Goal: Task Accomplishment & Management: Manage account settings

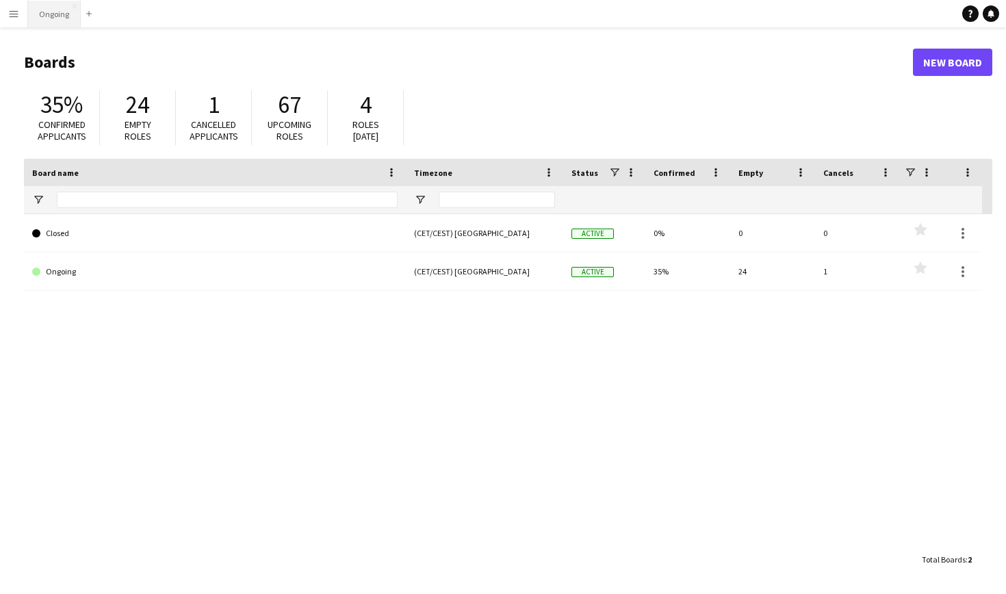
click at [65, 8] on button "Ongoing Close" at bounding box center [54, 14] width 53 height 27
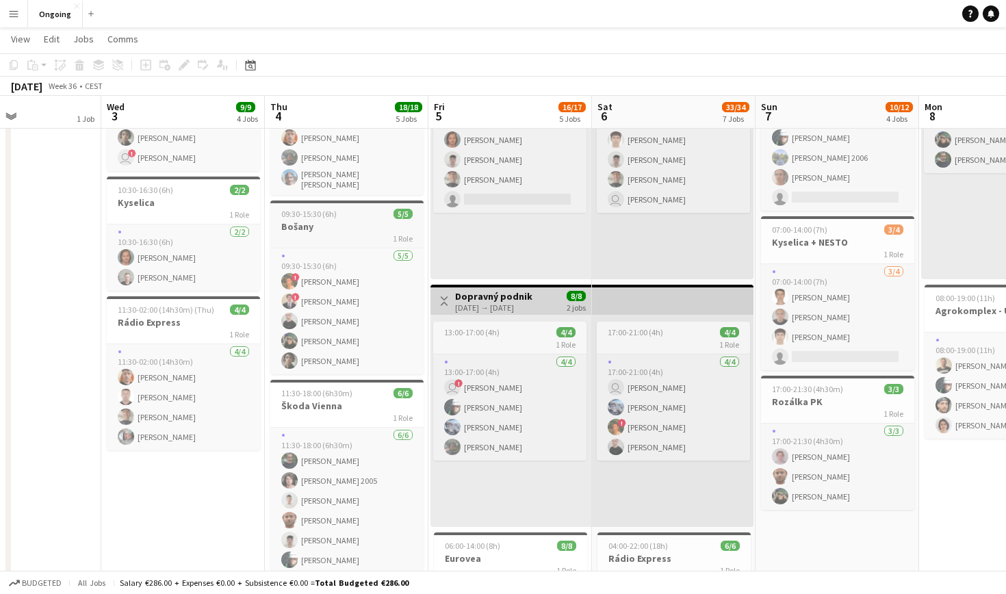
click at [358, 222] on h3 "Bošany" at bounding box center [346, 226] width 153 height 12
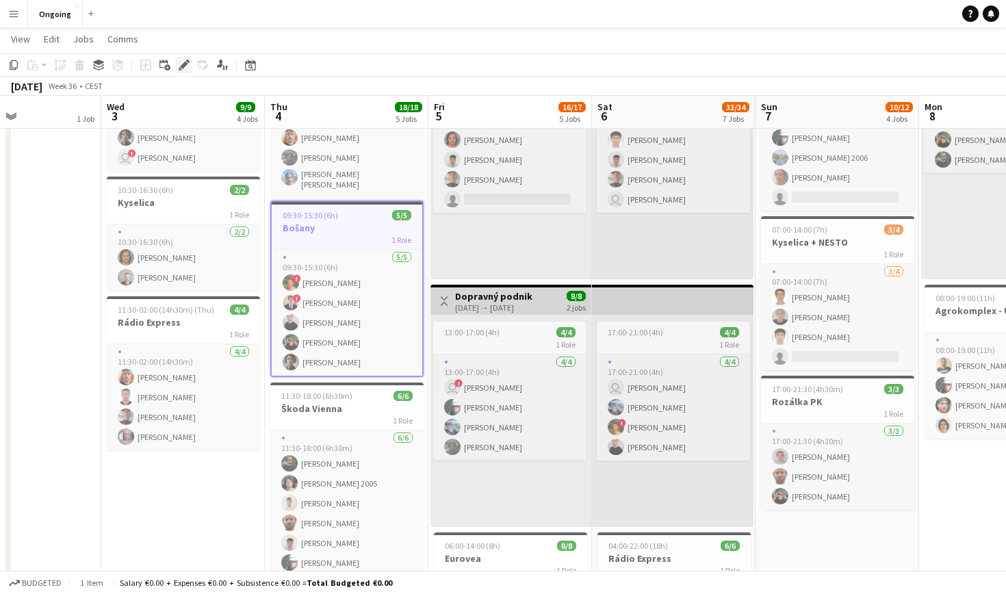
click at [183, 66] on icon at bounding box center [184, 66] width 8 height 8
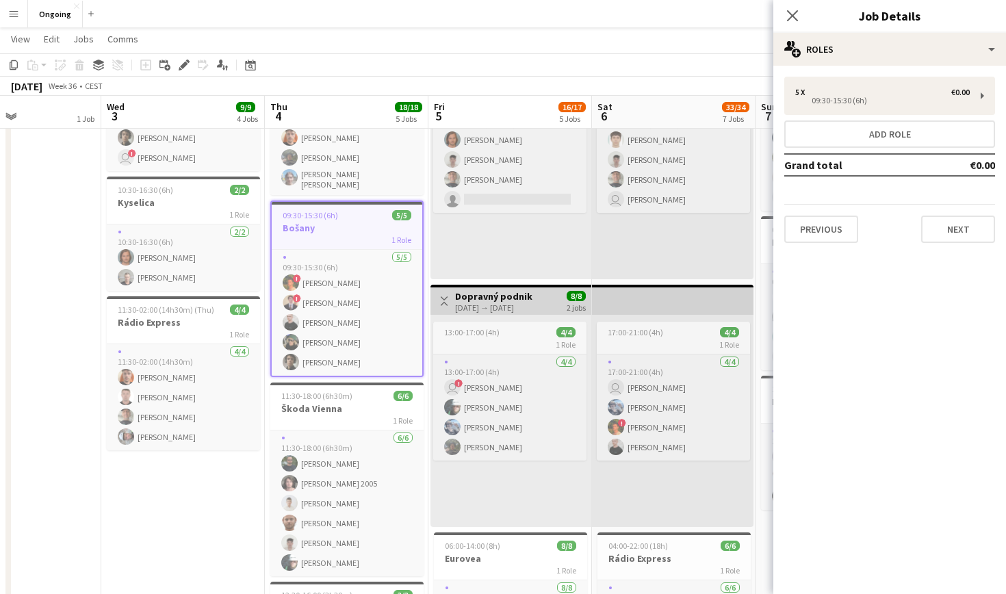
click at [928, 66] on div "5 x €0.00 09:30-15:30 (6h) Add role Grand total €0.00 Previous Next" at bounding box center [889, 160] width 233 height 188
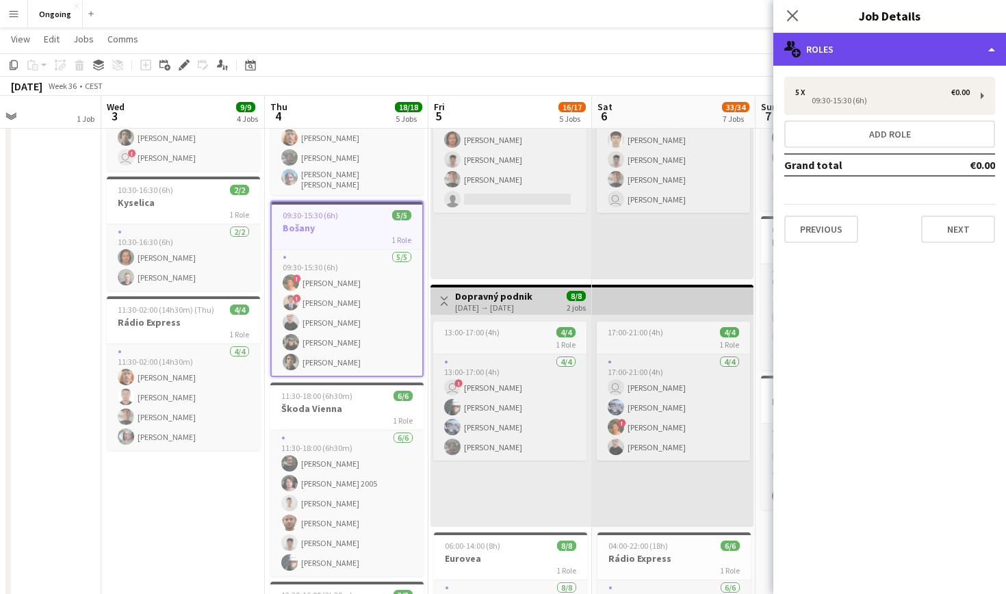
click at [934, 61] on div "multiple-users-add Roles" at bounding box center [889, 49] width 233 height 33
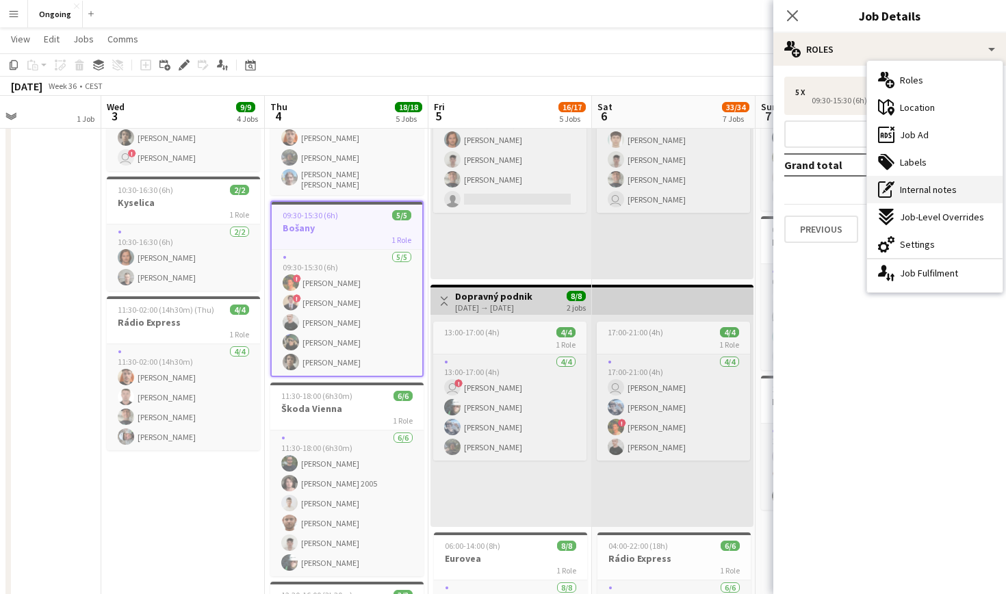
click at [932, 189] on span "Internal notes" at bounding box center [928, 189] width 57 height 12
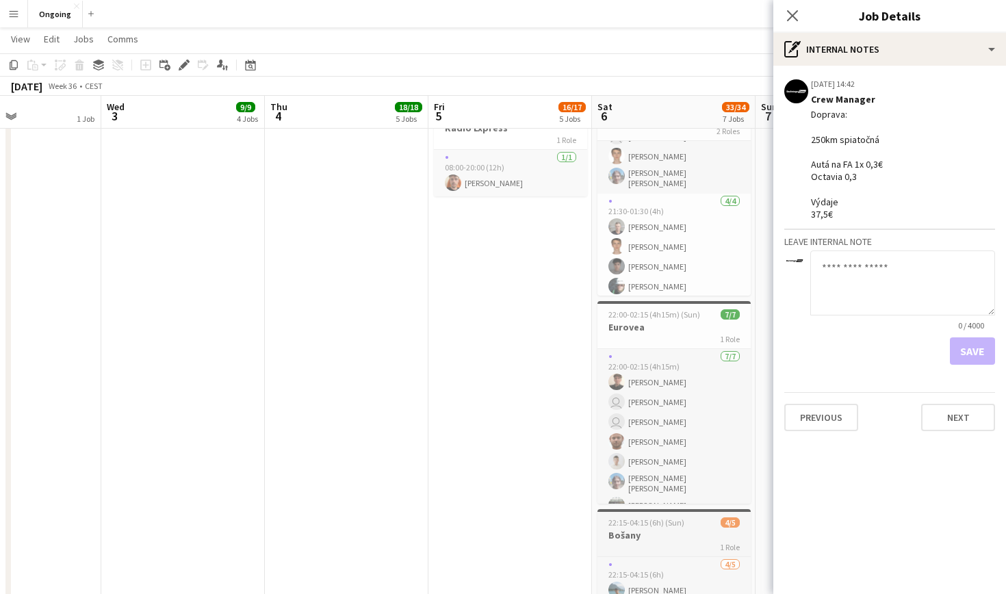
click at [662, 535] on h3 "Bošany" at bounding box center [673, 535] width 153 height 12
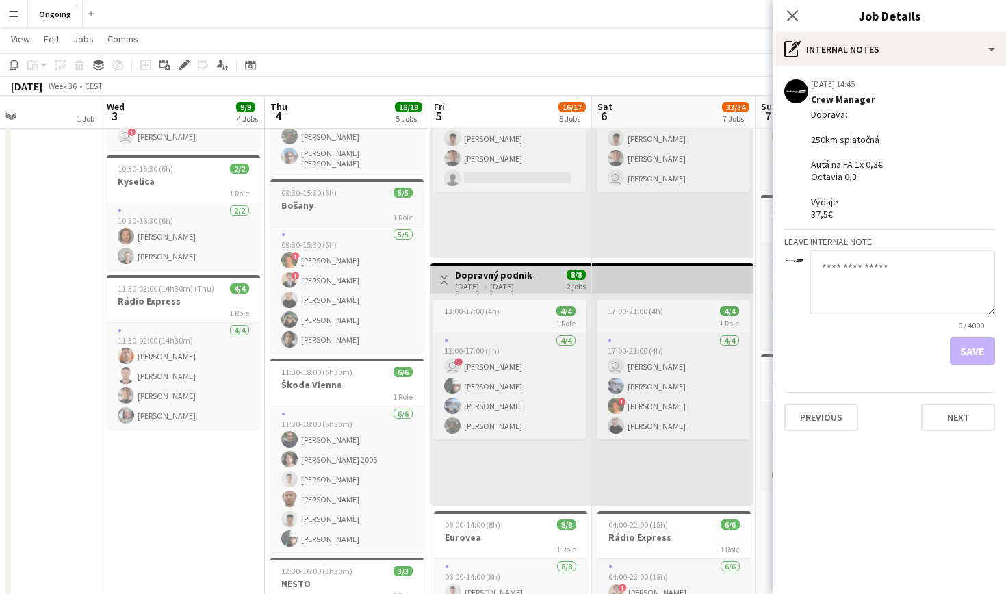
click at [348, 213] on div "1 Role" at bounding box center [346, 216] width 153 height 11
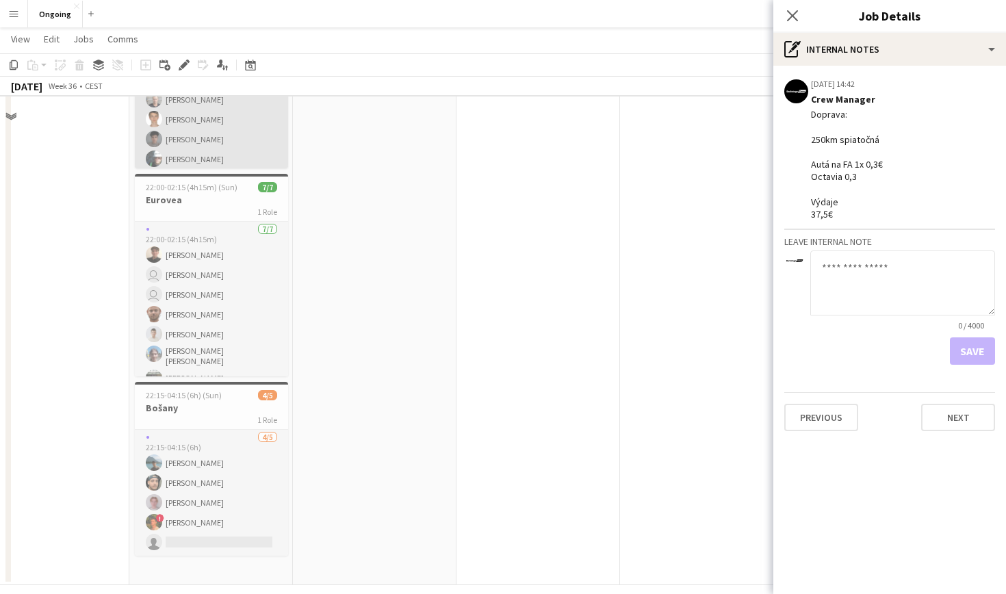
scroll to position [1146, 0]
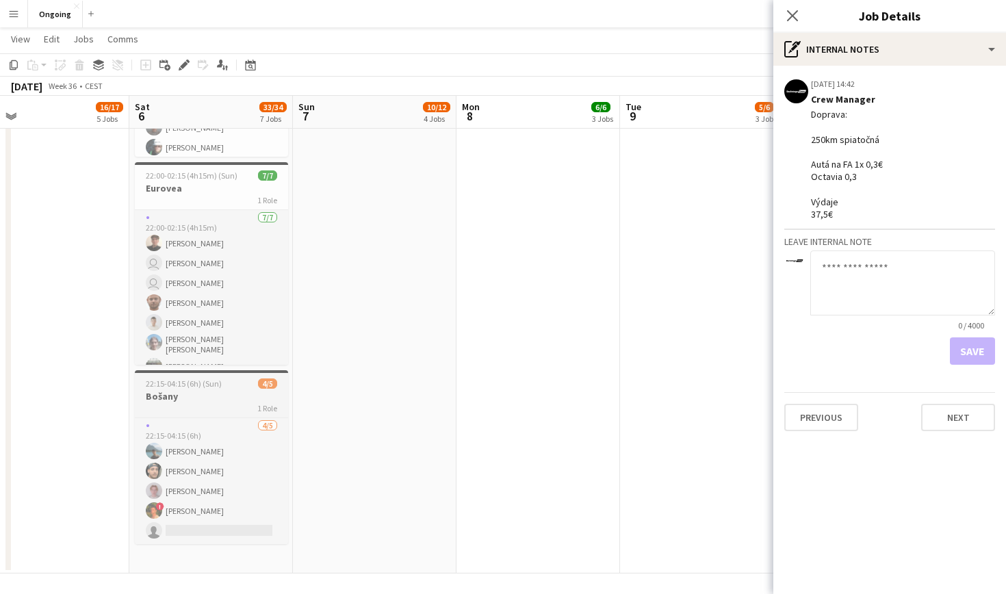
click at [200, 395] on h3 "Bošany" at bounding box center [211, 396] width 153 height 12
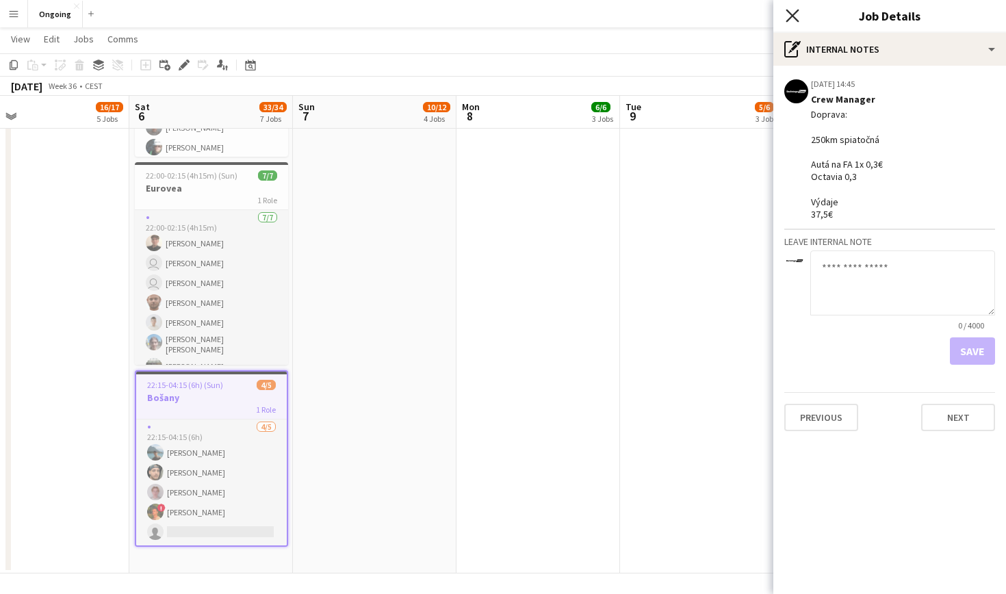
click at [793, 13] on icon "Close pop-in" at bounding box center [791, 15] width 13 height 13
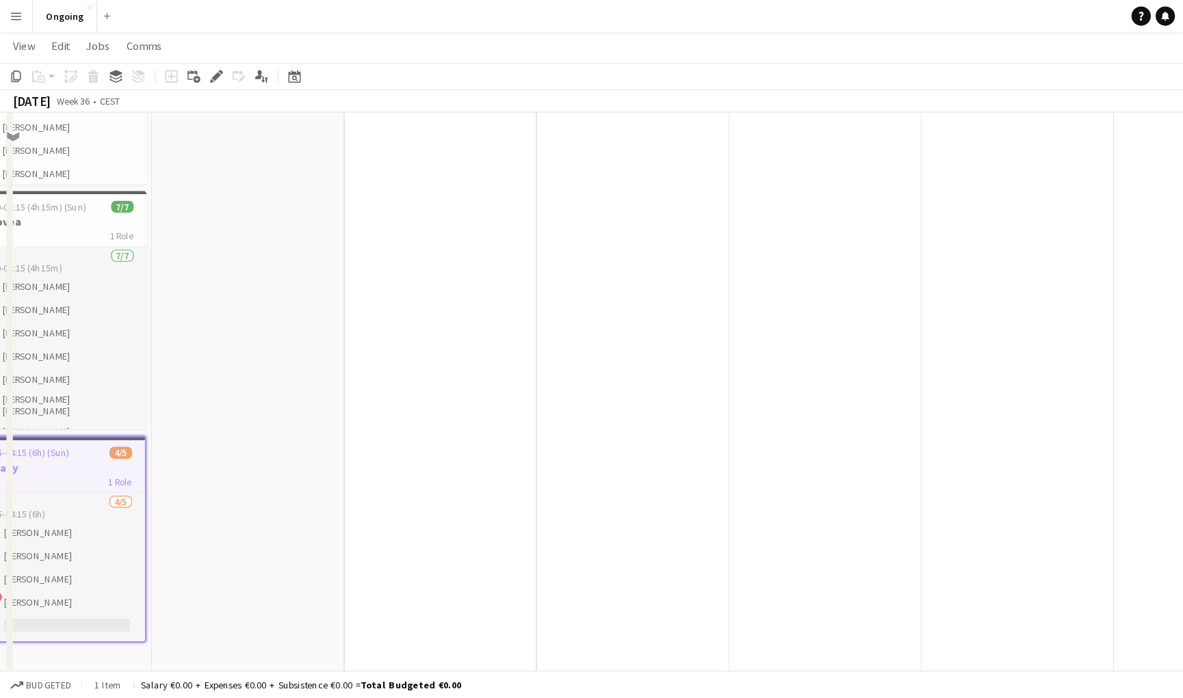
scroll to position [415, 0]
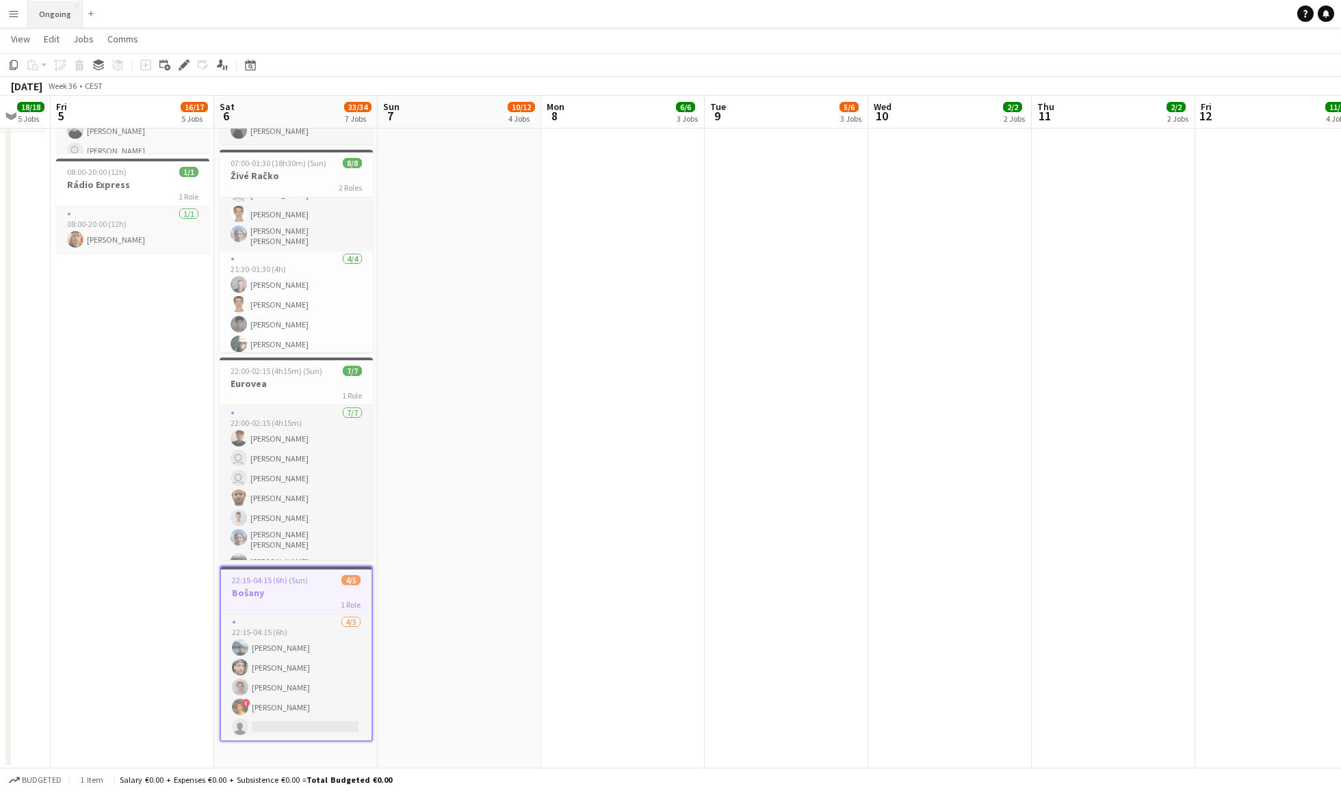
click at [51, 8] on button "Ongoing Close" at bounding box center [55, 14] width 55 height 27
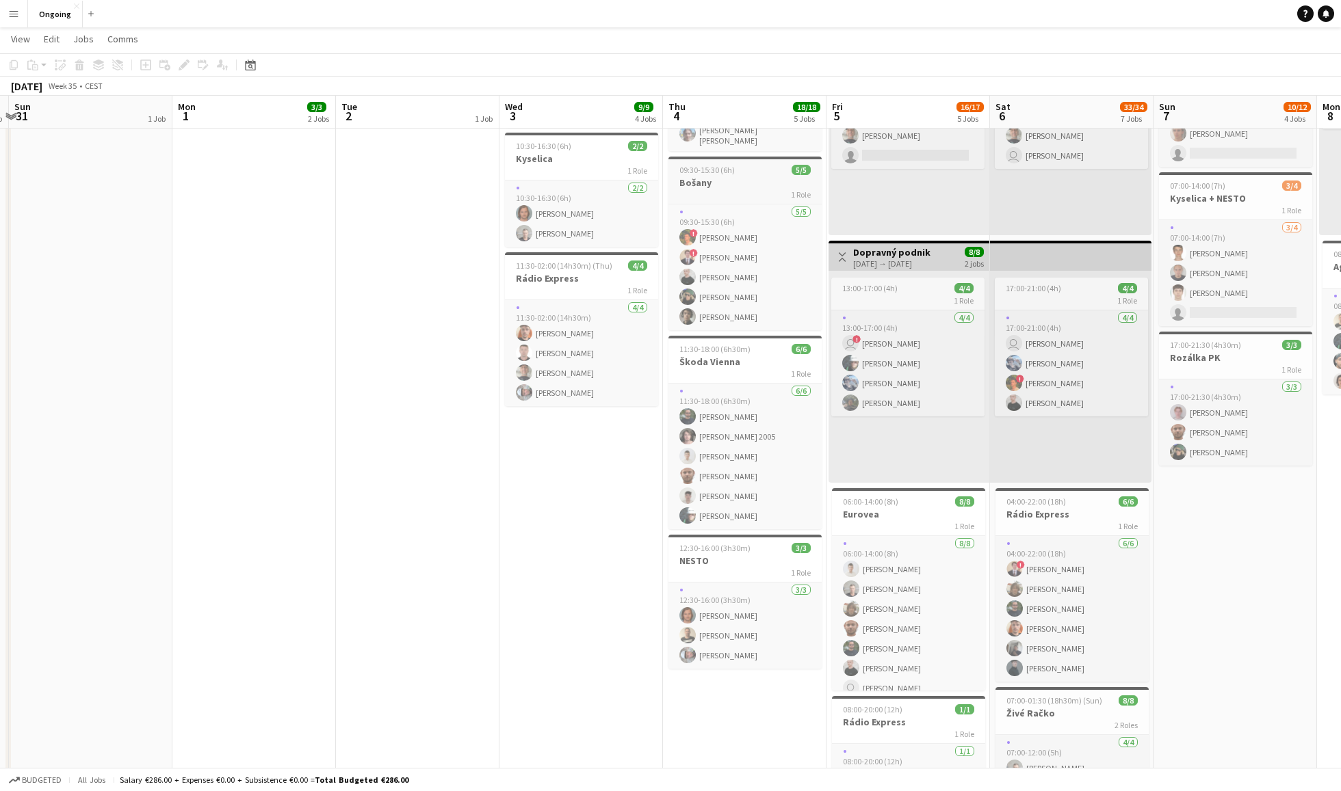
click at [761, 165] on div "09:30-15:30 (6h) 5/5" at bounding box center [744, 170] width 153 height 10
click at [183, 64] on icon at bounding box center [184, 66] width 8 height 8
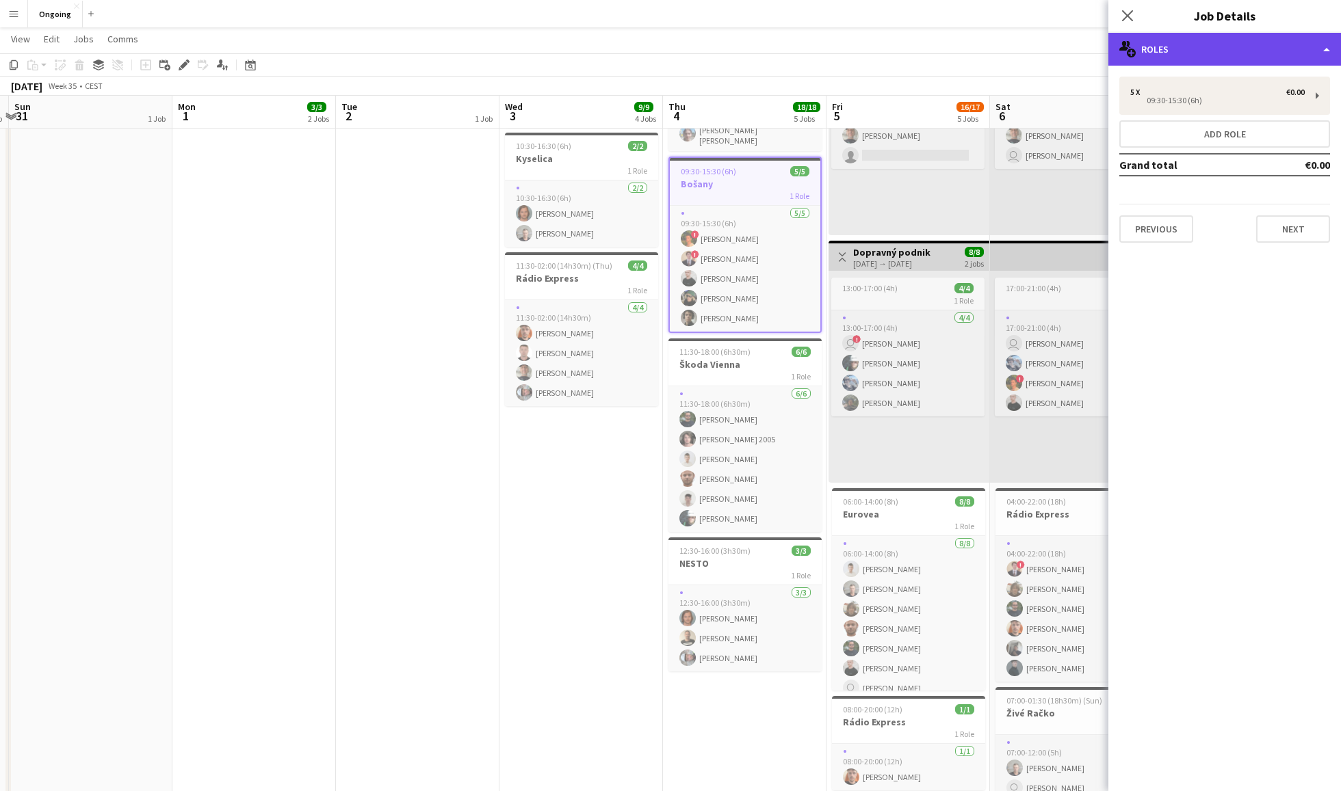
click at [1005, 47] on div "multiple-users-add Roles" at bounding box center [1224, 49] width 233 height 33
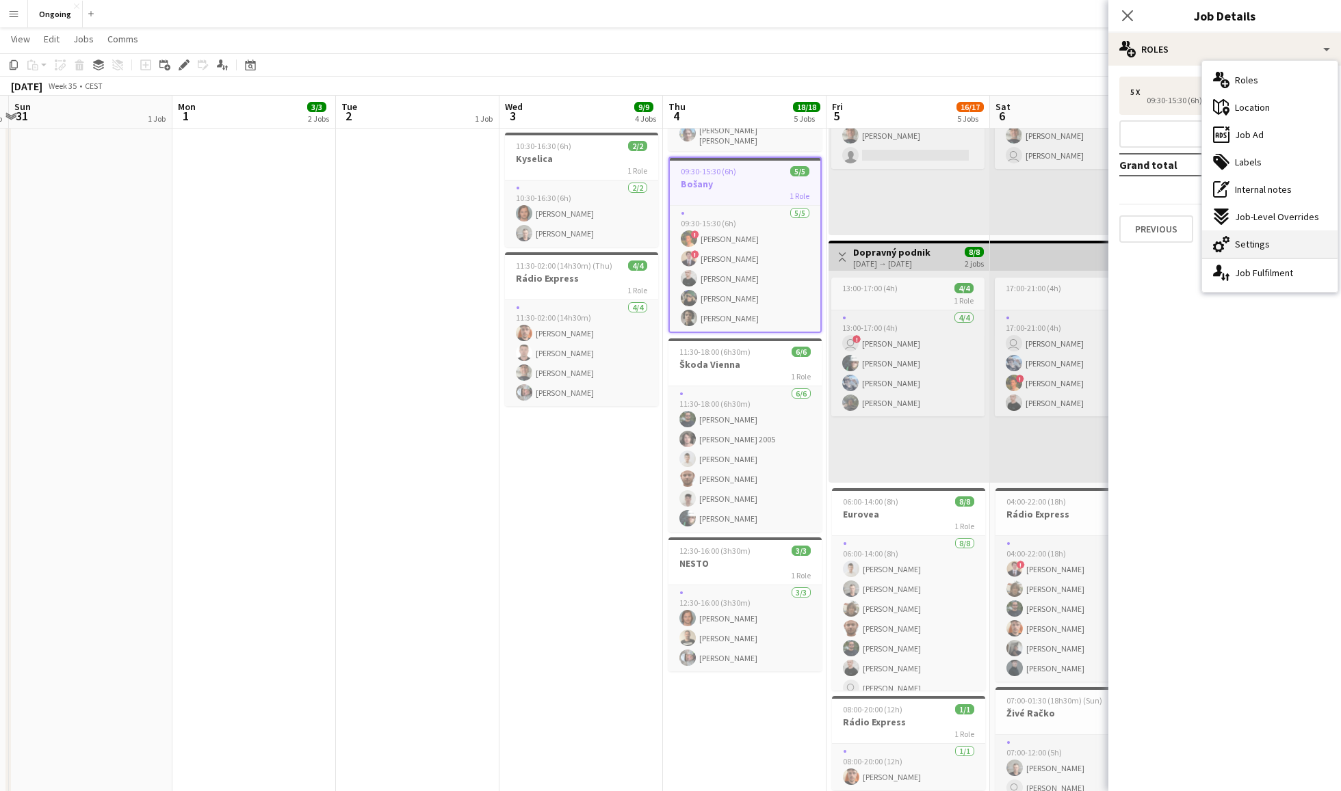
click at [1005, 241] on div "cog-double-3 Settings" at bounding box center [1269, 244] width 135 height 27
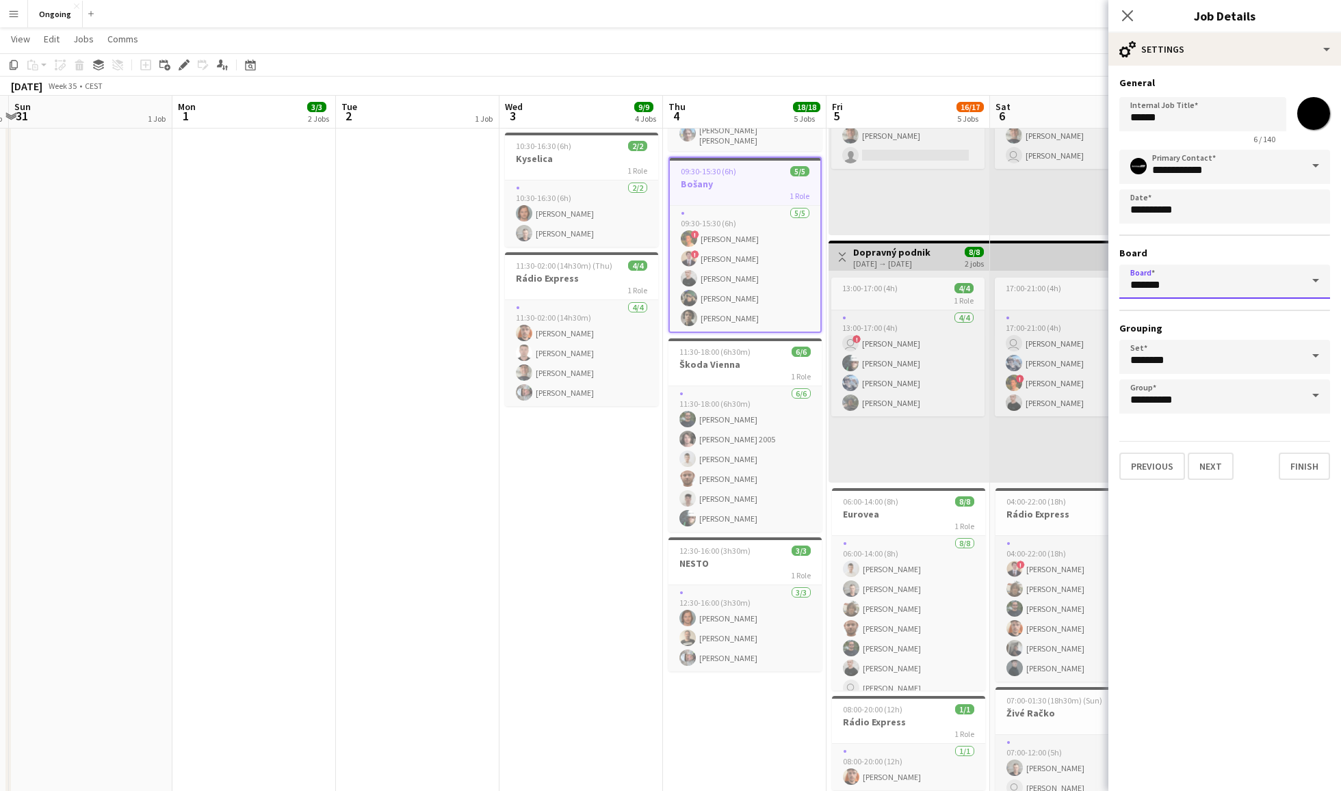
click at [1005, 283] on input "*******" at bounding box center [1224, 282] width 211 height 34
click at [1005, 280] on span at bounding box center [1315, 281] width 29 height 33
click at [1005, 330] on mat-option "Closed [CEST]" at bounding box center [1224, 319] width 211 height 33
type input "******"
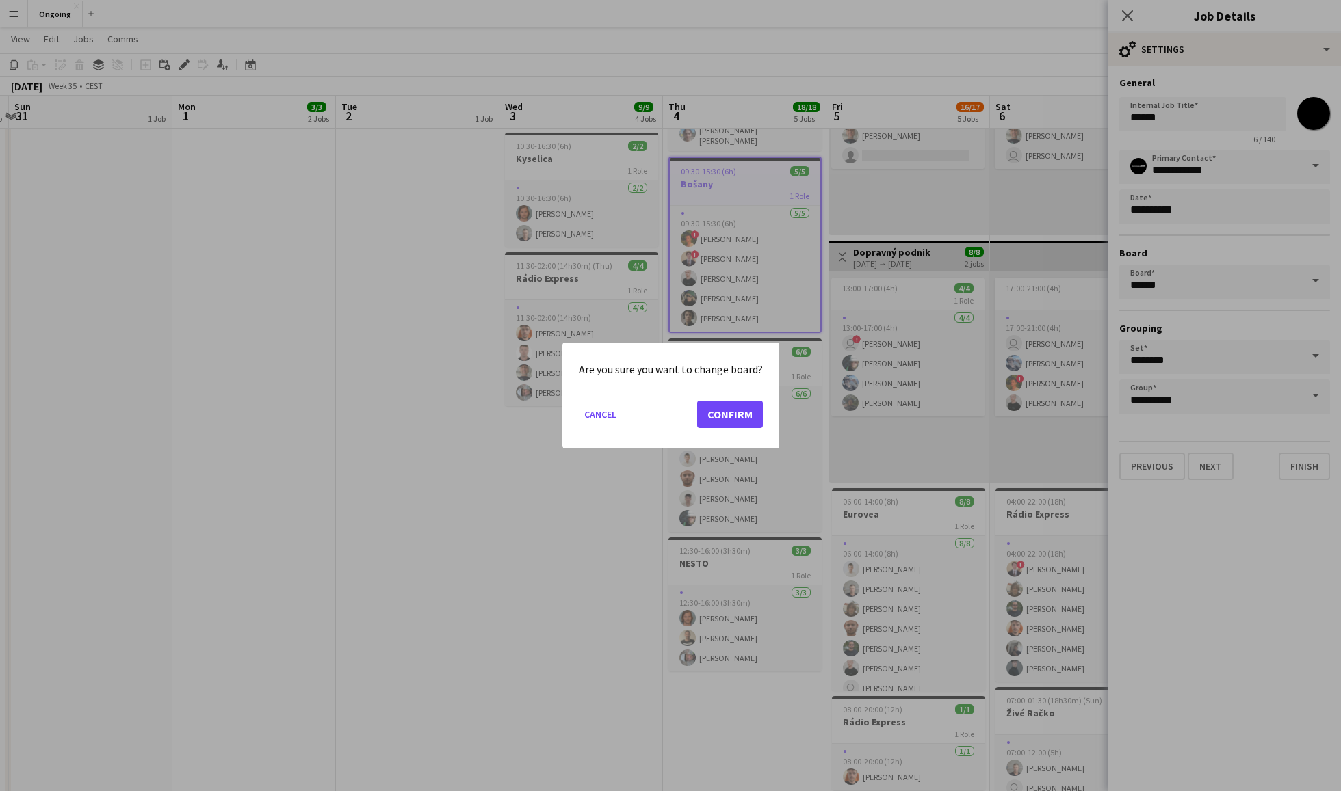
click at [733, 416] on button "Confirm" at bounding box center [730, 414] width 66 height 27
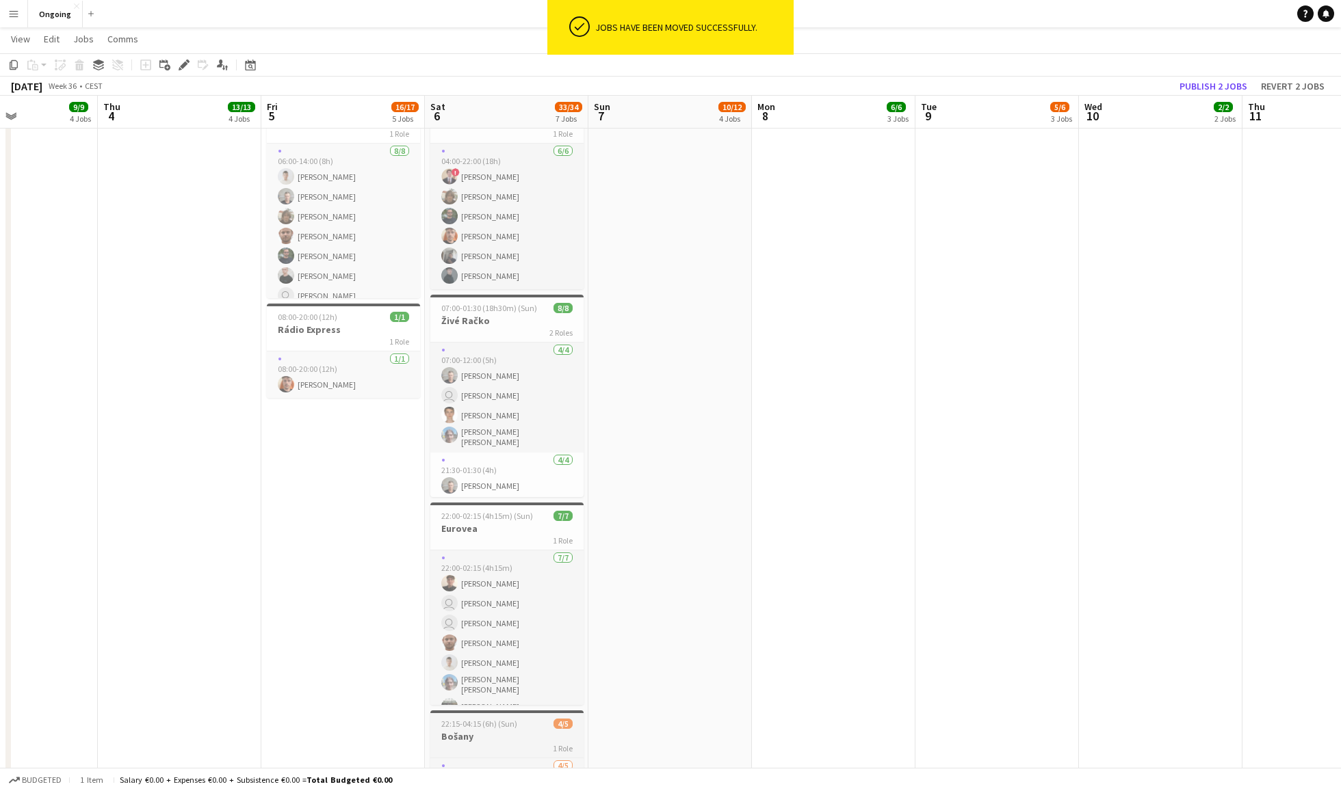
click at [526, 593] on h3 "Bošany" at bounding box center [506, 737] width 153 height 12
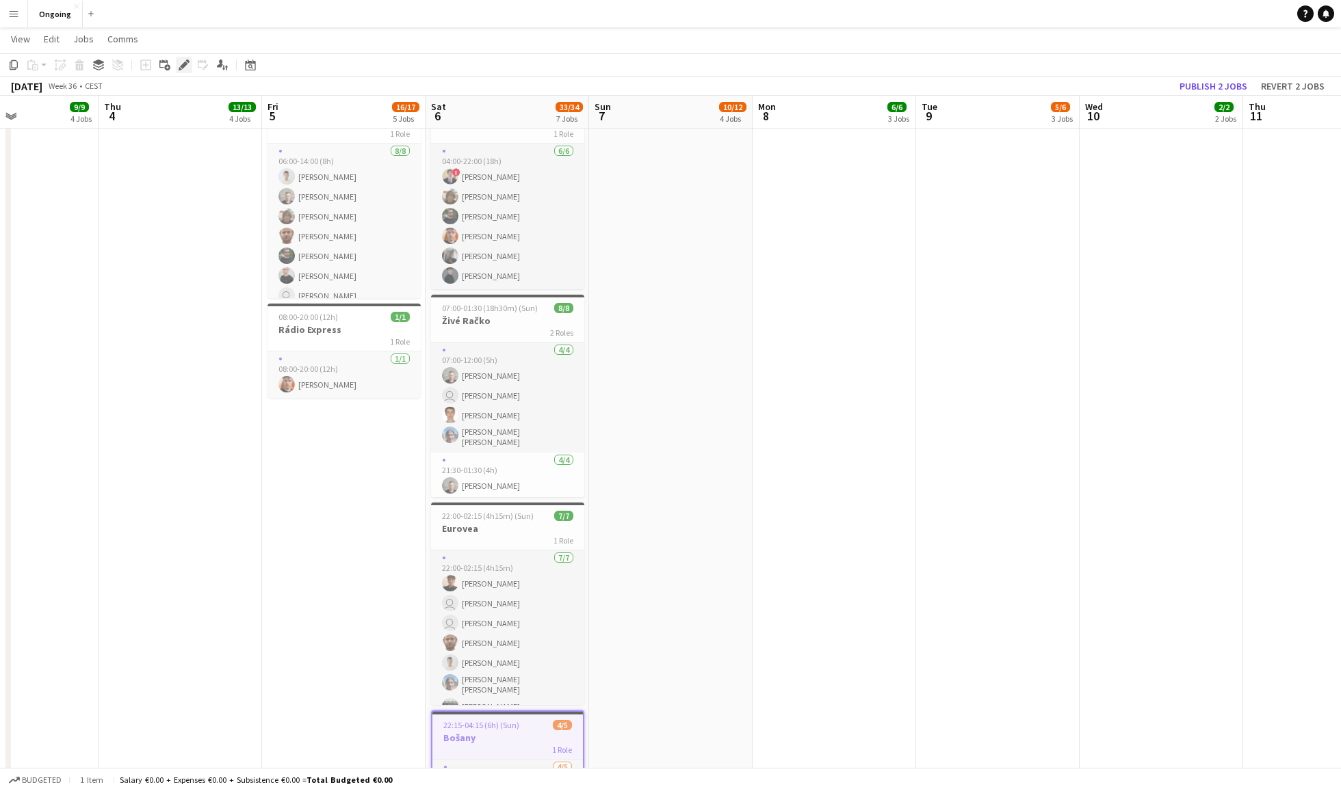
click at [183, 60] on icon "Edit" at bounding box center [184, 65] width 11 height 11
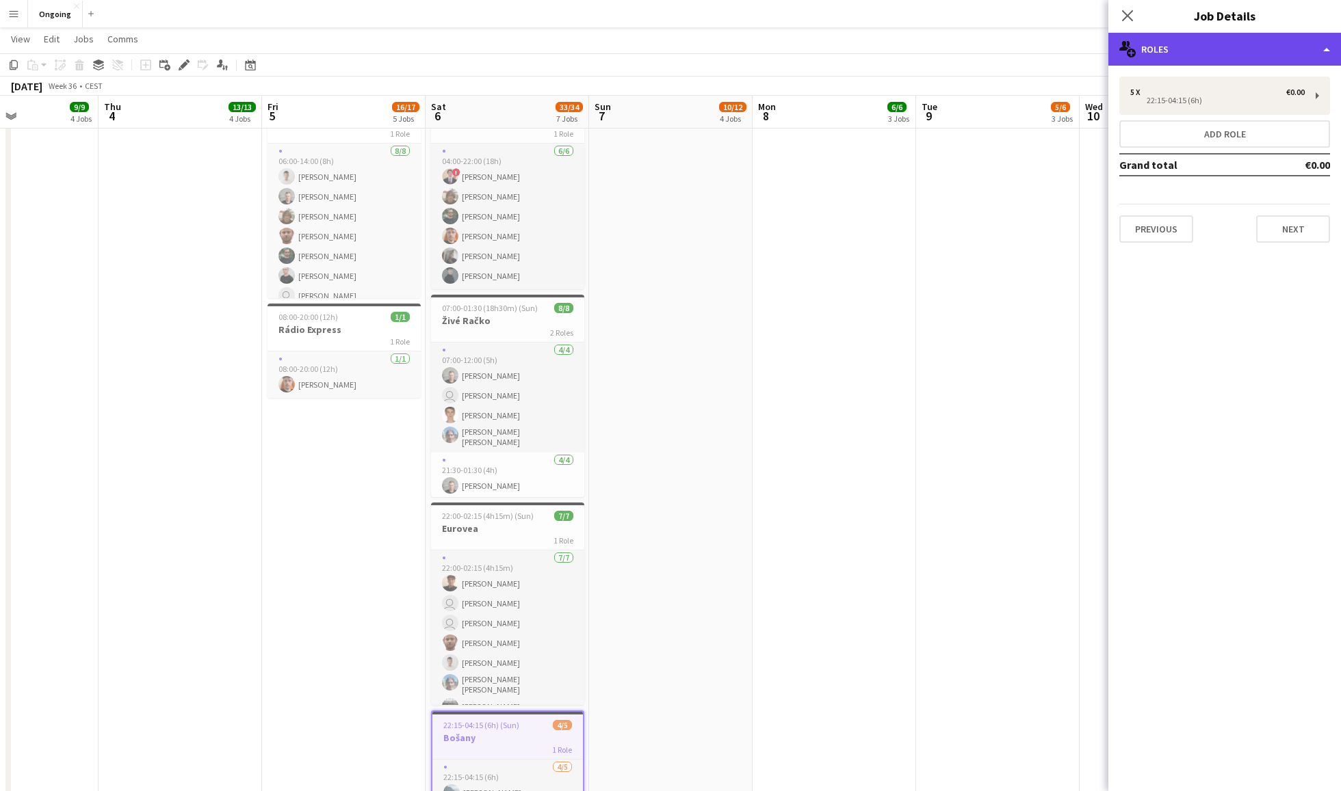
click at [1005, 38] on div "multiple-users-add Roles" at bounding box center [1224, 49] width 233 height 33
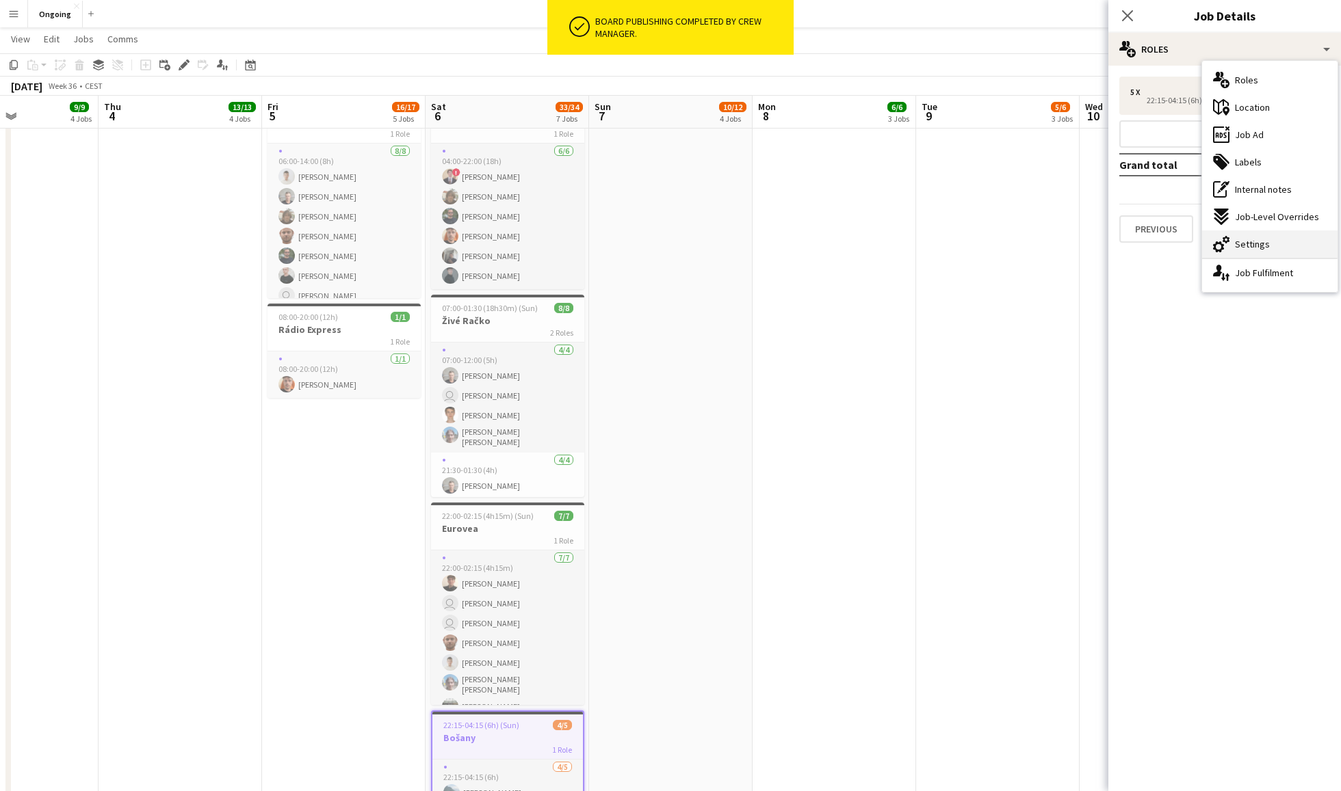
click at [1005, 244] on span "Settings" at bounding box center [1252, 244] width 35 height 12
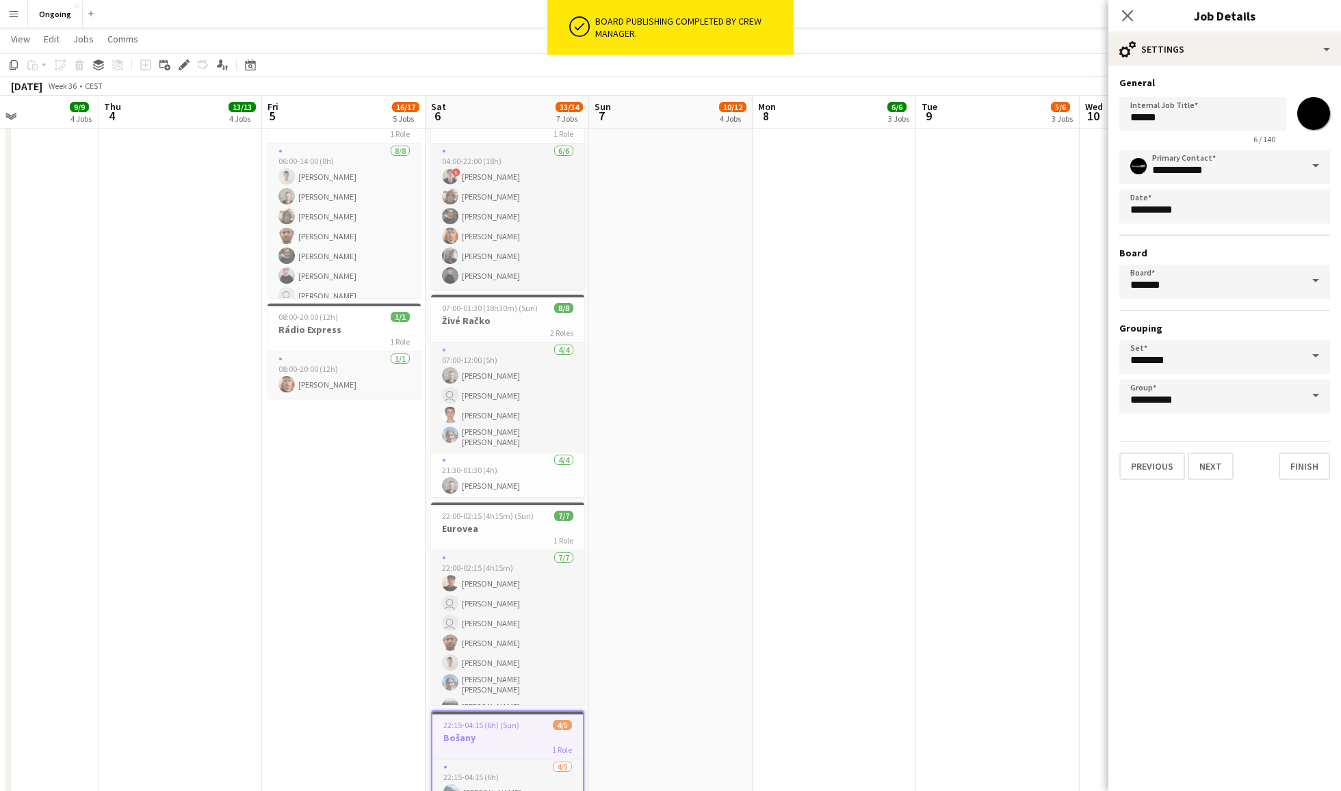
click at [1005, 284] on span at bounding box center [1315, 281] width 29 height 33
click at [1005, 324] on span "Closed [CEST]" at bounding box center [1224, 319] width 189 height 13
type input "******"
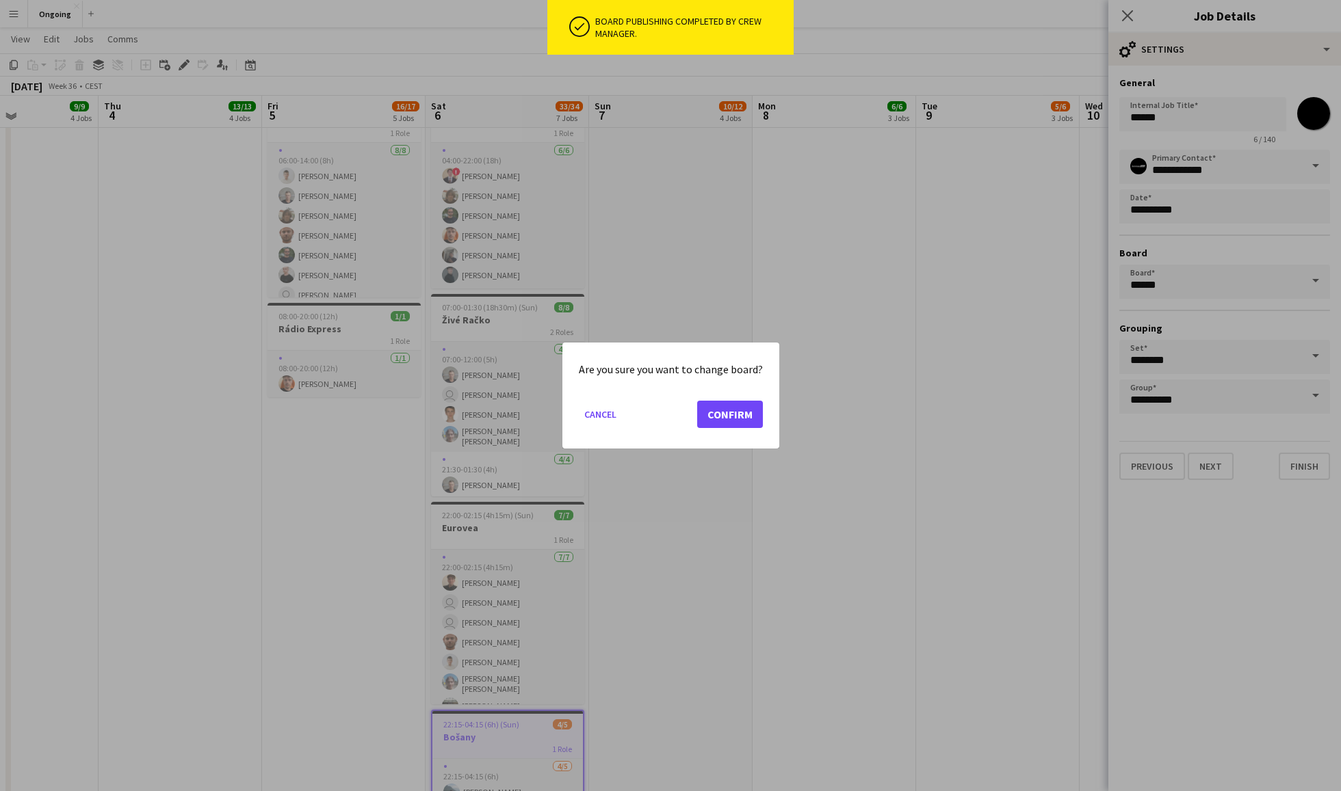
click at [713, 406] on button "Confirm" at bounding box center [730, 414] width 66 height 27
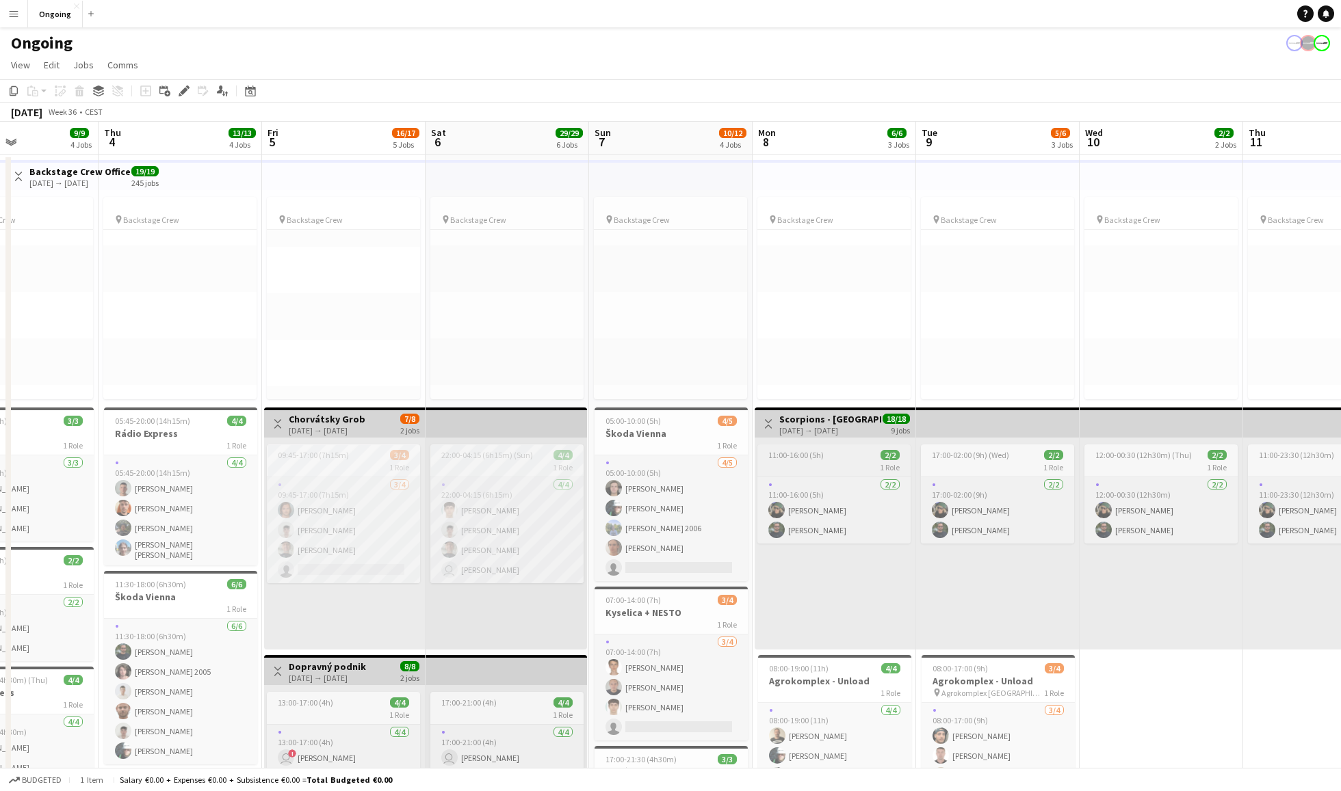
scroll to position [123, 0]
click at [365, 467] on div "1 Role" at bounding box center [343, 467] width 153 height 11
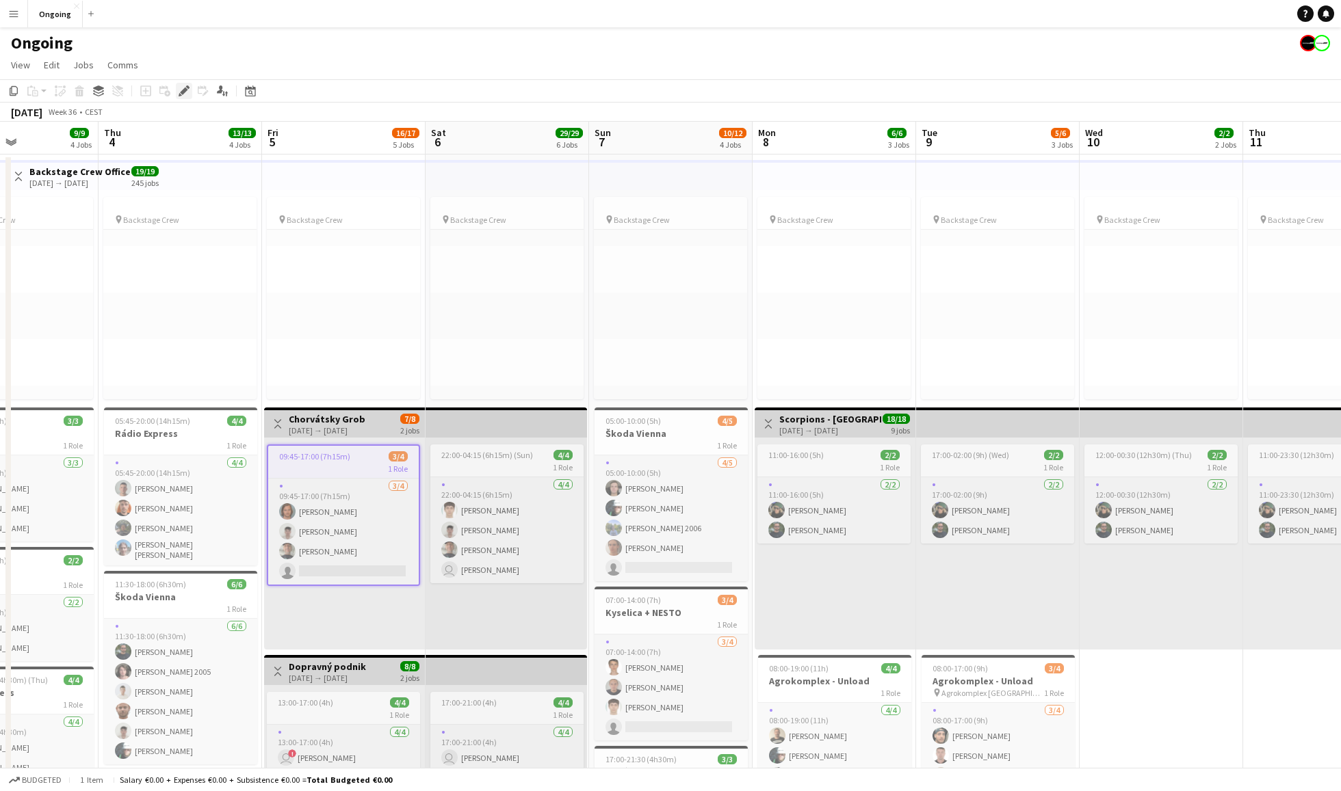
click at [186, 94] on icon "Edit" at bounding box center [184, 91] width 11 height 11
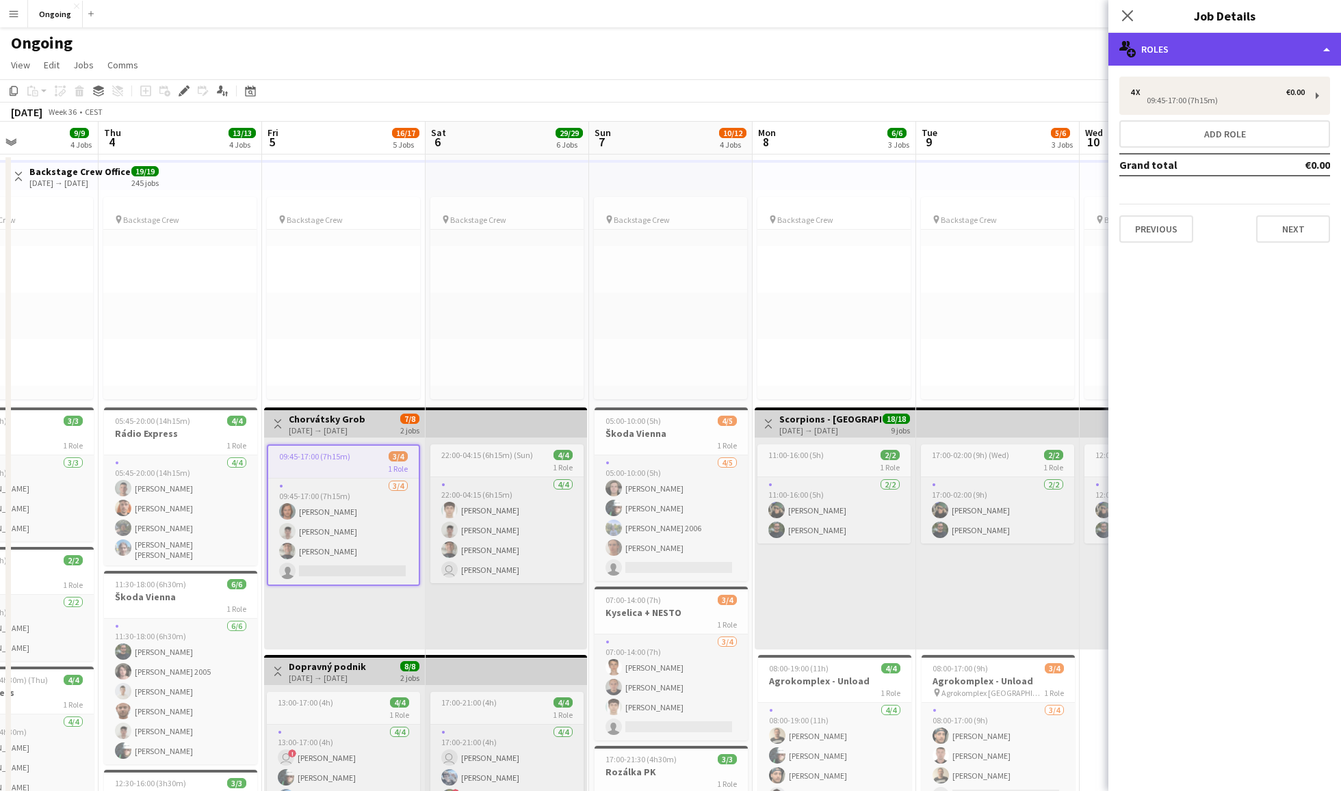
click at [1005, 45] on div "multiple-users-add Roles" at bounding box center [1224, 49] width 233 height 33
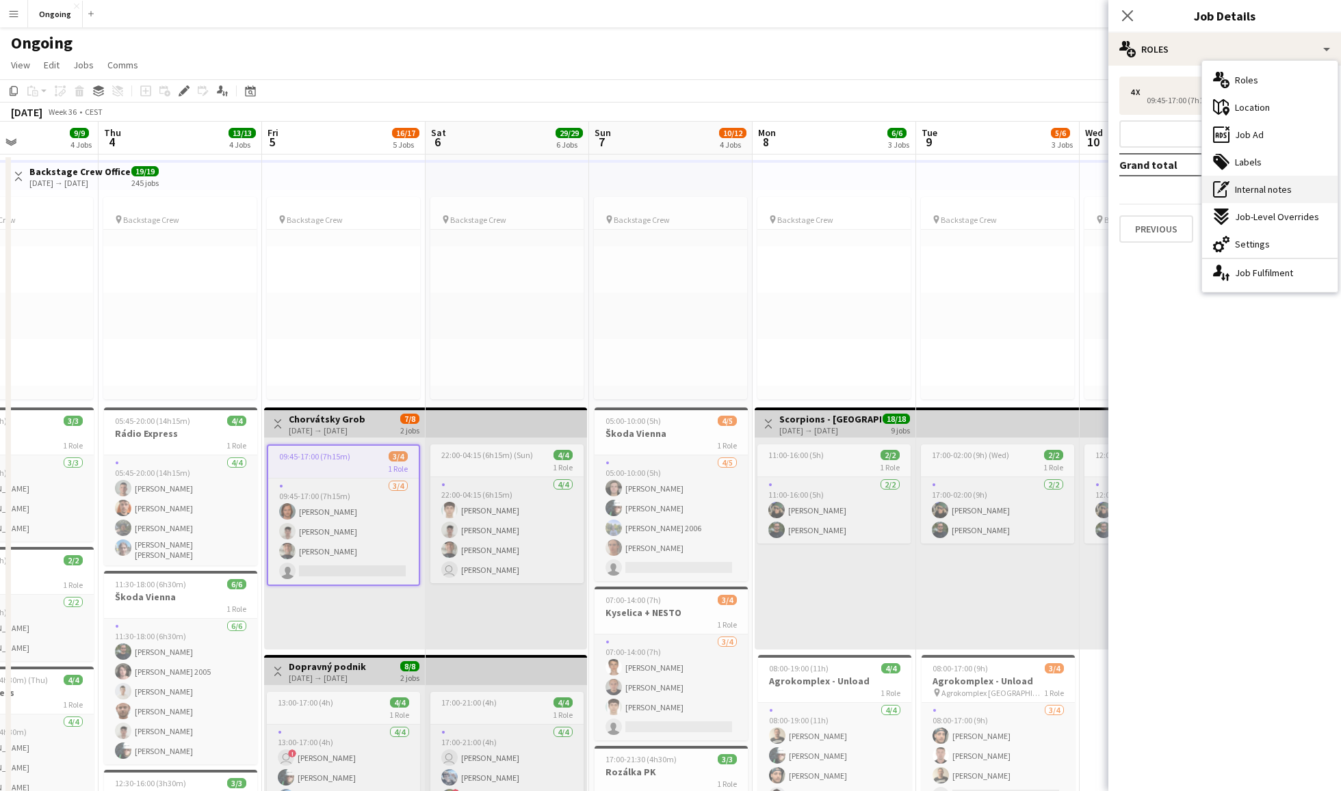
click at [1005, 185] on span "Internal notes" at bounding box center [1263, 189] width 57 height 12
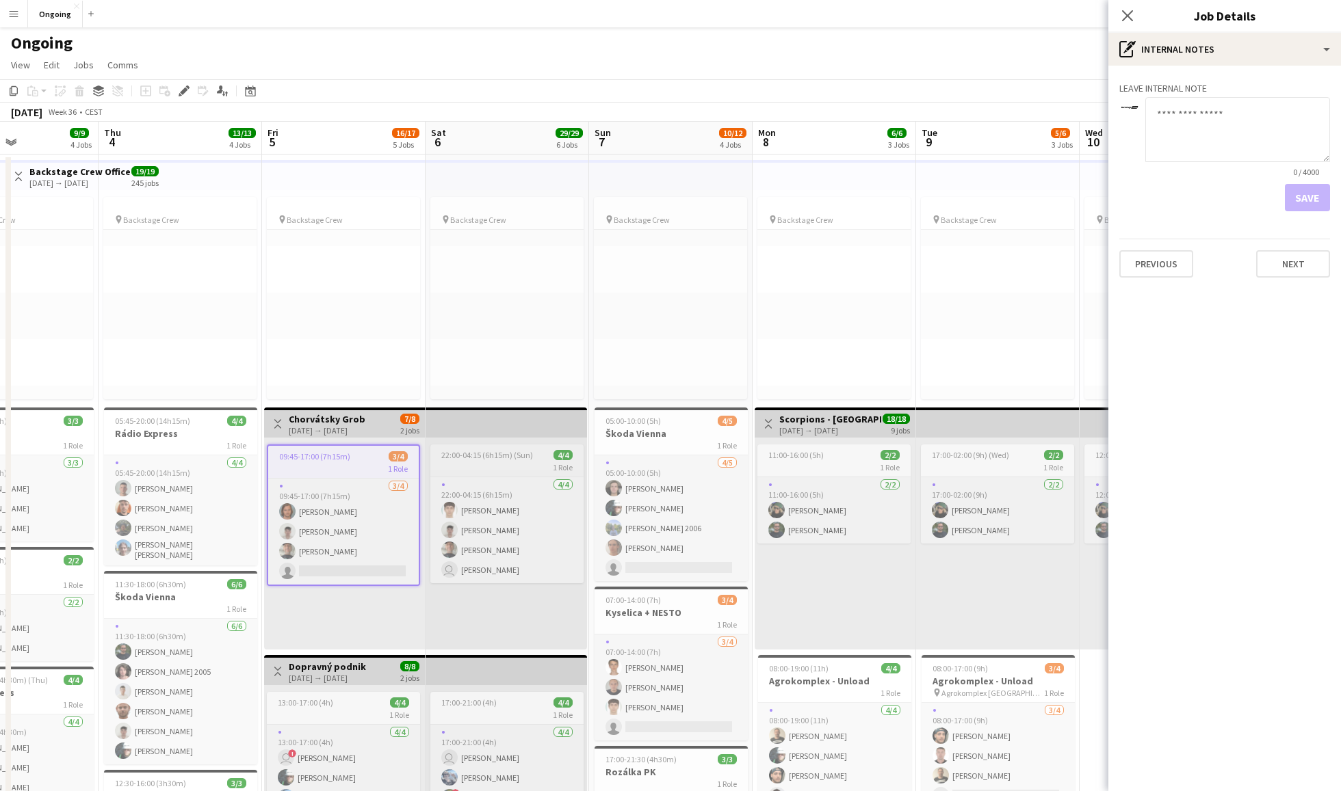
click at [477, 464] on div "1 Role" at bounding box center [506, 467] width 153 height 11
click at [452, 441] on div "22:00-04:15 (6h15m) (Sun) 4/4 1 Role [DATE] 22:00-04:15 (6h15m) [PERSON_NAME] […" at bounding box center [505, 544] width 161 height 212
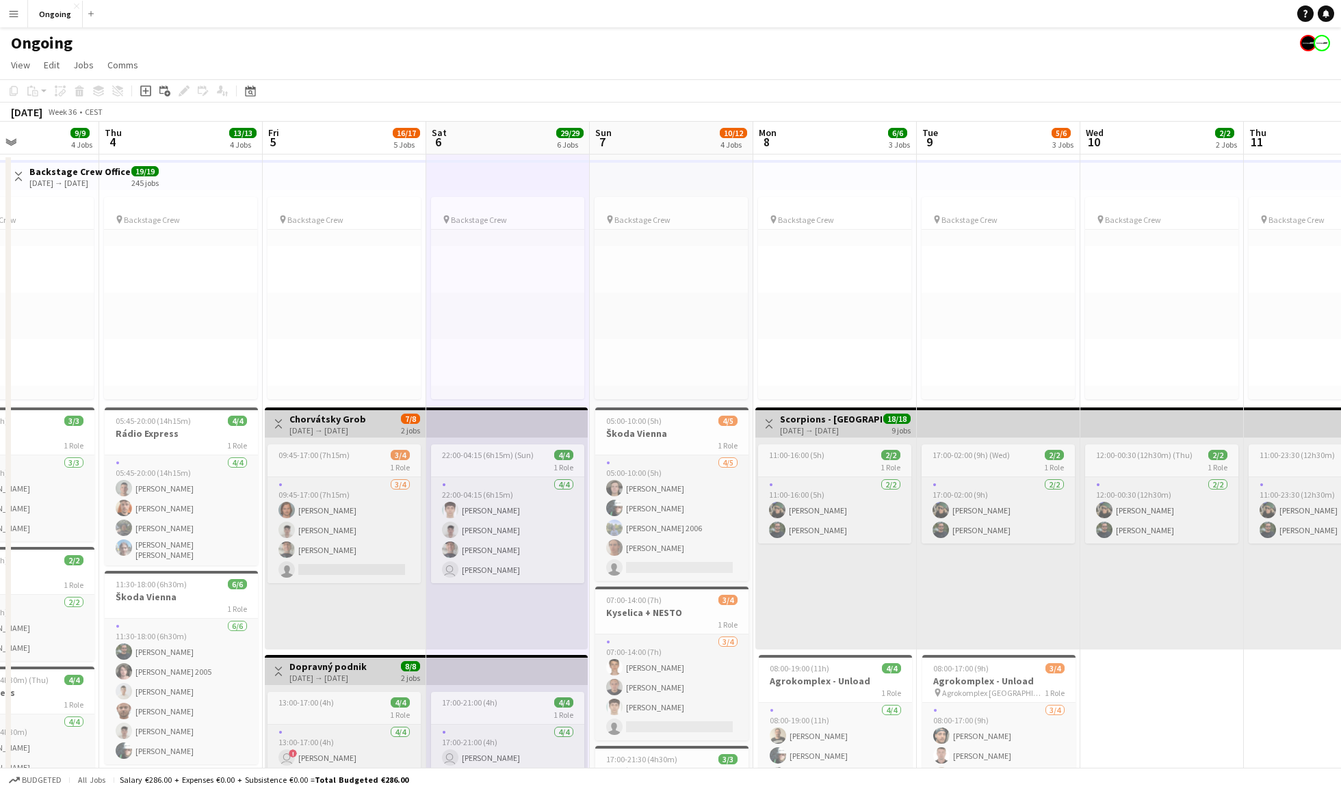
click at [436, 421] on app-top-bar at bounding box center [506, 423] width 161 height 30
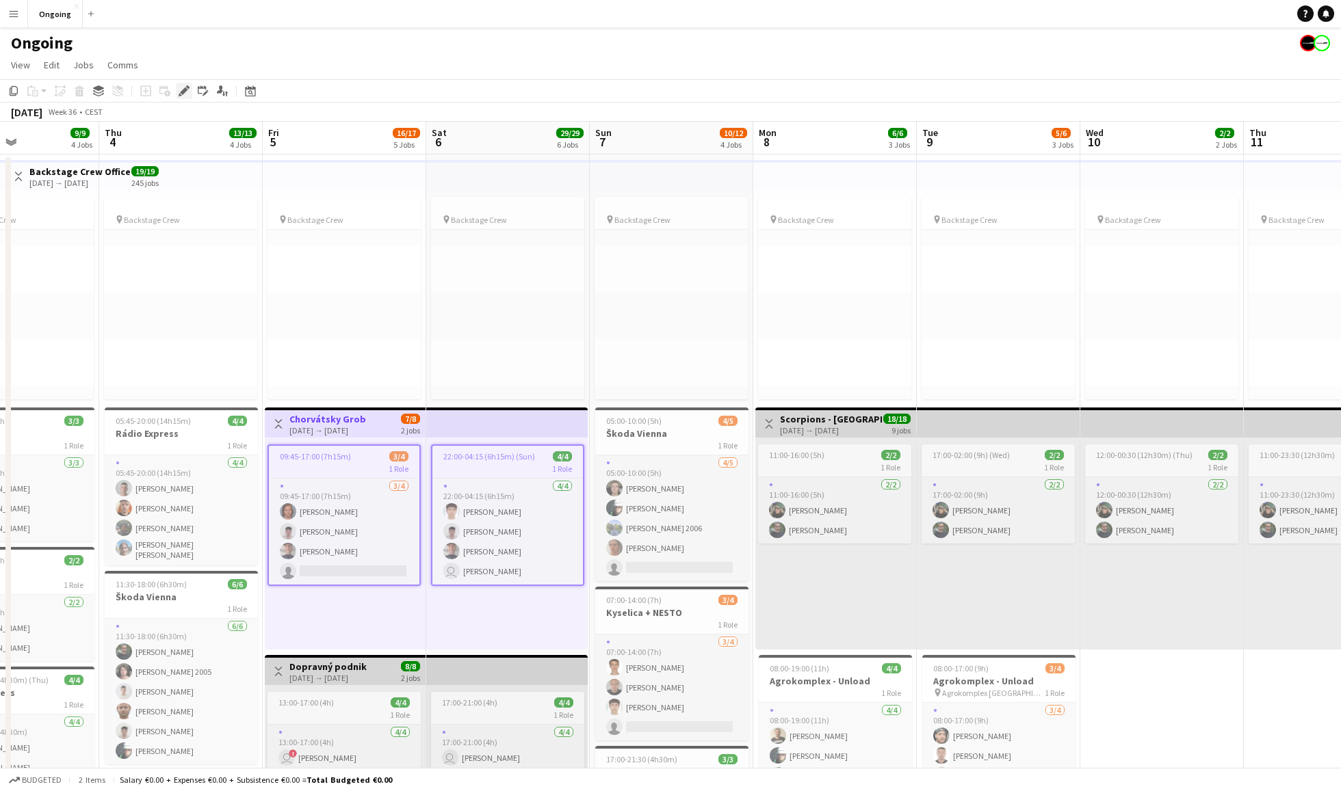
click at [184, 90] on icon at bounding box center [184, 92] width 8 height 8
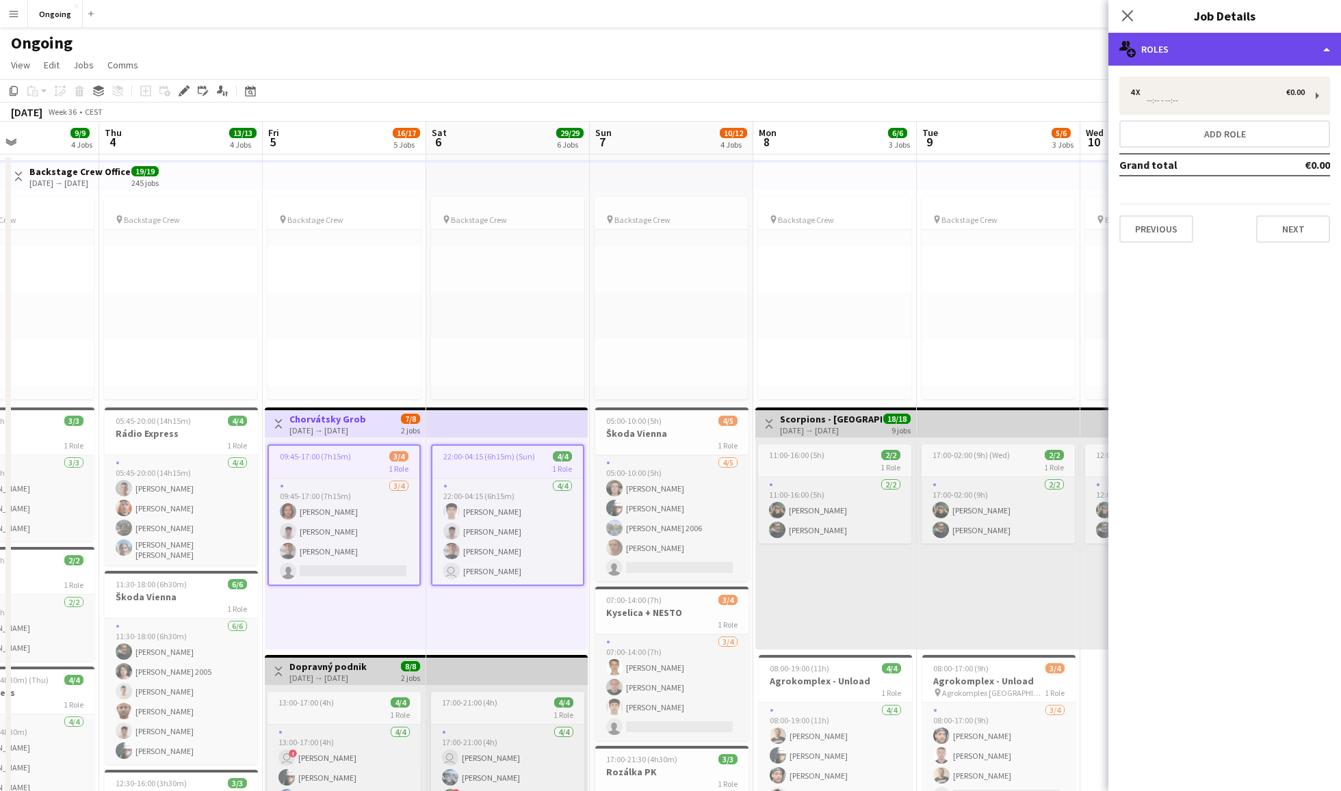
click at [1005, 42] on div "multiple-users-add Roles" at bounding box center [1224, 49] width 233 height 33
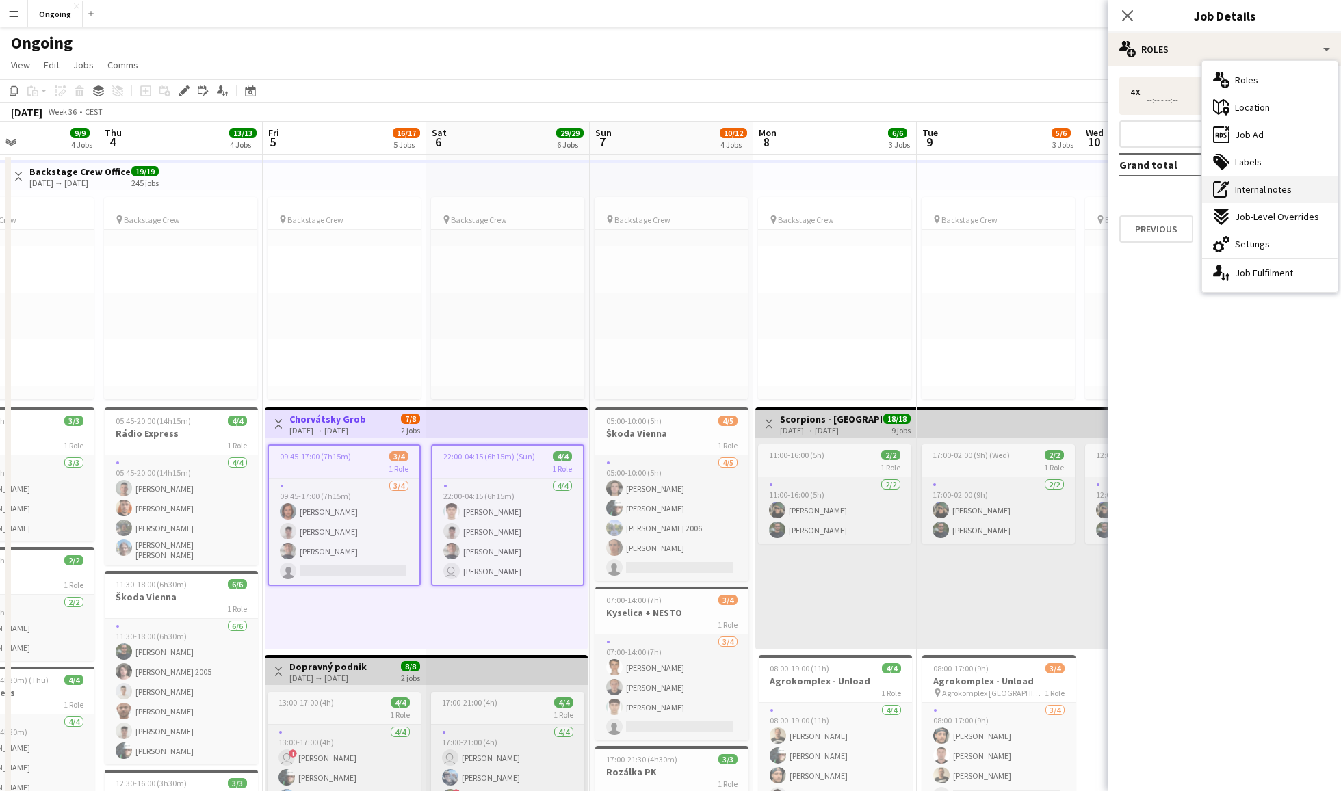
click at [1005, 187] on span "Internal notes" at bounding box center [1263, 189] width 57 height 12
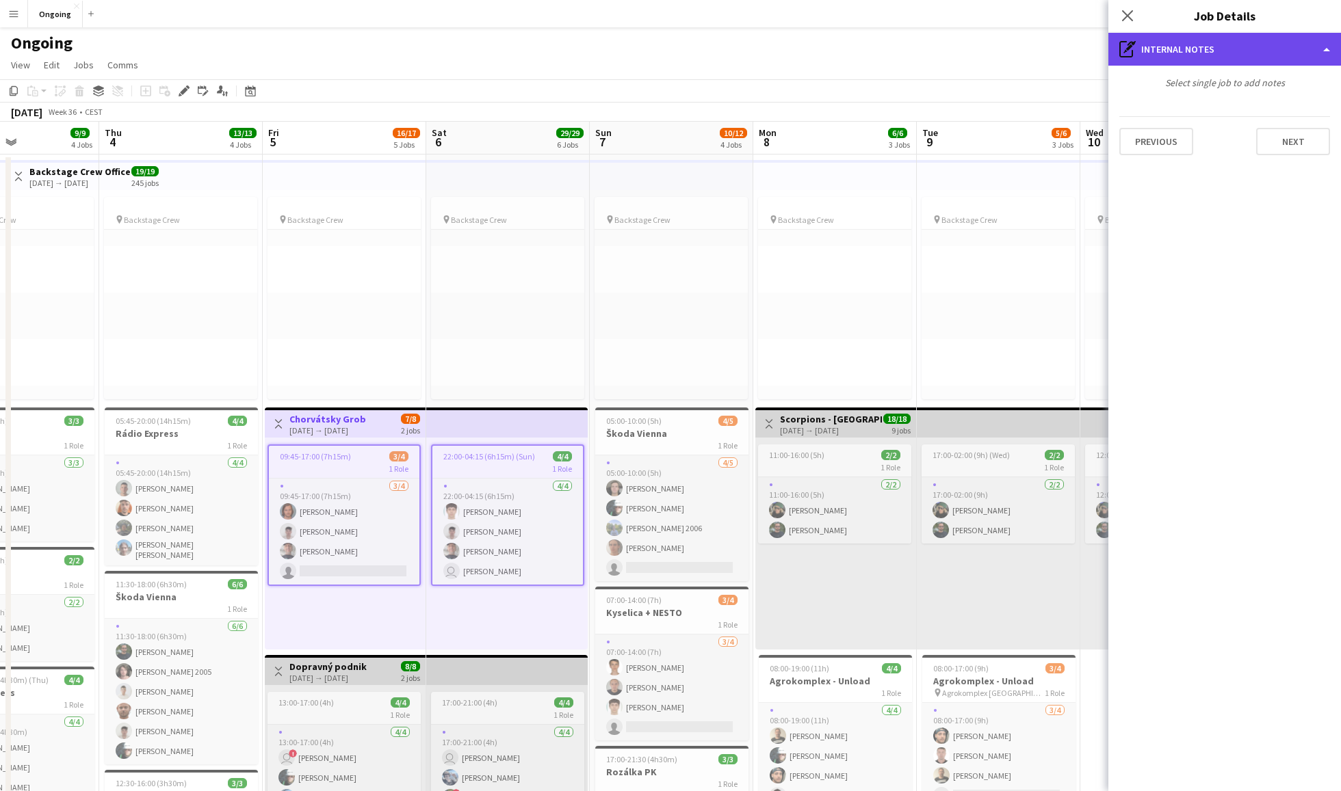
click at [1005, 40] on div "pen-write Internal notes" at bounding box center [1224, 49] width 233 height 33
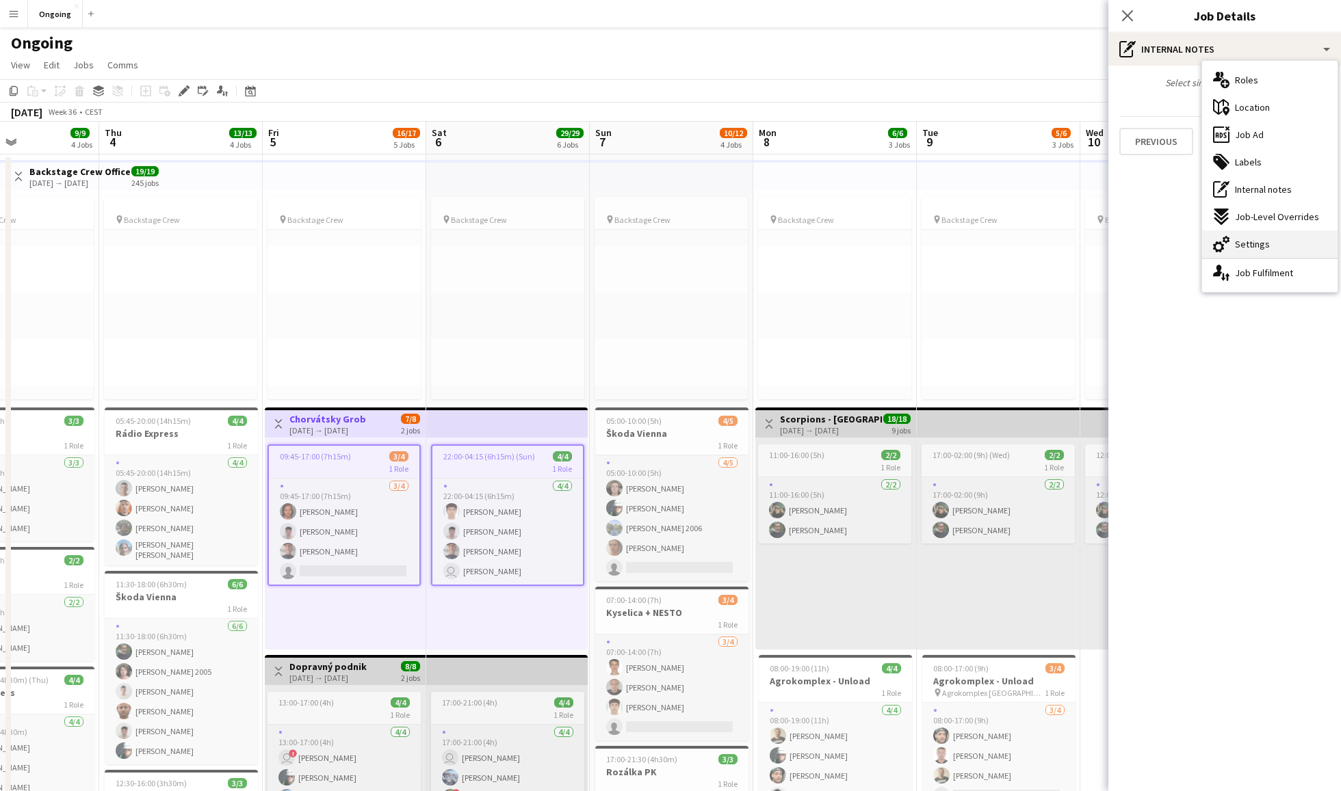
click at [1005, 241] on span "Settings" at bounding box center [1252, 244] width 35 height 12
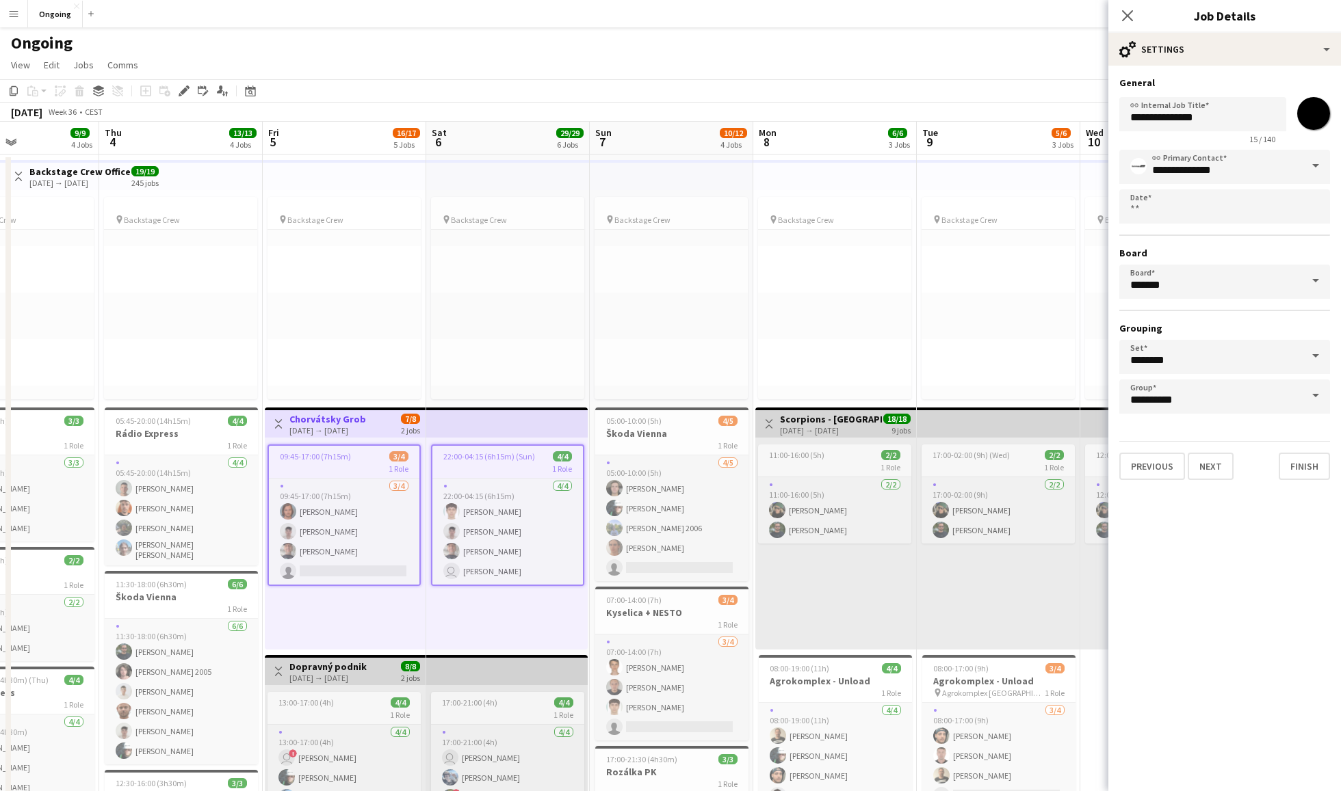
click at [1005, 280] on span at bounding box center [1315, 281] width 29 height 33
click at [1005, 316] on span "Closed [CEST]" at bounding box center [1224, 319] width 189 height 13
type input "******"
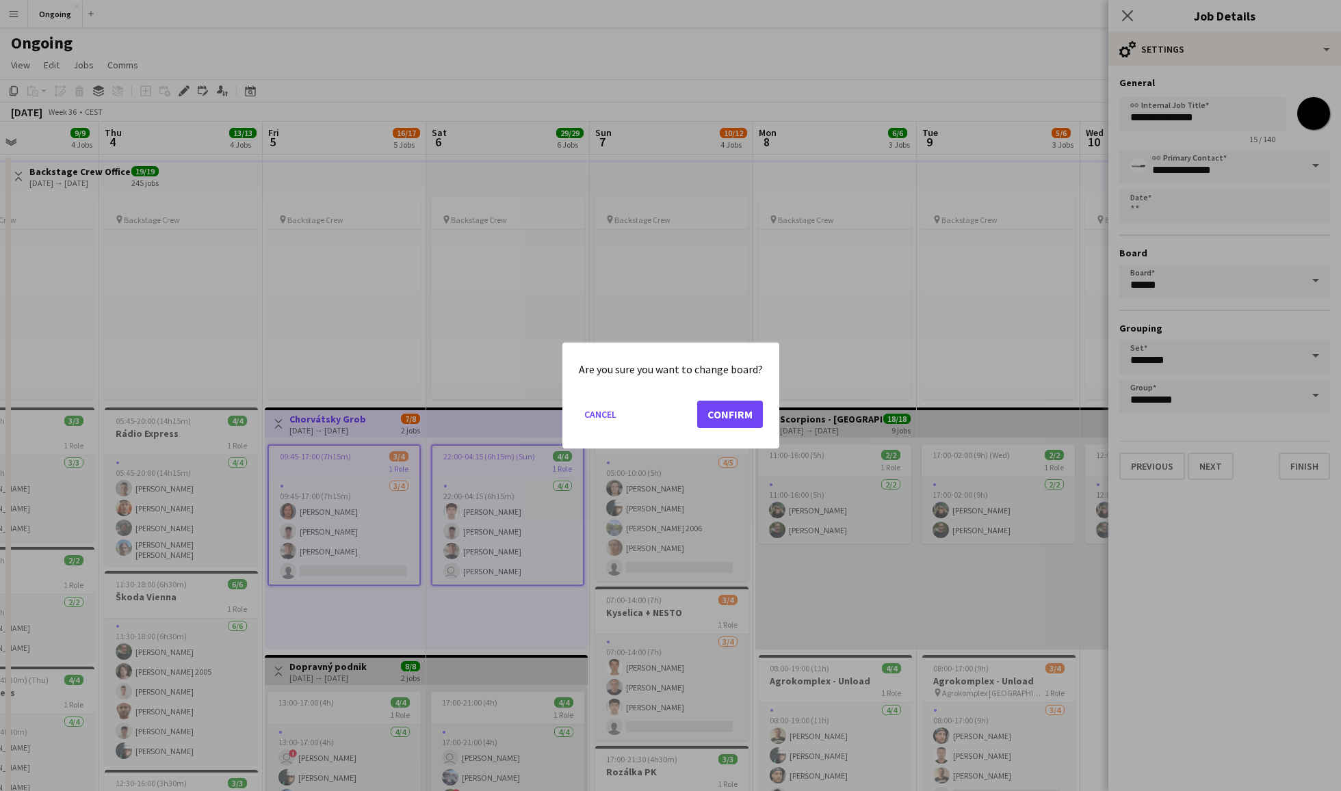
click at [732, 425] on button "Confirm" at bounding box center [730, 414] width 66 height 27
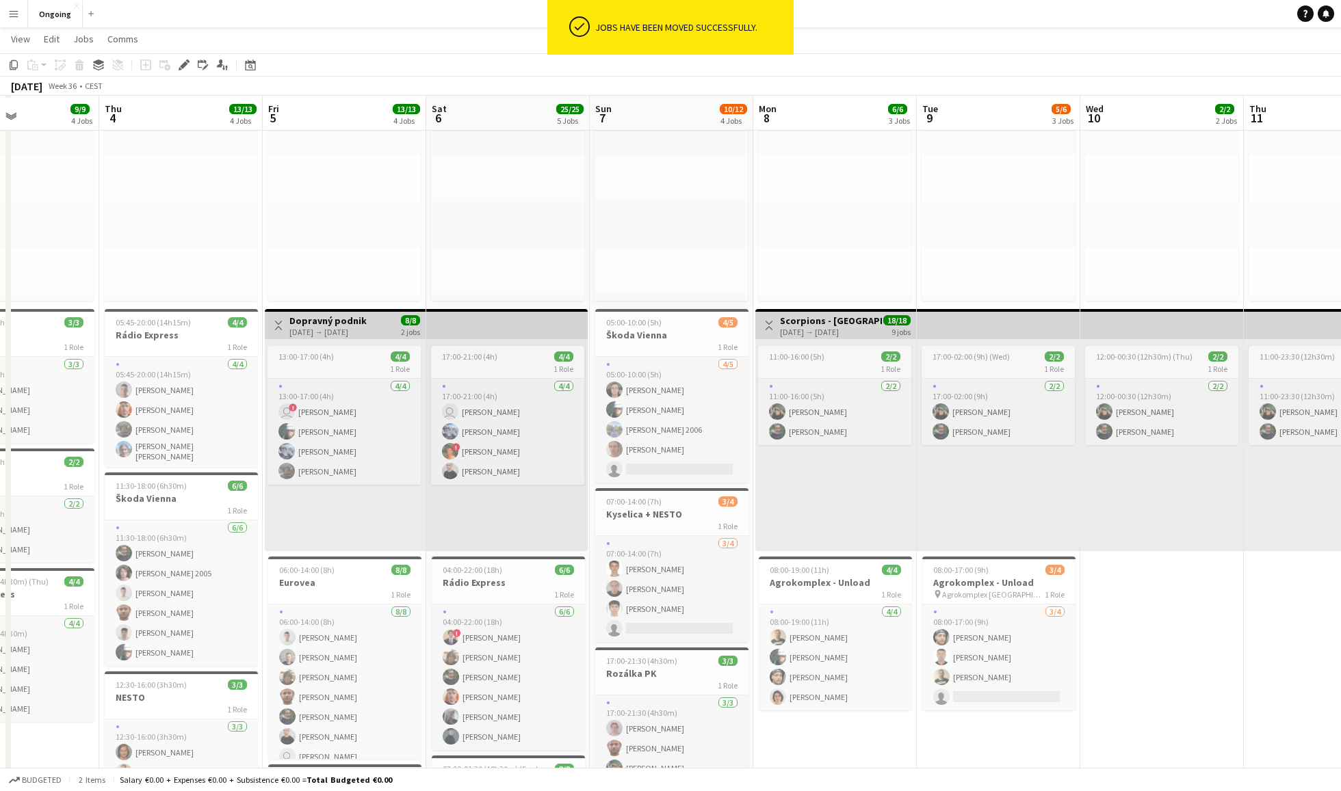
scroll to position [99, 0]
click at [354, 327] on div "[DATE] → [DATE]" at bounding box center [327, 330] width 77 height 10
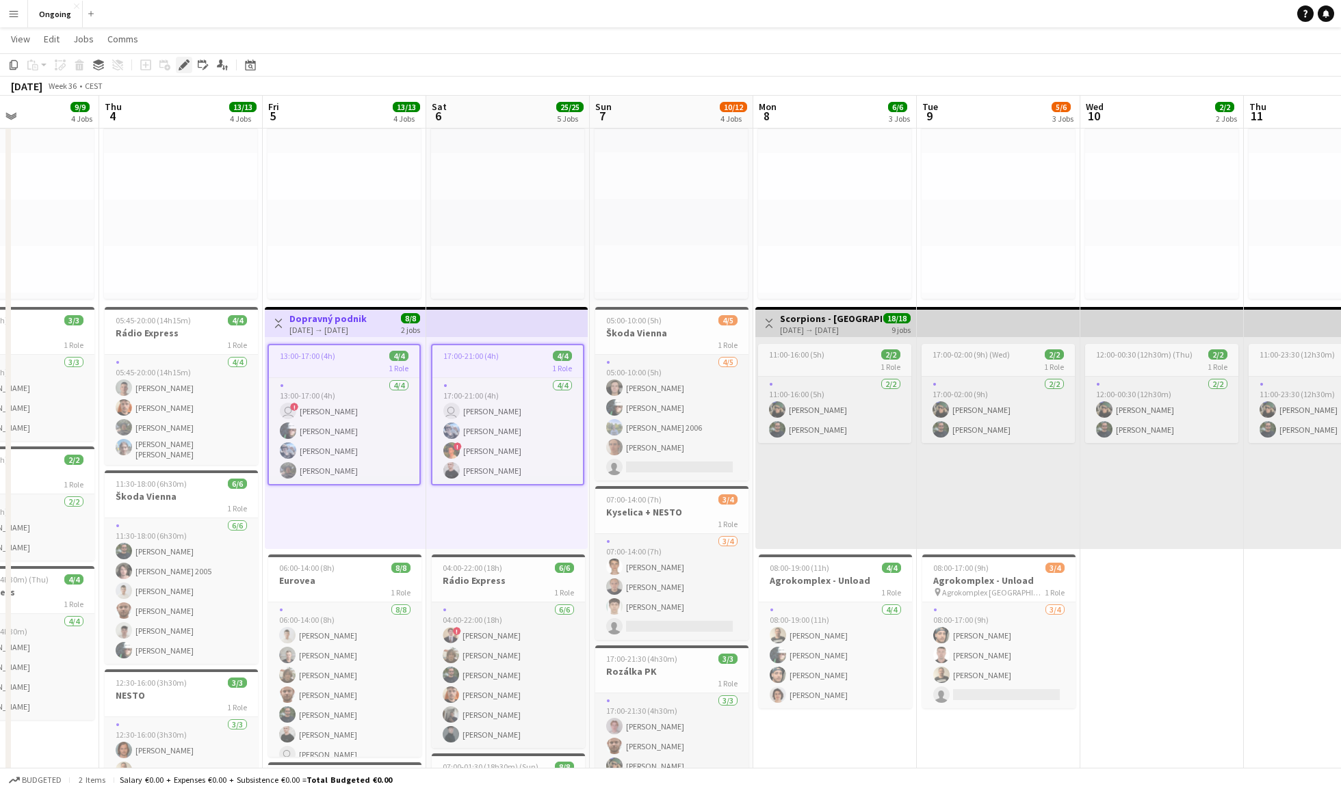
click at [184, 64] on icon at bounding box center [184, 66] width 8 height 8
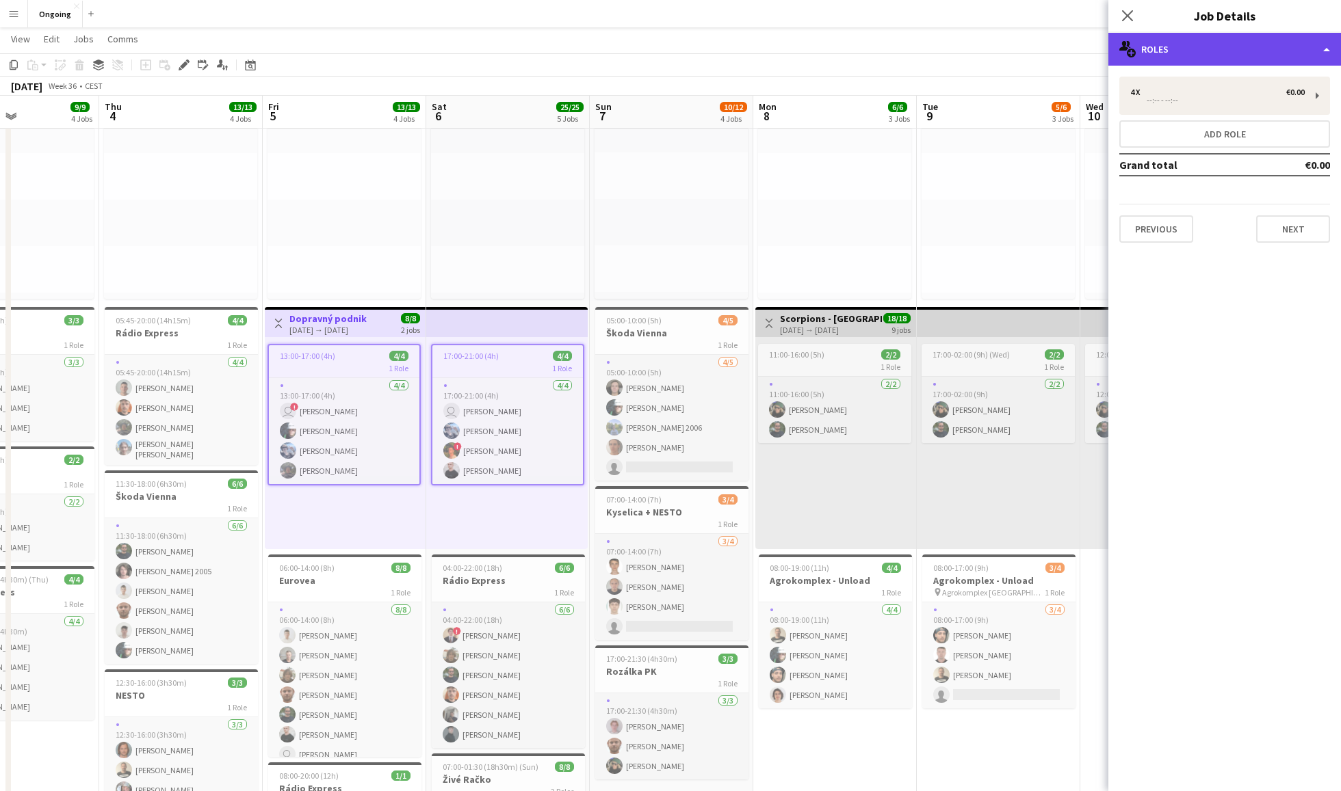
click at [1005, 42] on div "multiple-users-add Roles" at bounding box center [1224, 49] width 233 height 33
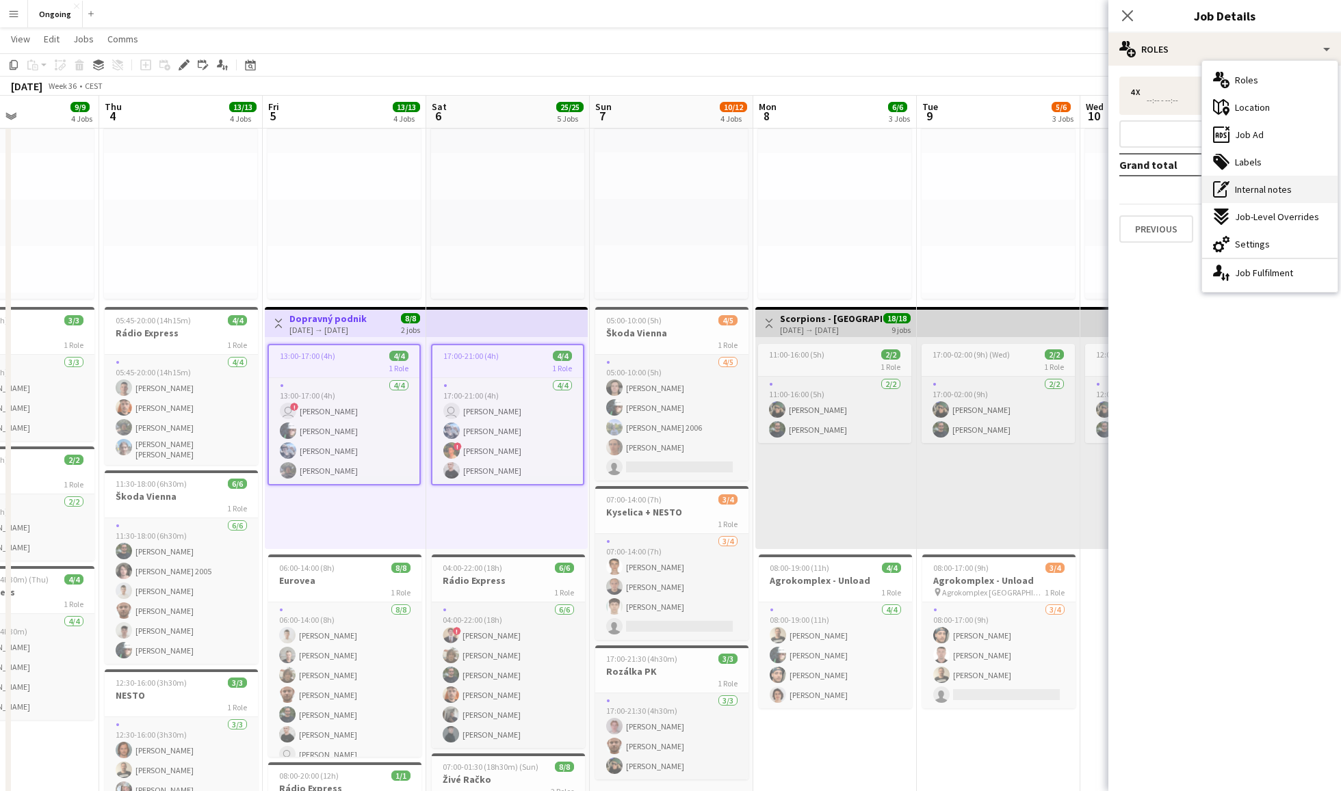
click at [1005, 198] on div "pen-write Internal notes" at bounding box center [1269, 189] width 135 height 27
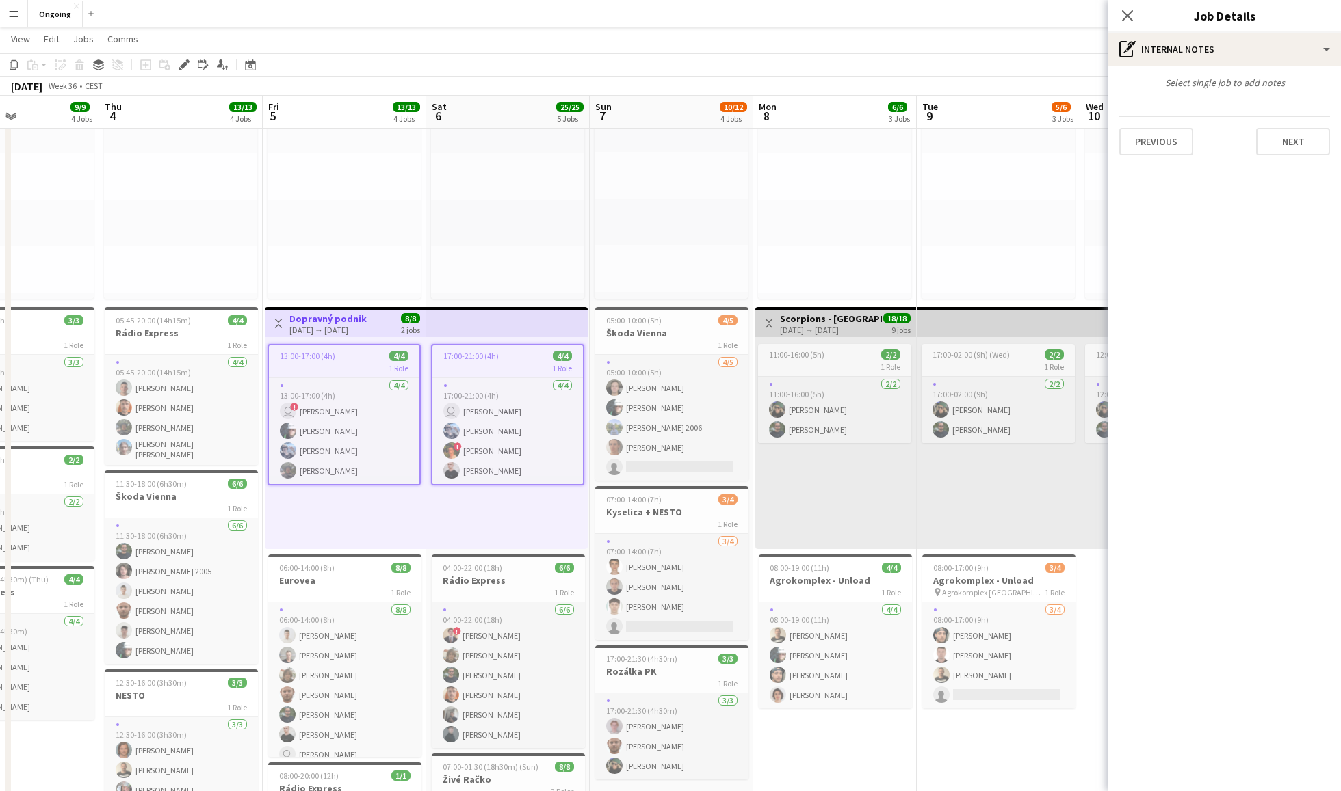
click at [337, 369] on div "1 Role" at bounding box center [344, 368] width 150 height 11
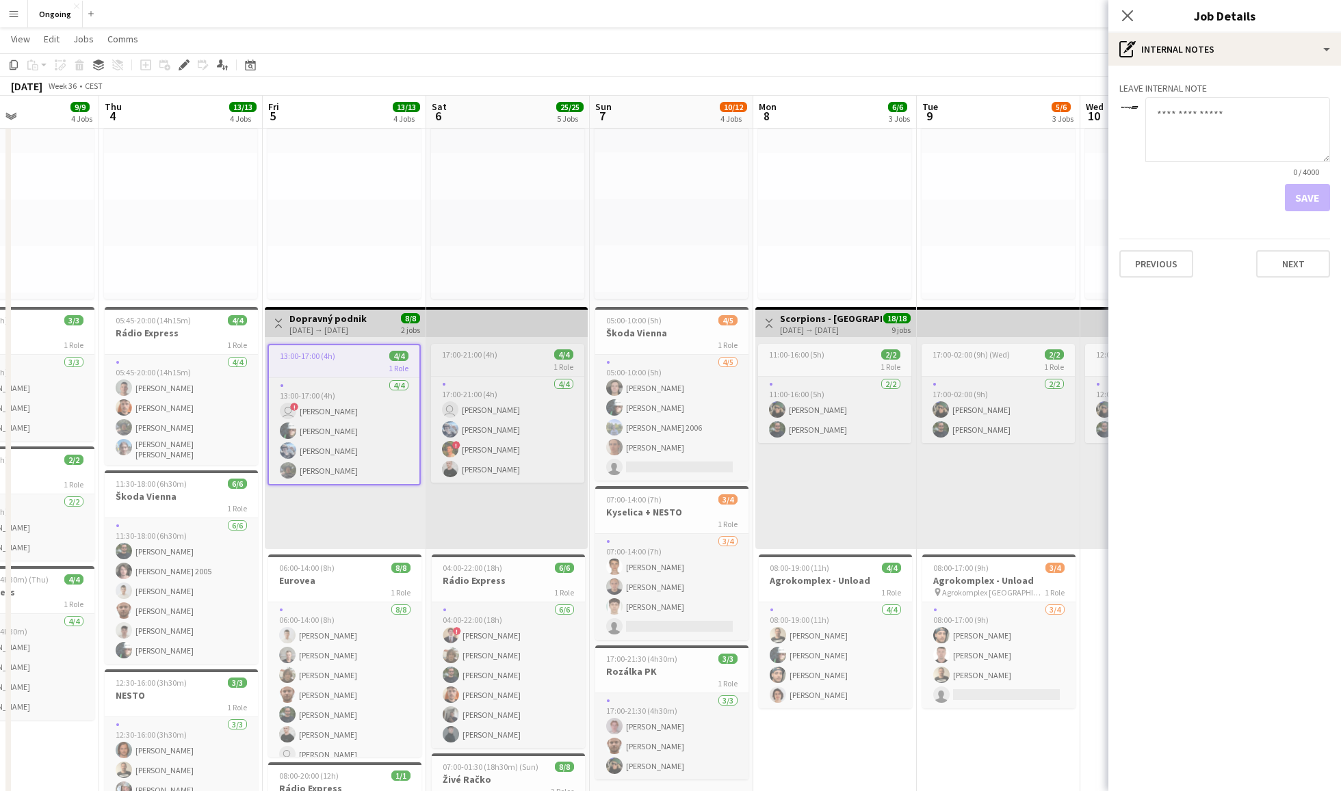
click at [497, 363] on div "1 Role" at bounding box center [507, 366] width 153 height 11
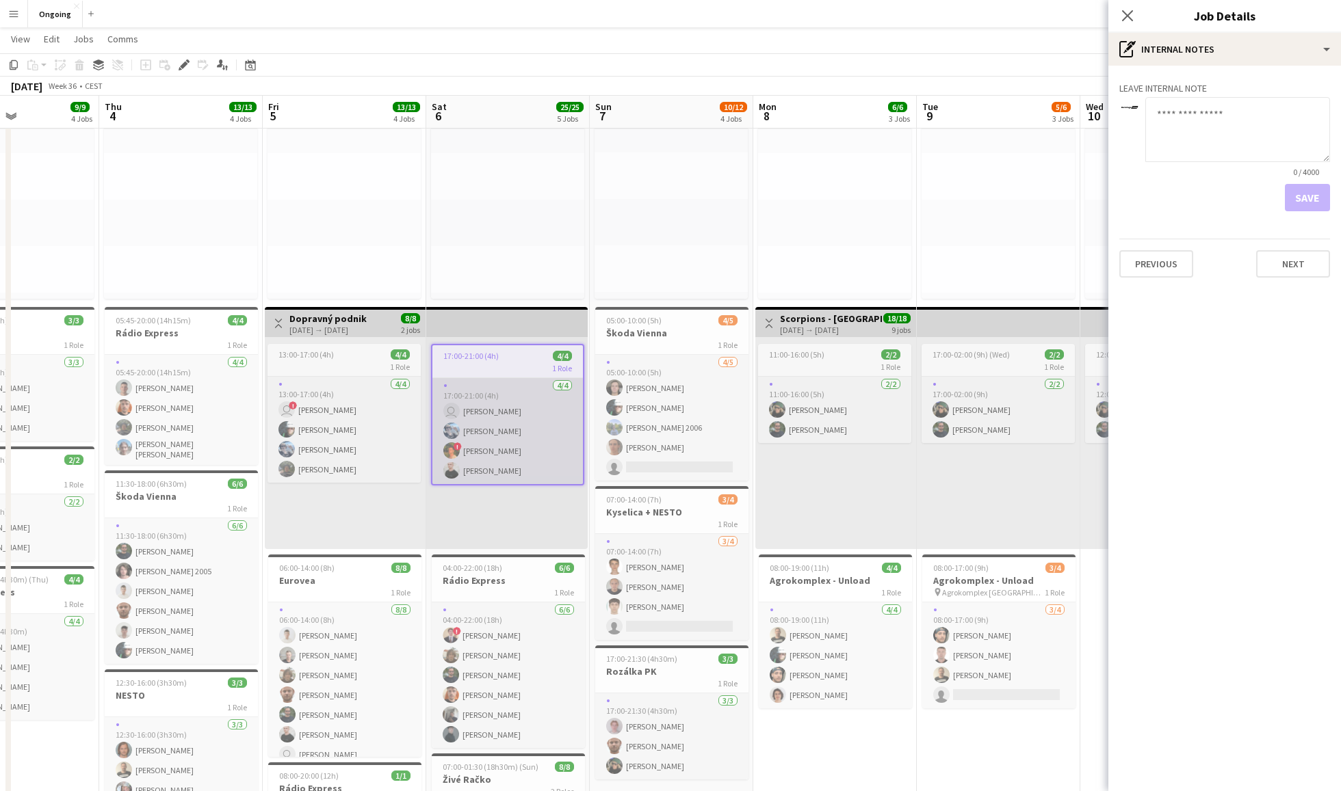
click at [508, 402] on app-card-role "[DATE] 17:00-21:00 (4h) user [PERSON_NAME] [PERSON_NAME] ! [PERSON_NAME]" at bounding box center [507, 431] width 150 height 106
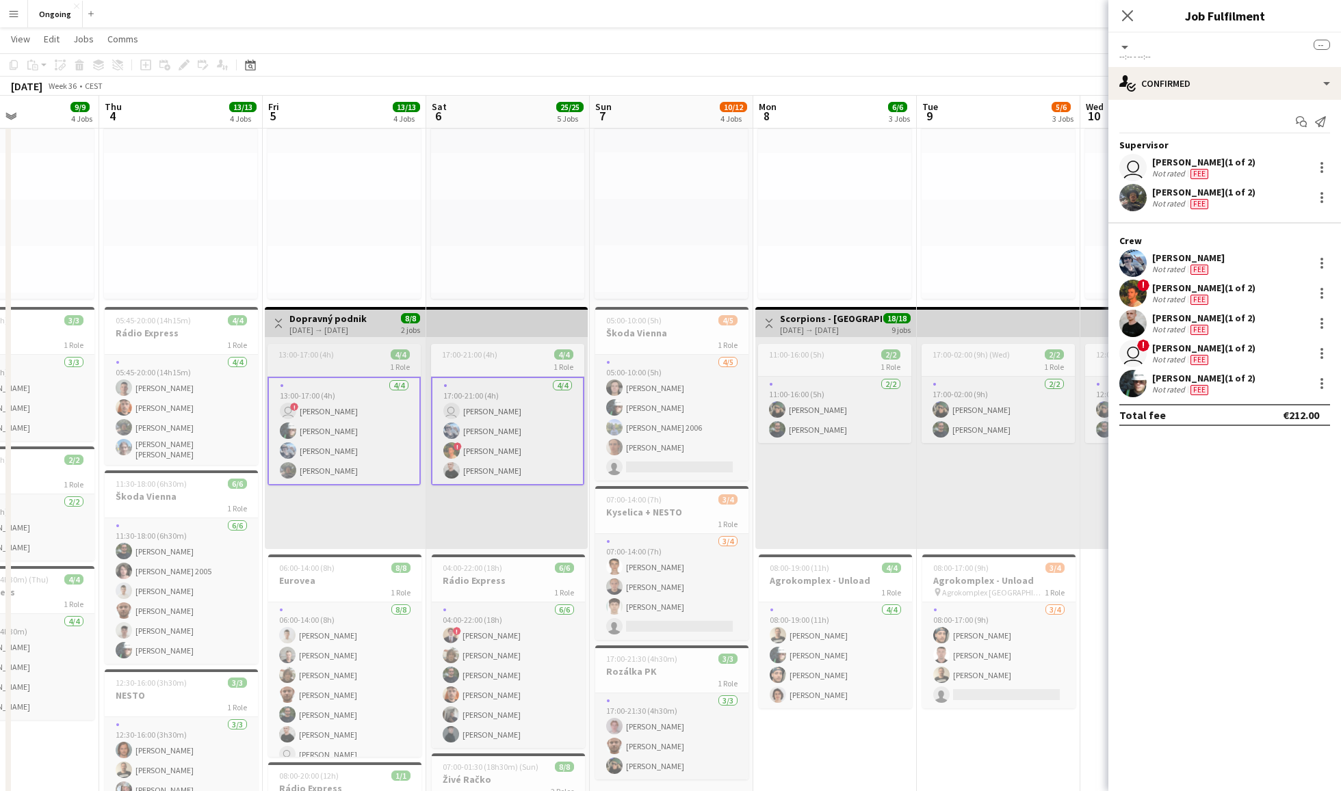
click at [365, 354] on div "13:00-17:00 (4h) 4/4" at bounding box center [343, 355] width 153 height 10
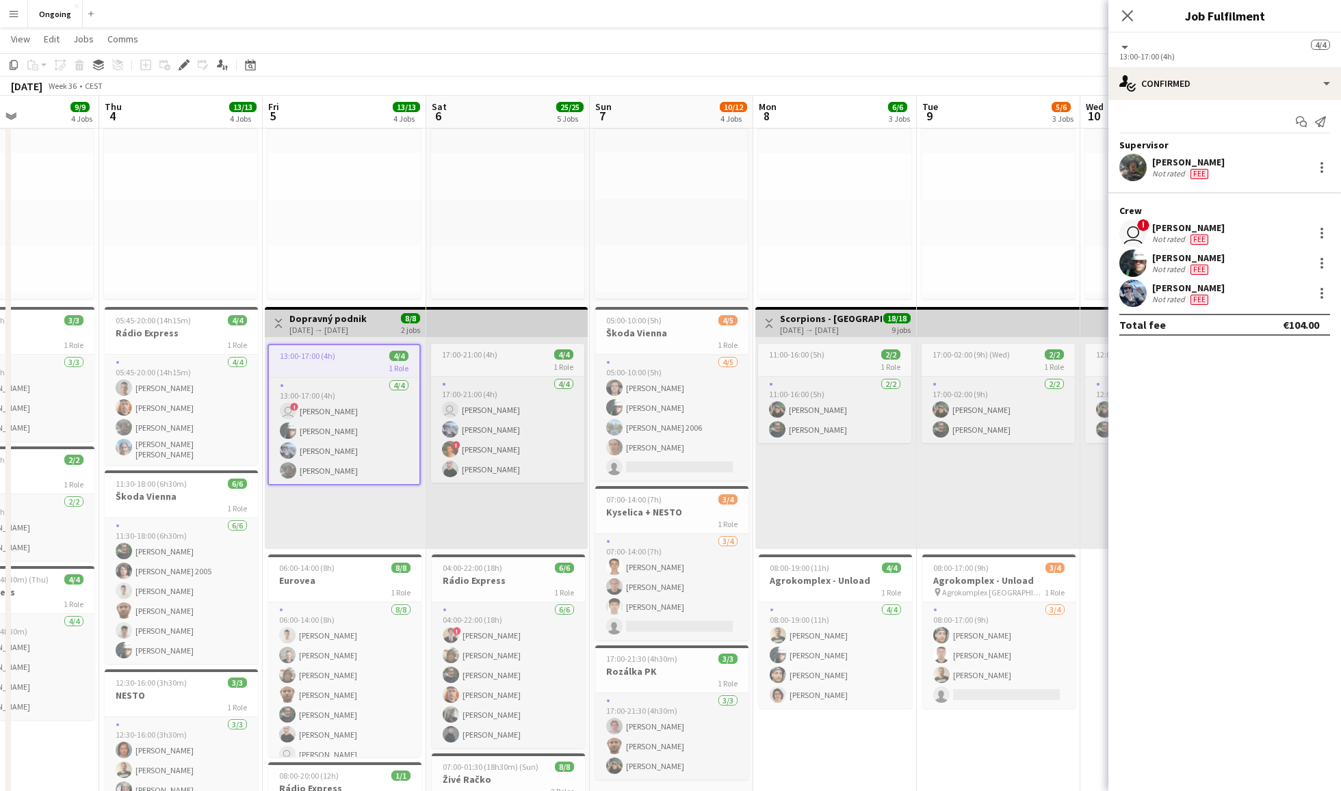
click at [419, 317] on span "8/8" at bounding box center [410, 318] width 19 height 10
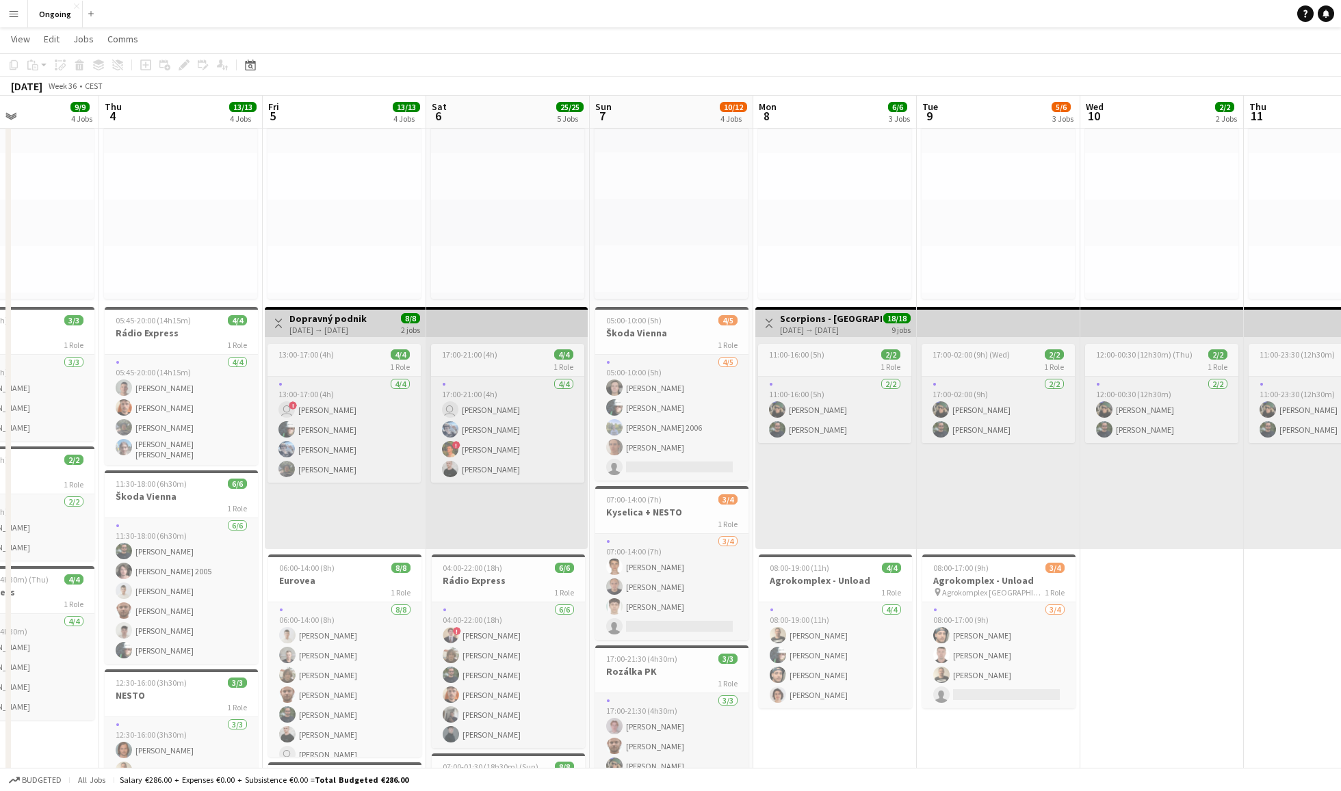
click at [383, 317] on div "Toggle View Dopravný podnik [DATE] → [DATE] 8/8 2 jobs" at bounding box center [345, 323] width 150 height 23
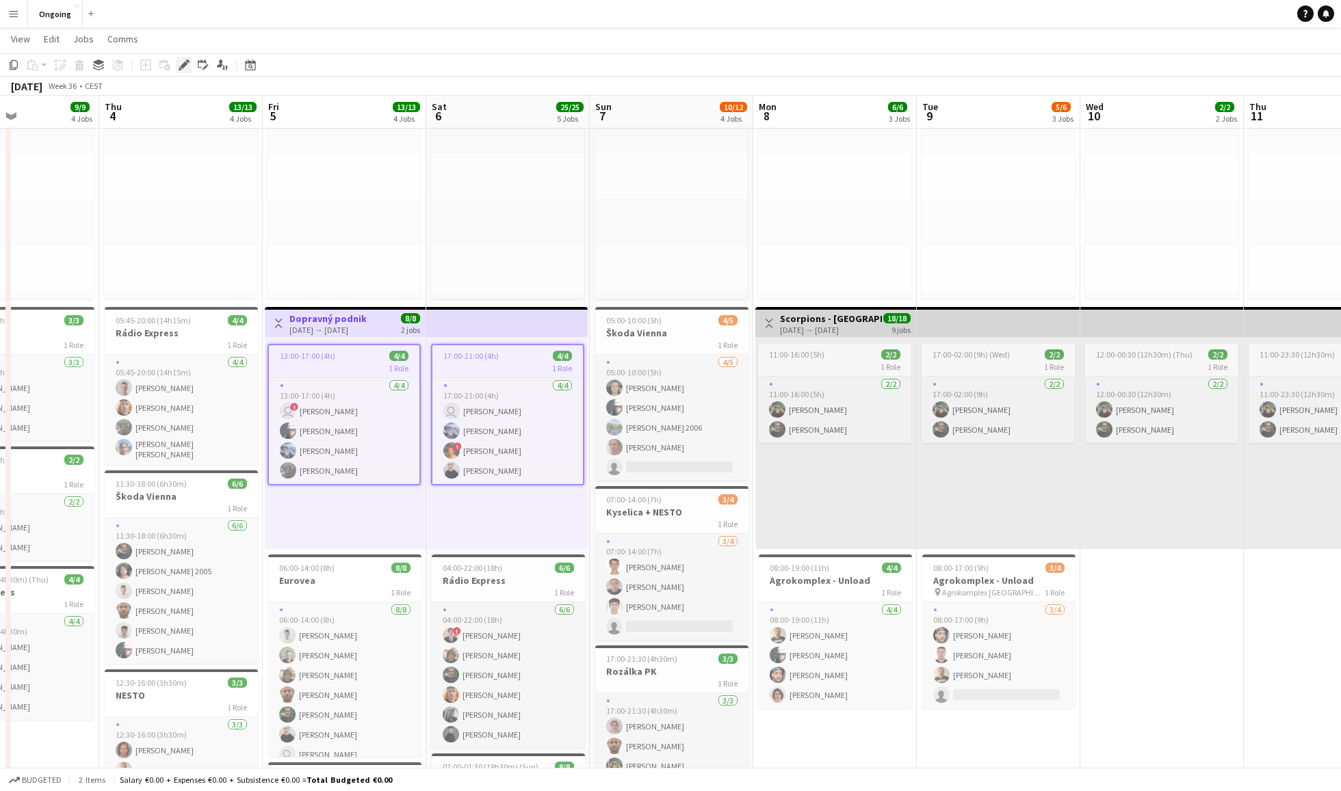
click at [189, 62] on icon "Edit" at bounding box center [184, 65] width 11 height 11
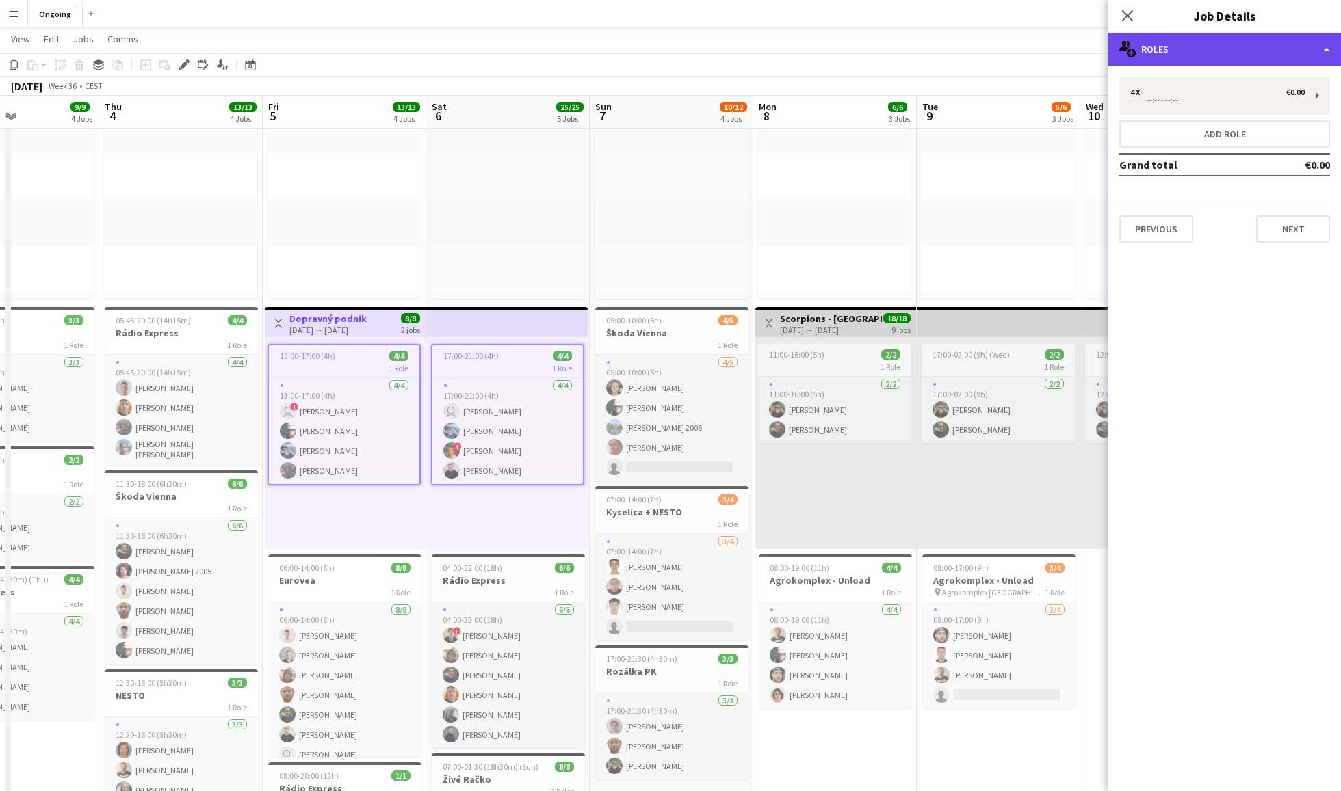
click at [1005, 51] on div "multiple-users-add Roles" at bounding box center [1224, 49] width 233 height 33
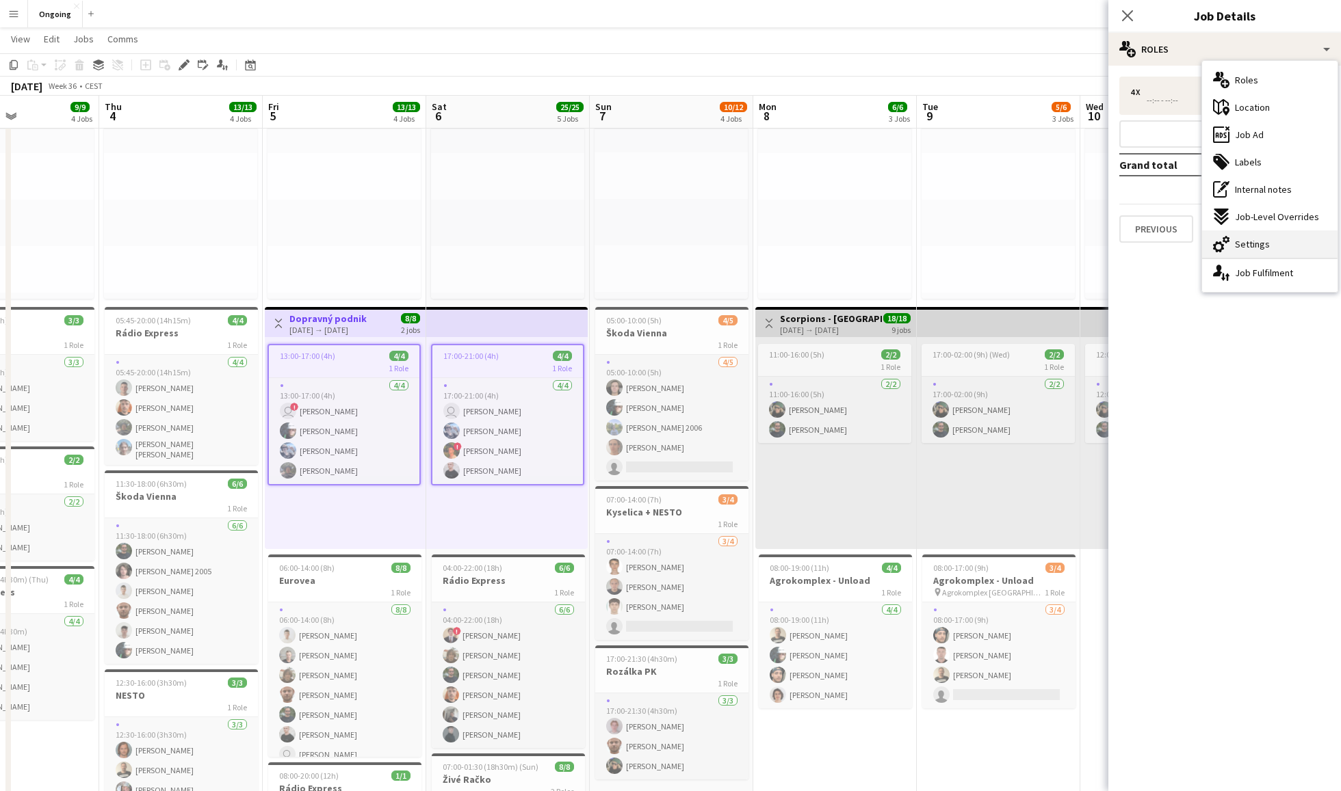
click at [1005, 242] on span "Settings" at bounding box center [1252, 244] width 35 height 12
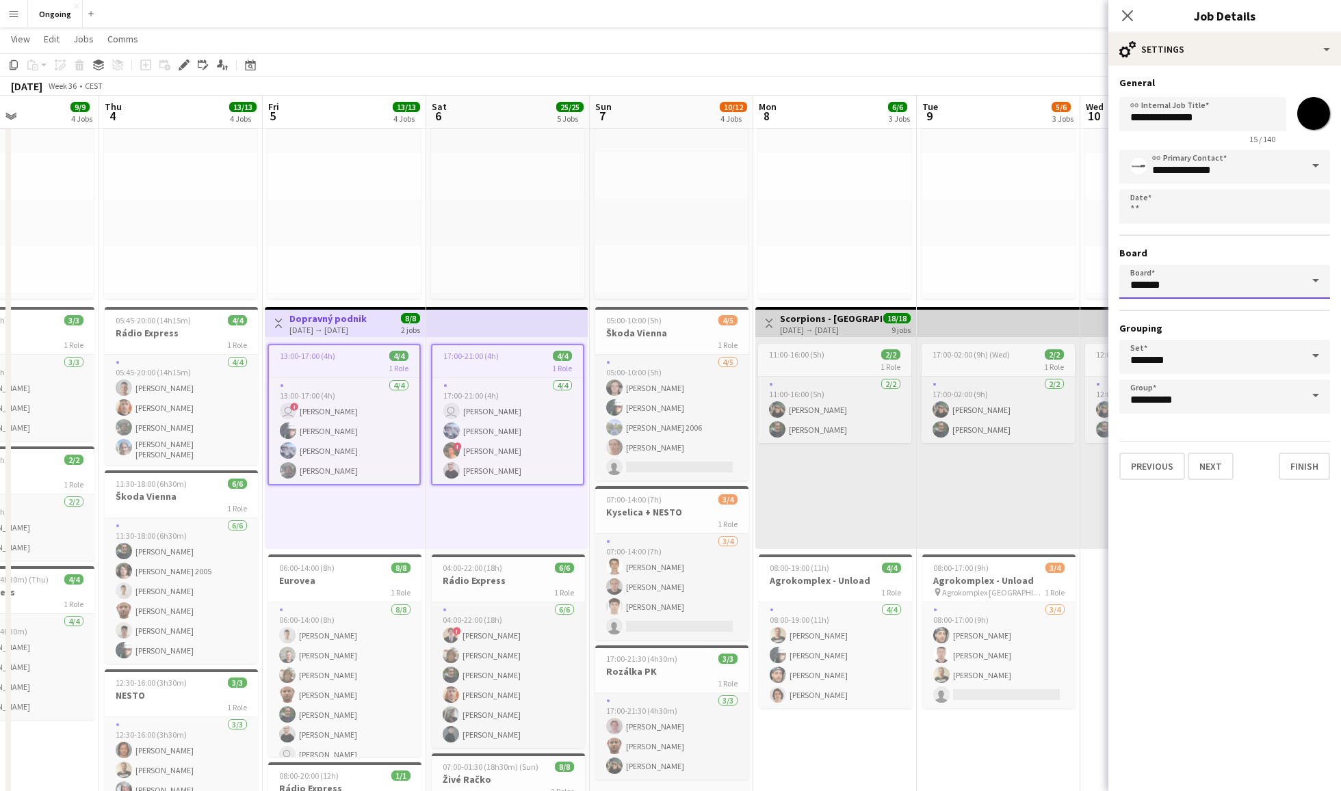
click at [1005, 286] on input "*******" at bounding box center [1224, 282] width 211 height 34
click at [1005, 326] on mat-option "Closed [CEST]" at bounding box center [1224, 319] width 211 height 33
type input "******"
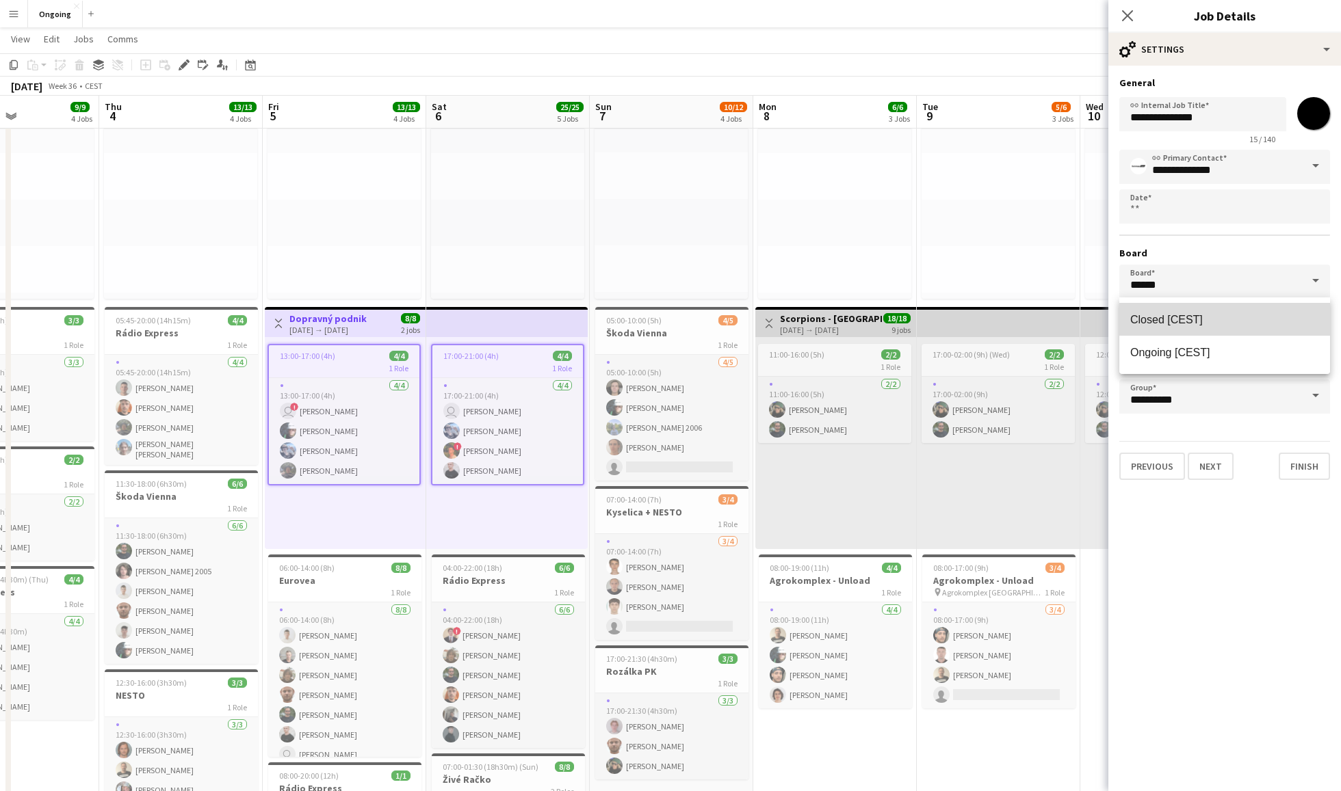
scroll to position [0, 0]
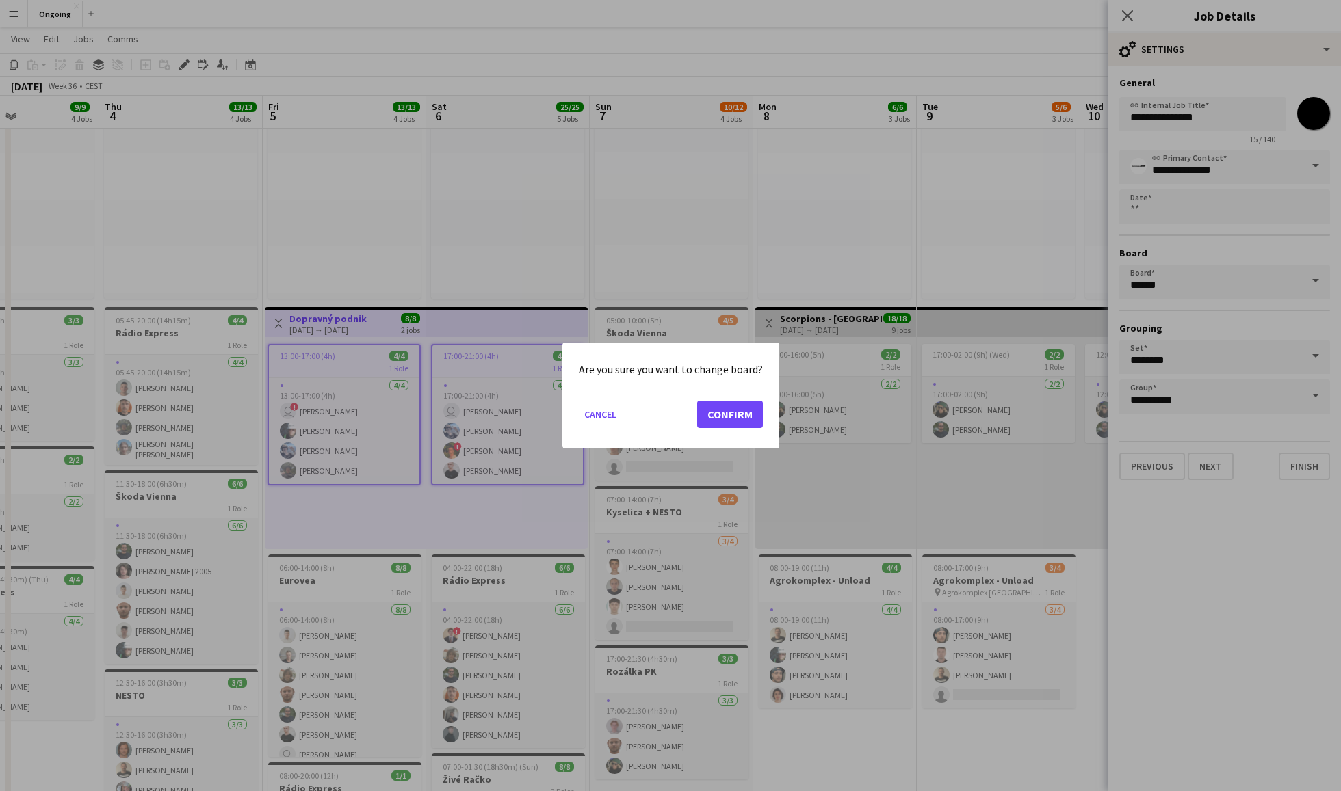
click at [744, 412] on button "Confirm" at bounding box center [730, 414] width 66 height 27
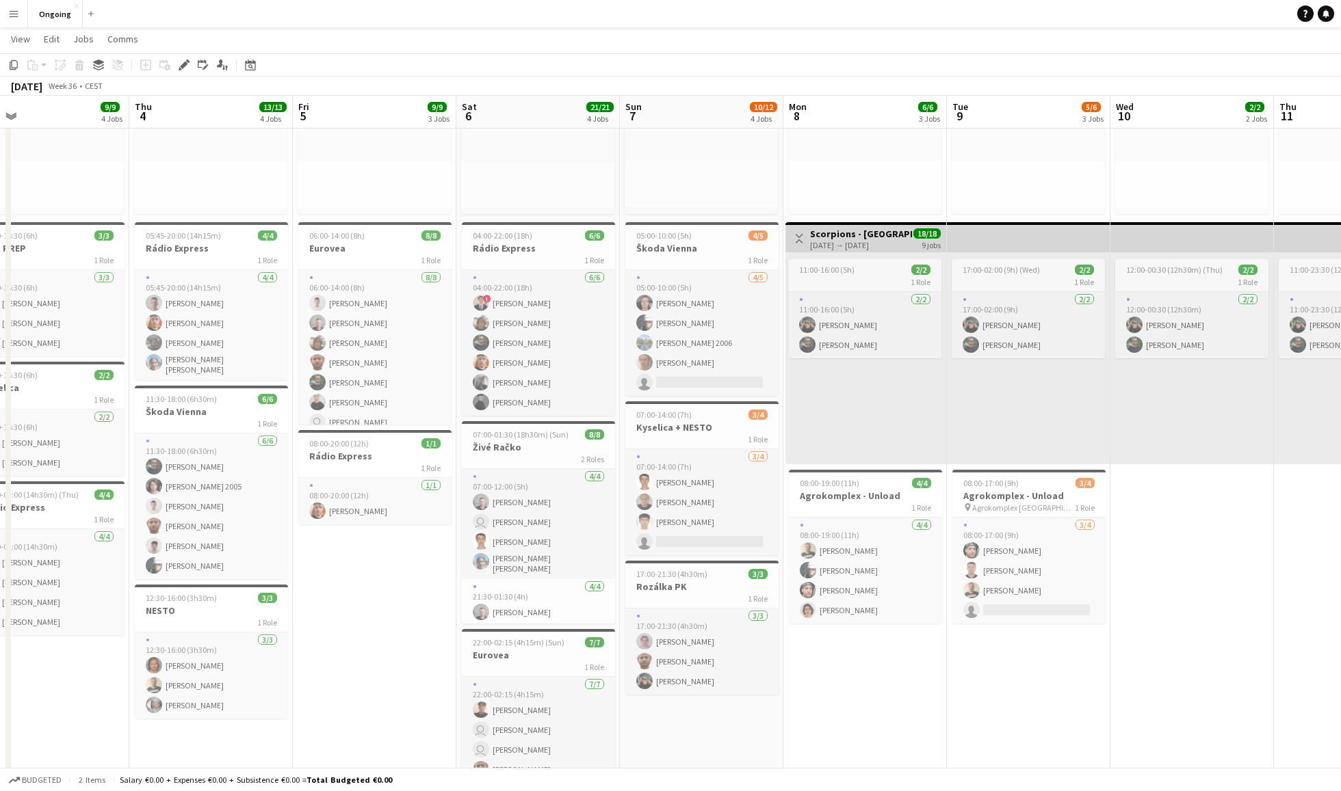
scroll to position [0, 345]
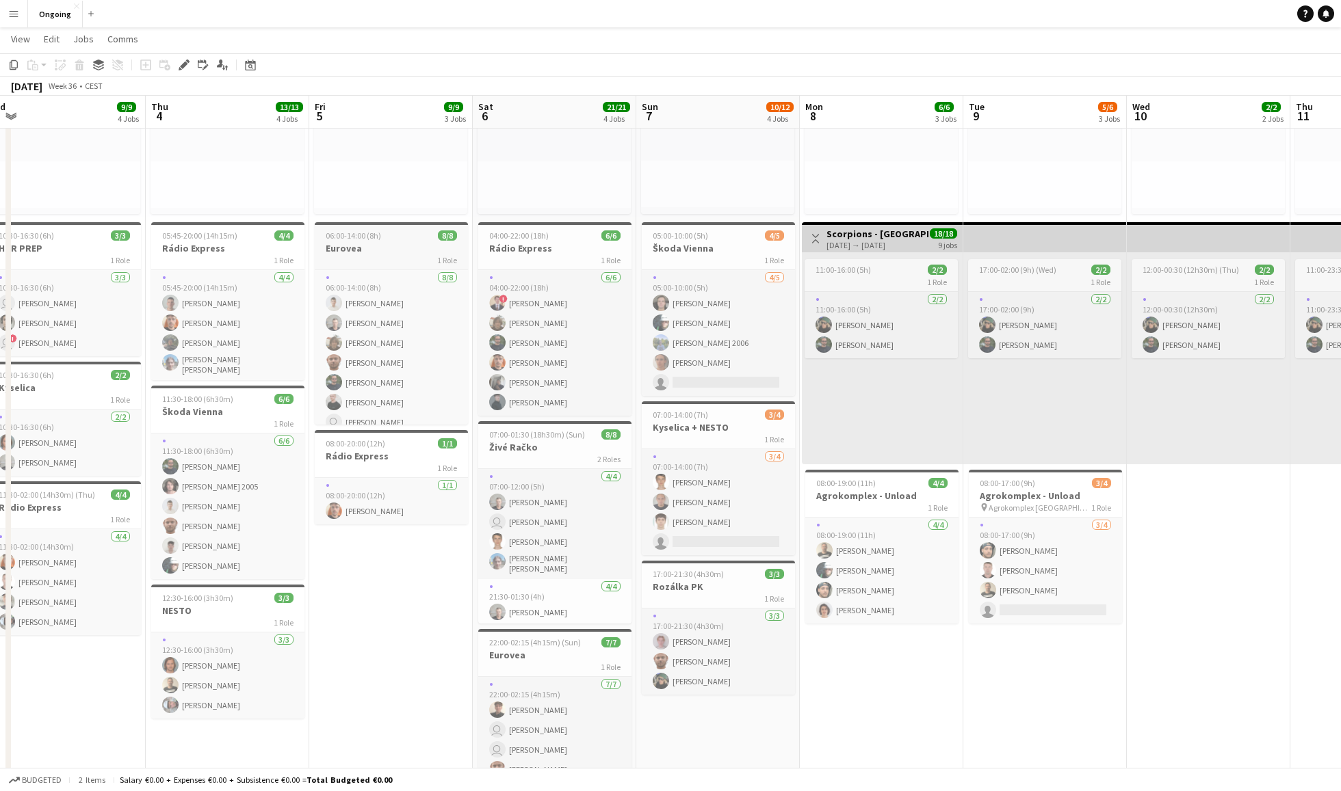
click at [381, 259] on div "1 Role" at bounding box center [391, 259] width 153 height 11
click at [181, 58] on div "Edit" at bounding box center [184, 65] width 16 height 16
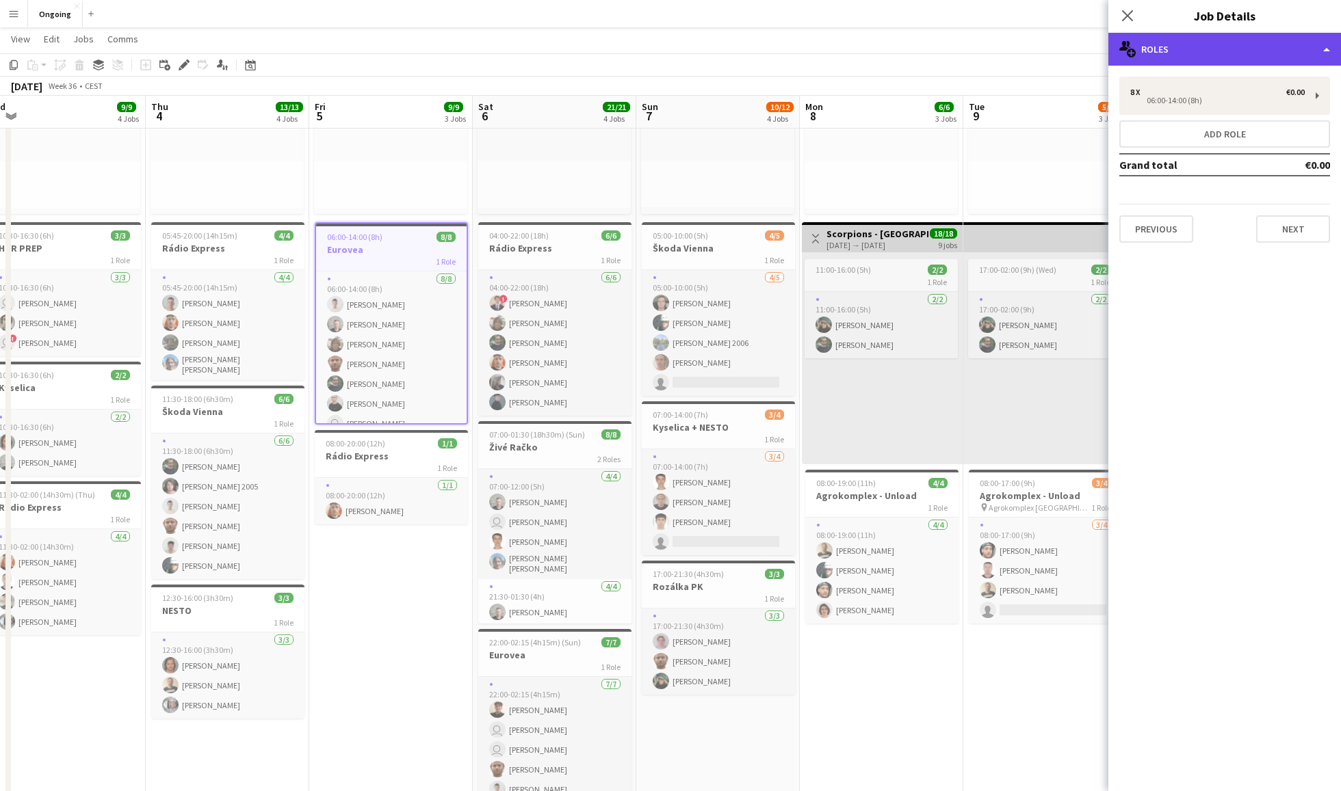
click at [1005, 40] on div "multiple-users-add Roles" at bounding box center [1224, 49] width 233 height 33
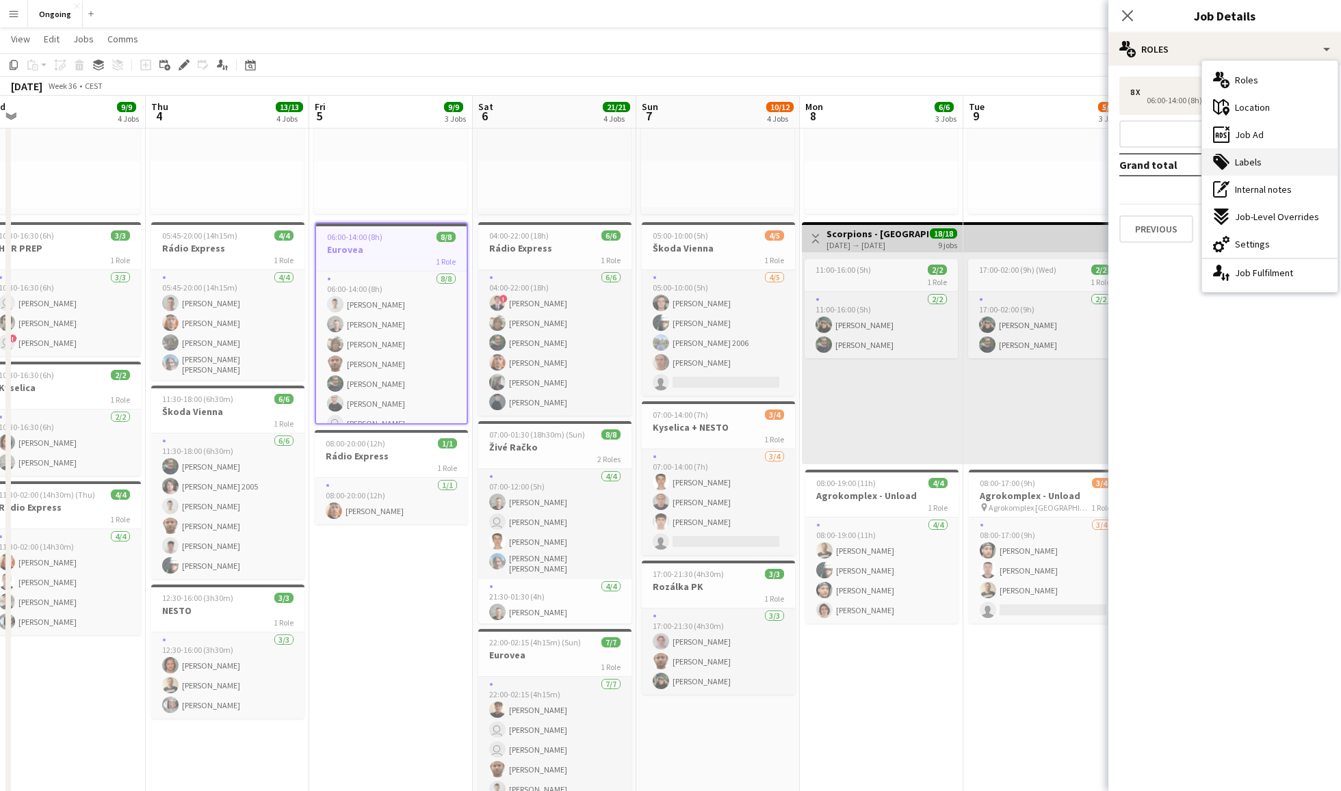
click at [1005, 163] on div "tags-double Labels" at bounding box center [1269, 161] width 135 height 27
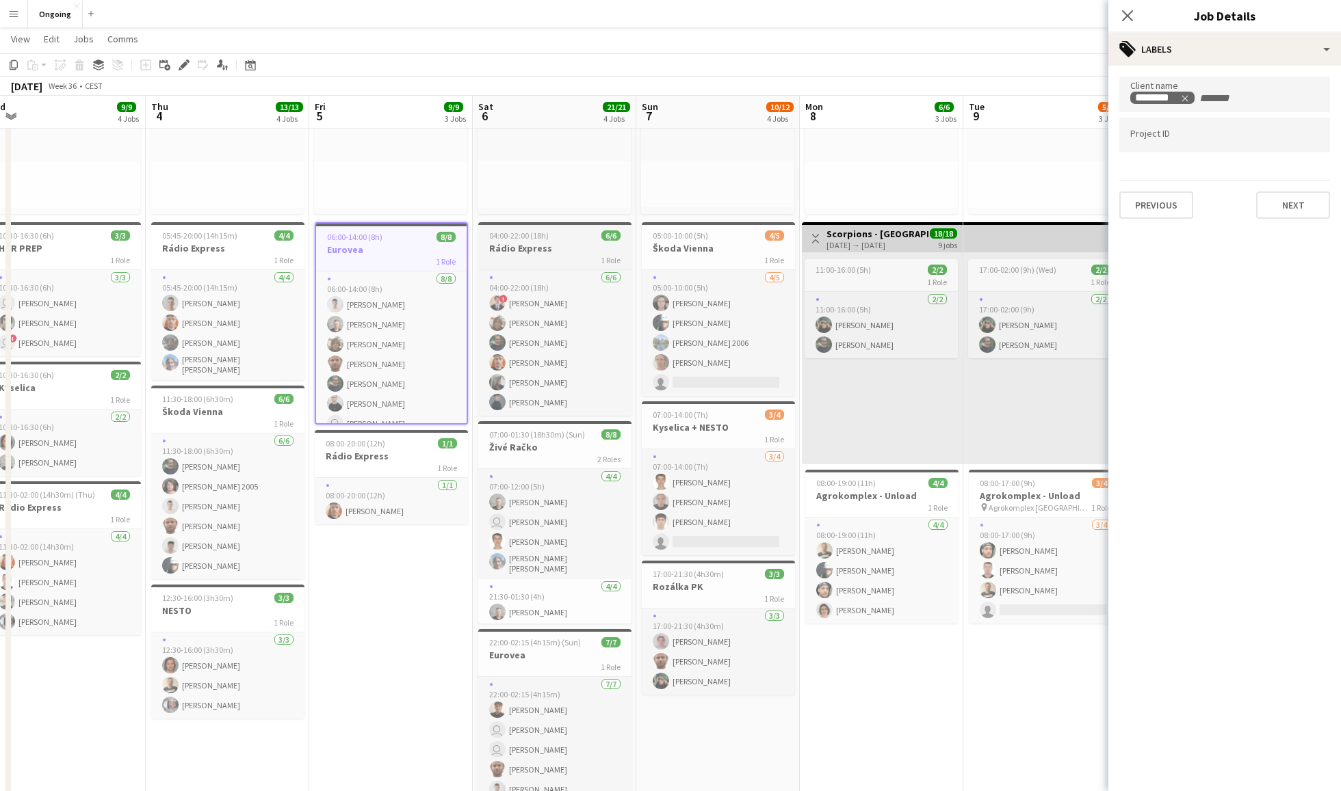
click at [568, 242] on h3 "Rádio Express" at bounding box center [554, 248] width 153 height 12
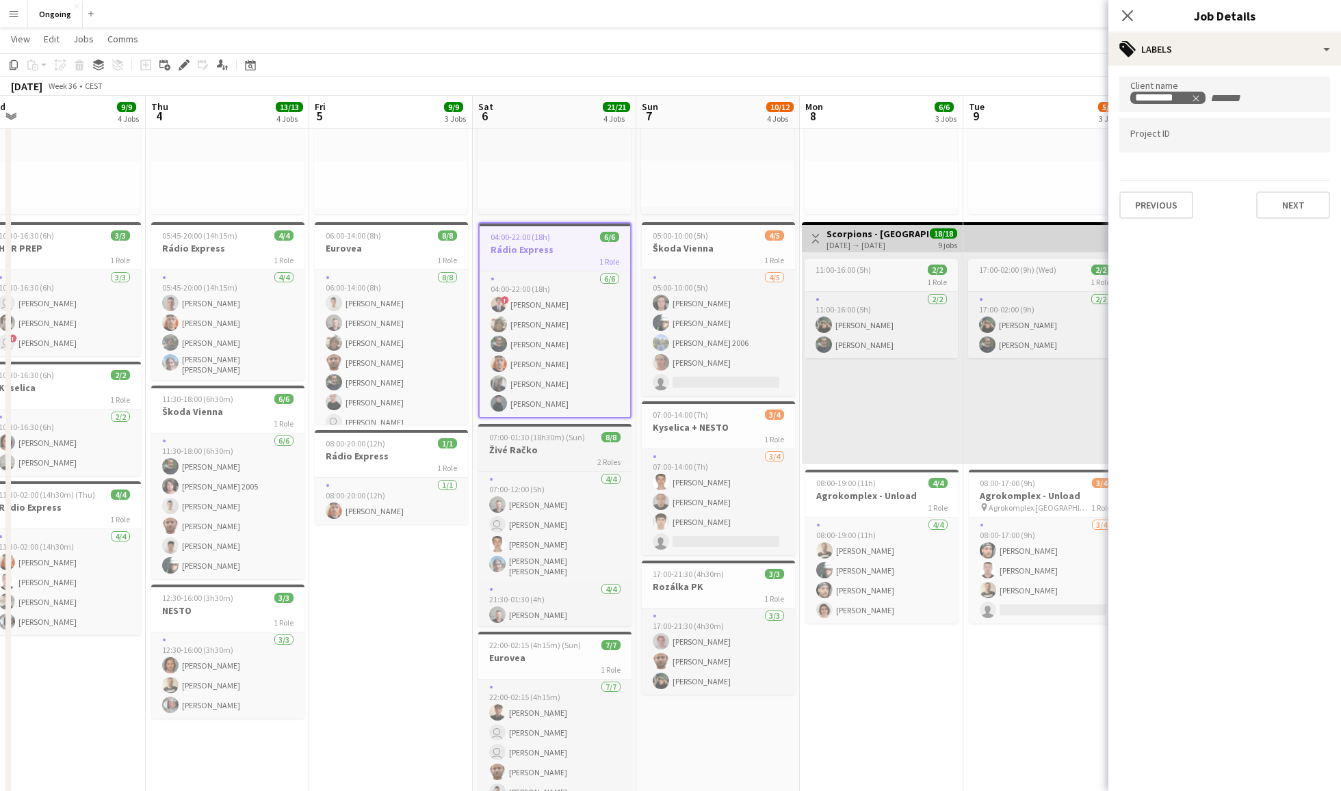
click at [562, 451] on h3 "Živé Račko" at bounding box center [554, 450] width 153 height 12
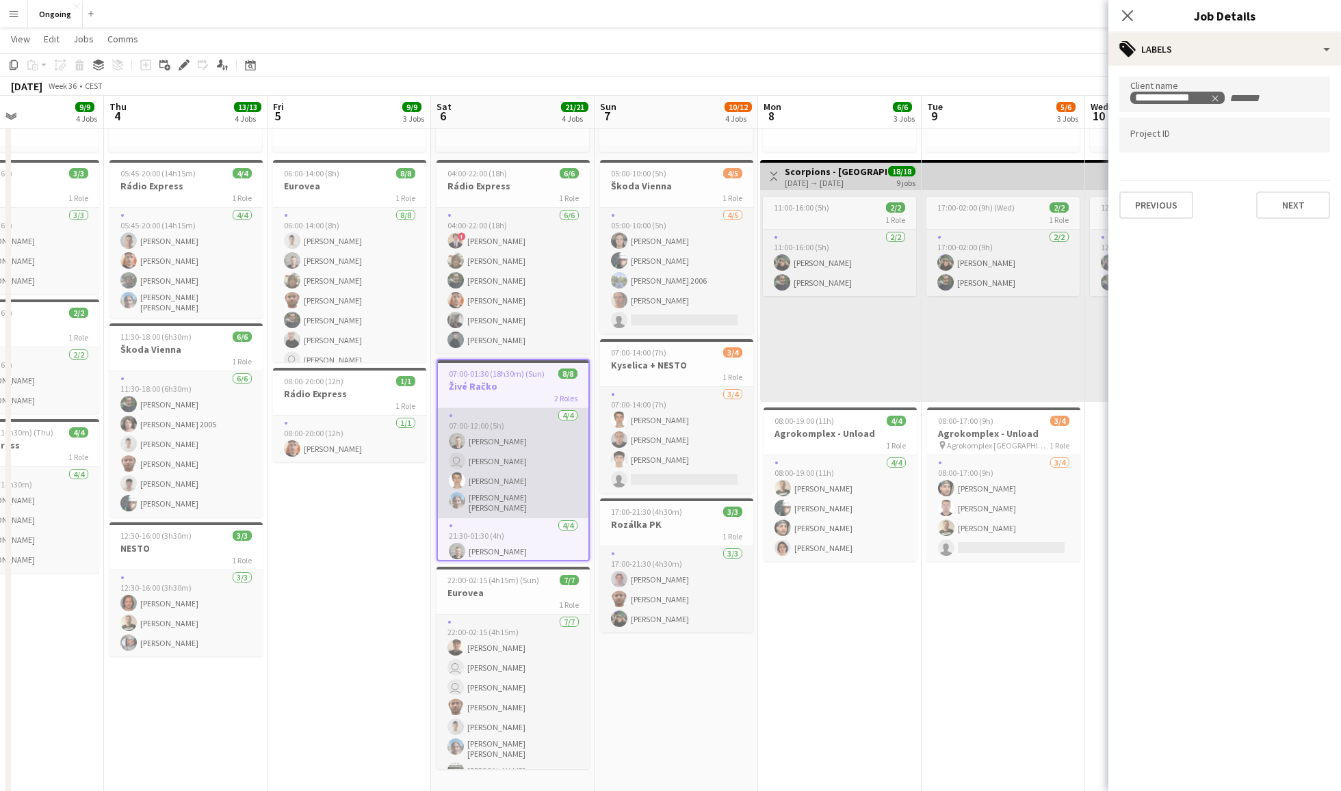
scroll to position [0, 0]
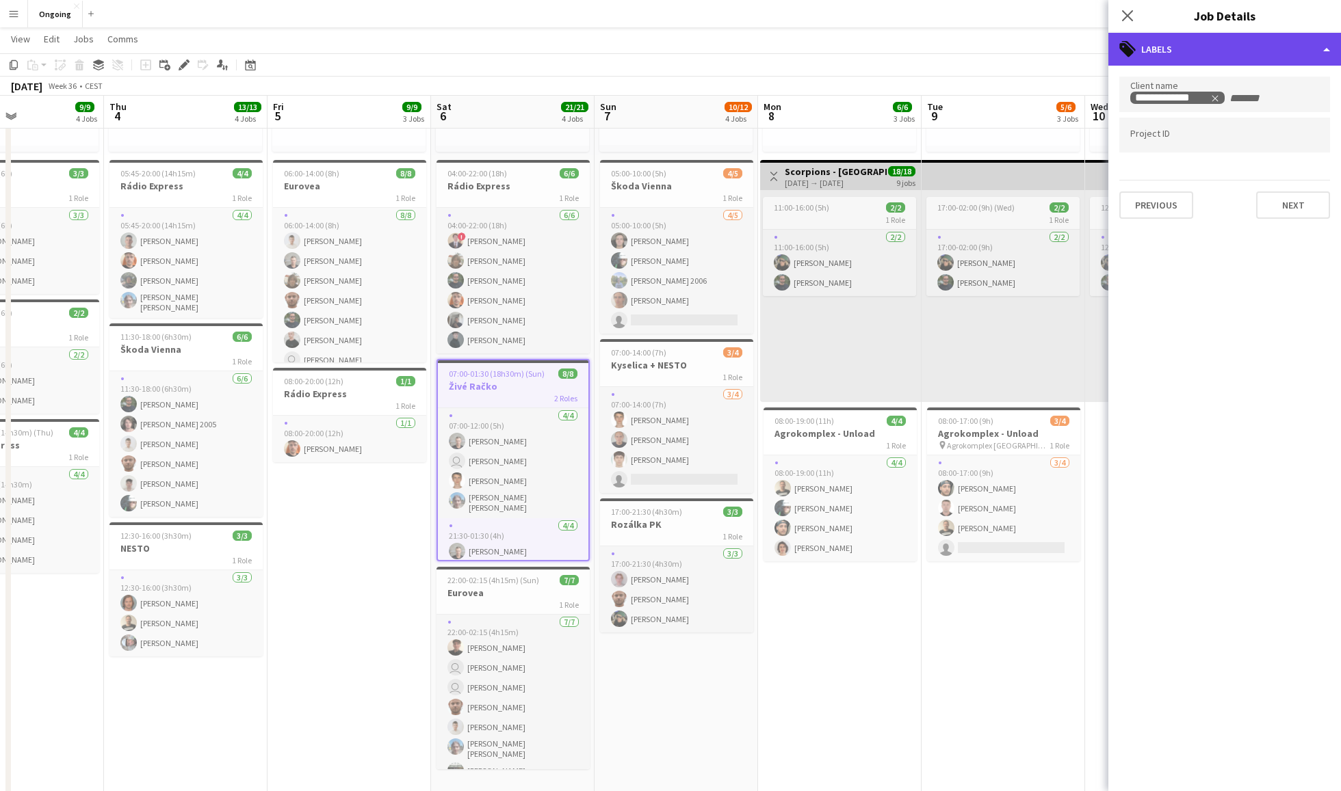
click at [1005, 59] on div "tags-double Labels" at bounding box center [1224, 49] width 233 height 33
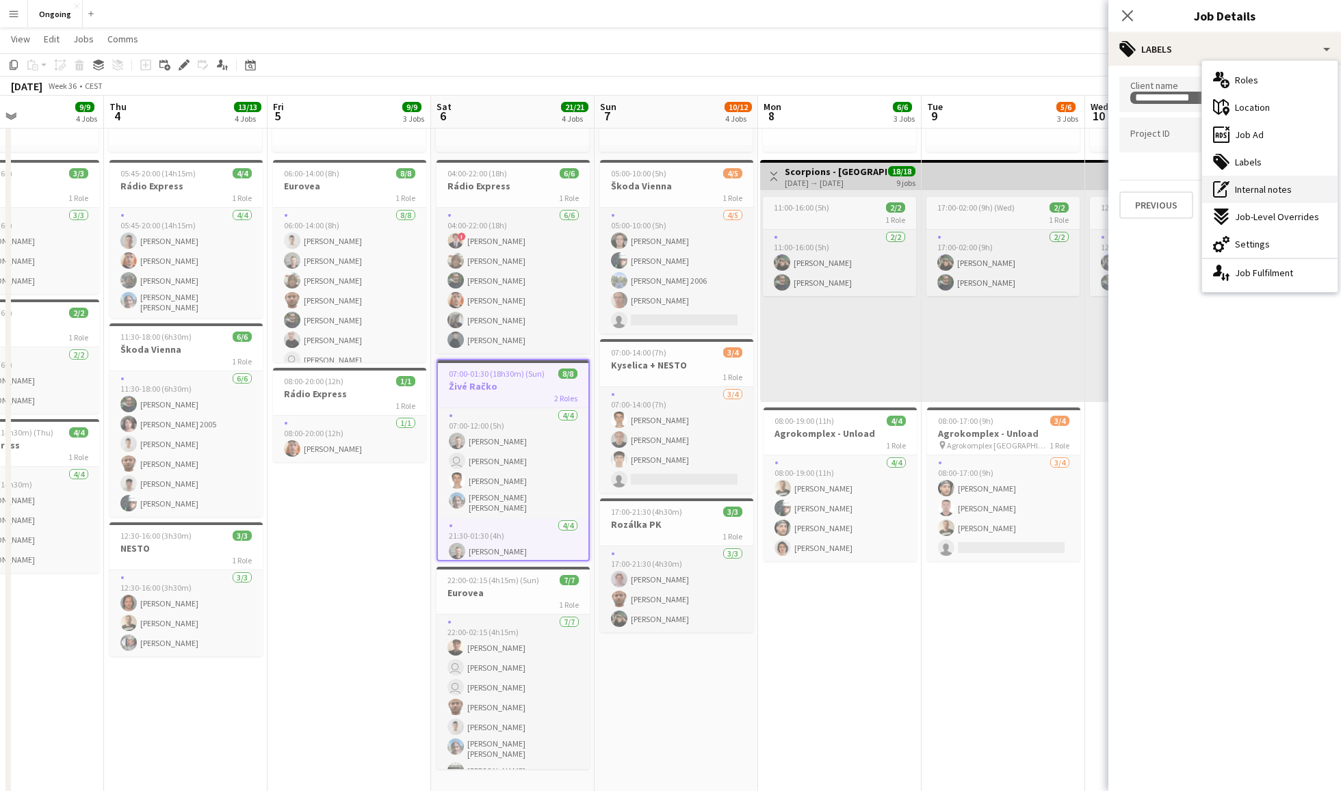
click at [1005, 198] on div "pen-write Internal notes" at bounding box center [1269, 189] width 135 height 27
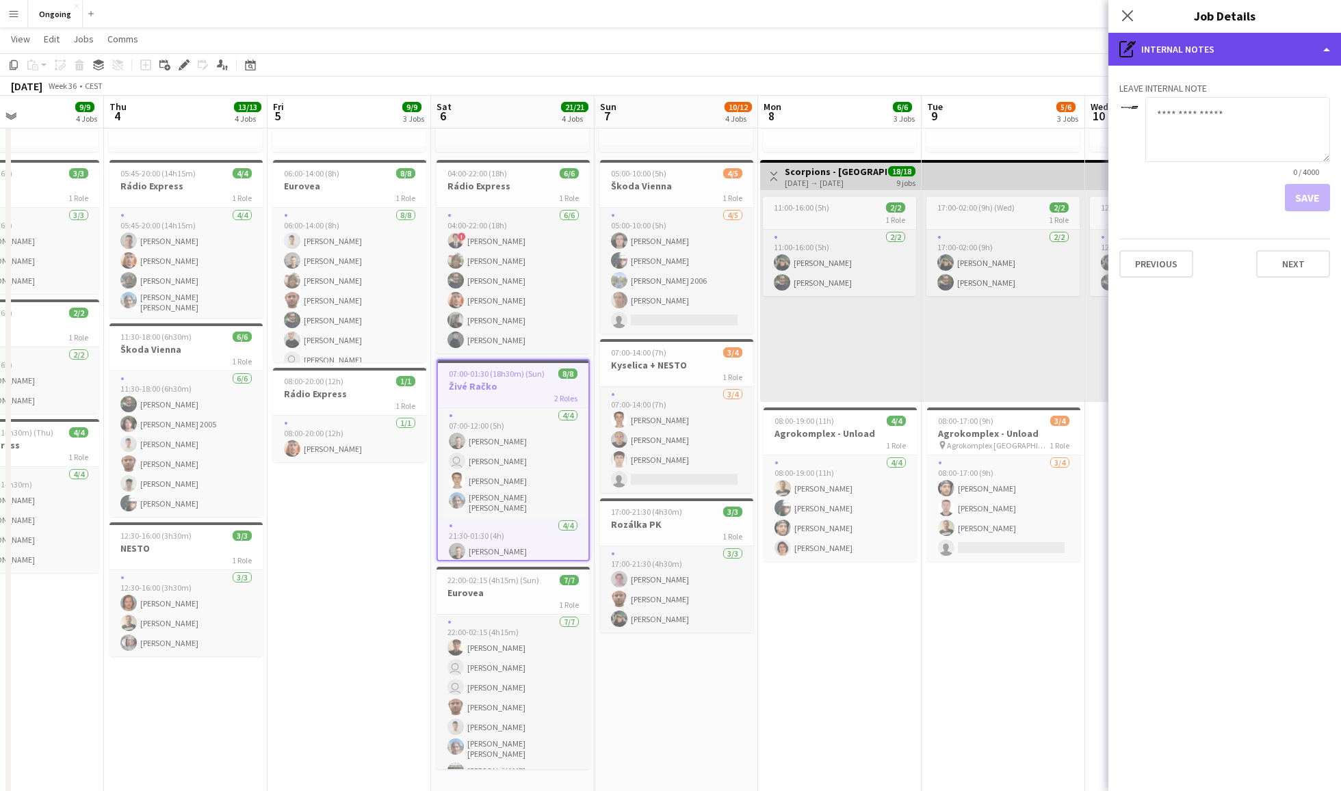
click at [1005, 60] on div "pen-write Internal notes" at bounding box center [1224, 49] width 233 height 33
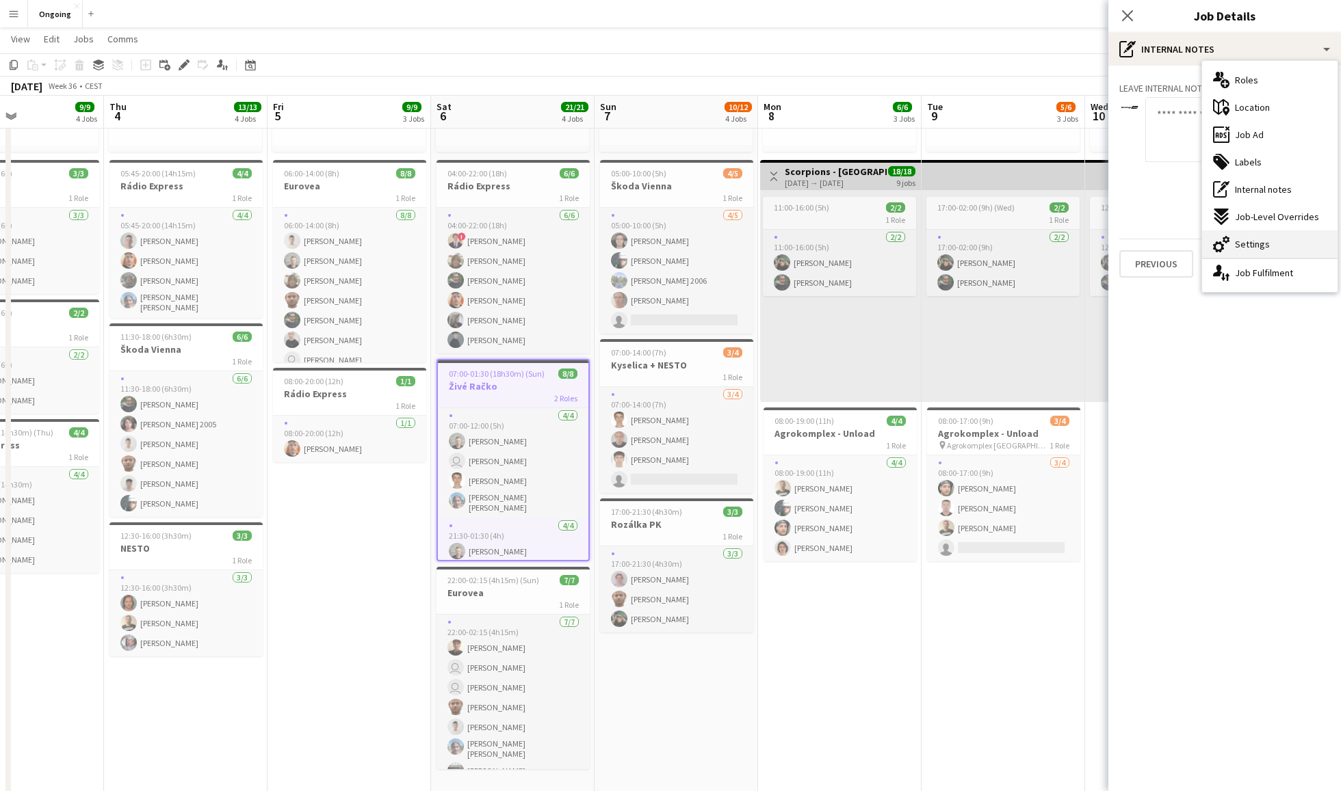
click at [1005, 239] on span "Settings" at bounding box center [1252, 244] width 35 height 12
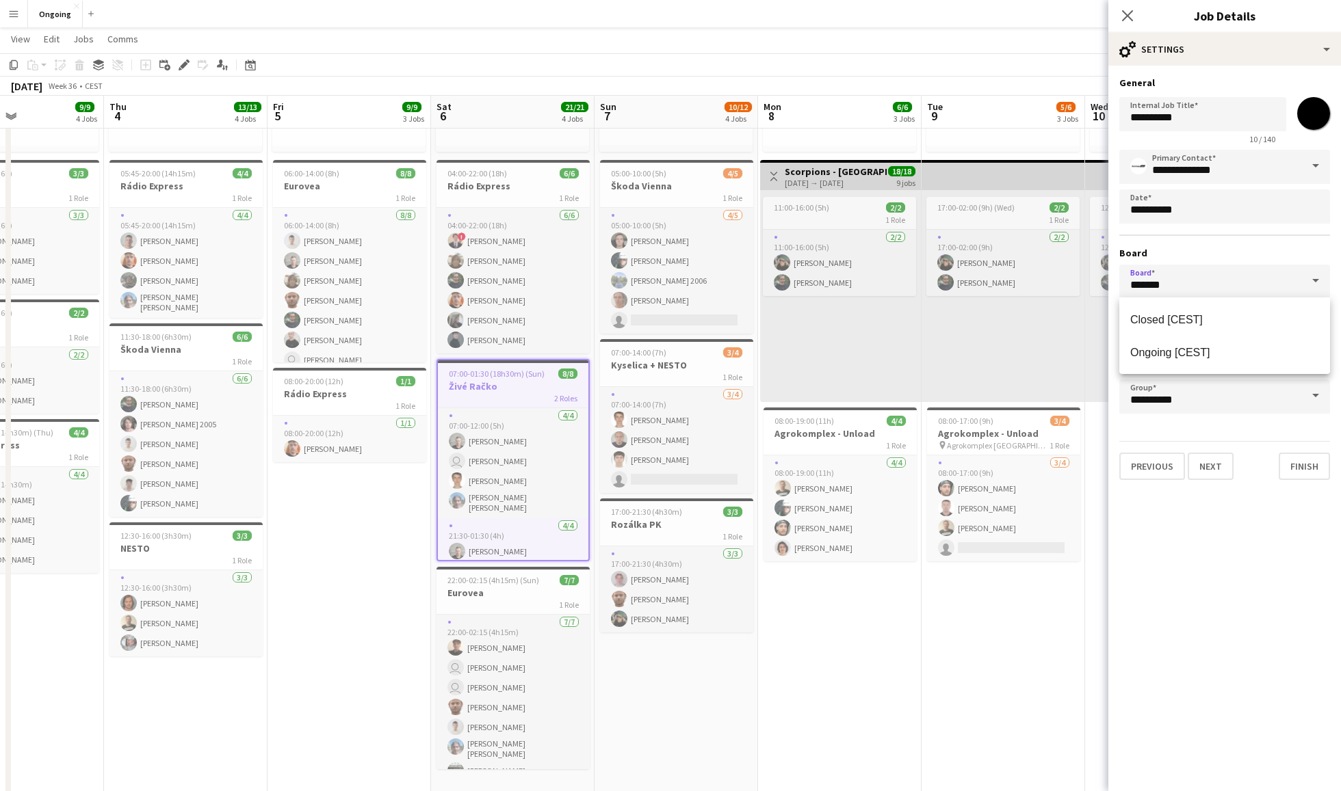
click at [1005, 272] on input "*******" at bounding box center [1224, 282] width 211 height 34
click at [1005, 321] on span "Closed [CEST]" at bounding box center [1224, 319] width 189 height 13
type input "******"
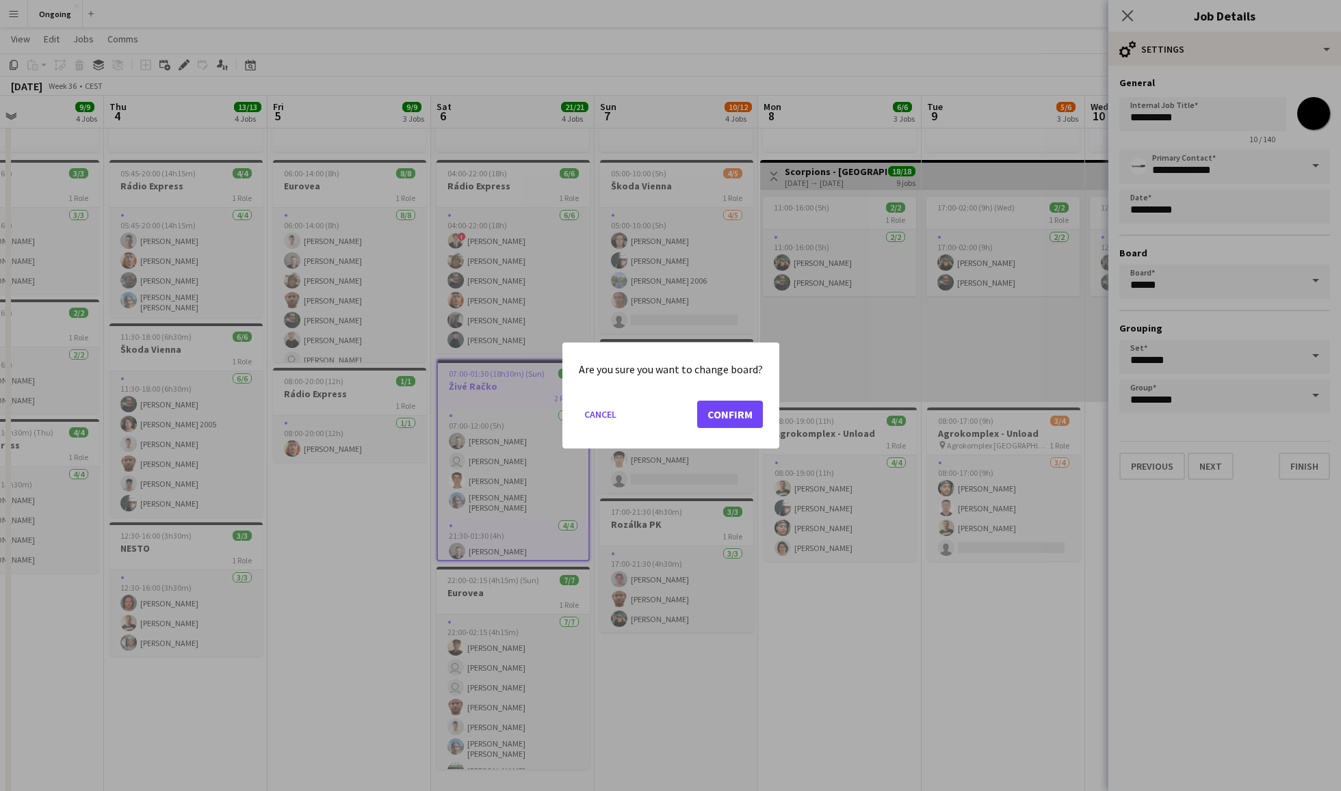
click at [739, 416] on button "Confirm" at bounding box center [730, 414] width 66 height 27
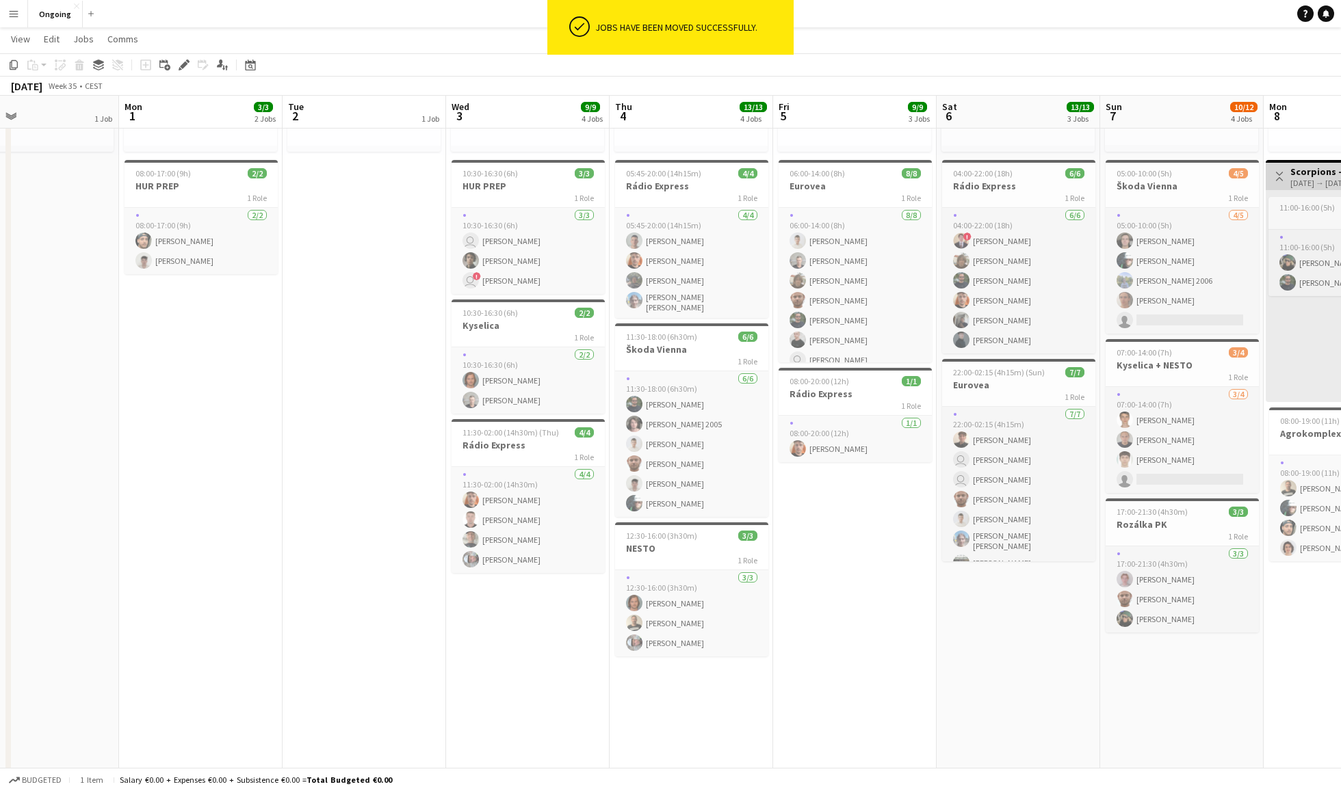
scroll to position [0, 540]
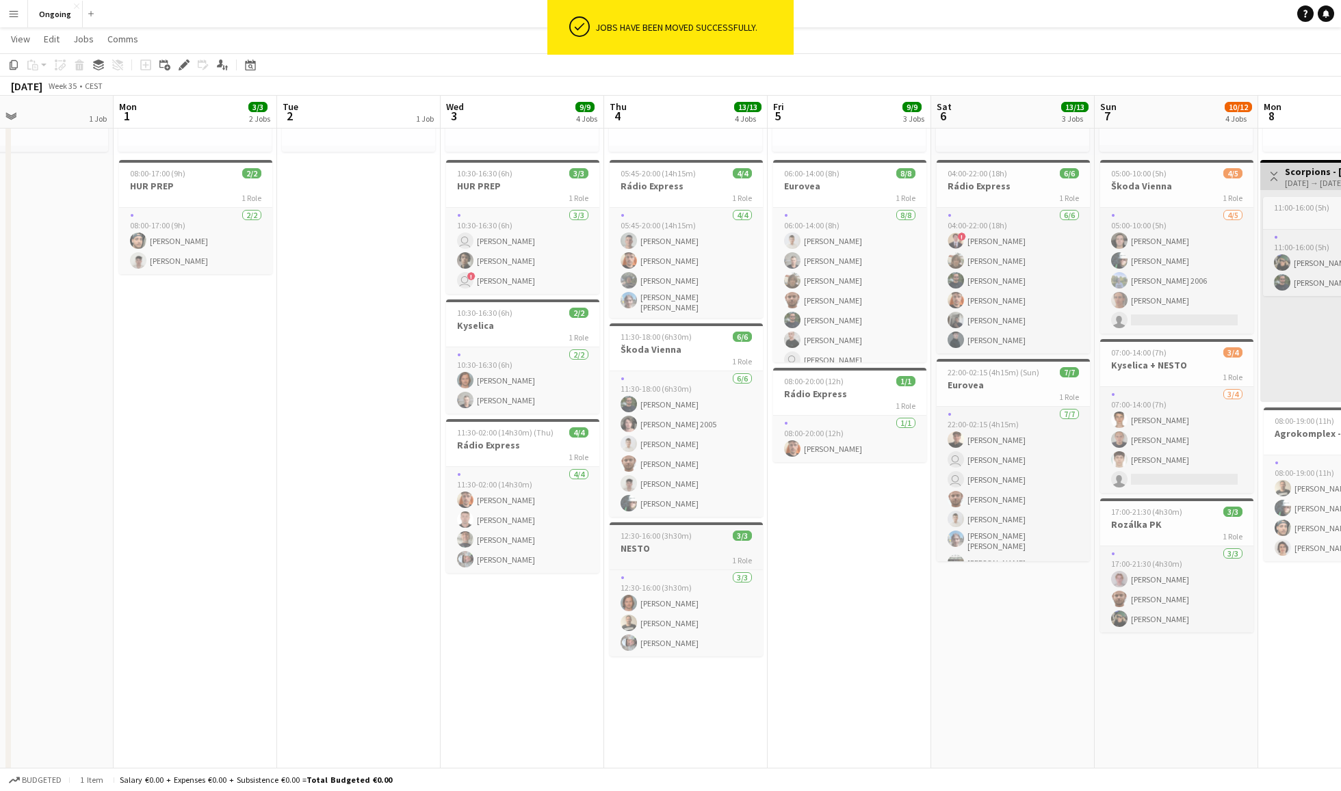
click at [655, 525] on app-job-card "12:30-16:00 (3h30m) 3/3 NESTO 1 Role [DATE] 12:30-16:00 (3h30m) [PERSON_NAME] […" at bounding box center [685, 590] width 153 height 134
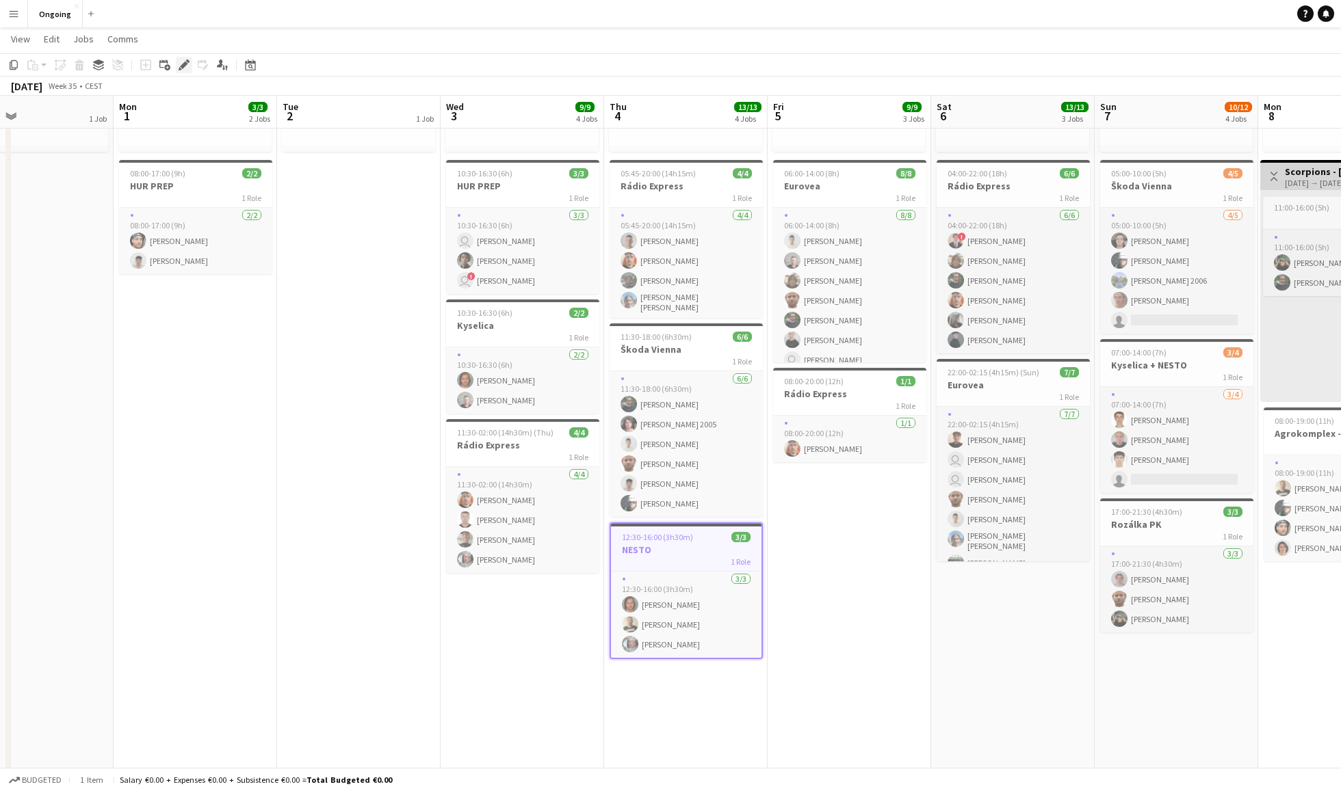
click at [179, 63] on icon "Edit" at bounding box center [184, 65] width 11 height 11
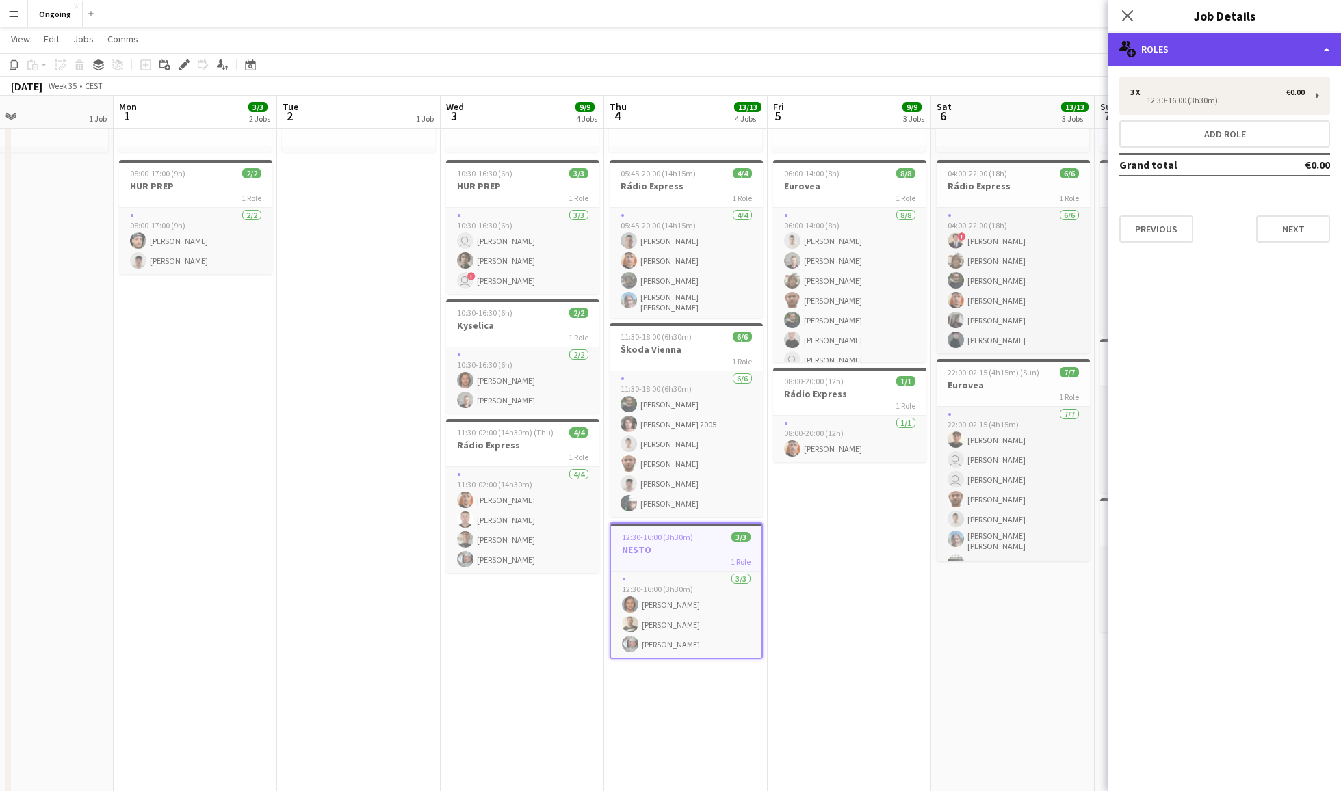
click at [1005, 44] on div "multiple-users-add Roles" at bounding box center [1224, 49] width 233 height 33
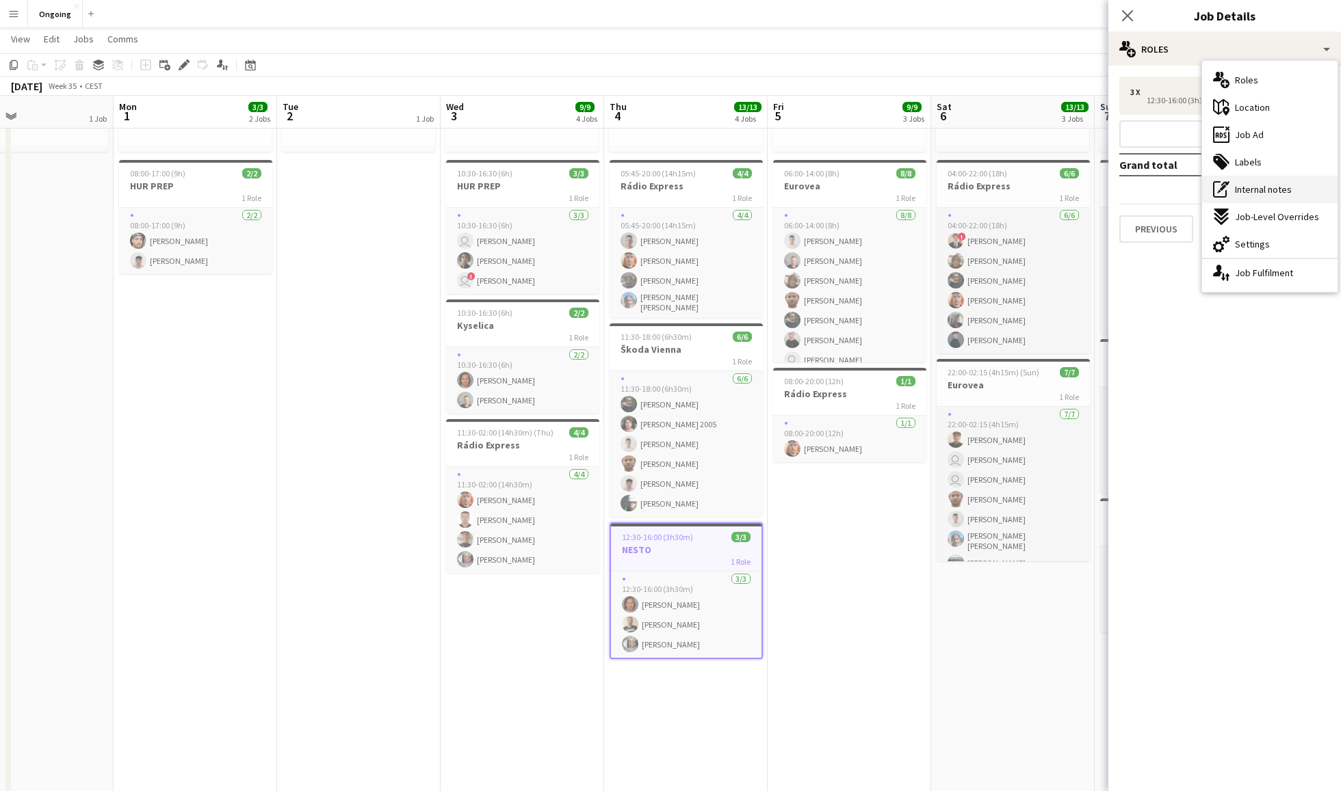
click at [1005, 189] on span "Internal notes" at bounding box center [1263, 189] width 57 height 12
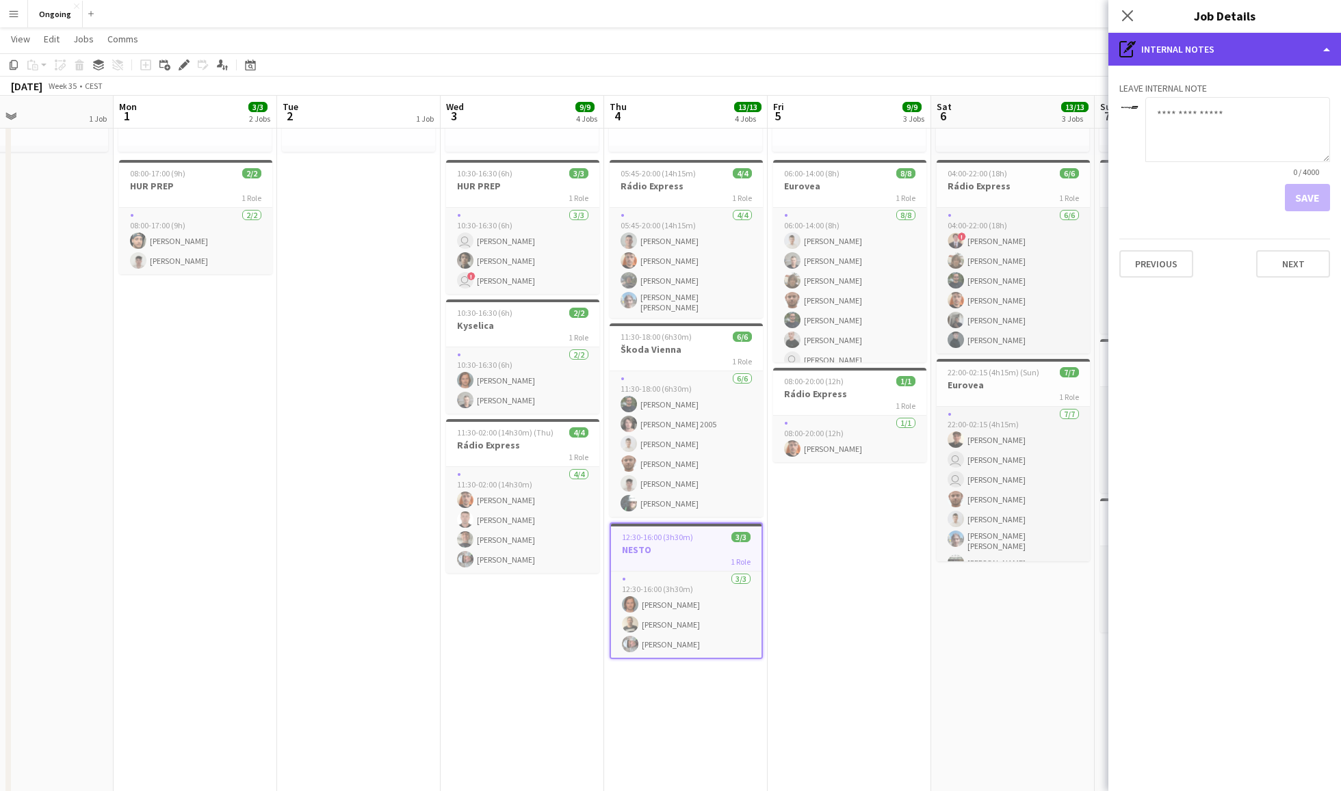
click at [1005, 55] on div "pen-write Internal notes" at bounding box center [1224, 49] width 233 height 33
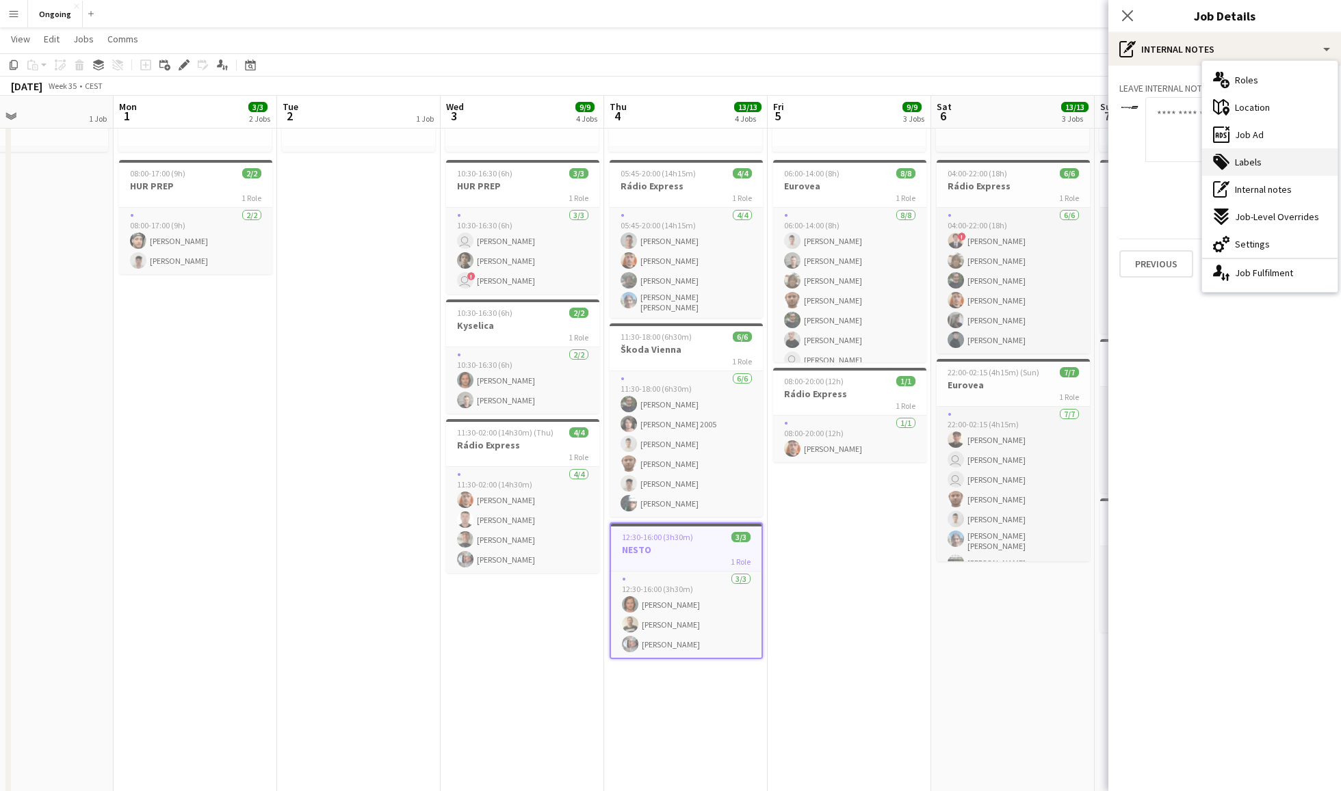
click at [1005, 168] on div "tags-double Labels" at bounding box center [1269, 161] width 135 height 27
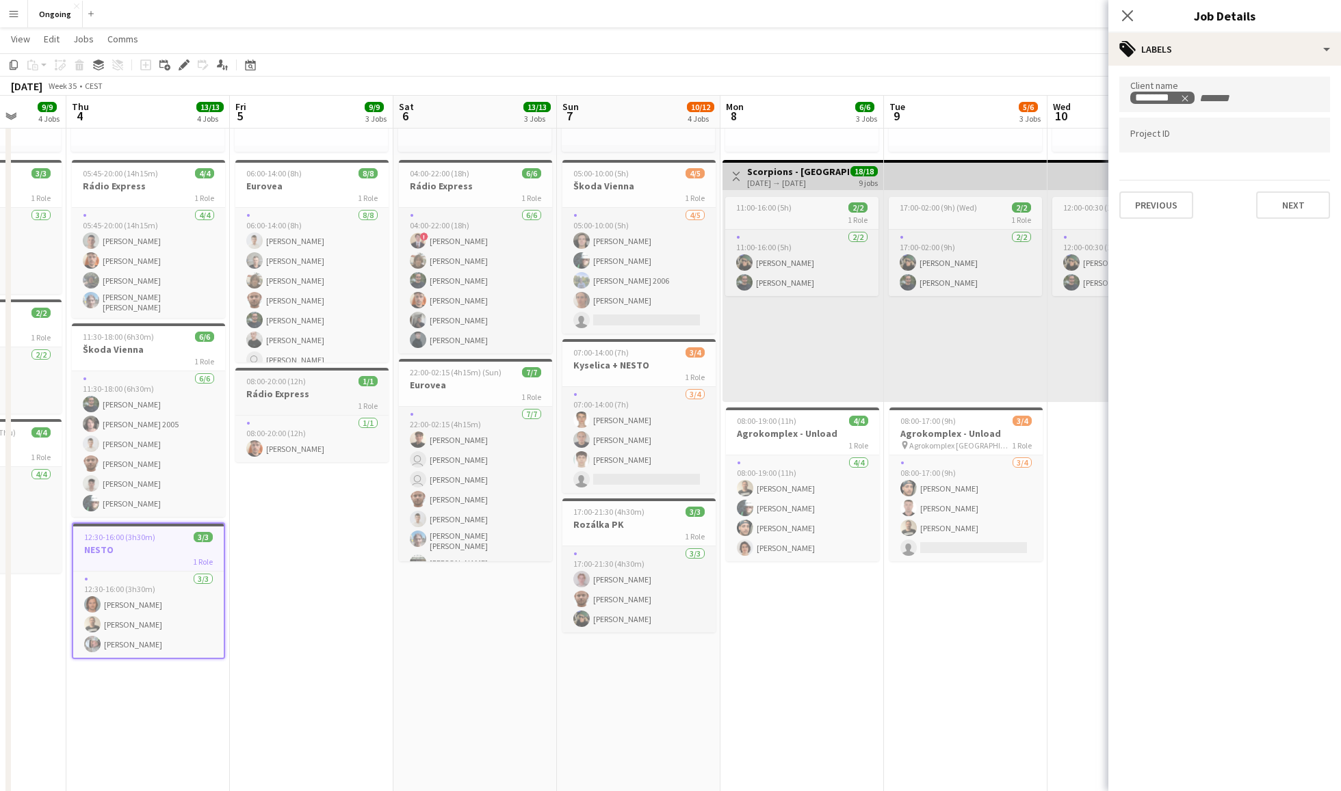
scroll to position [209, 0]
click at [313, 183] on h3 "Eurovea" at bounding box center [311, 186] width 153 height 12
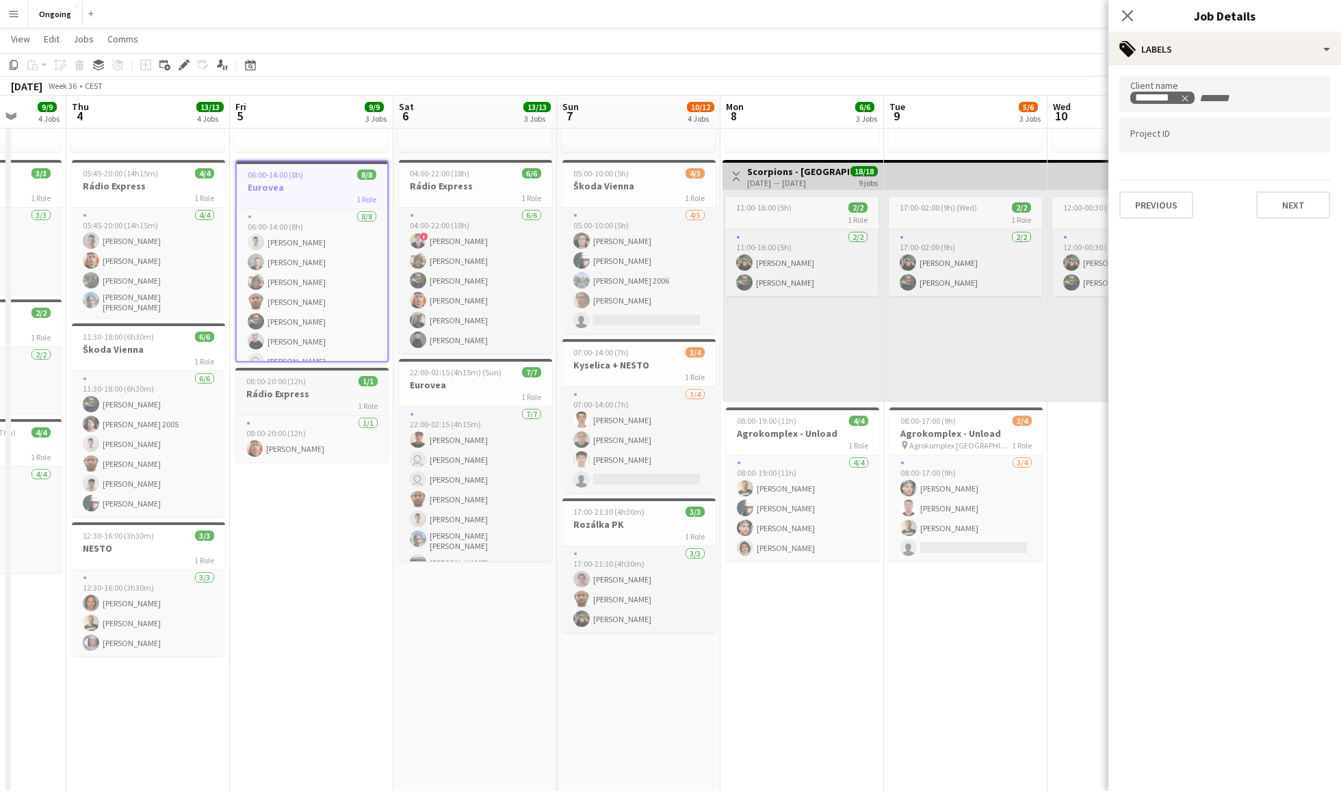
click at [312, 395] on h3 "Rádio Express" at bounding box center [311, 394] width 153 height 12
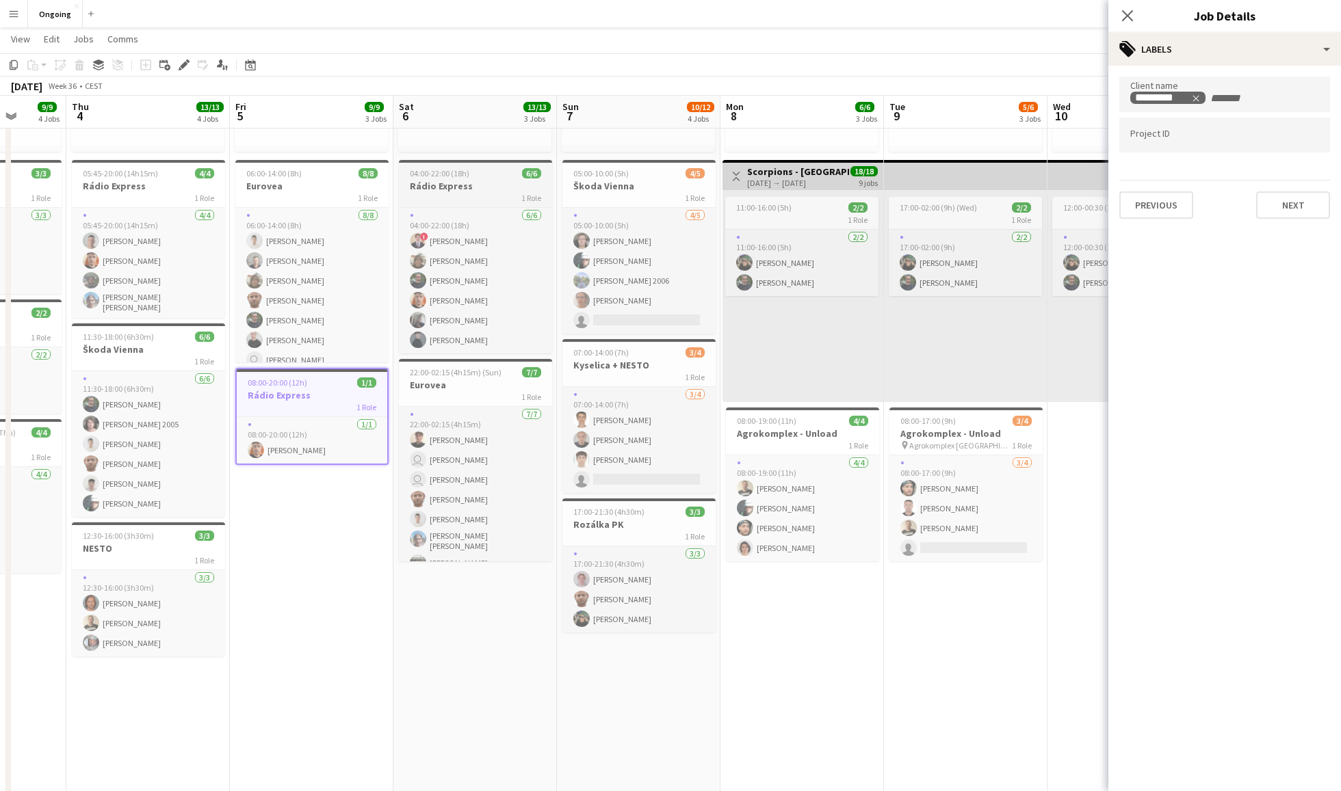
click at [486, 179] on app-job-card "04:00-22:00 (18h) 6/6 Rádio Express 1 Role [DATE] 04:00-22:00 (18h) ! [PERSON_N…" at bounding box center [475, 257] width 153 height 194
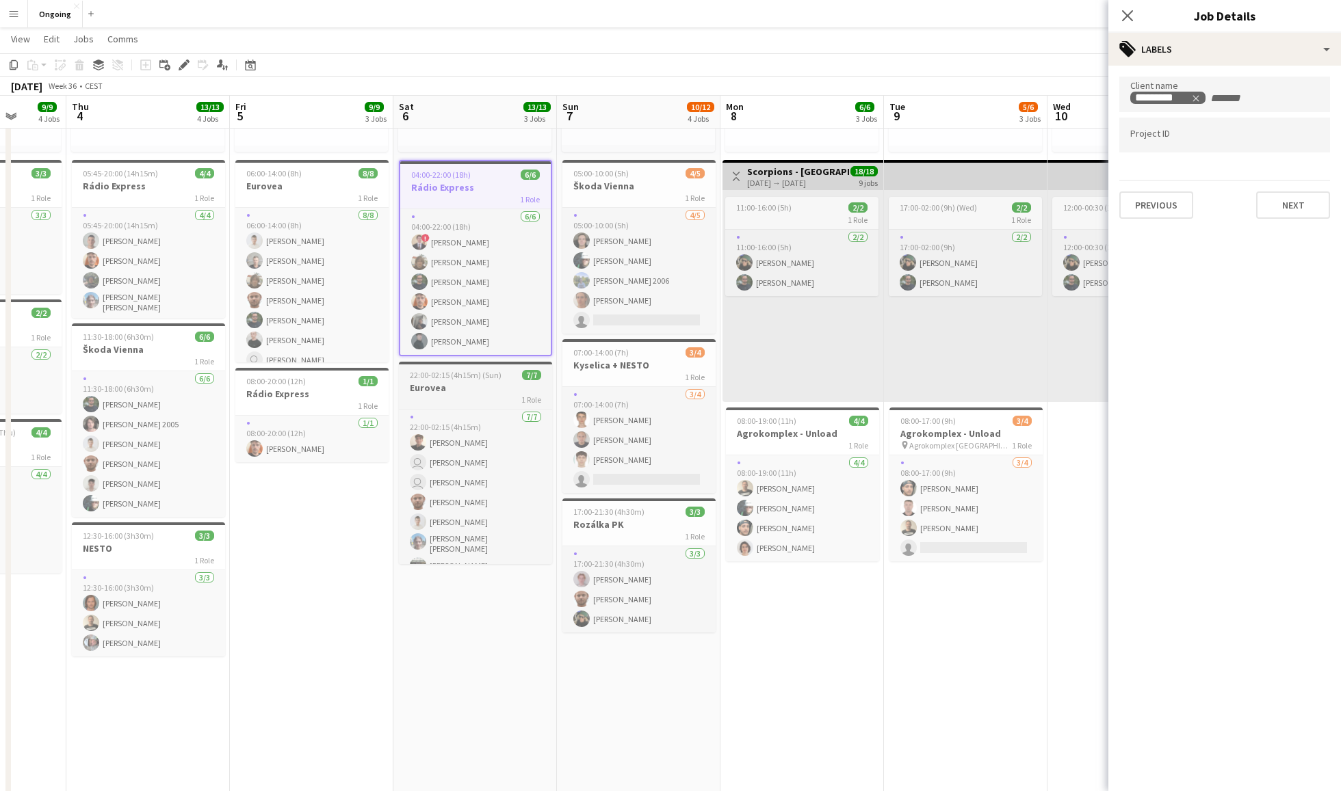
click at [477, 384] on h3 "Eurovea" at bounding box center [475, 388] width 153 height 12
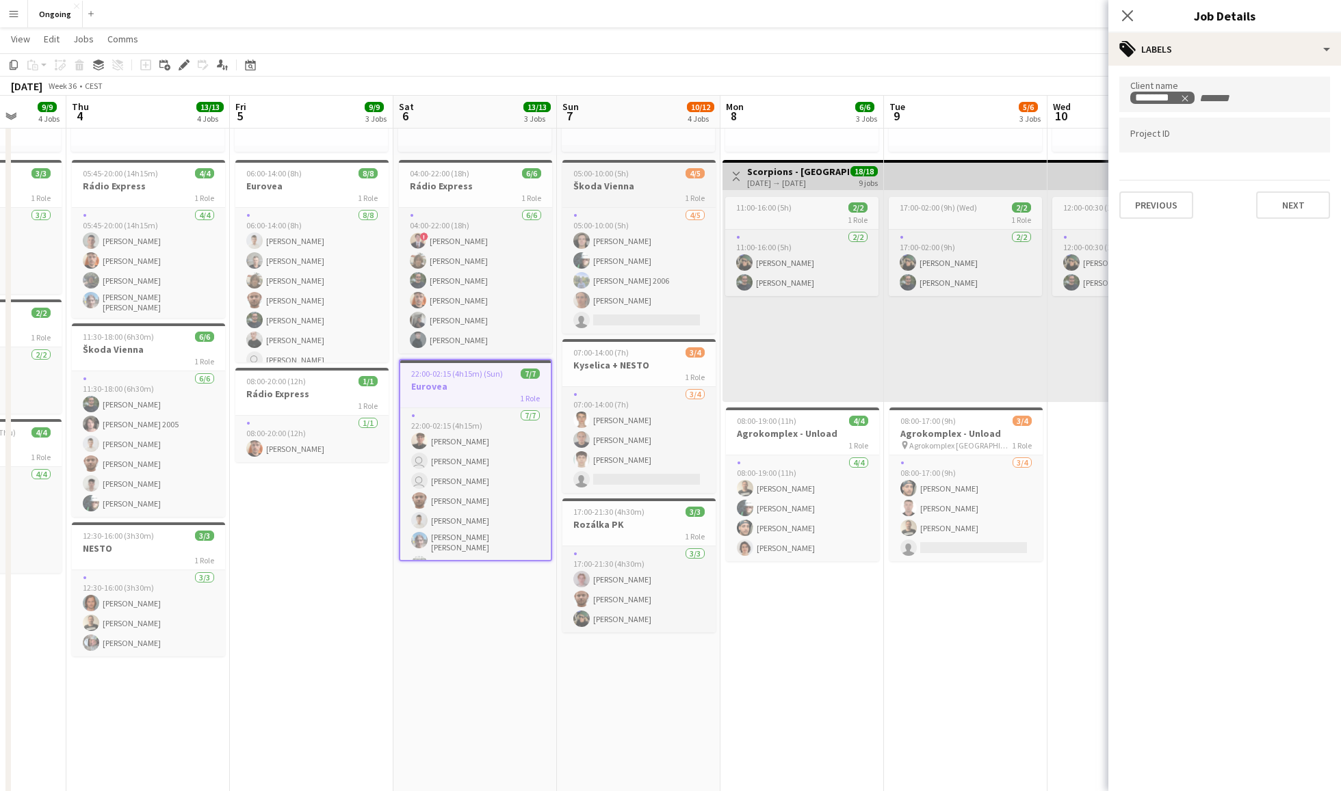
click at [655, 168] on div "05:00-10:00 (5h) 4/5" at bounding box center [638, 173] width 153 height 10
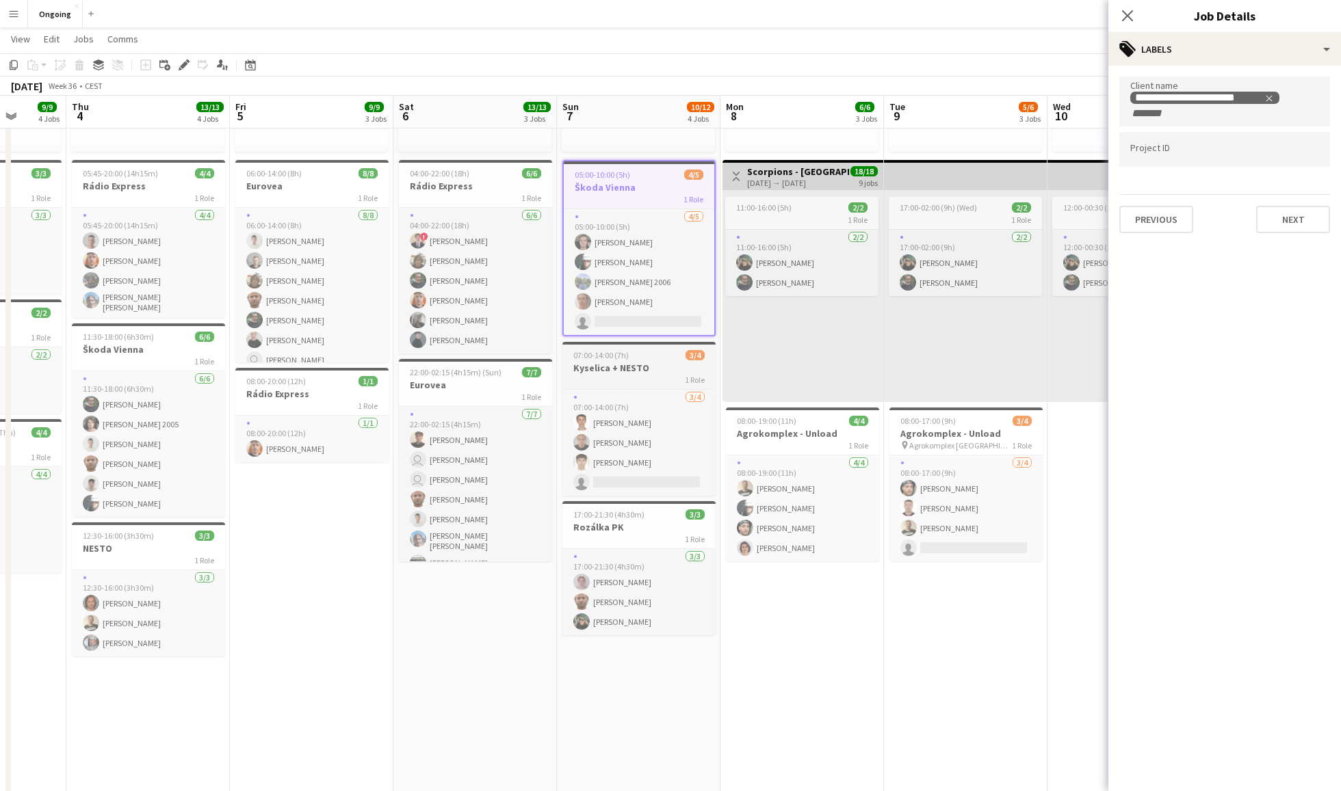
click at [629, 353] on div "07:00-14:00 (7h) 3/4" at bounding box center [638, 355] width 153 height 10
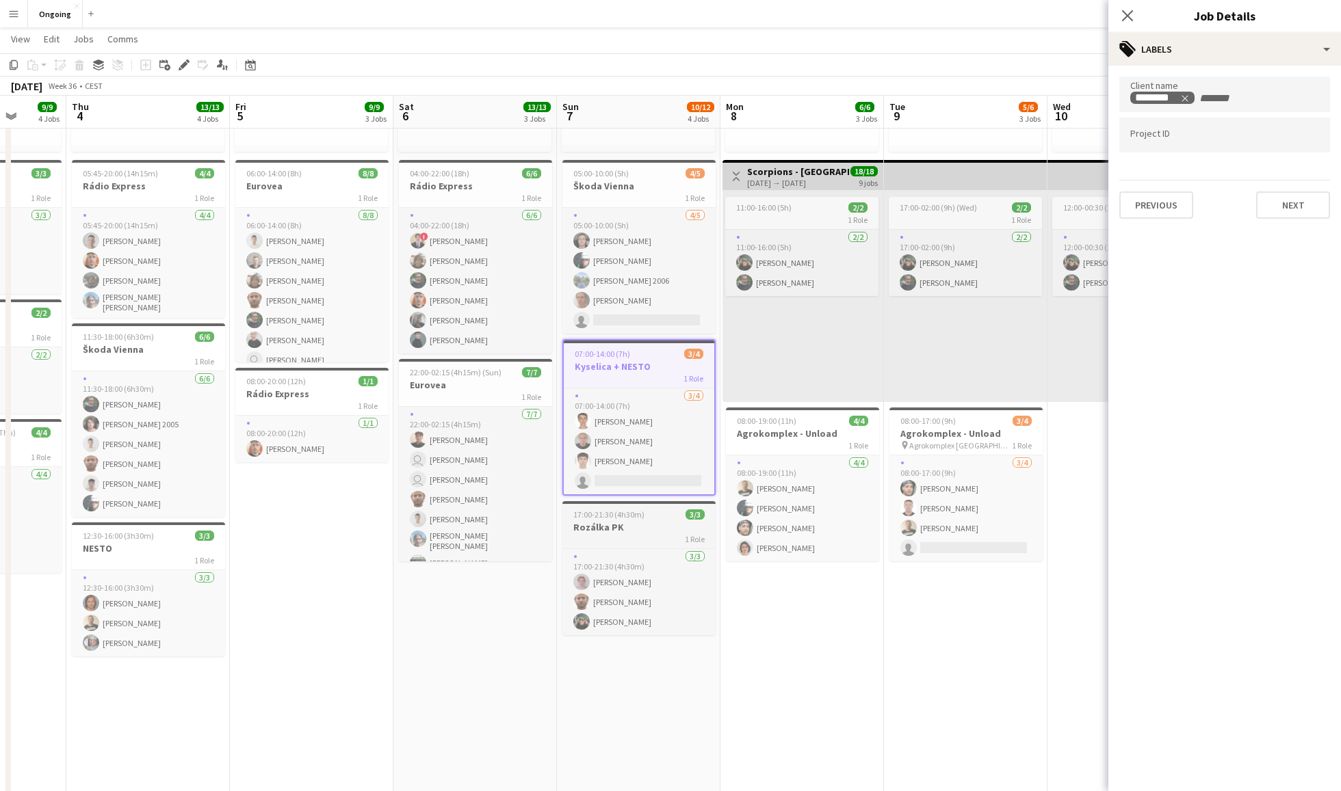
click at [632, 515] on span "17:00-21:30 (4h30m)" at bounding box center [608, 515] width 71 height 10
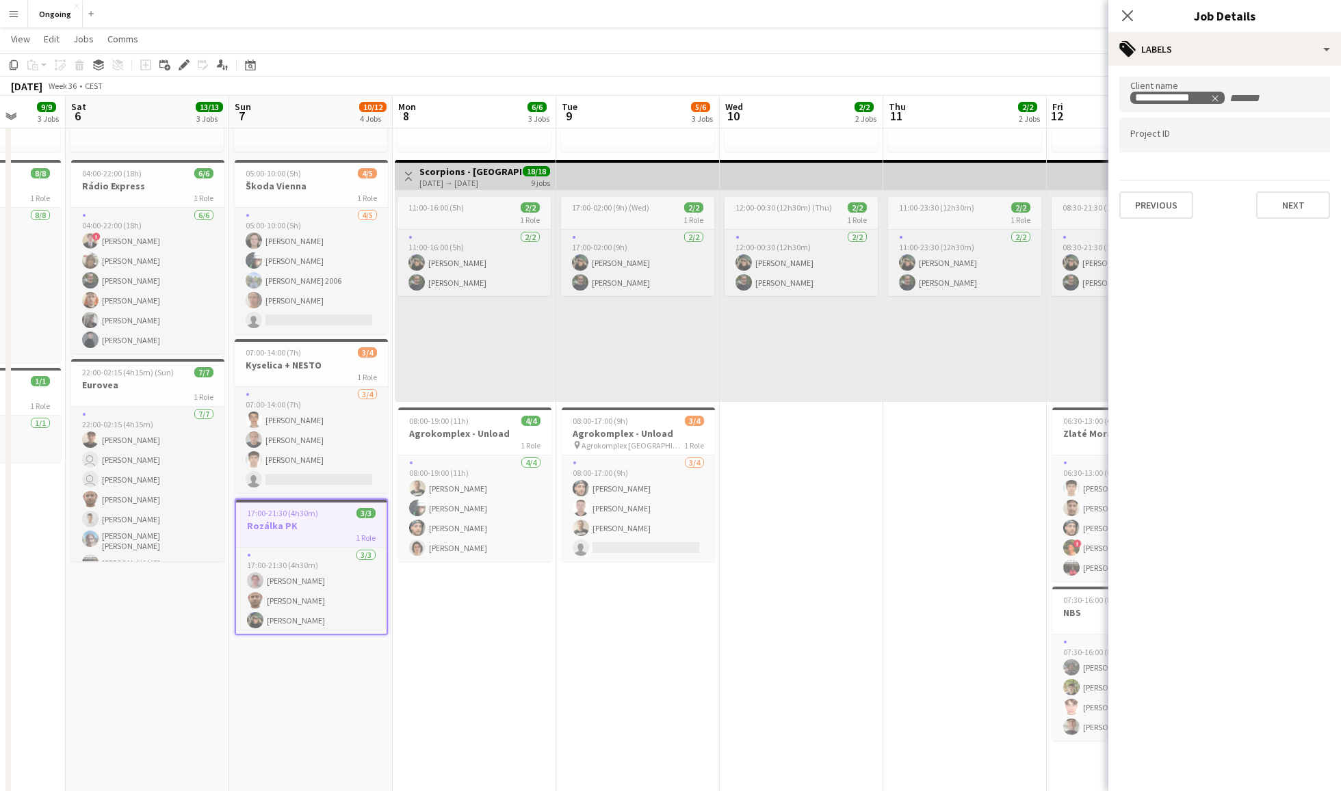
scroll to position [0, 324]
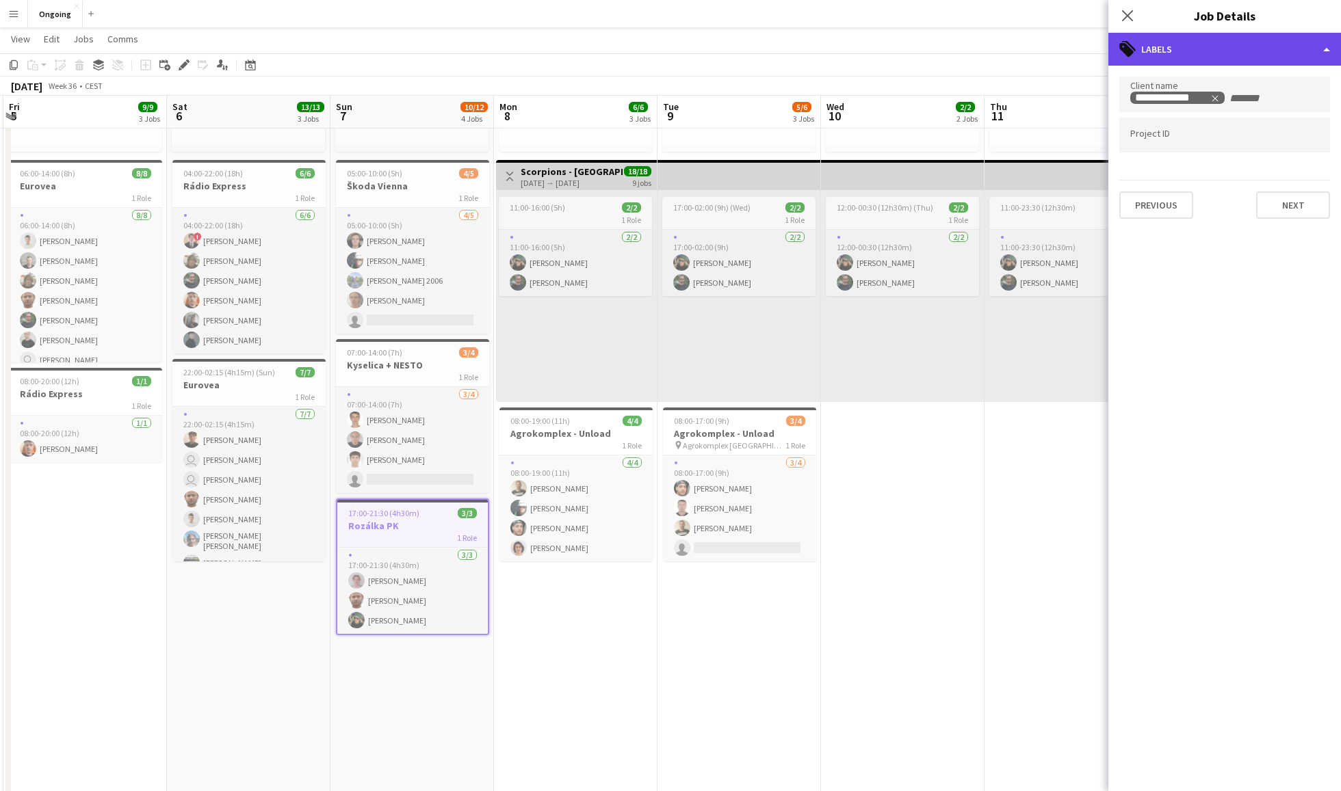
click at [1005, 47] on div "tags-double Labels" at bounding box center [1224, 49] width 233 height 33
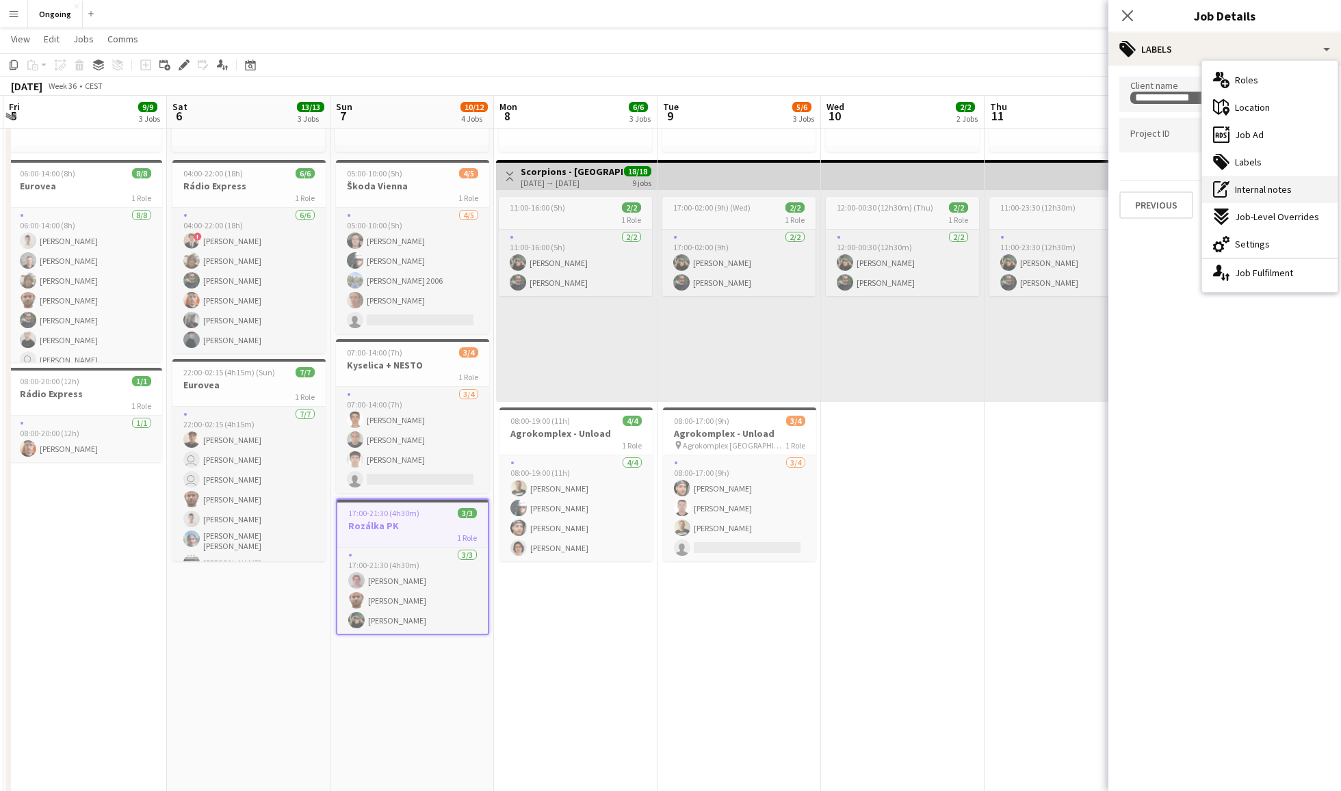
click at [1005, 185] on span "Internal notes" at bounding box center [1263, 189] width 57 height 12
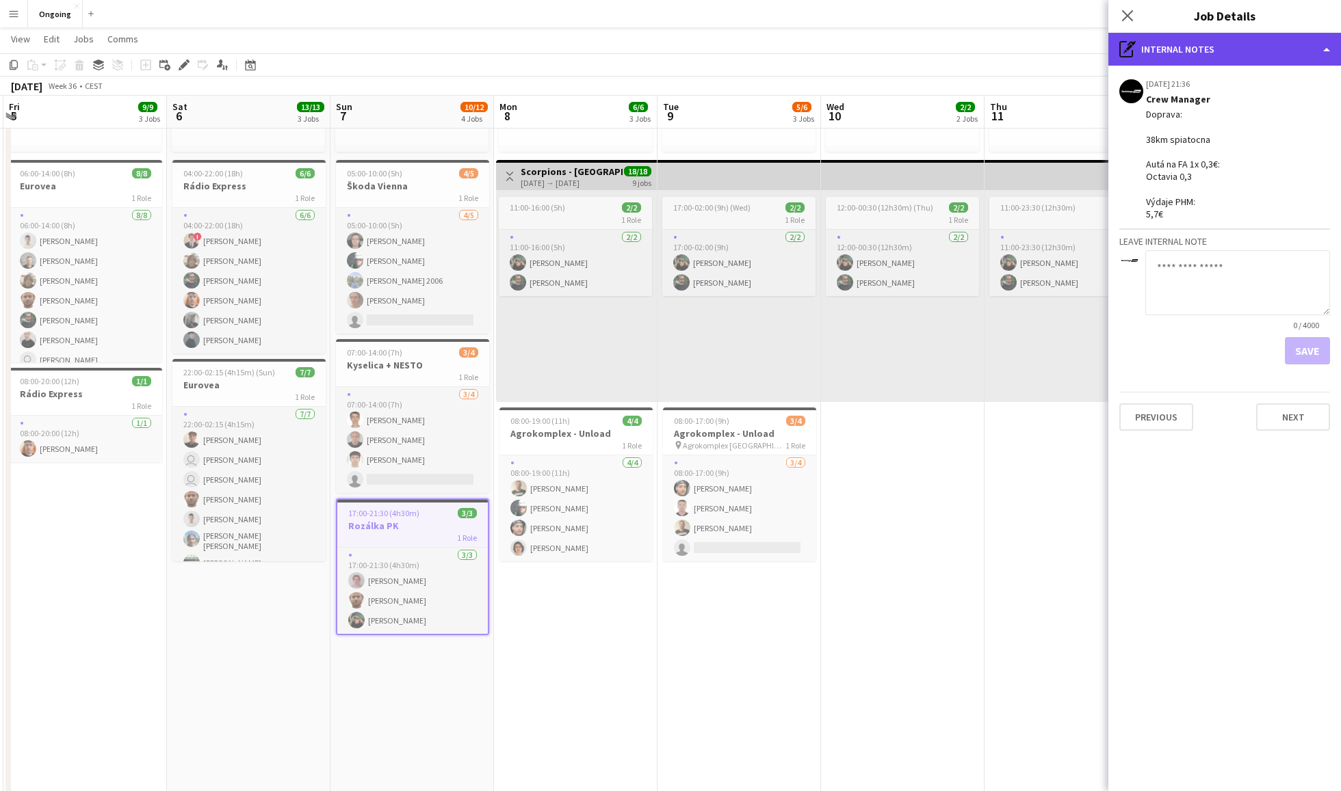
click at [1005, 41] on div "pen-write Internal notes" at bounding box center [1224, 49] width 233 height 33
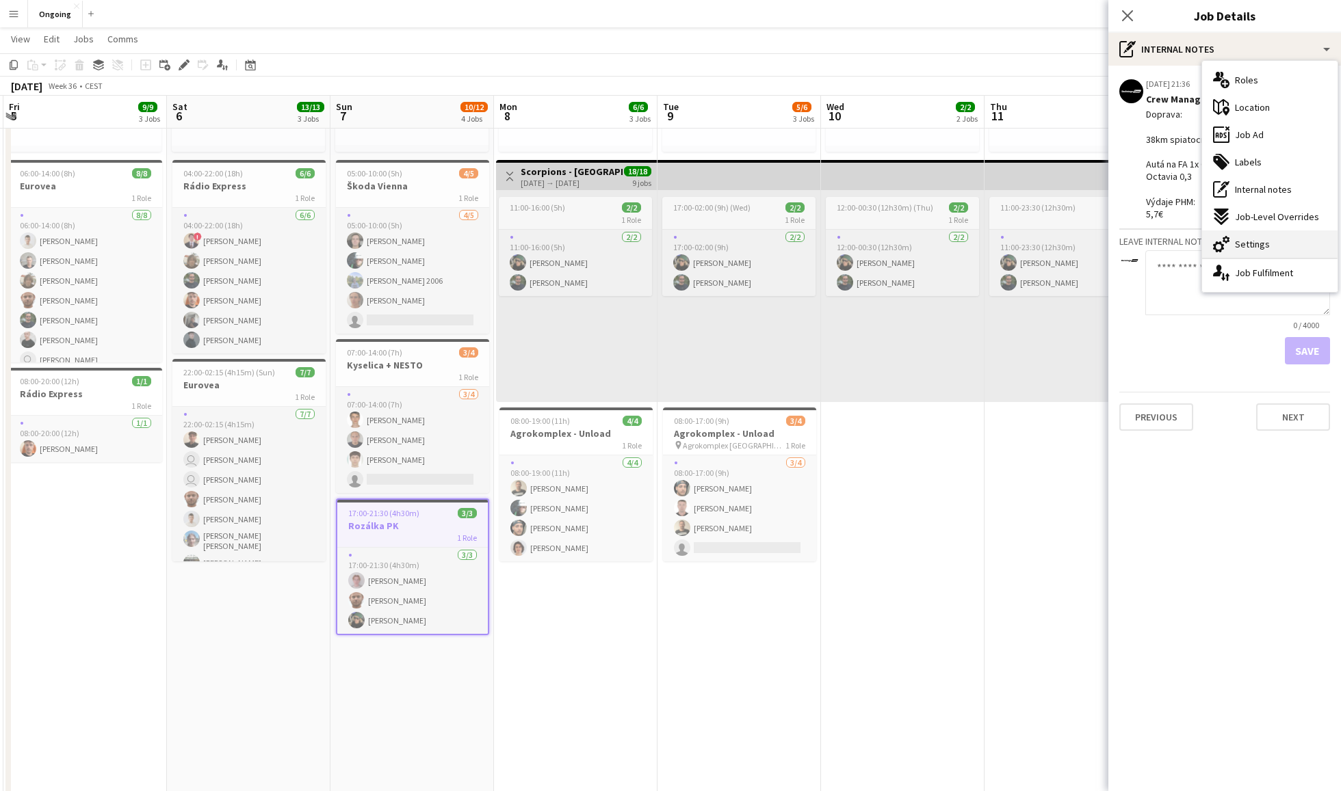
click at [1005, 241] on span "Settings" at bounding box center [1252, 244] width 35 height 12
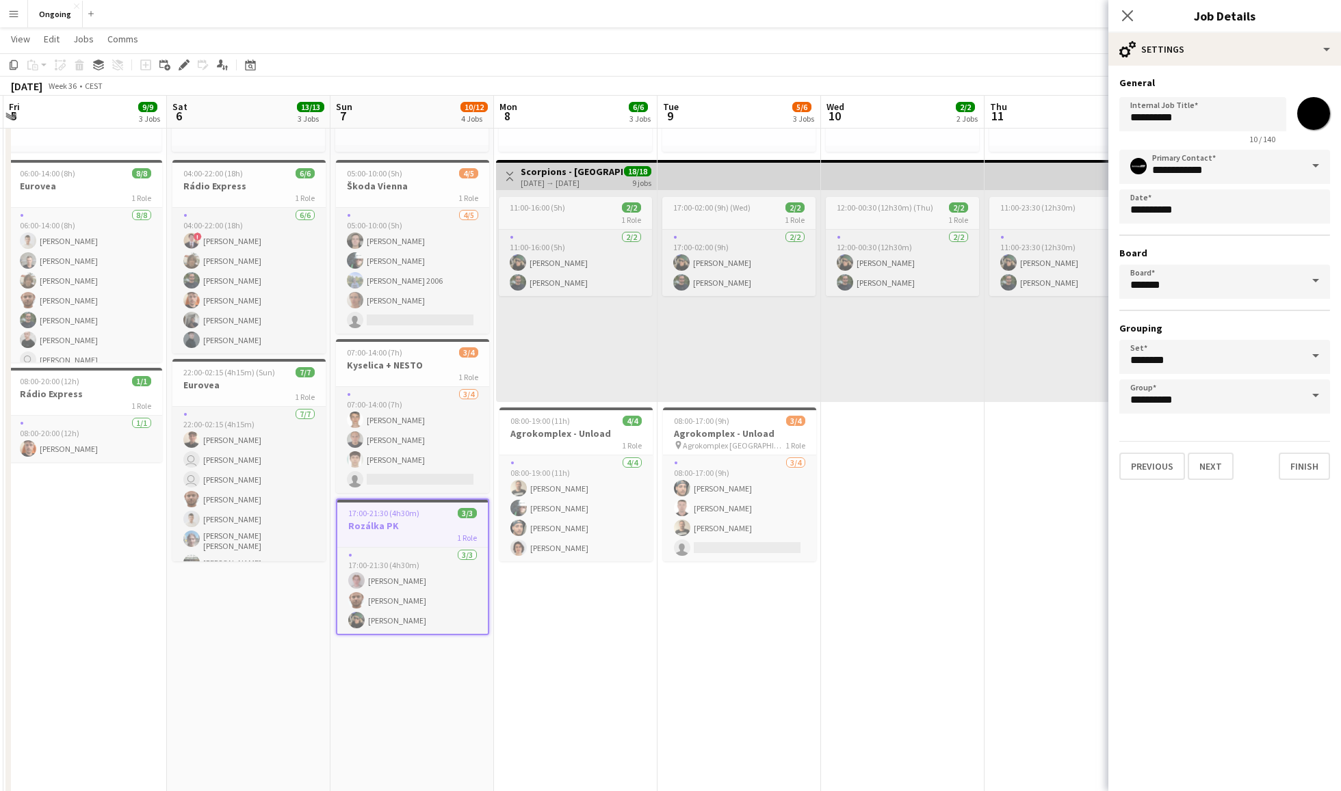
click at [1005, 299] on div "**********" at bounding box center [1224, 282] width 211 height 264
click at [1005, 286] on span at bounding box center [1315, 281] width 29 height 33
click at [1005, 324] on span "Closed [CEST]" at bounding box center [1224, 319] width 189 height 13
type input "******"
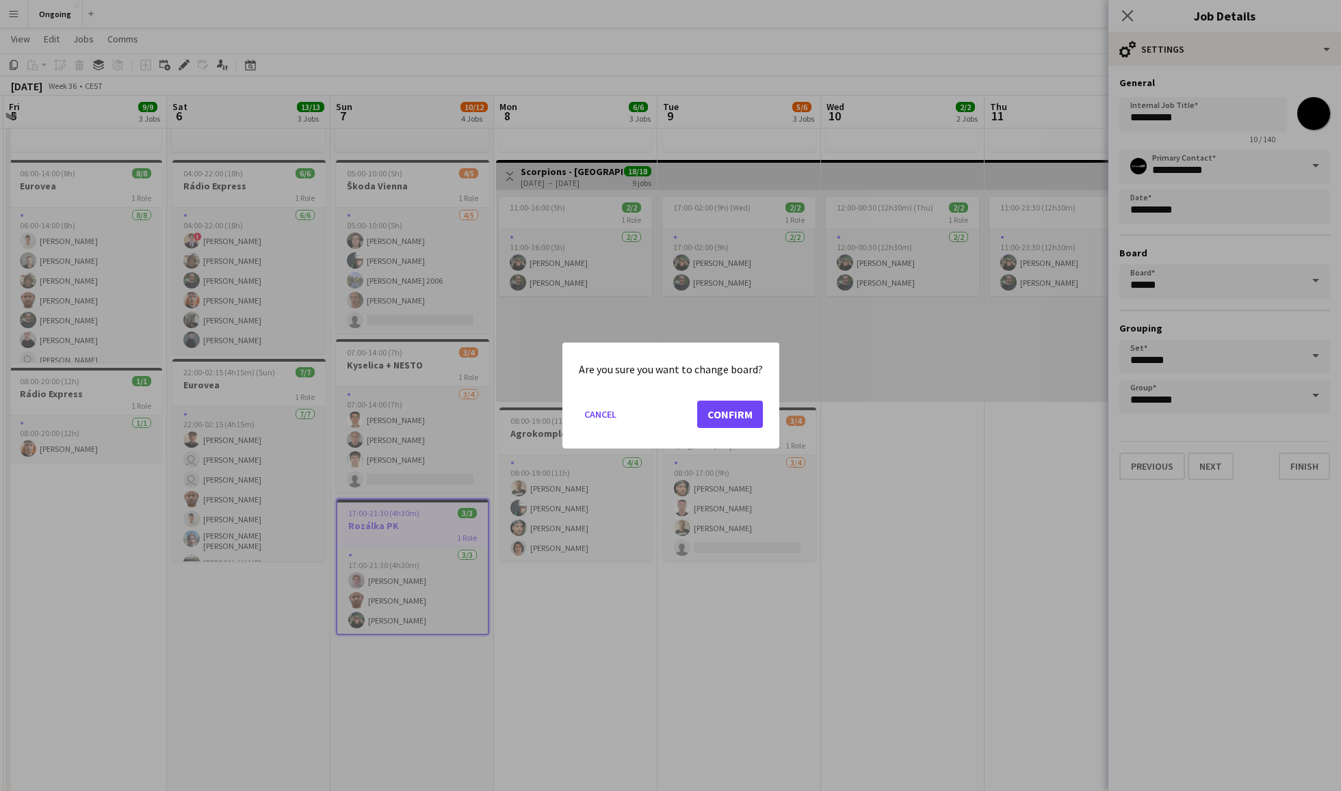
click at [736, 421] on button "Confirm" at bounding box center [730, 414] width 66 height 27
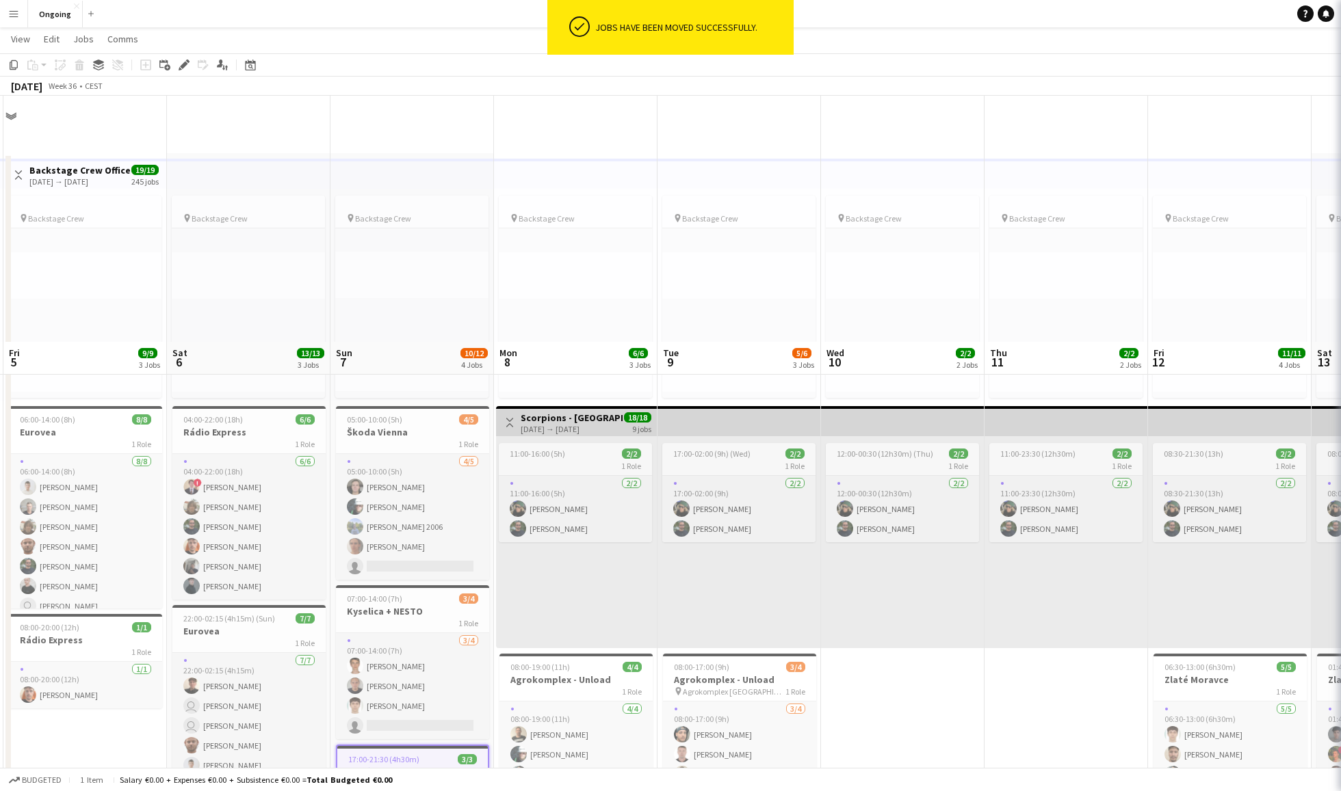
scroll to position [246, 0]
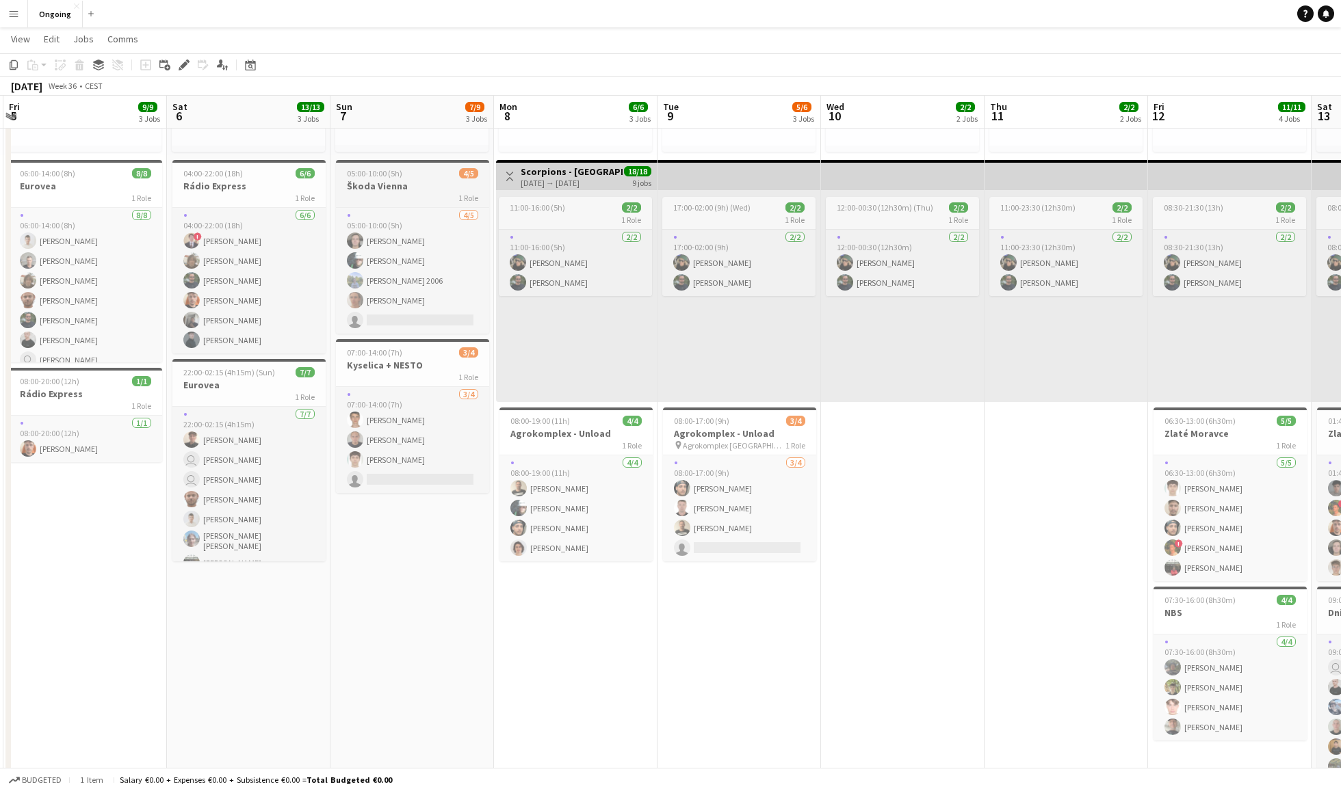
click at [415, 194] on div "1 Role" at bounding box center [412, 197] width 153 height 11
click at [182, 66] on icon at bounding box center [184, 66] width 8 height 8
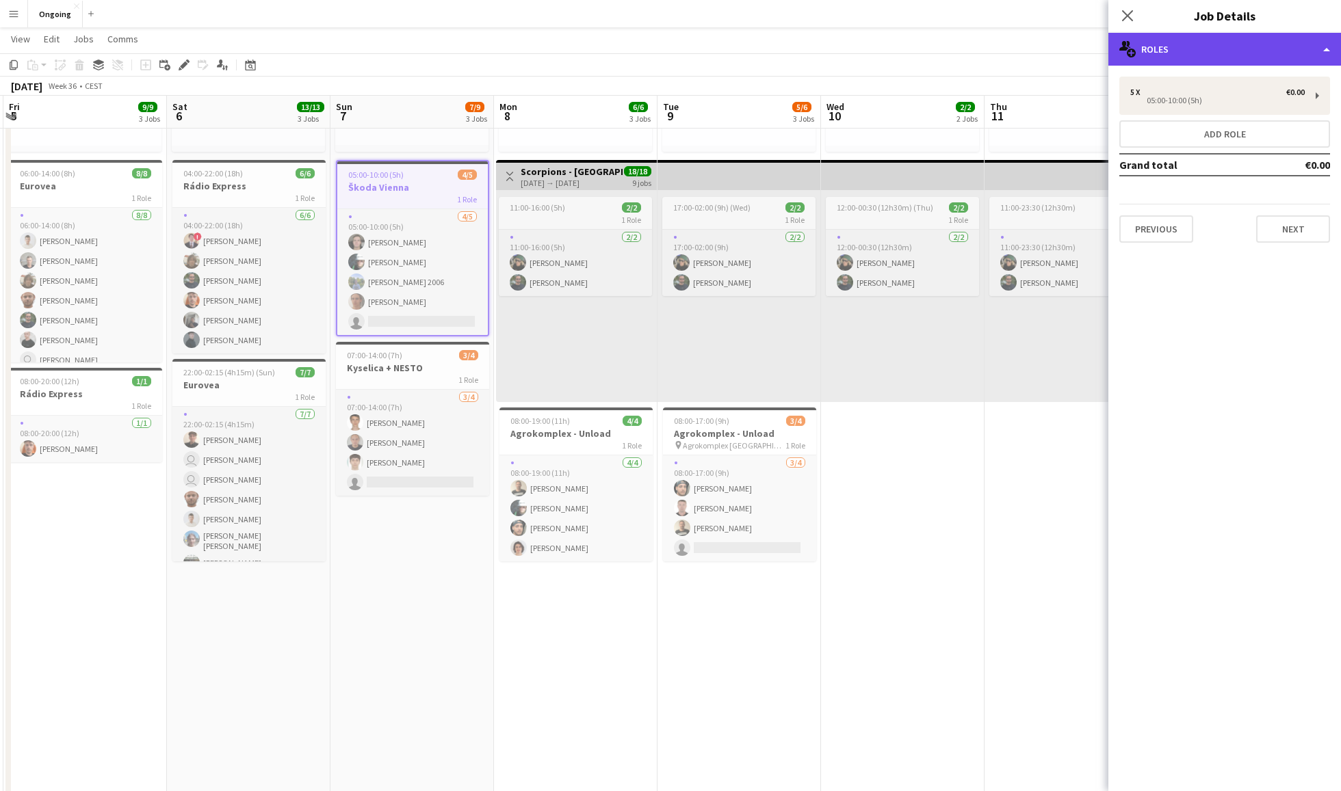
click at [1005, 44] on div "multiple-users-add Roles" at bounding box center [1224, 49] width 233 height 33
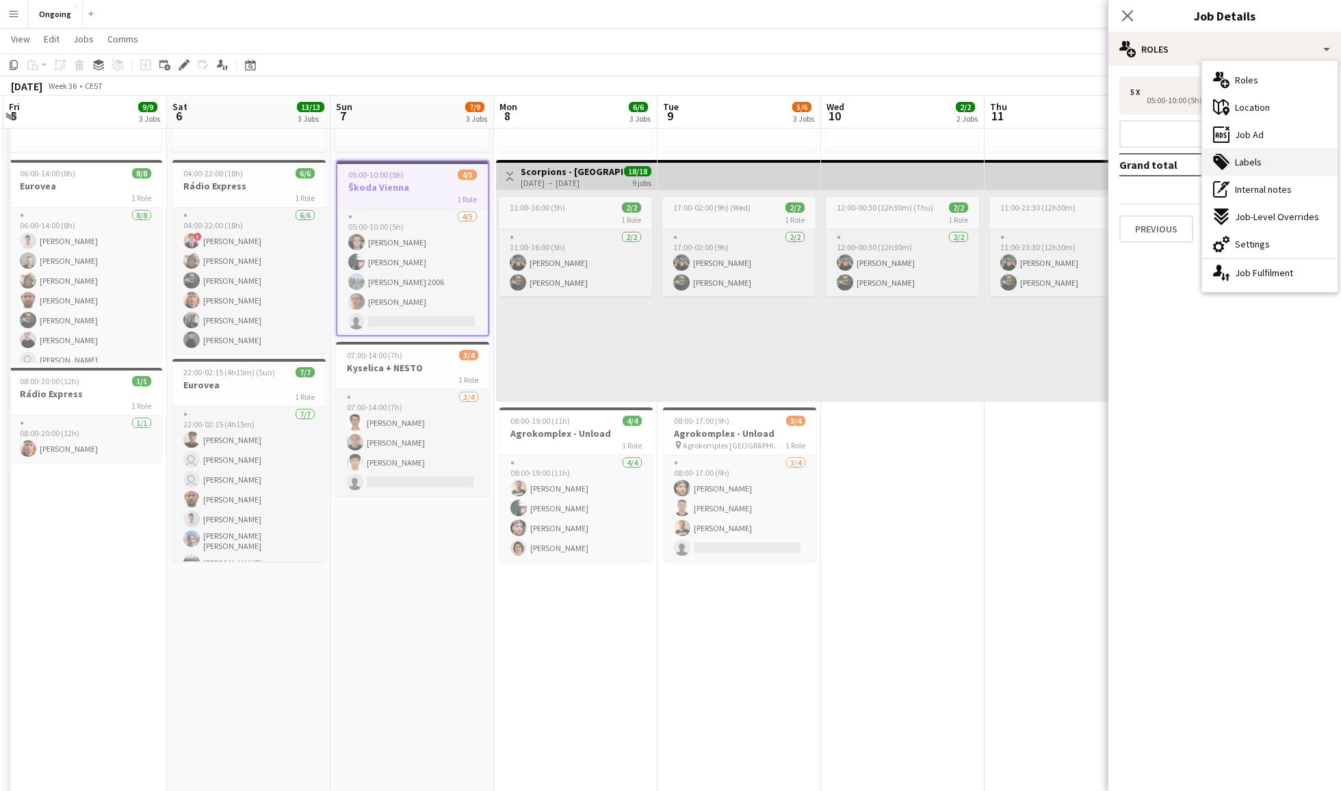
click at [1005, 157] on span "Labels" at bounding box center [1248, 162] width 27 height 12
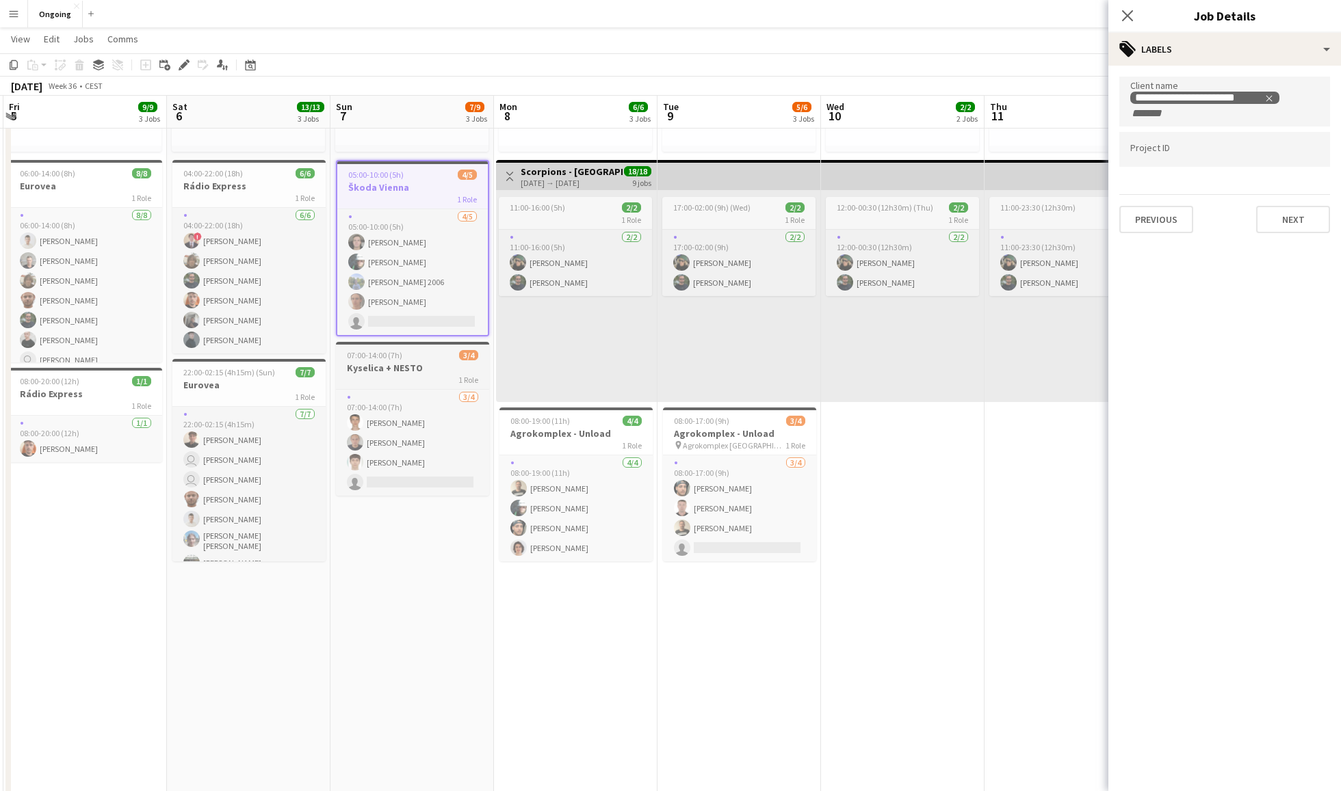
click at [395, 356] on span "07:00-14:00 (7h)" at bounding box center [374, 355] width 55 height 10
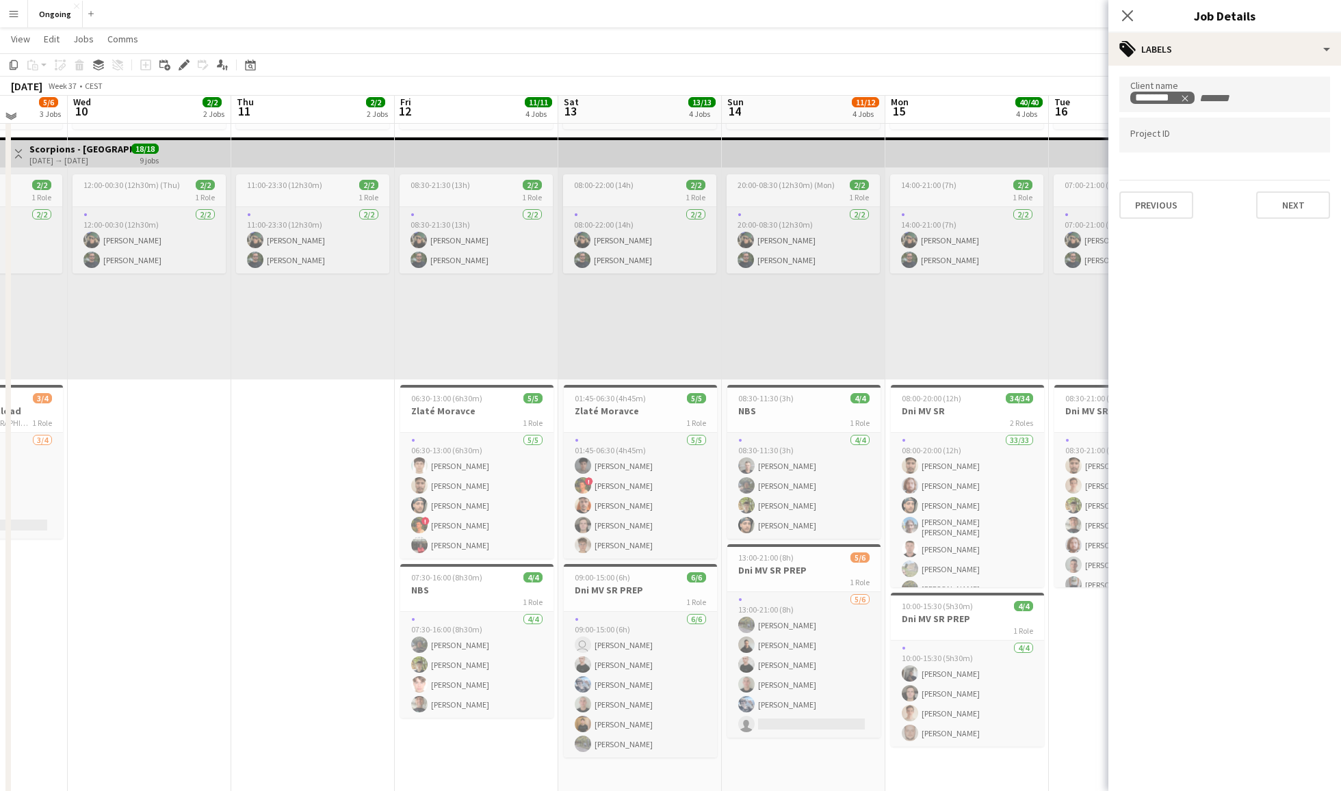
scroll to position [264, 0]
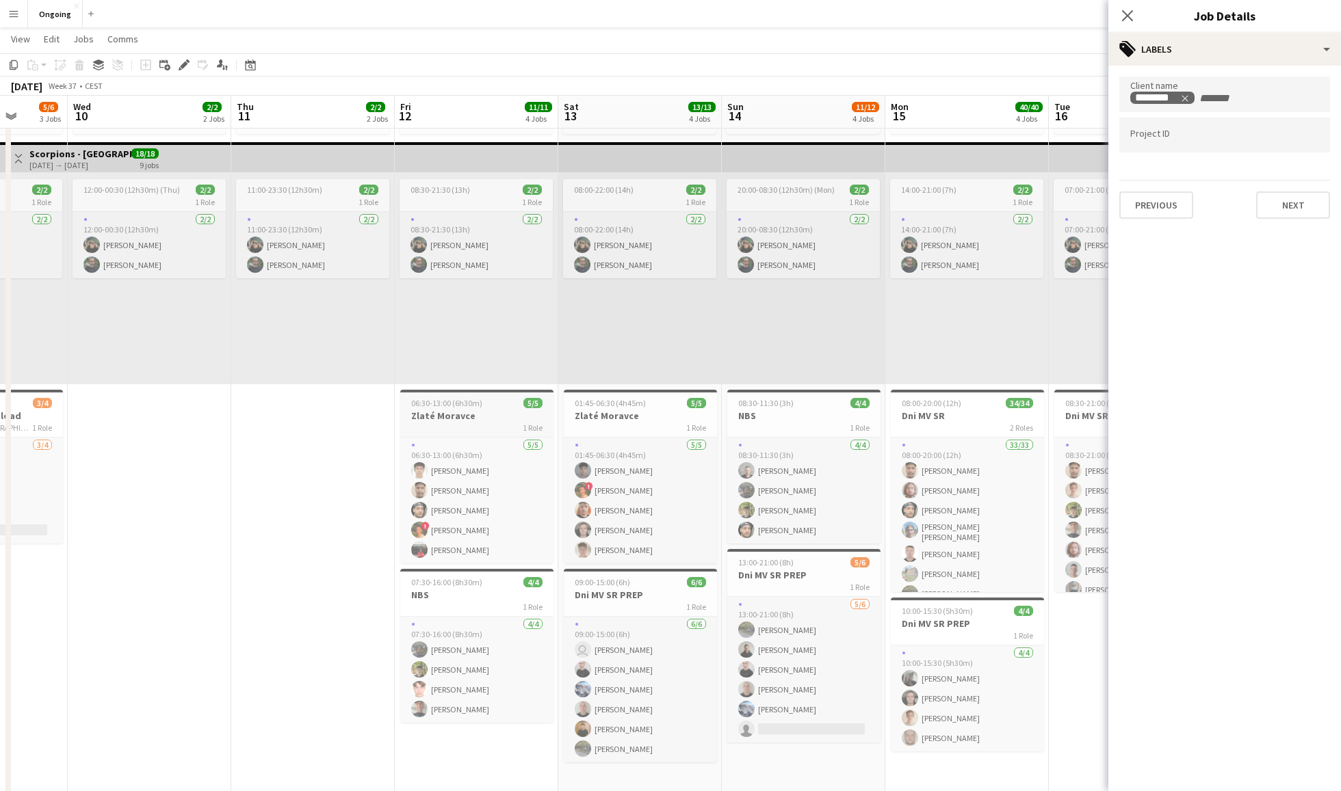
click at [512, 410] on h3 "Zlaté Moravce" at bounding box center [476, 416] width 153 height 12
click at [499, 587] on div "07:30-16:00 (8h30m) 4/4" at bounding box center [476, 585] width 153 height 10
click at [672, 407] on div "01:45-06:30 (4h45m) 5/5" at bounding box center [640, 403] width 153 height 10
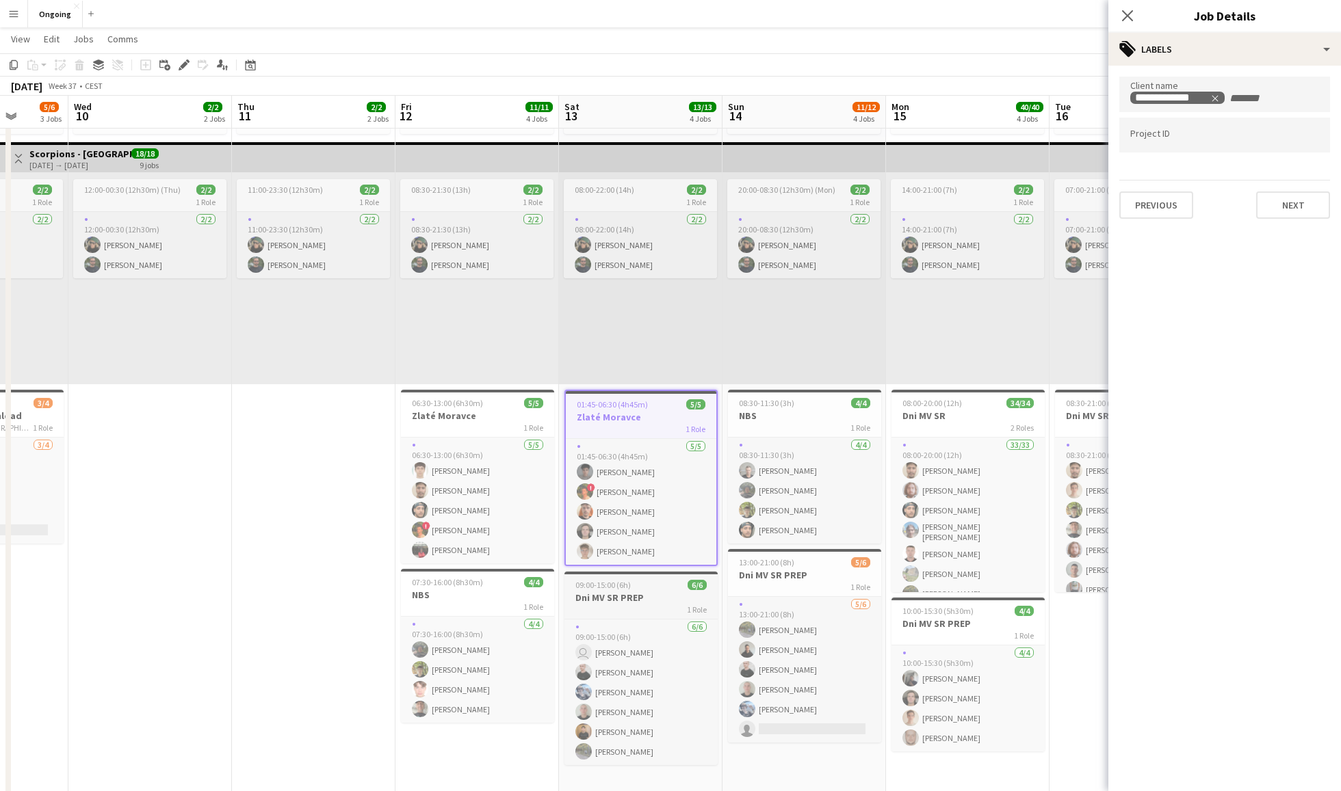
click at [639, 592] on h3 "Dni MV SR PREP" at bounding box center [640, 598] width 153 height 12
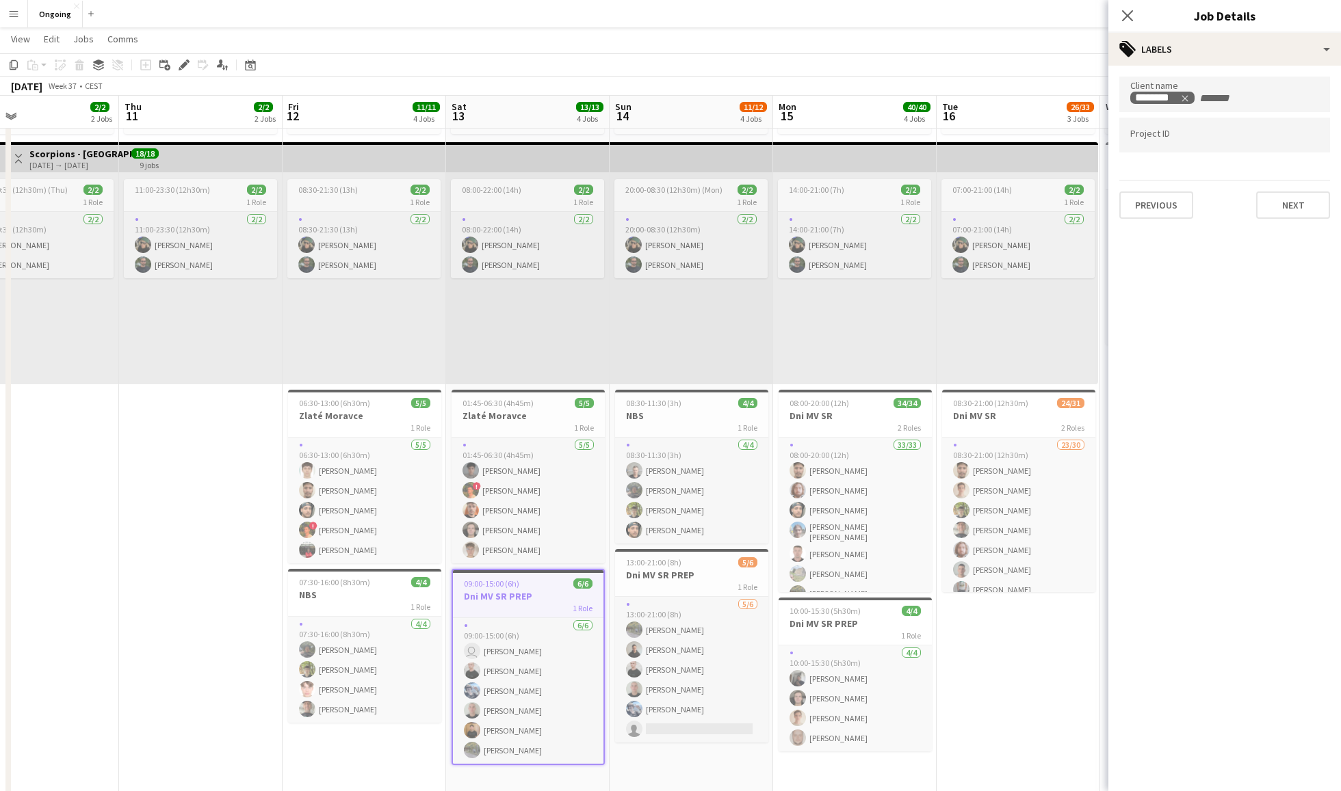
scroll to position [0, 550]
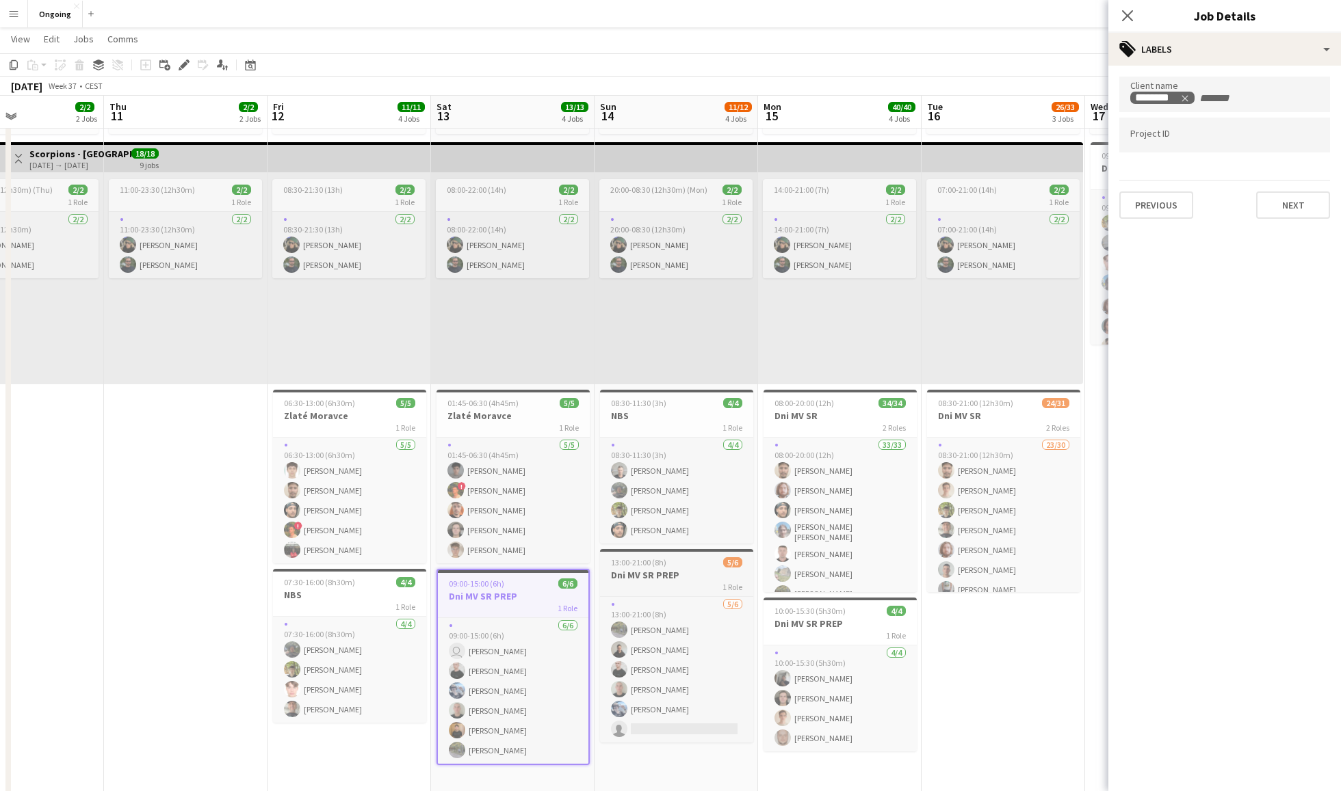
click at [683, 562] on div "13:00-21:00 (8h) 5/6" at bounding box center [676, 562] width 153 height 10
click at [679, 410] on h3 "NBS" at bounding box center [676, 416] width 153 height 12
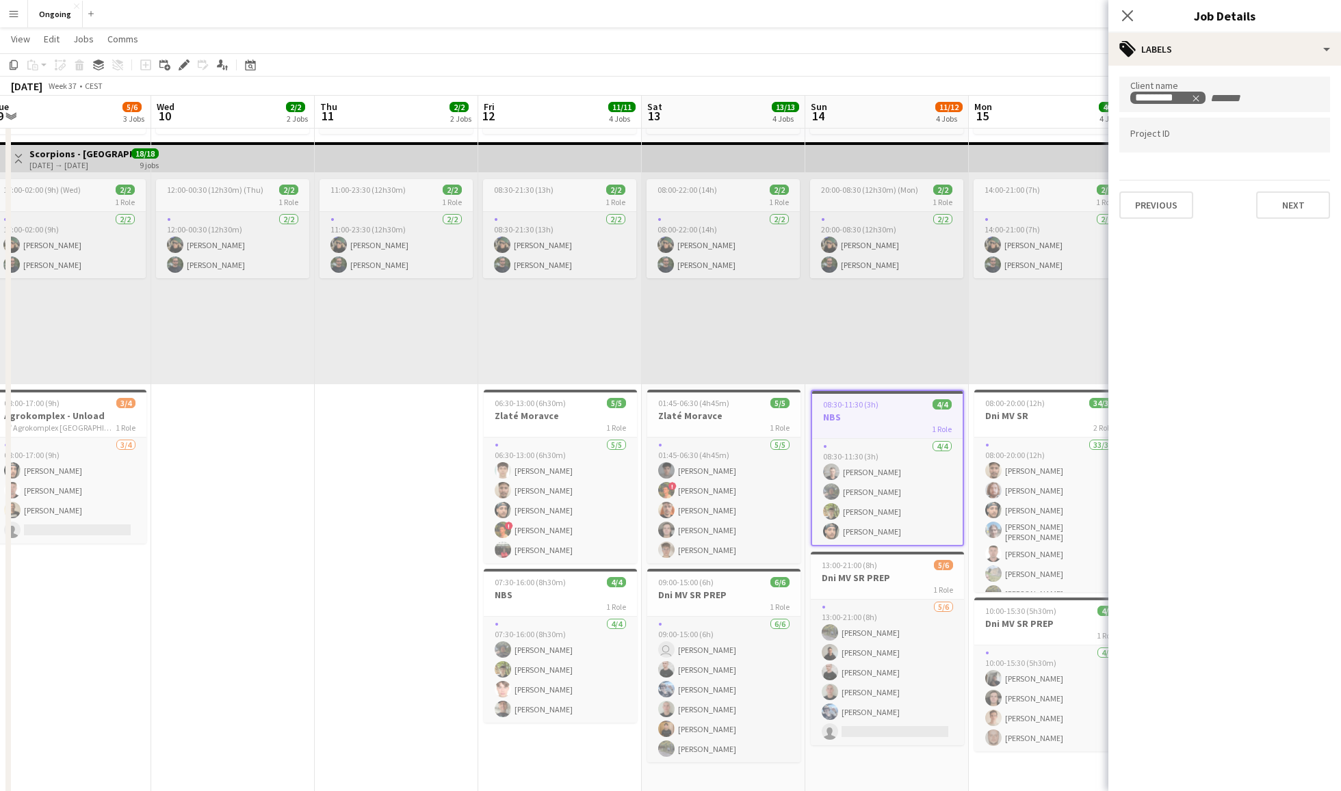
scroll to position [209, 0]
click at [573, 410] on h3 "Zlaté Moravce" at bounding box center [560, 416] width 153 height 12
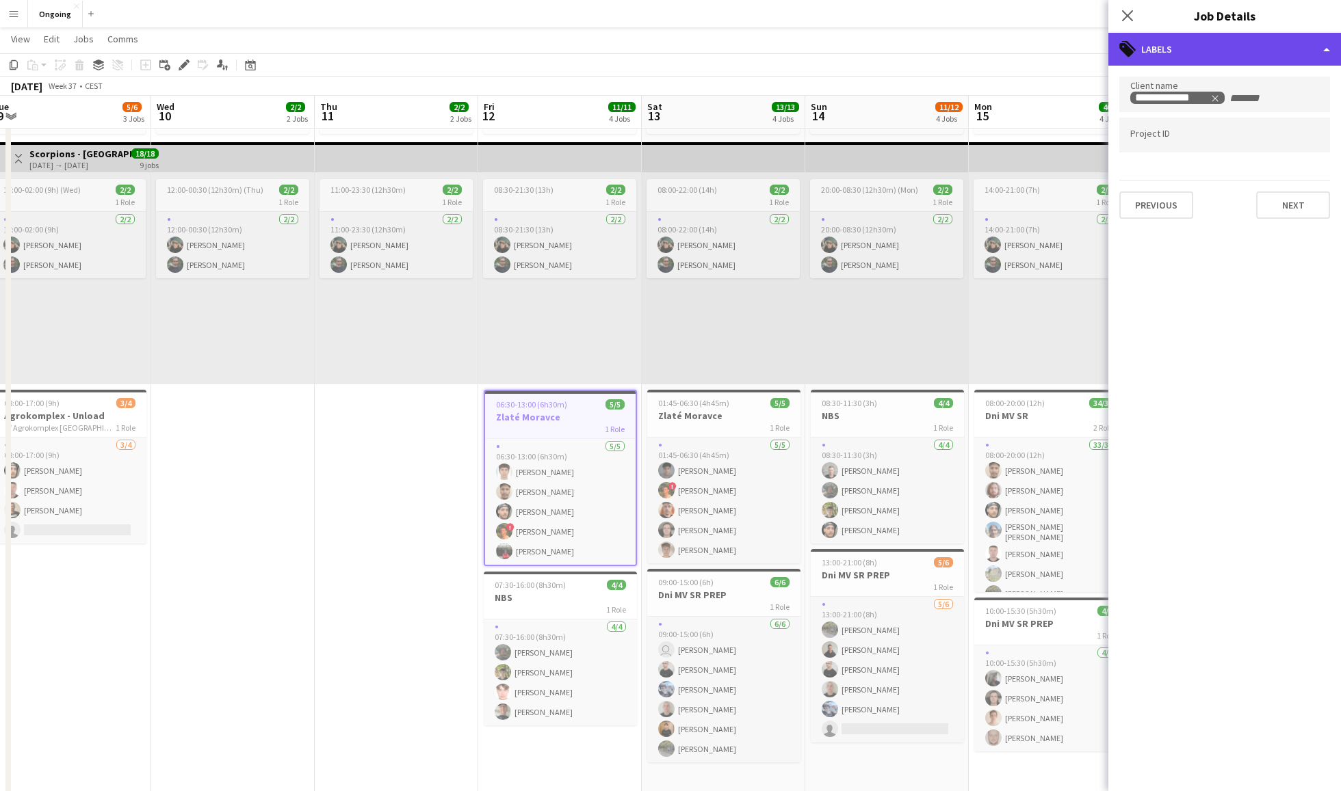
click at [1005, 38] on div "tags-double Labels" at bounding box center [1224, 49] width 233 height 33
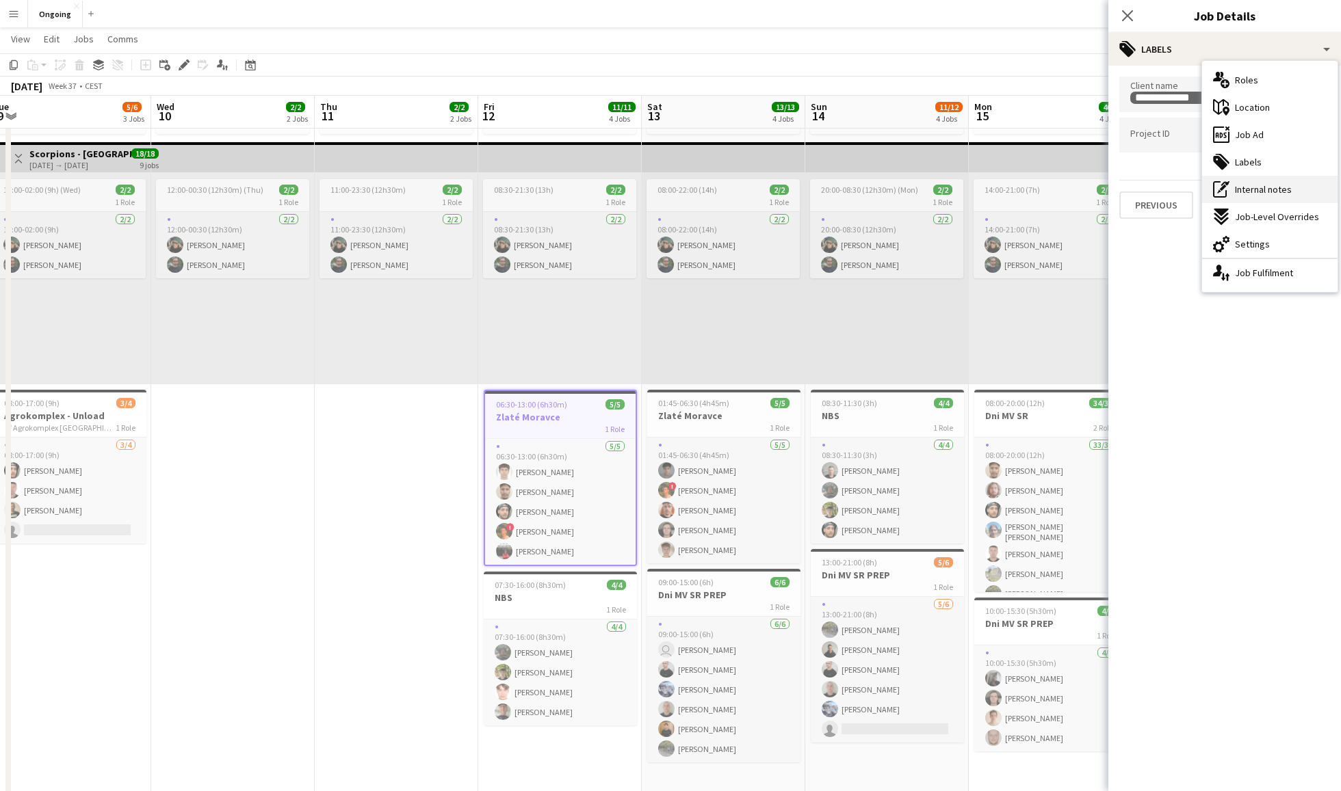
click at [1005, 183] on span "Internal notes" at bounding box center [1263, 189] width 57 height 12
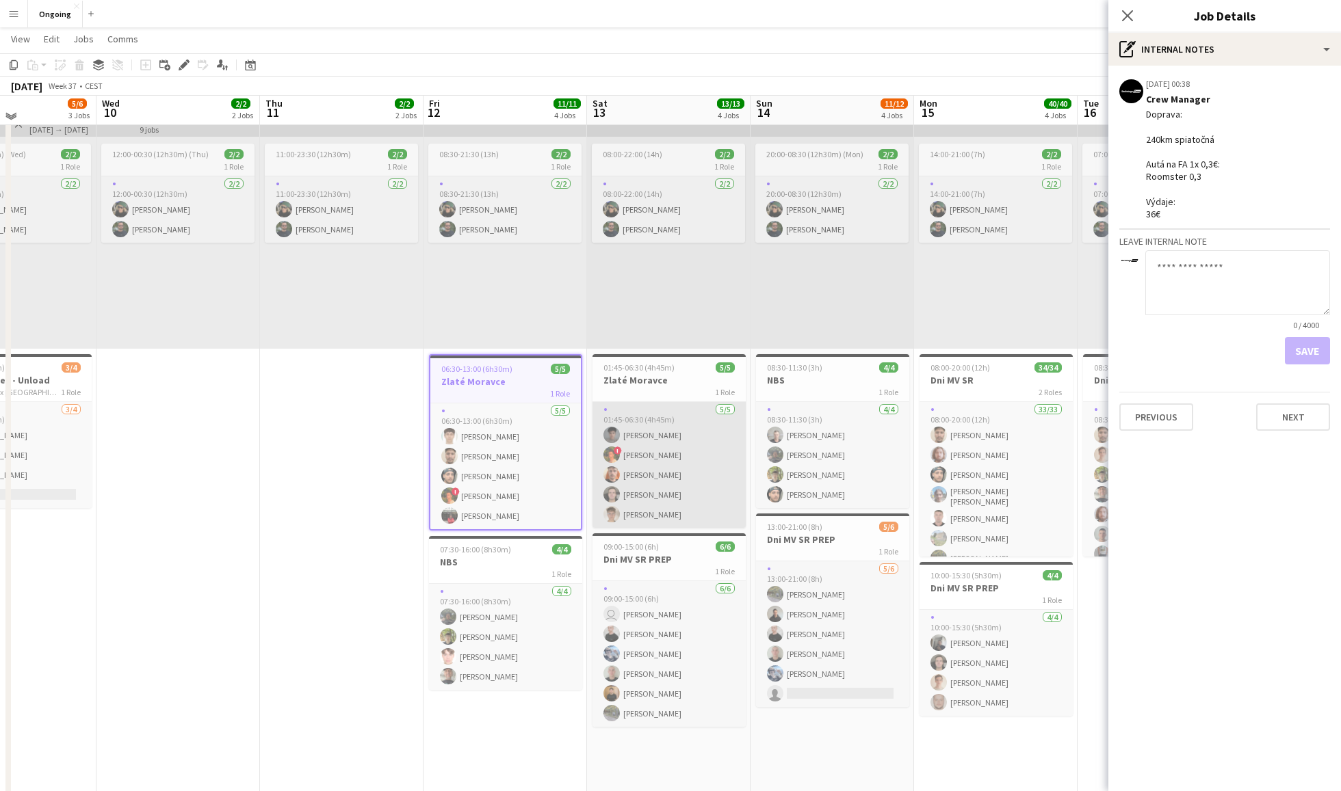
scroll to position [296, 0]
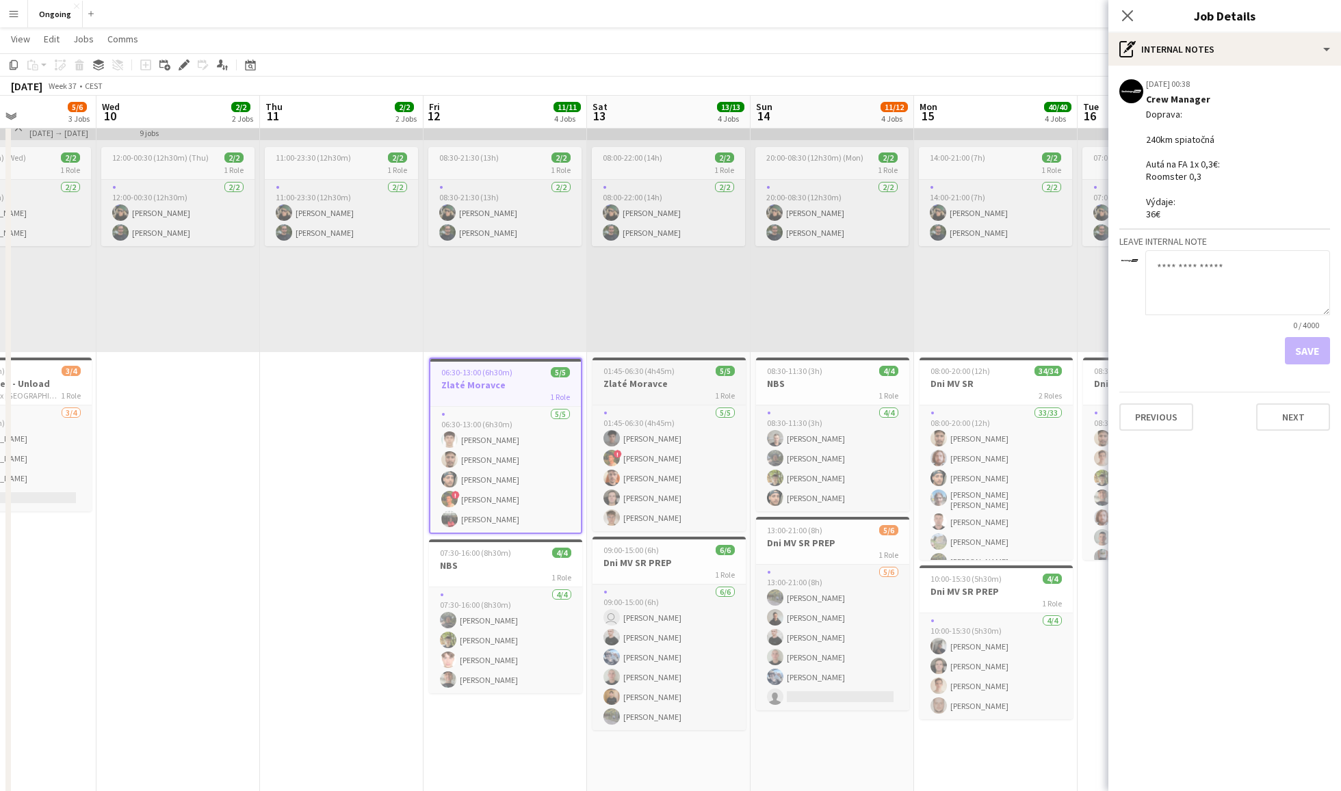
click at [666, 382] on h3 "Zlaté Moravce" at bounding box center [668, 384] width 153 height 12
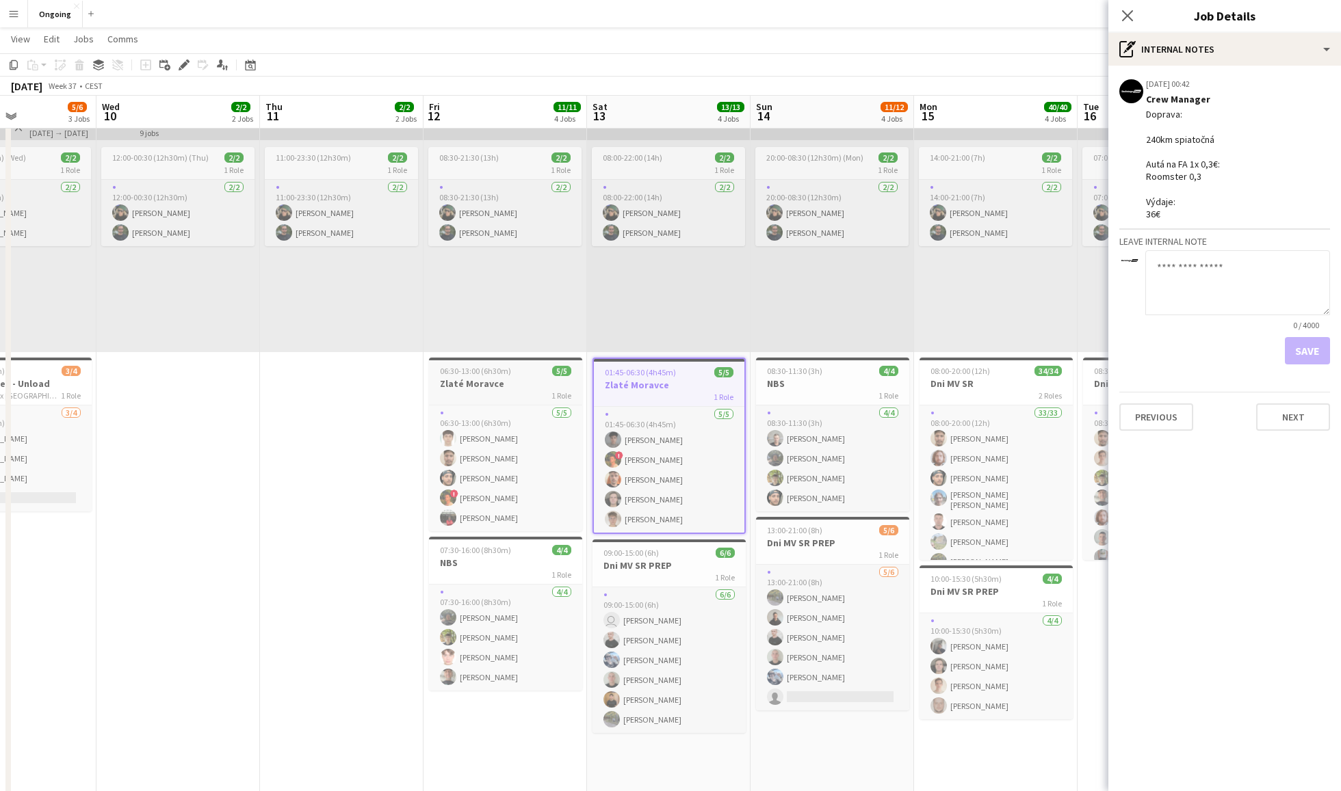
click at [516, 363] on app-job-card "06:30-13:00 (6h30m) 5/5 Zlaté Moravce 1 Role [DATE] 06:30-13:00 (6h30m) [PERSON…" at bounding box center [505, 445] width 153 height 174
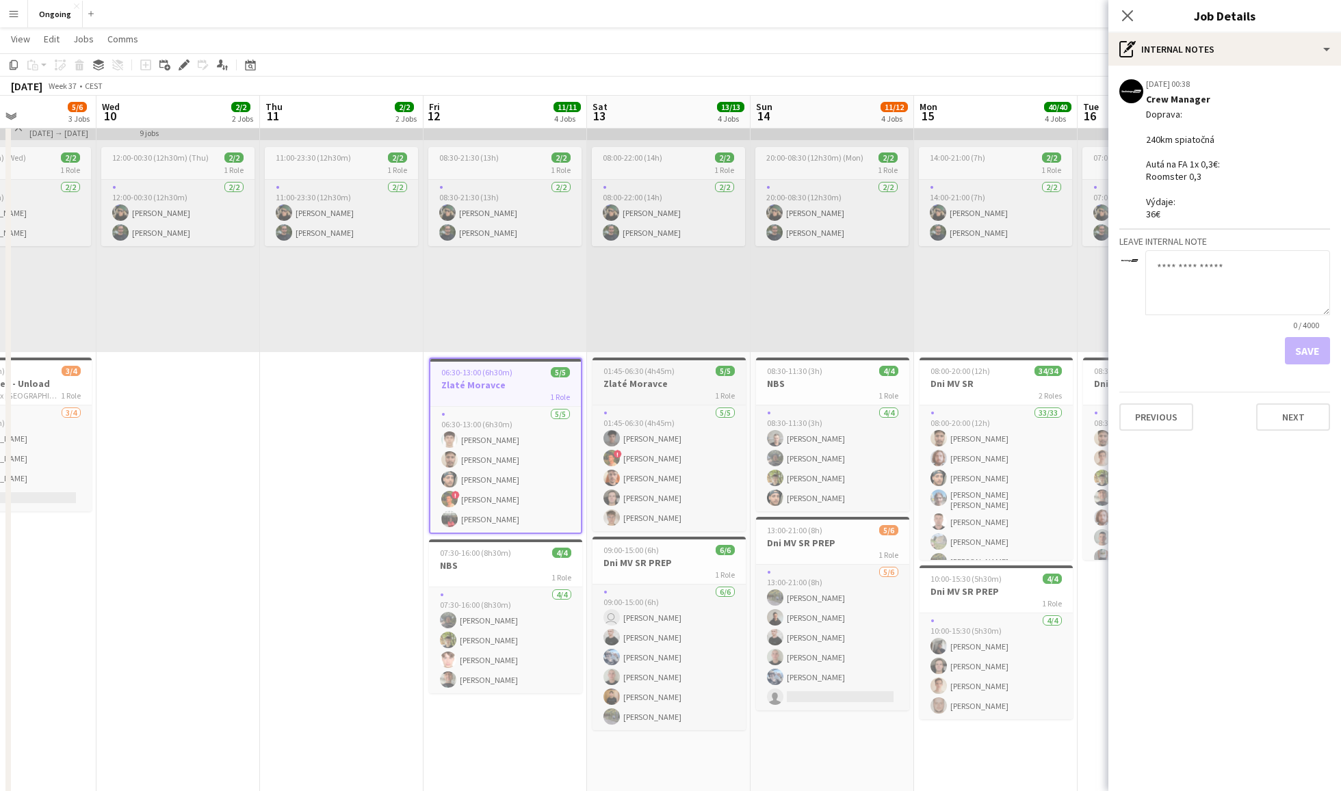
click at [668, 376] on span "01:45-06:30 (4h45m)" at bounding box center [638, 371] width 71 height 10
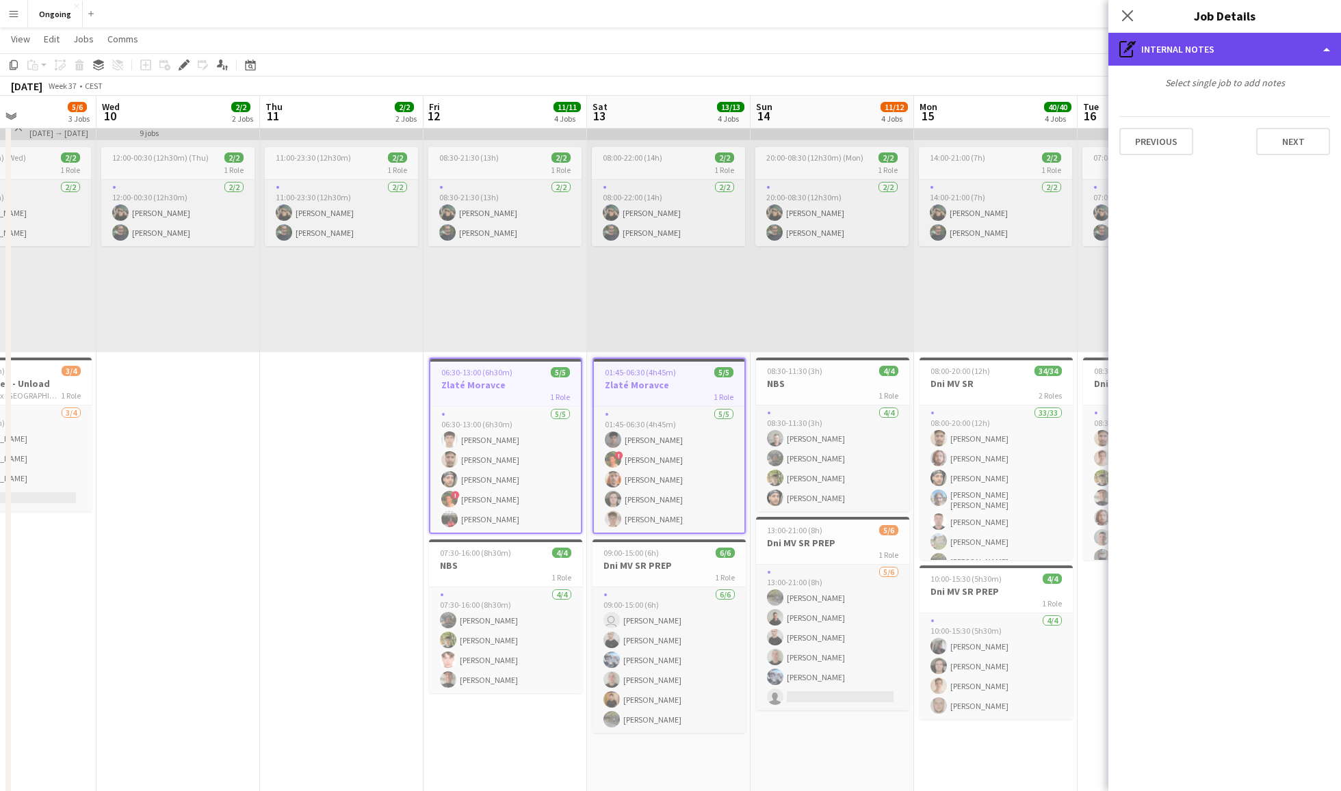
click at [1005, 50] on div "pen-write Internal notes" at bounding box center [1224, 49] width 233 height 33
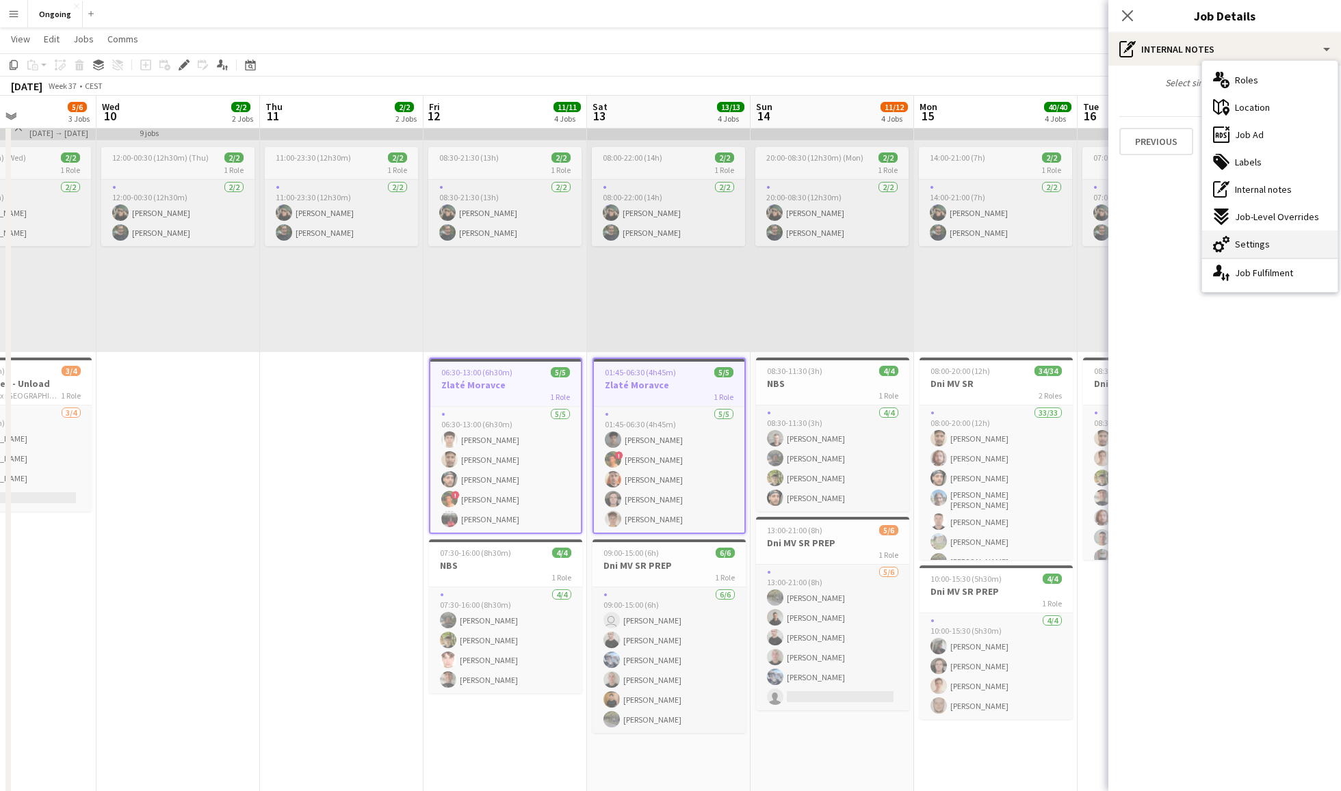
click at [1005, 236] on div "cog-double-3 Settings" at bounding box center [1269, 244] width 135 height 27
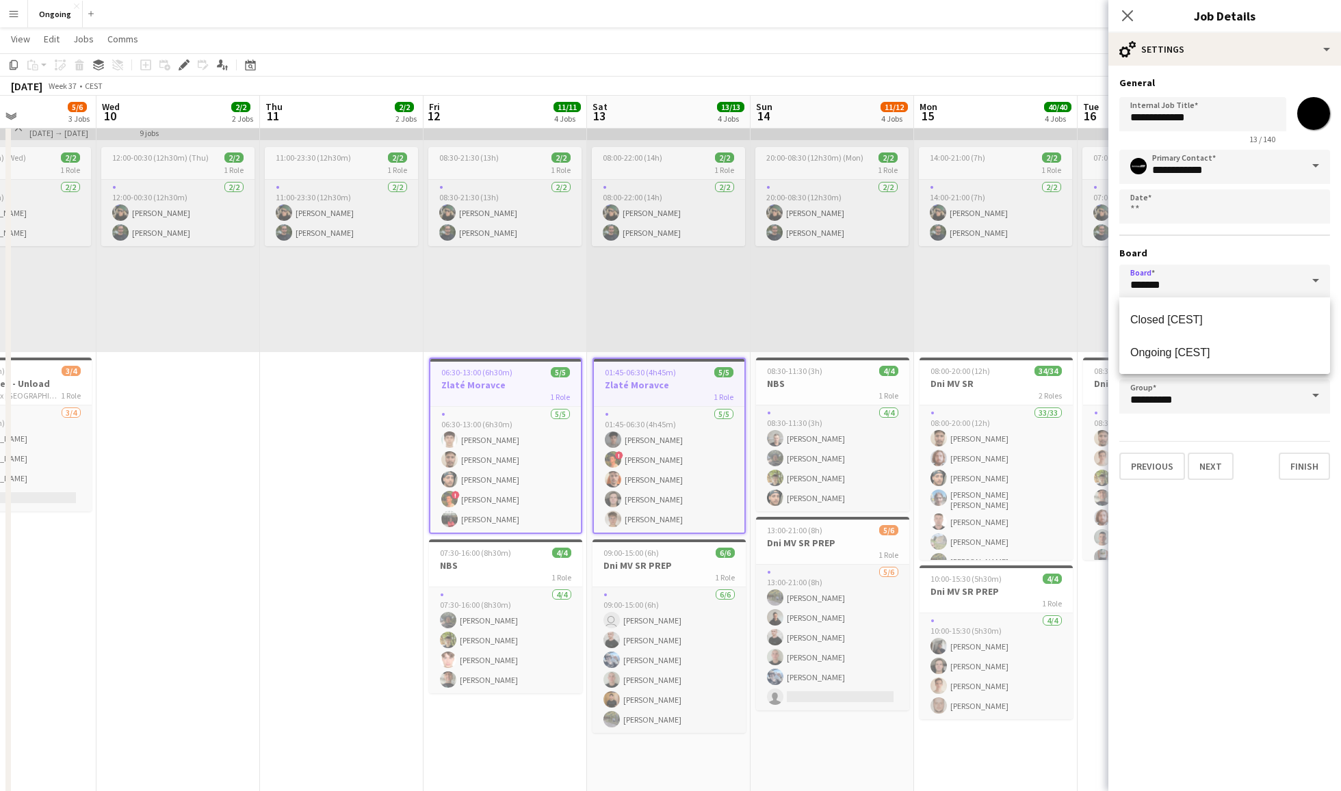
click at [1005, 277] on input "*******" at bounding box center [1224, 282] width 211 height 34
click at [1005, 318] on span "Closed [CEST]" at bounding box center [1224, 319] width 189 height 13
type input "******"
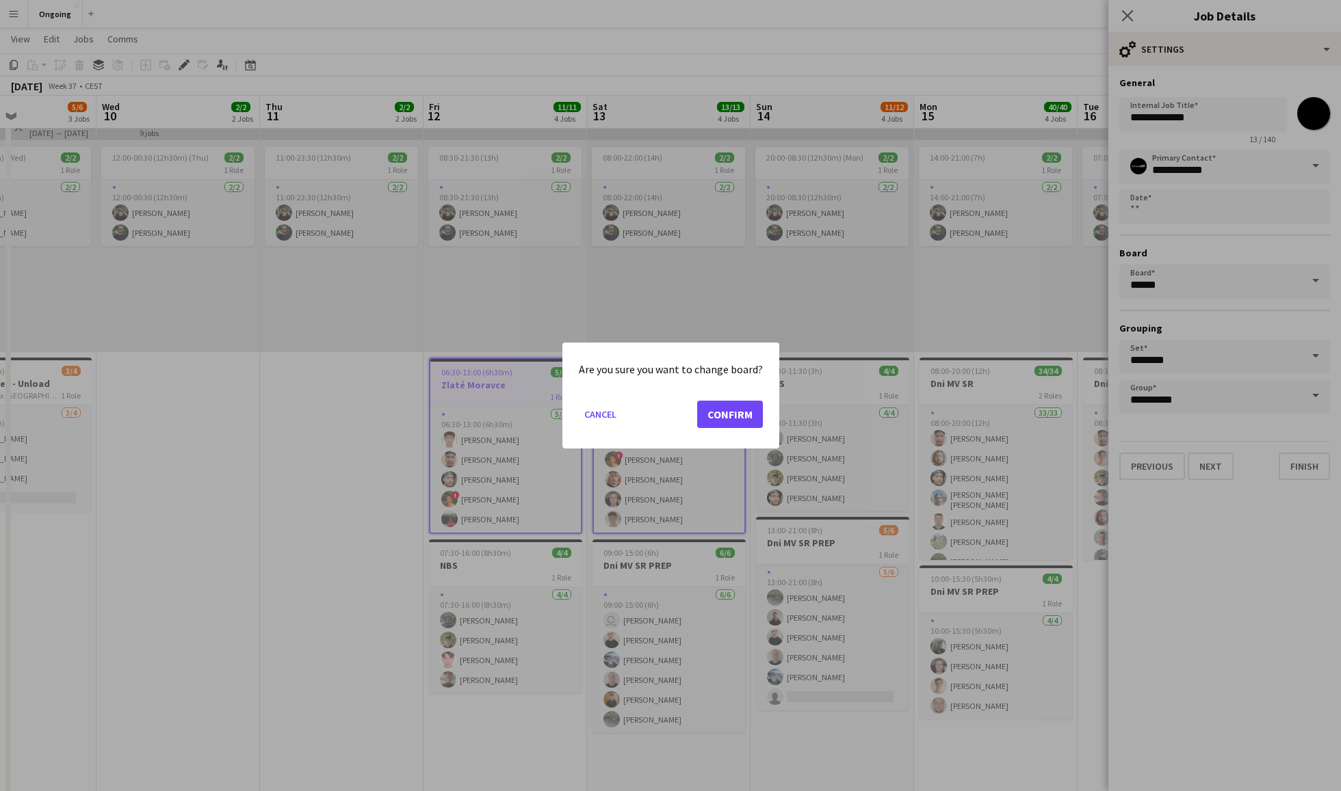
click at [751, 410] on button "Confirm" at bounding box center [730, 414] width 66 height 27
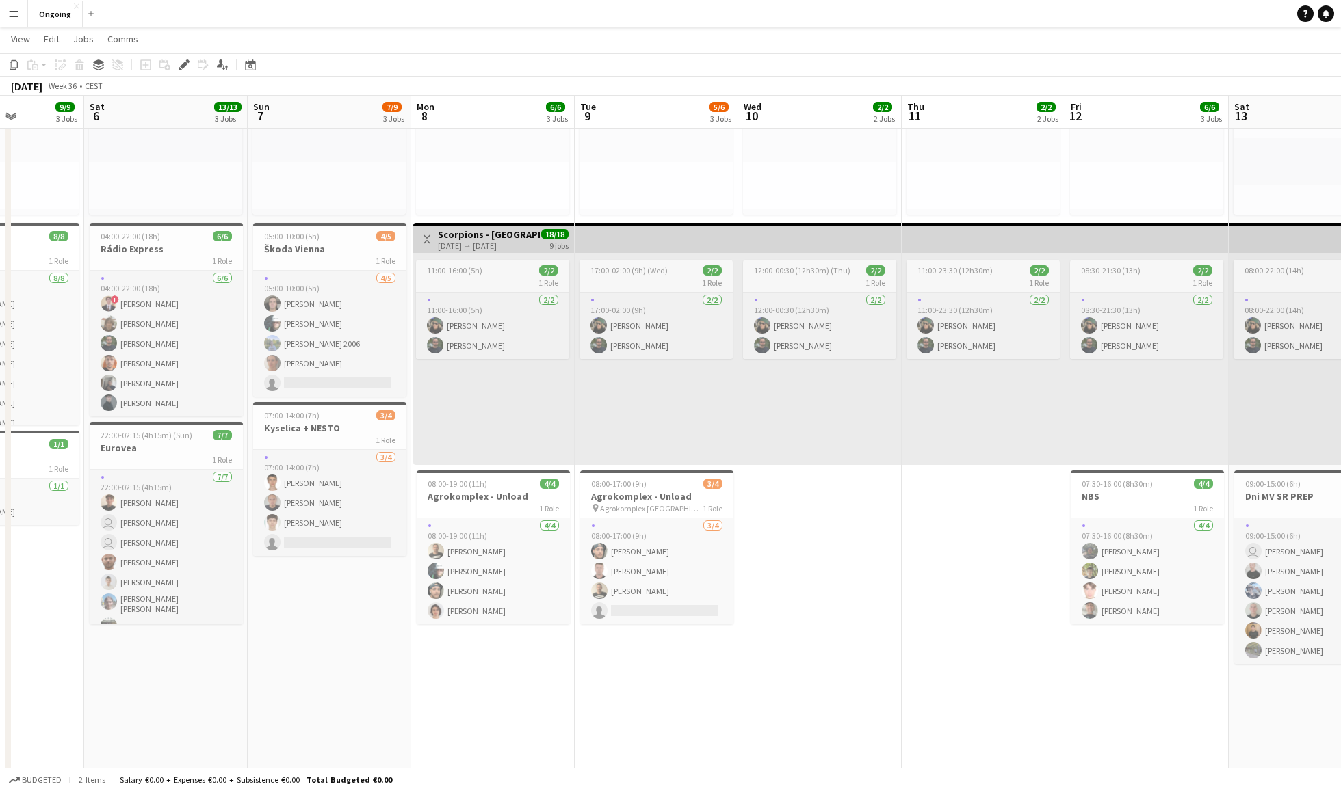
scroll to position [209, 0]
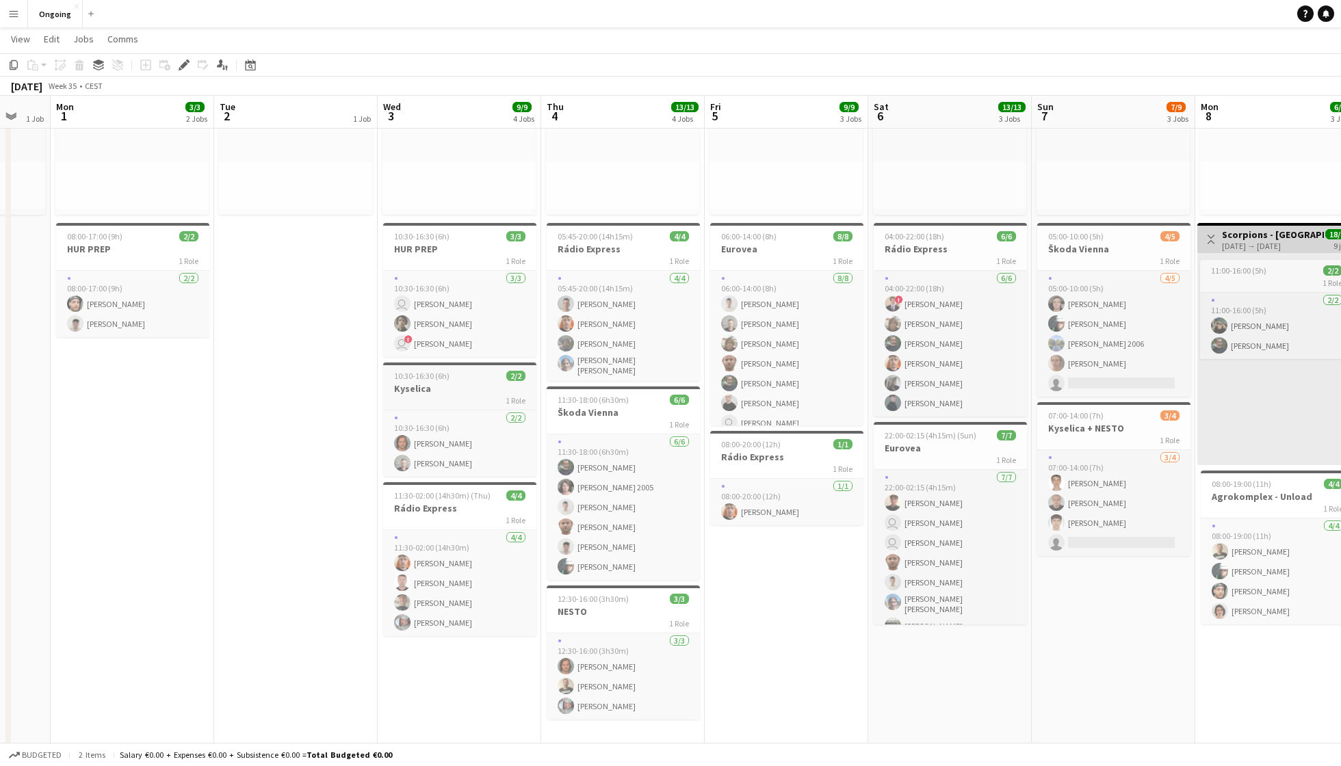
click at [454, 390] on h3 "Kyselica" at bounding box center [459, 388] width 153 height 12
click at [184, 64] on icon at bounding box center [184, 66] width 8 height 8
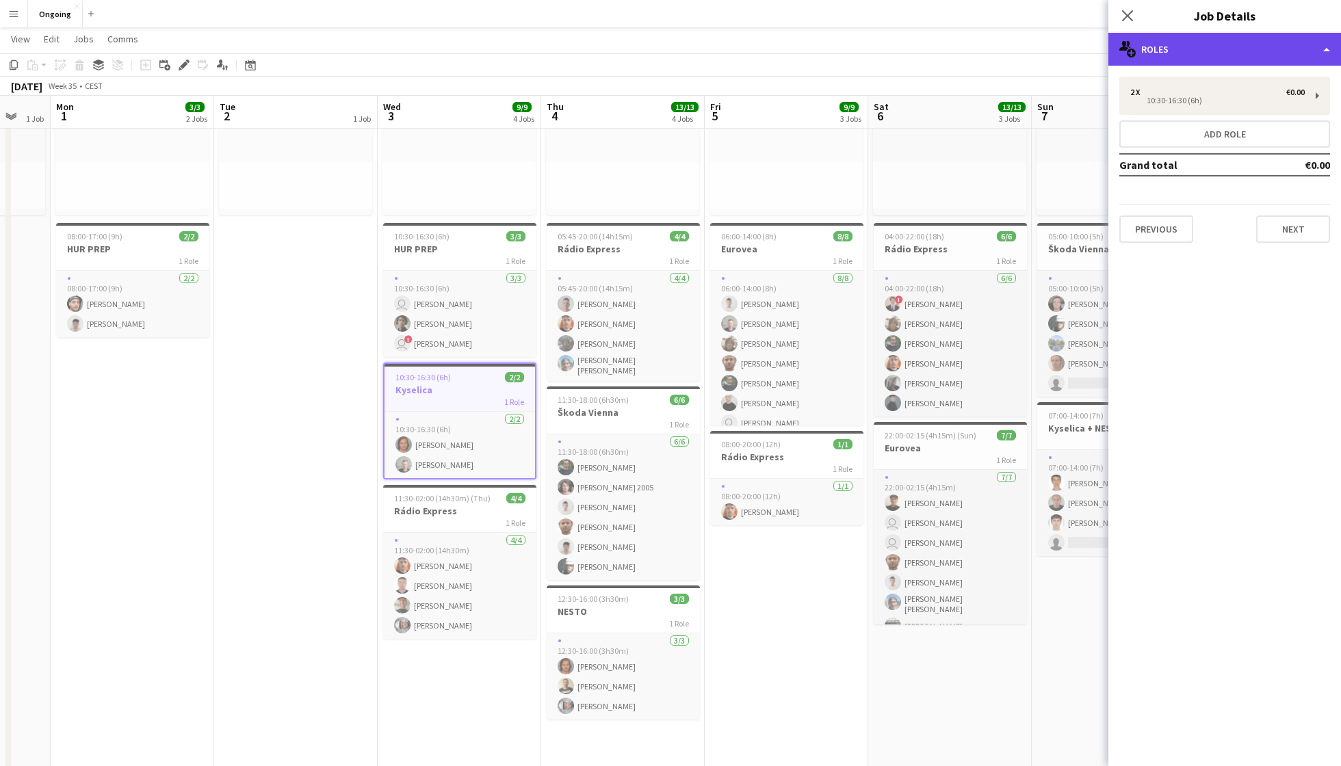
click at [1005, 58] on div "multiple-users-add Roles" at bounding box center [1224, 49] width 233 height 33
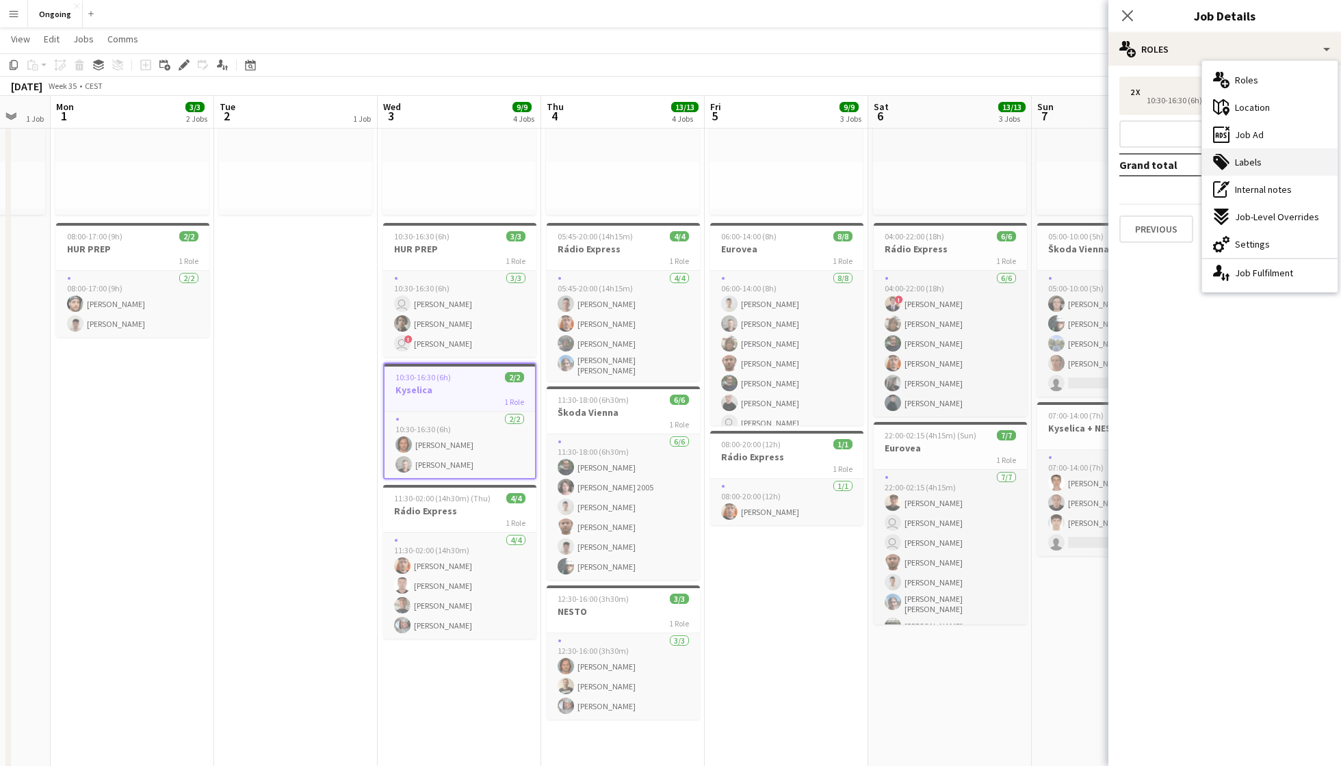
click at [1005, 154] on div "tags-double Labels" at bounding box center [1269, 161] width 135 height 27
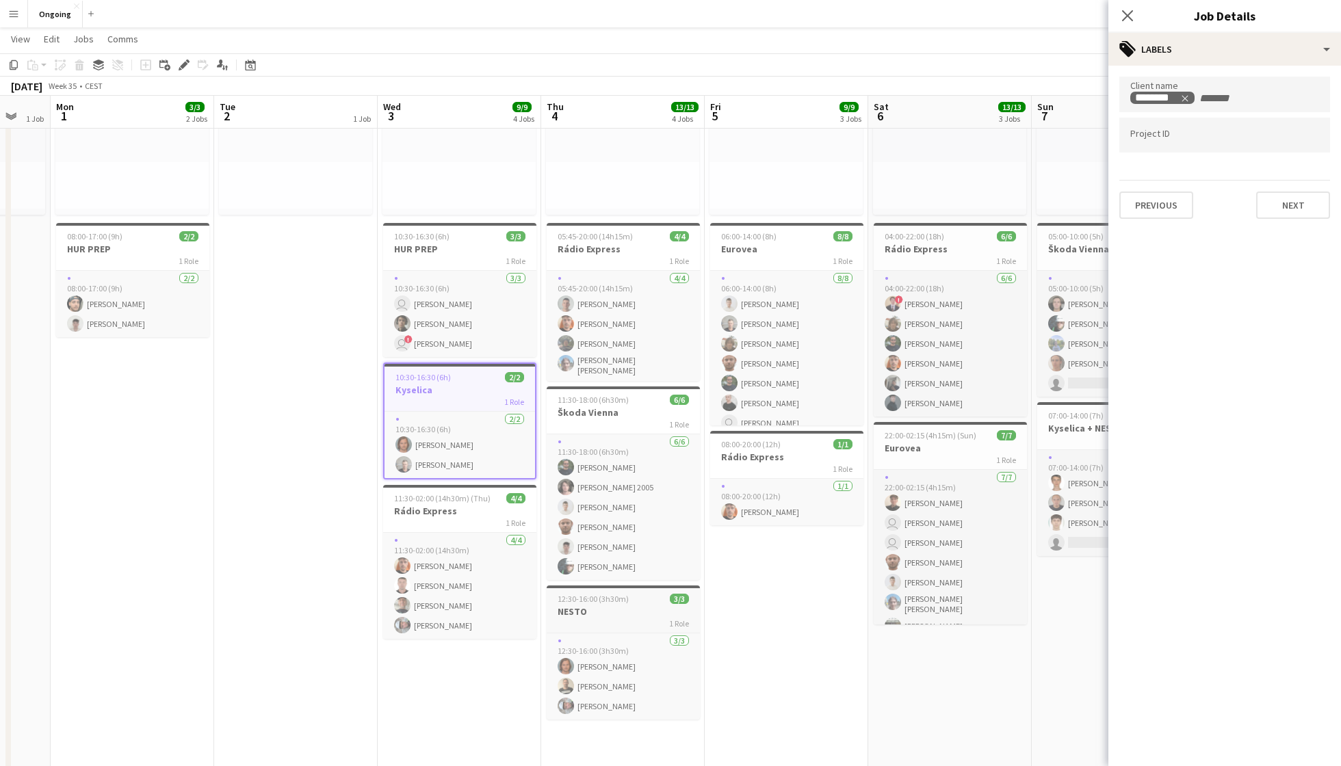
click at [586, 593] on span "12:30-16:00 (3h30m)" at bounding box center [592, 599] width 71 height 10
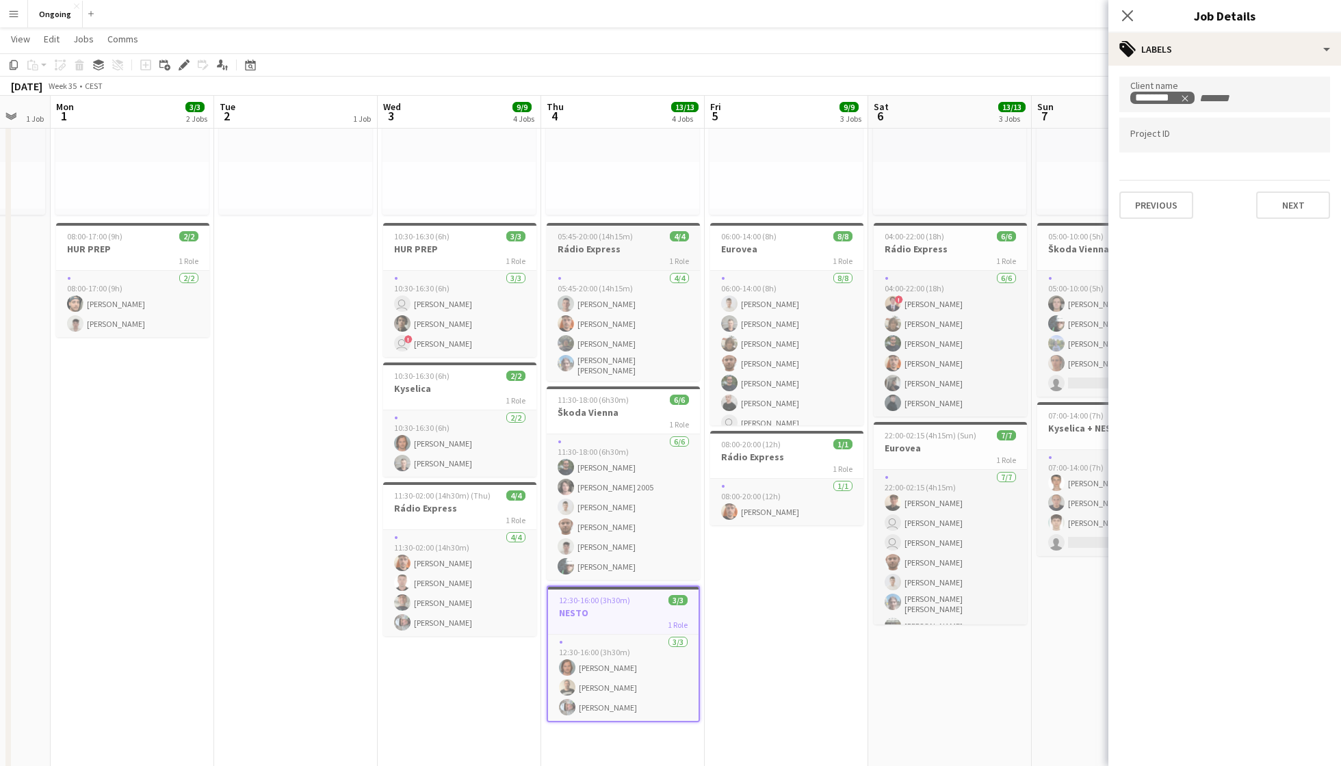
click at [624, 239] on span "05:45-20:00 (14h15m)" at bounding box center [594, 236] width 75 height 10
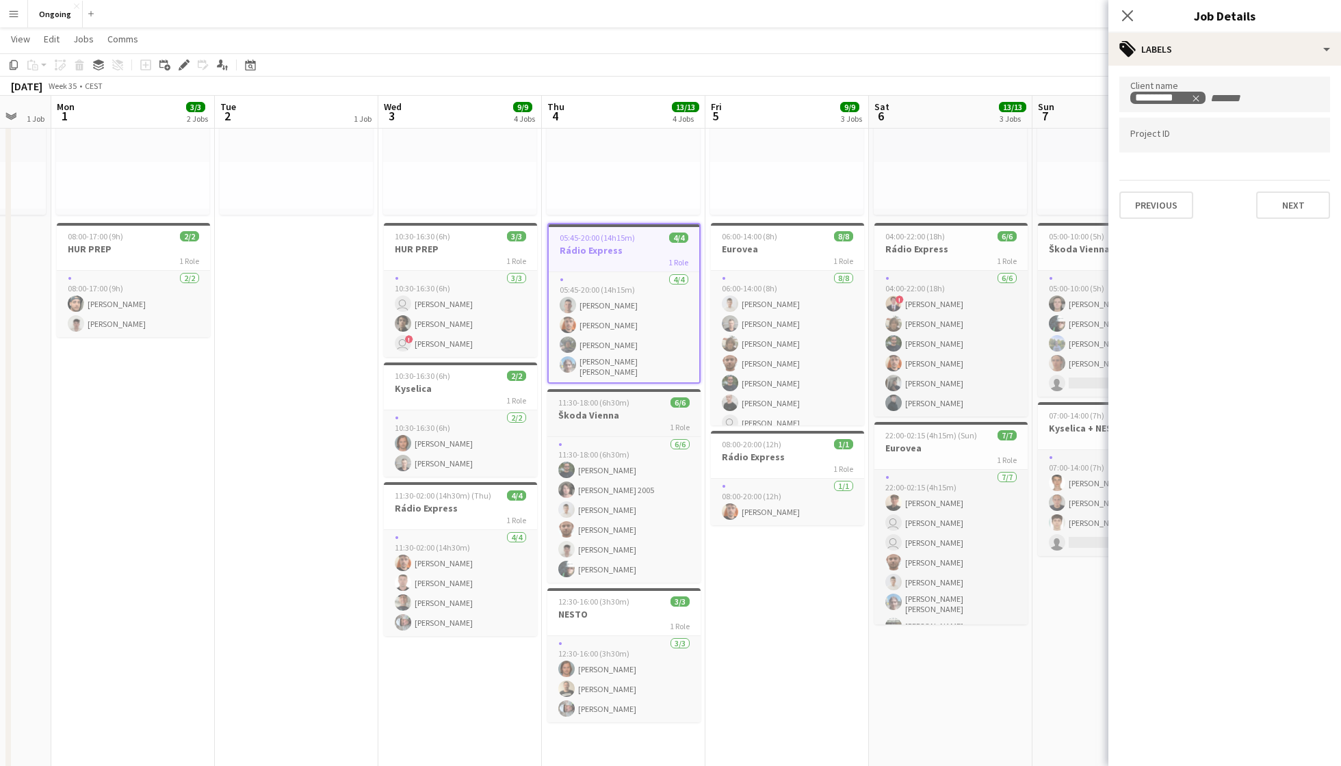
click at [614, 409] on h3 "Škoda Vienna" at bounding box center [623, 415] width 153 height 12
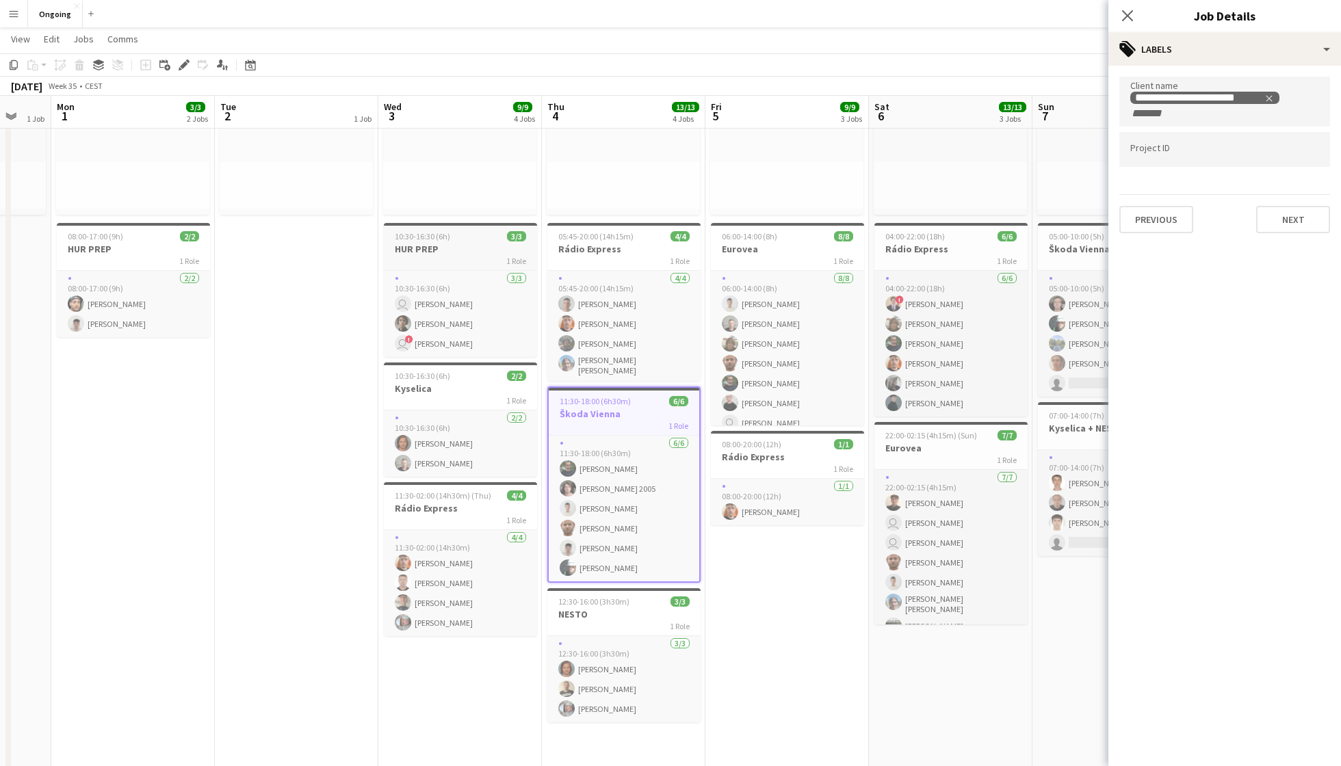
click at [467, 243] on h3 "HUR PREP" at bounding box center [460, 249] width 153 height 12
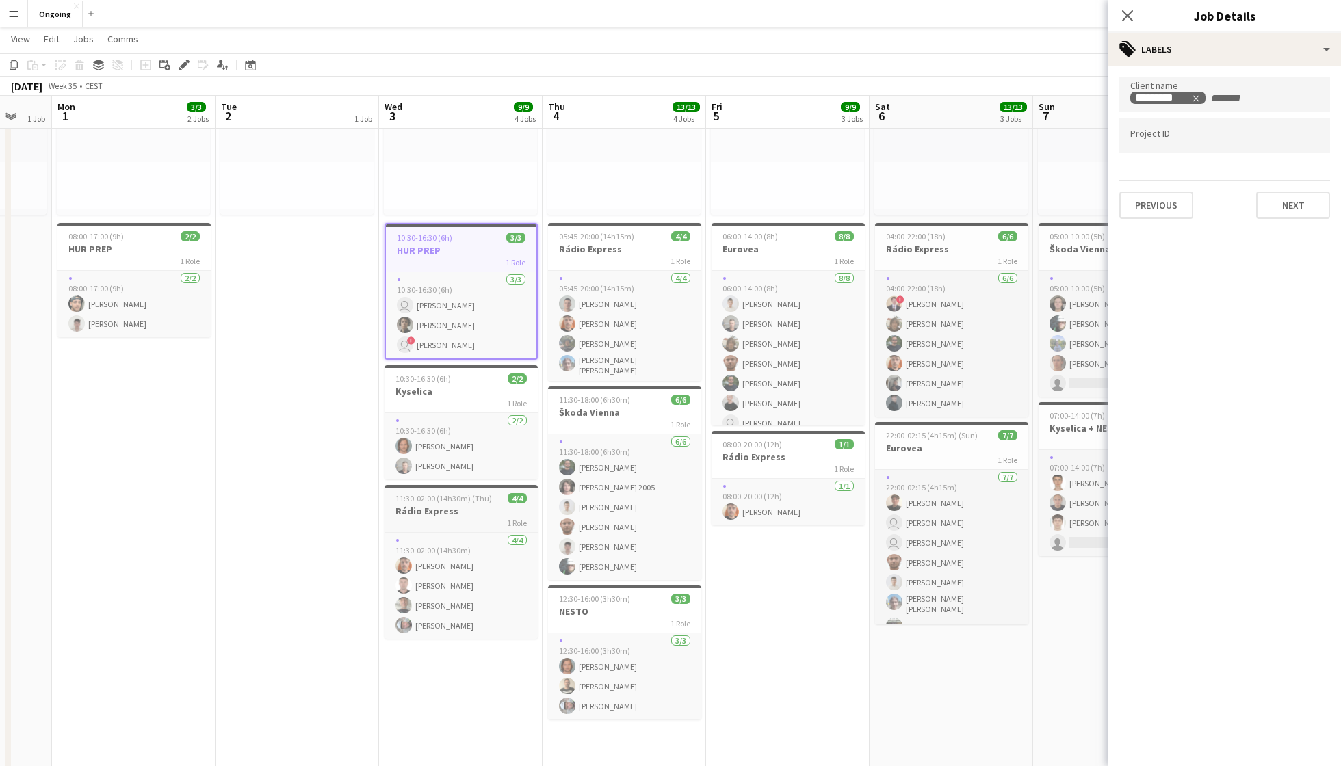
click at [451, 507] on h3 "Rádio Express" at bounding box center [460, 511] width 153 height 12
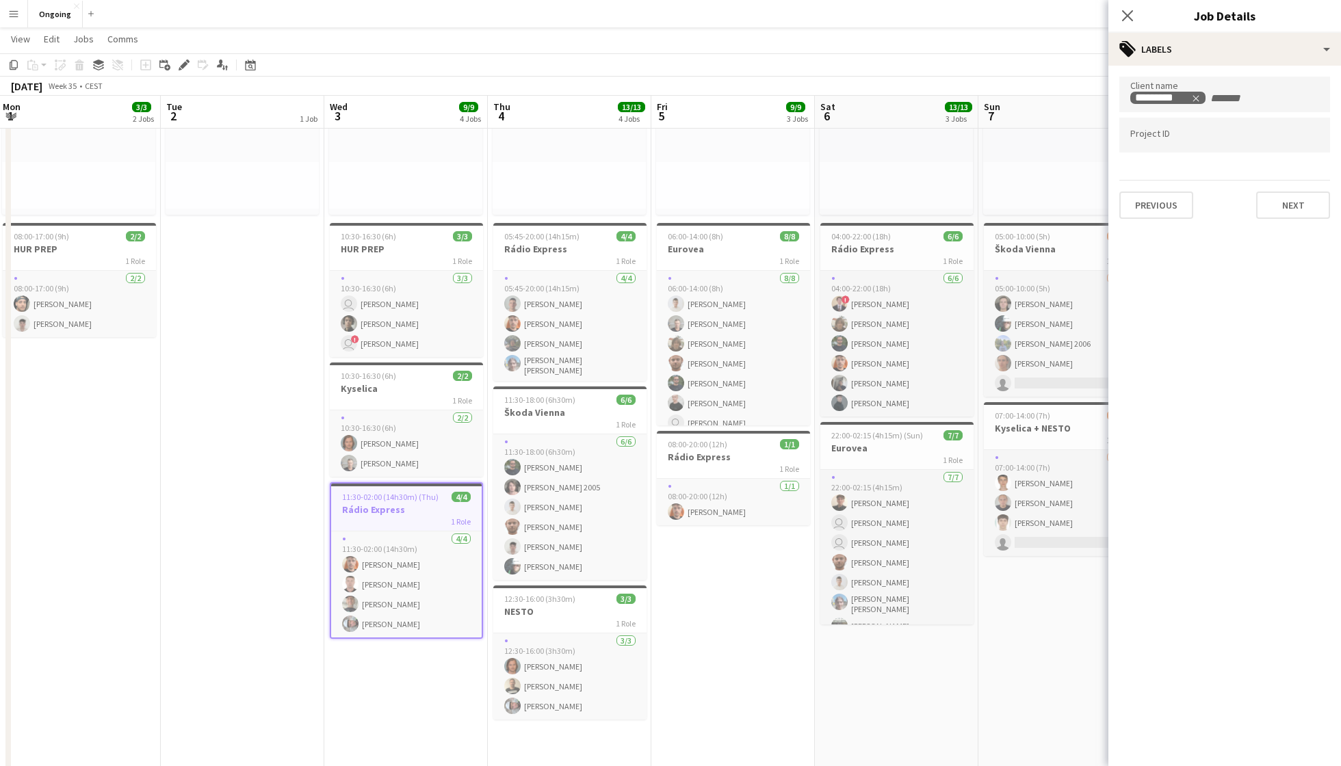
scroll to position [0, 673]
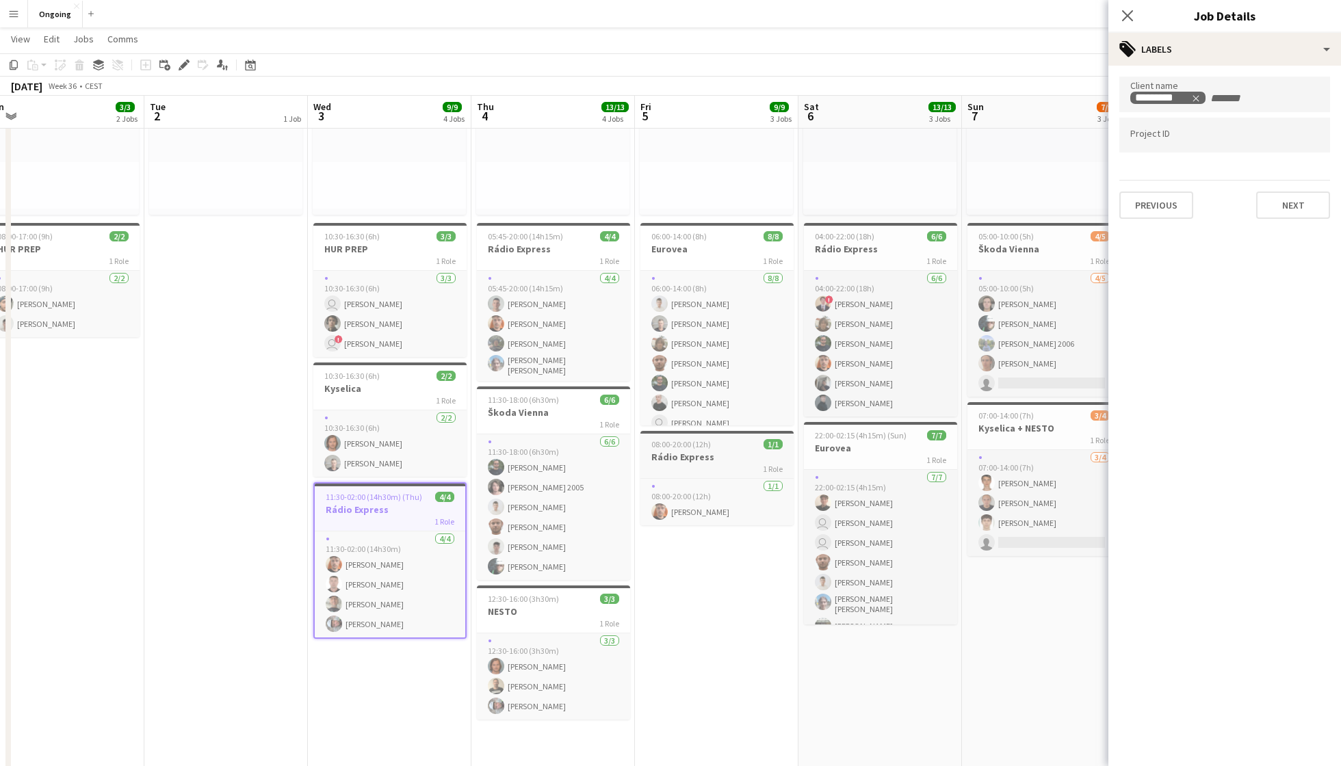
click at [702, 454] on h3 "Rádio Express" at bounding box center [716, 457] width 153 height 12
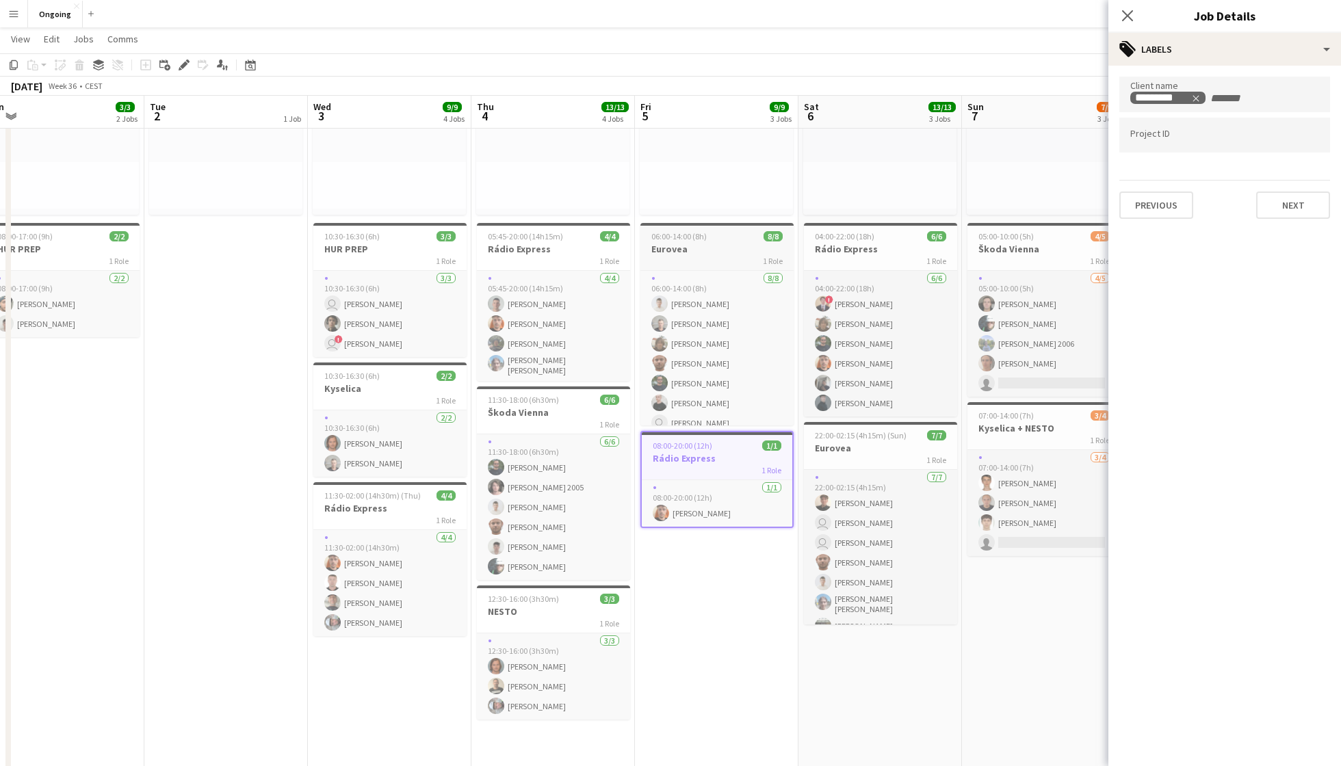
click at [709, 244] on h3 "Eurovea" at bounding box center [716, 249] width 153 height 12
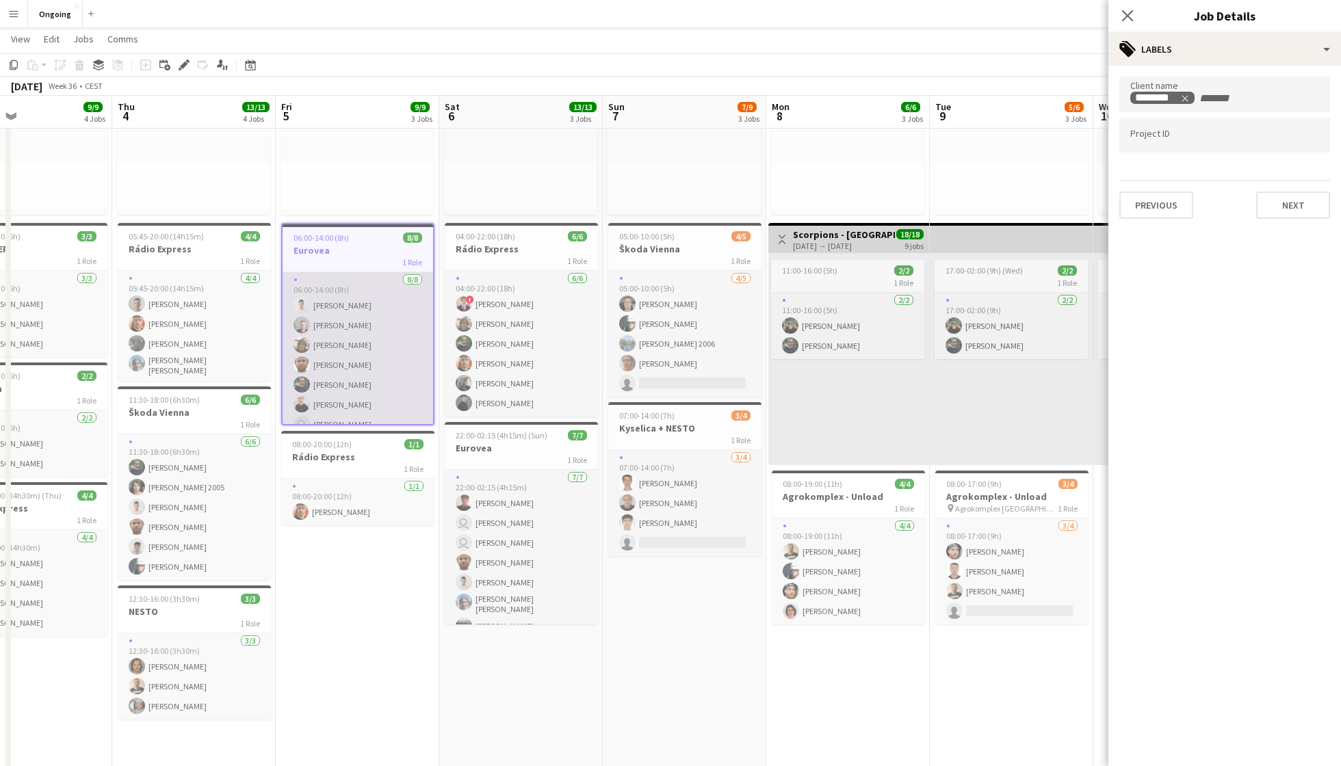
scroll to position [0, 383]
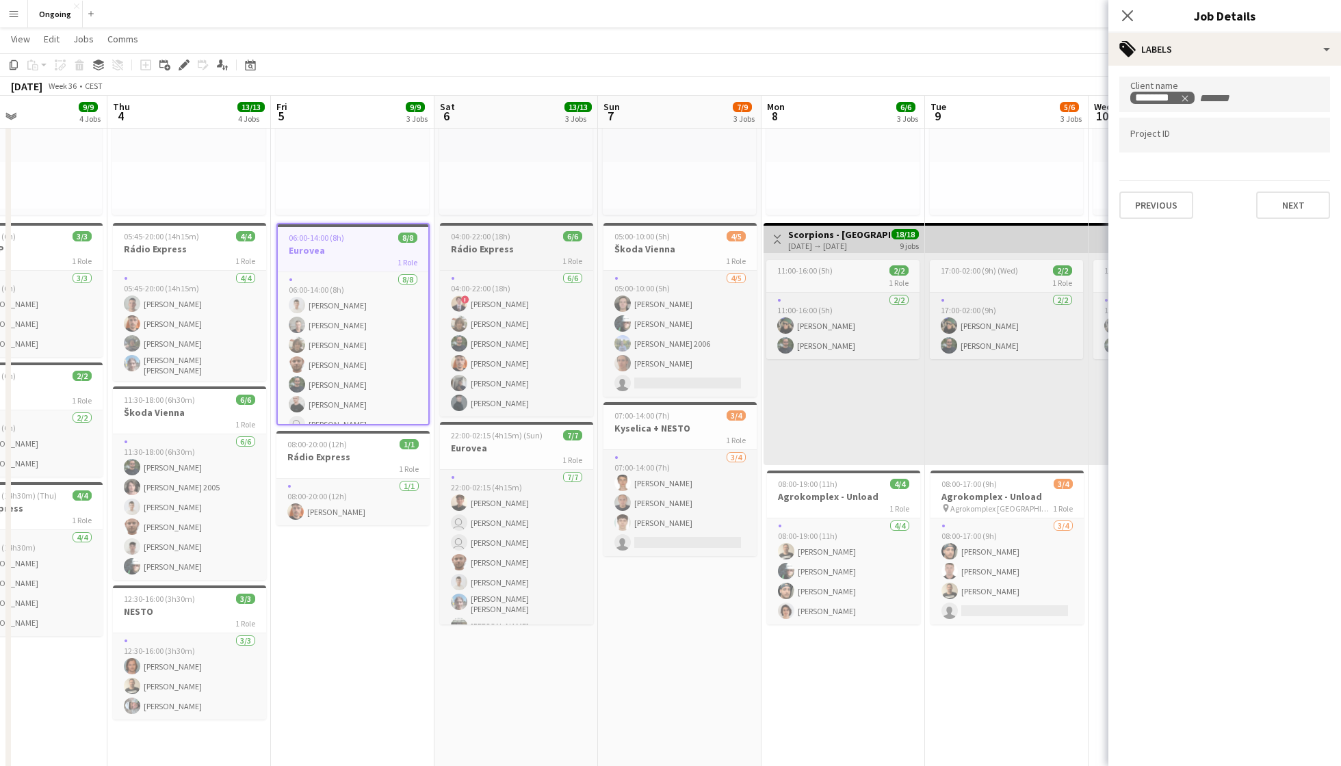
click at [527, 235] on div "04:00-22:00 (18h) 6/6" at bounding box center [516, 236] width 153 height 10
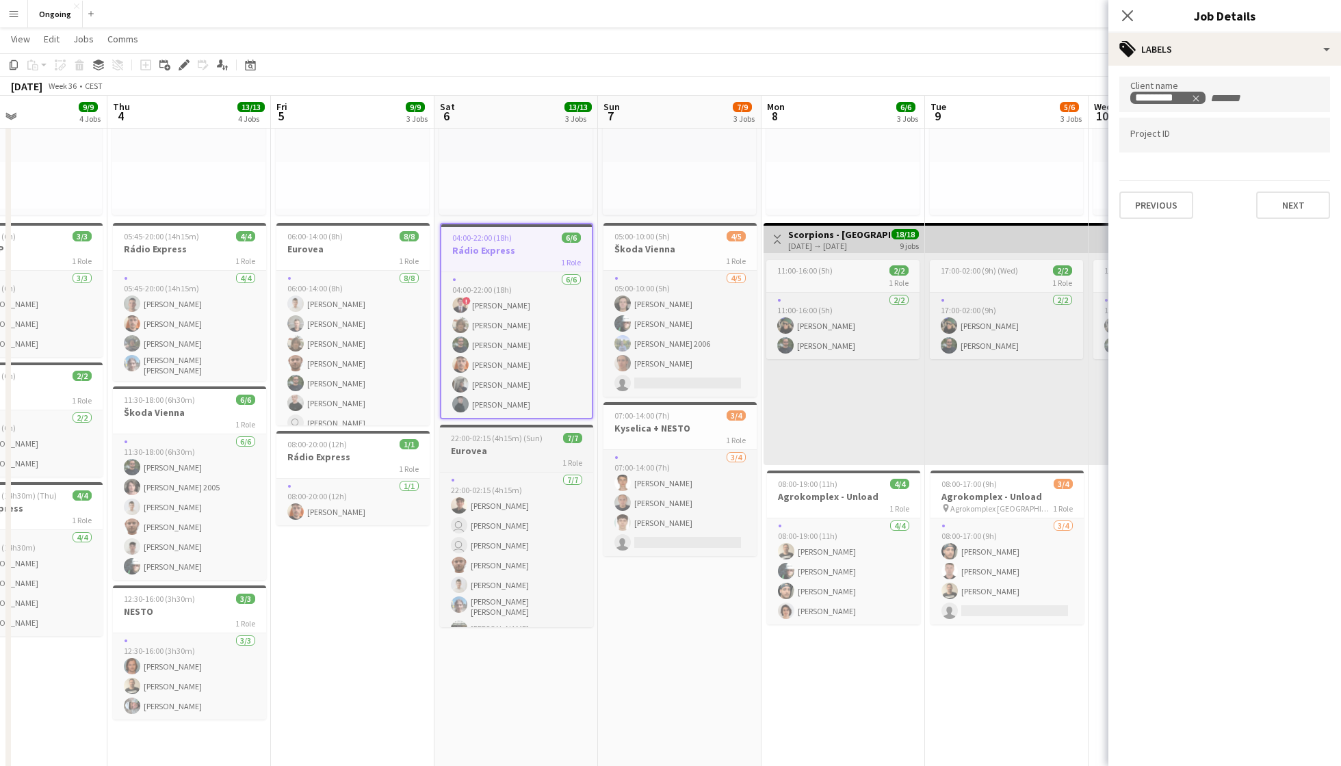
click at [509, 453] on h3 "Eurovea" at bounding box center [516, 451] width 153 height 12
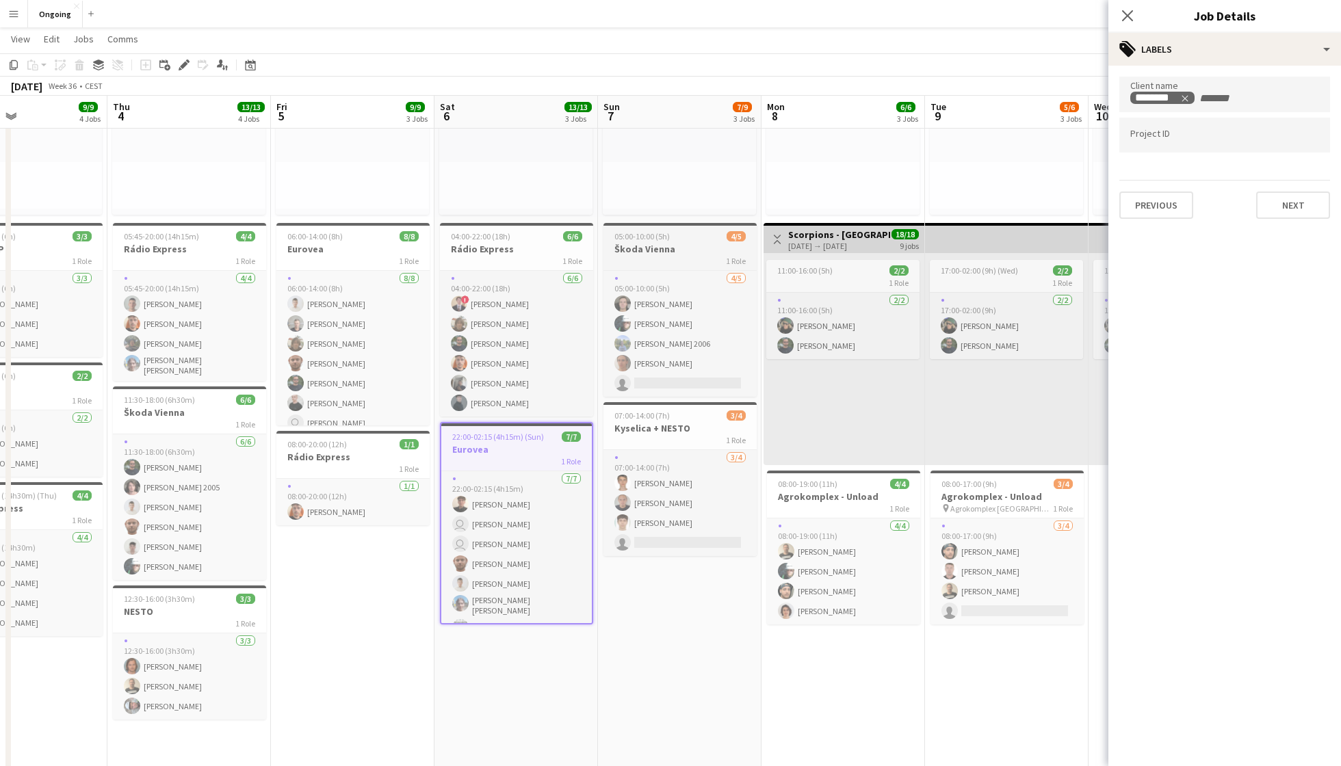
click at [677, 233] on div "05:00-10:00 (5h) 4/5" at bounding box center [679, 236] width 153 height 10
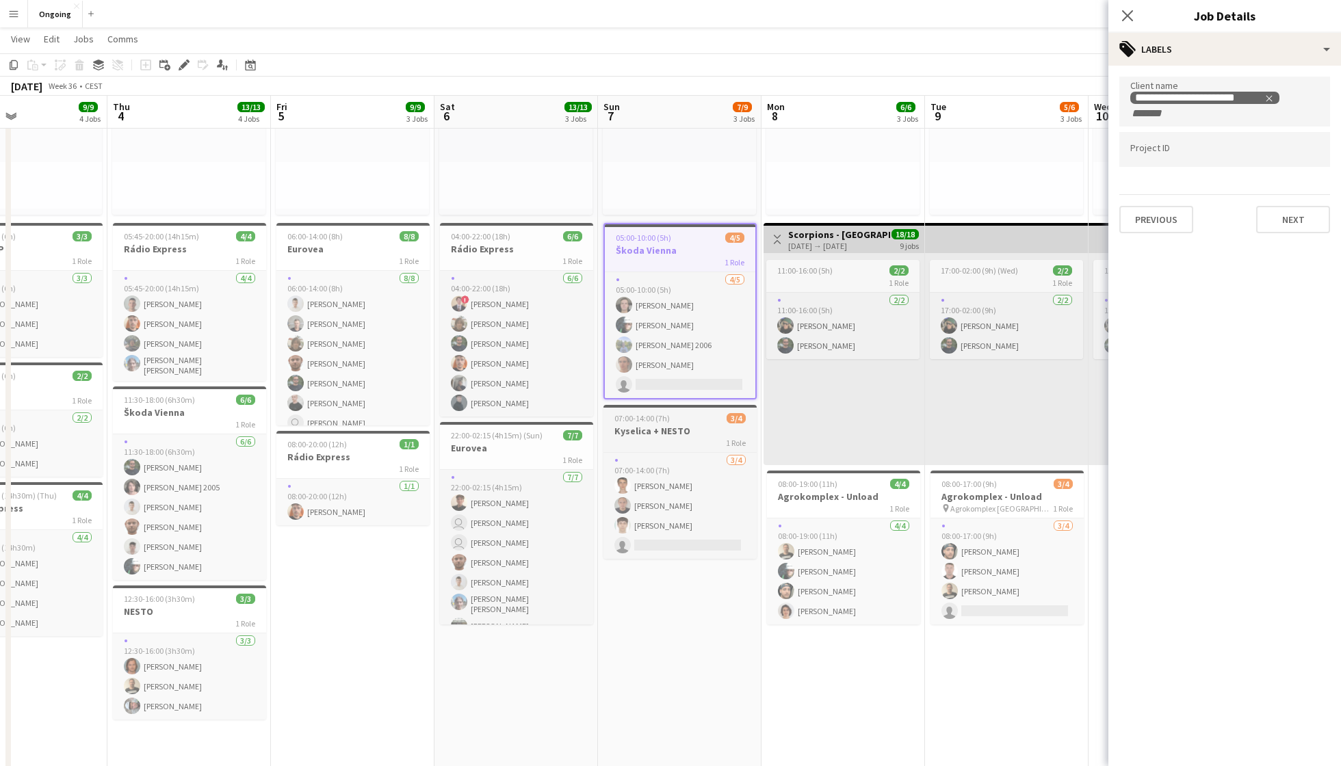
click at [685, 438] on div "1 Role" at bounding box center [679, 442] width 153 height 11
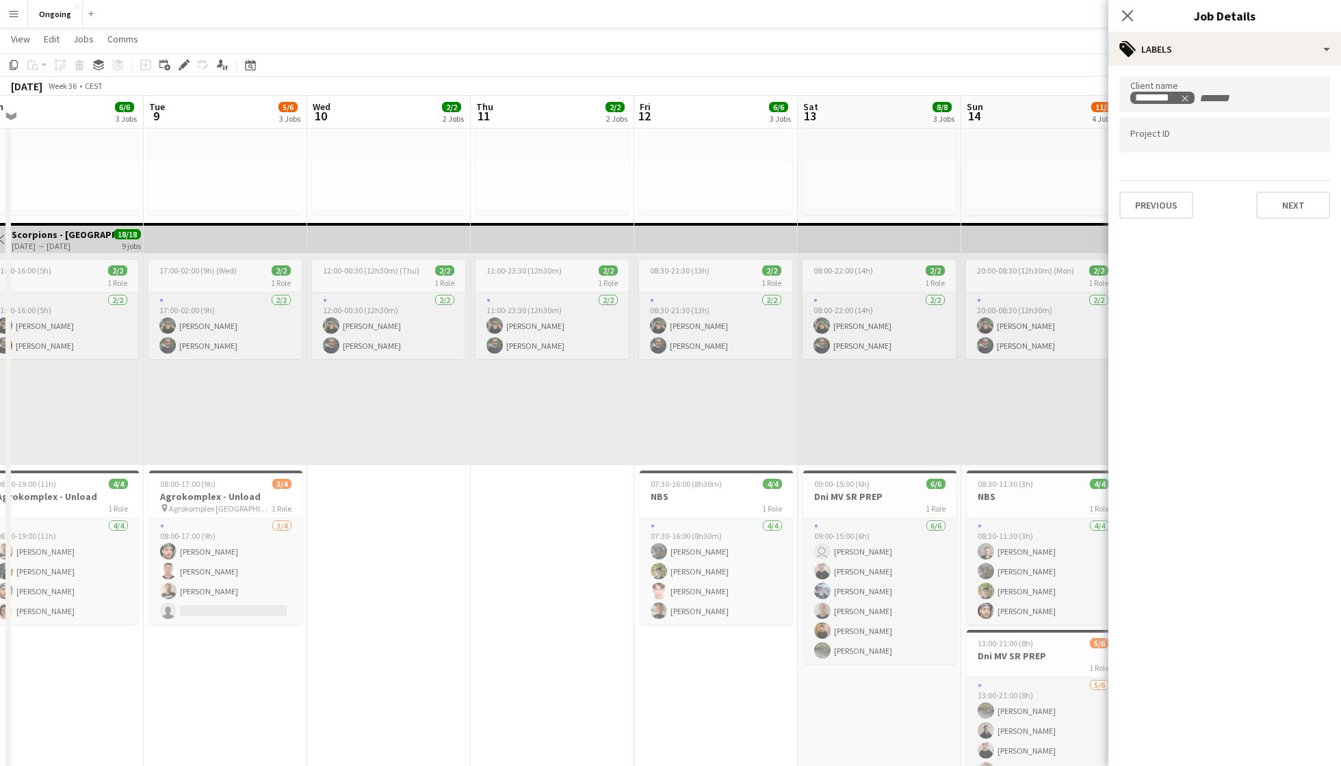
scroll to position [0, 512]
click at [715, 495] on h3 "NBS" at bounding box center [714, 496] width 153 height 12
click at [863, 501] on h3 "Dni MV SR PREP" at bounding box center [878, 496] width 153 height 12
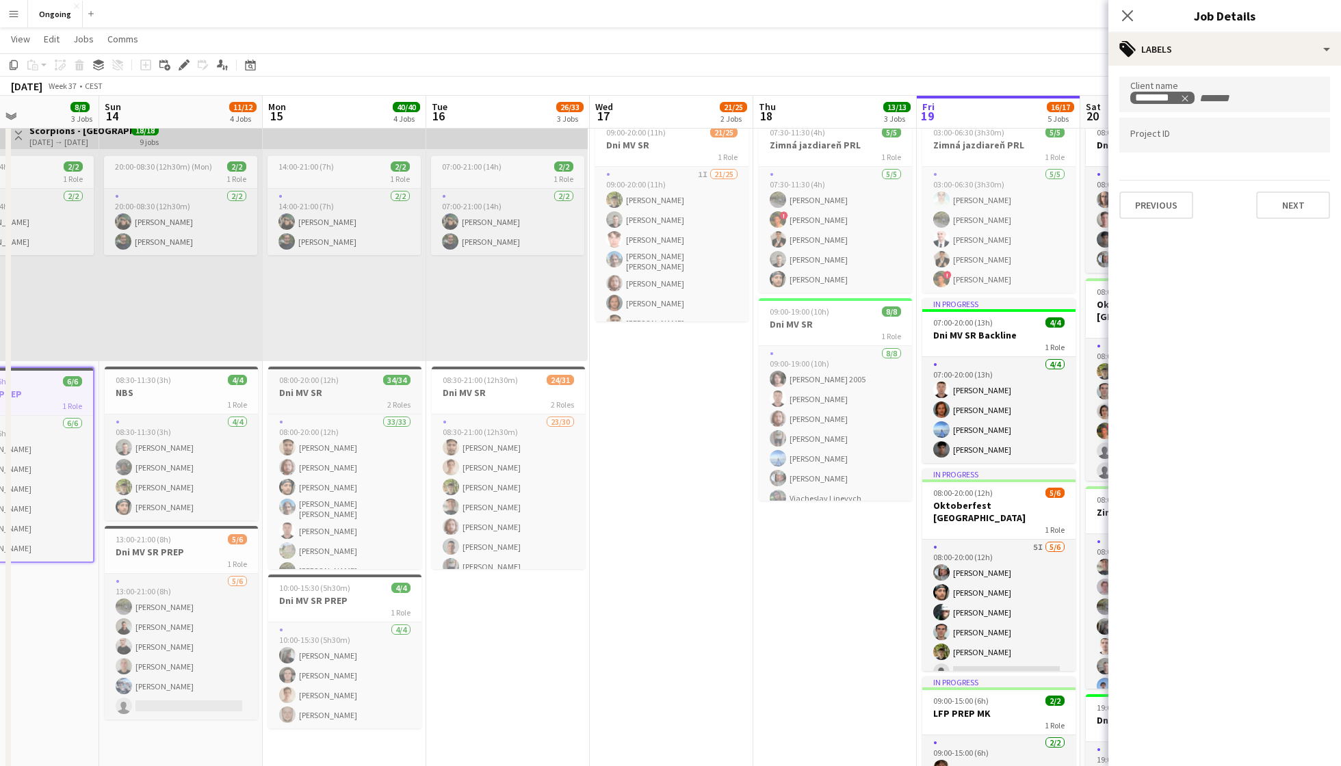
scroll to position [209, 0]
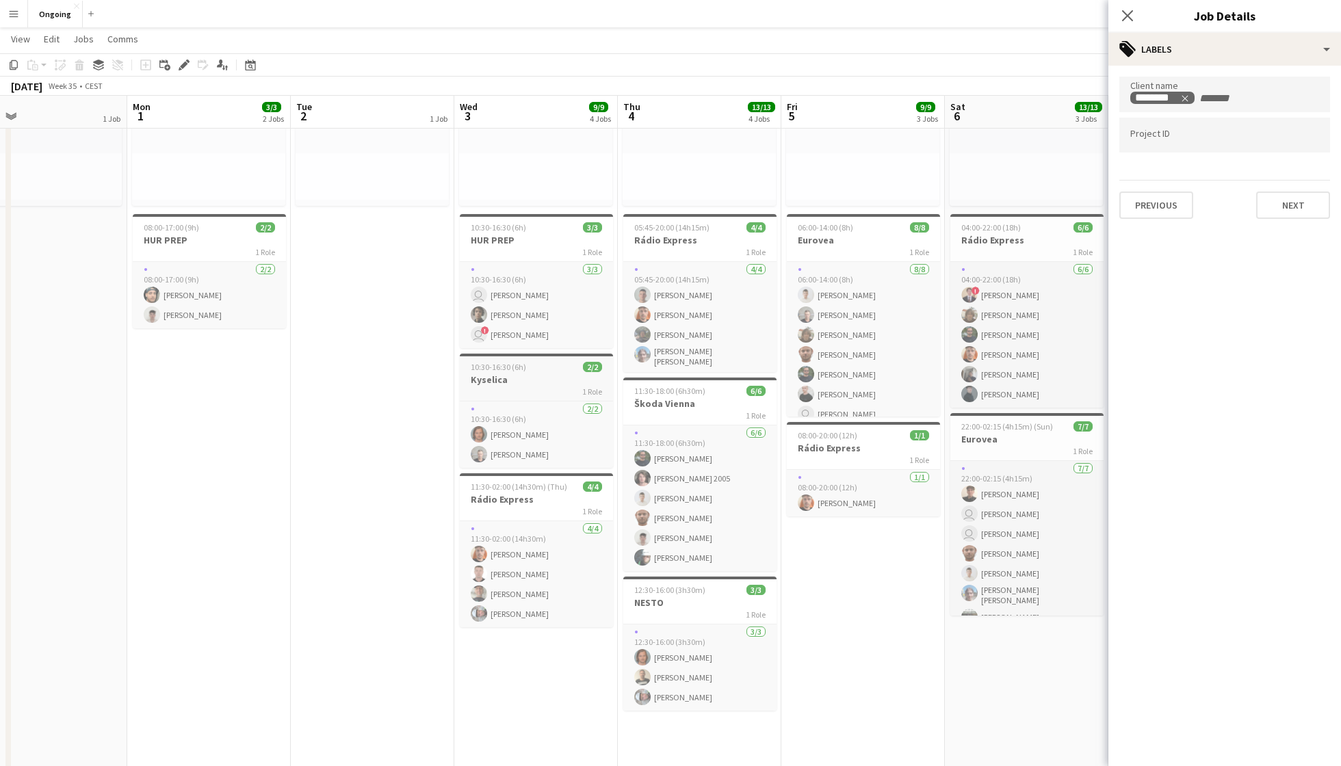
click at [545, 376] on h3 "Kyselica" at bounding box center [536, 379] width 153 height 12
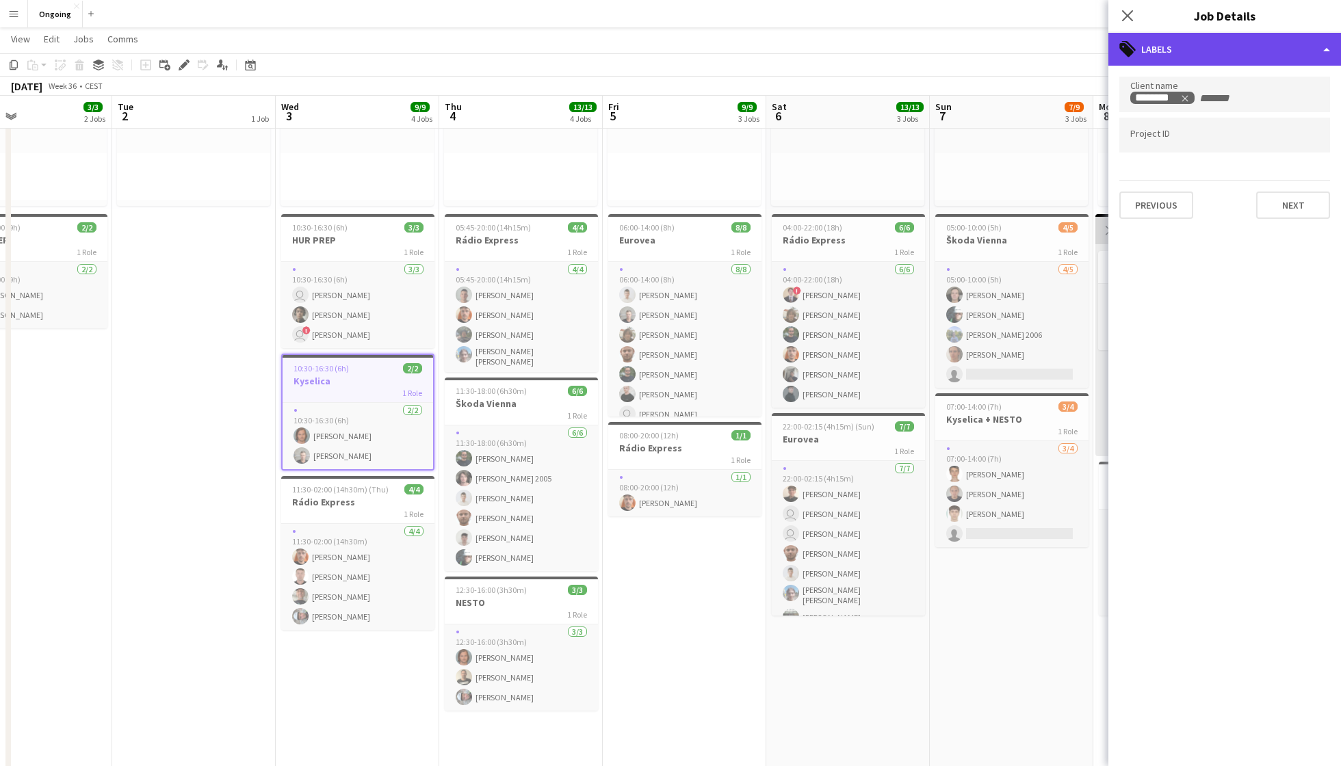
click at [1005, 48] on div "tags-double Labels" at bounding box center [1224, 49] width 233 height 33
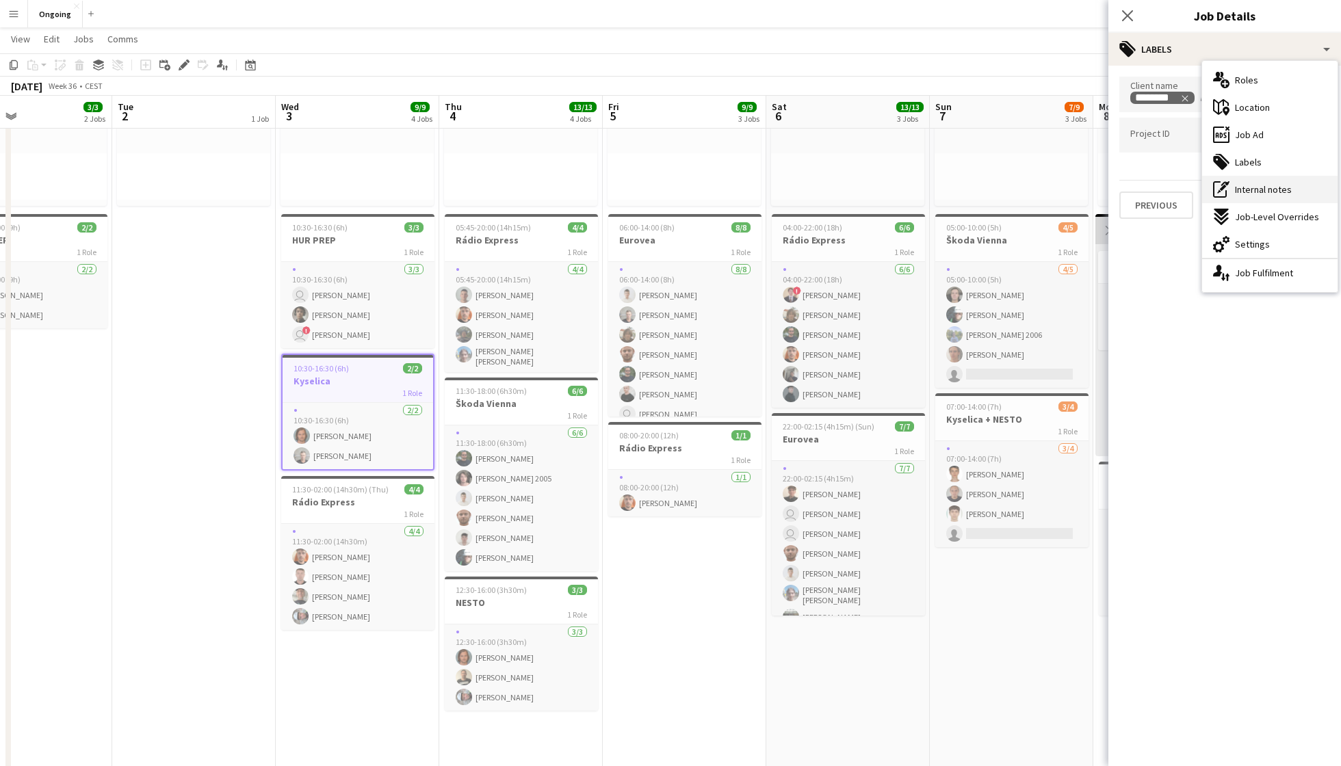
click at [1005, 192] on span "Internal notes" at bounding box center [1263, 189] width 57 height 12
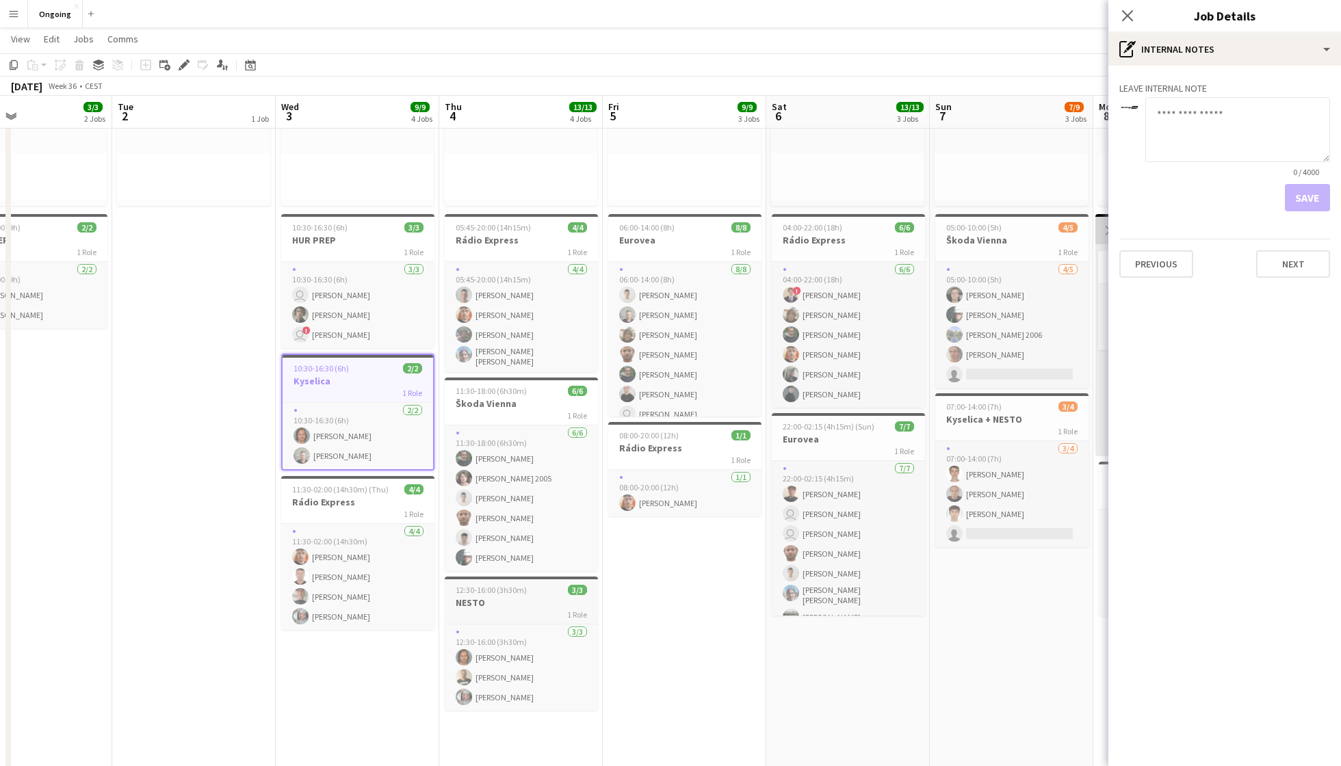
click at [490, 585] on span "12:30-16:00 (3h30m)" at bounding box center [491, 590] width 71 height 10
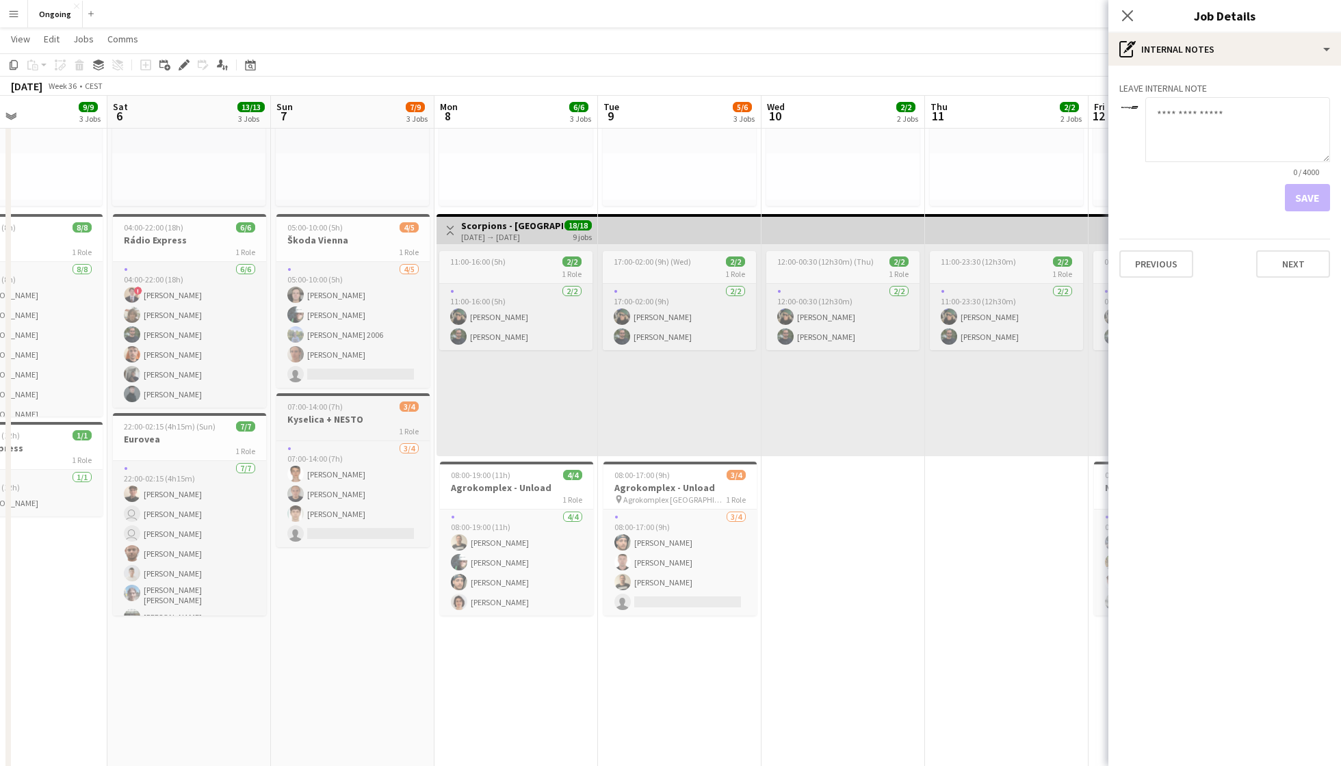
click at [331, 410] on span "07:00-14:00 (7h)" at bounding box center [314, 407] width 55 height 10
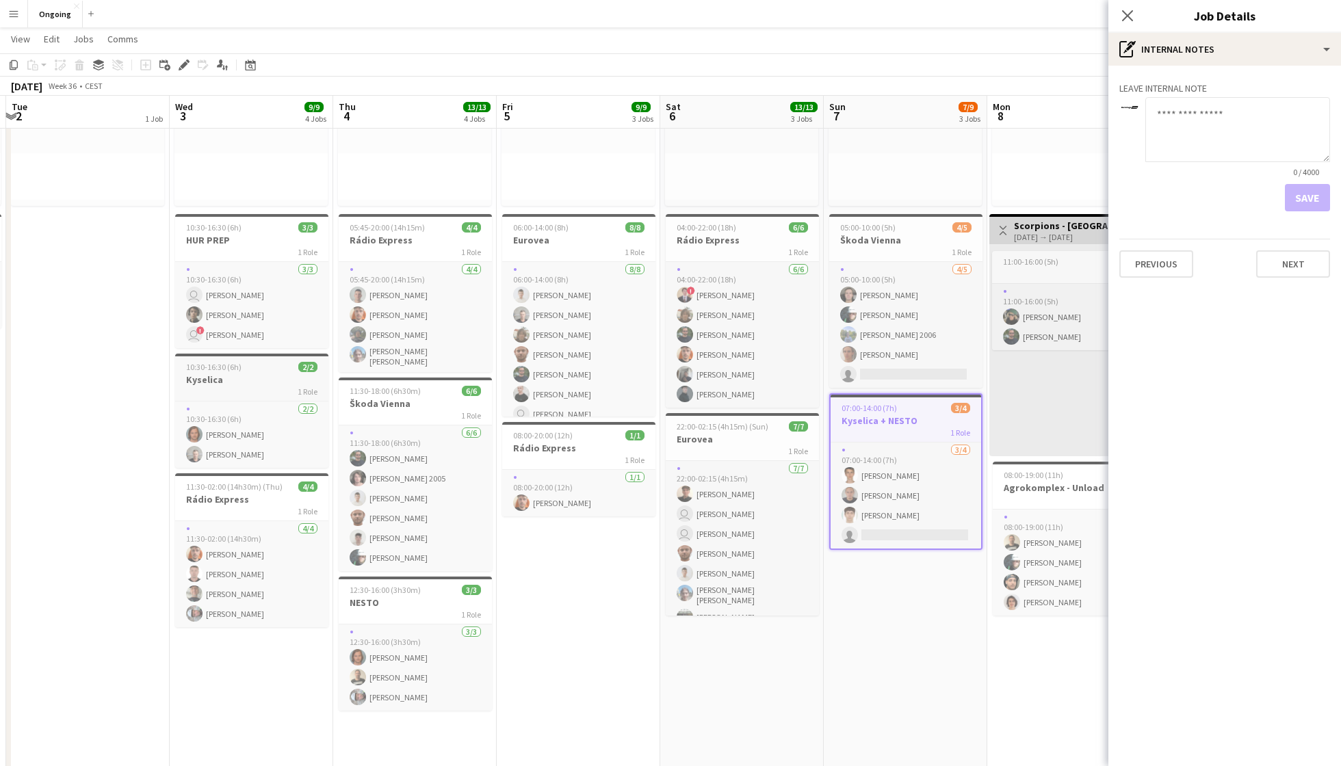
click at [239, 377] on h3 "Kyselica" at bounding box center [251, 379] width 153 height 12
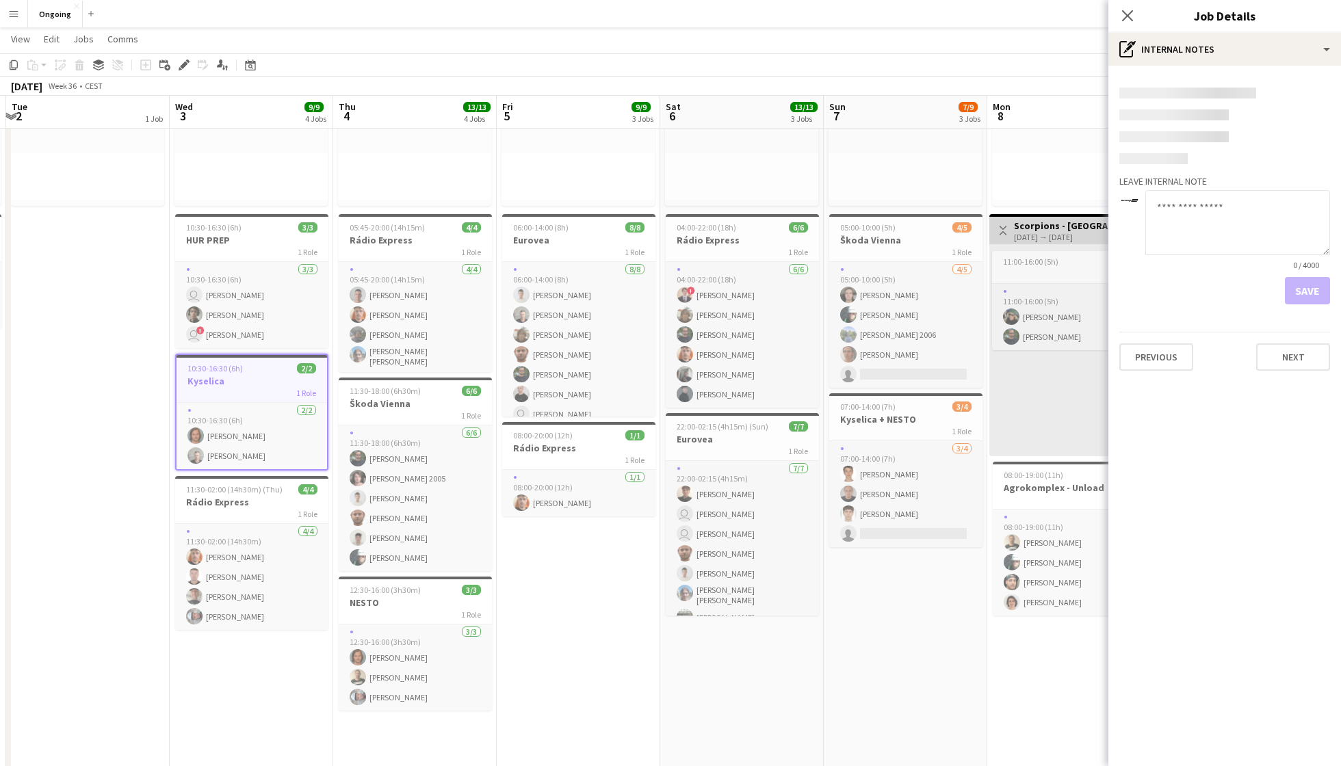
scroll to position [0, 320]
click at [393, 593] on h3 "NESTO" at bounding box center [415, 602] width 153 height 12
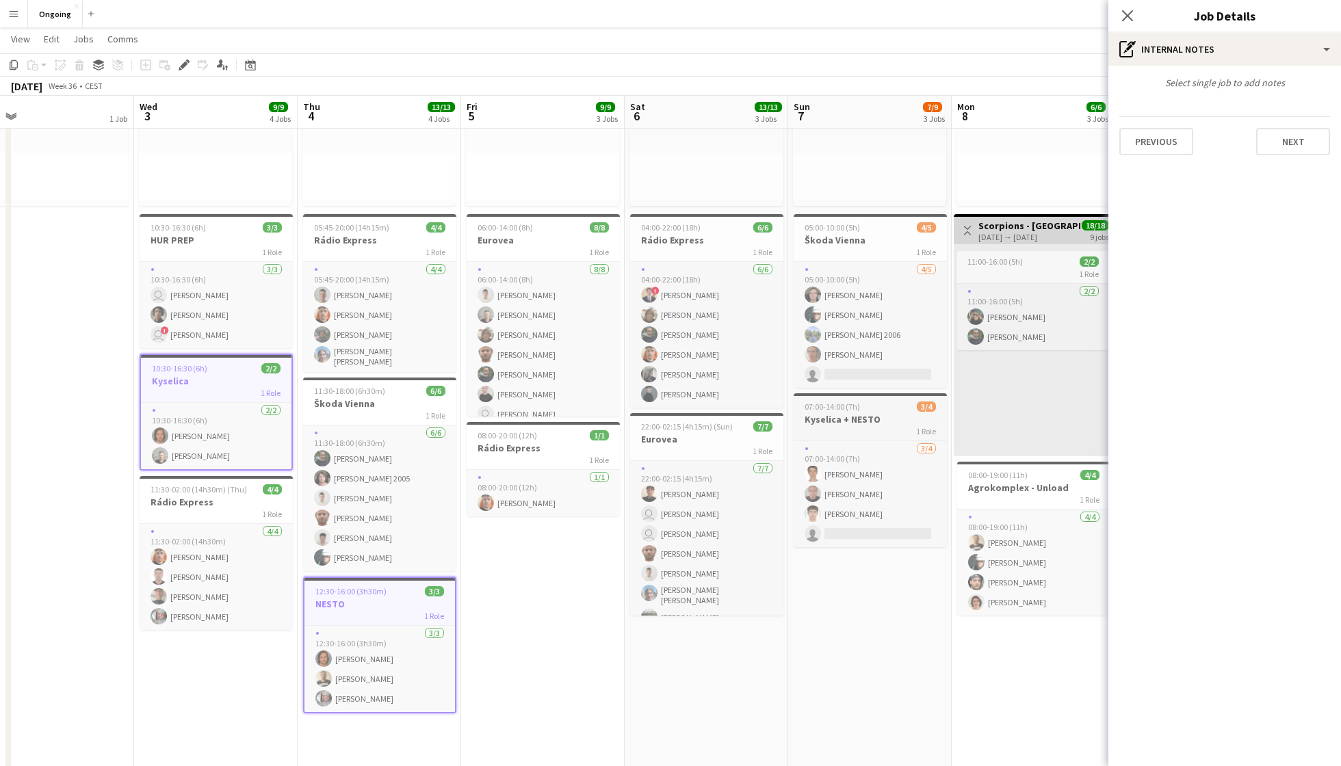
click at [849, 408] on span "07:00-14:00 (7h)" at bounding box center [831, 407] width 55 height 10
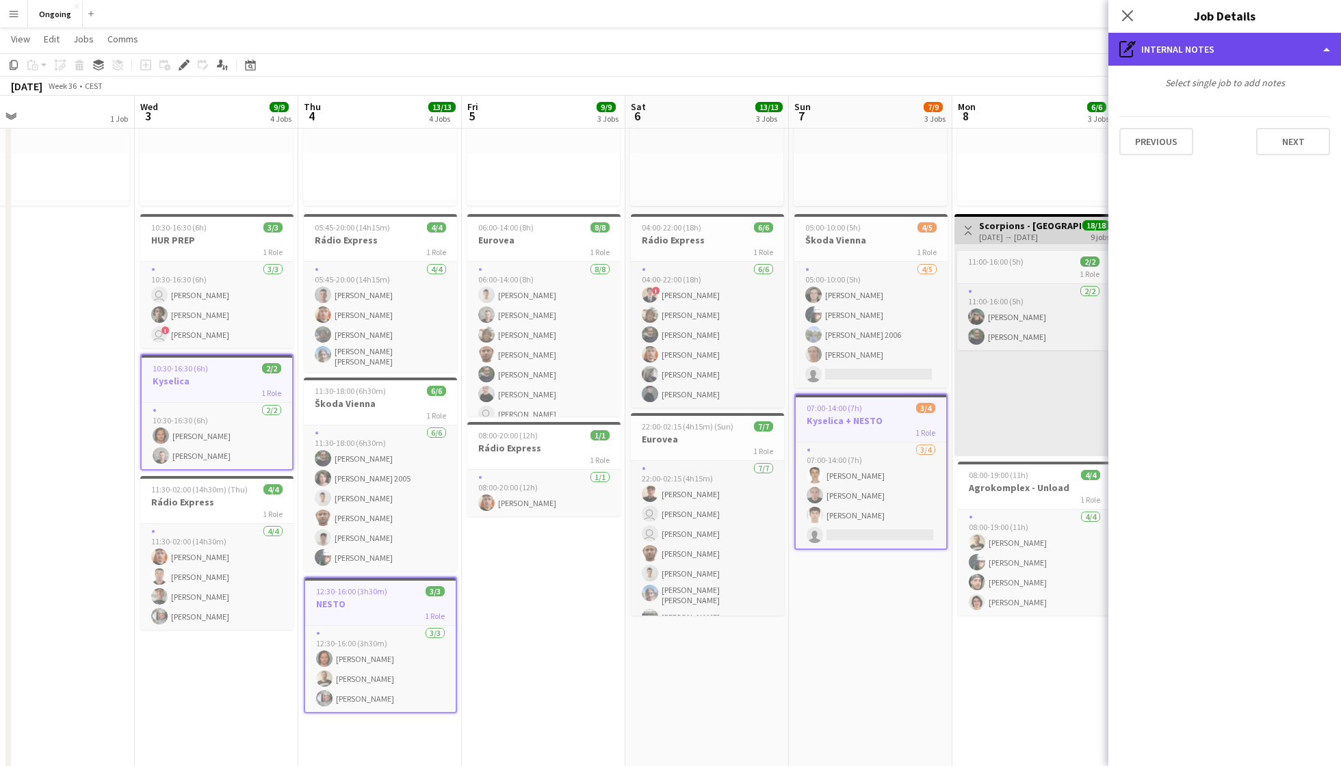
click at [1005, 49] on div "pen-write Internal notes" at bounding box center [1224, 49] width 233 height 33
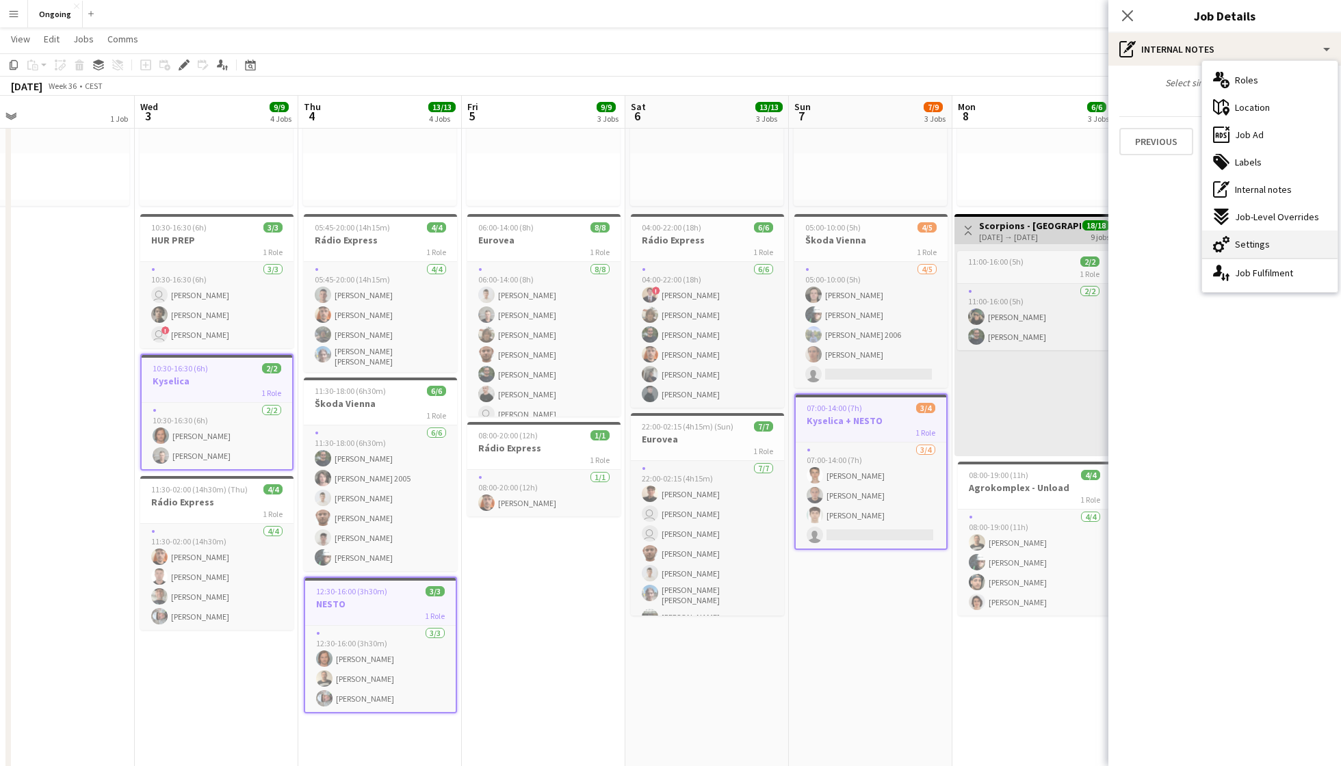
click at [1005, 241] on span "Settings" at bounding box center [1252, 244] width 35 height 12
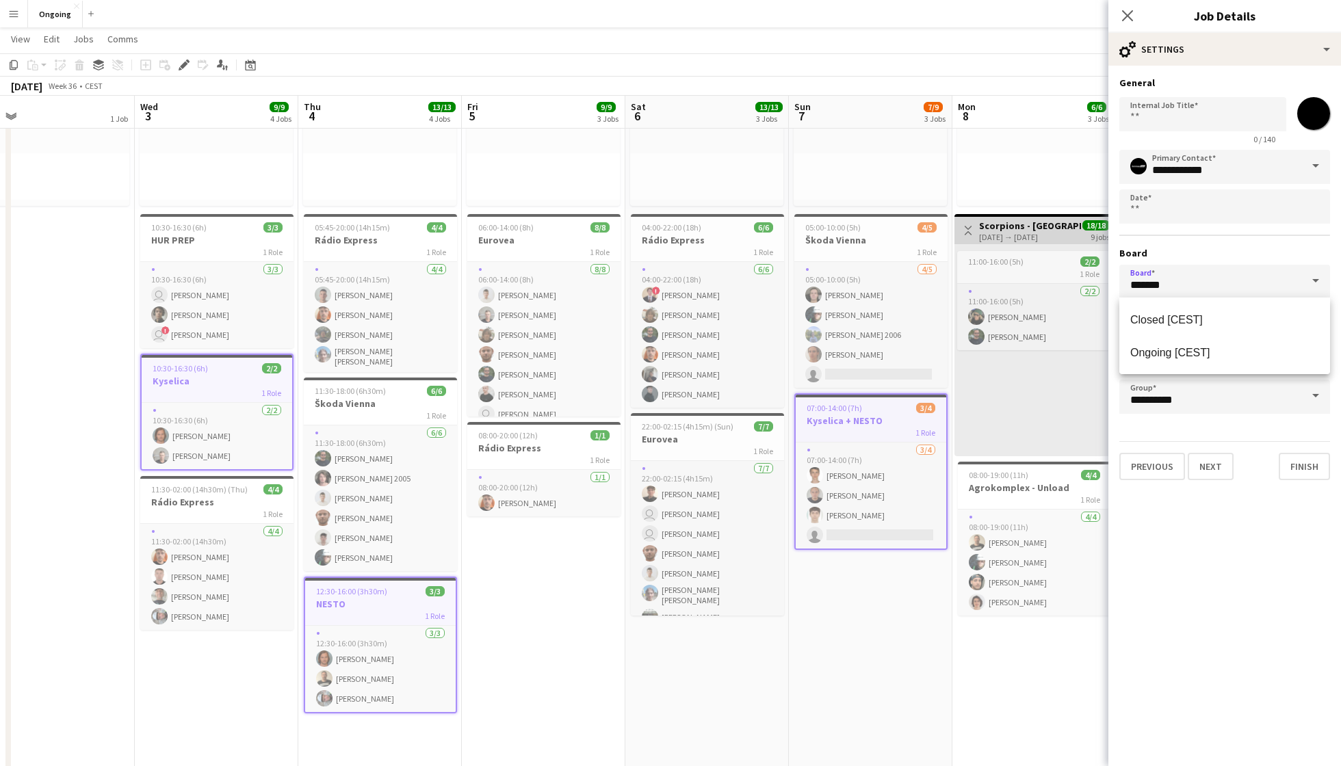
click at [1005, 270] on input "*******" at bounding box center [1224, 282] width 211 height 34
click at [1005, 322] on span "Closed [CEST]" at bounding box center [1224, 319] width 189 height 13
type input "******"
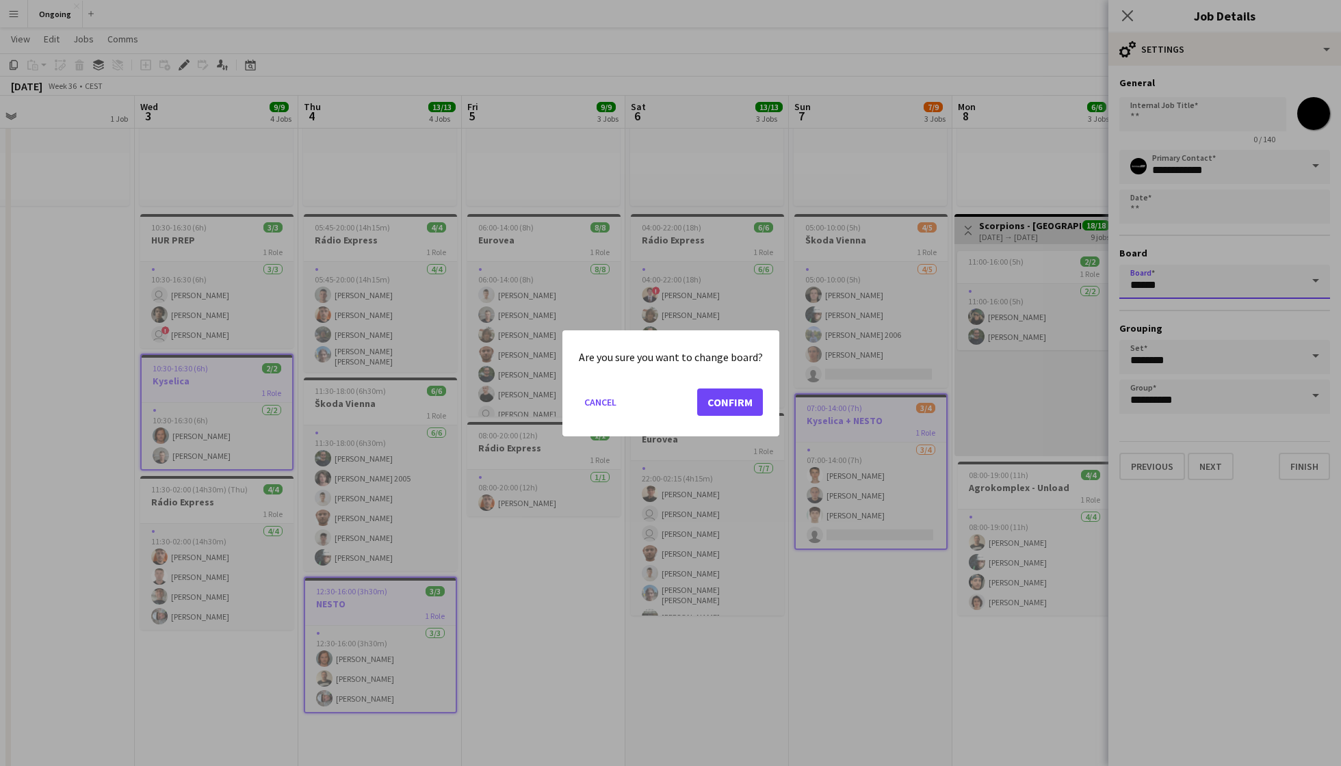
scroll to position [0, 0]
click at [733, 409] on button "Confirm" at bounding box center [730, 401] width 66 height 27
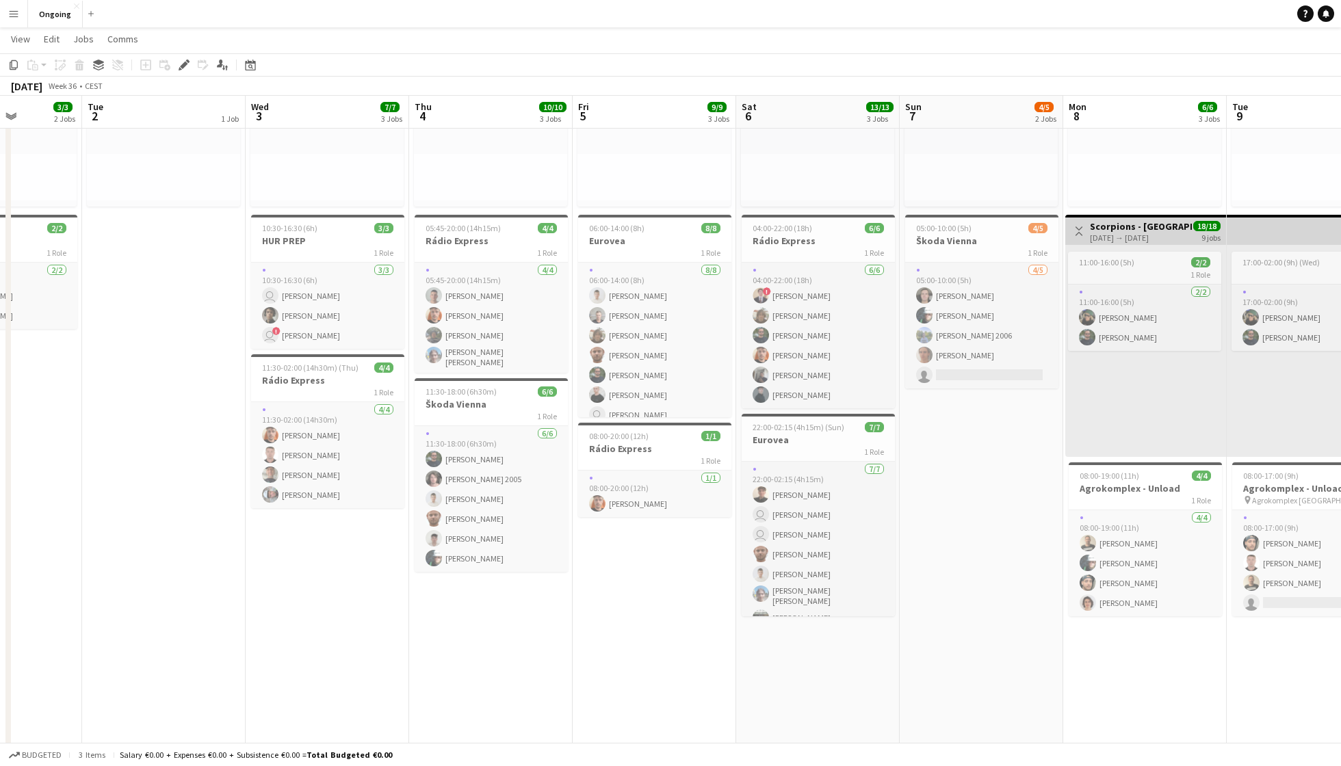
scroll to position [0, 573]
click at [472, 380] on app-job-card "11:30-18:00 (6h30m) 6/6 Škoda Vienna 1 Role [DATE] 11:30-18:00 (6h30m) [PERSON_…" at bounding box center [490, 475] width 153 height 194
click at [179, 63] on icon "Edit" at bounding box center [184, 65] width 11 height 11
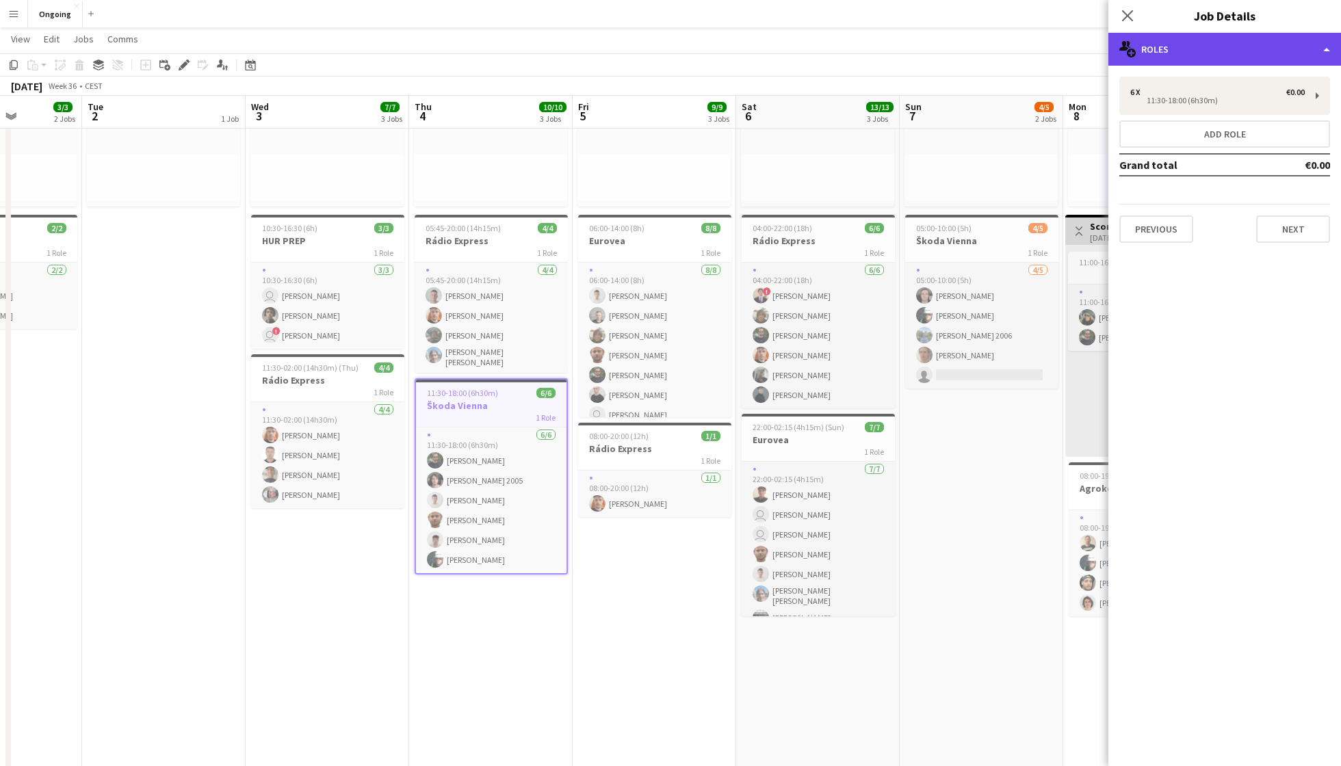
click at [1005, 44] on div "multiple-users-add Roles" at bounding box center [1224, 49] width 233 height 33
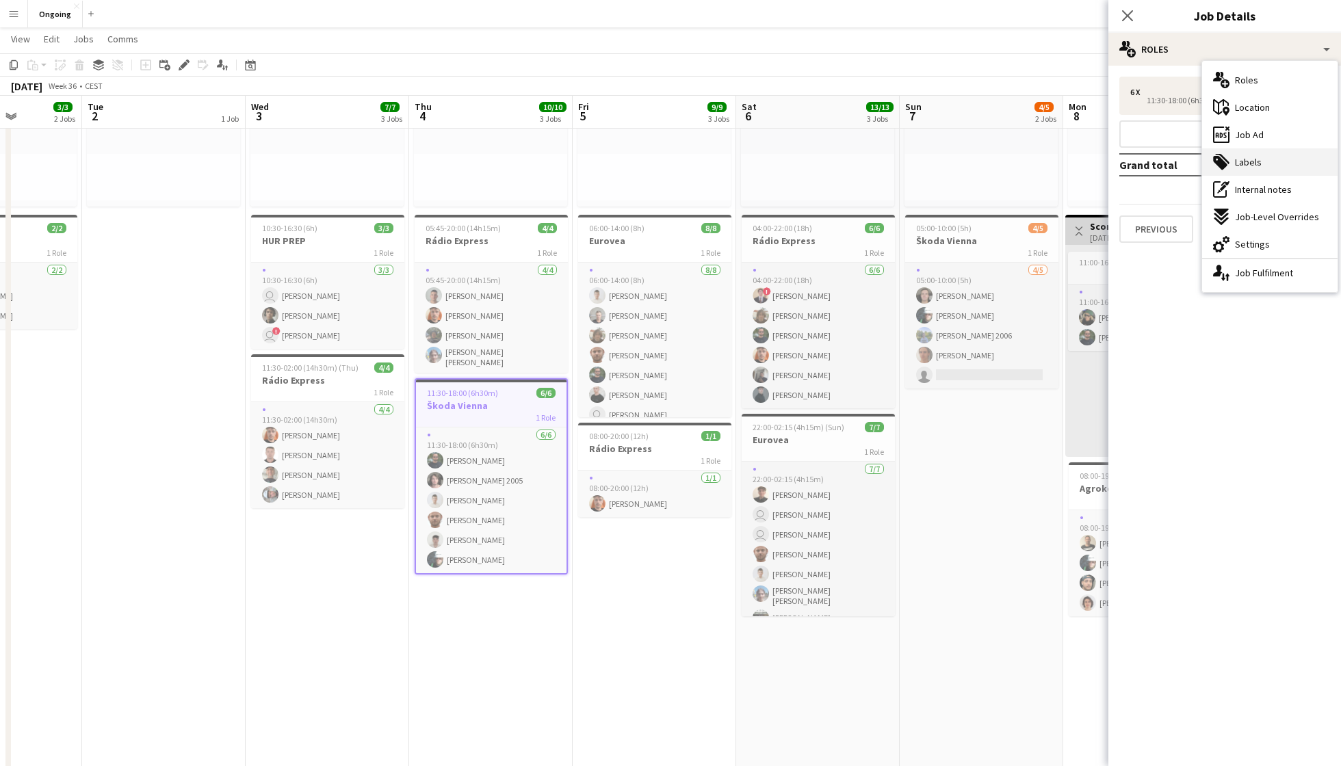
click at [1005, 160] on span "Labels" at bounding box center [1248, 162] width 27 height 12
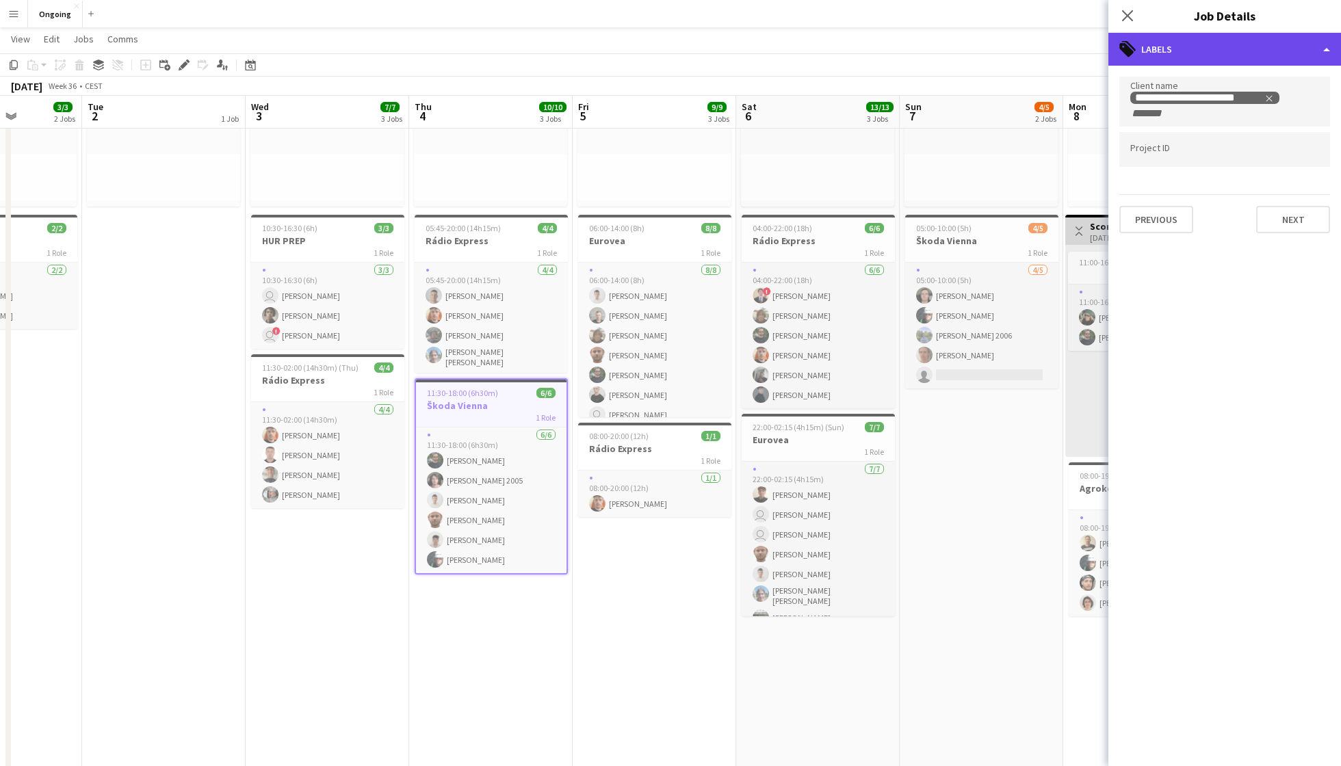
click at [1005, 55] on div "tags-double Labels" at bounding box center [1224, 49] width 233 height 33
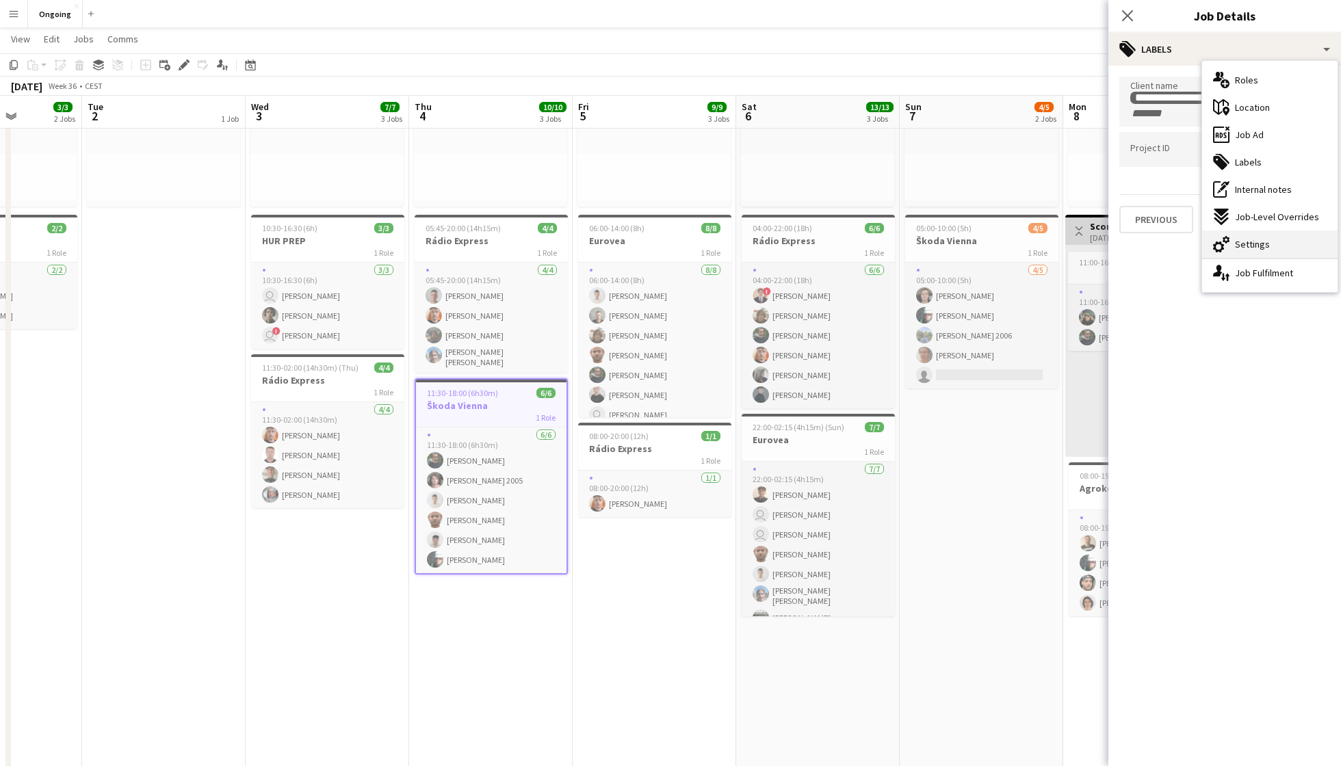
click at [1005, 239] on span "Settings" at bounding box center [1252, 244] width 35 height 12
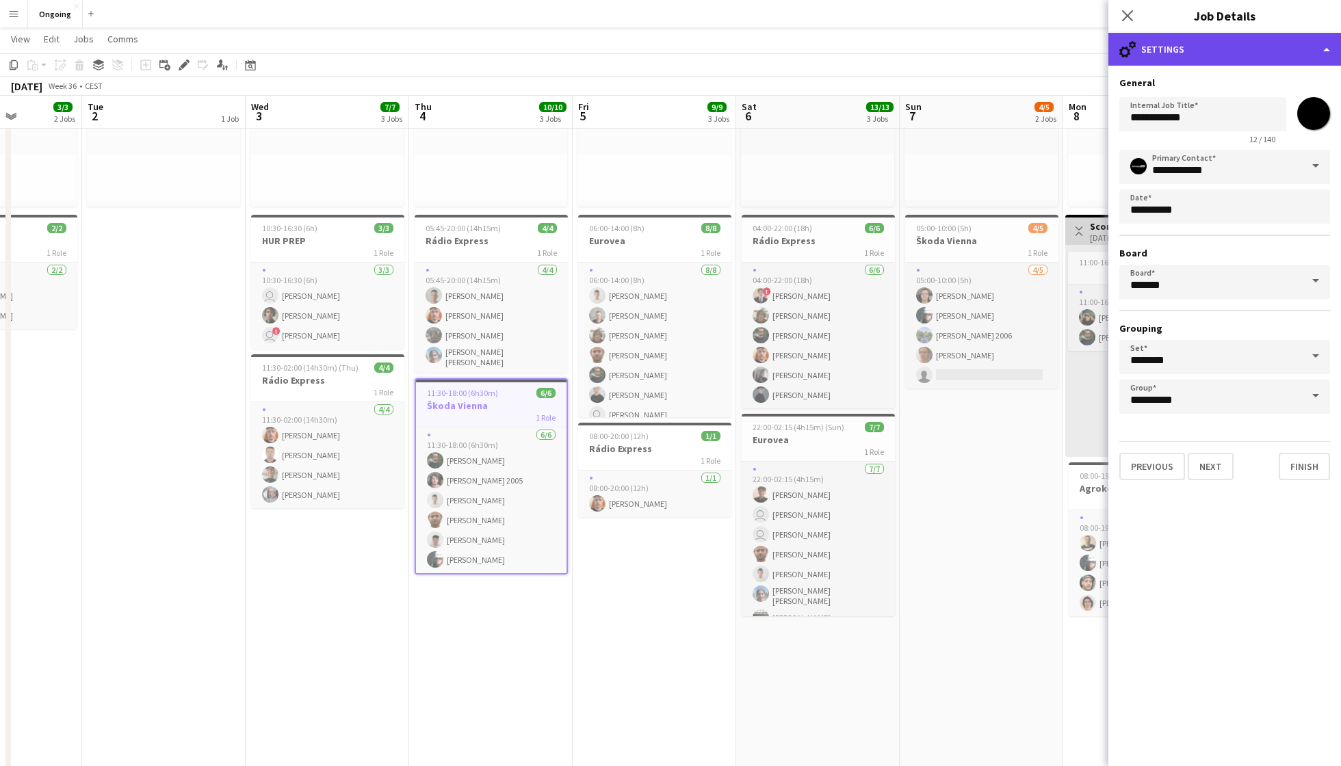
click at [1005, 47] on div "cog-double-3 Settings" at bounding box center [1224, 49] width 233 height 33
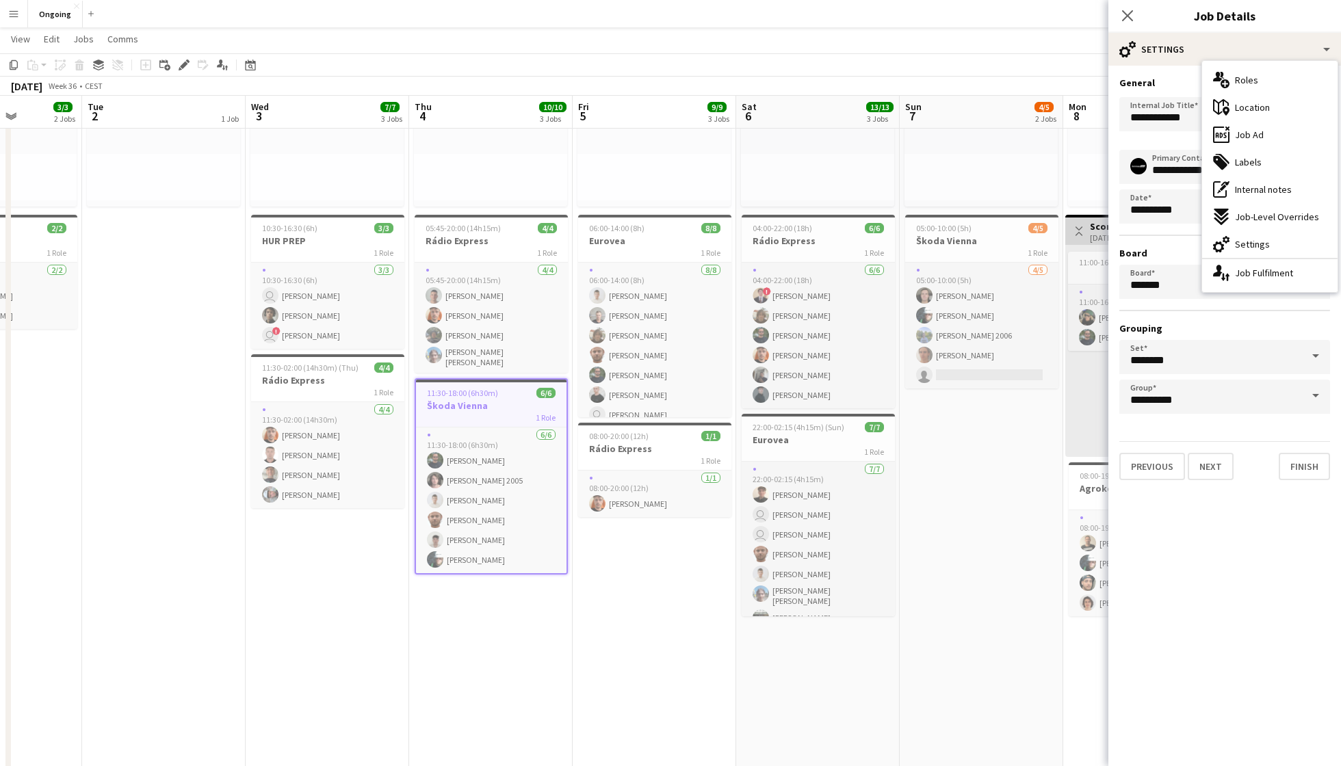
click at [1005, 185] on span "Internal notes" at bounding box center [1263, 189] width 57 height 12
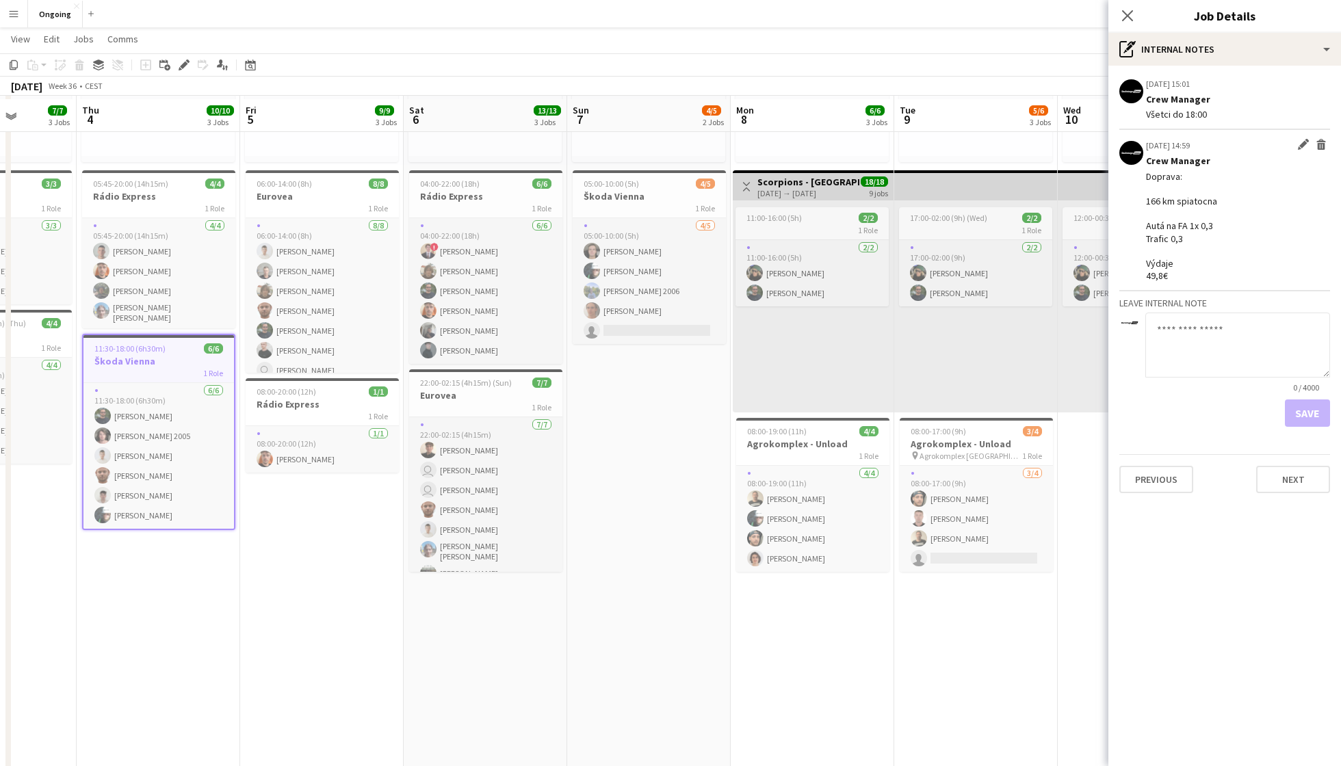
scroll to position [234, 0]
click at [651, 196] on h3 "Škoda Vienna" at bounding box center [649, 198] width 153 height 12
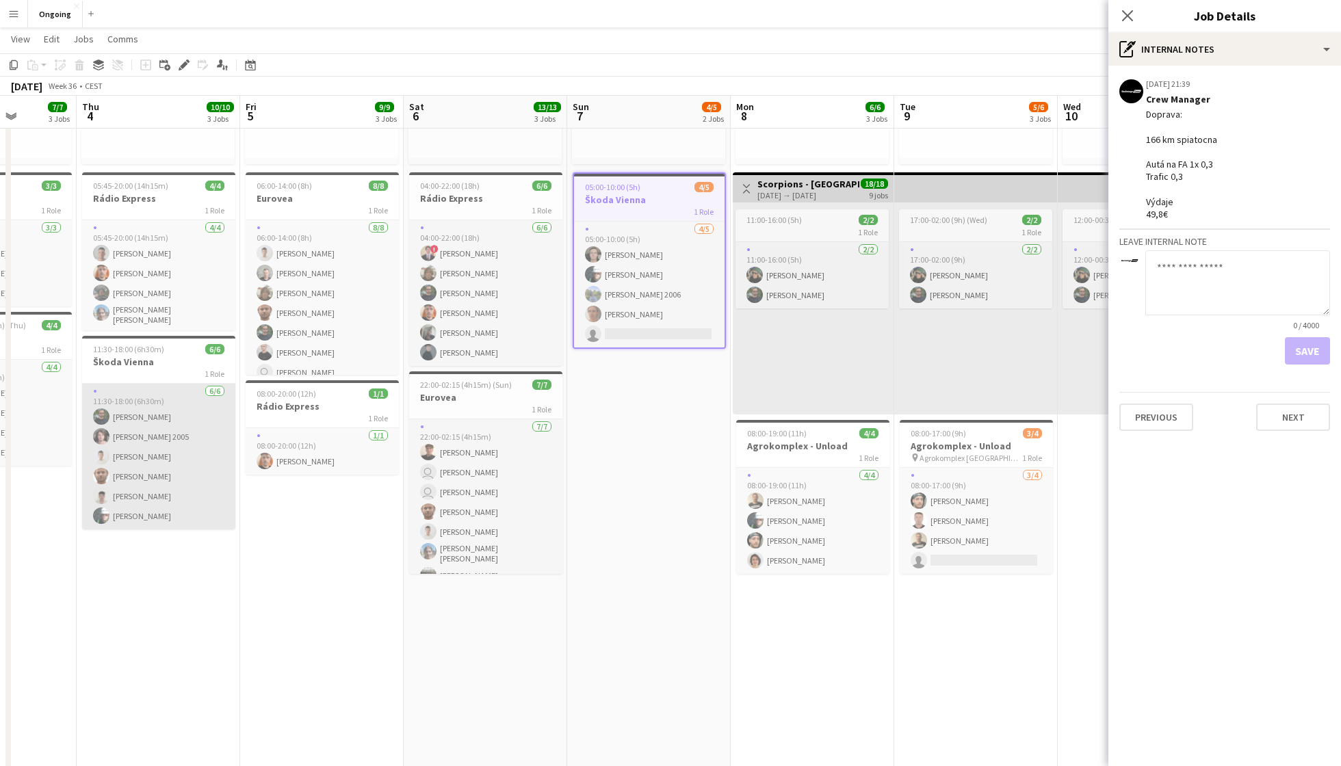
click at [143, 433] on app-card-role "[DATE] 11:30-18:00 (6h30m) [PERSON_NAME] [PERSON_NAME] 2005 [PERSON_NAME] [PERS…" at bounding box center [158, 457] width 153 height 146
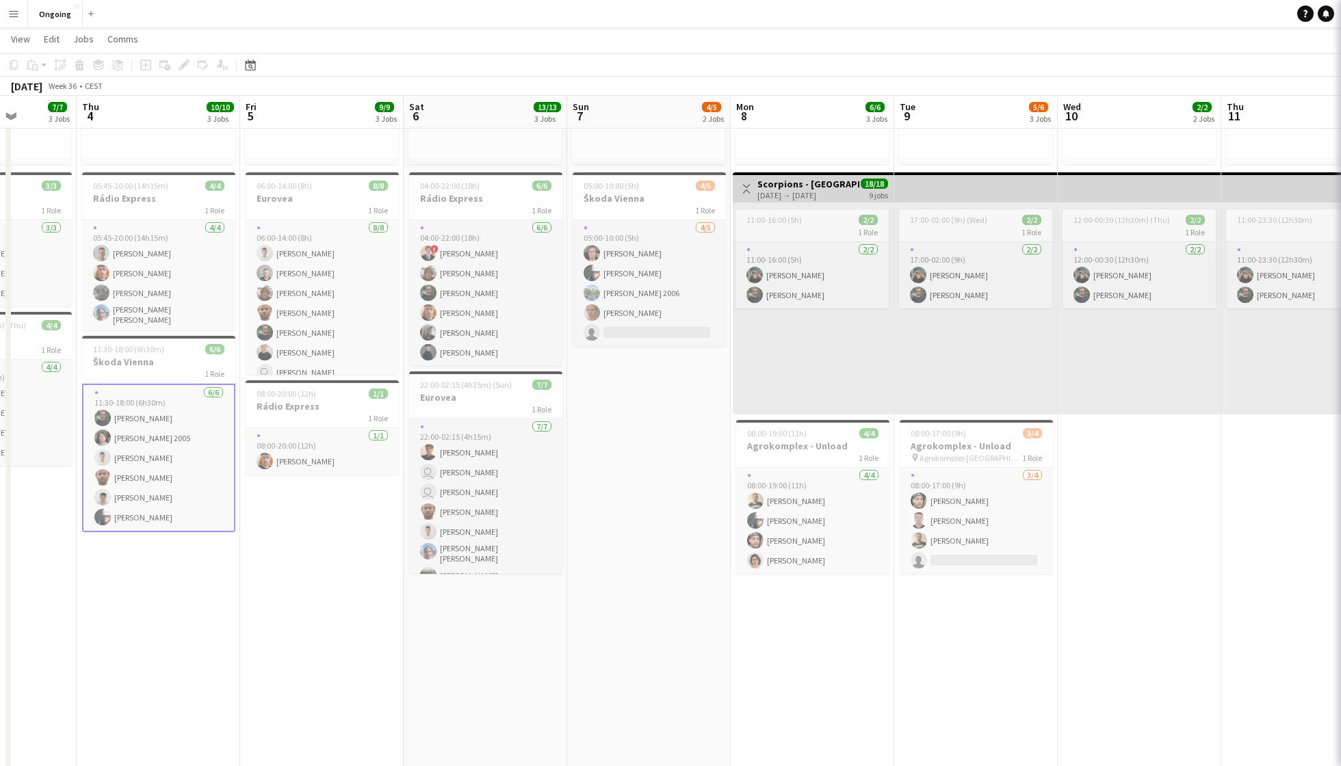
scroll to position [0, 413]
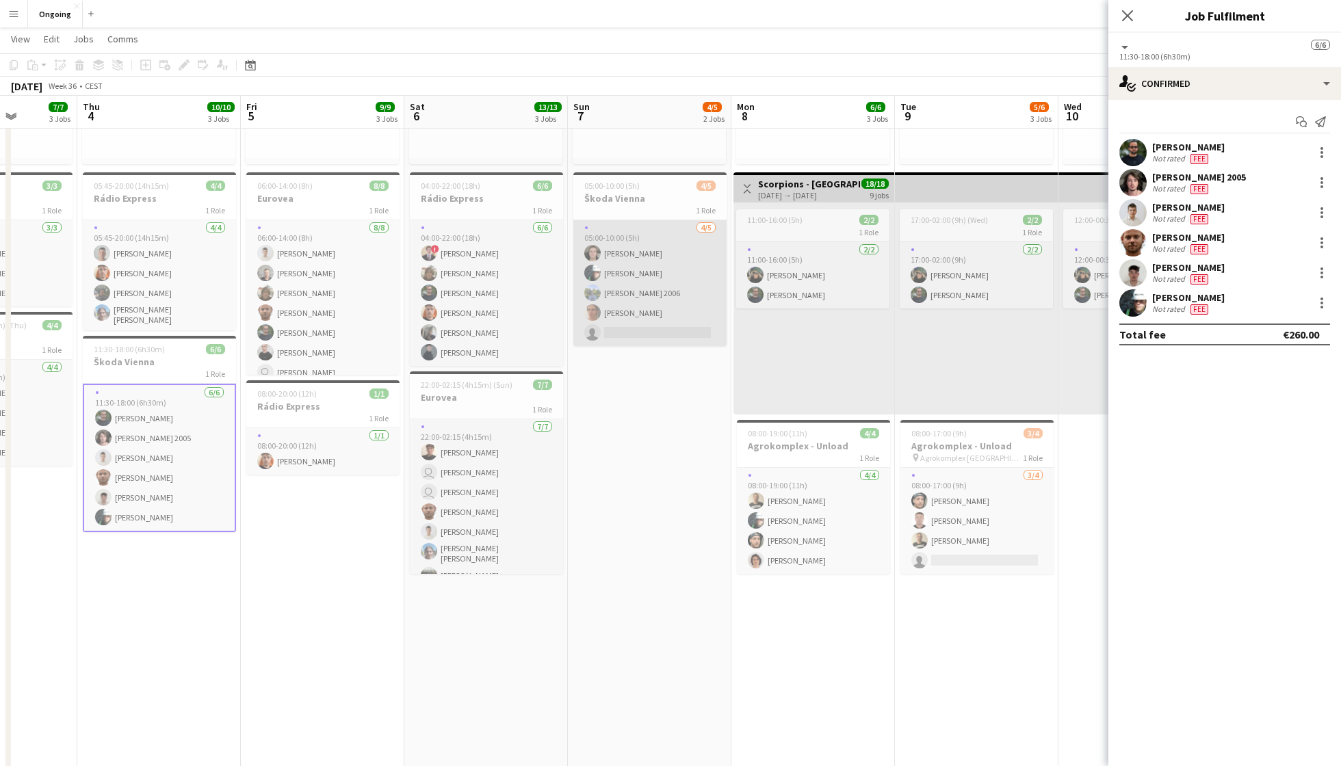
click at [606, 280] on app-card-role "[DATE] 05:00-10:00 (5h) [PERSON_NAME] [PERSON_NAME] [PERSON_NAME] 2006 [PERSON_…" at bounding box center [649, 283] width 153 height 126
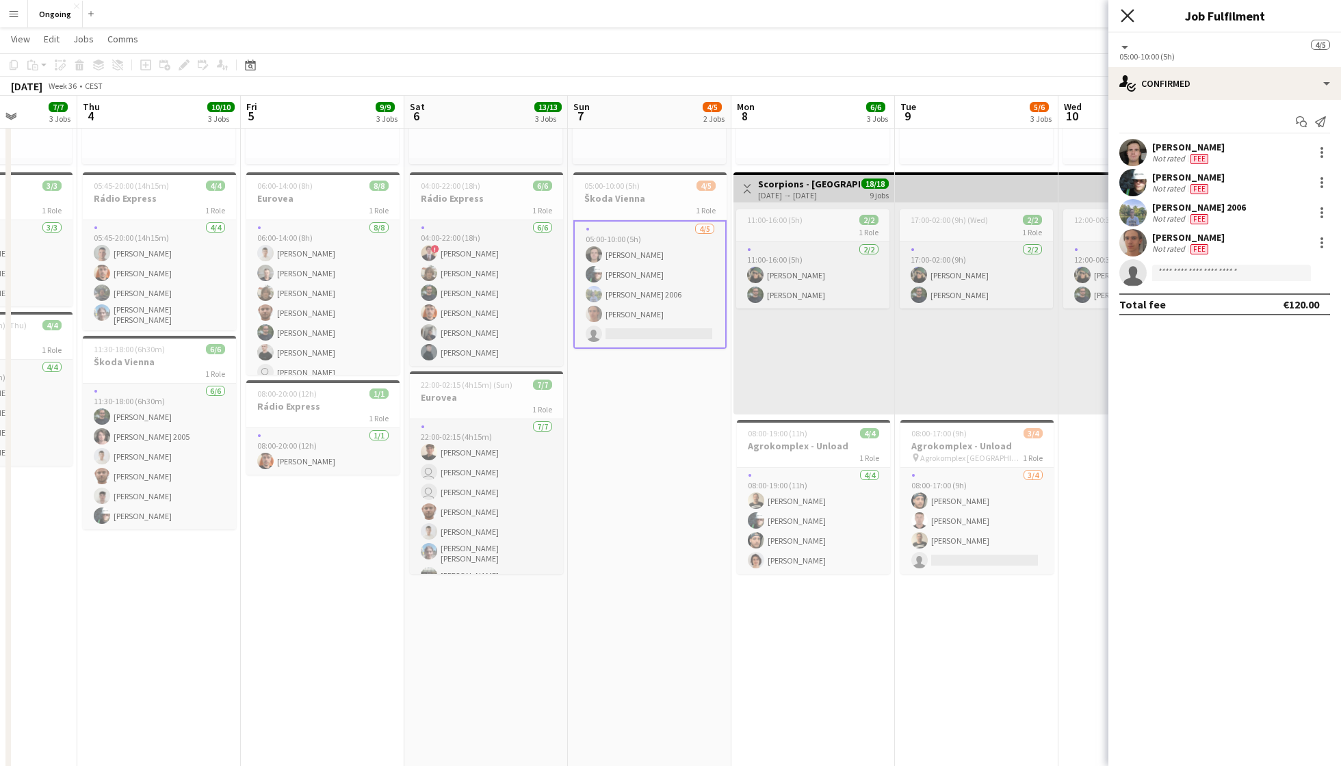
click at [1005, 18] on icon at bounding box center [1126, 15] width 13 height 13
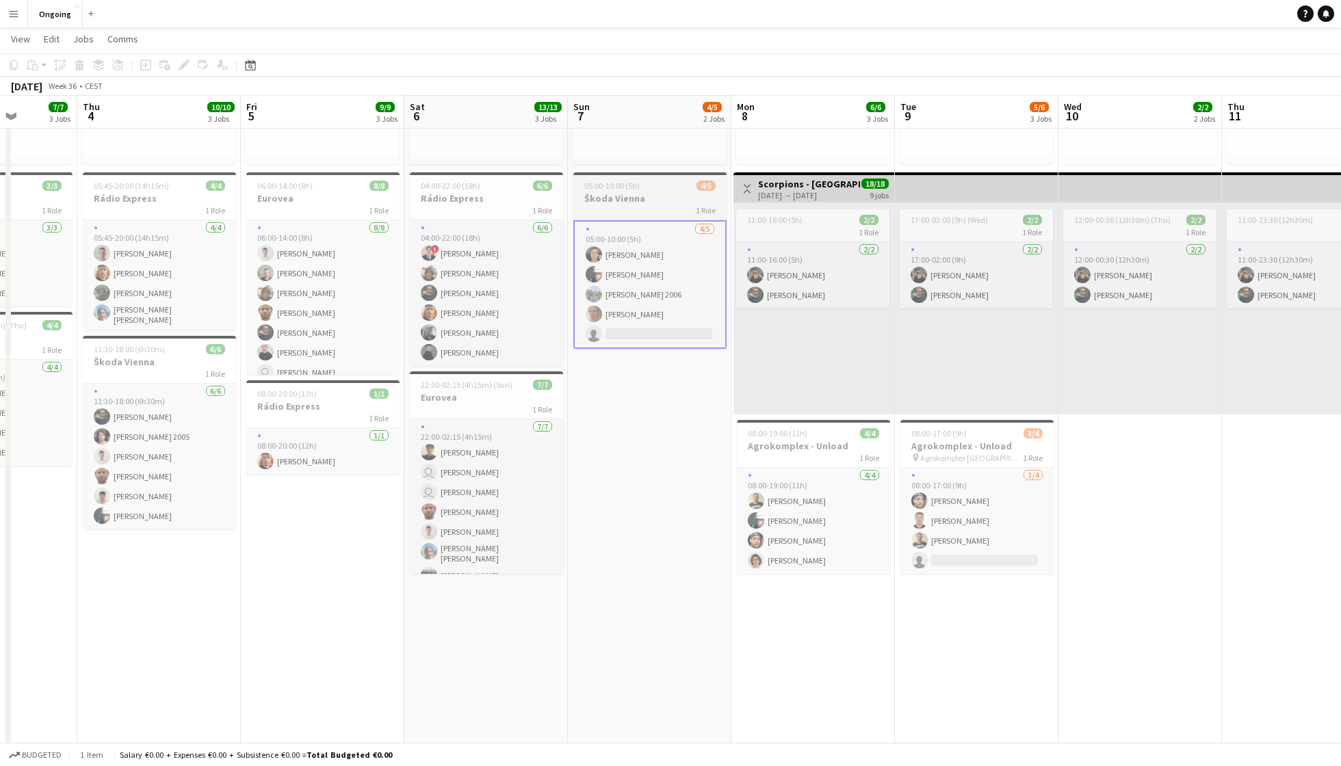
click at [660, 201] on h3 "Škoda Vienna" at bounding box center [649, 198] width 153 height 12
click at [186, 65] on icon "Edit" at bounding box center [184, 65] width 11 height 11
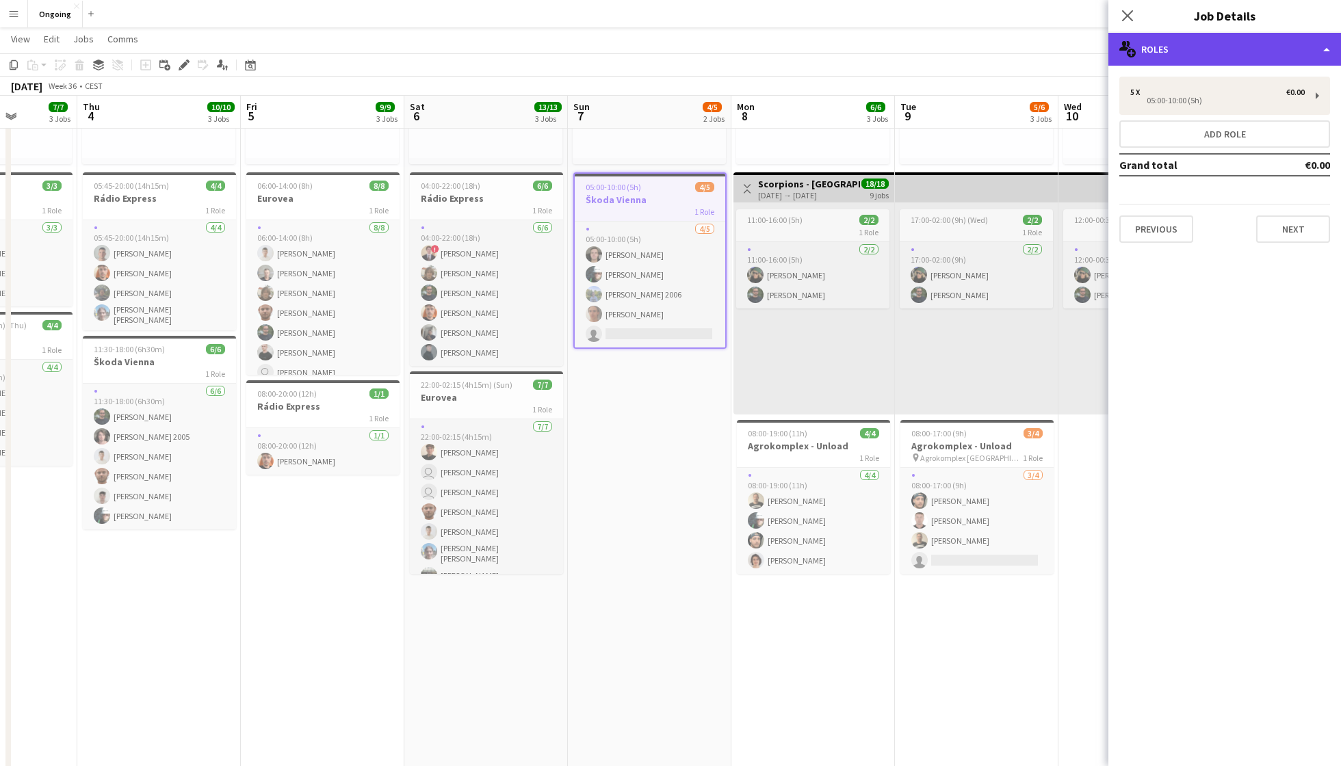
click at [1005, 42] on div "multiple-users-add Roles" at bounding box center [1224, 49] width 233 height 33
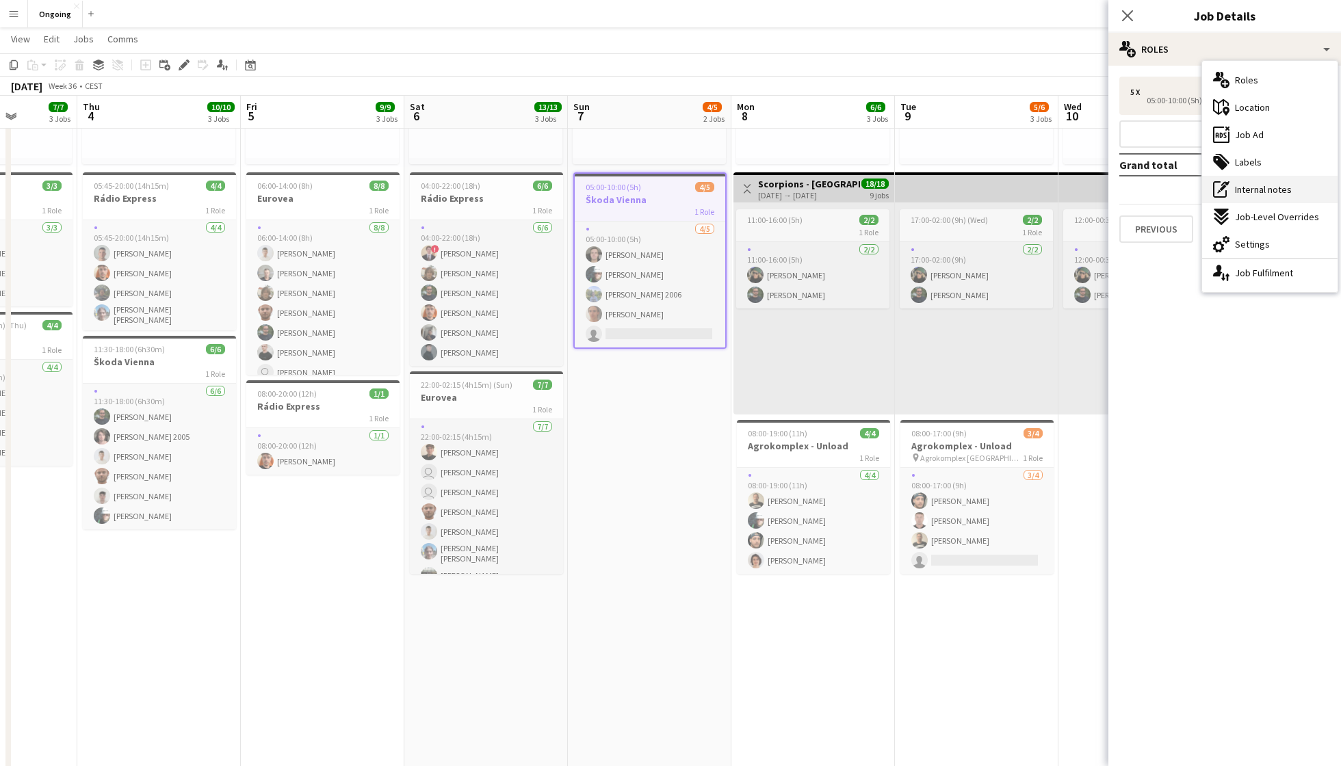
click at [1005, 188] on span "Internal notes" at bounding box center [1263, 189] width 57 height 12
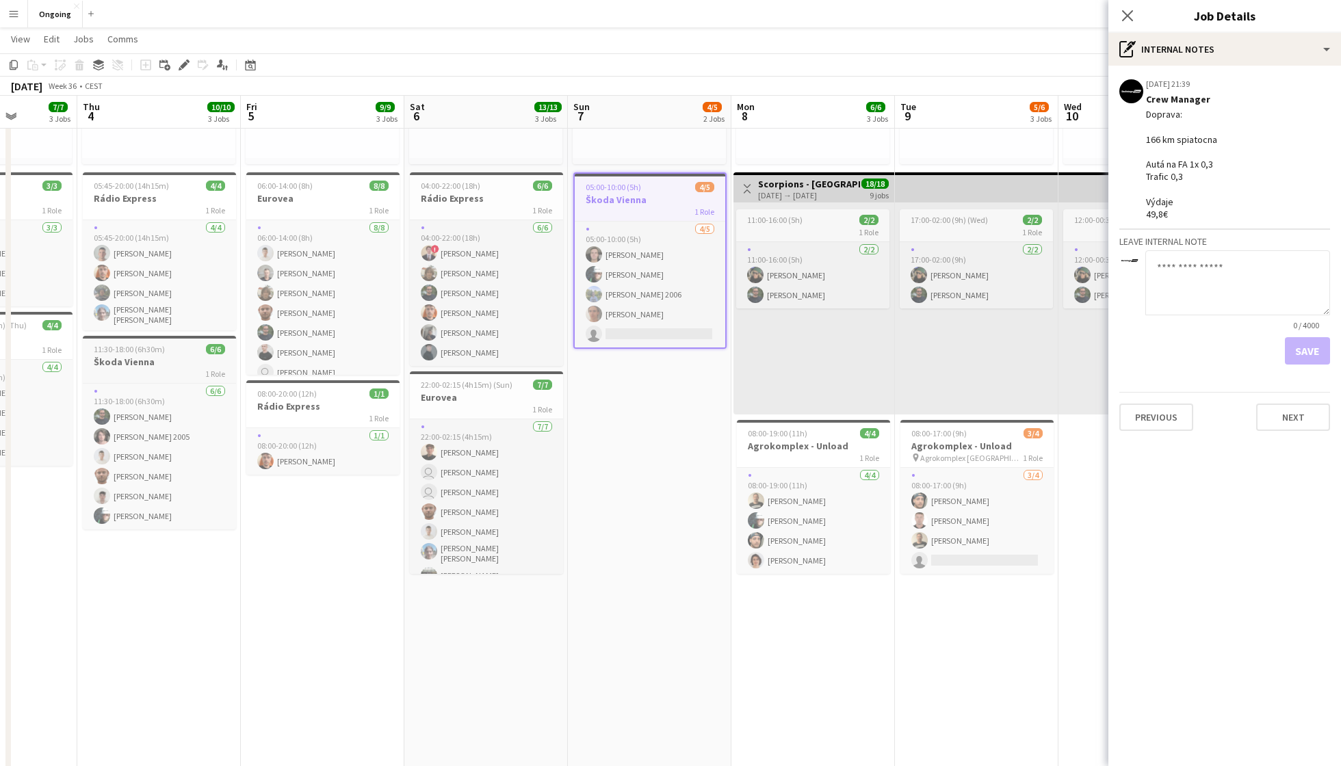
click at [172, 362] on h3 "Škoda Vienna" at bounding box center [159, 362] width 153 height 12
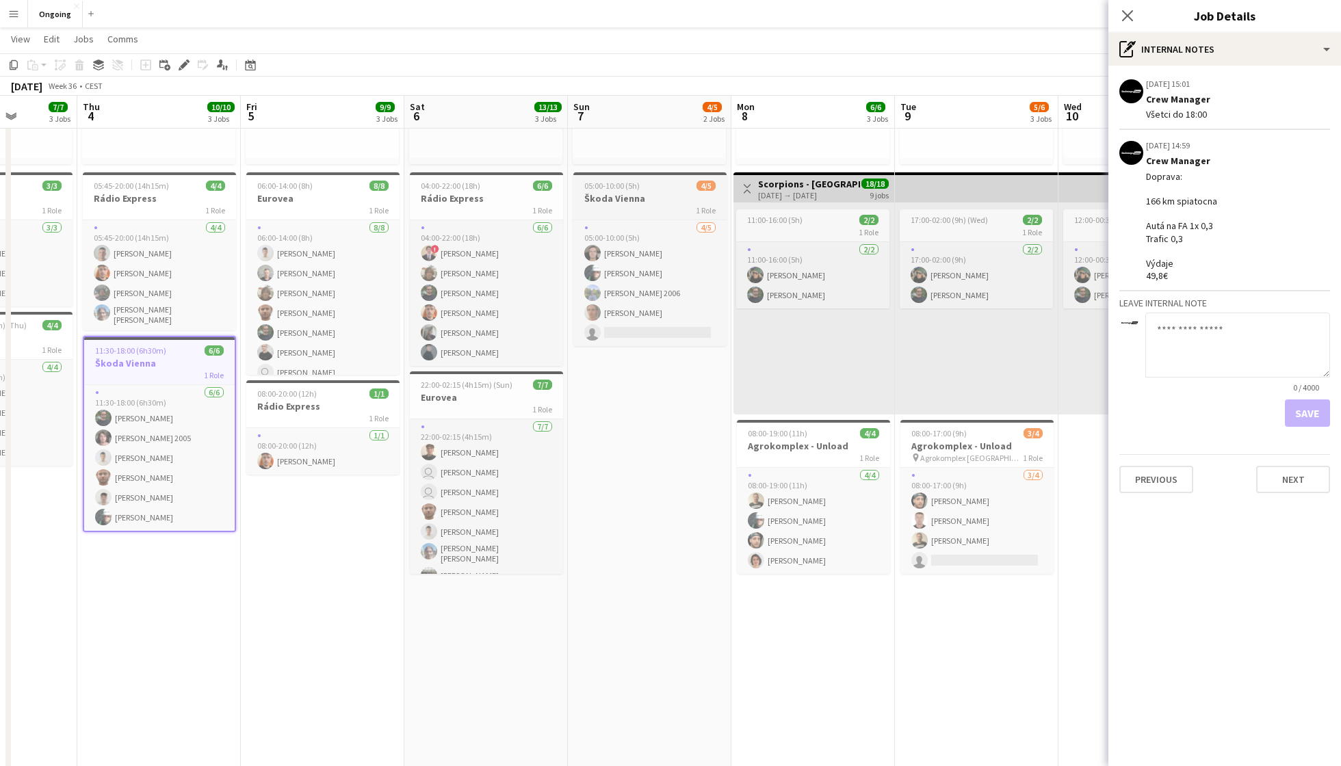
click at [628, 196] on h3 "Škoda Vienna" at bounding box center [649, 198] width 153 height 12
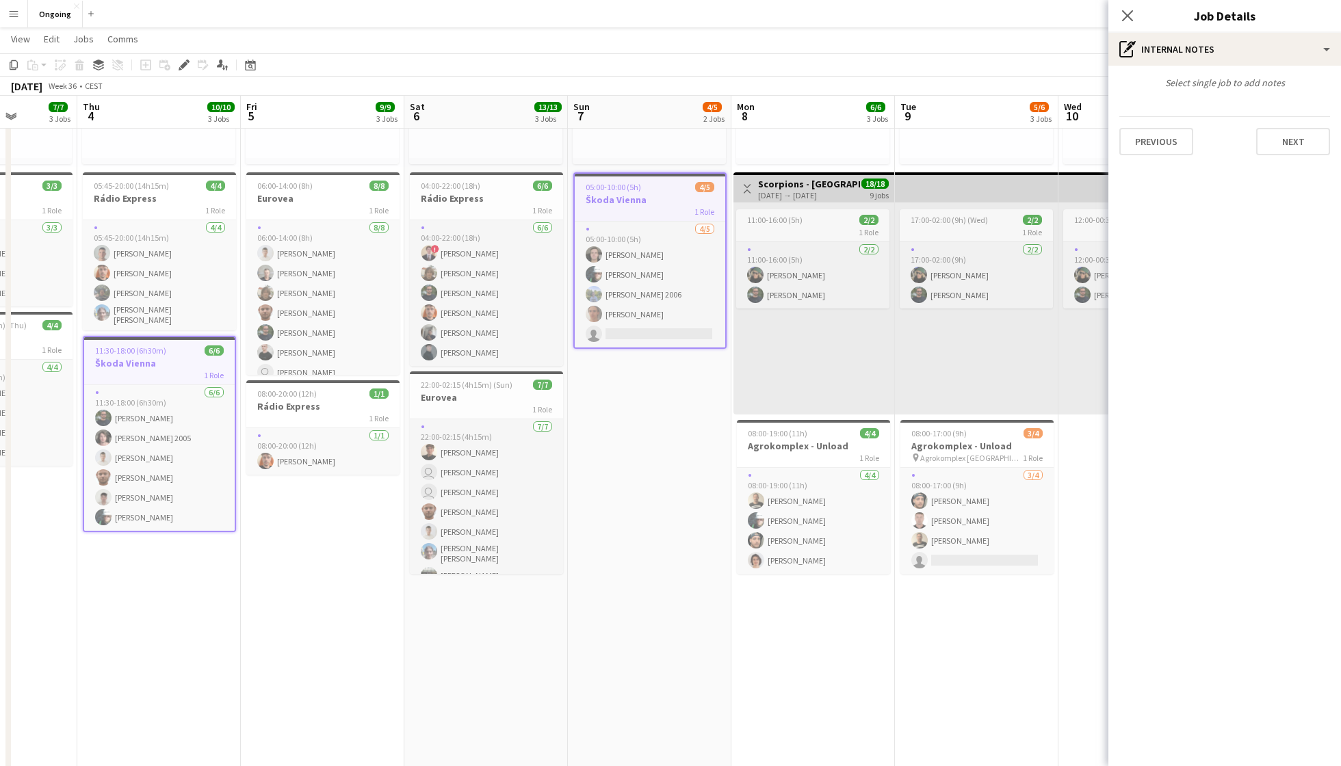
click at [1005, 66] on div "Select single job to add notes Previous Next" at bounding box center [1224, 116] width 233 height 101
click at [1005, 54] on div "pen-write Internal notes" at bounding box center [1224, 49] width 233 height 33
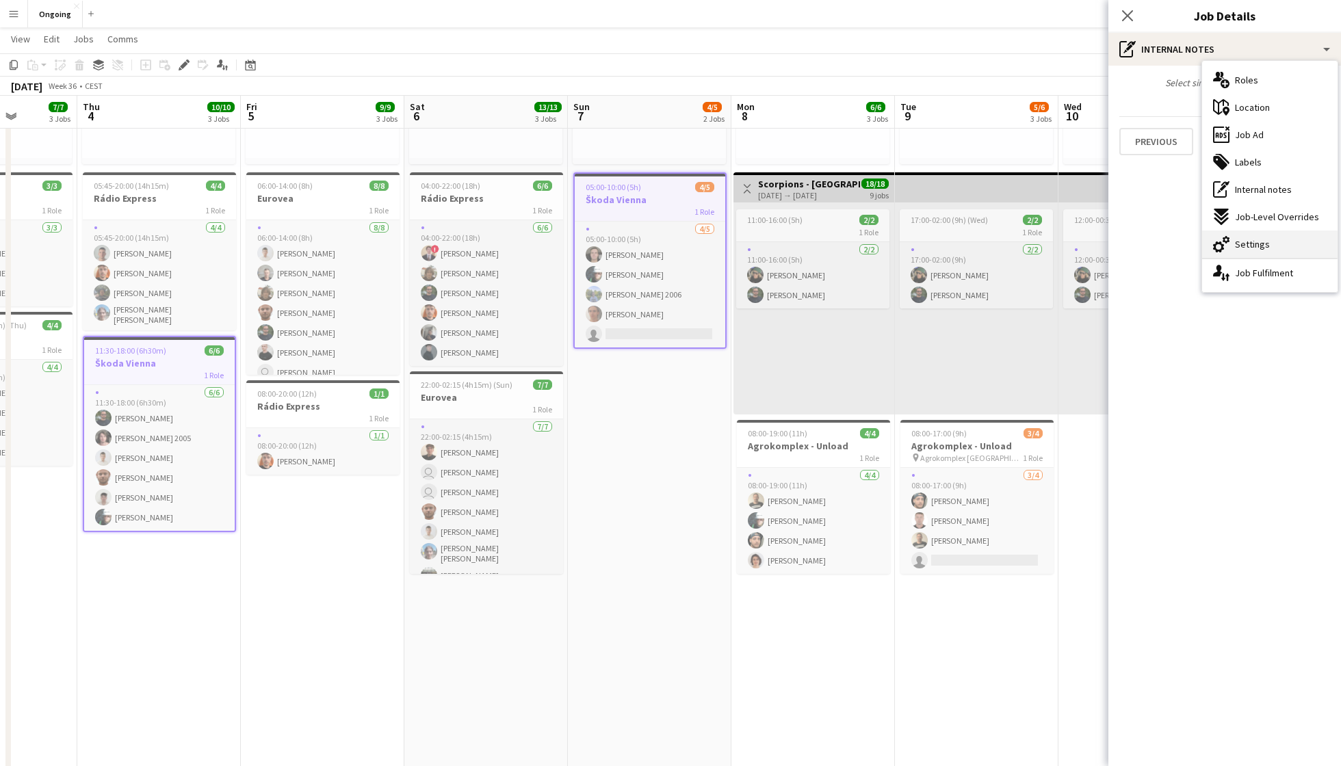
click at [1005, 235] on div "cog-double-3 Settings" at bounding box center [1269, 244] width 135 height 27
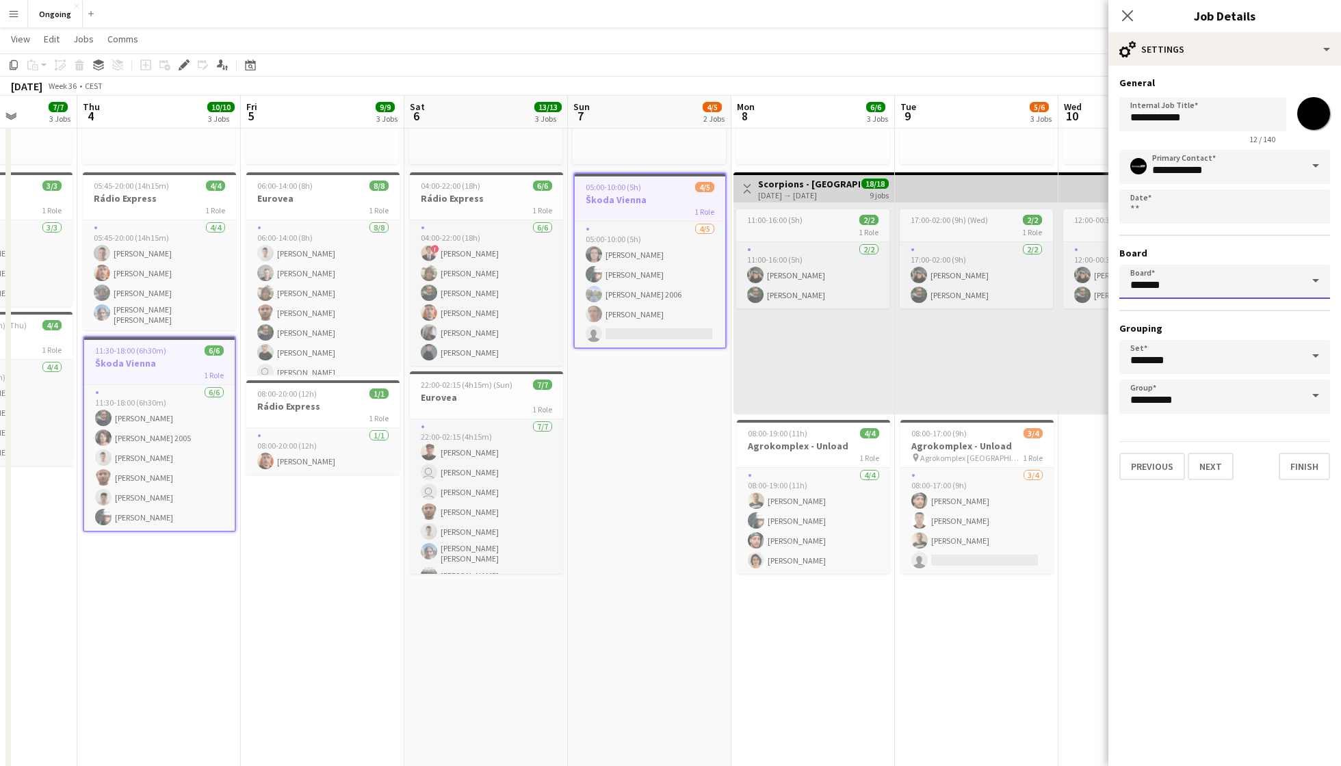
click at [1005, 286] on input "*******" at bounding box center [1224, 282] width 211 height 34
click at [1005, 322] on span "Closed [CEST]" at bounding box center [1224, 319] width 189 height 13
type input "******"
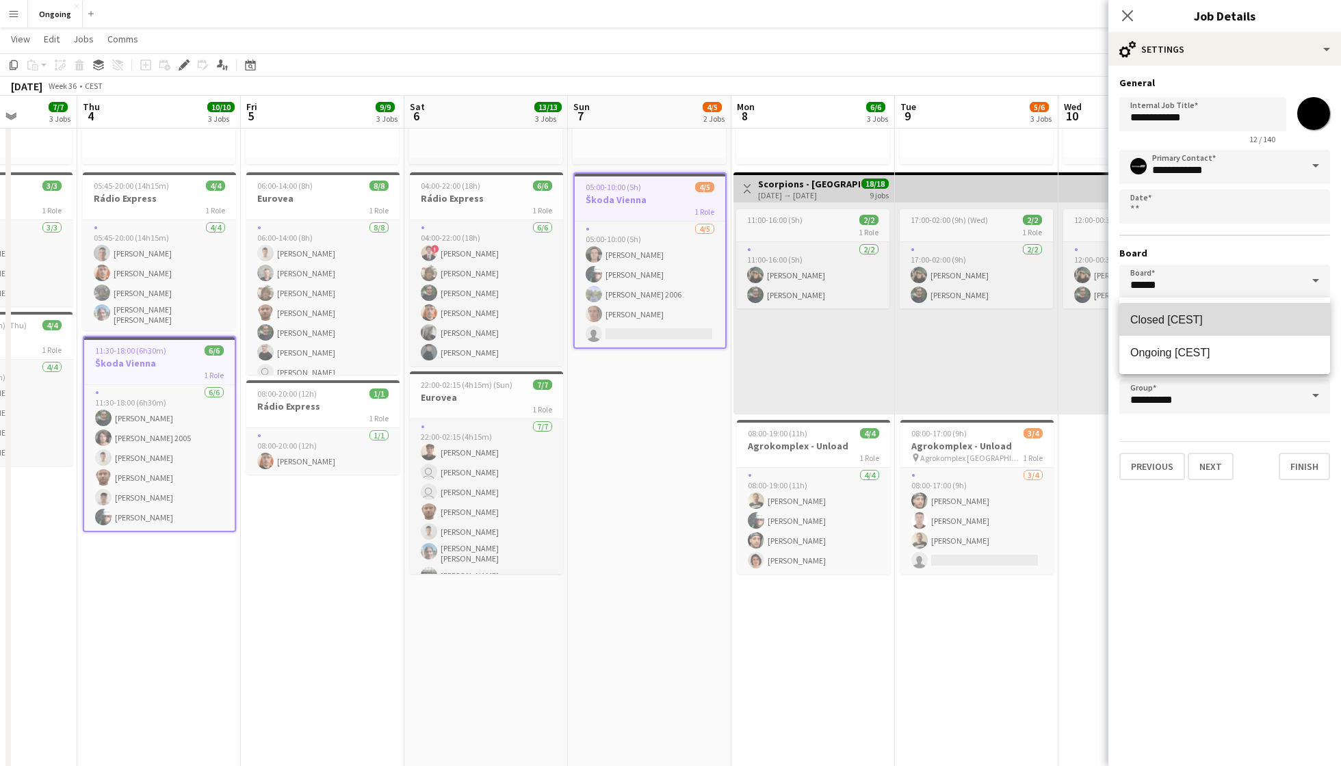
scroll to position [0, 0]
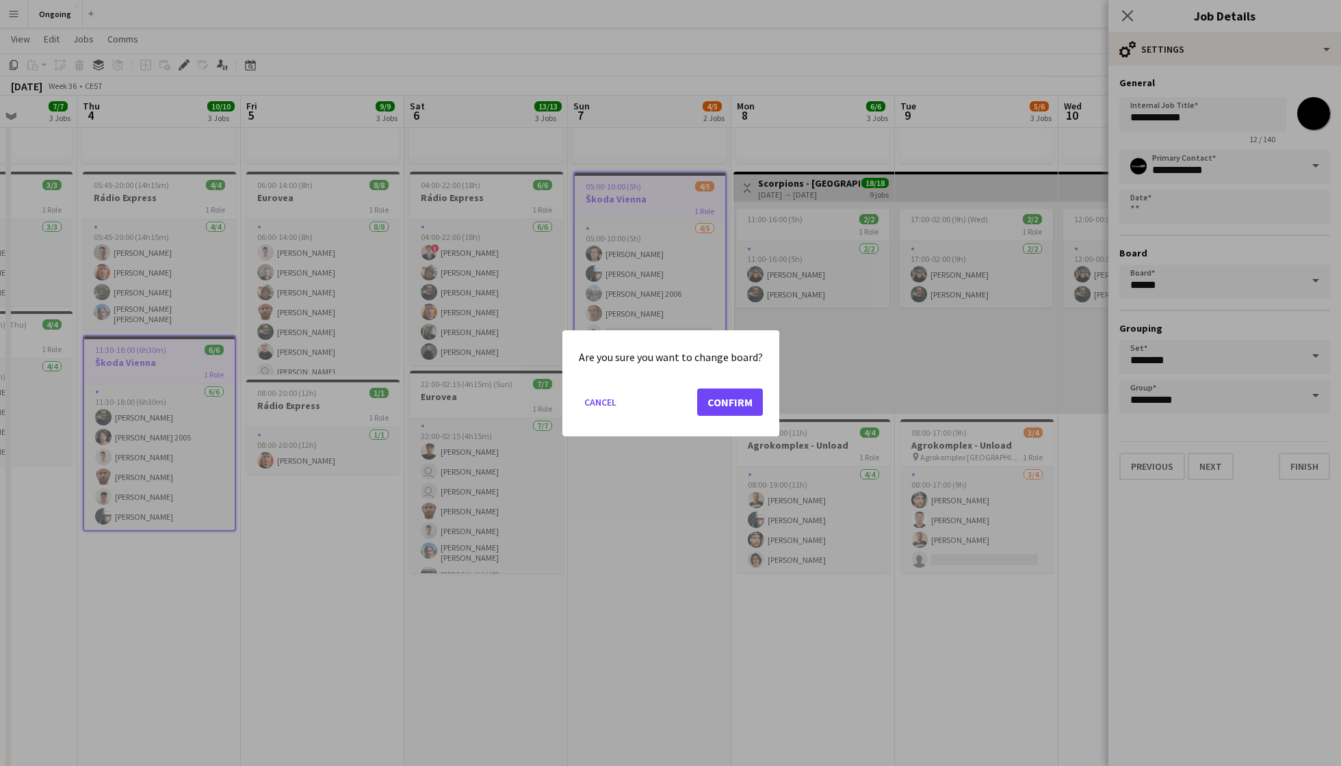
click at [748, 405] on button "Confirm" at bounding box center [730, 401] width 66 height 27
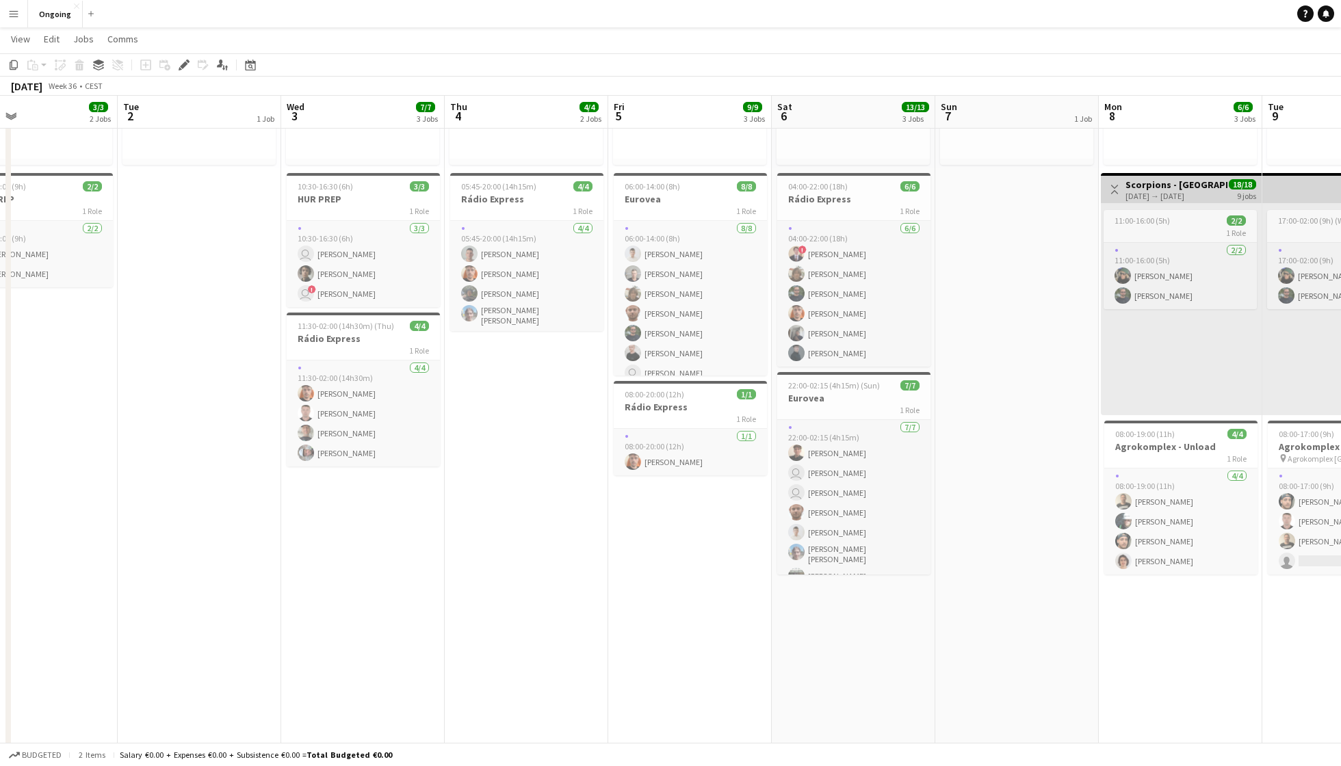
scroll to position [209, 0]
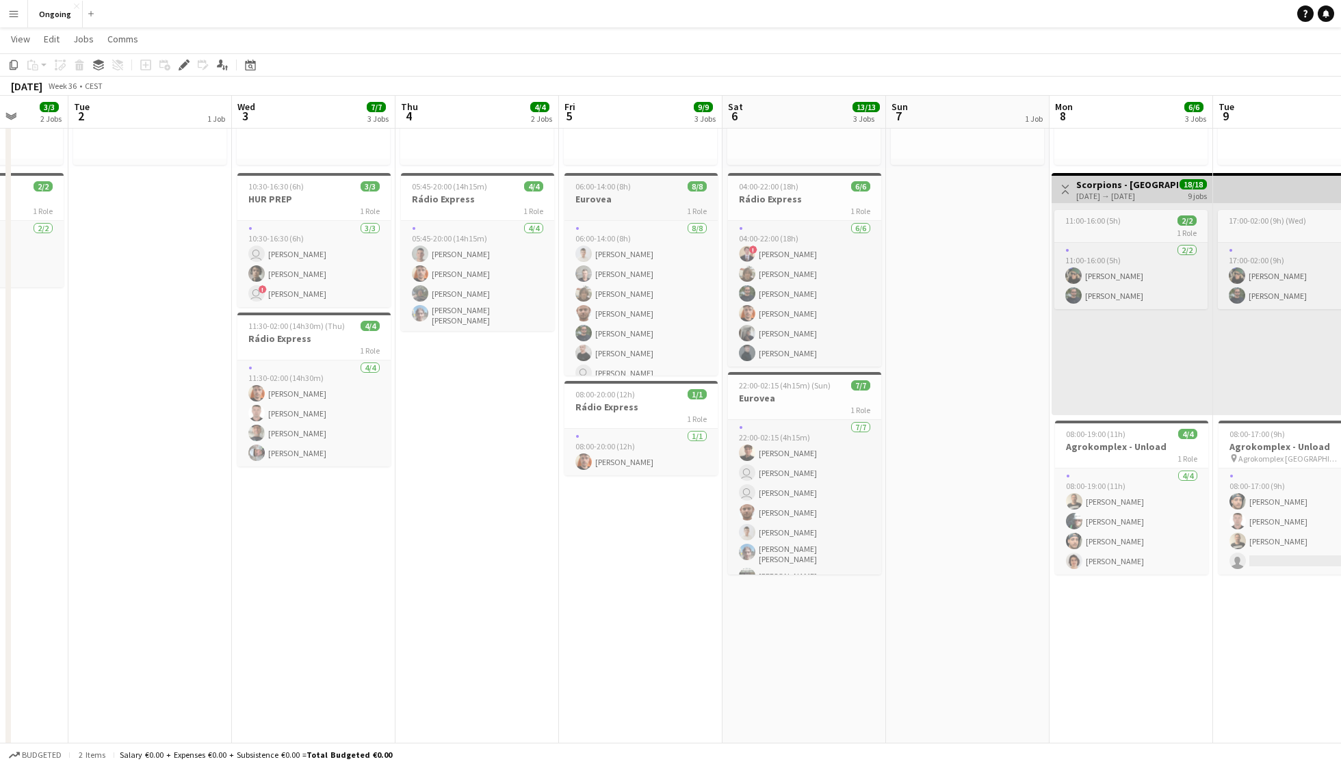
click at [650, 187] on div "06:00-14:00 (8h) 8/8" at bounding box center [640, 186] width 153 height 10
click at [179, 66] on icon "Edit" at bounding box center [184, 65] width 11 height 11
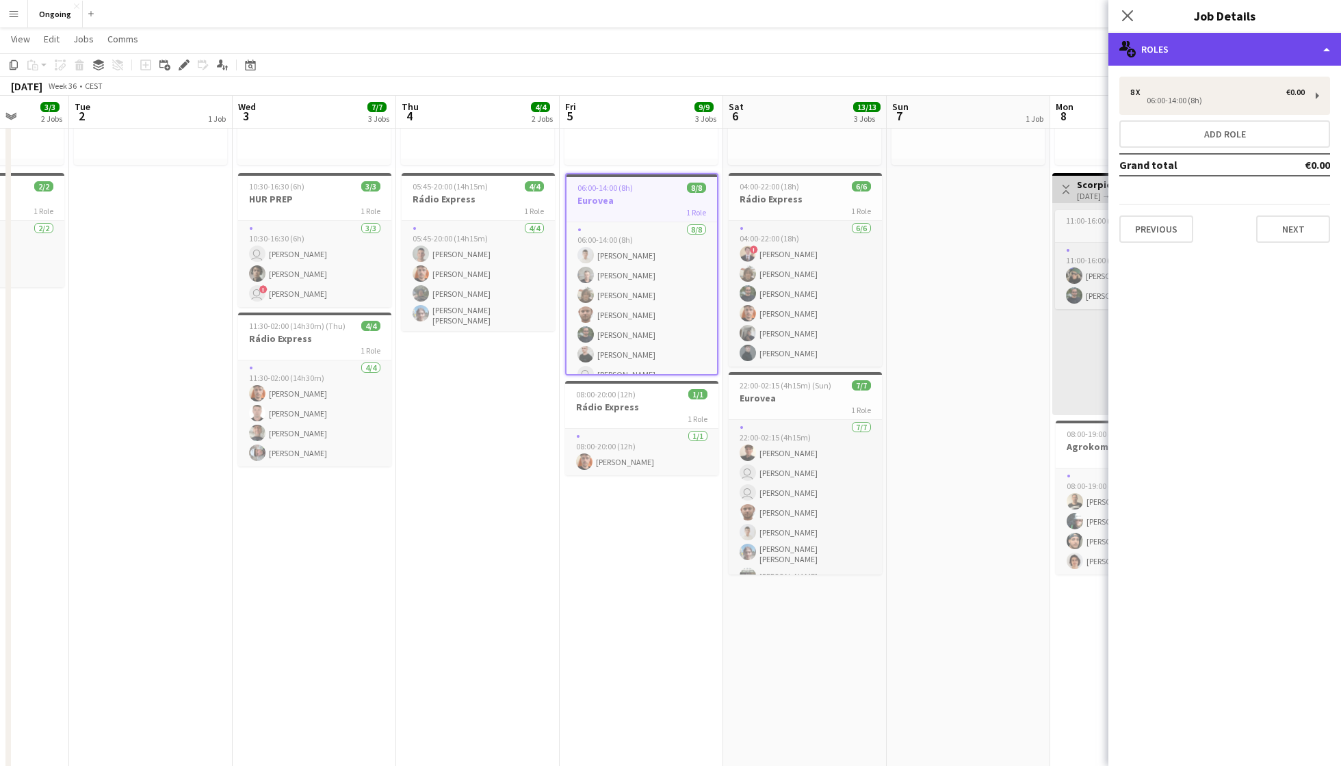
click at [1005, 50] on div "multiple-users-add Roles" at bounding box center [1224, 49] width 233 height 33
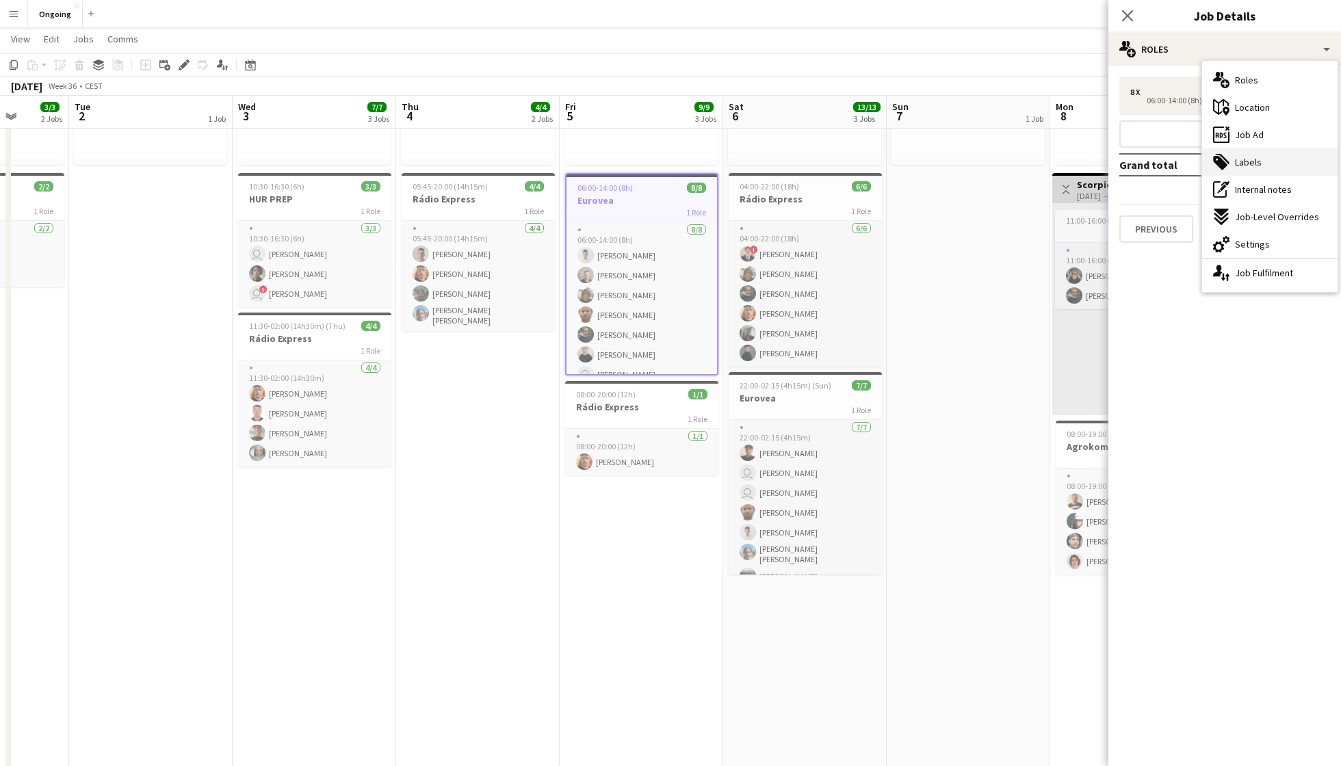
click at [1005, 159] on span "Labels" at bounding box center [1248, 162] width 27 height 12
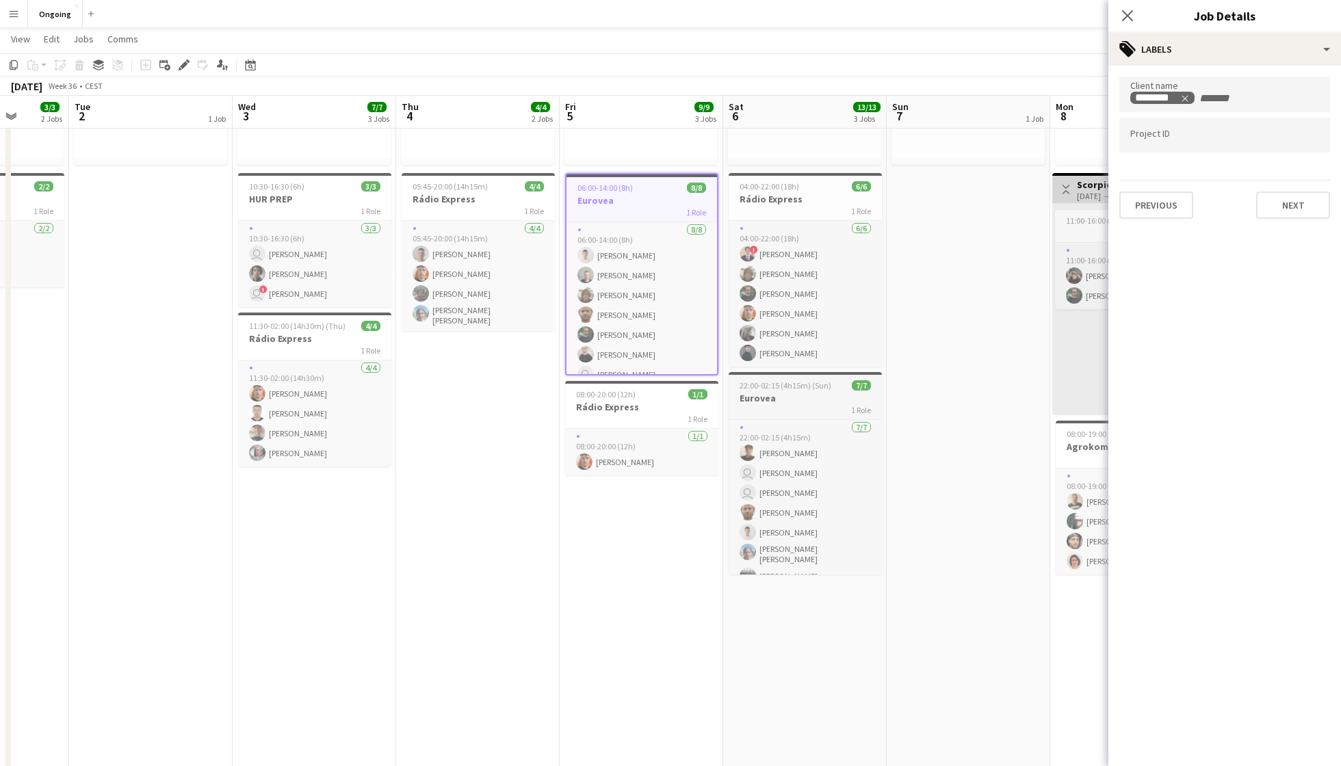
click at [810, 395] on h3 "Eurovea" at bounding box center [804, 398] width 153 height 12
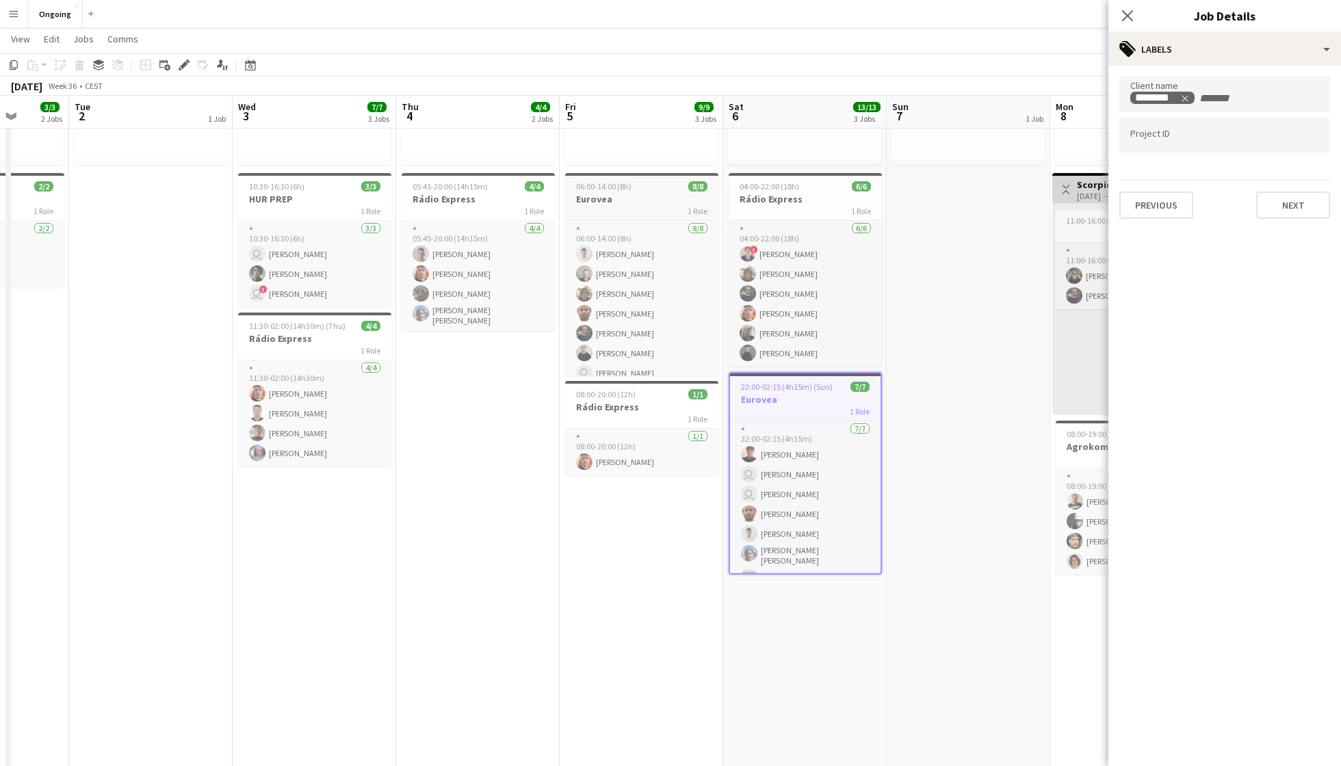
click at [643, 187] on div "06:00-14:00 (8h) 8/8" at bounding box center [641, 186] width 153 height 10
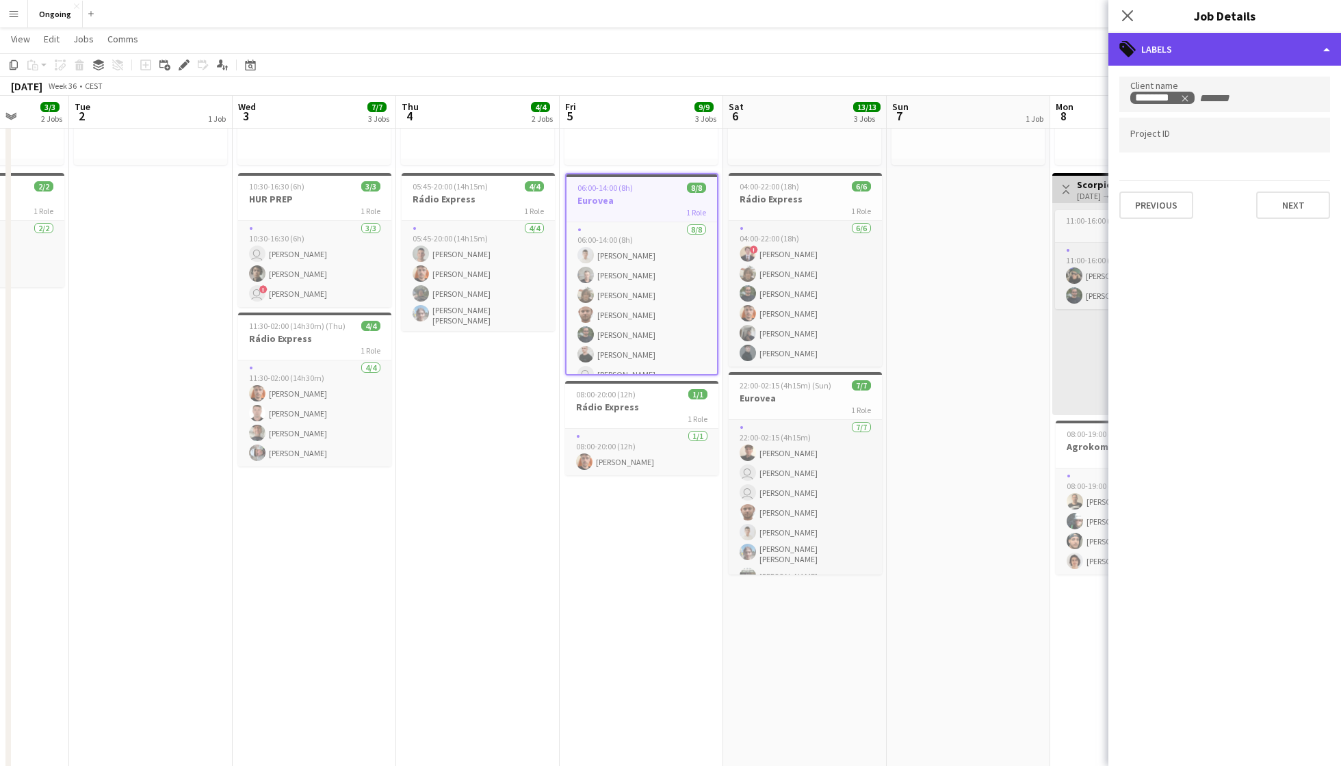
click at [1005, 53] on div "tags-double Labels" at bounding box center [1224, 49] width 233 height 33
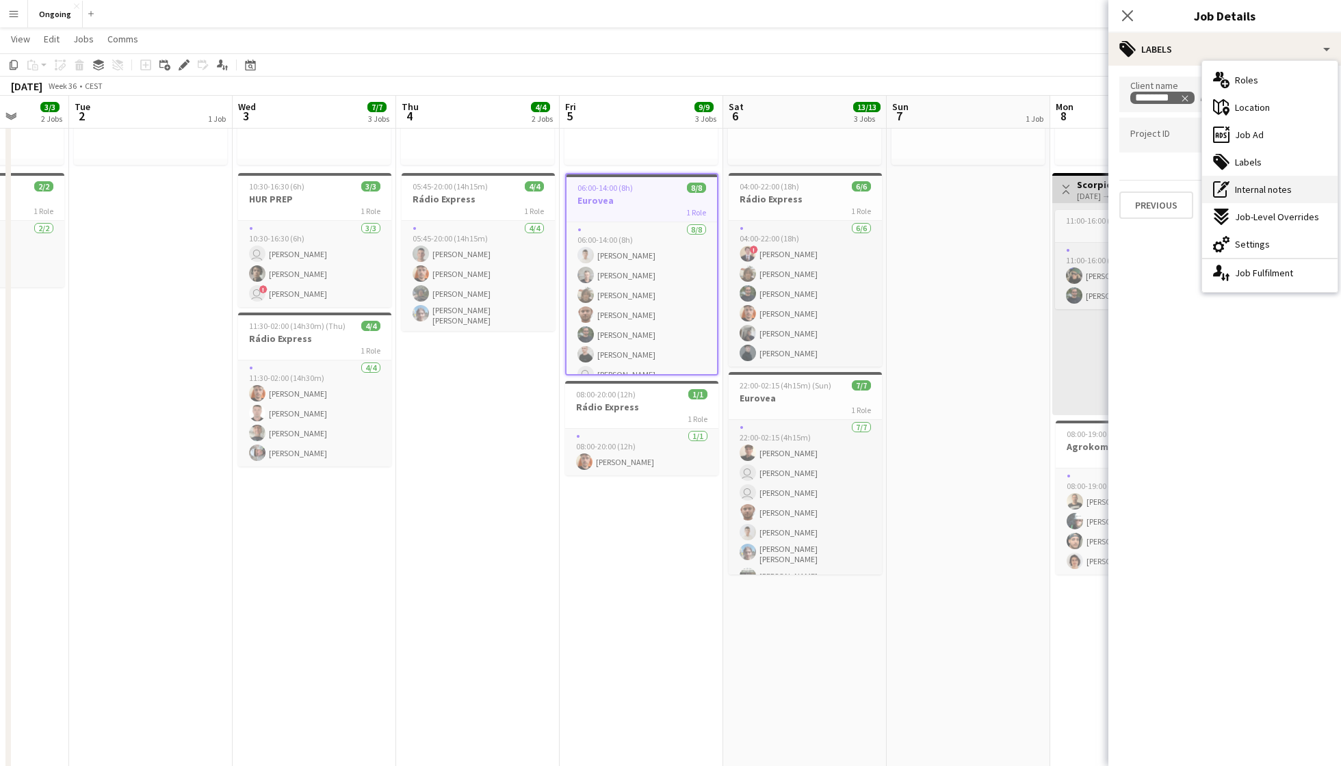
click at [1005, 183] on span "Internal notes" at bounding box center [1263, 189] width 57 height 12
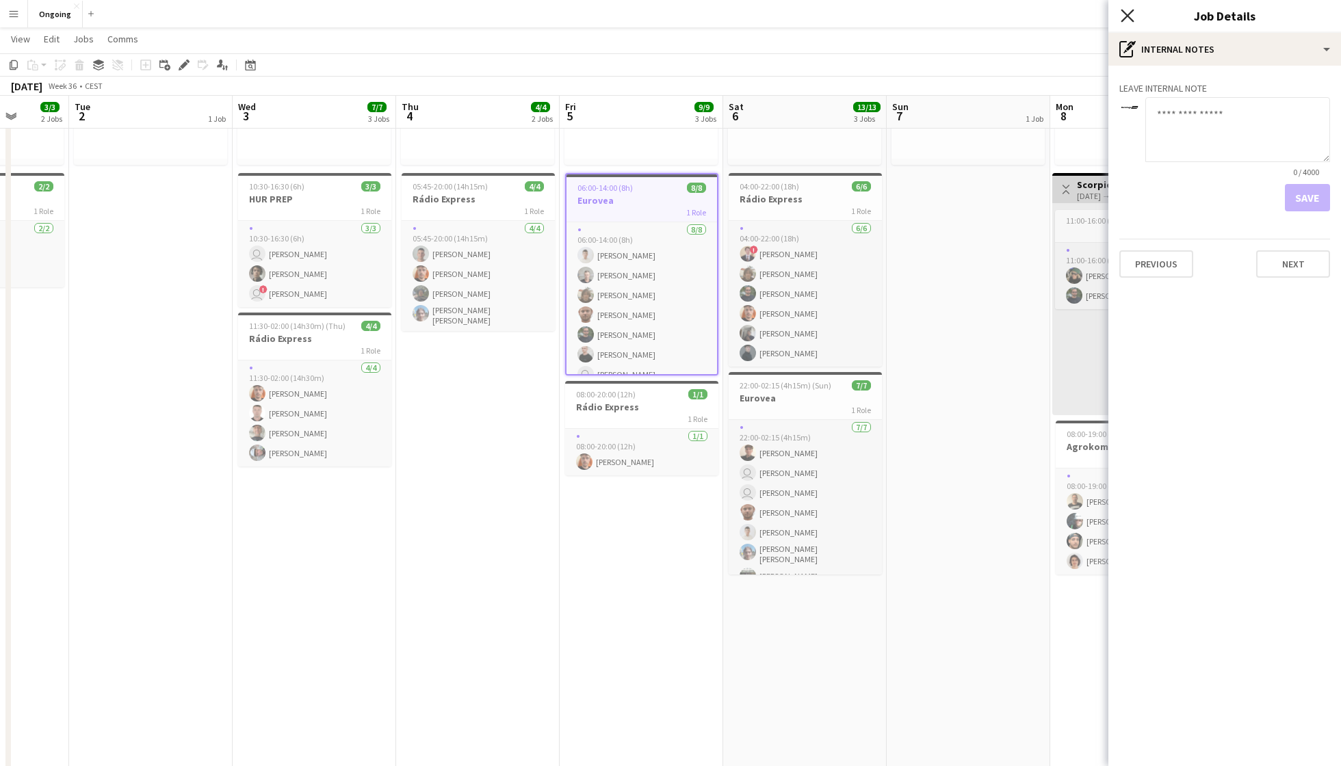
click at [1005, 10] on icon "Close pop-in" at bounding box center [1126, 15] width 13 height 13
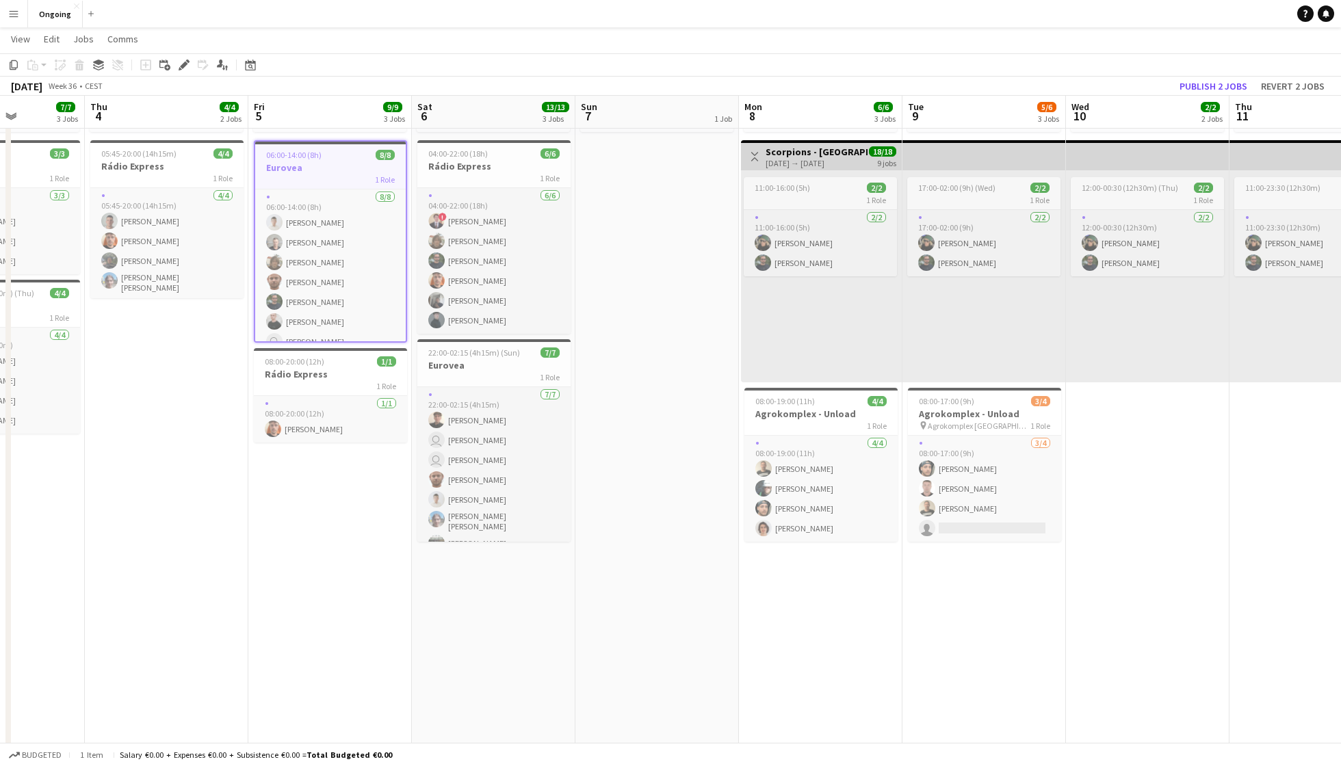
scroll to position [0, 405]
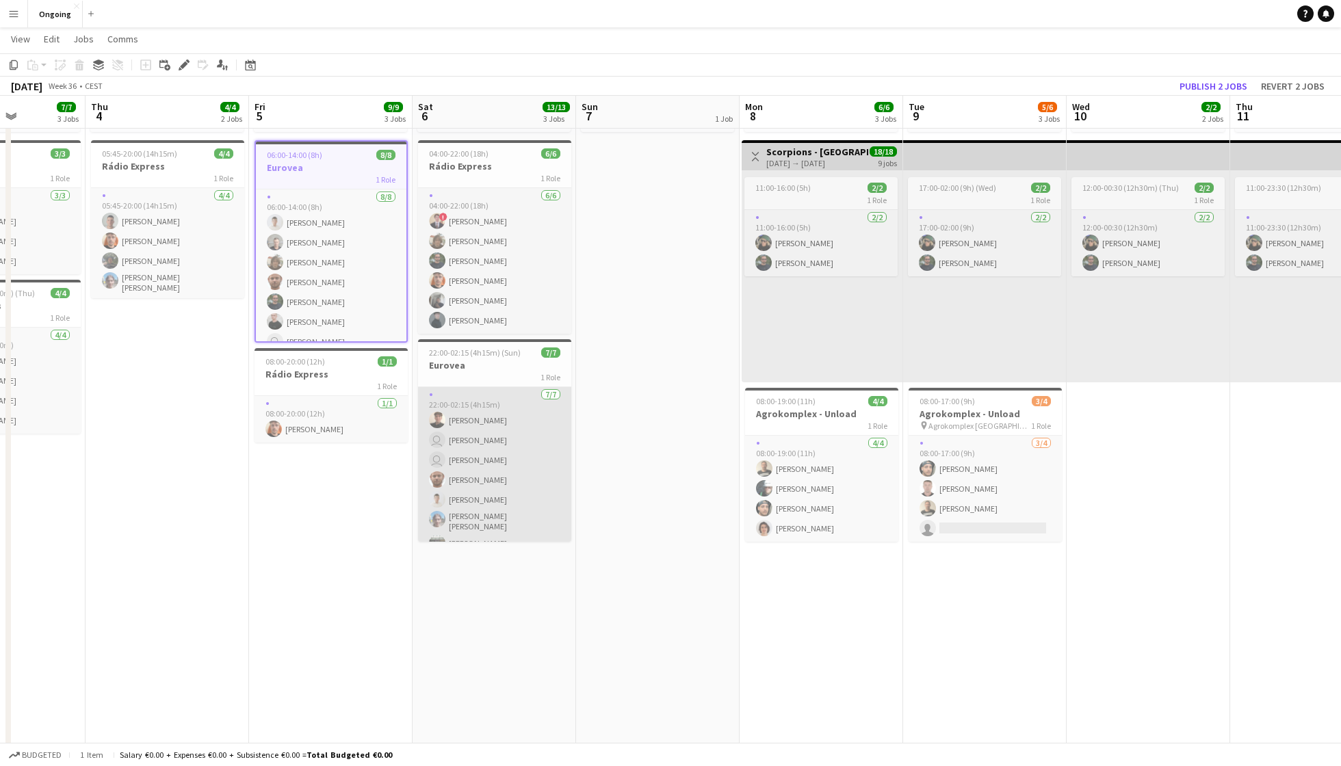
click at [477, 393] on app-card-role "[DATE] 22:00-02:15 (4h15m) [PERSON_NAME] user [PERSON_NAME] user [PERSON_NAME] …" at bounding box center [494, 472] width 153 height 170
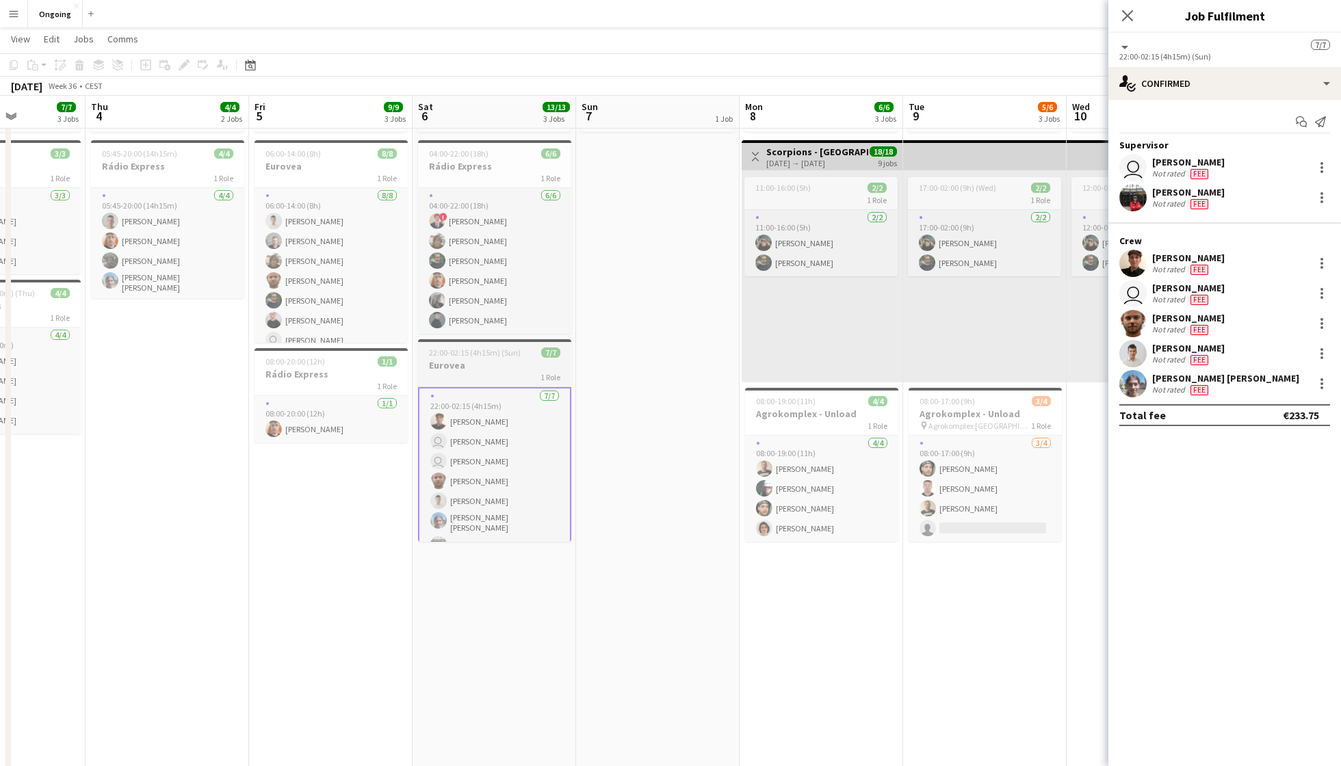
click at [477, 360] on h3 "Eurovea" at bounding box center [494, 365] width 153 height 12
click at [1005, 21] on icon "Close pop-in" at bounding box center [1126, 15] width 13 height 13
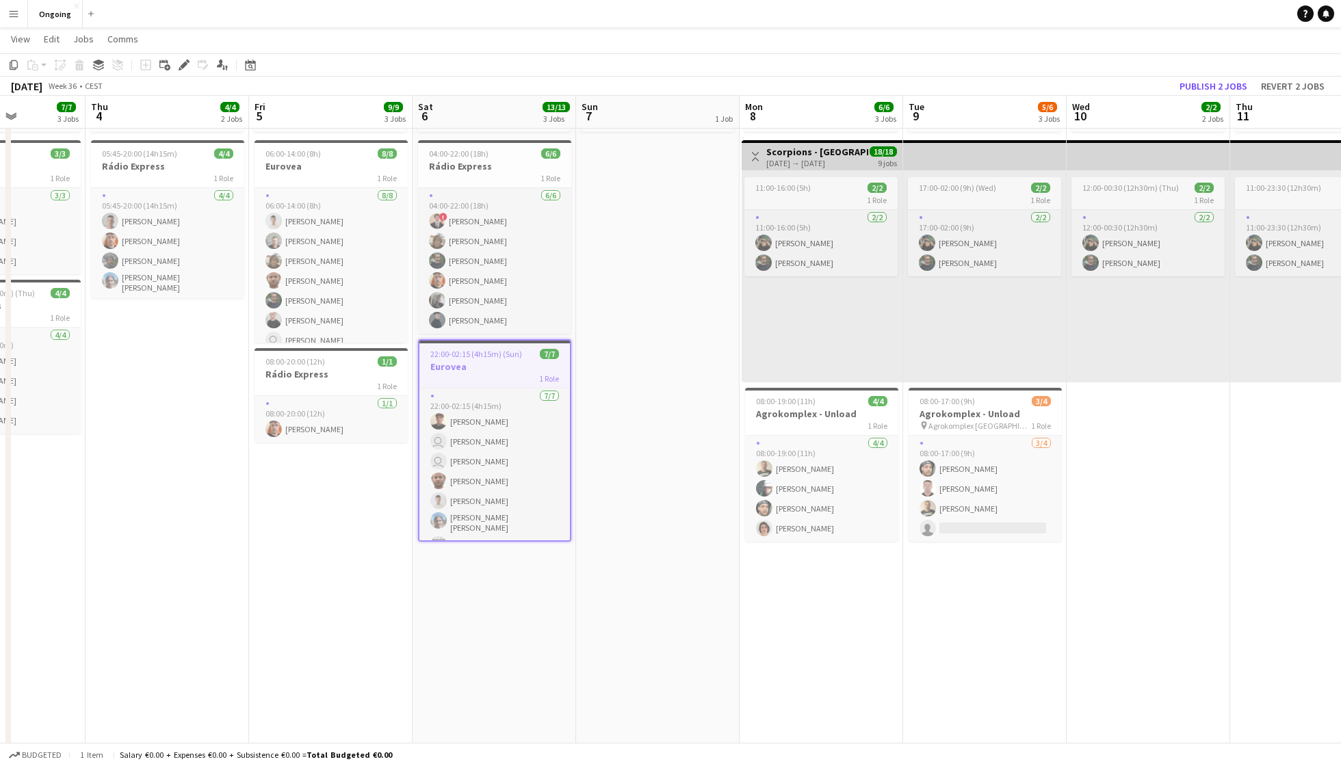
click at [508, 357] on span "22:00-02:15 (4h15m) (Sun)" at bounding box center [476, 354] width 92 height 10
click at [480, 362] on h3 "Eurovea" at bounding box center [494, 365] width 153 height 12
click at [182, 70] on icon "Edit" at bounding box center [184, 65] width 11 height 11
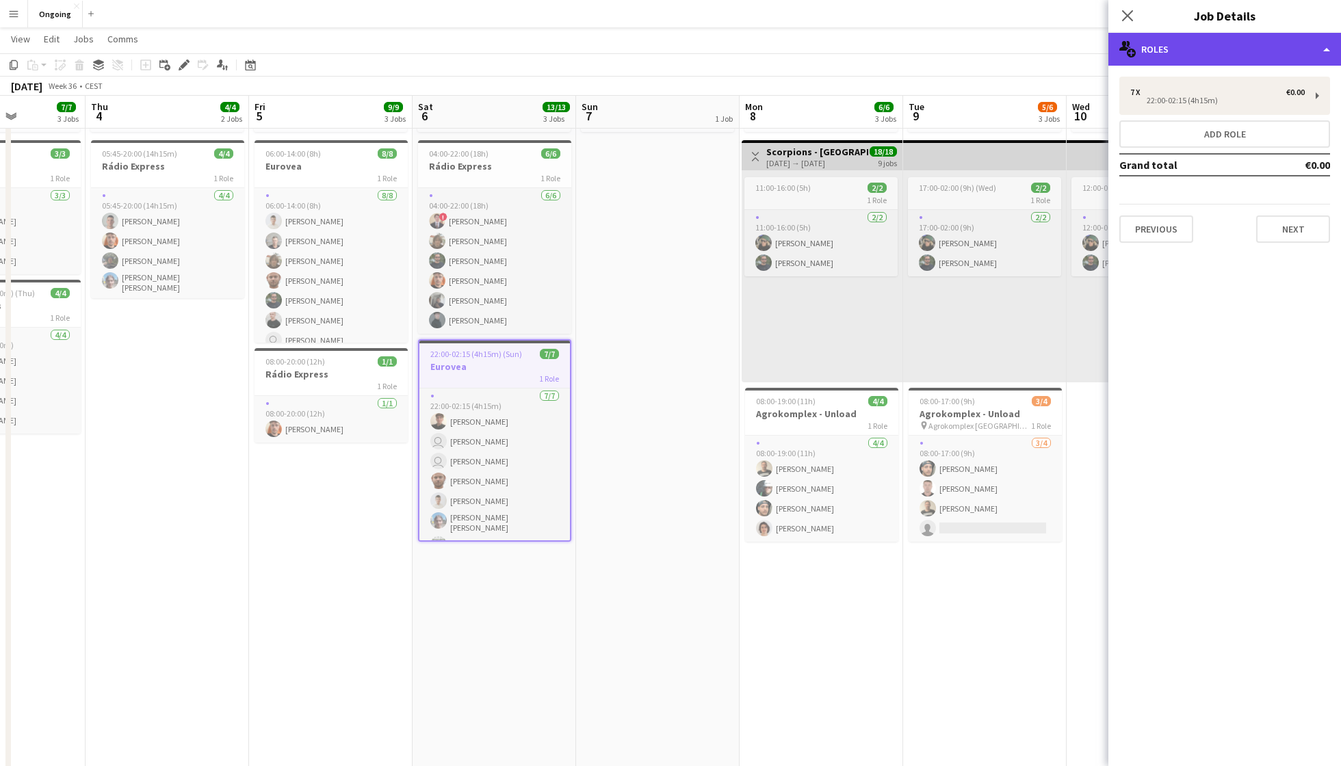
click at [1005, 59] on div "multiple-users-add Roles" at bounding box center [1224, 49] width 233 height 33
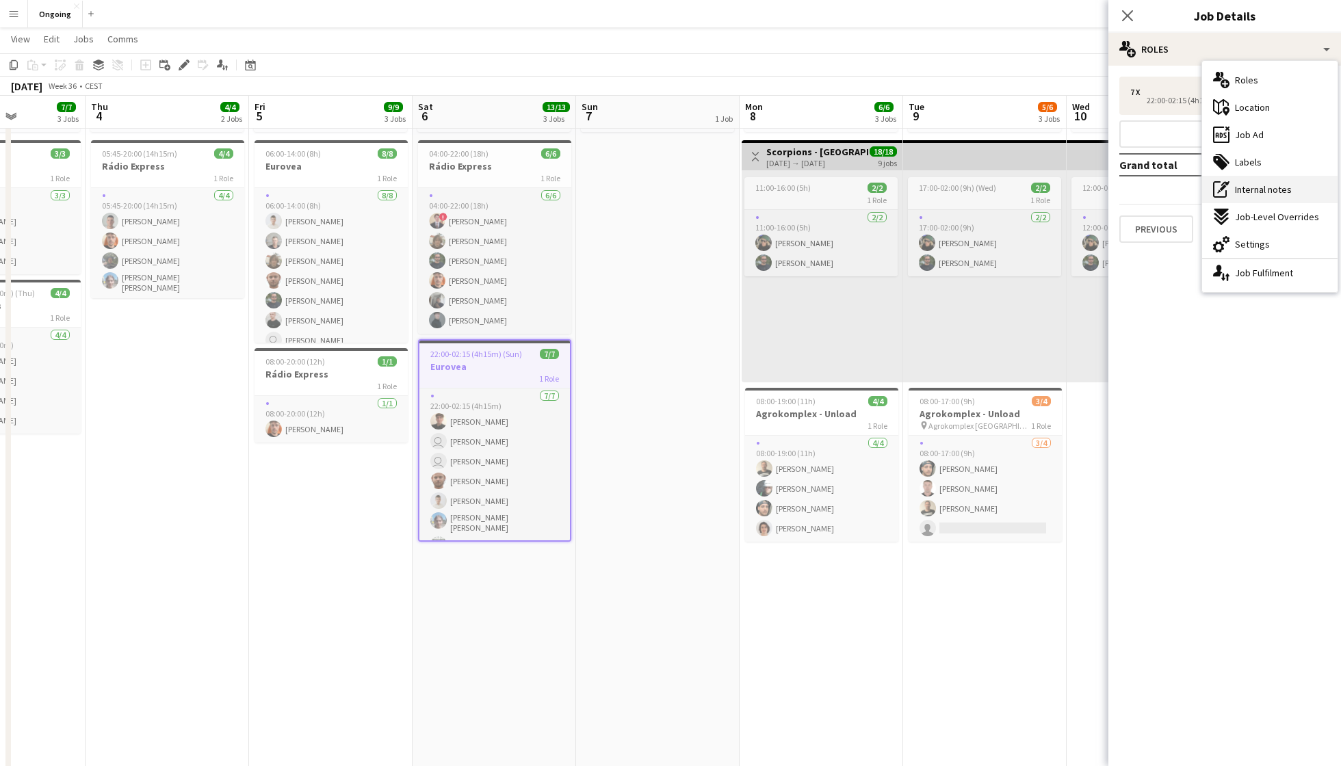
click at [1005, 188] on span "Internal notes" at bounding box center [1263, 189] width 57 height 12
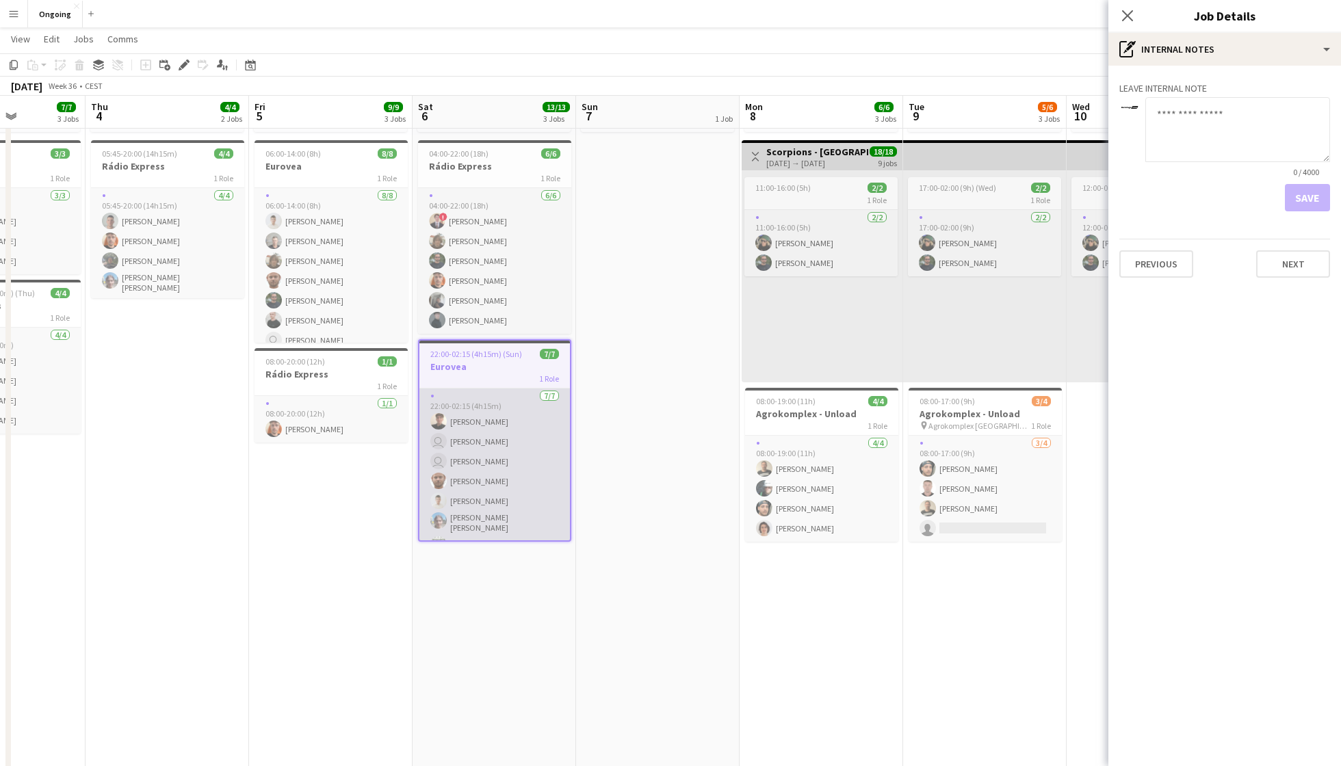
scroll to position [0, 0]
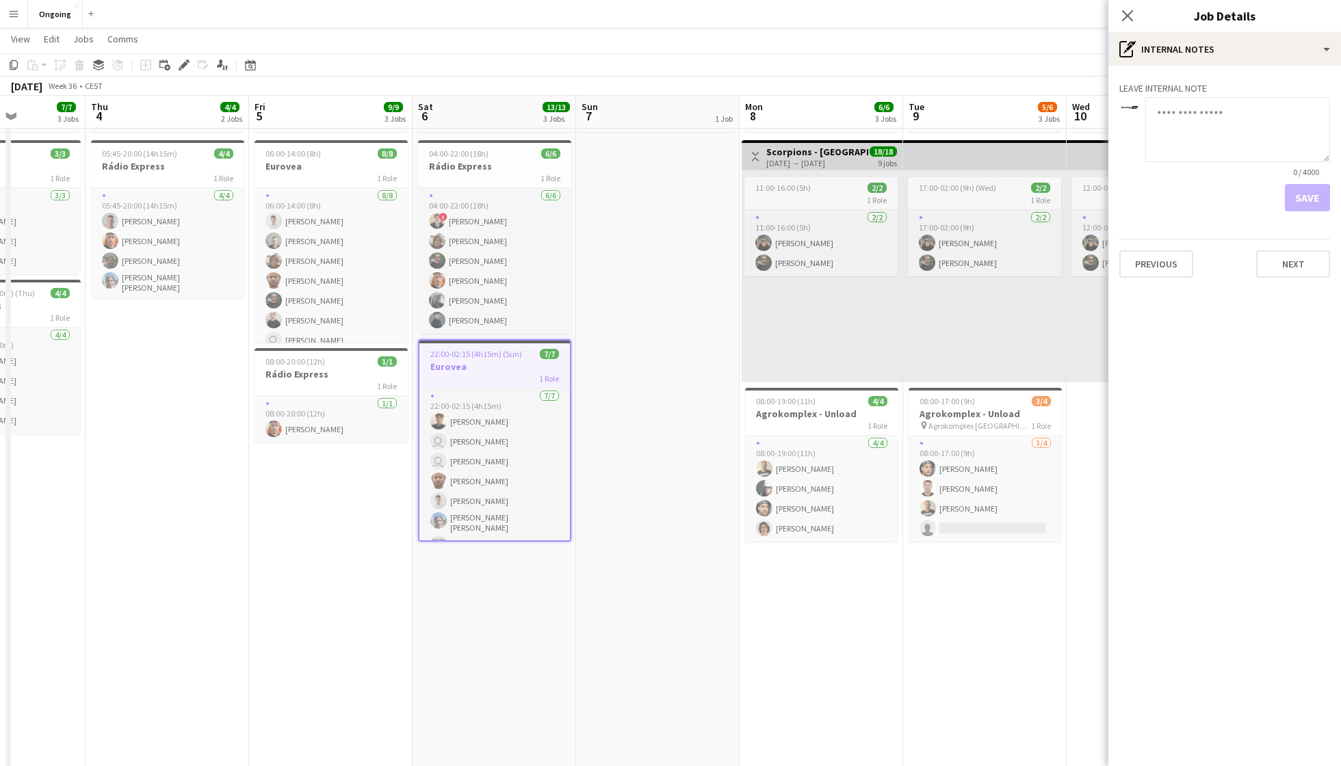
click at [270, 480] on app-date-cell "pin Backstage Crew Click to add Role Click to add Role Click to add Role Click …" at bounding box center [330, 617] width 163 height 1460
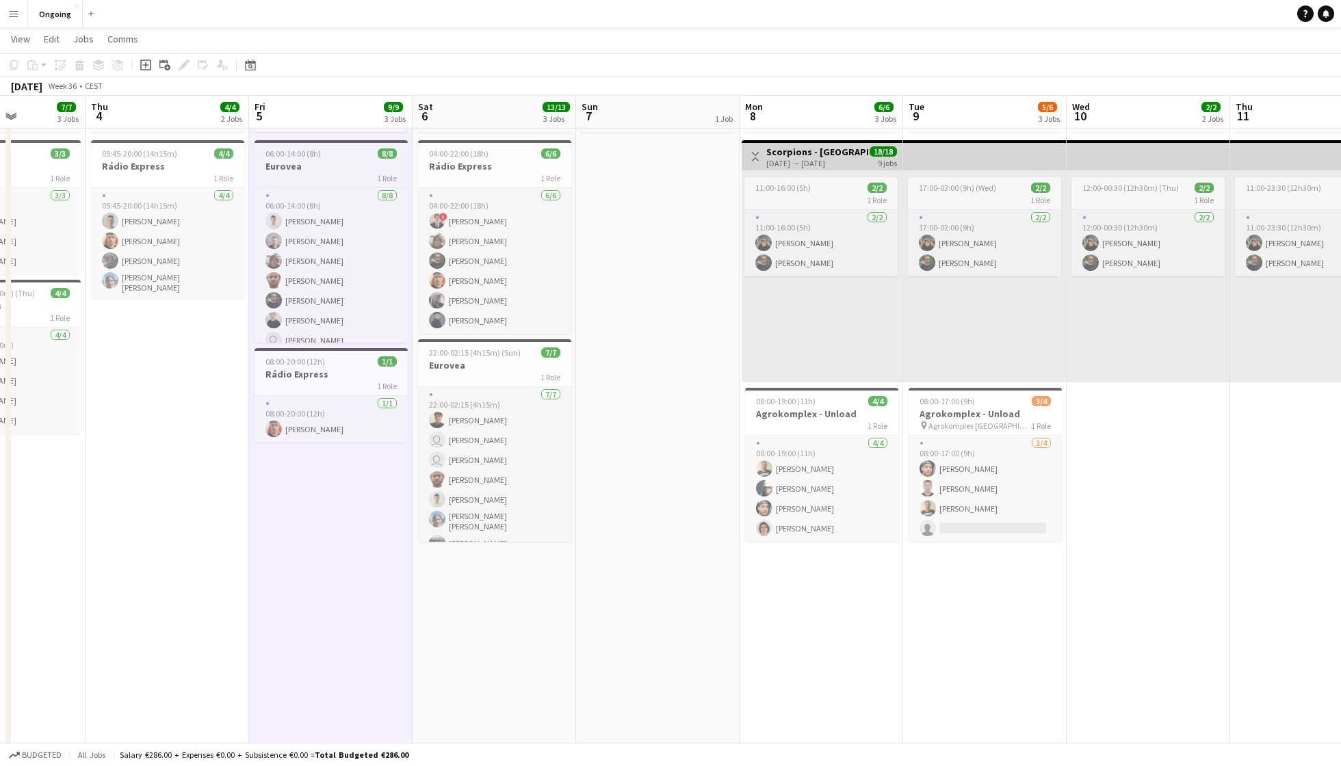
click at [330, 157] on app-job-card "06:00-14:00 (8h) 8/8 Eurovea 1 Role [DATE] 06:00-14:00 (8h) [PERSON_NAME] [PERS…" at bounding box center [330, 241] width 153 height 202
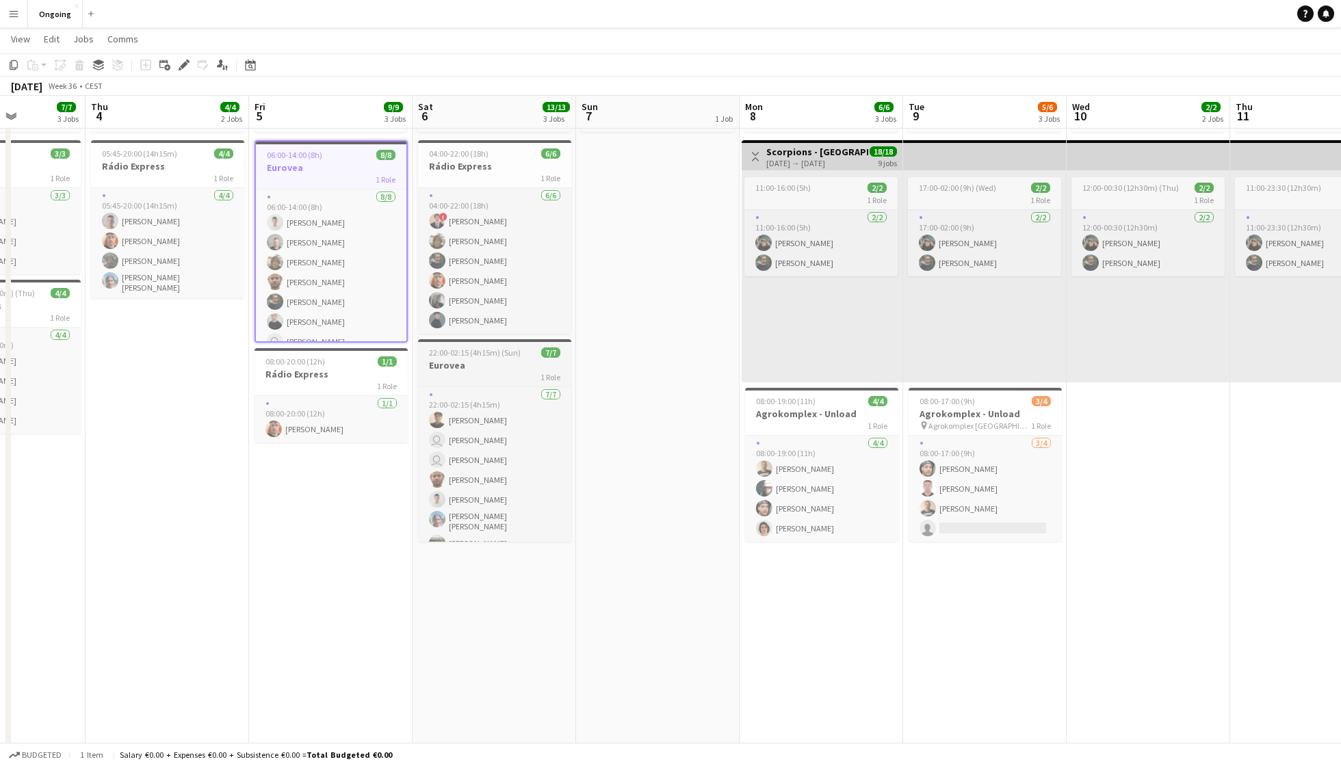
click at [484, 360] on h3 "Eurovea" at bounding box center [494, 365] width 153 height 12
click at [184, 61] on icon "Edit" at bounding box center [184, 65] width 11 height 11
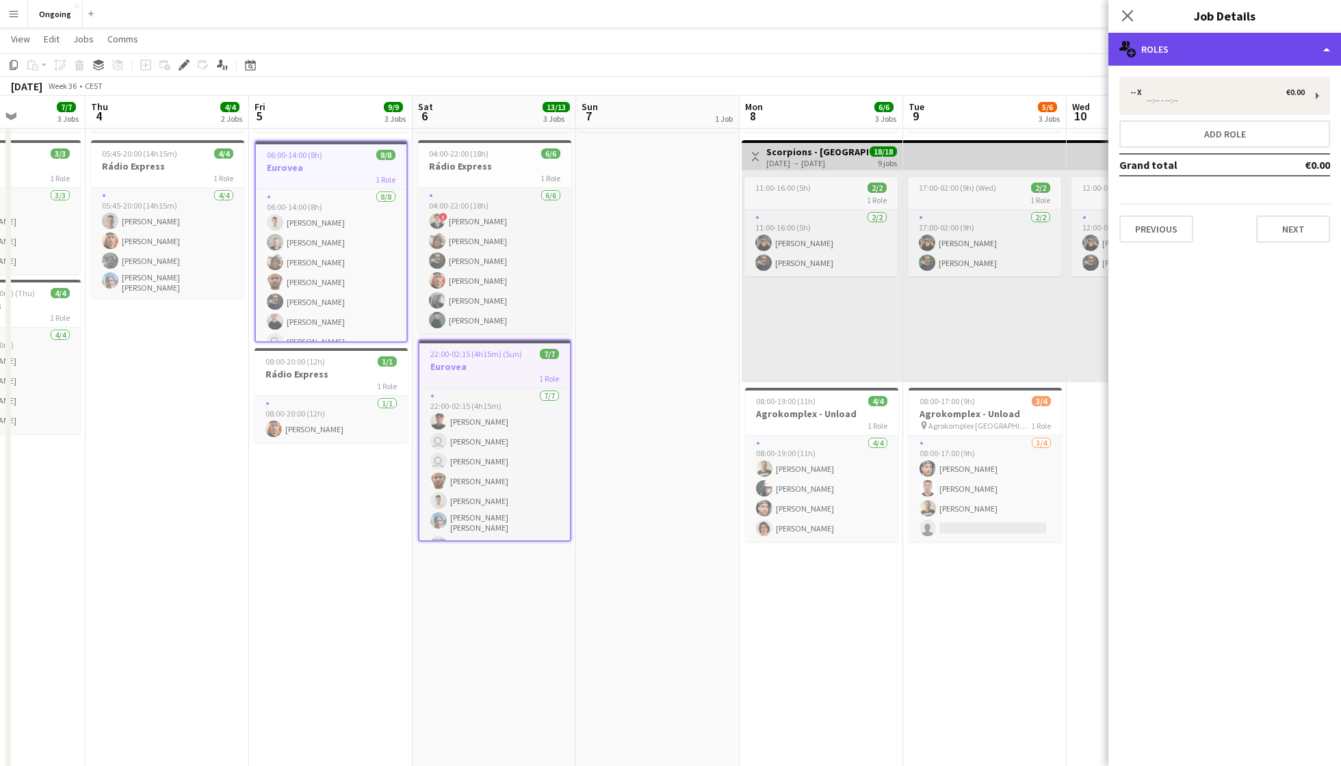
click at [1005, 51] on div "multiple-users-add Roles" at bounding box center [1224, 49] width 233 height 33
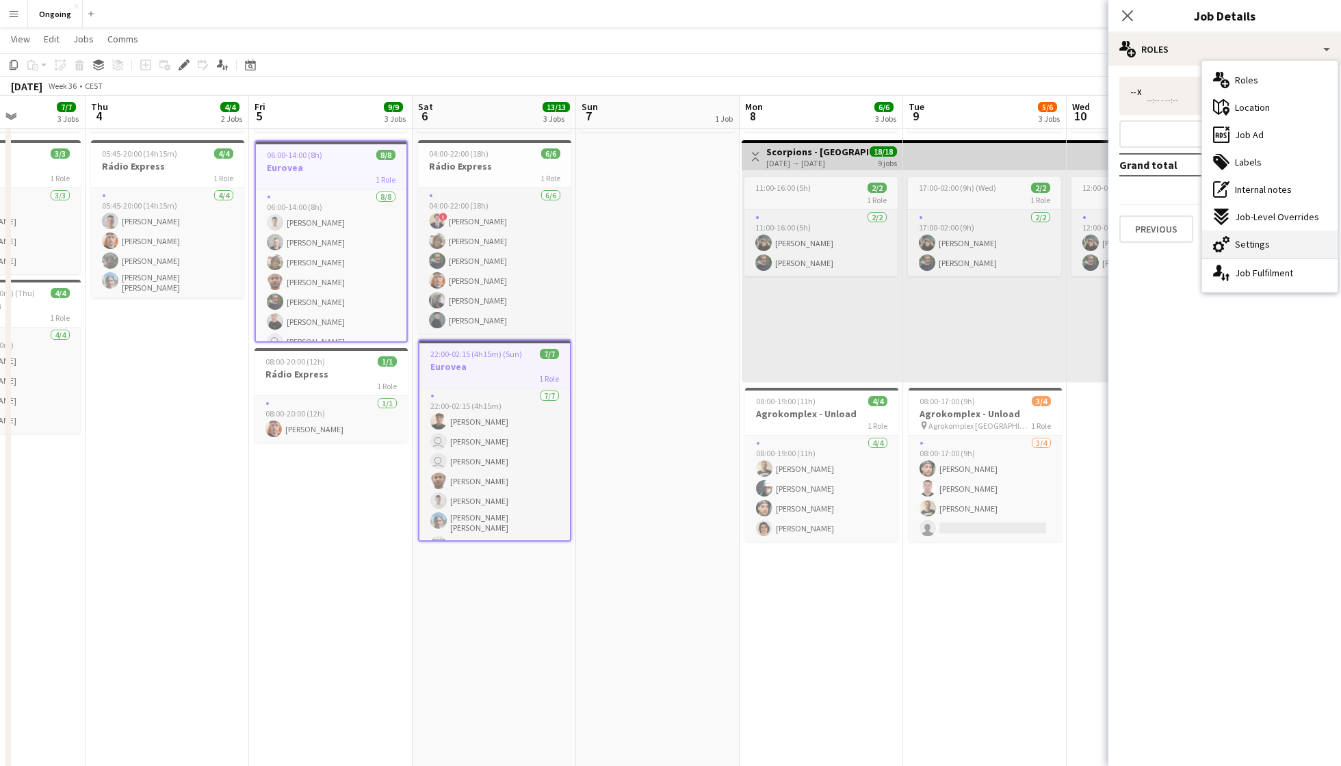
click at [1005, 244] on span "Settings" at bounding box center [1252, 244] width 35 height 12
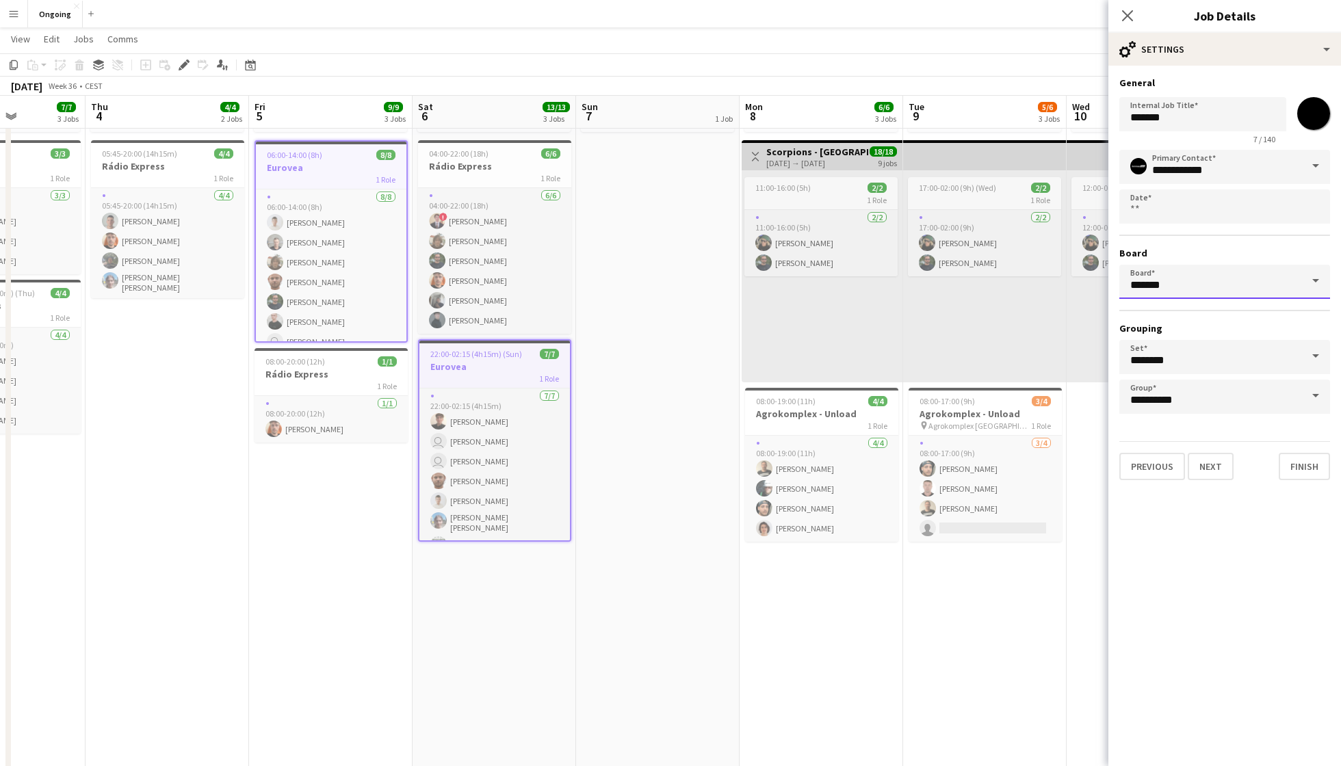
click at [1005, 274] on input "*******" at bounding box center [1224, 282] width 211 height 34
click at [1005, 321] on span "Closed [CEST]" at bounding box center [1166, 320] width 73 height 12
type input "******"
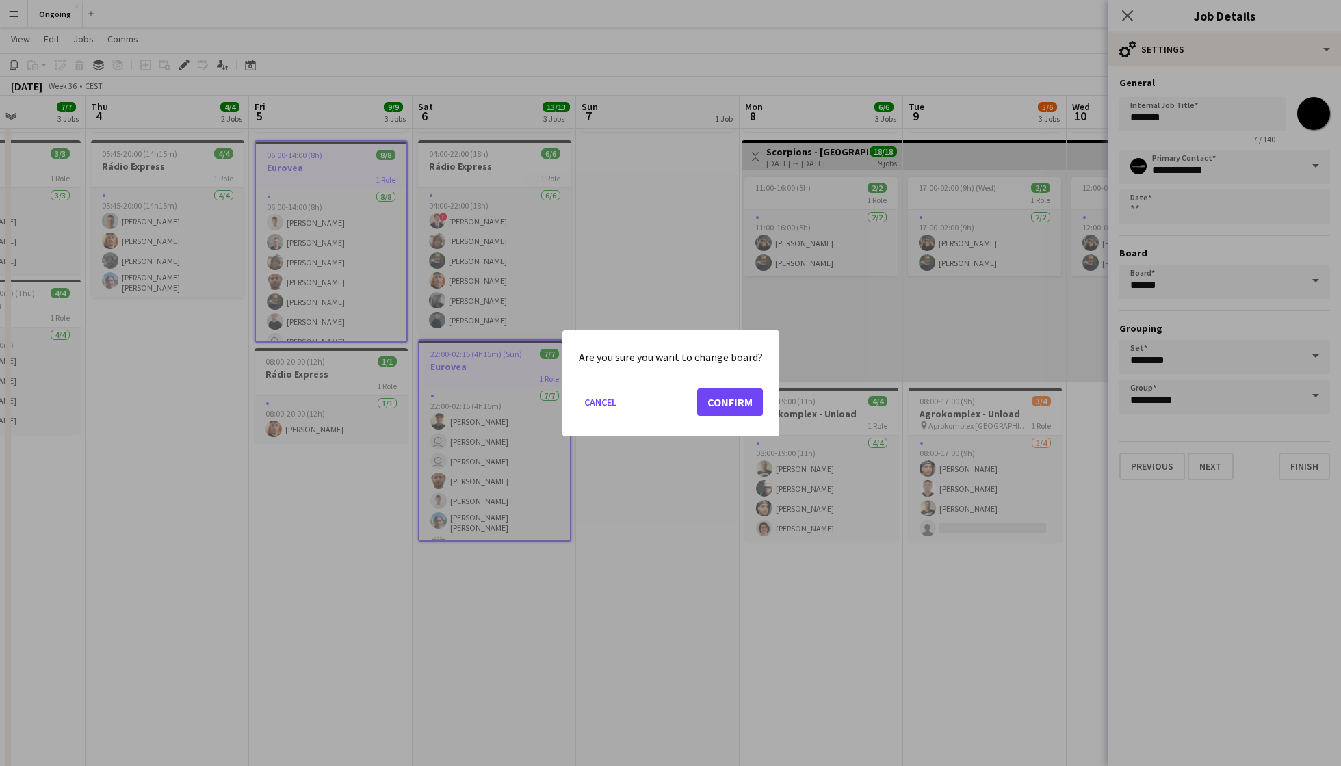
click at [736, 390] on button "Confirm" at bounding box center [730, 401] width 66 height 27
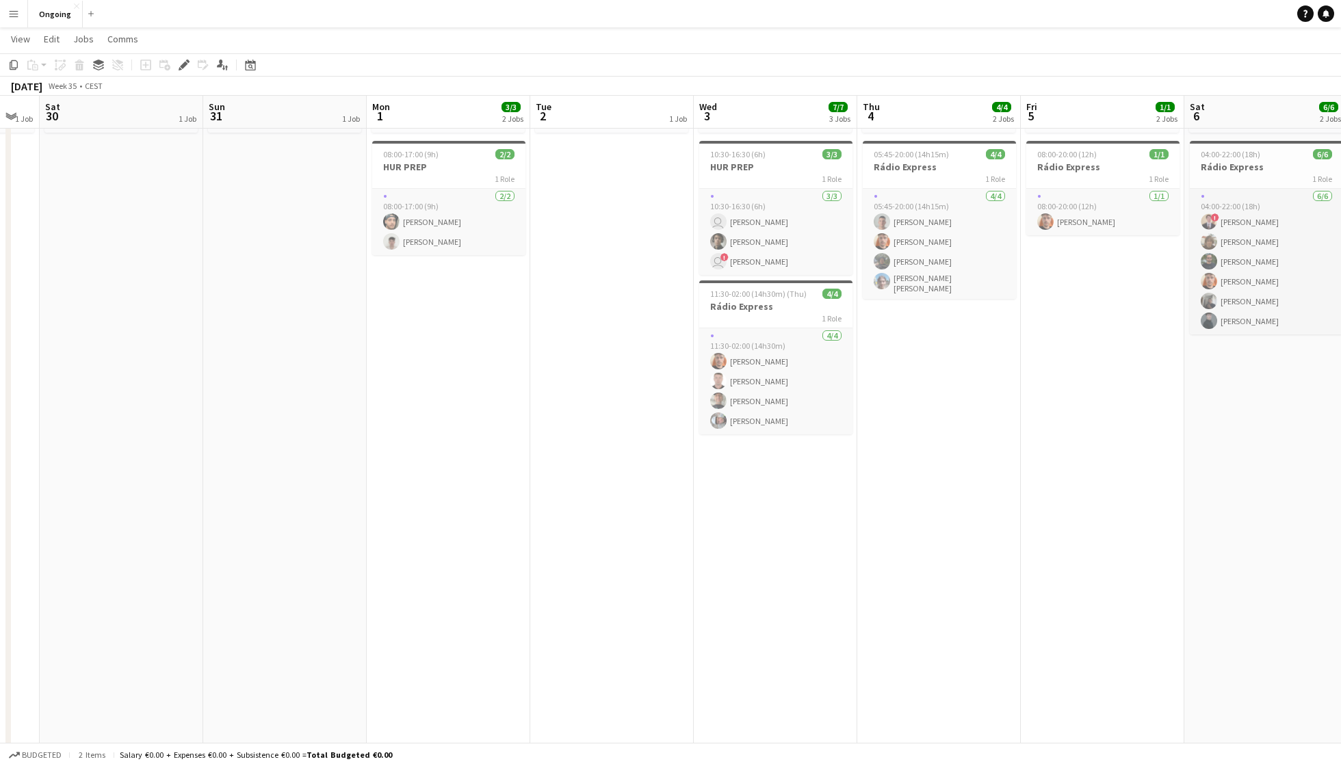
scroll to position [209, 0]
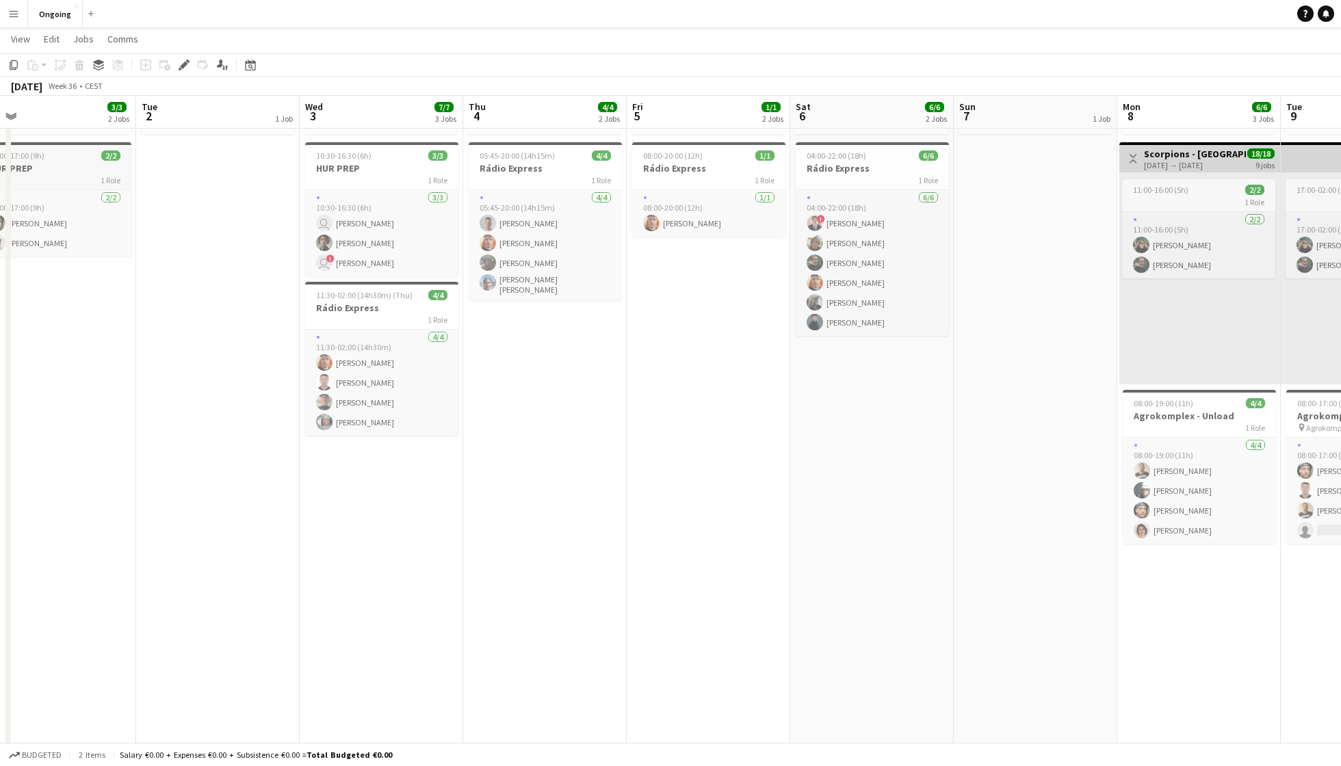
click at [44, 142] on div at bounding box center [54, 143] width 153 height 3
click at [367, 157] on span "10:30-16:30 (6h)" at bounding box center [343, 155] width 55 height 10
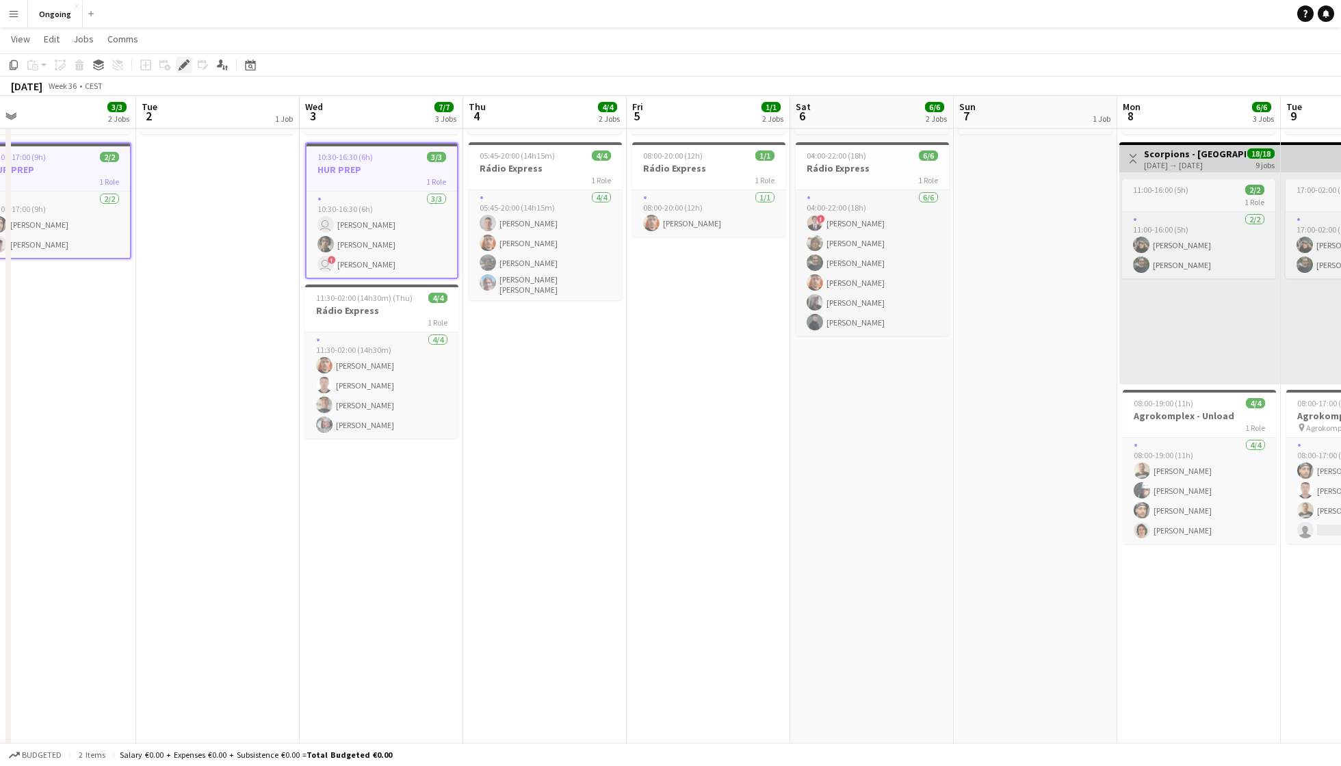
click at [182, 62] on icon "Edit" at bounding box center [184, 65] width 11 height 11
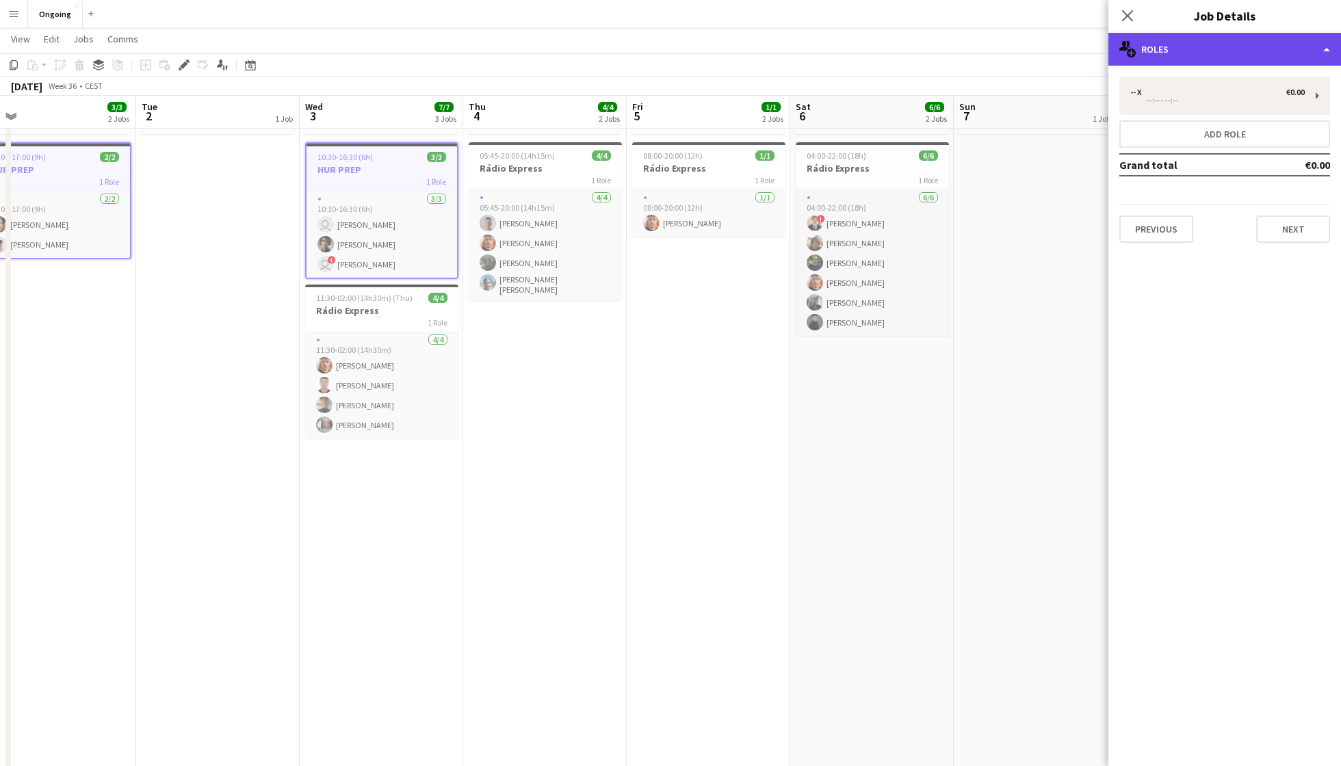
click at [1005, 51] on div "multiple-users-add Roles" at bounding box center [1224, 49] width 233 height 33
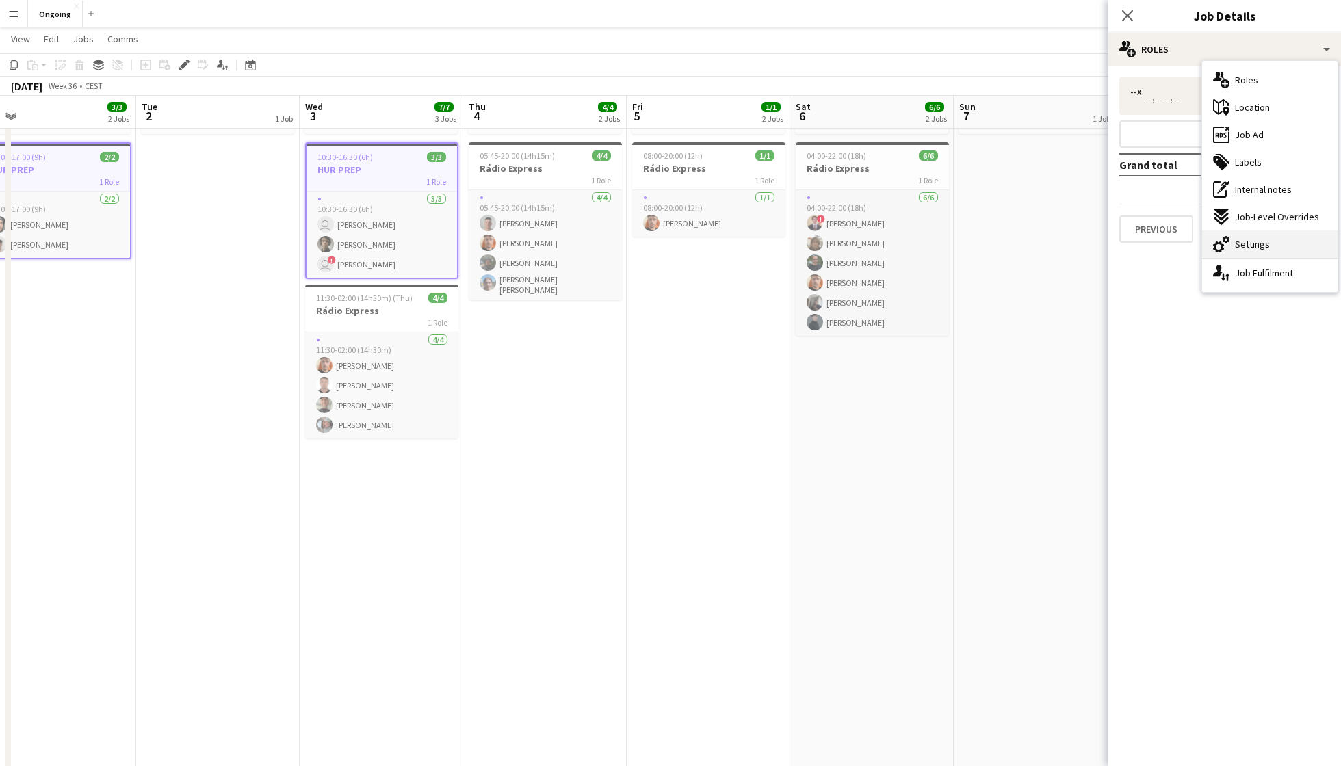
click at [1005, 248] on span "Settings" at bounding box center [1252, 244] width 35 height 12
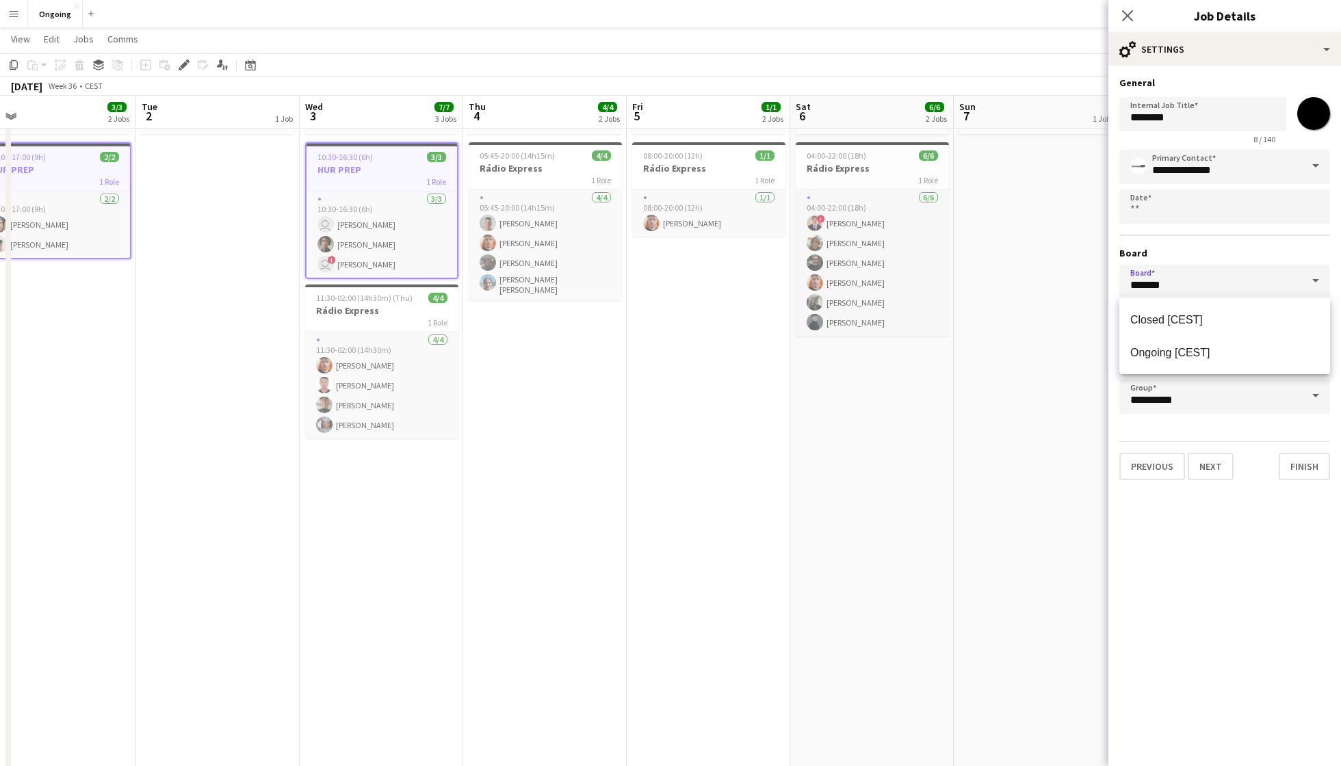
click at [1005, 288] on input "*******" at bounding box center [1224, 282] width 211 height 34
click at [1005, 313] on mat-option "Closed [CEST]" at bounding box center [1224, 319] width 211 height 33
type input "******"
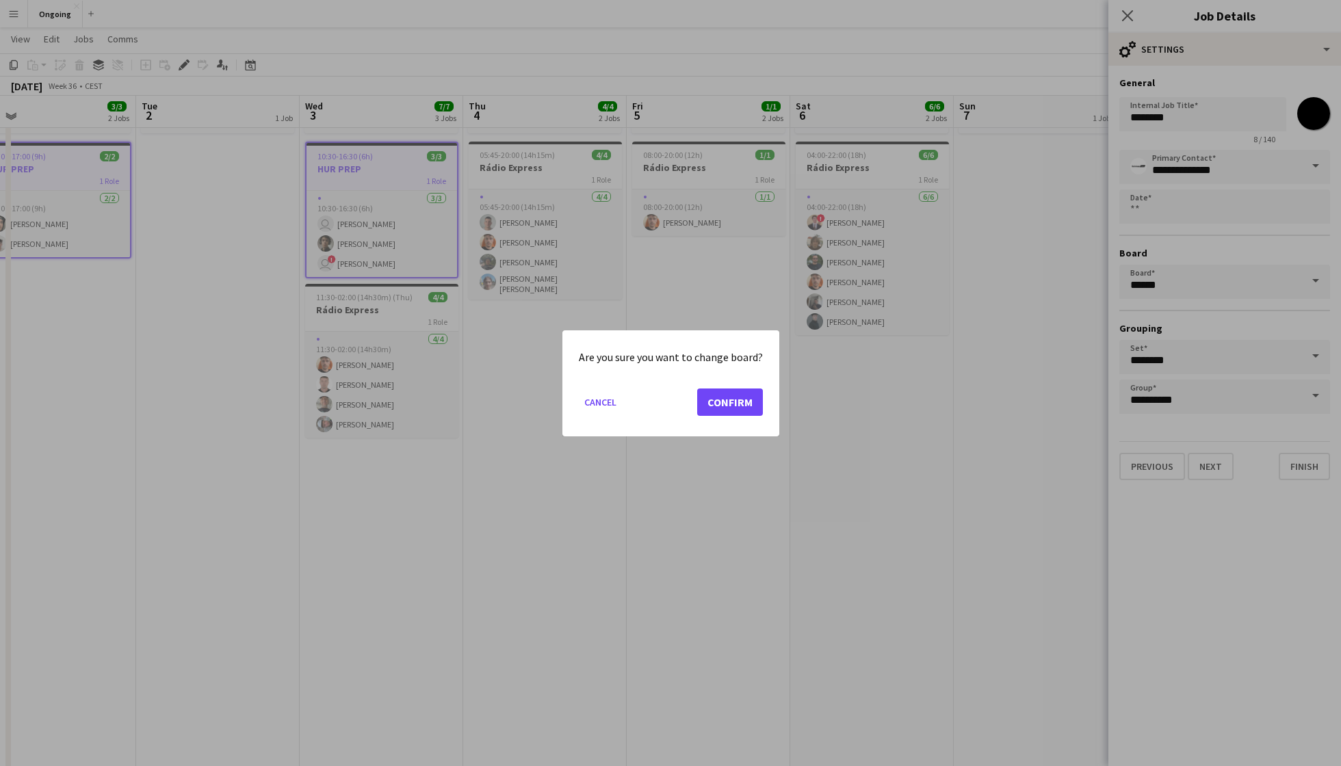
click at [726, 403] on button "Confirm" at bounding box center [730, 401] width 66 height 27
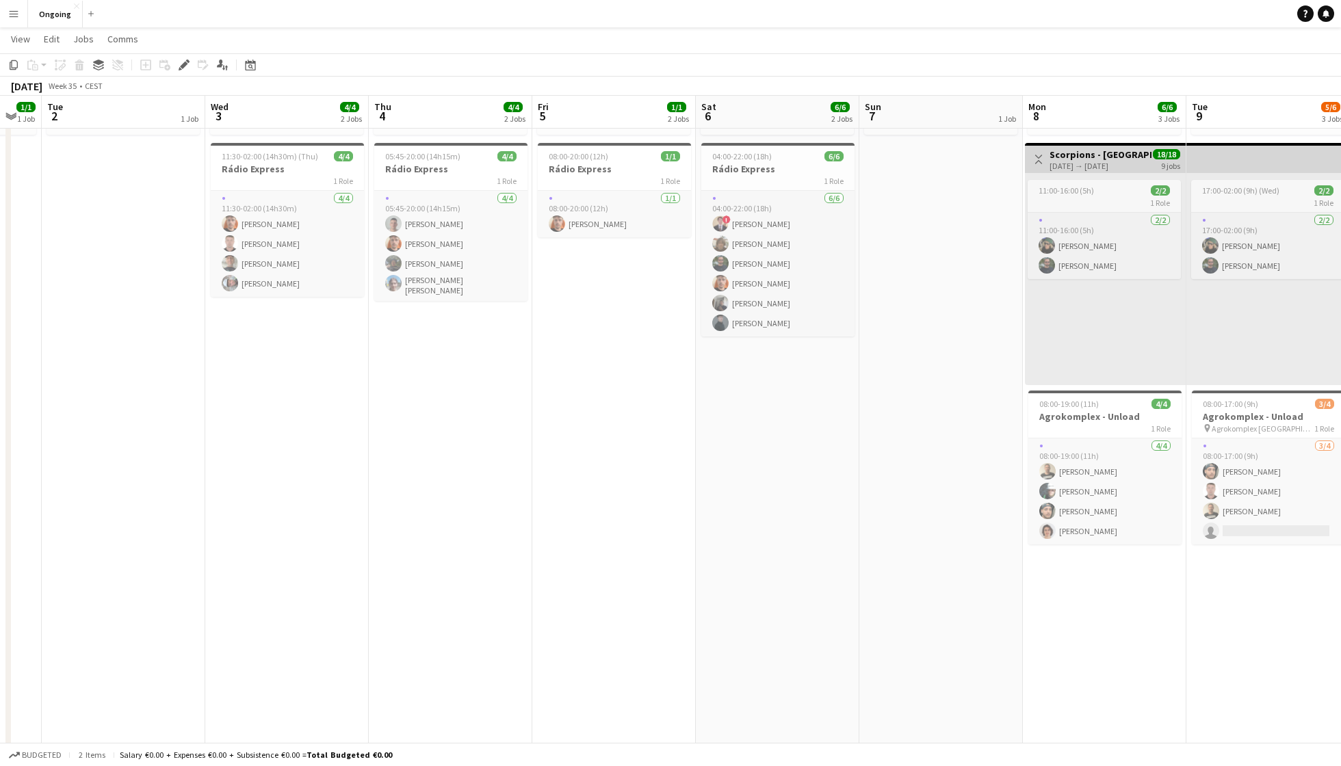
scroll to position [0, 458]
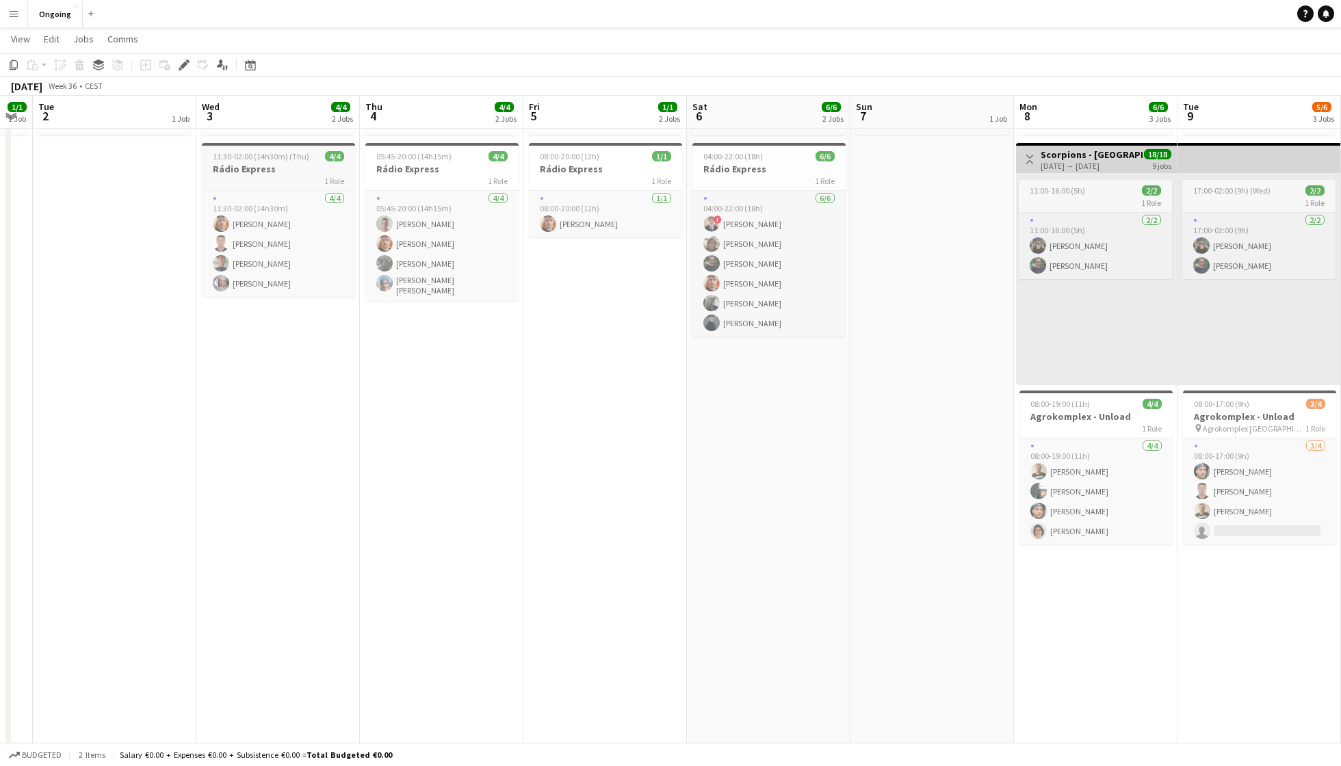
click at [286, 172] on h3 "Rádio Express" at bounding box center [278, 169] width 153 height 12
click at [181, 61] on icon "Edit" at bounding box center [184, 65] width 11 height 11
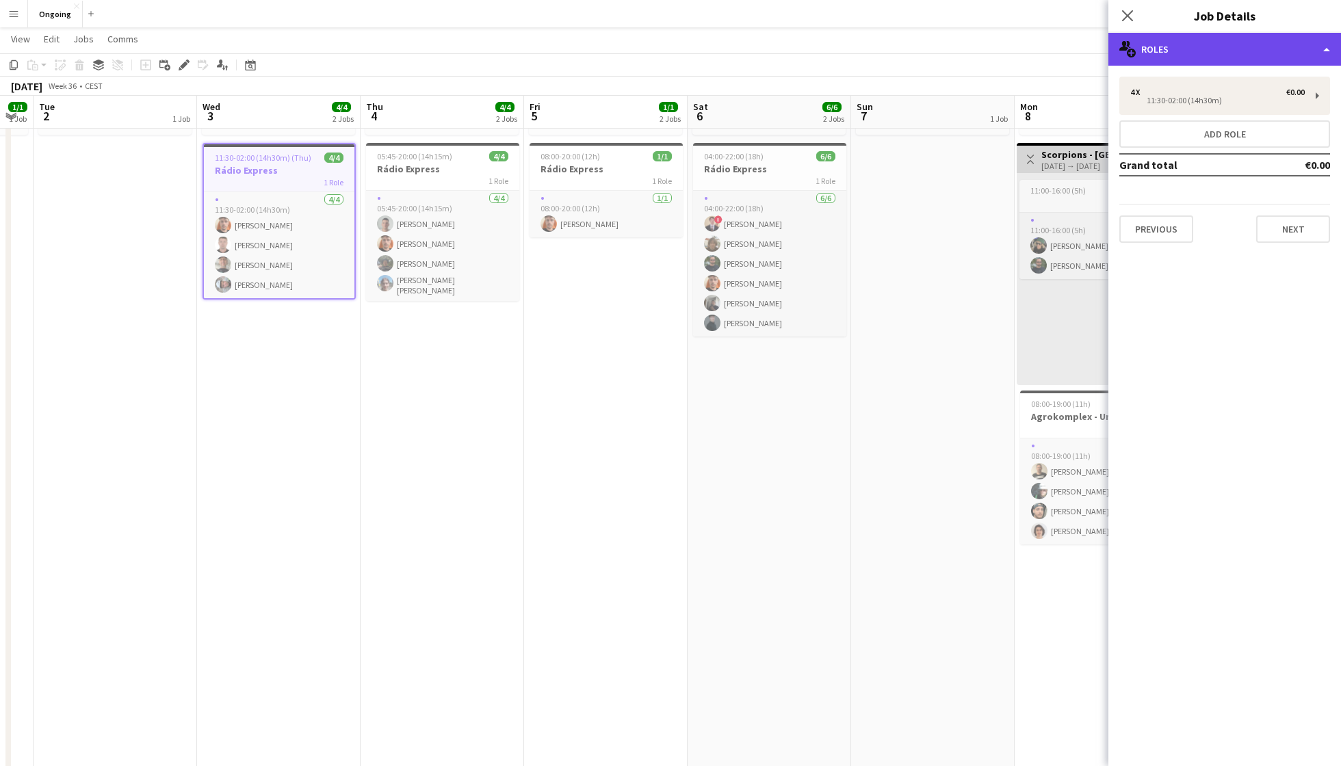
click at [1005, 53] on div "multiple-users-add Roles" at bounding box center [1224, 49] width 233 height 33
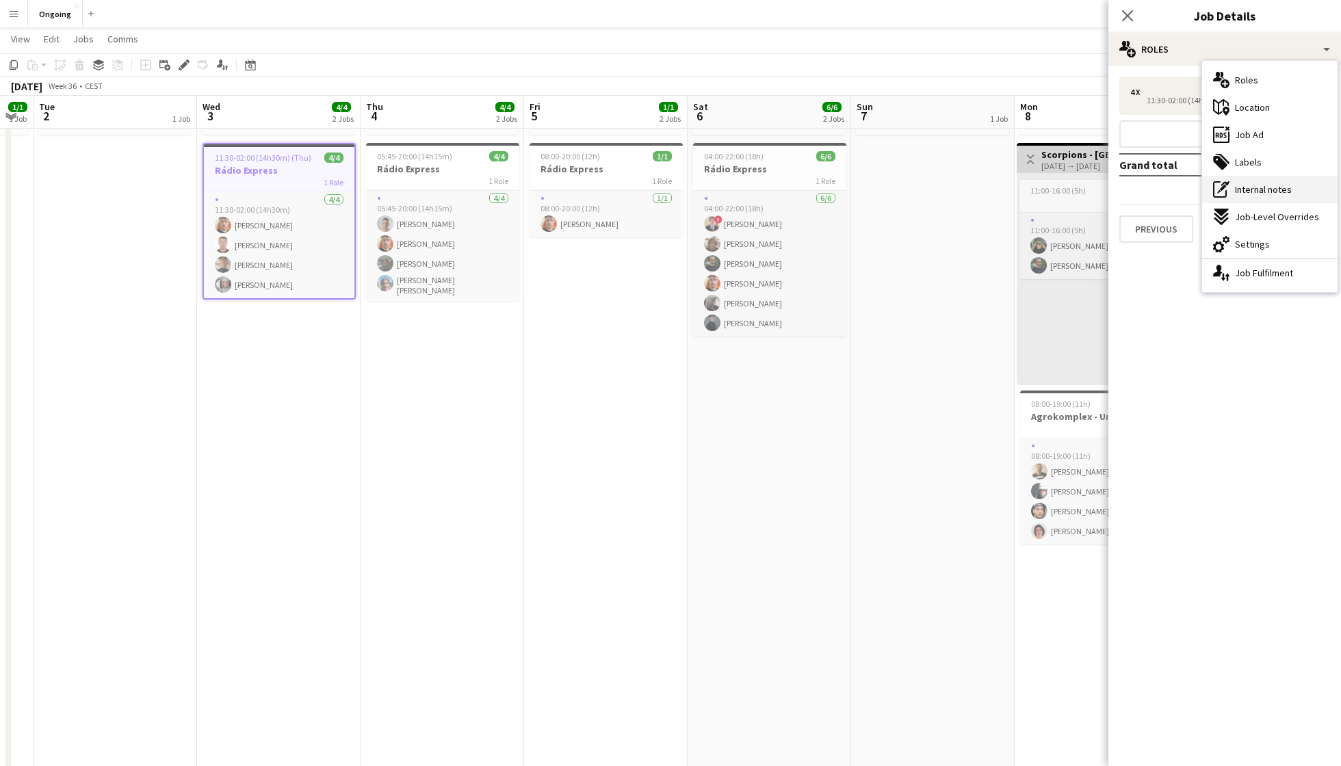
click at [1005, 187] on span "Internal notes" at bounding box center [1263, 189] width 57 height 12
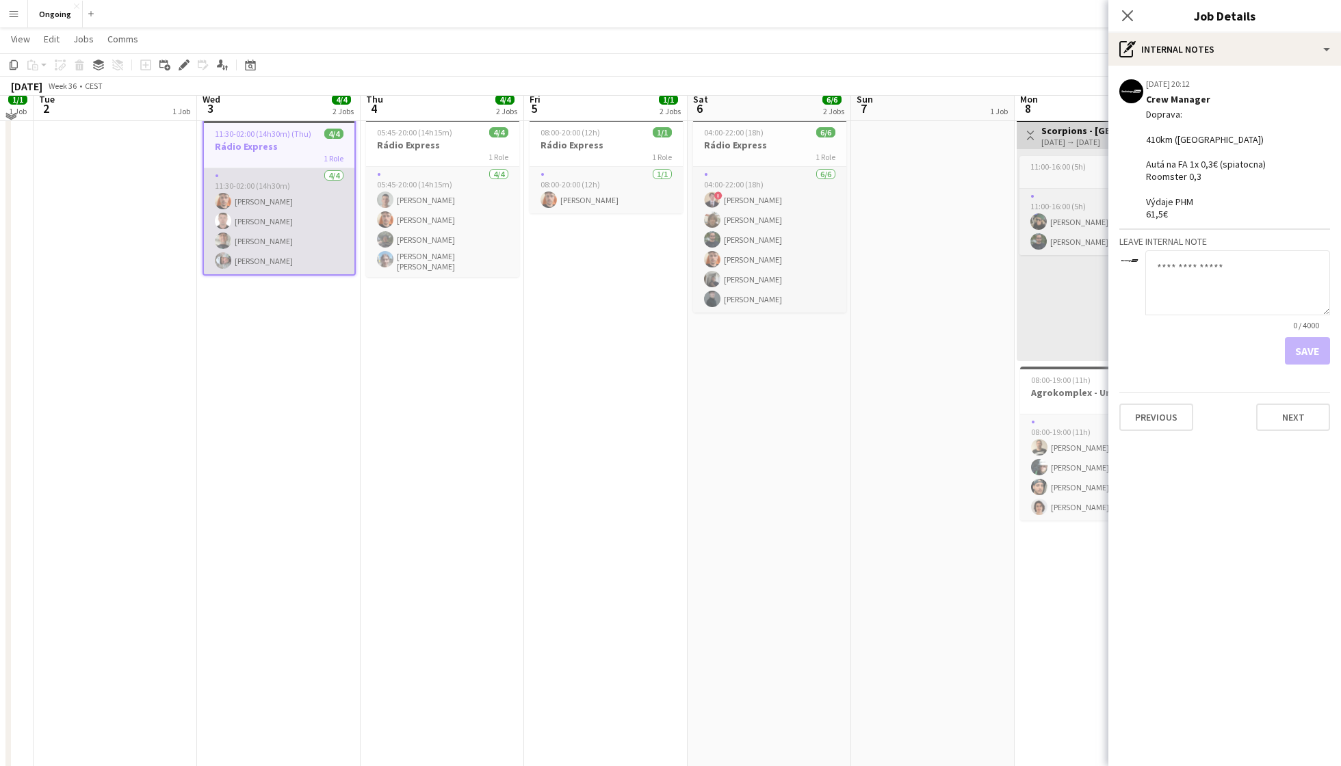
scroll to position [288, 0]
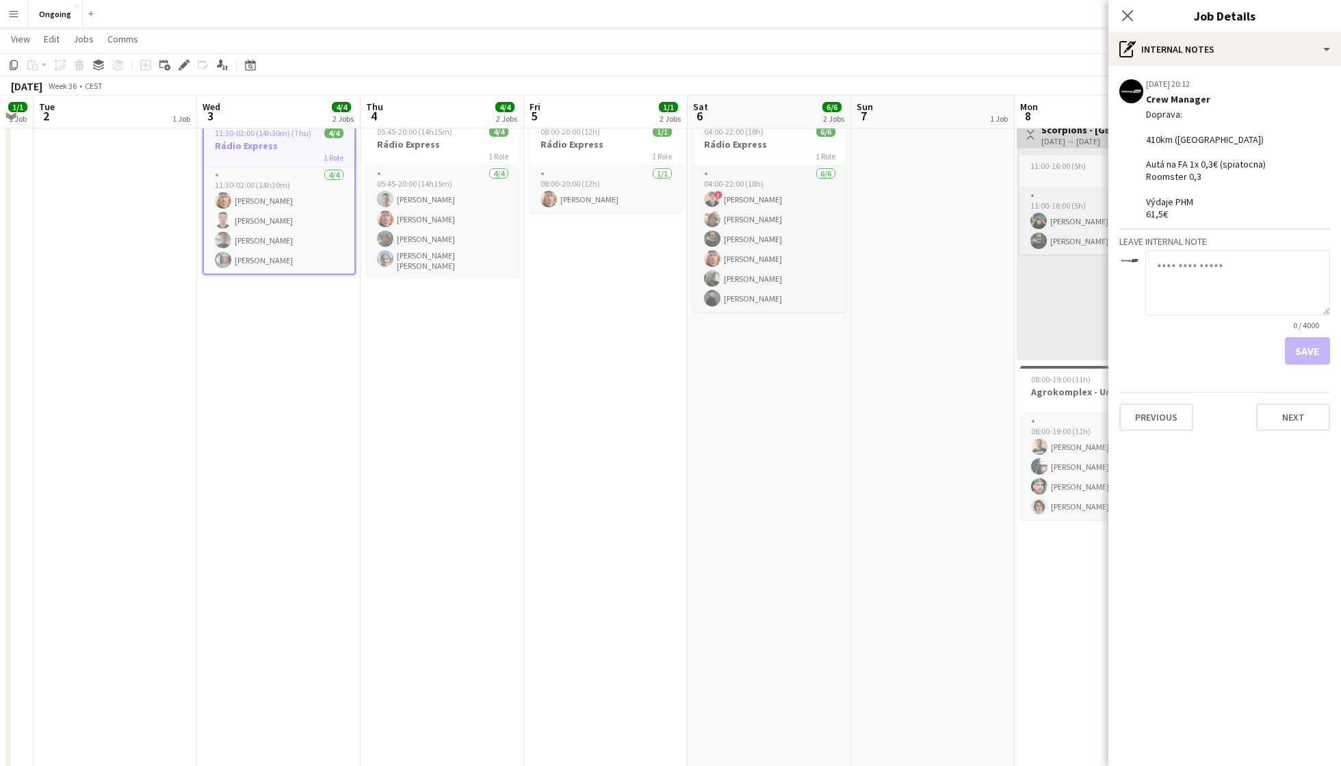
click at [16, 13] on app-icon "Menu" at bounding box center [13, 13] width 11 height 11
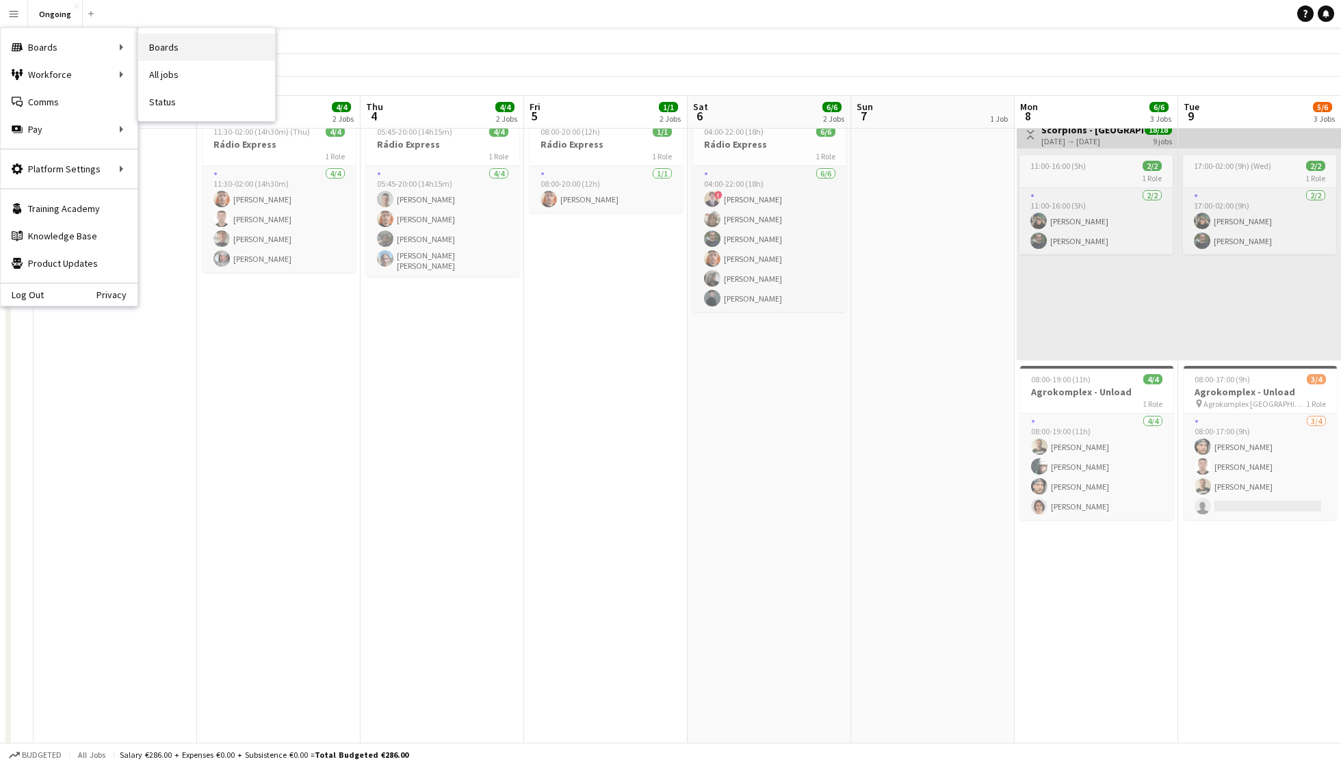
click at [168, 51] on link "Boards" at bounding box center [206, 47] width 137 height 27
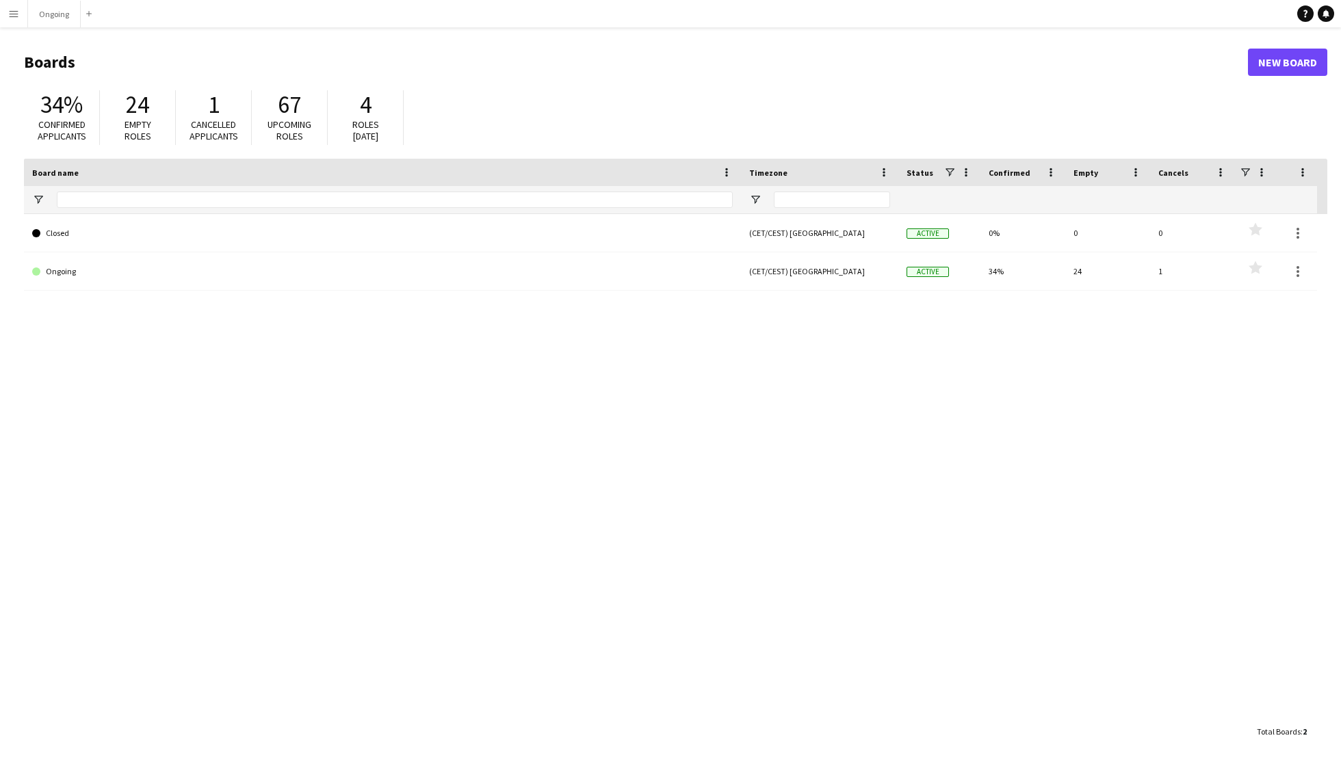
click at [15, 14] on app-icon "Menu" at bounding box center [13, 13] width 11 height 11
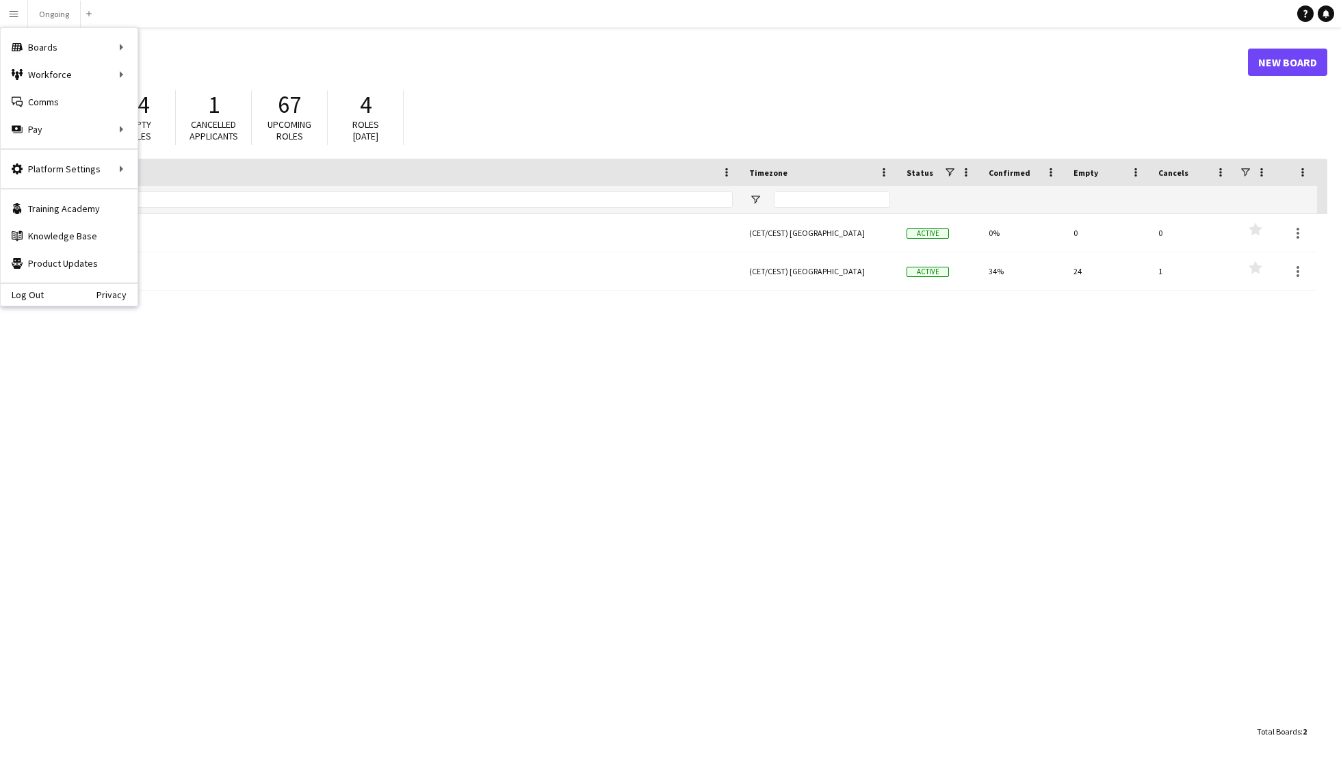
click at [308, 559] on div "Closed (CET/CEST) [GEOGRAPHIC_DATA] Active 0% 0 0 Favourites Ongoing (CET/CEST)…" at bounding box center [675, 466] width 1303 height 504
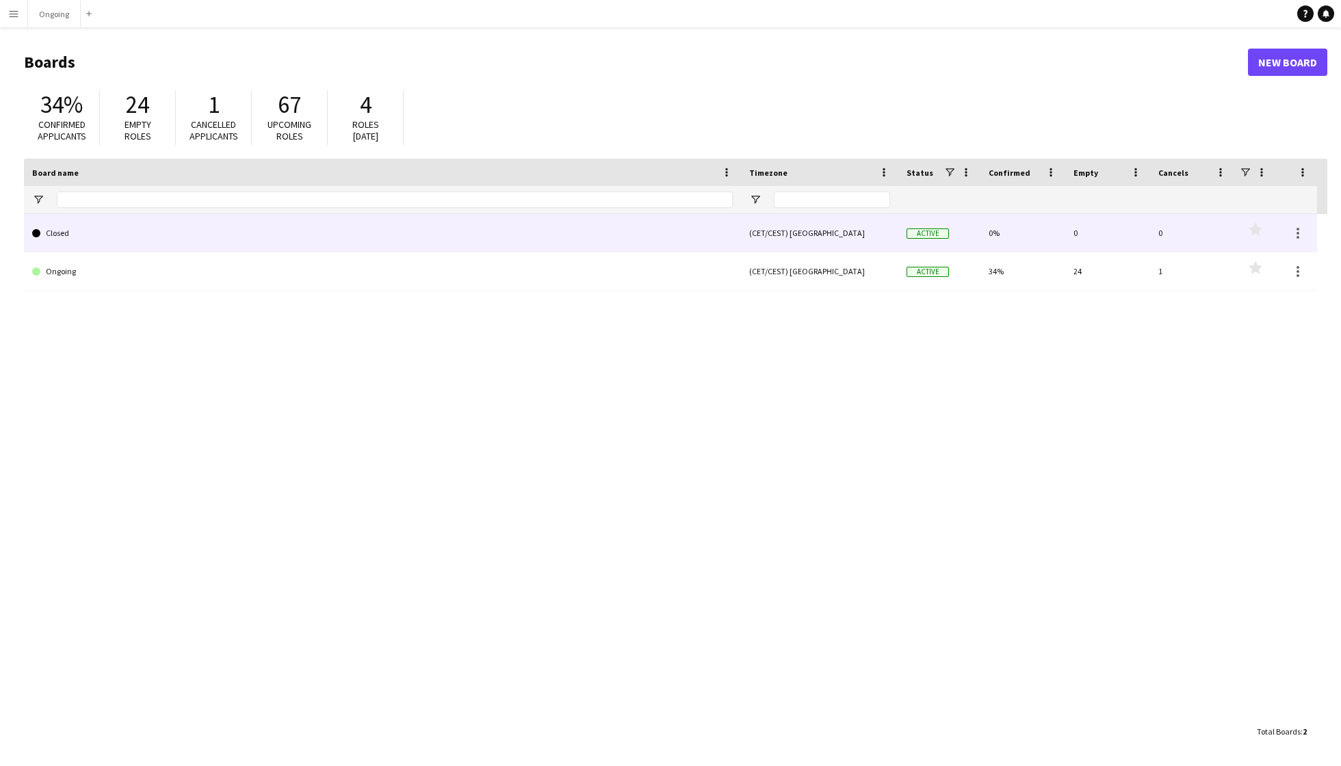
click at [72, 223] on link "Closed" at bounding box center [382, 233] width 700 height 38
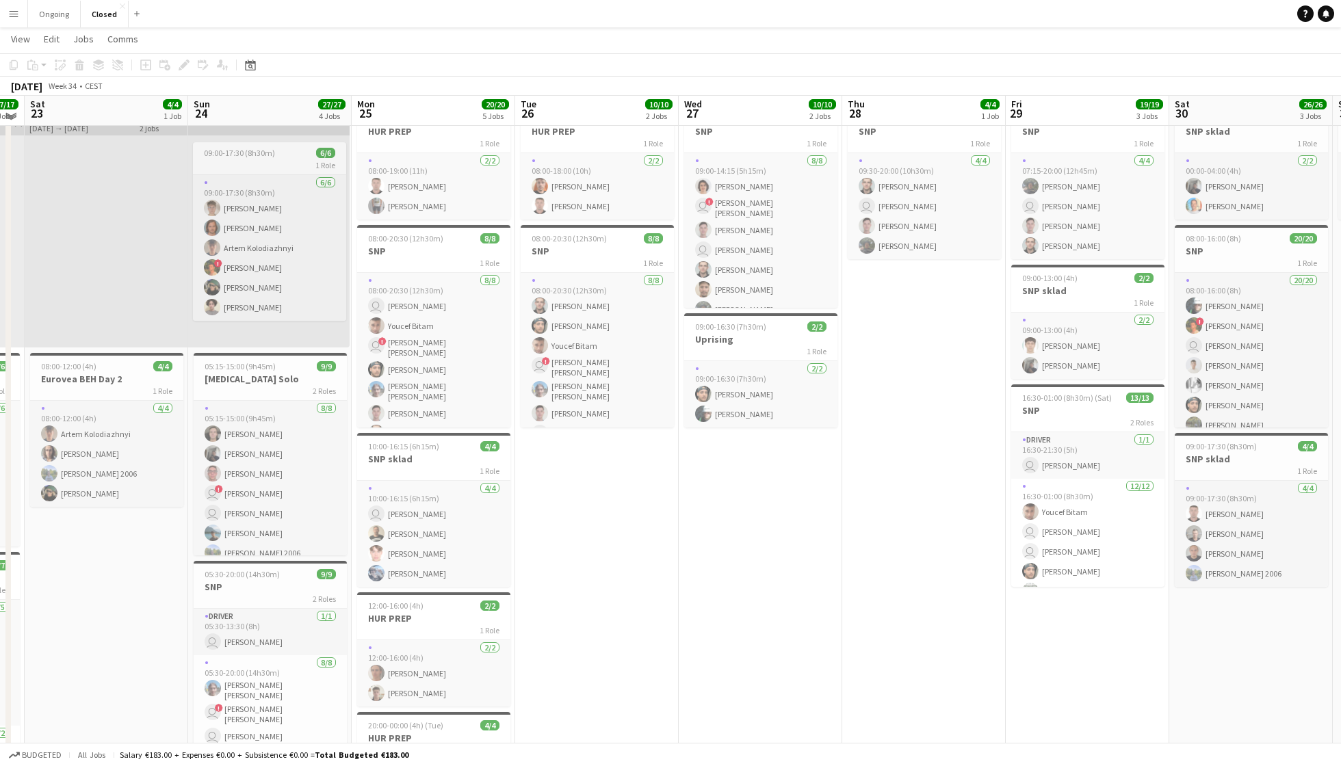
scroll to position [51, 0]
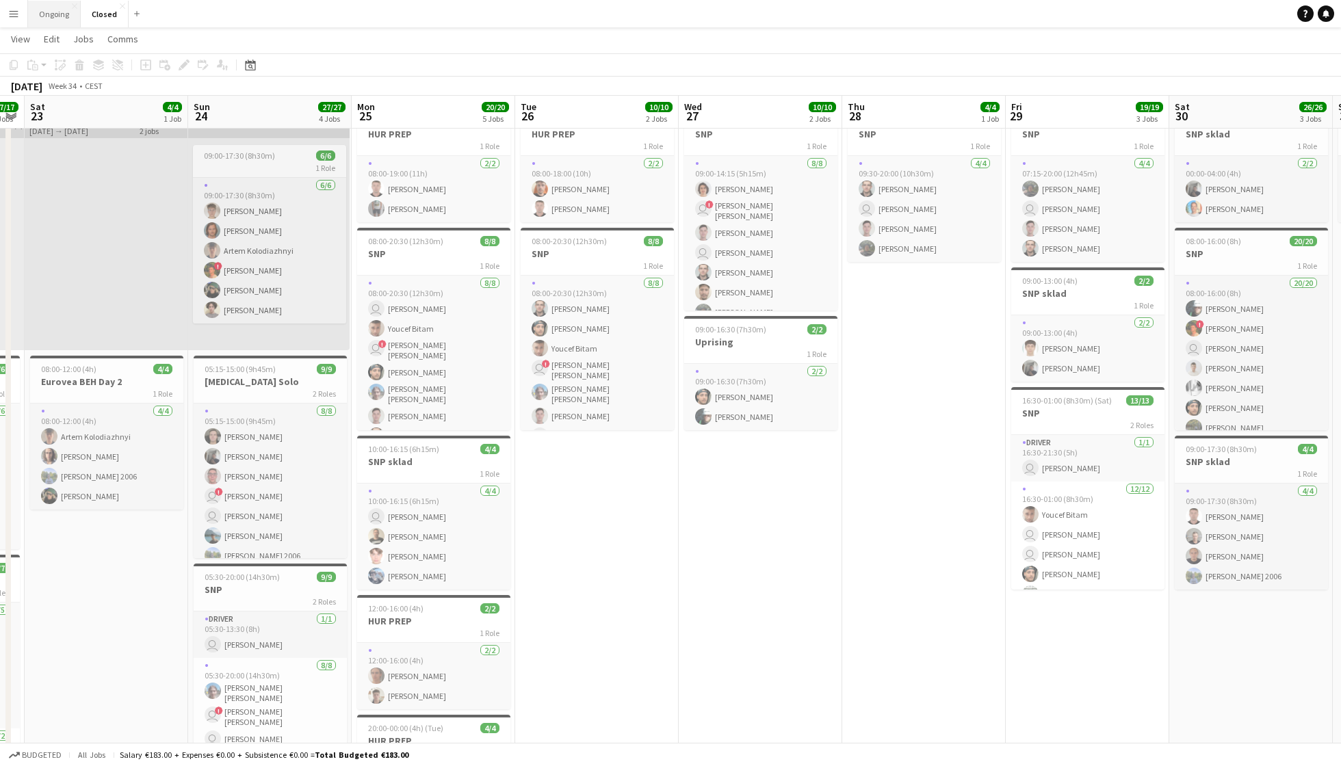
click at [42, 20] on button "Ongoing Close" at bounding box center [54, 14] width 53 height 27
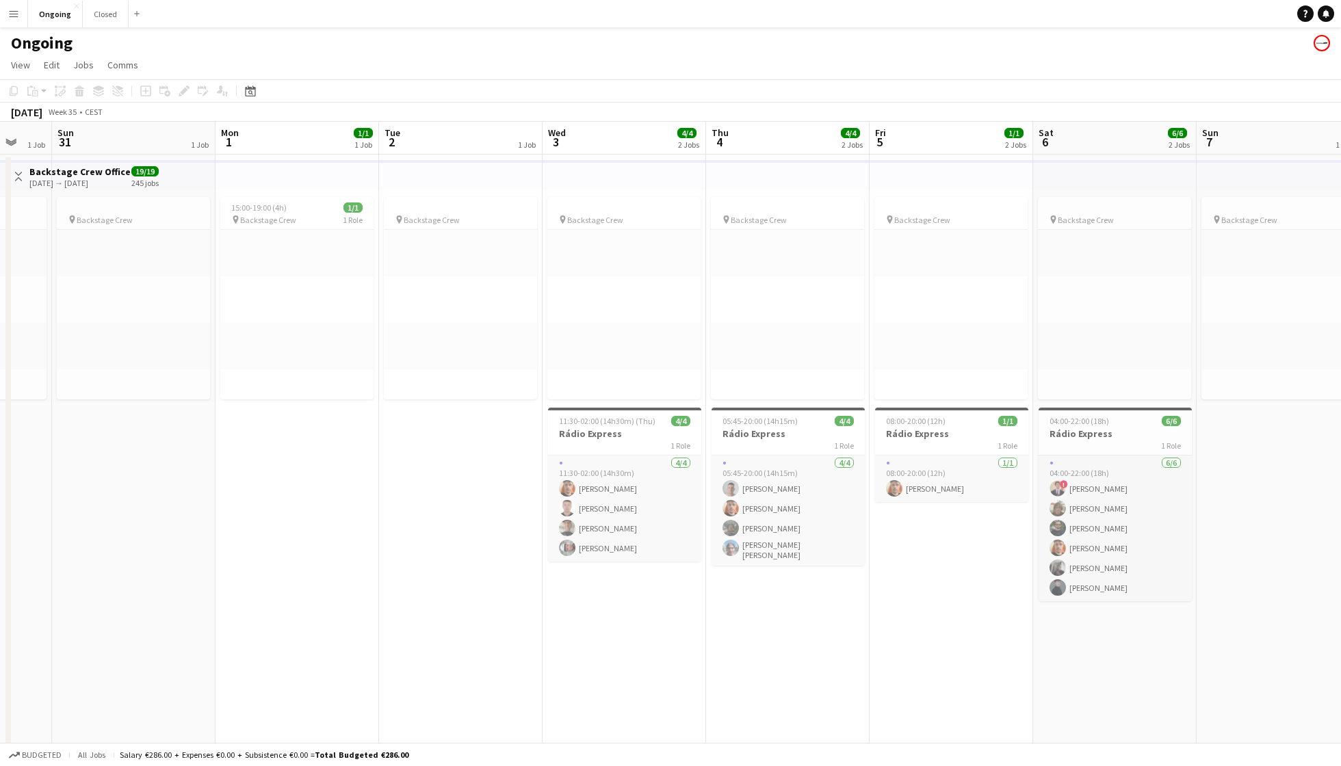
scroll to position [0, 605]
click at [614, 441] on div "1 Role" at bounding box center [621, 445] width 153 height 11
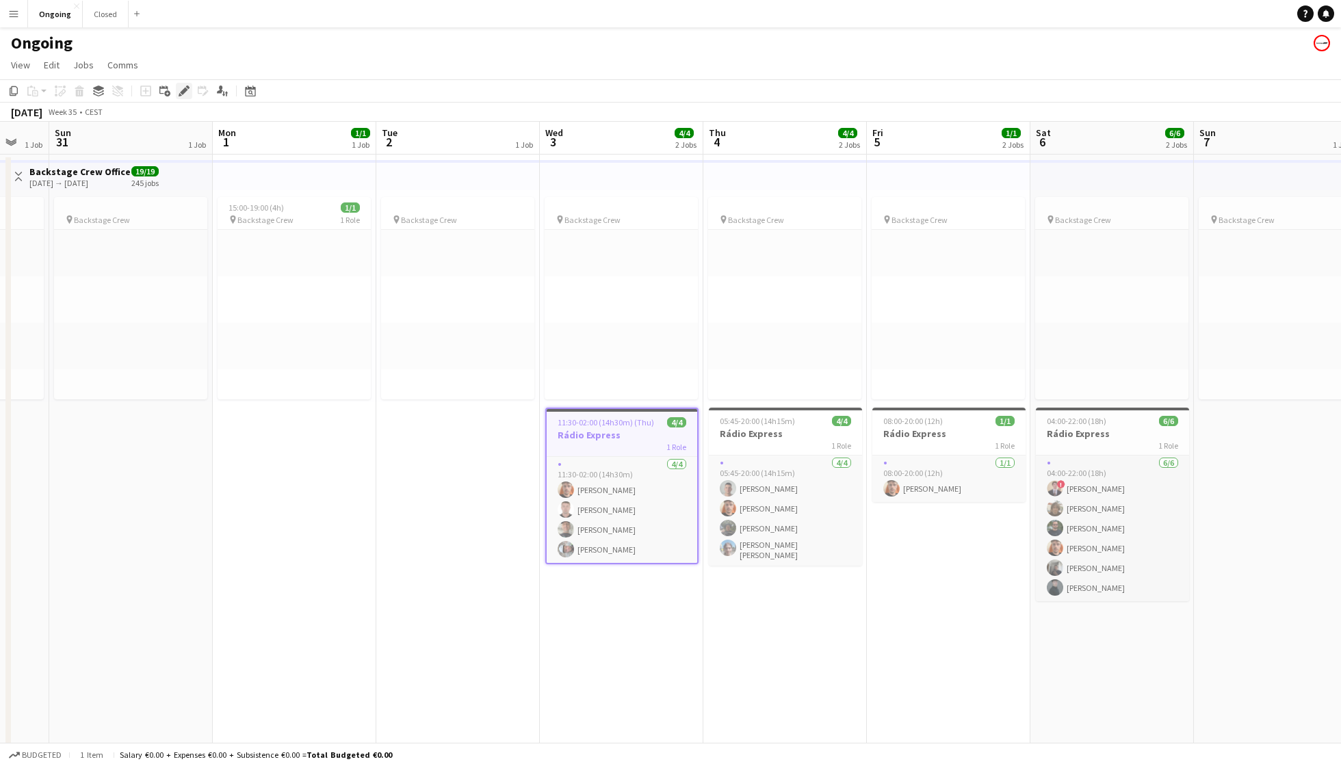
click at [182, 91] on icon at bounding box center [184, 92] width 8 height 8
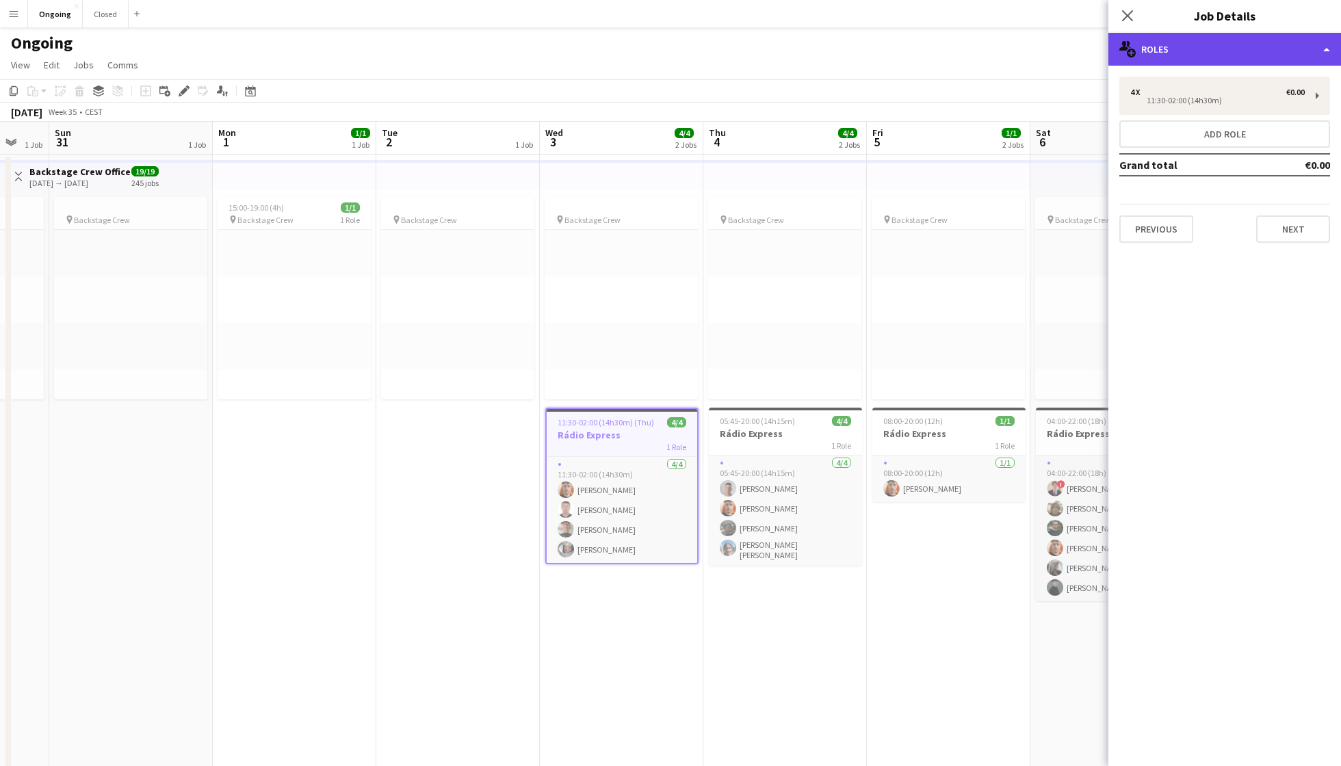
click at [1005, 53] on div "multiple-users-add Roles" at bounding box center [1224, 49] width 233 height 33
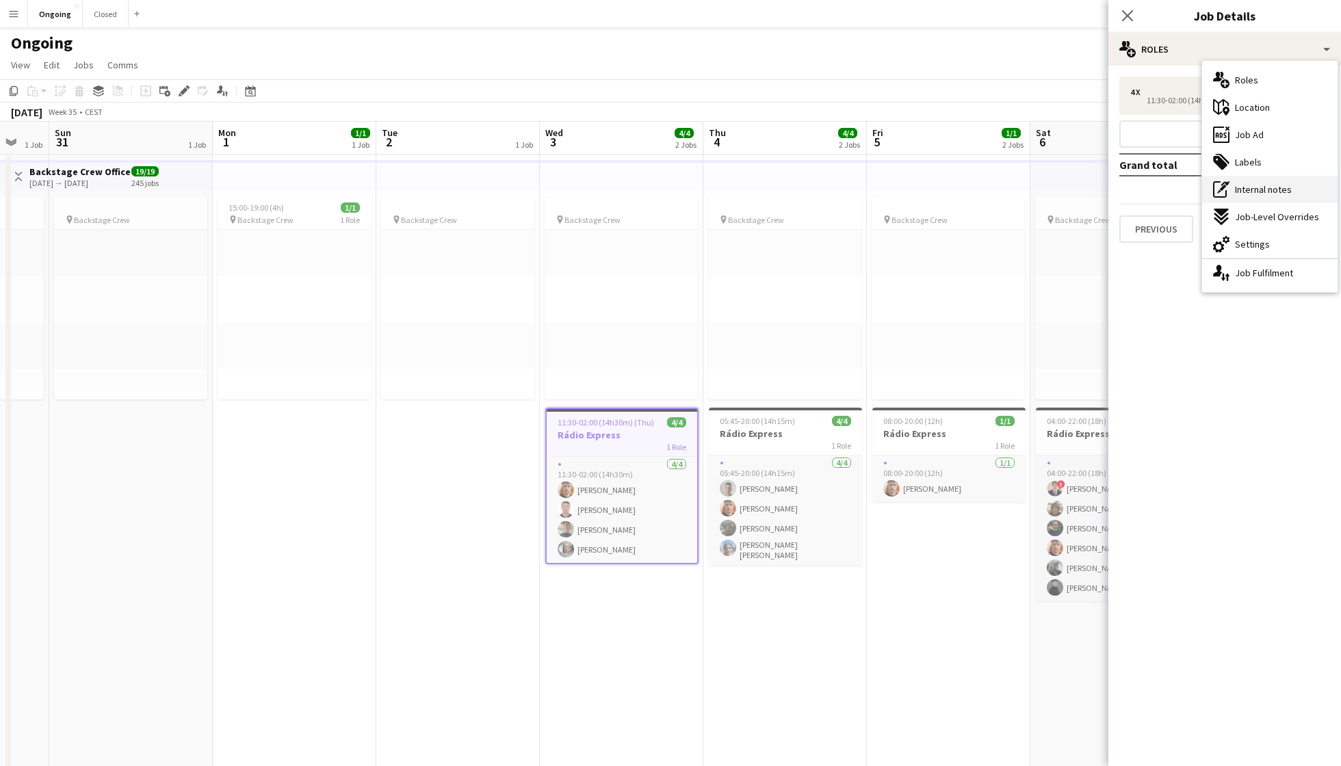
click at [1005, 190] on span "Internal notes" at bounding box center [1263, 189] width 57 height 12
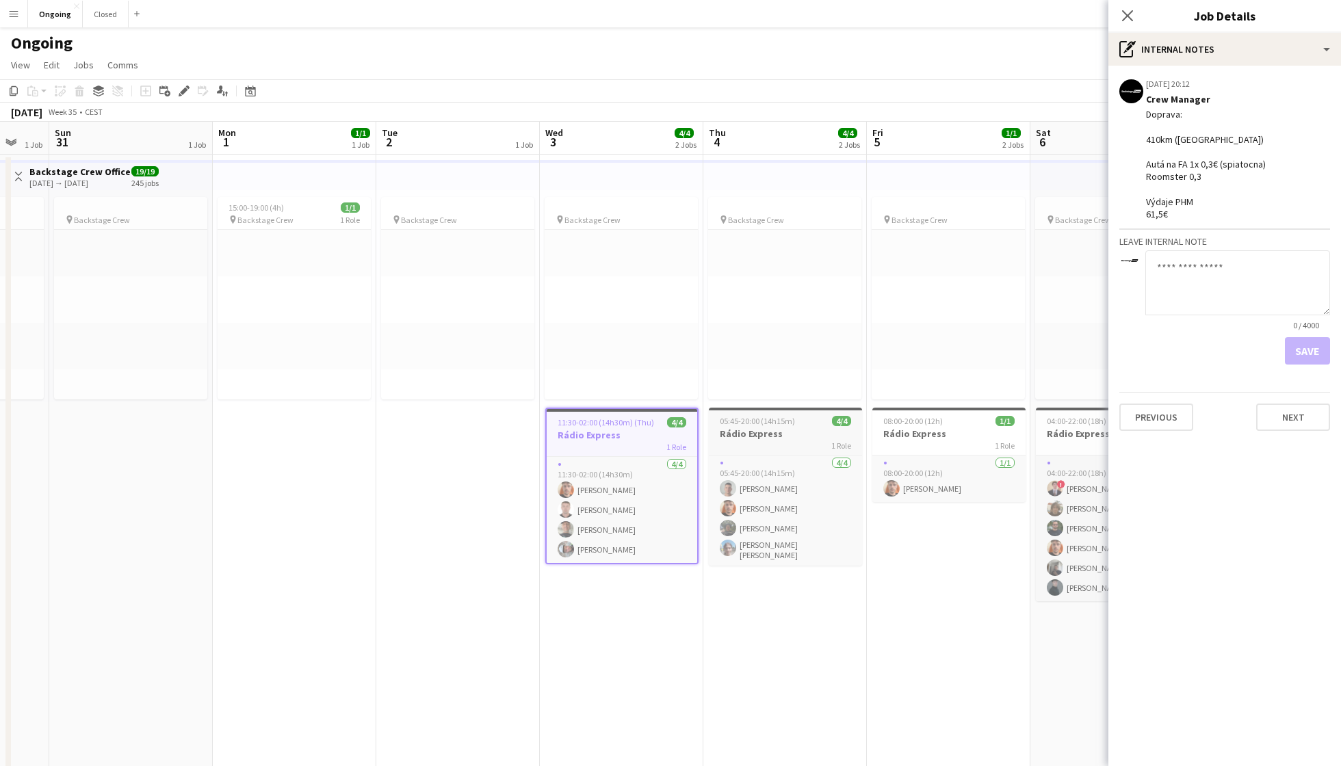
click at [796, 441] on div "1 Role" at bounding box center [785, 445] width 153 height 11
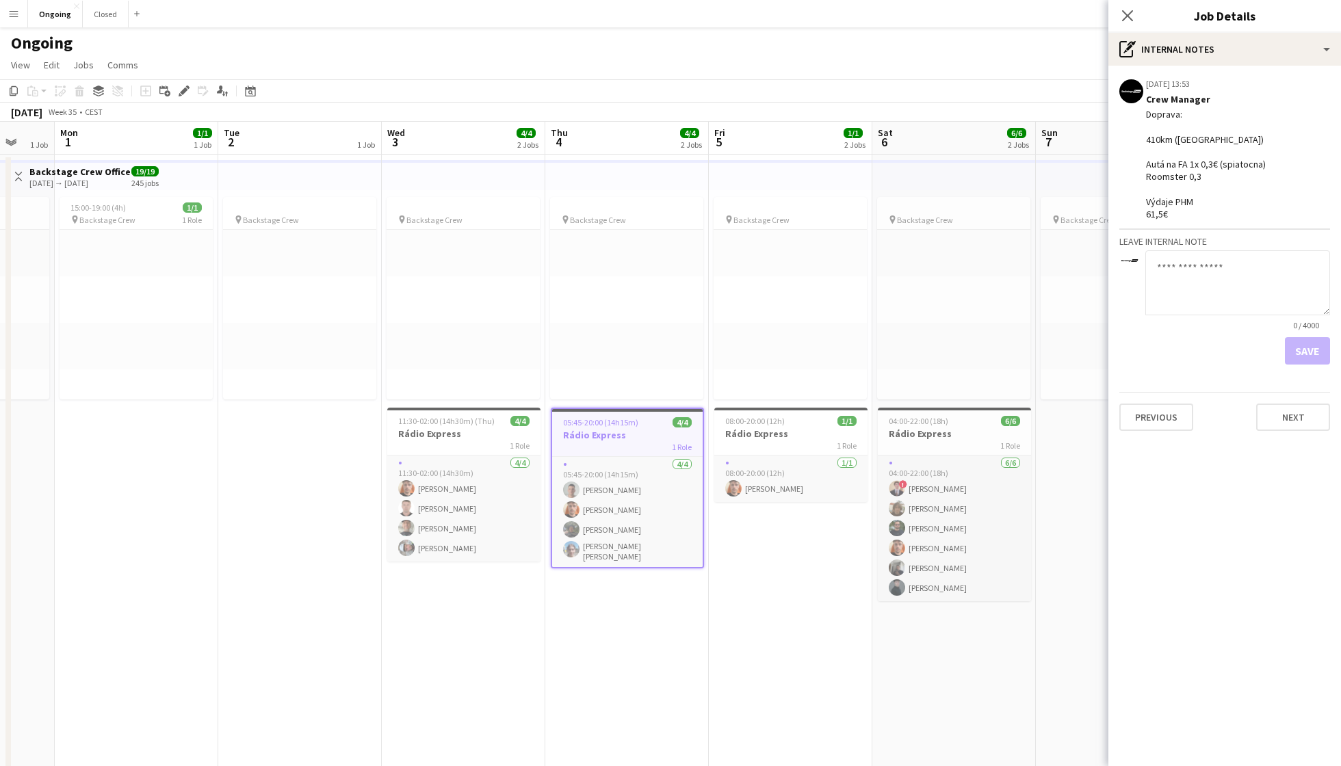
scroll to position [0, 487]
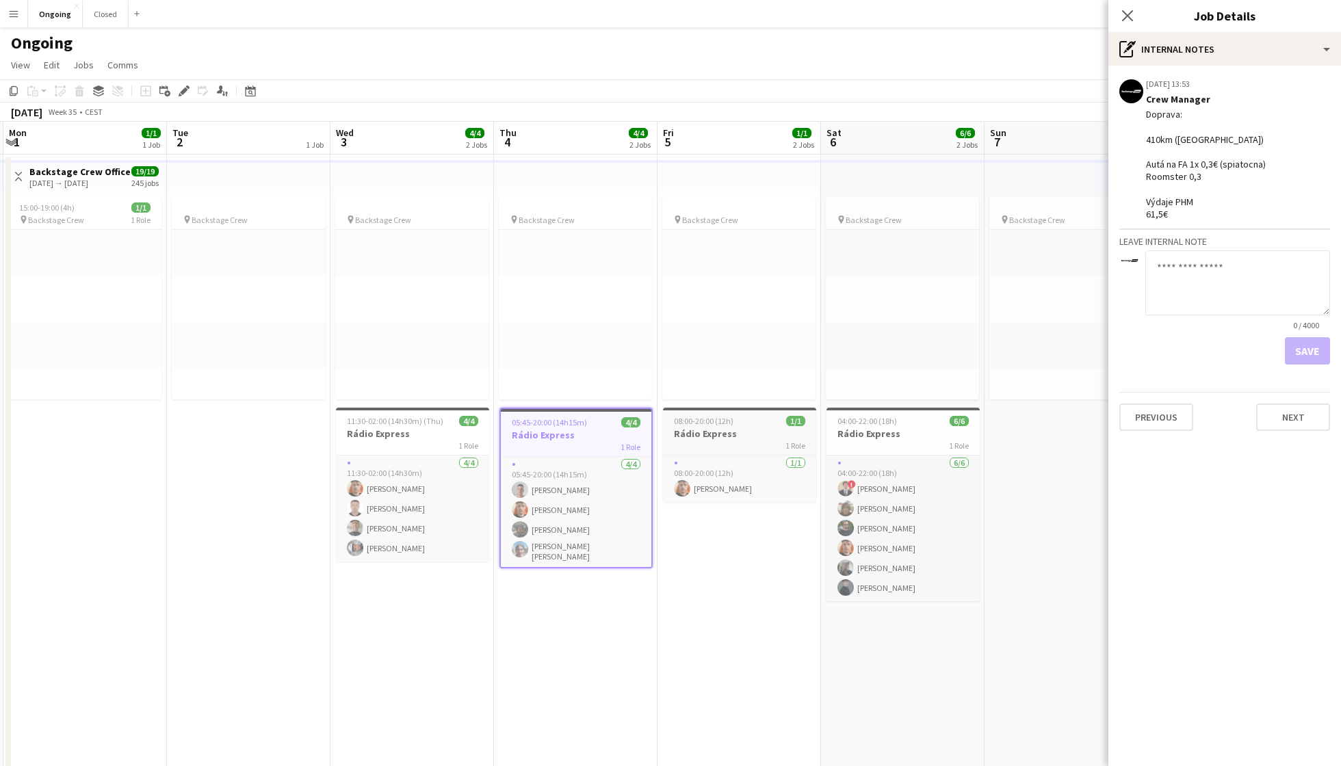
click at [748, 425] on app-job-card "08:00-20:00 (12h) 1/1 Rádio Express 1 Role [DATE] 08:00-20:00 (12h) [PERSON_NAM…" at bounding box center [739, 455] width 153 height 94
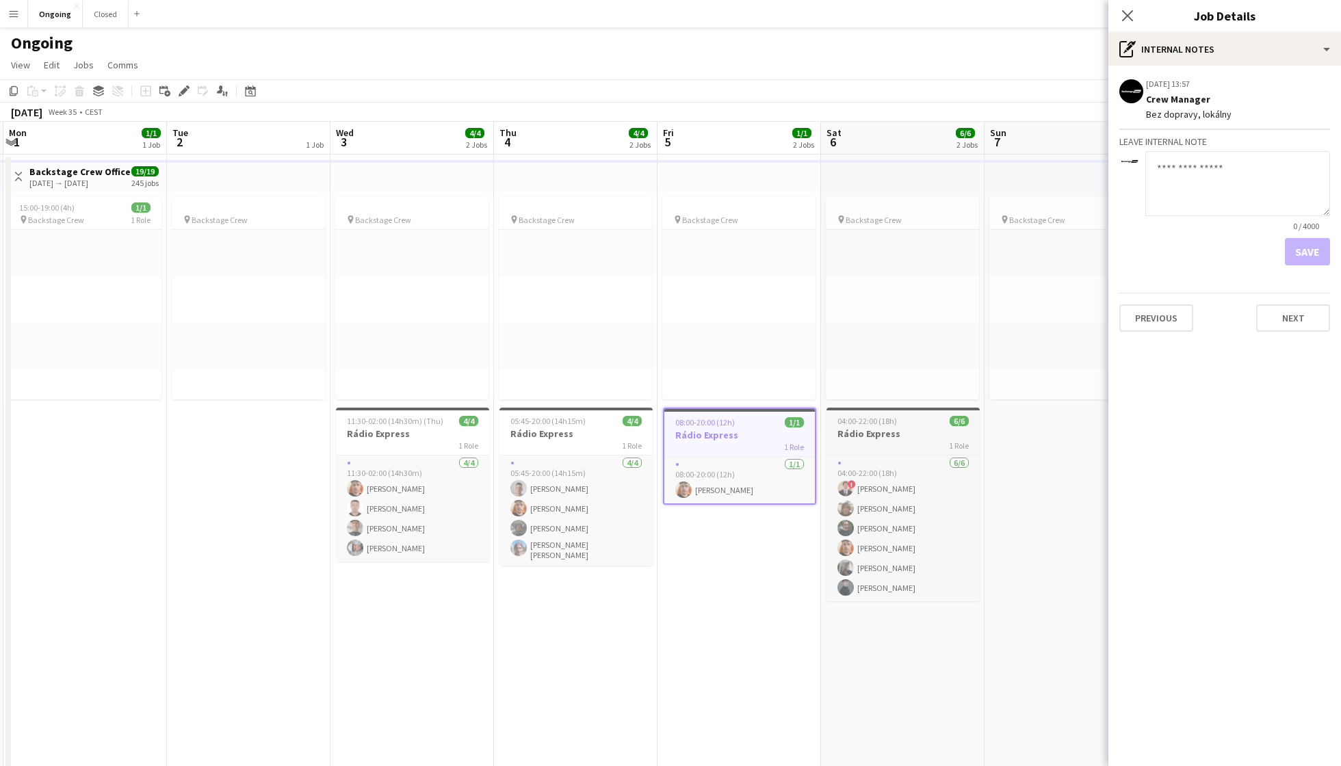
click at [869, 420] on span "04:00-22:00 (18h)" at bounding box center [867, 421] width 60 height 10
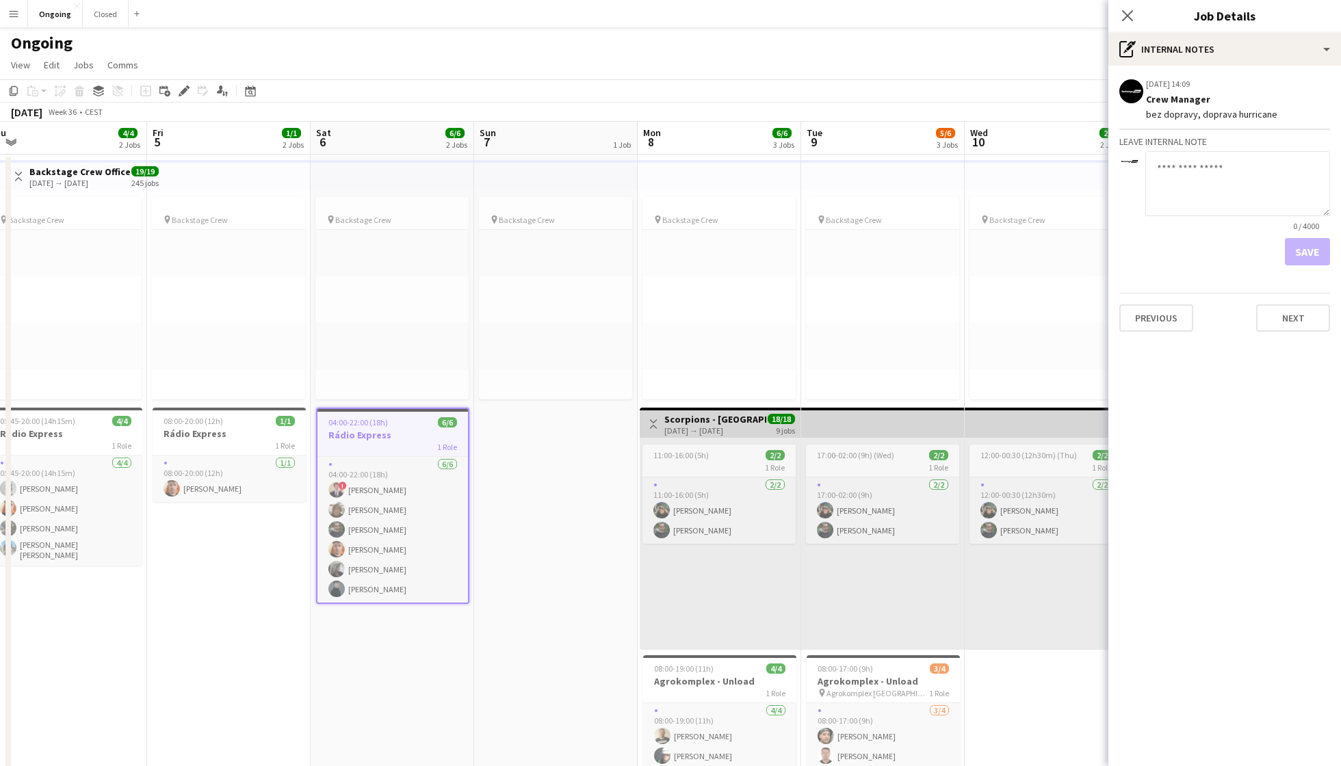
scroll to position [0, 365]
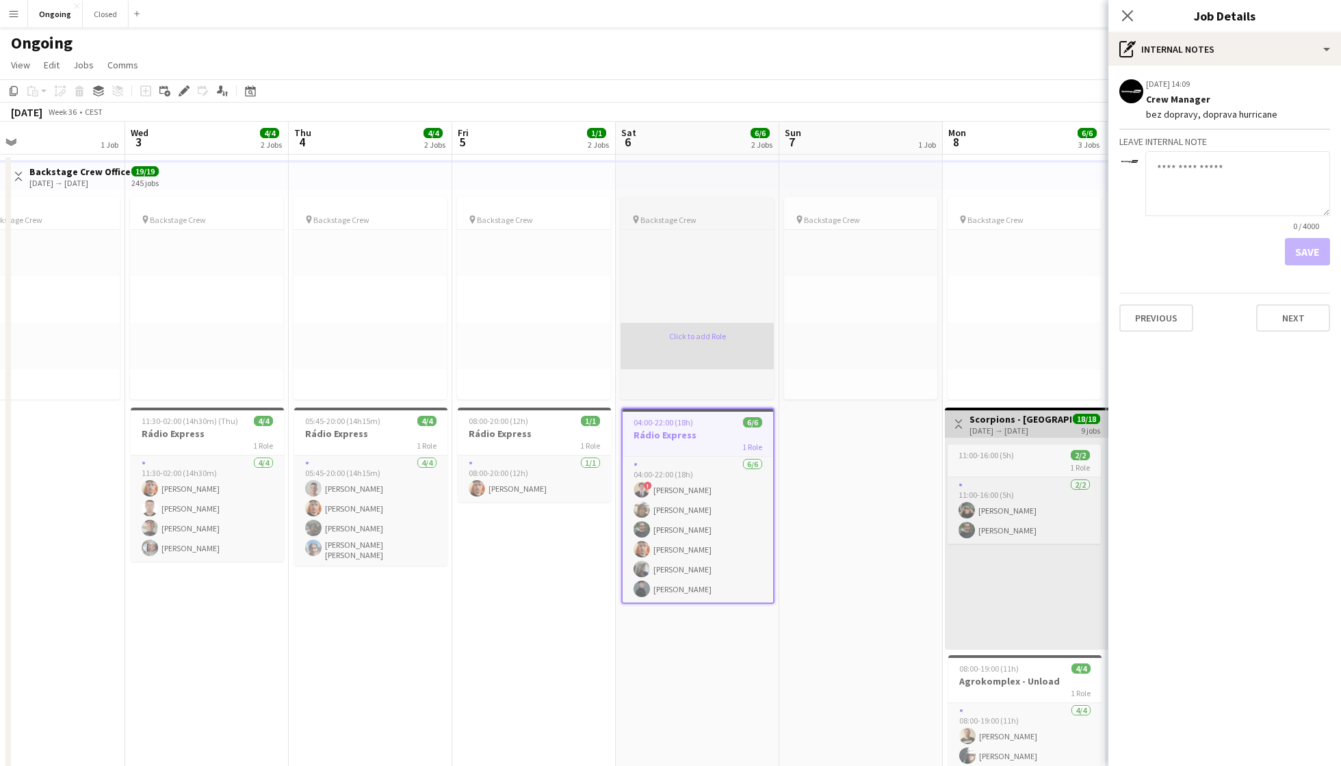
click at [710, 324] on app-card-role-placeholder "Click to add Role" at bounding box center [696, 346] width 153 height 47
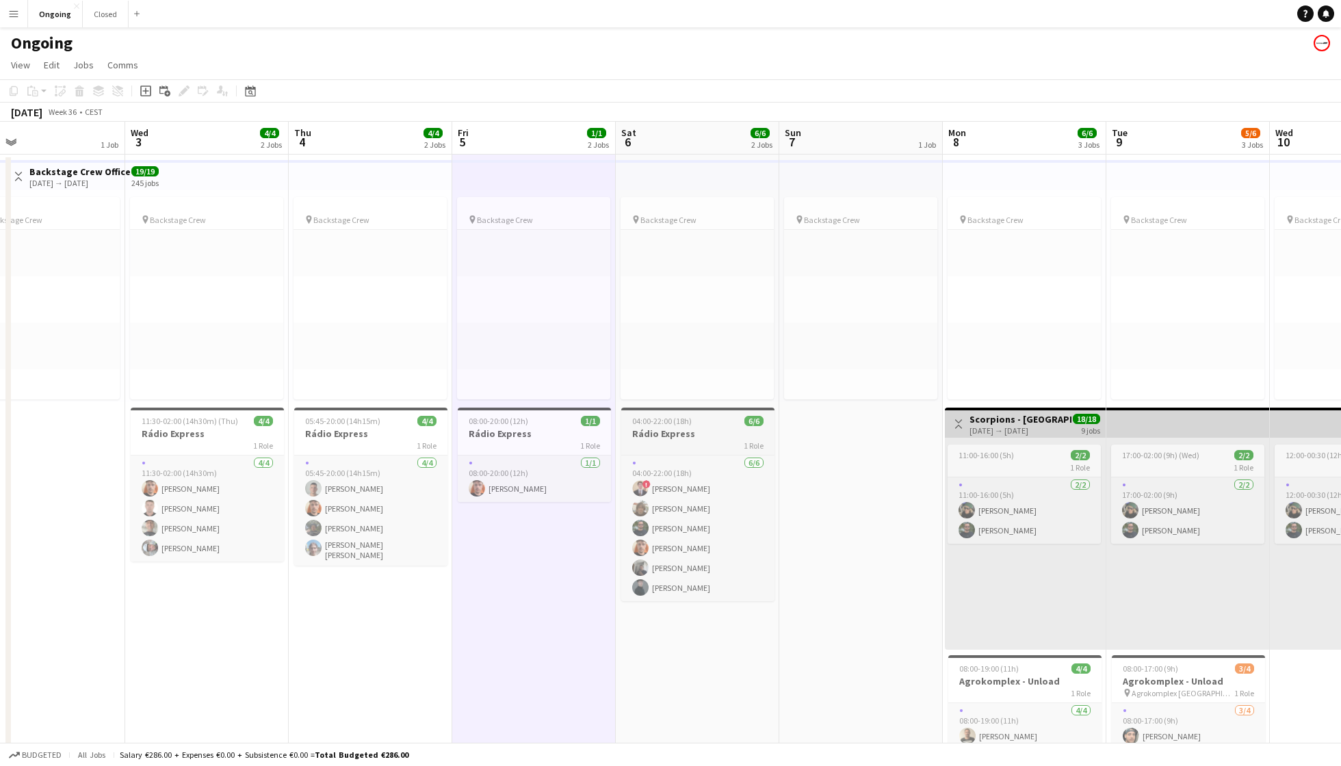
click at [674, 433] on h3 "Rádio Express" at bounding box center [697, 434] width 153 height 12
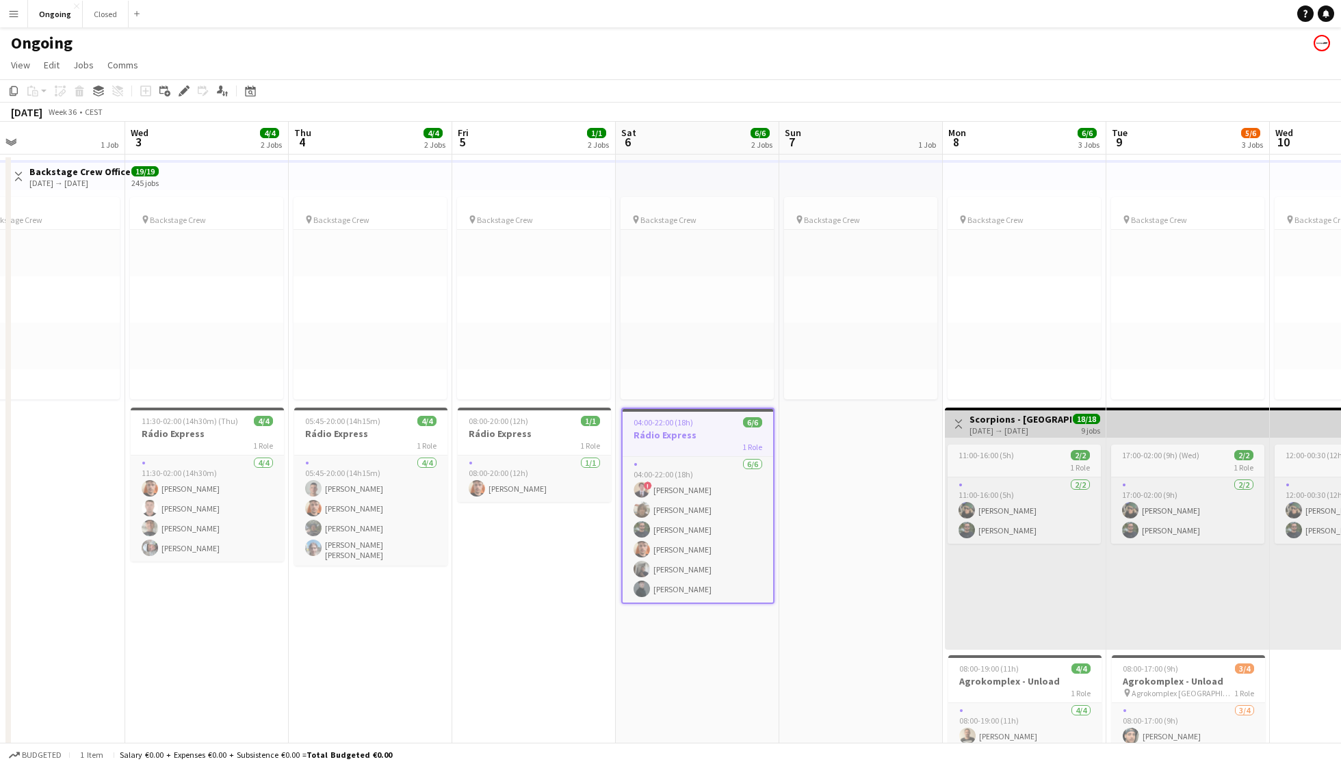
click at [682, 432] on h3 "Rádio Express" at bounding box center [697, 435] width 150 height 12
click at [683, 420] on span "04:00-22:00 (18h)" at bounding box center [662, 421] width 60 height 10
click at [182, 86] on icon "Edit" at bounding box center [184, 91] width 11 height 11
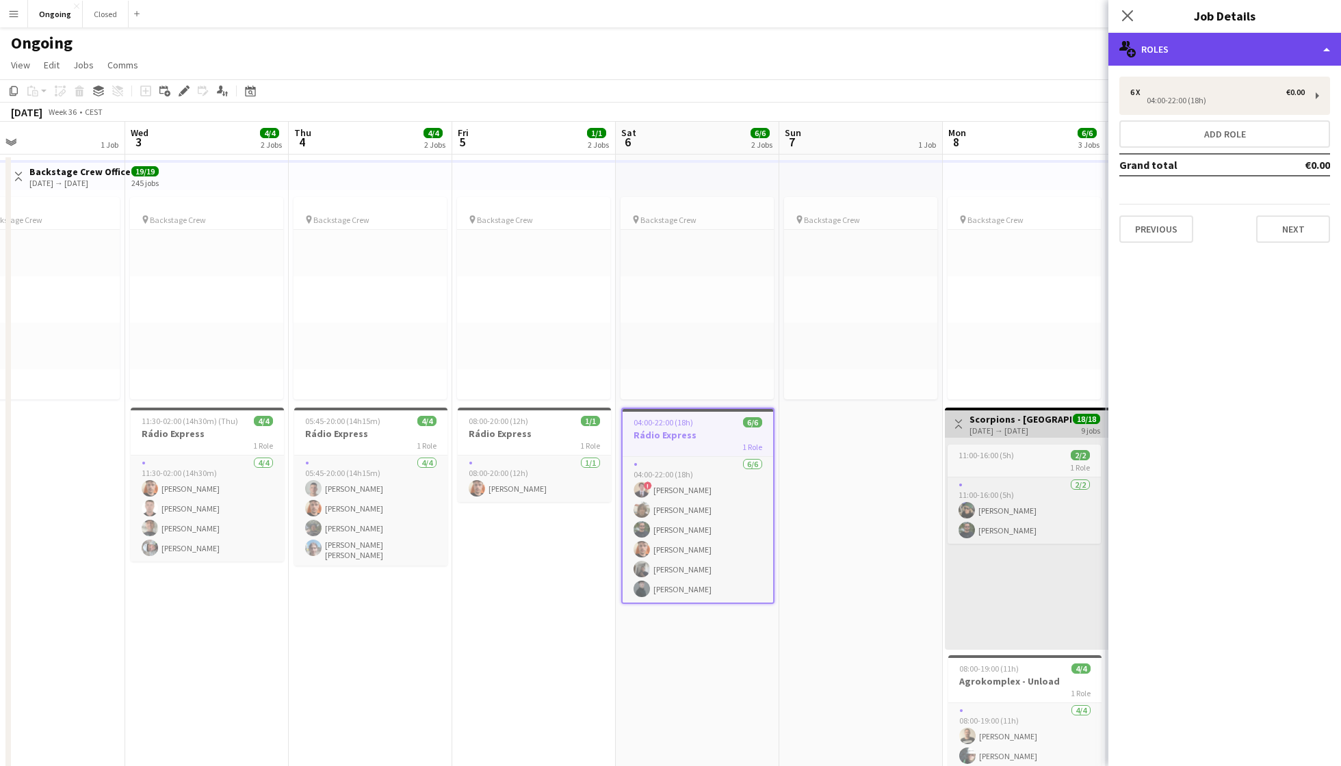
click at [1005, 53] on div "multiple-users-add Roles" at bounding box center [1224, 49] width 233 height 33
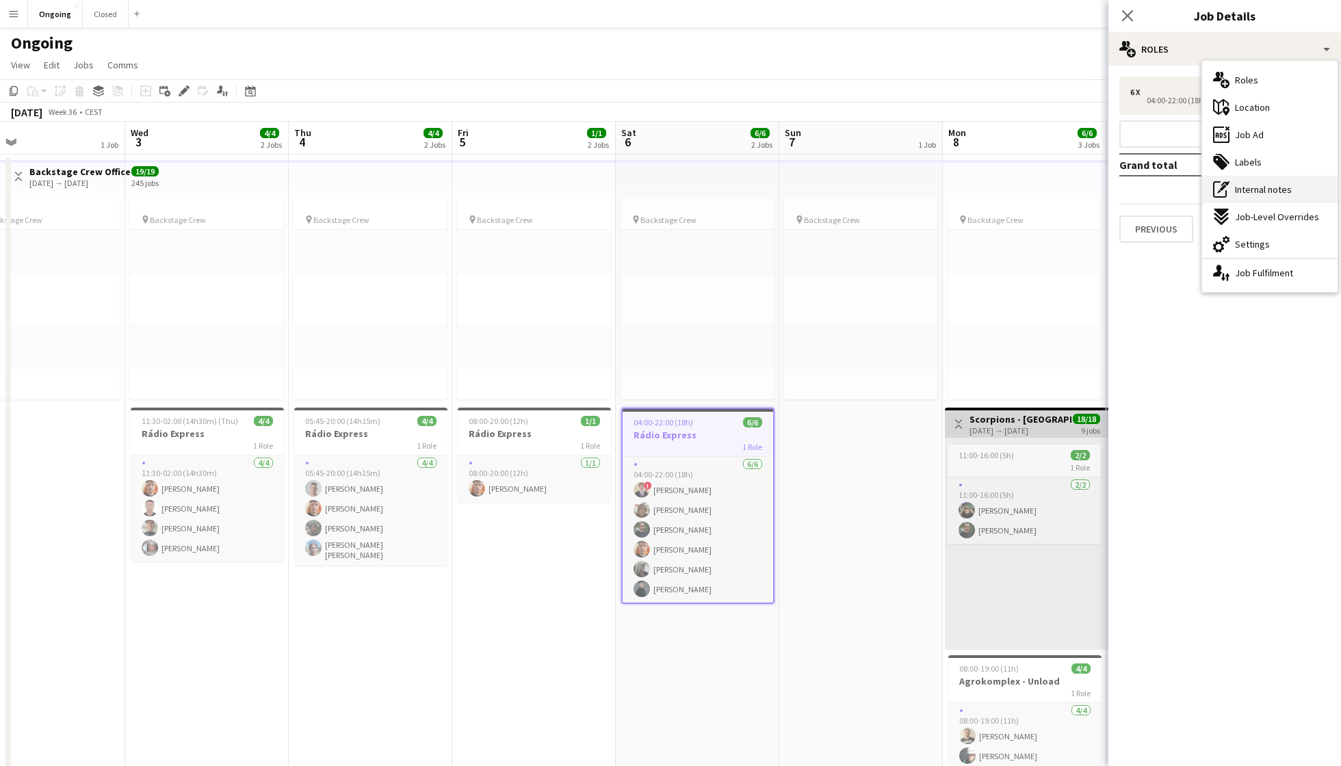
click at [1005, 182] on div "pen-write Internal notes" at bounding box center [1269, 189] width 135 height 27
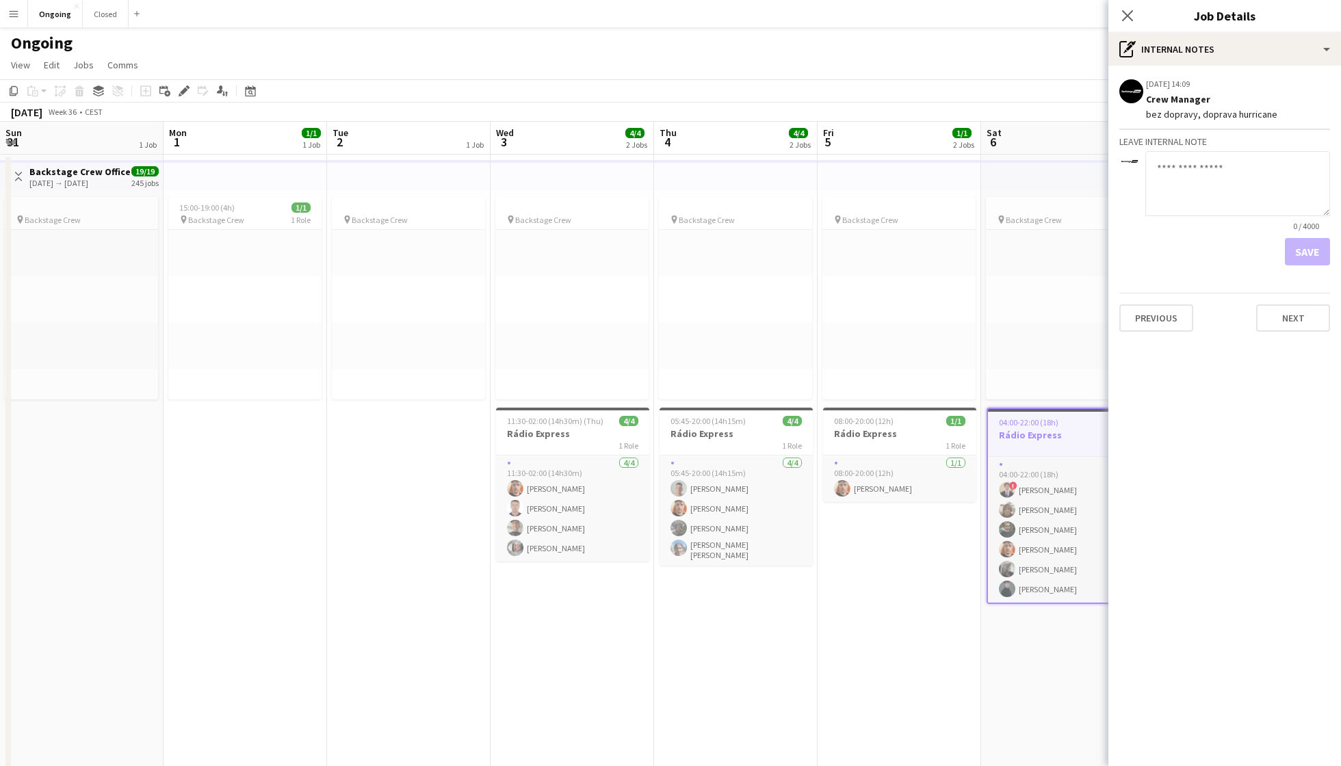
scroll to position [0, 365]
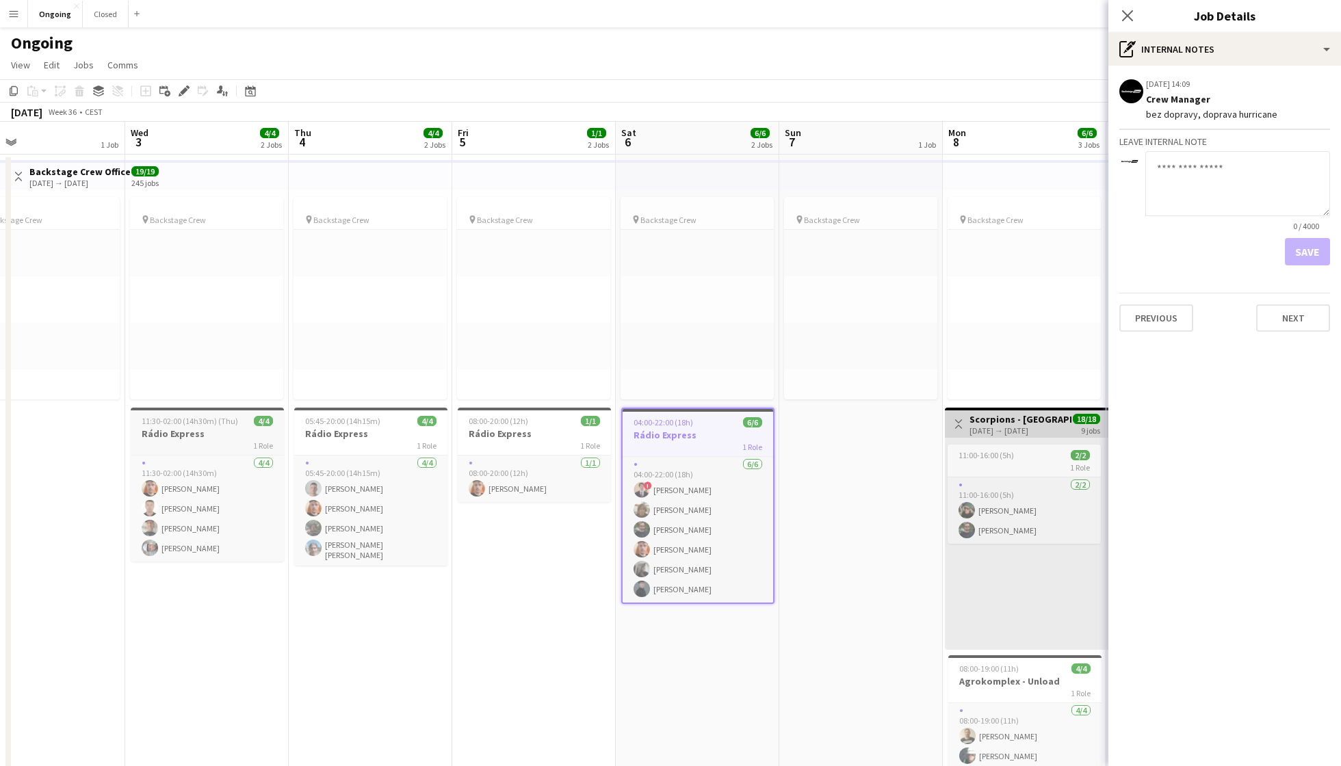
click at [228, 419] on span "11:30-02:00 (14h30m) (Thu)" at bounding box center [190, 421] width 96 height 10
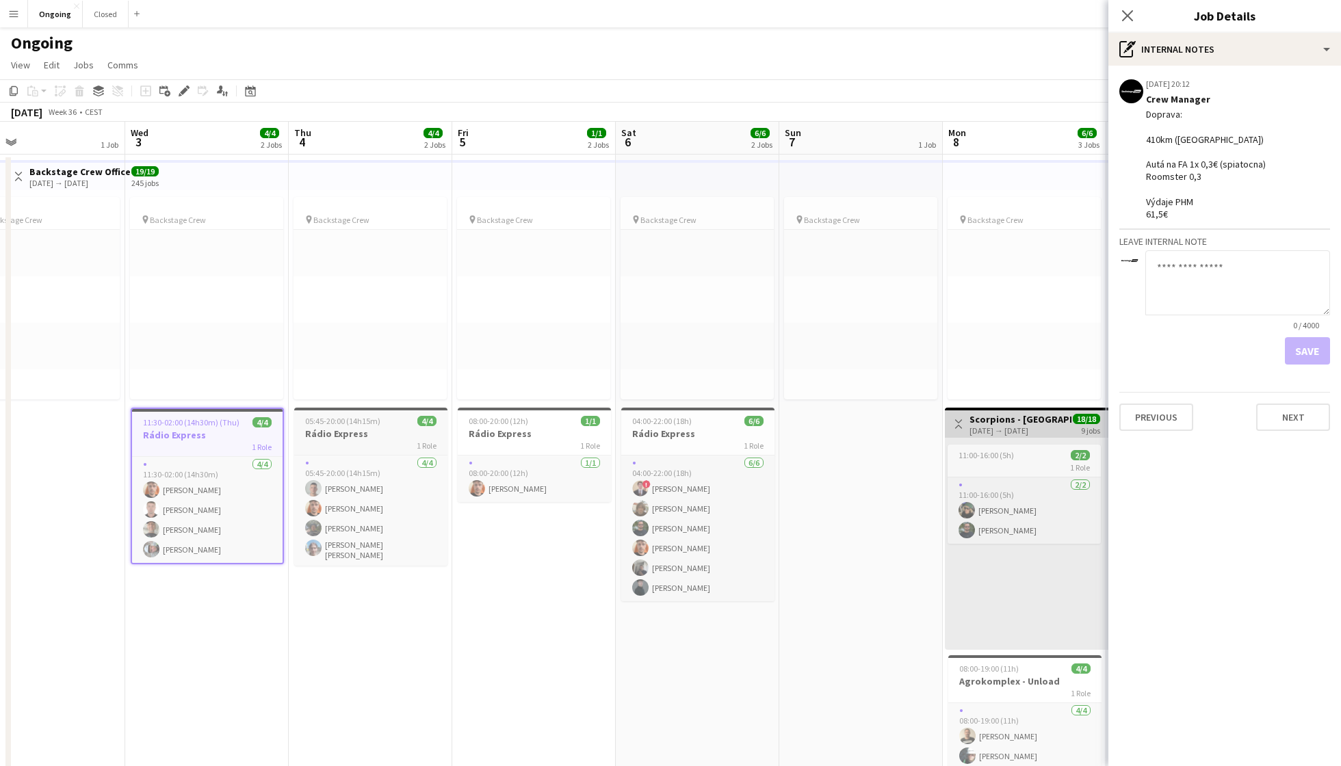
click at [382, 417] on div "05:45-20:00 (14h15m) 4/4" at bounding box center [370, 421] width 153 height 10
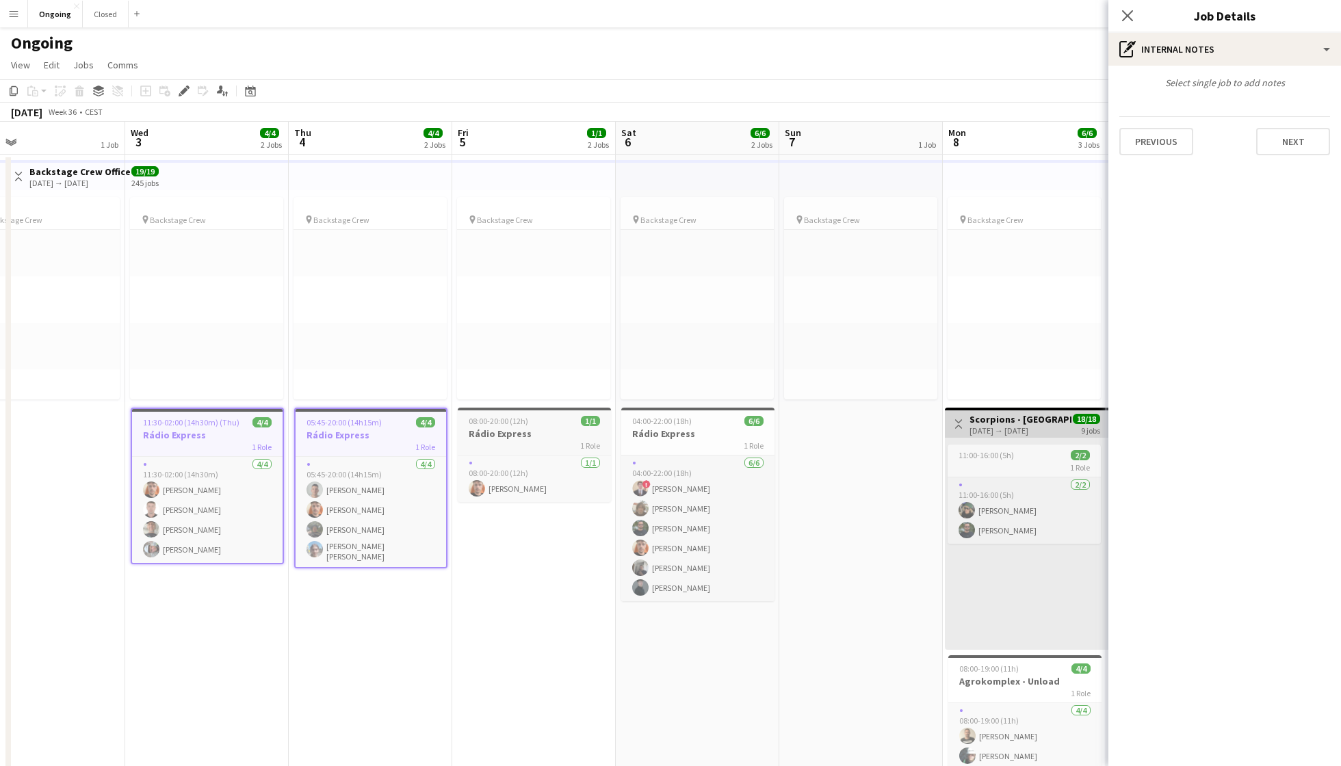
click at [510, 428] on h3 "Rádio Express" at bounding box center [534, 434] width 153 height 12
click at [692, 428] on h3 "Rádio Express" at bounding box center [697, 434] width 153 height 12
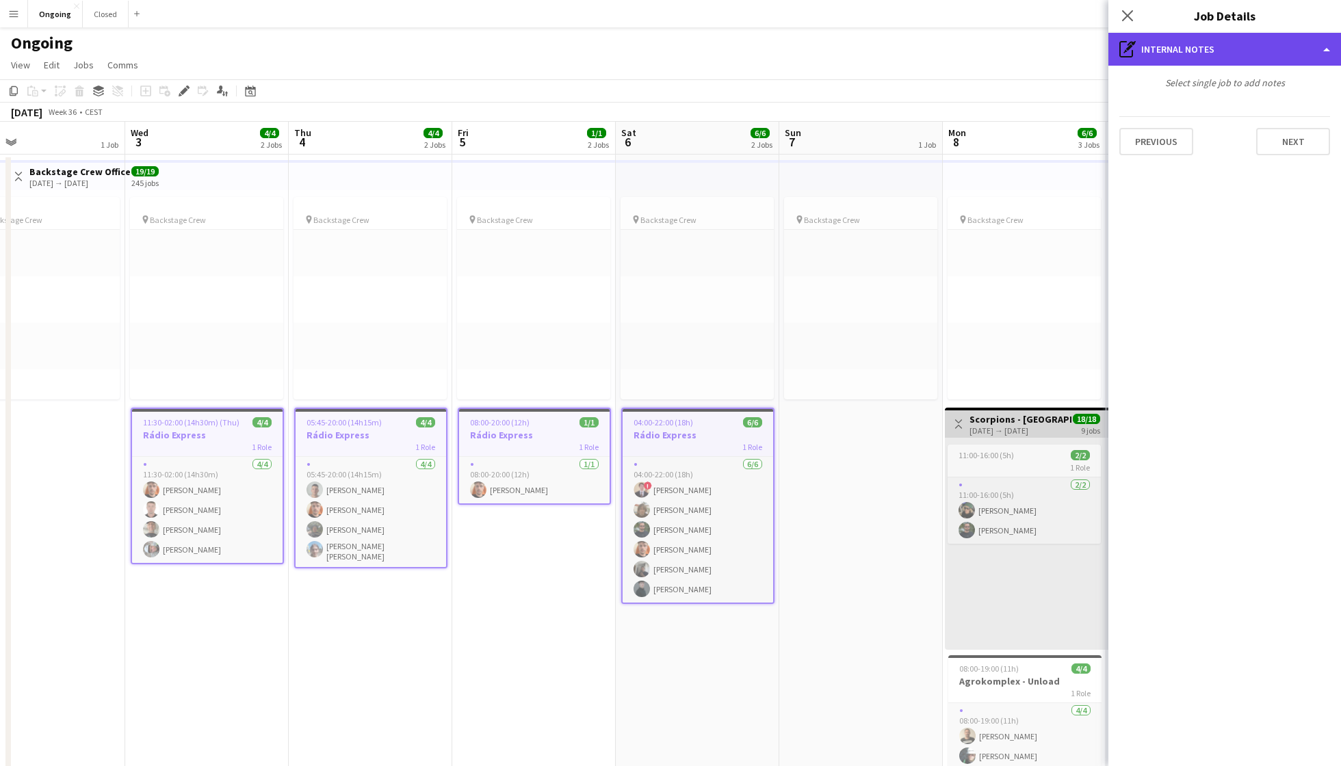
click at [1220, 53] on div "pen-write Internal notes" at bounding box center [1224, 49] width 233 height 33
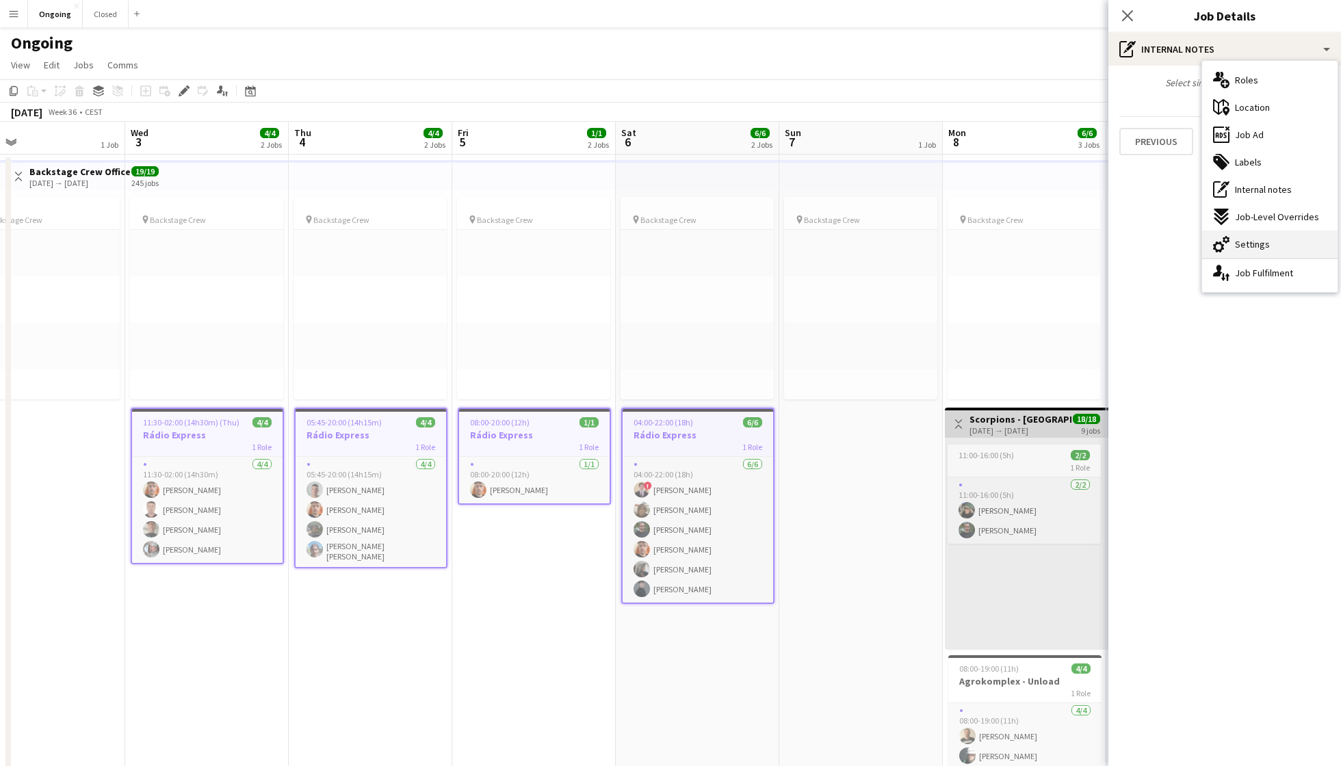
click at [1253, 239] on span "Settings" at bounding box center [1252, 244] width 35 height 12
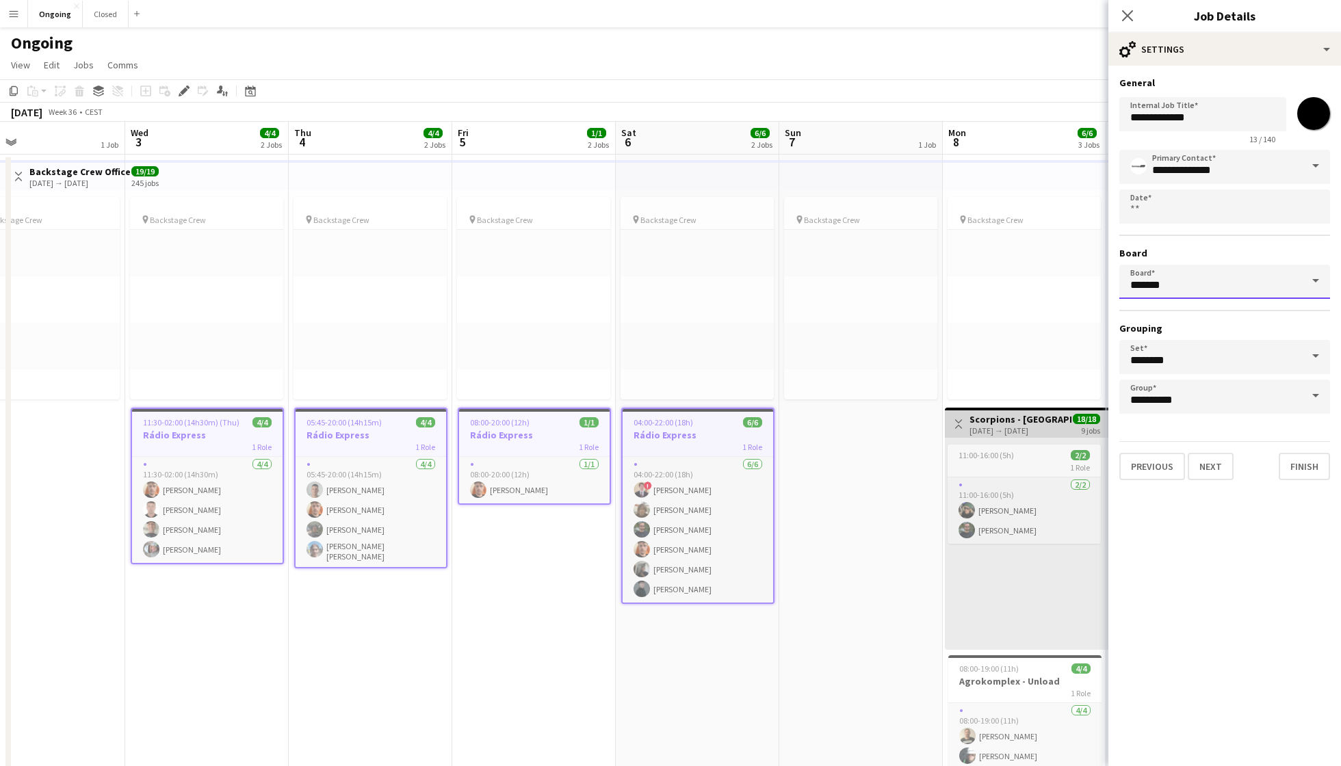
click at [1189, 278] on input "*******" at bounding box center [1224, 282] width 211 height 34
click at [1180, 320] on span "Closed [CEST]" at bounding box center [1166, 320] width 73 height 12
type input "******"
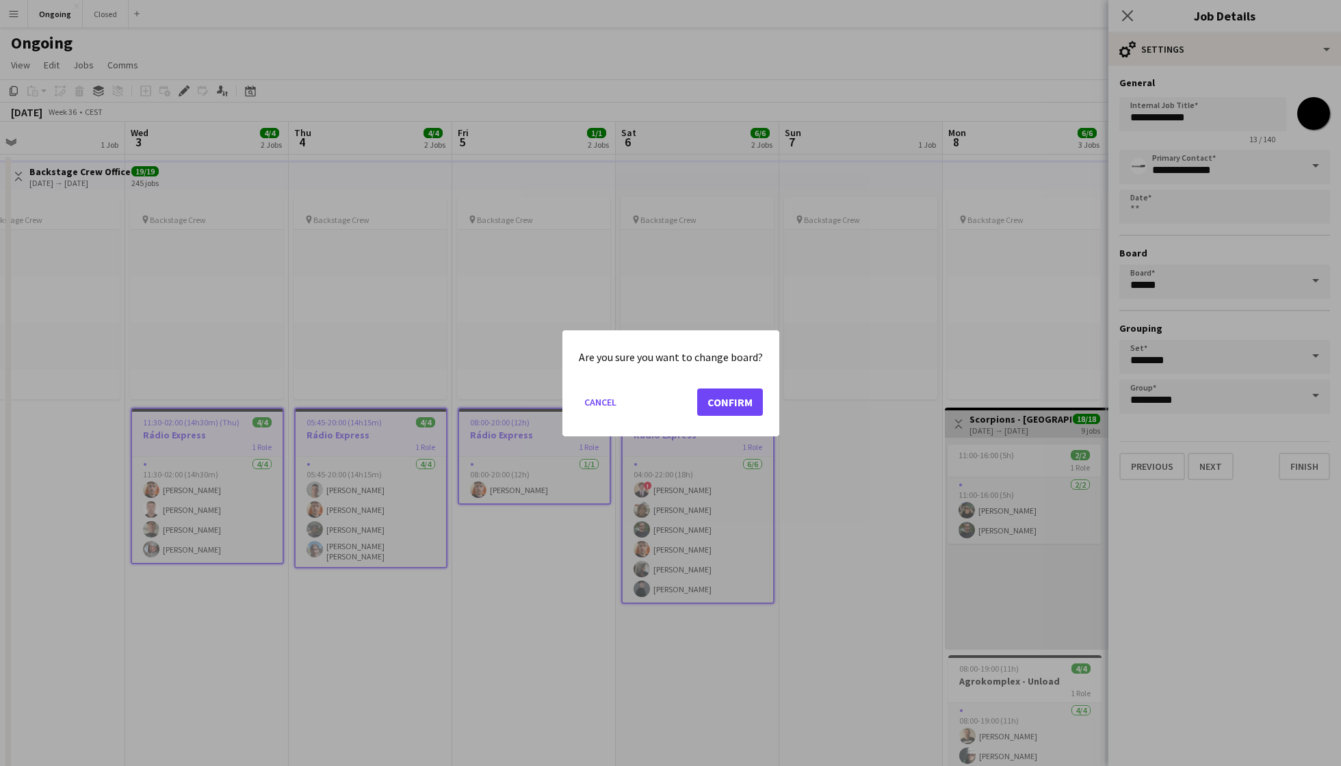
click at [734, 405] on button "Confirm" at bounding box center [730, 401] width 66 height 27
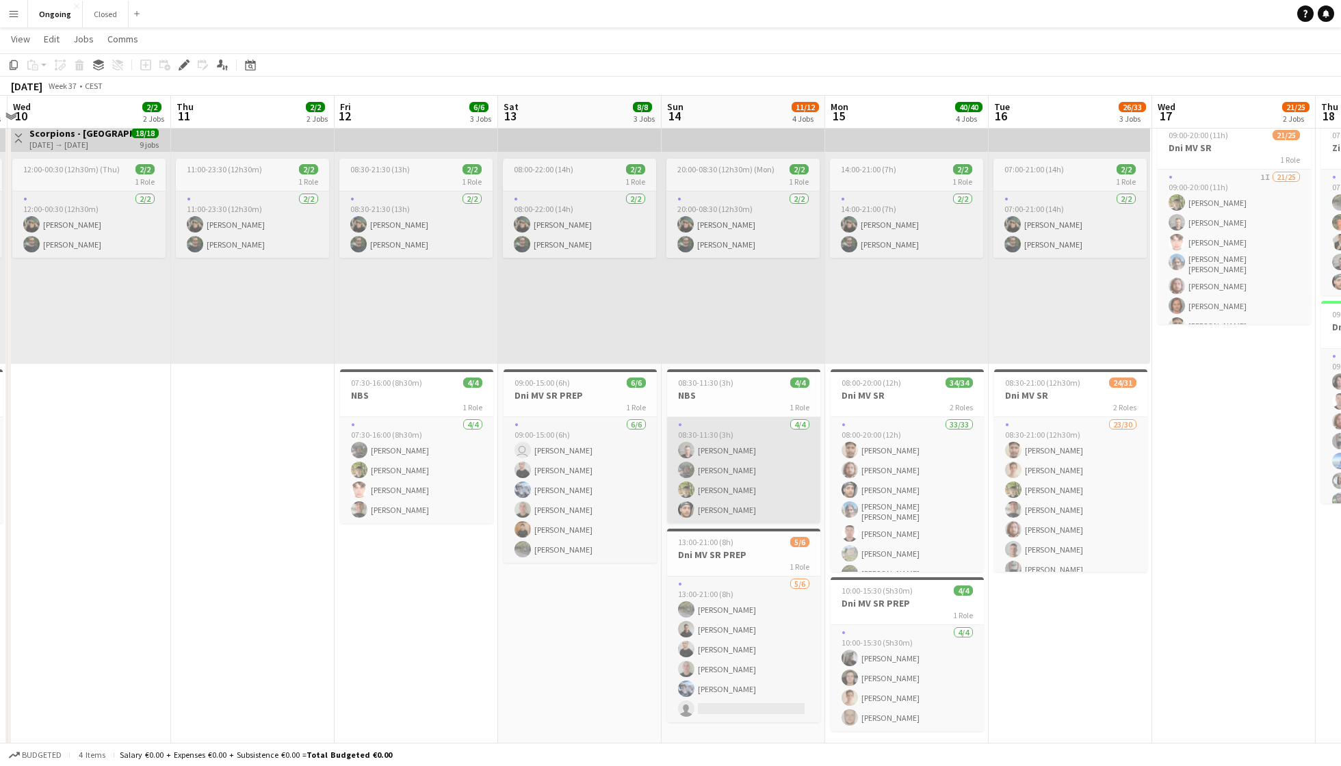
scroll to position [285, 0]
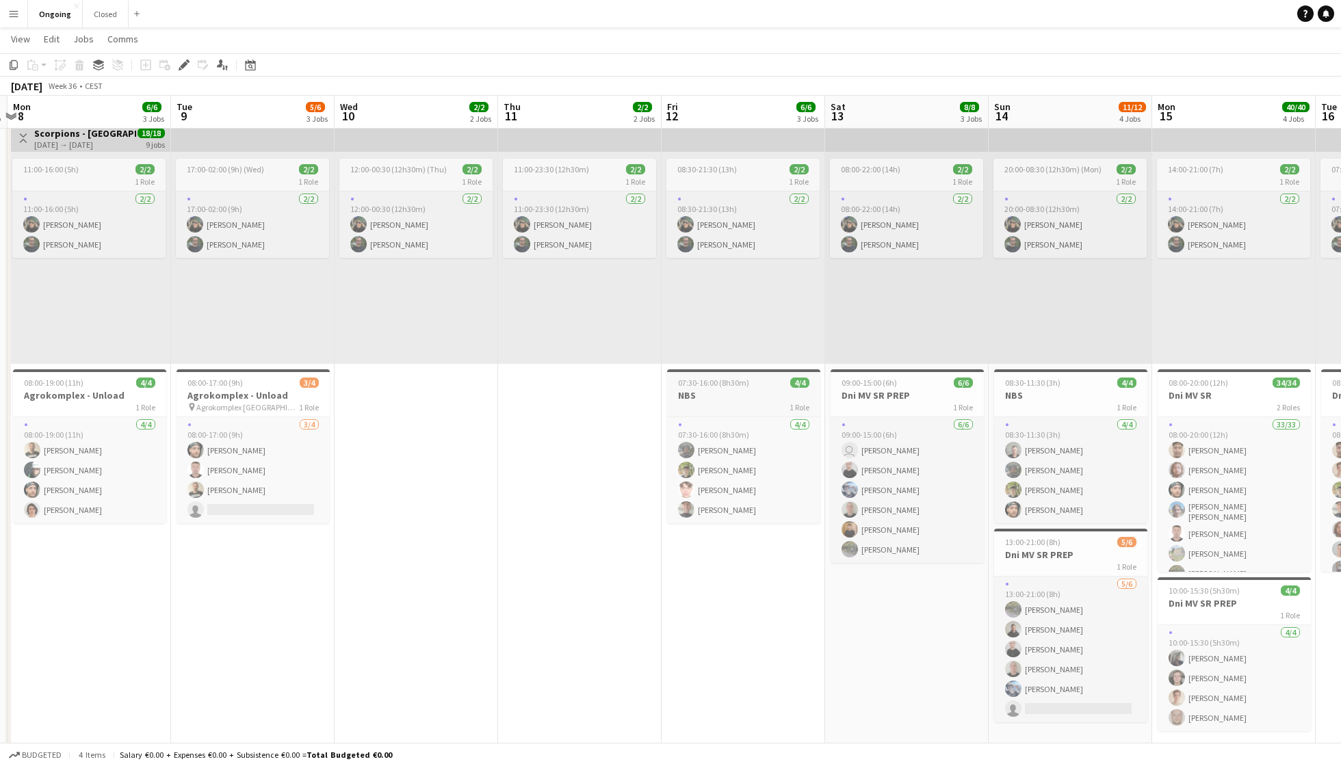
click at [756, 381] on div "07:30-16:00 (8h30m) 4/4" at bounding box center [743, 383] width 153 height 10
click at [183, 64] on icon at bounding box center [184, 66] width 8 height 8
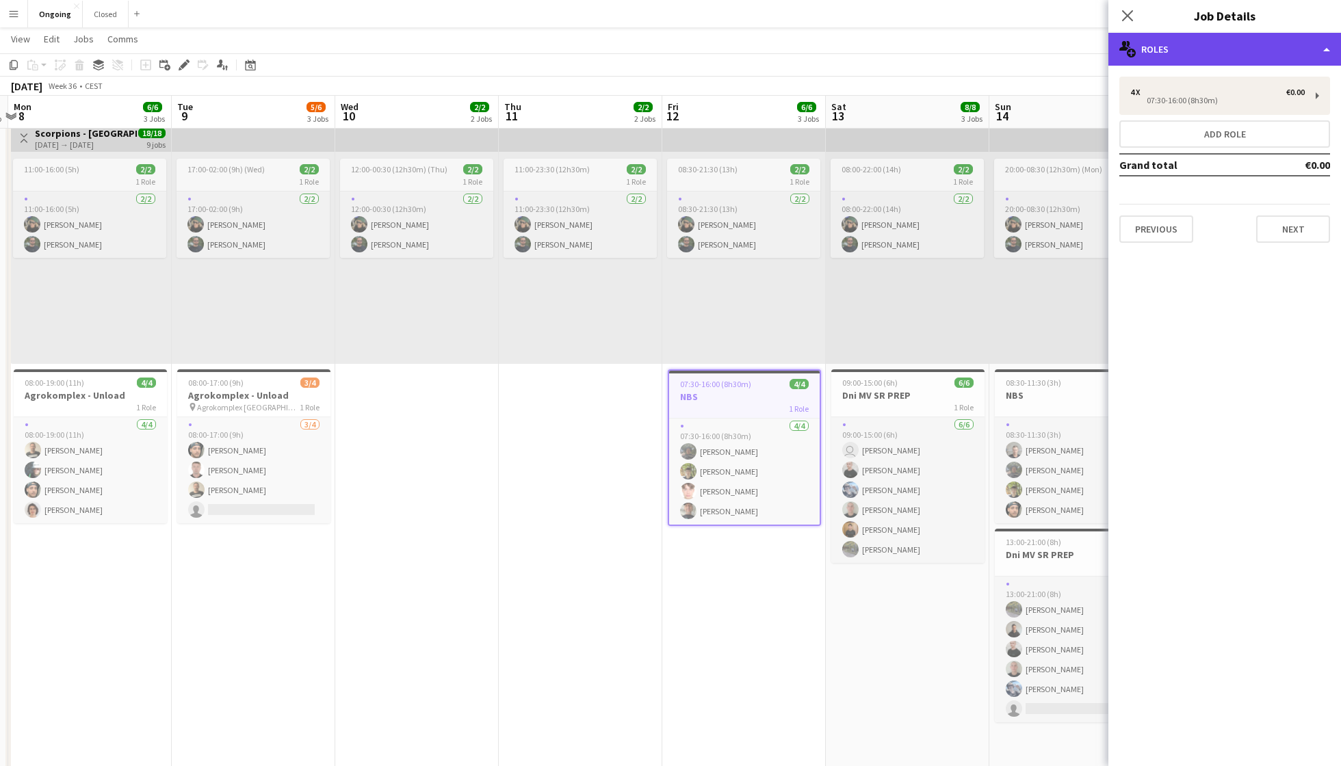
click at [1290, 53] on div "multiple-users-add Roles" at bounding box center [1224, 49] width 233 height 33
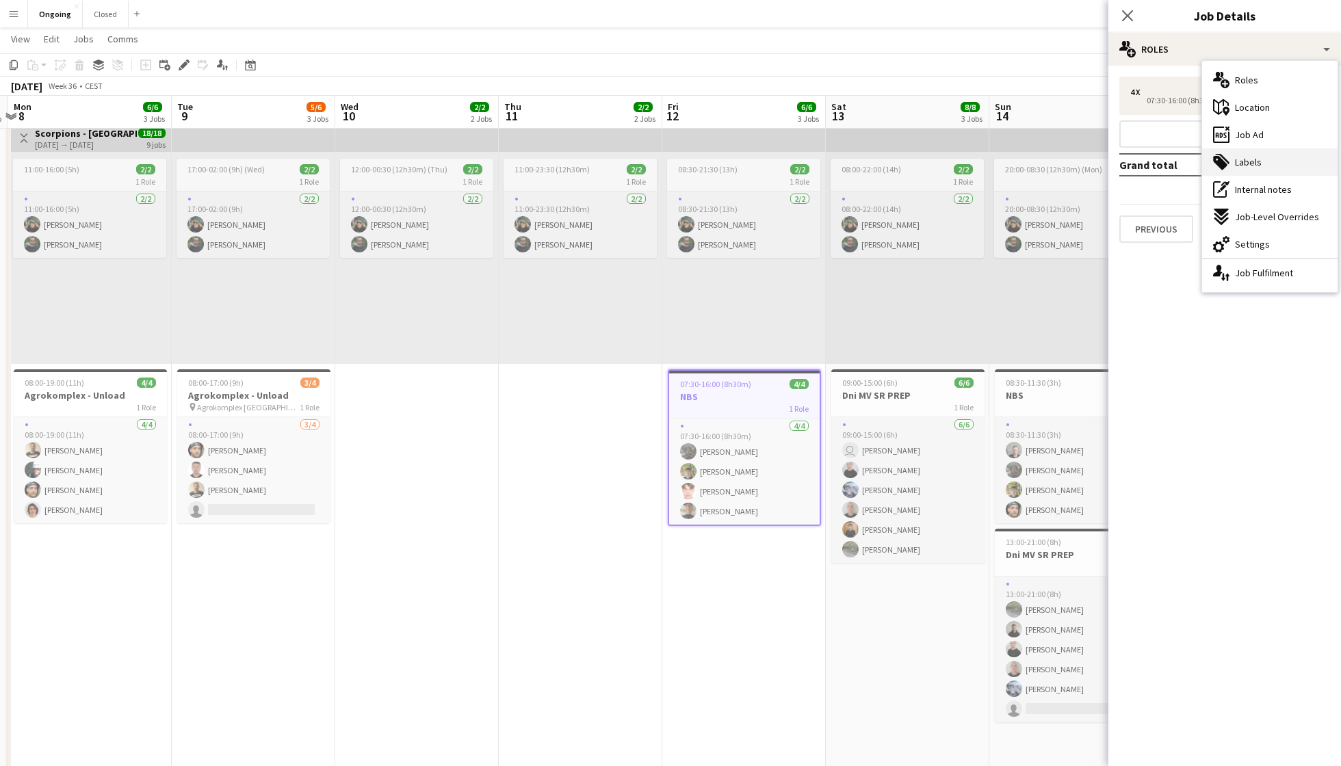
click at [1261, 159] on div "tags-double Labels" at bounding box center [1269, 161] width 135 height 27
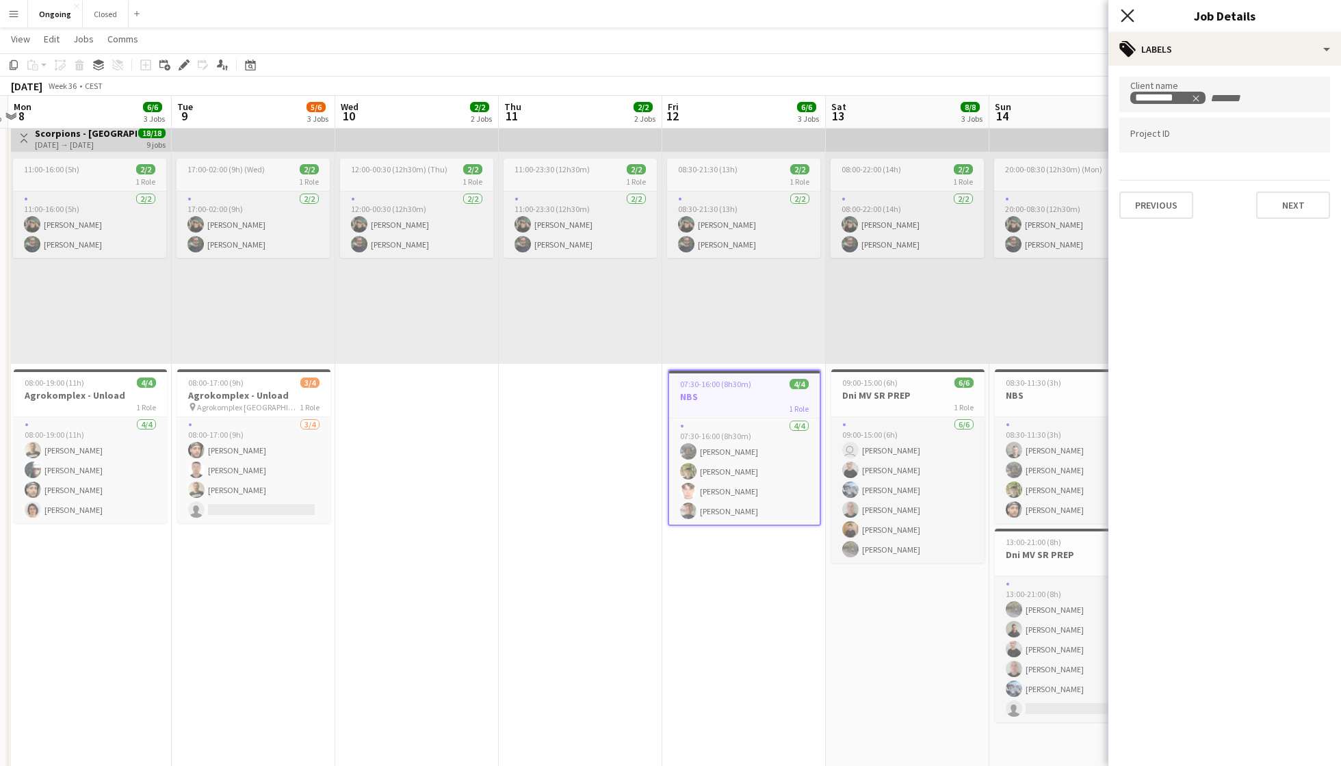
click at [1129, 12] on icon "Close pop-in" at bounding box center [1126, 15] width 13 height 13
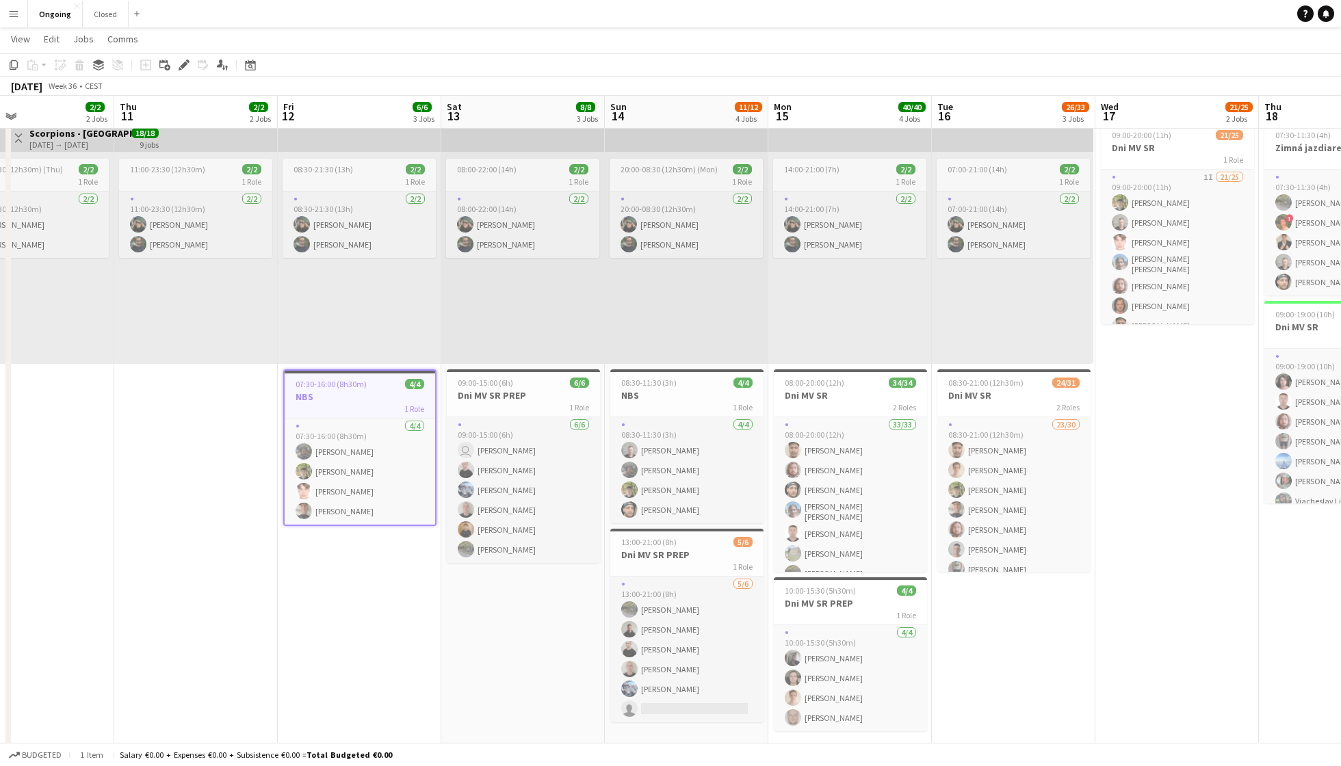
scroll to position [0, 386]
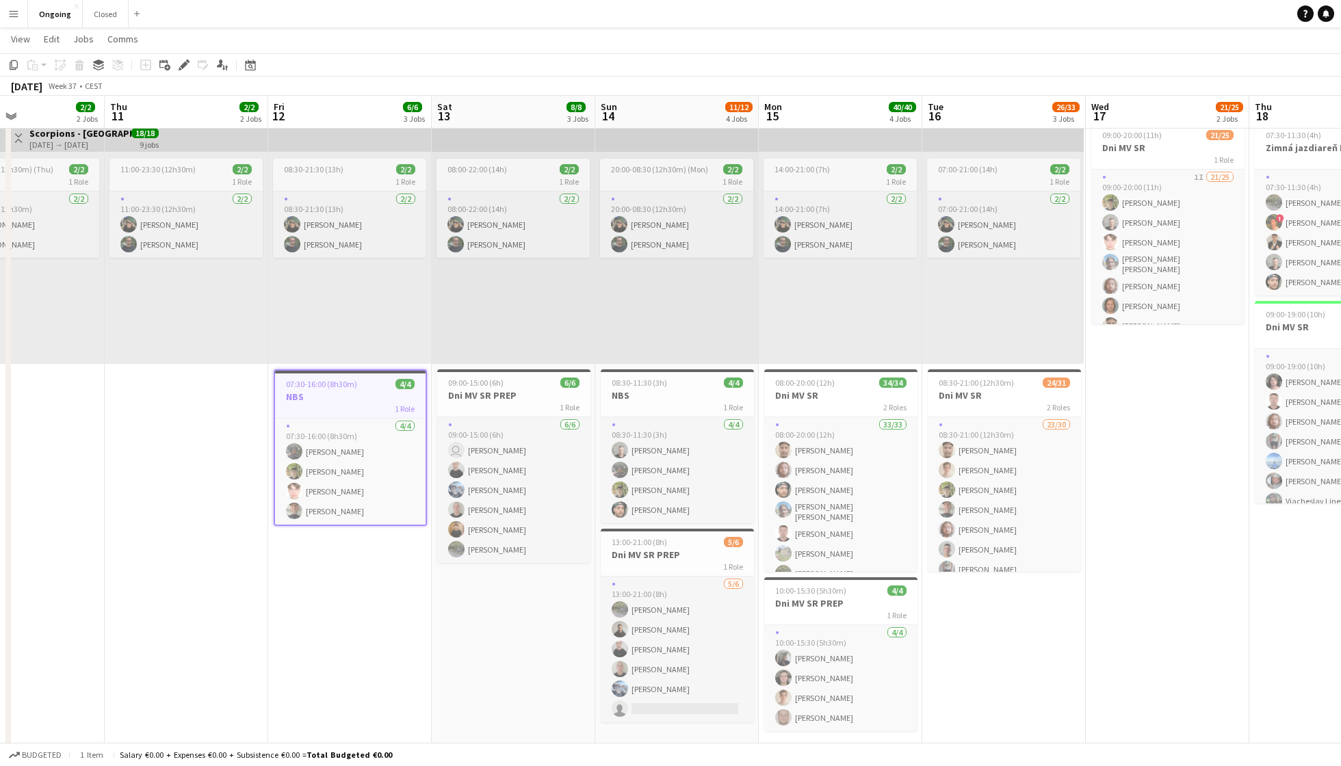
click at [12, 19] on button "Menu" at bounding box center [13, 13] width 27 height 27
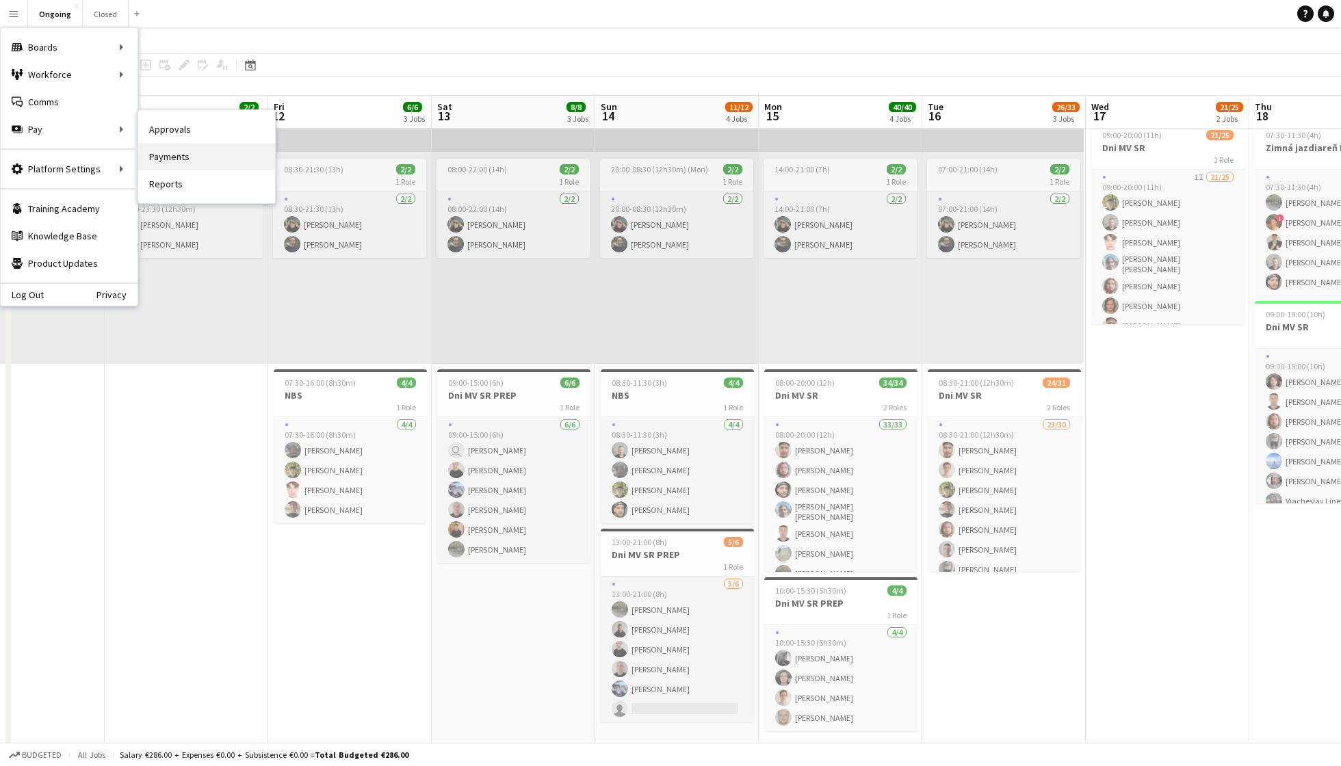
click at [176, 150] on link "Payments" at bounding box center [206, 156] width 137 height 27
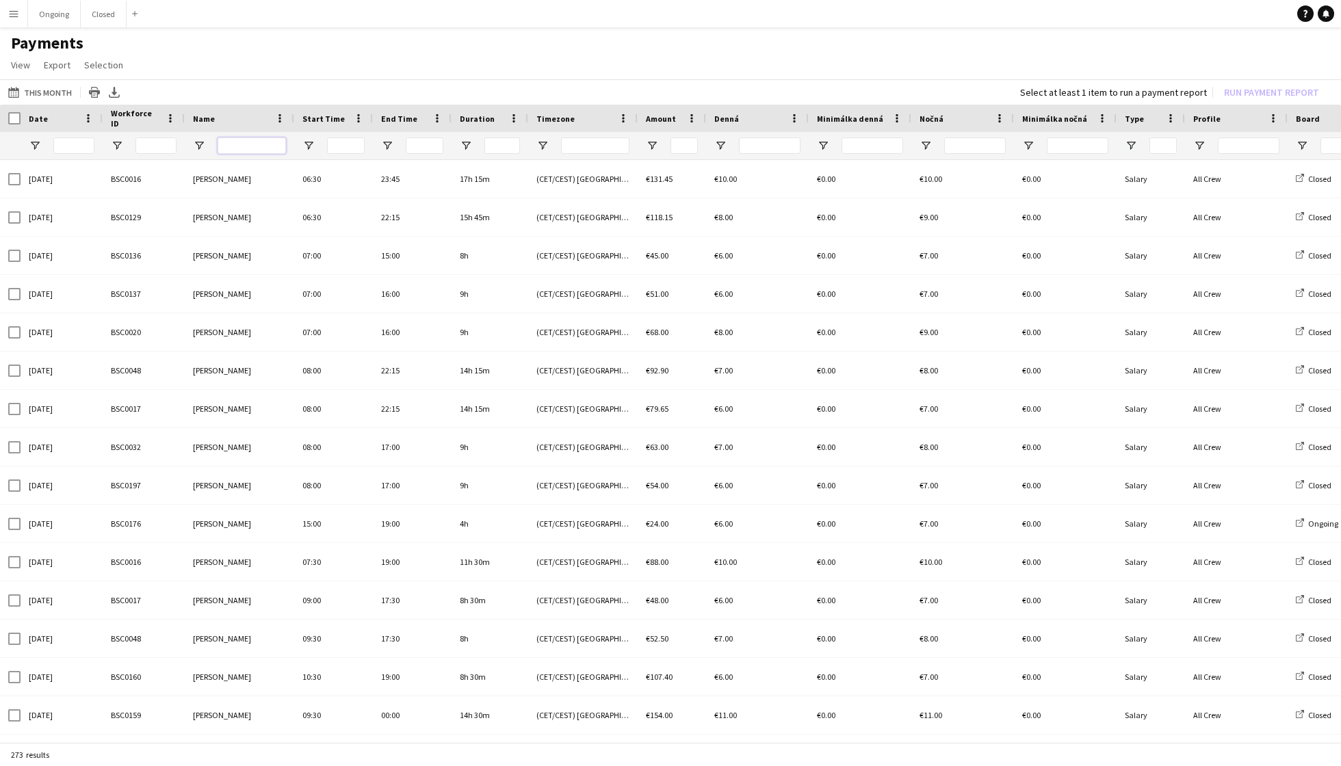
click at [239, 142] on input "Name Filter Input" at bounding box center [252, 145] width 68 height 16
type input "***"
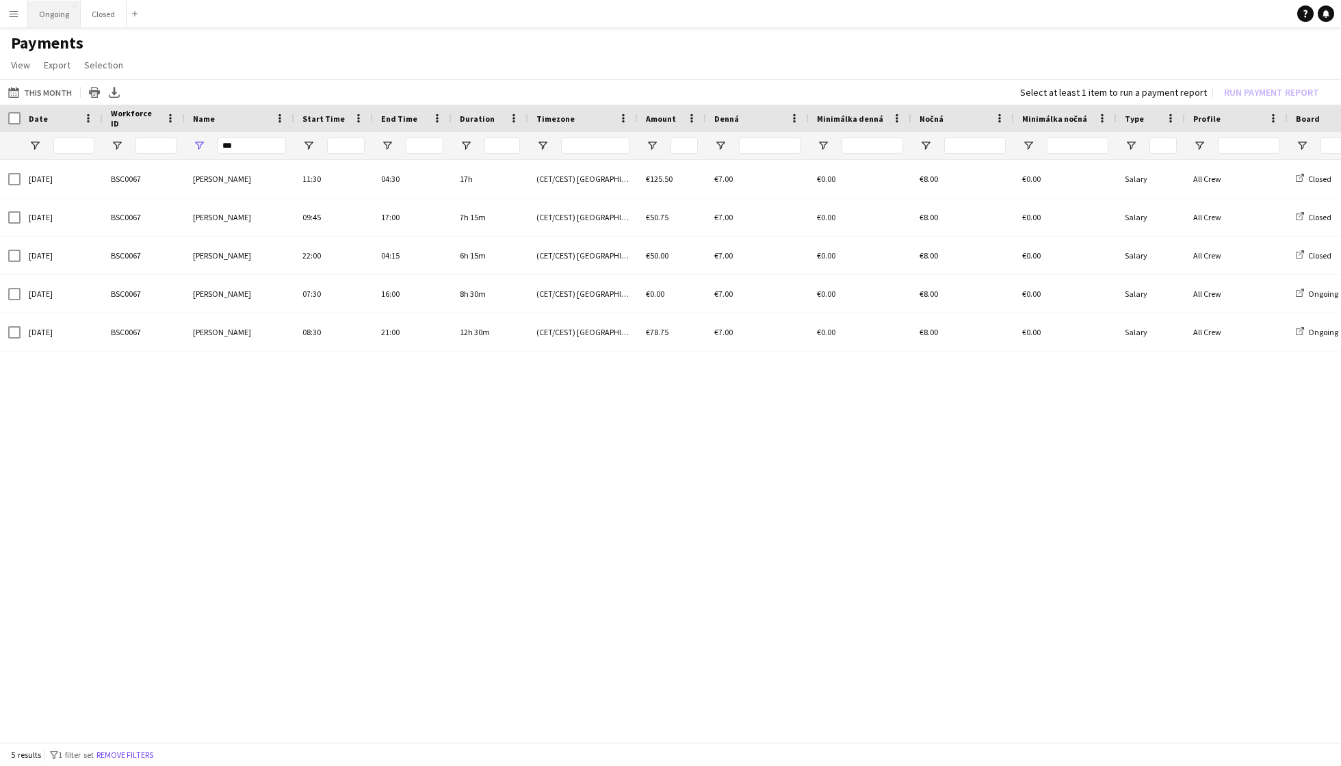
click at [44, 15] on button "Ongoing Close" at bounding box center [54, 14] width 53 height 27
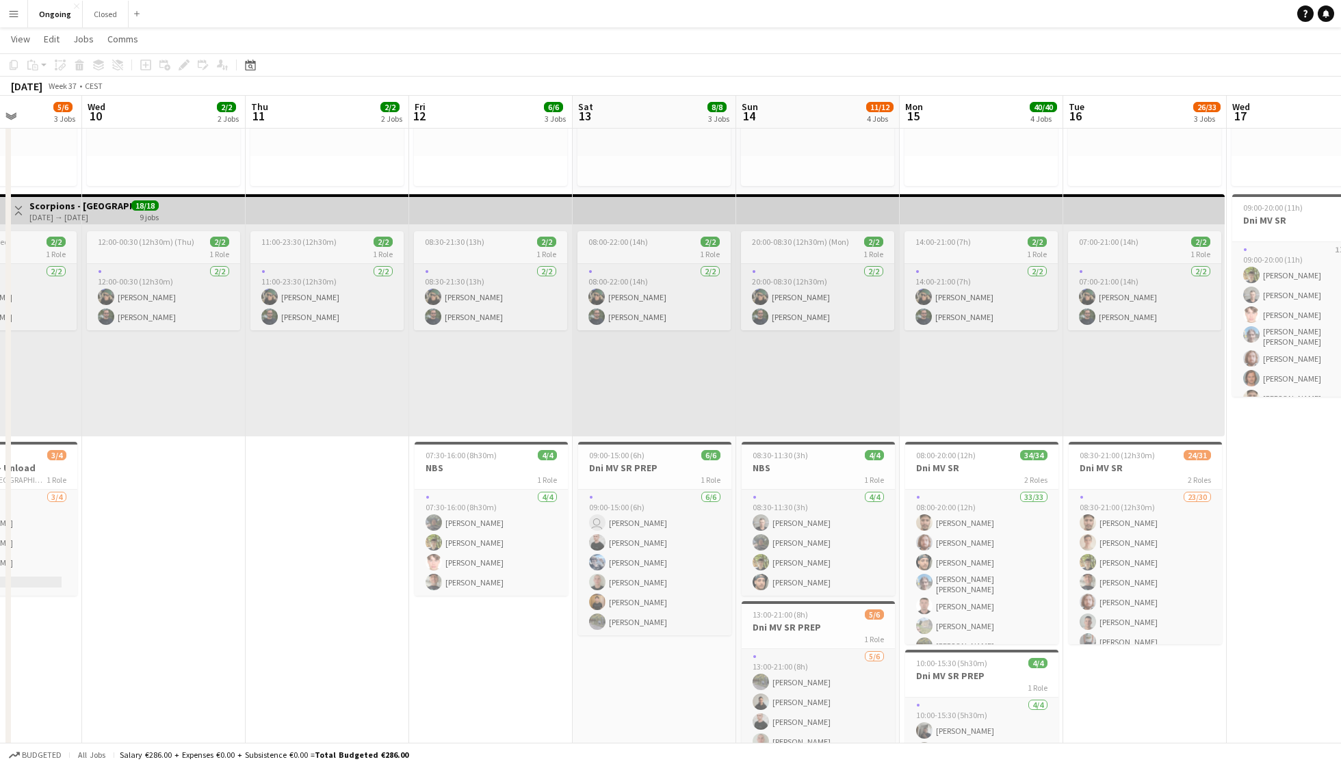
scroll to position [0, 408]
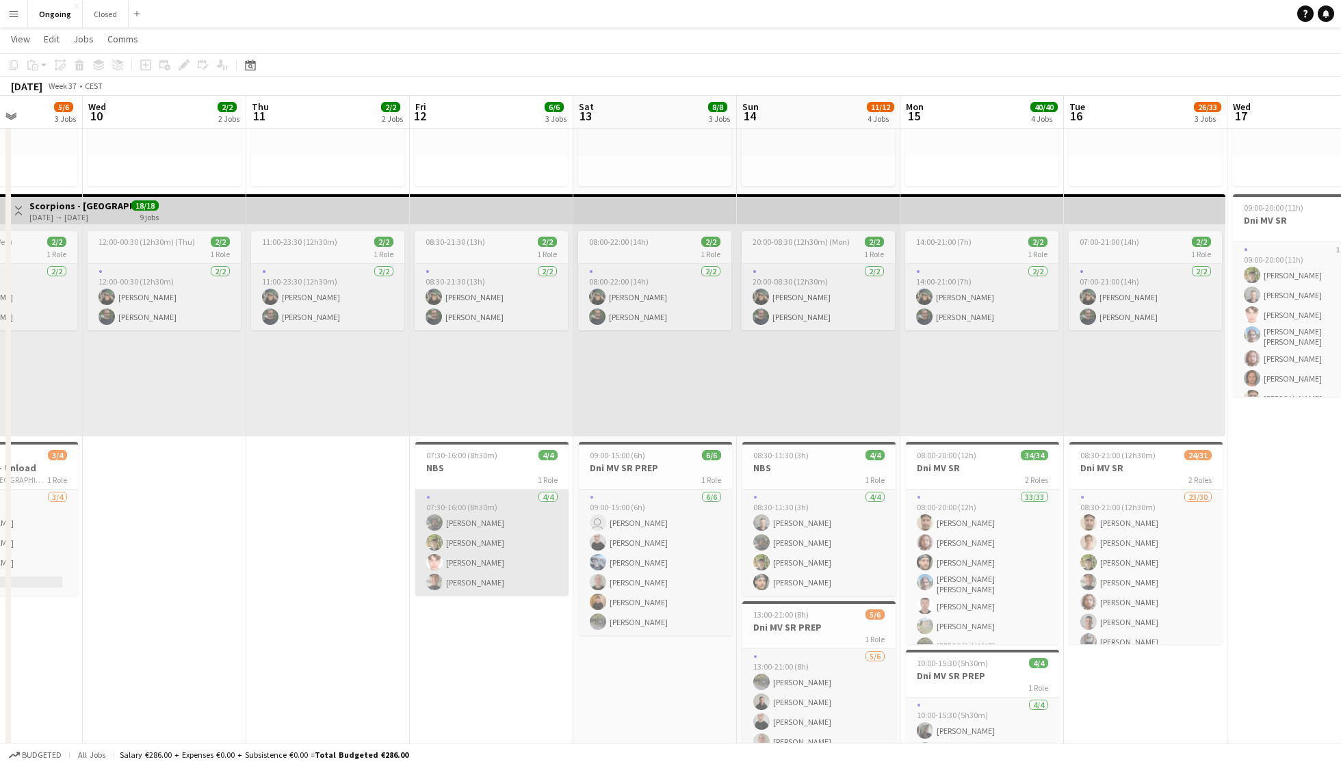
click at [501, 524] on app-card-role "4/4 07:30-16:00 (8h30m) Matúš Šimek Jakub Hanzel Heorhii Dubovyi Jiří Kešner" at bounding box center [491, 543] width 153 height 106
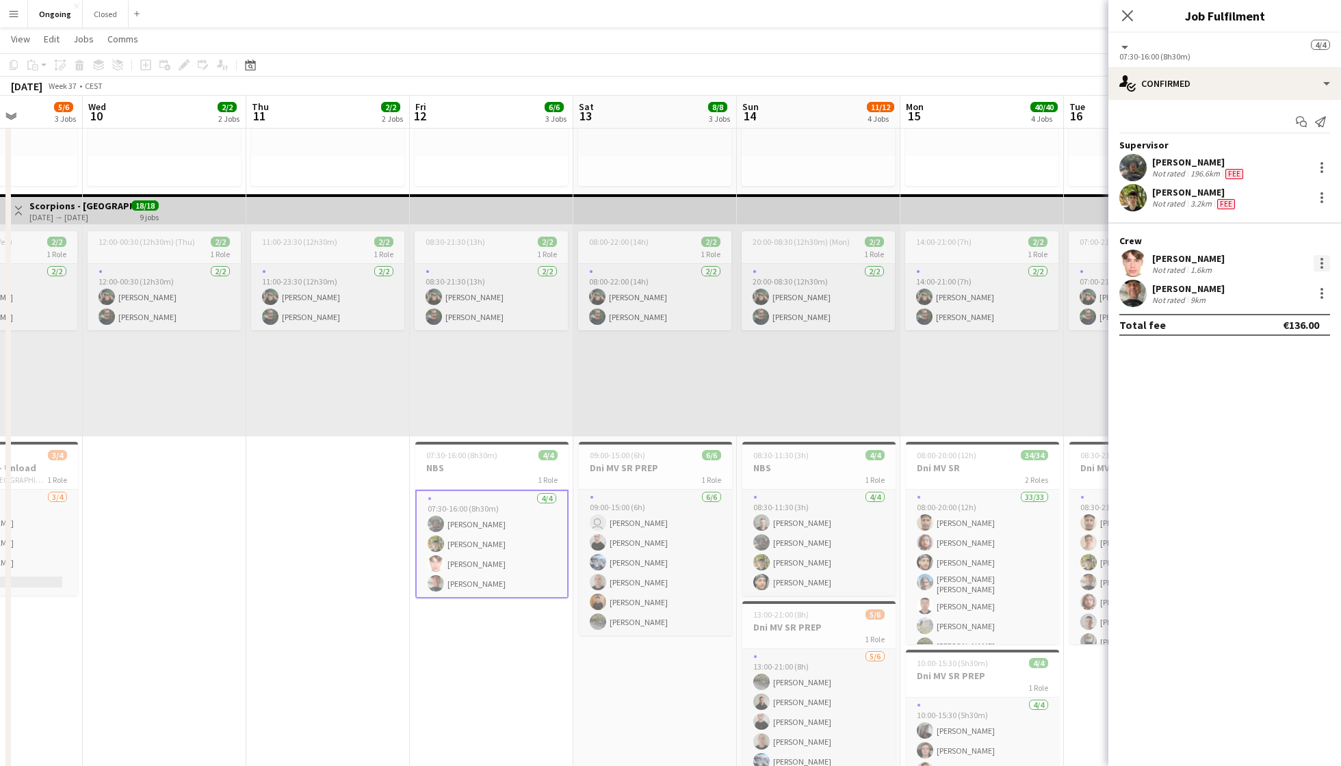
click at [1325, 261] on div at bounding box center [1321, 263] width 16 height 16
click at [1282, 283] on span "Edit fee" at bounding box center [1276, 286] width 85 height 12
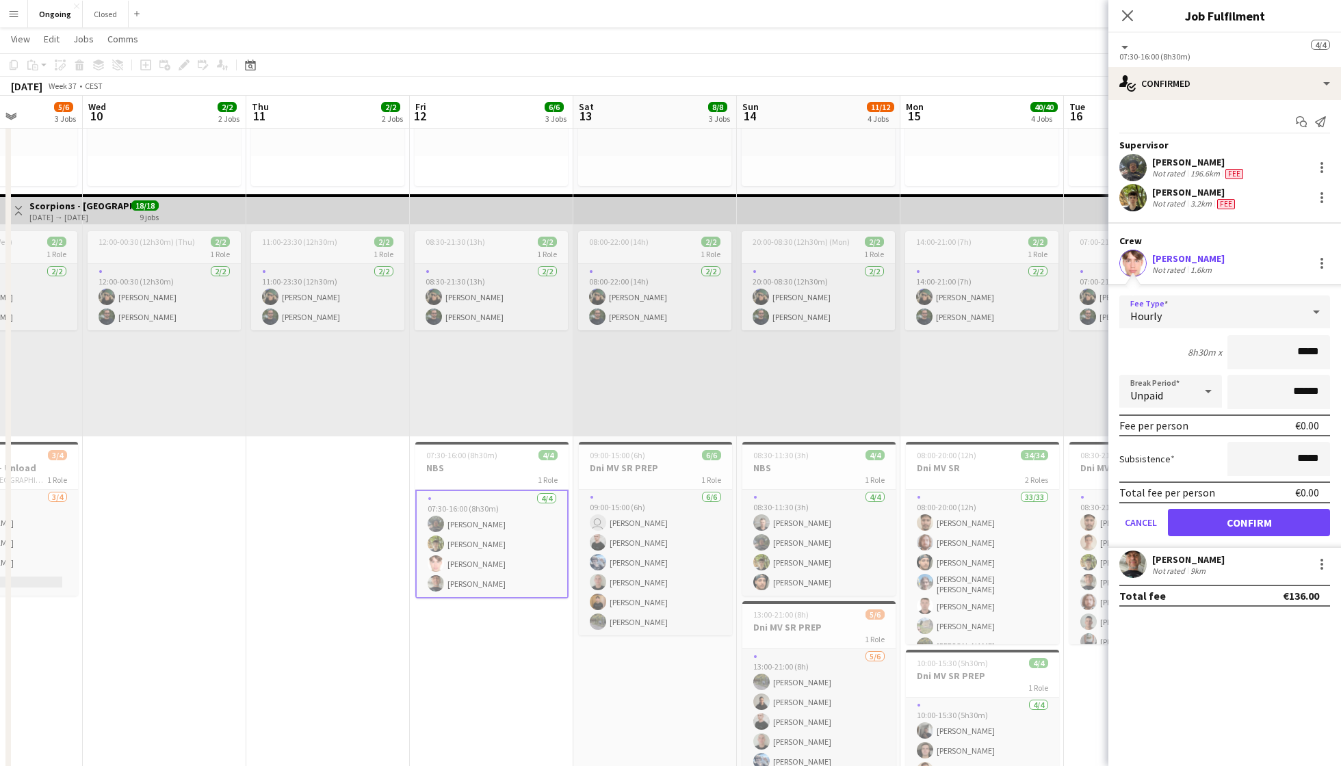
click at [1244, 307] on div "Hourly" at bounding box center [1210, 312] width 183 height 33
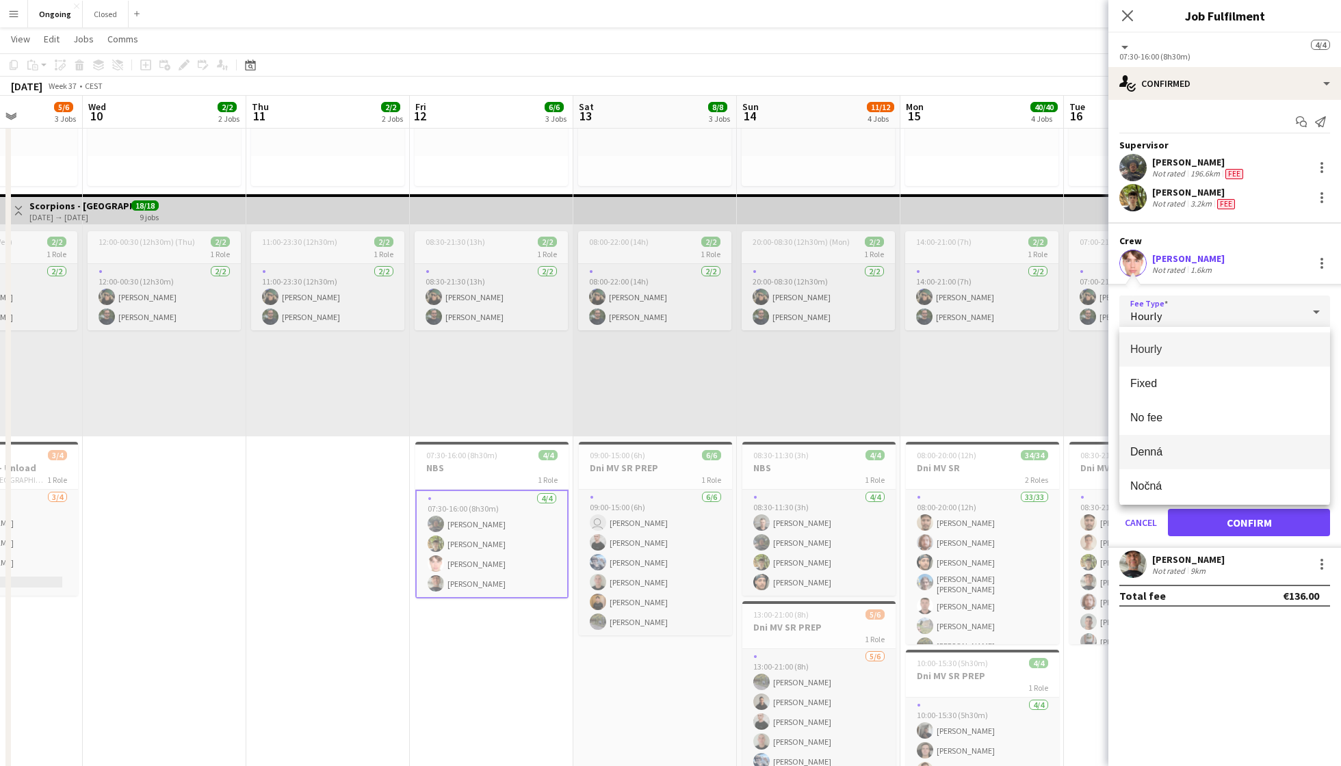
click at [1180, 445] on mat-option "Denná" at bounding box center [1224, 452] width 211 height 34
type input "*****"
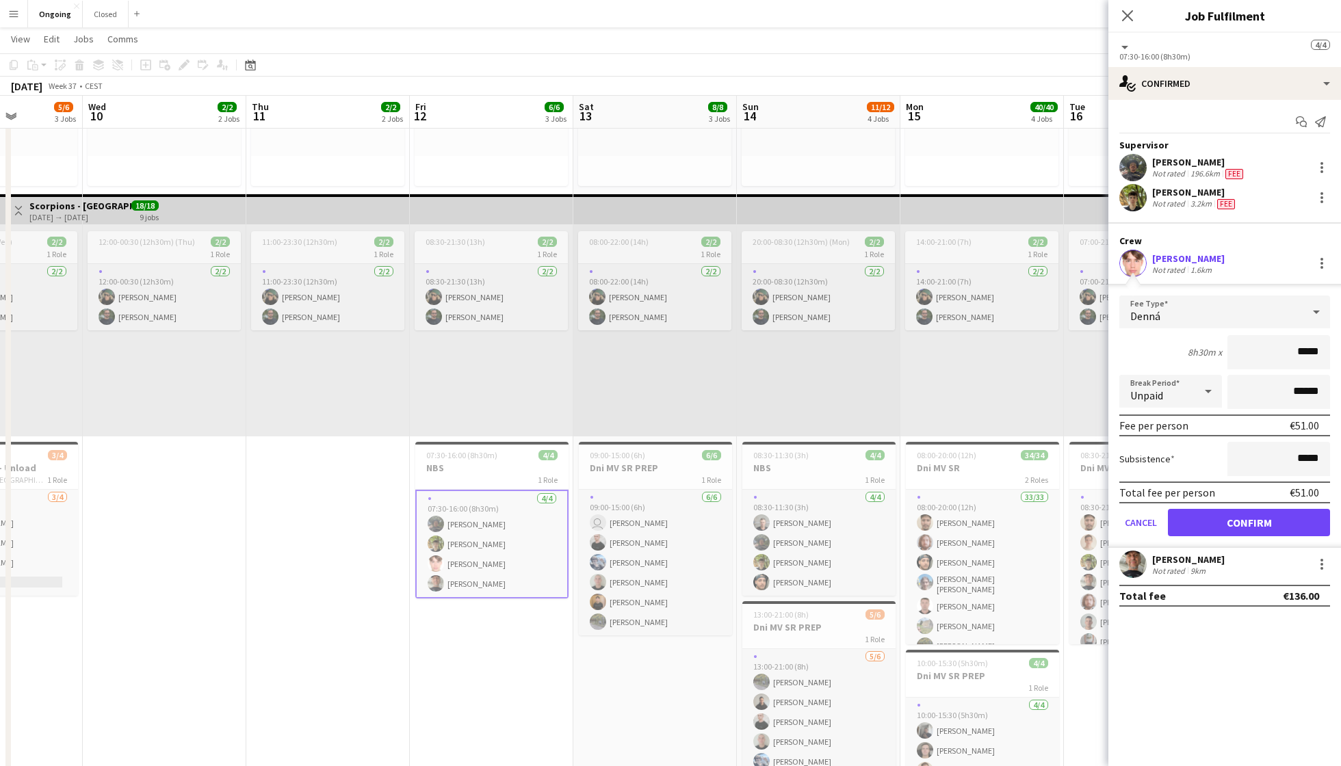
click at [1252, 518] on button "Confirm" at bounding box center [1249, 522] width 162 height 27
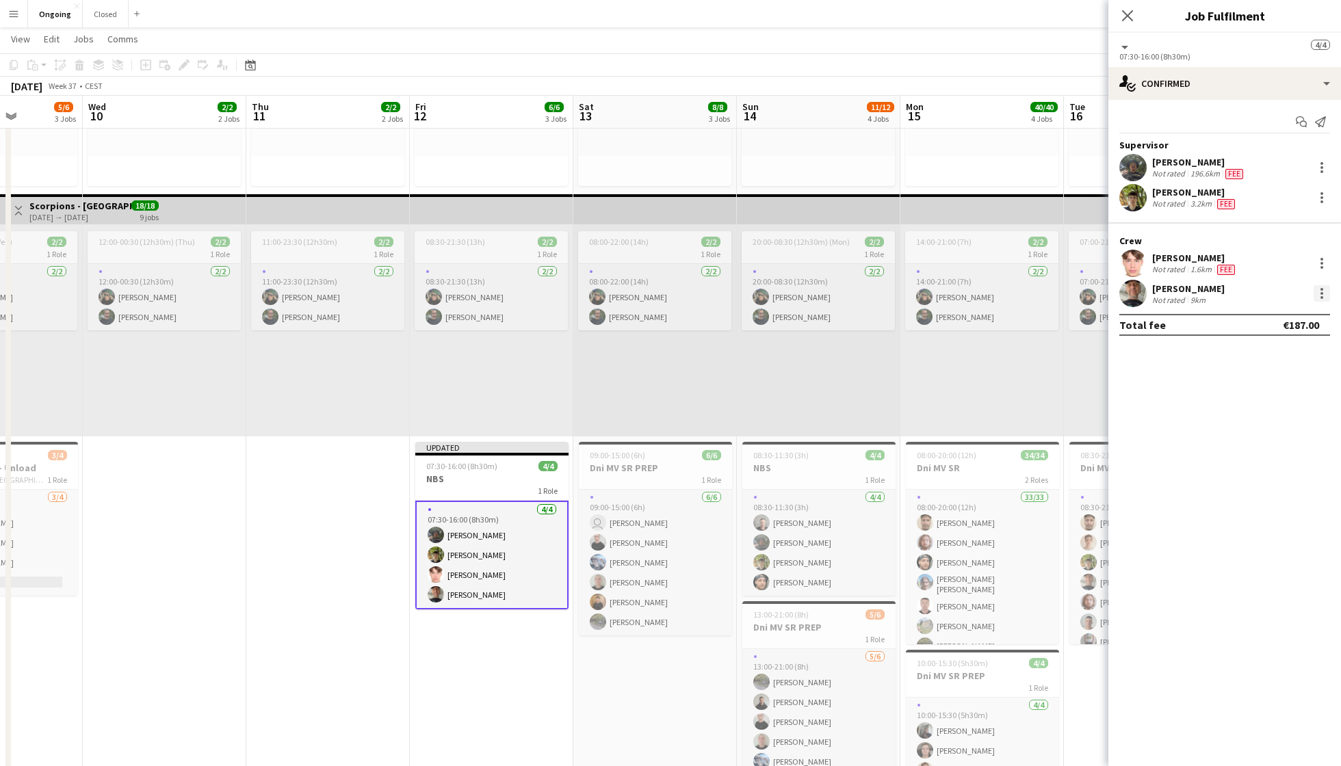
click at [1325, 286] on div at bounding box center [1321, 293] width 16 height 16
click at [1274, 319] on span "Edit fee" at bounding box center [1276, 317] width 85 height 12
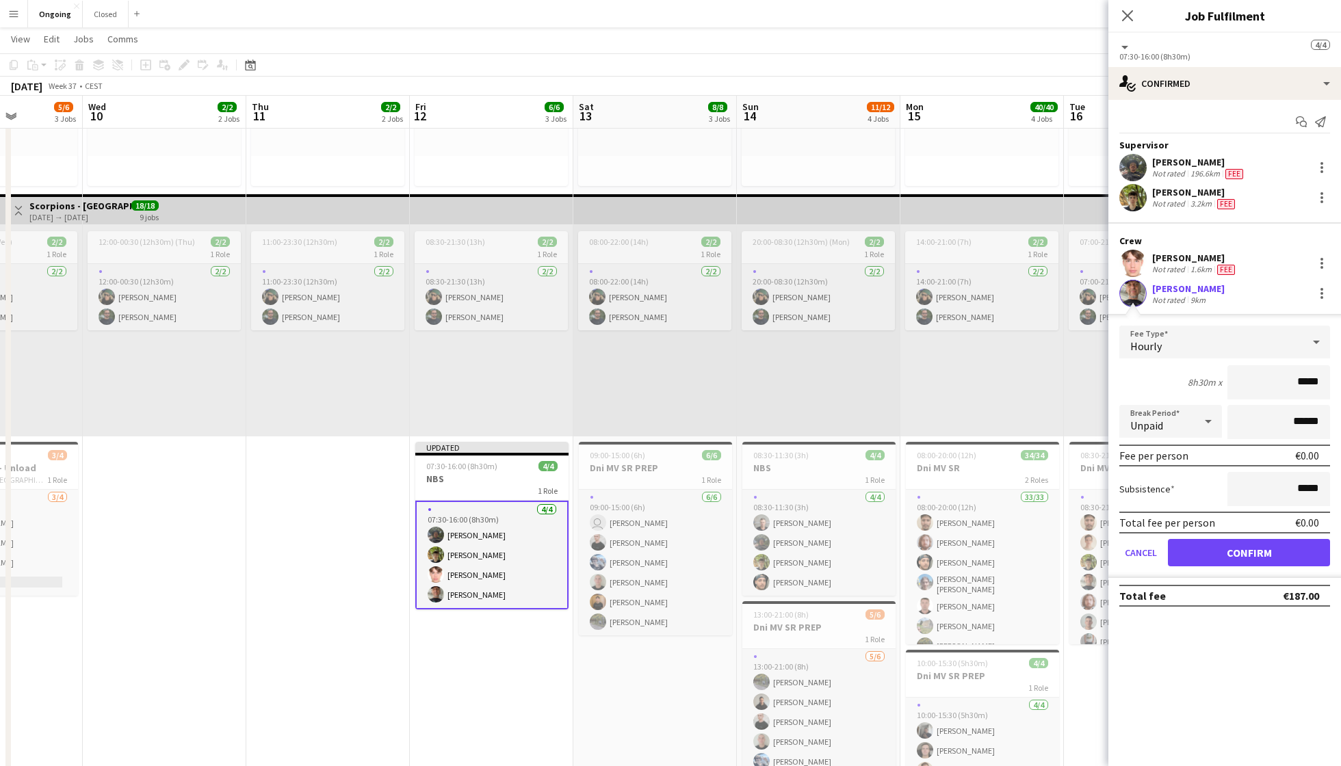
click at [1272, 348] on div "Hourly" at bounding box center [1210, 342] width 183 height 33
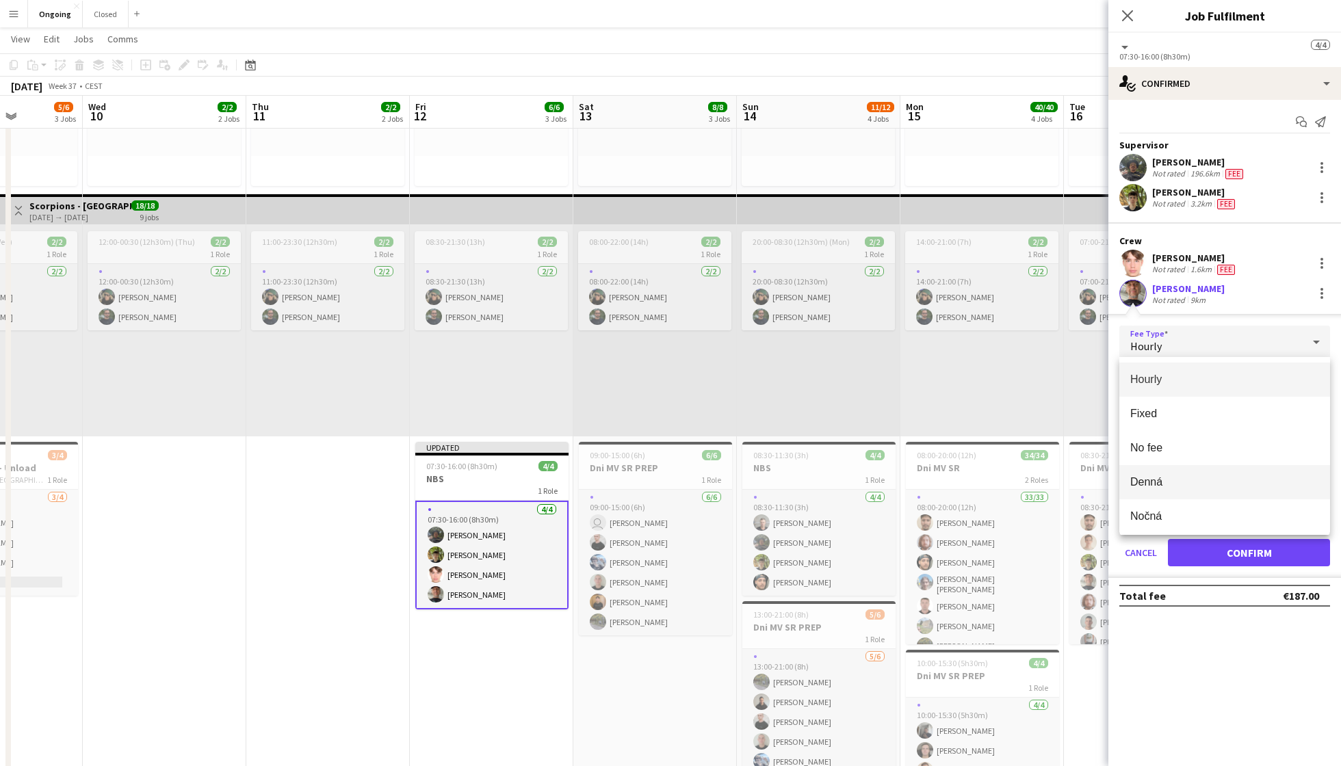
click at [1189, 486] on span "Denná" at bounding box center [1224, 481] width 189 height 13
type input "*****"
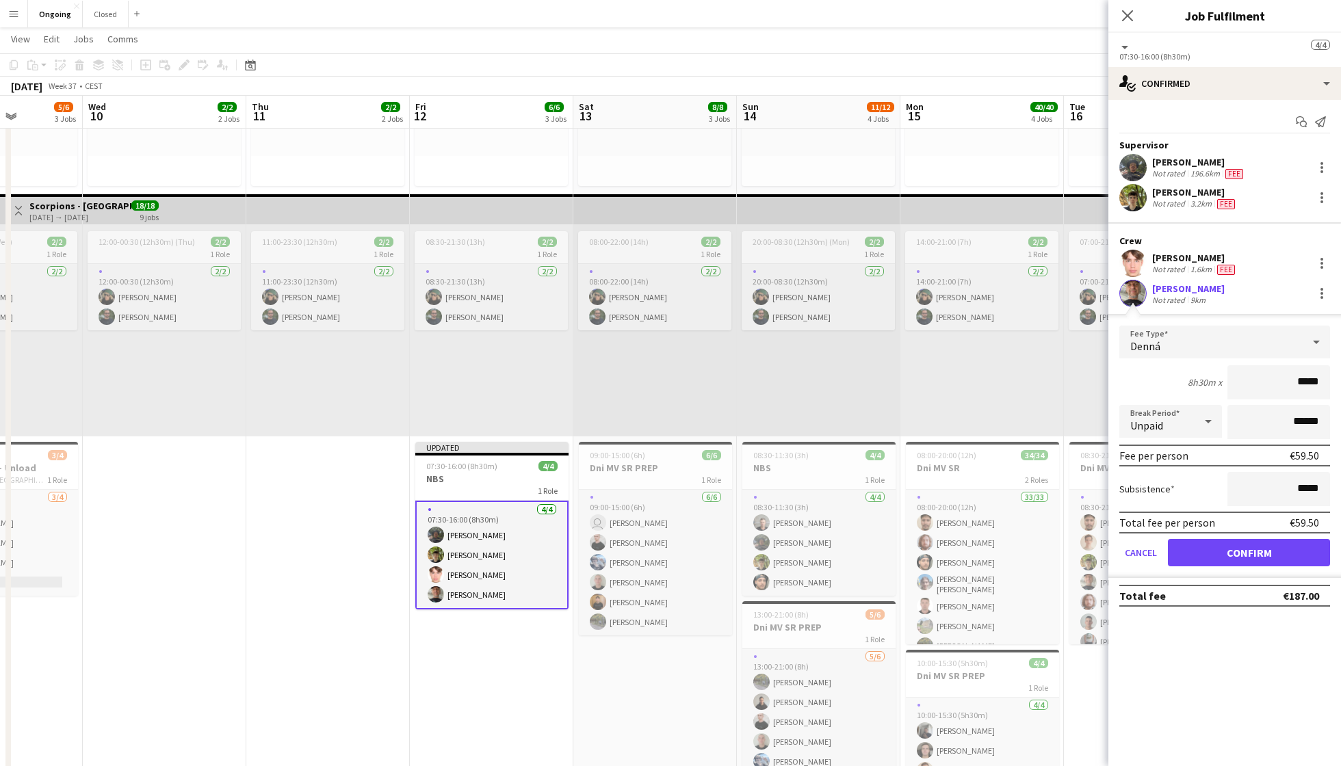
click at [1218, 545] on button "Confirm" at bounding box center [1249, 552] width 162 height 27
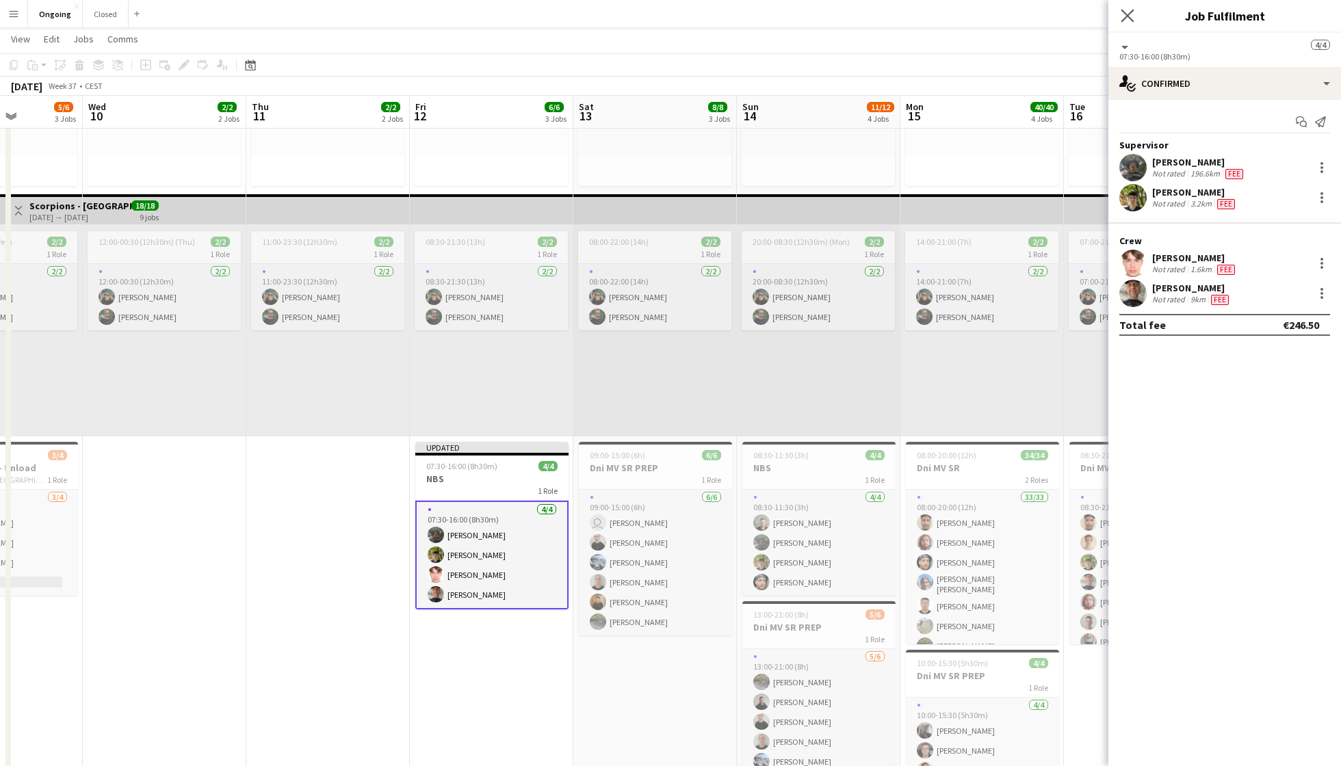
click at [1128, 7] on div "Close pop-in" at bounding box center [1127, 15] width 38 height 31
click at [1125, 12] on icon at bounding box center [1126, 15] width 13 height 13
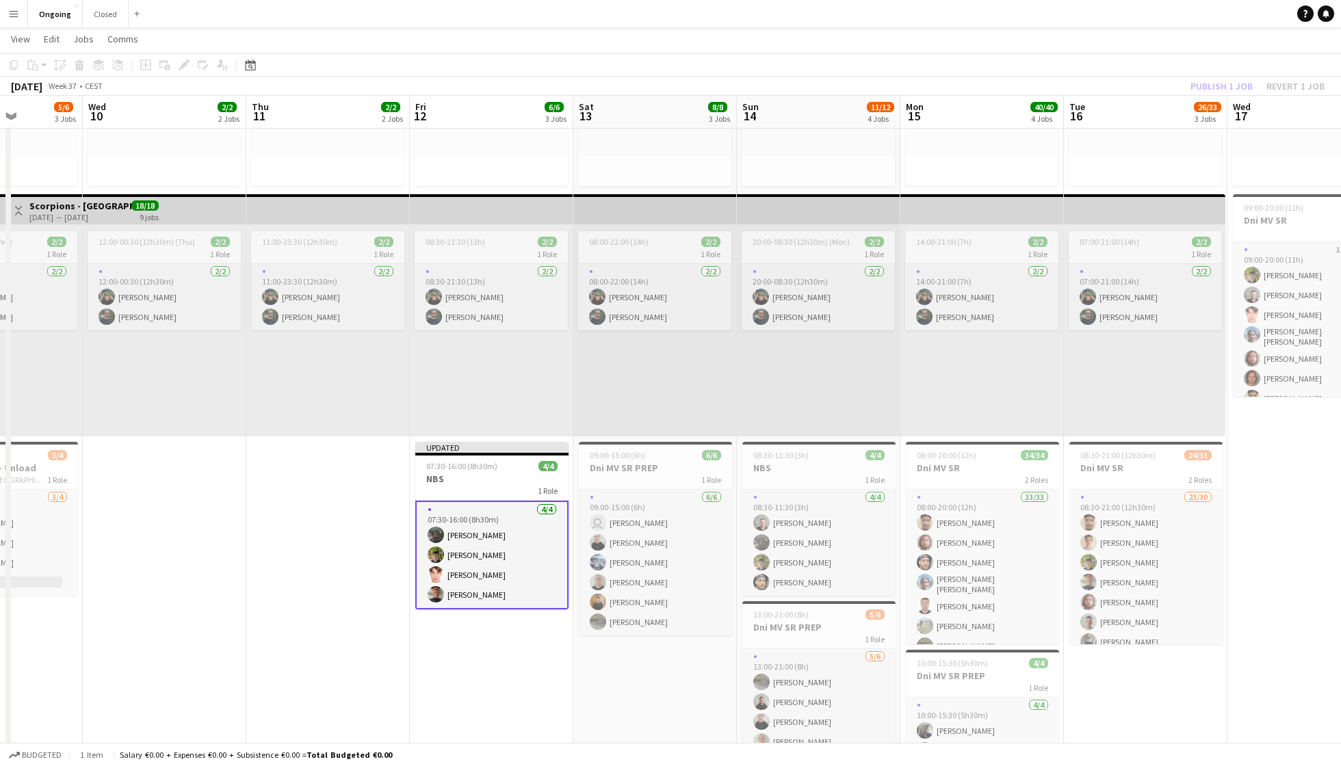
click at [1223, 57] on app-toolbar "Copy Paste Paste Command V Paste with crew Command Shift V Paste linked Job Del…" at bounding box center [670, 64] width 1341 height 23
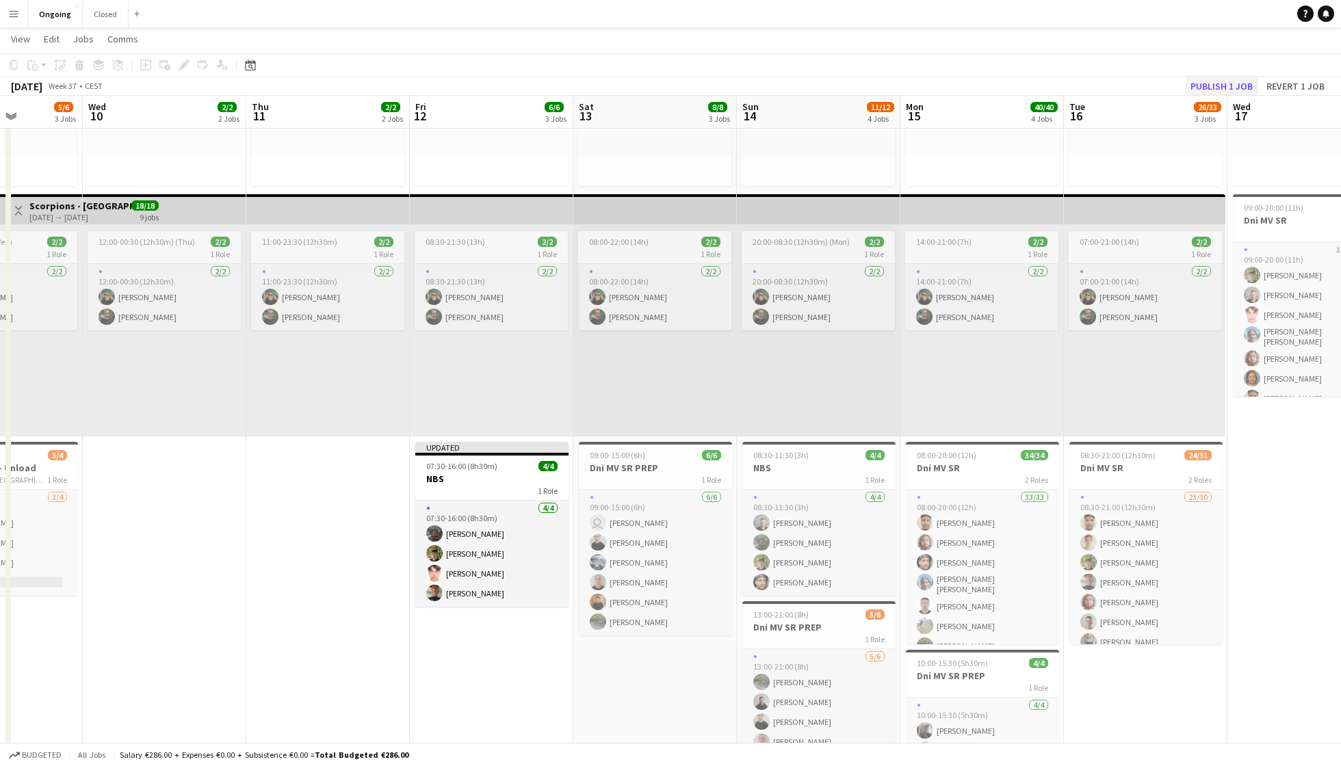
click at [1232, 86] on button "Publish 1 job" at bounding box center [1221, 86] width 73 height 18
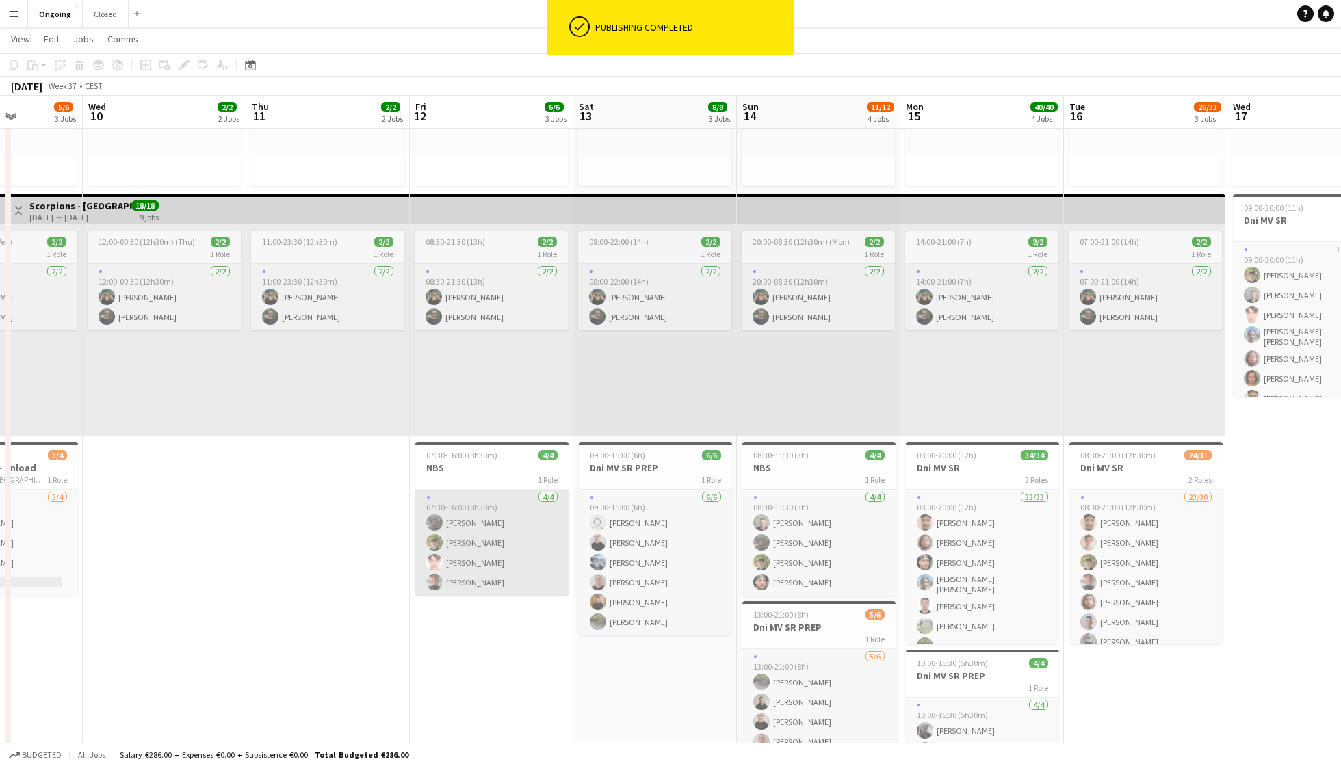
click at [521, 516] on app-card-role "4/4 07:30-16:00 (8h30m) Matúš Šimek Jakub Hanzel Heorhii Dubovyi Jiří Kešner" at bounding box center [491, 543] width 153 height 106
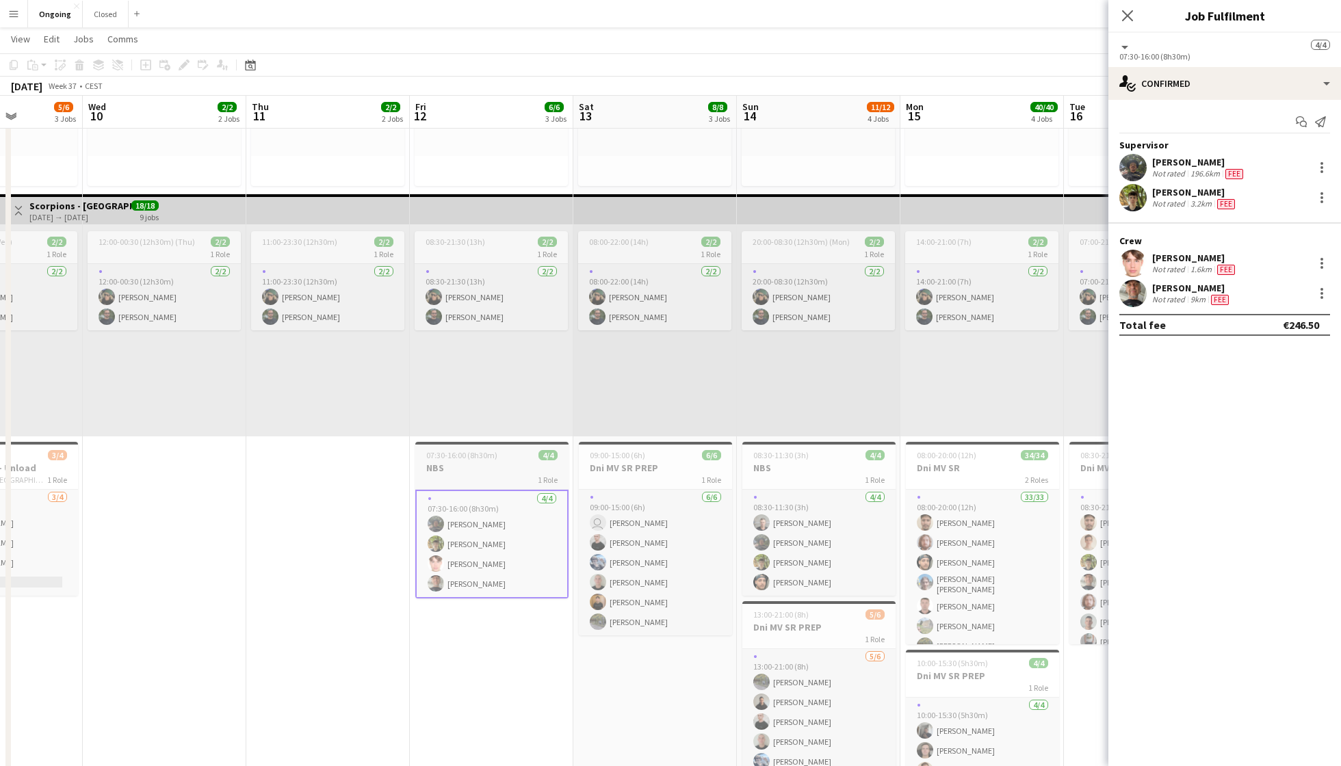
click at [506, 454] on div "07:30-16:00 (8h30m) 4/4" at bounding box center [491, 455] width 153 height 10
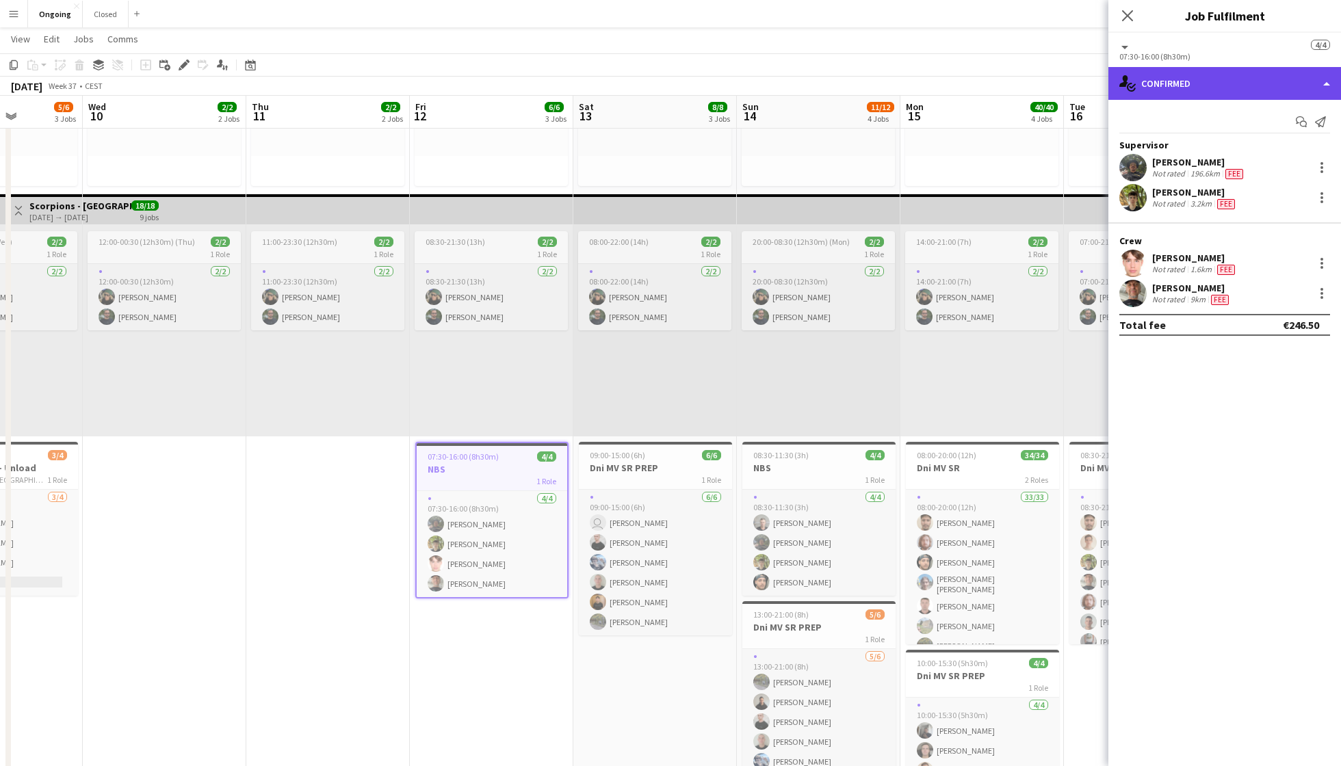
click at [1219, 75] on div "single-neutral-actions-check-2 Confirmed" at bounding box center [1224, 83] width 233 height 33
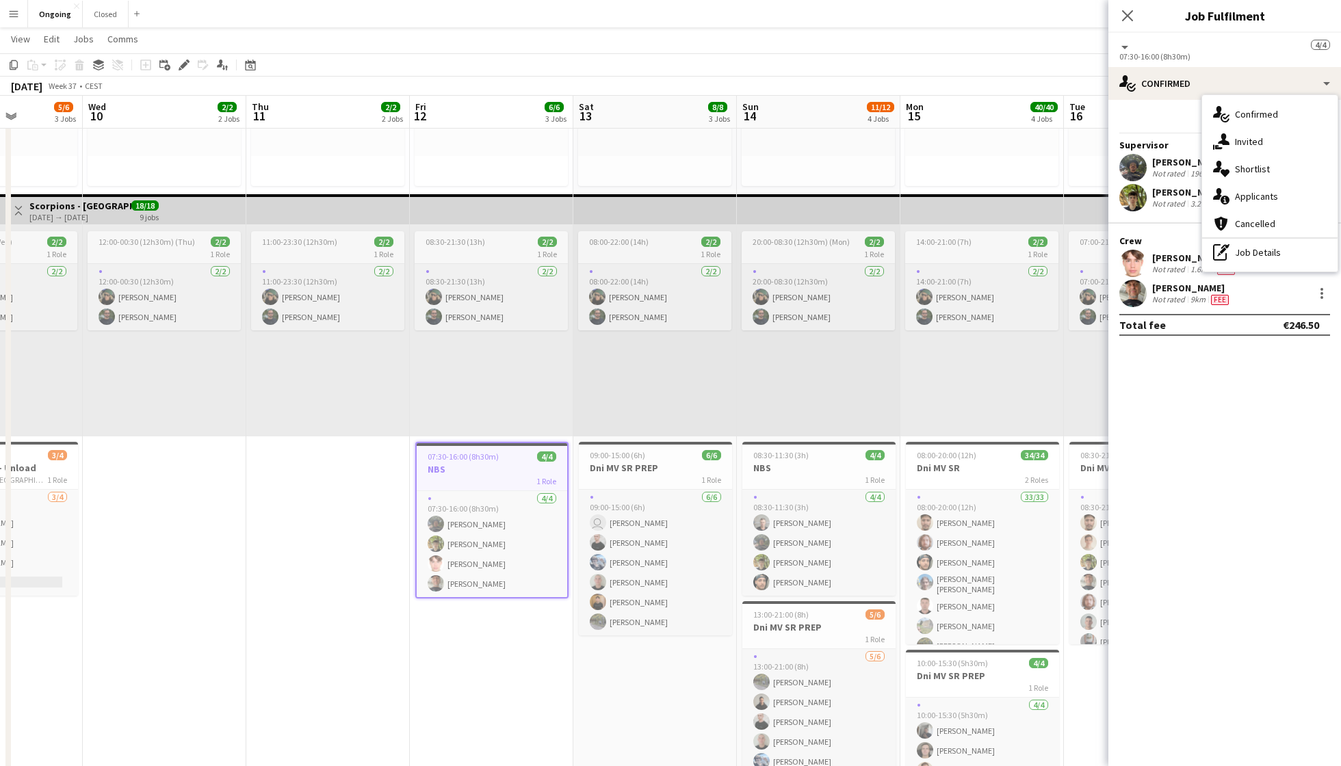
click at [1139, 13] on div "Close pop-in" at bounding box center [1127, 15] width 38 height 31
click at [1131, 13] on icon "Close pop-in" at bounding box center [1126, 15] width 13 height 13
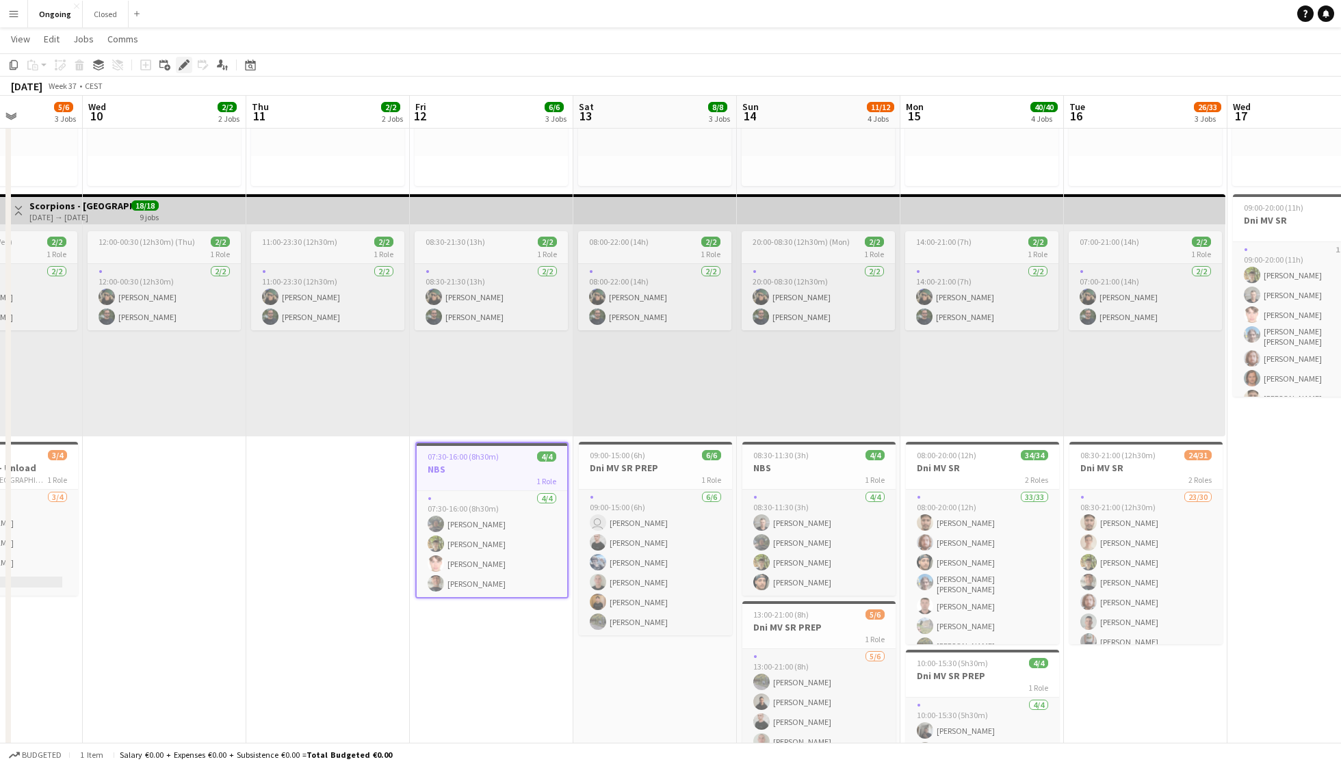
click at [182, 64] on icon "Edit" at bounding box center [184, 65] width 11 height 11
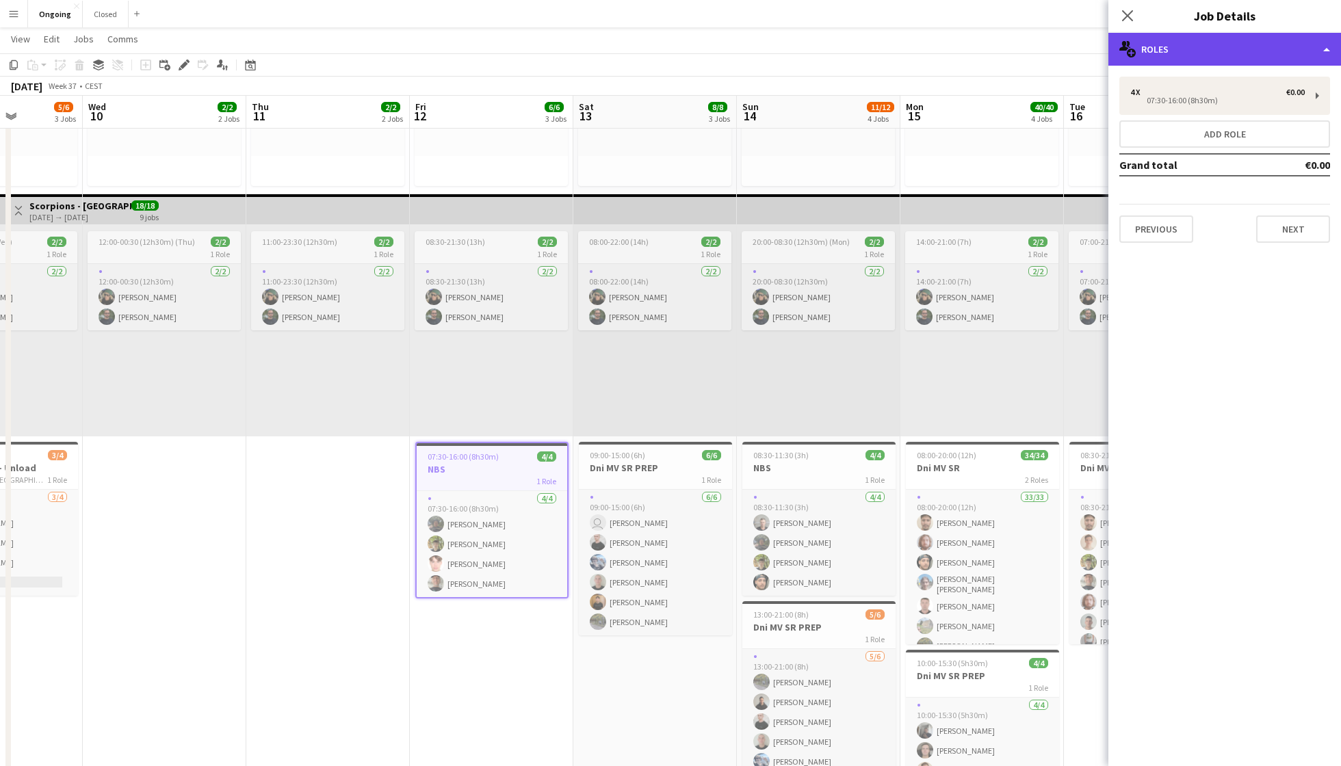
click at [1278, 54] on div "multiple-users-add Roles" at bounding box center [1224, 49] width 233 height 33
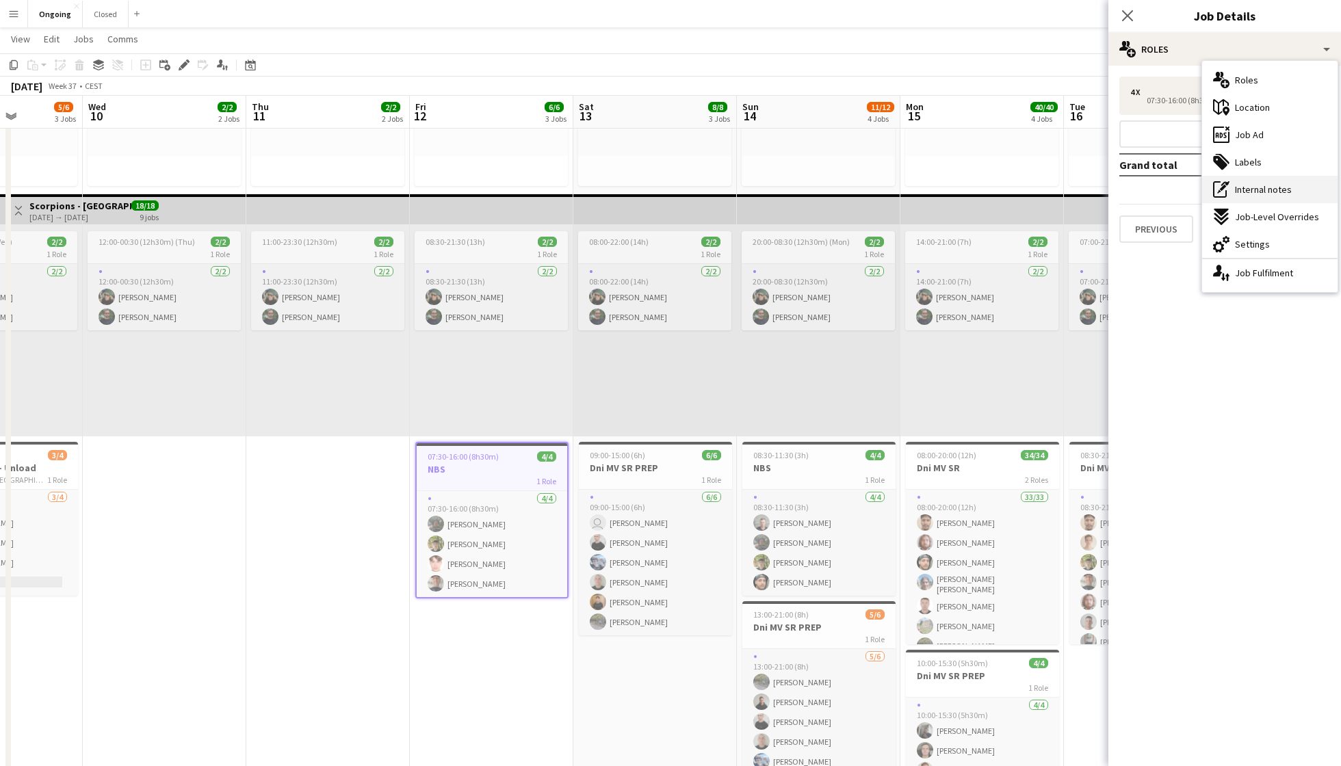
click at [1265, 188] on span "Internal notes" at bounding box center [1263, 189] width 57 height 12
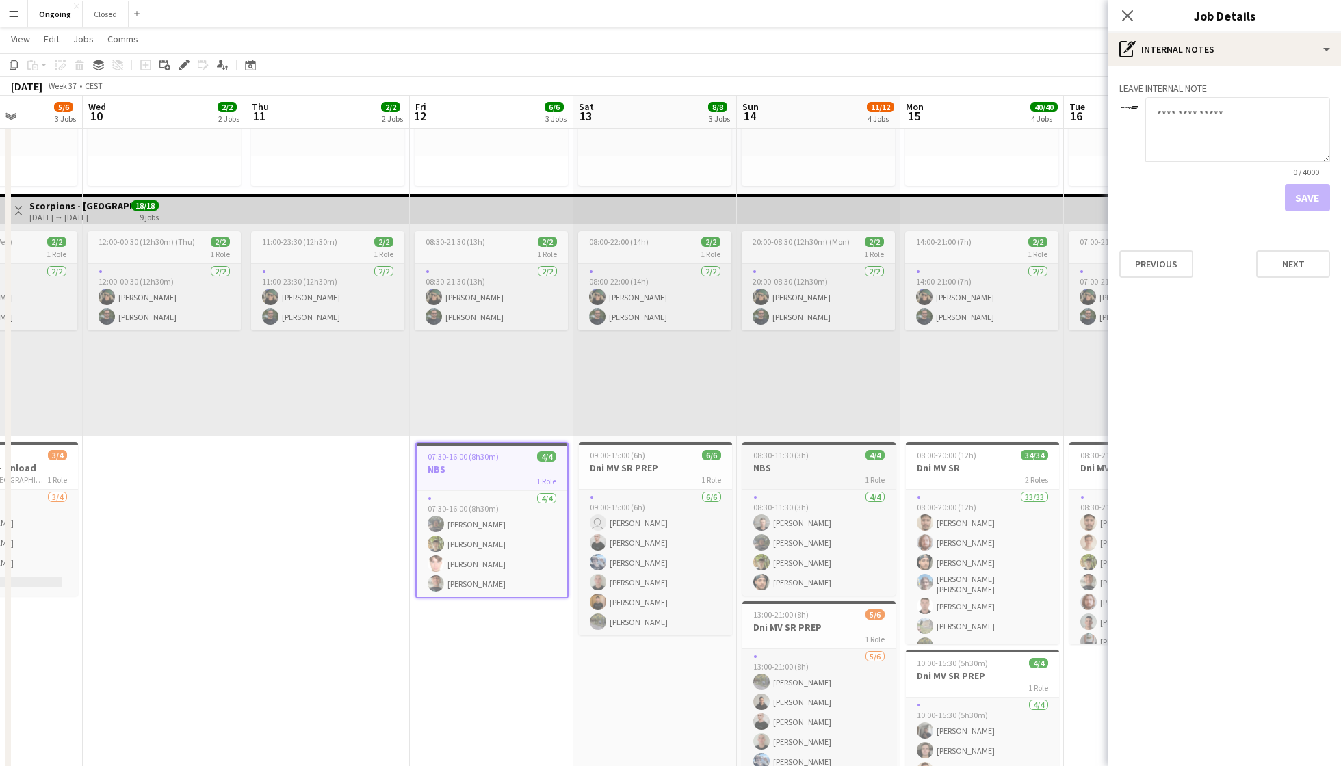
click at [806, 455] on span "08:30-11:30 (3h)" at bounding box center [780, 455] width 55 height 10
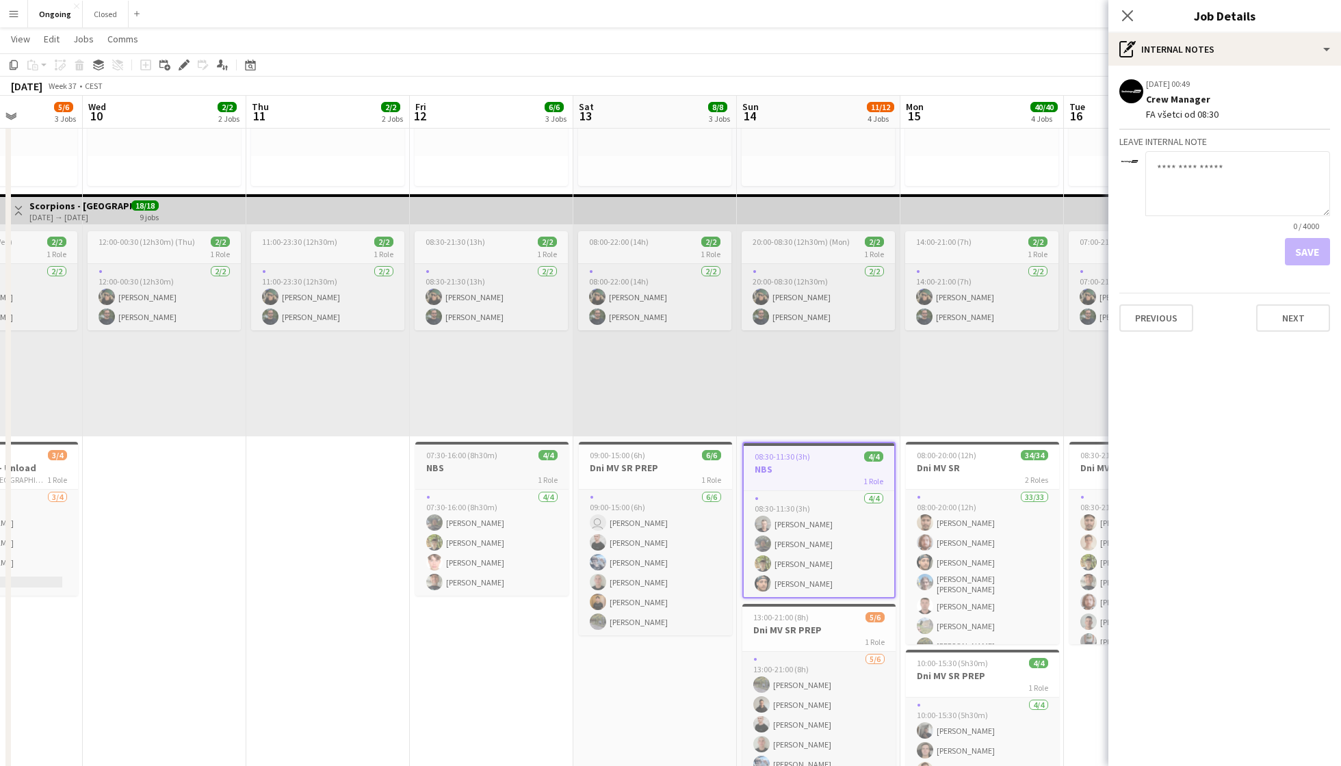
click at [508, 467] on h3 "NBS" at bounding box center [491, 468] width 153 height 12
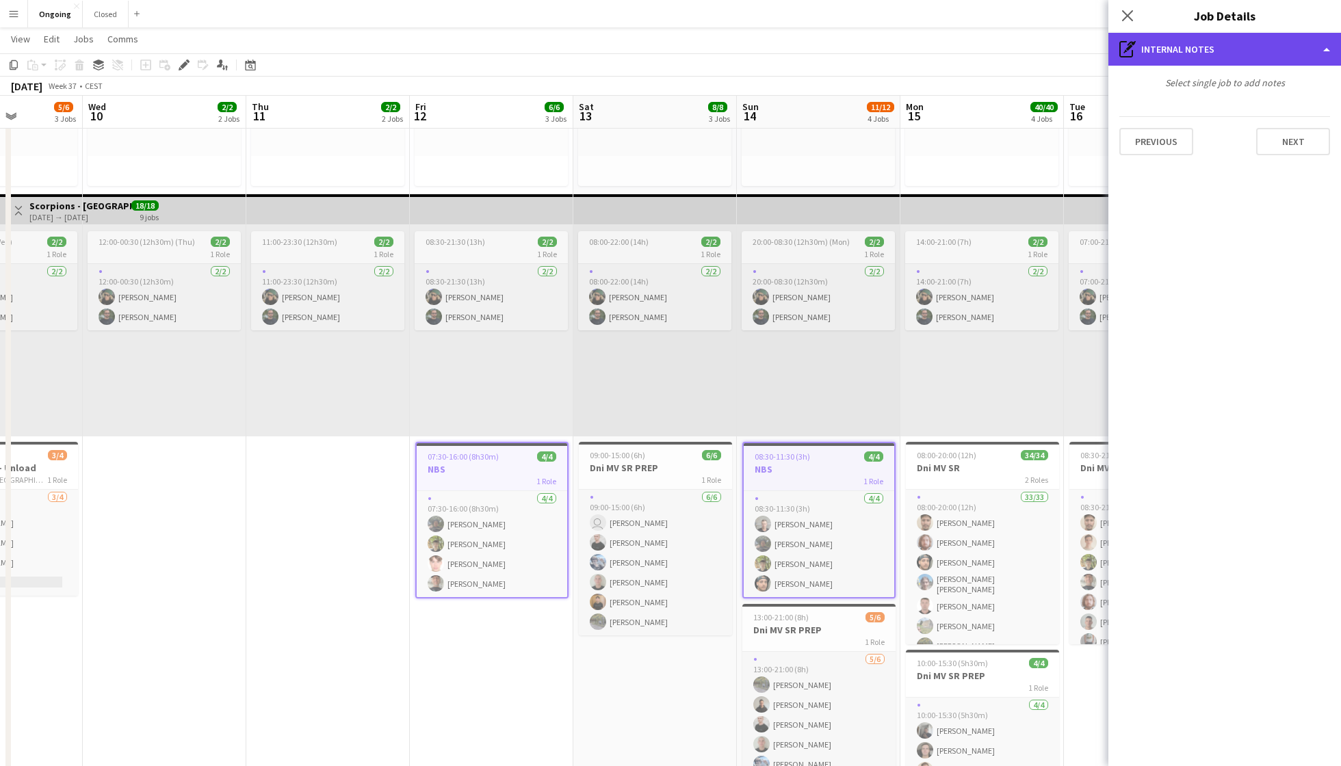
click at [1294, 47] on div "pen-write Internal notes" at bounding box center [1224, 49] width 233 height 33
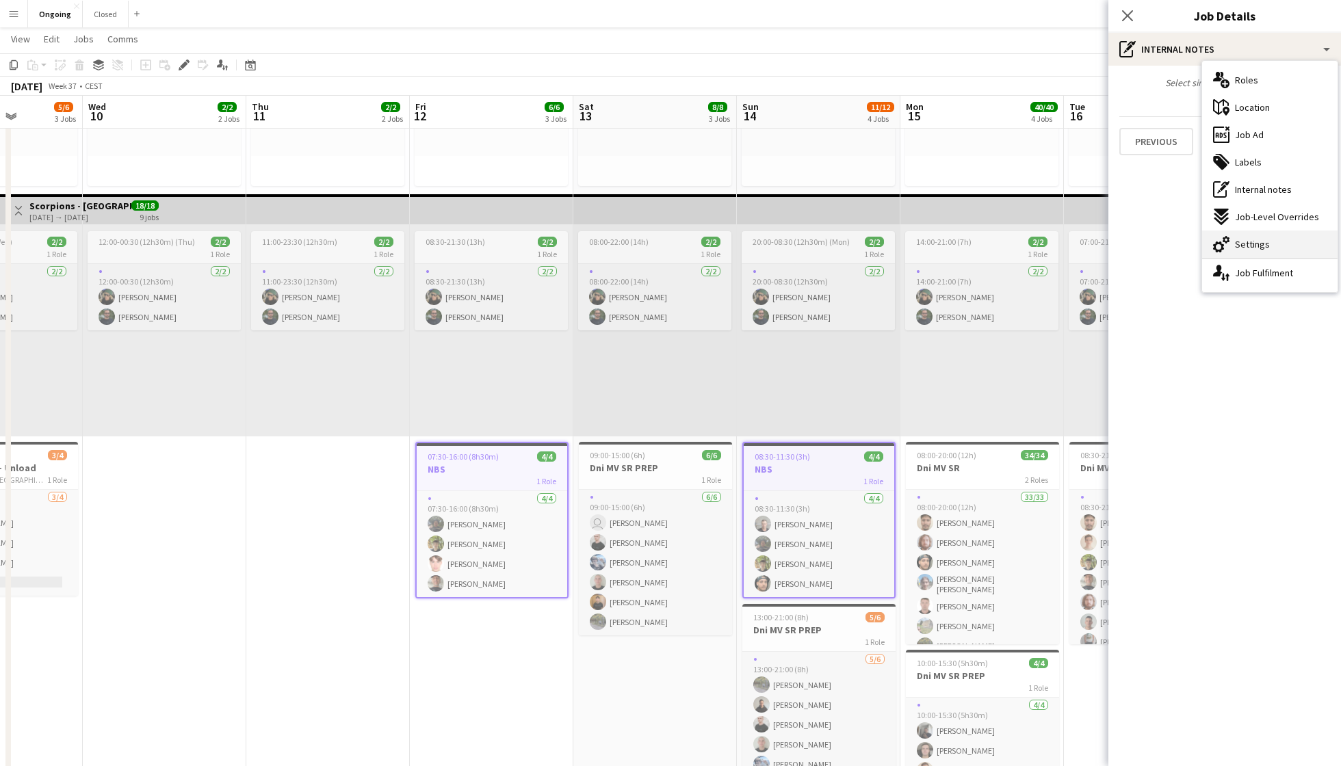
click at [1262, 236] on div "cog-double-3 Settings" at bounding box center [1269, 244] width 135 height 27
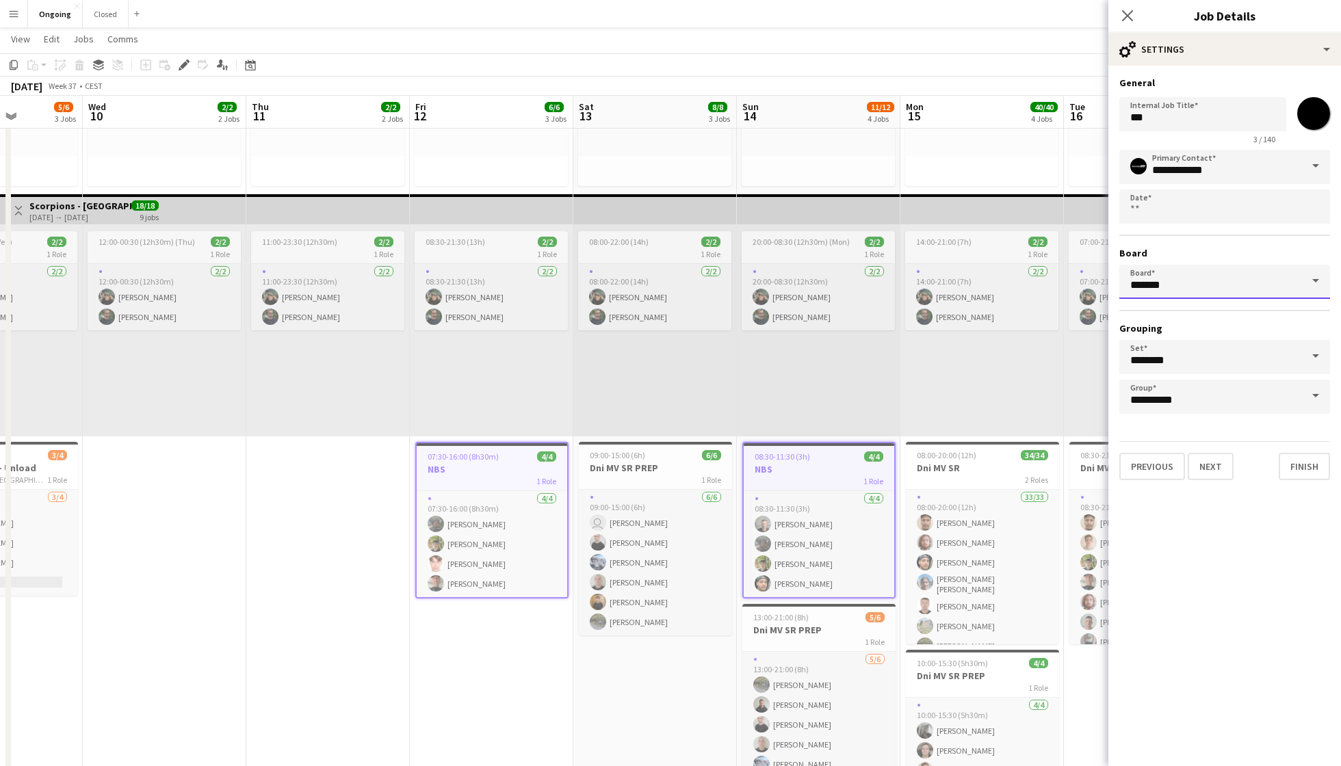
click at [1210, 270] on input "*******" at bounding box center [1224, 282] width 211 height 34
click at [1200, 318] on span "Closed [CEST]" at bounding box center [1166, 320] width 73 height 12
type input "******"
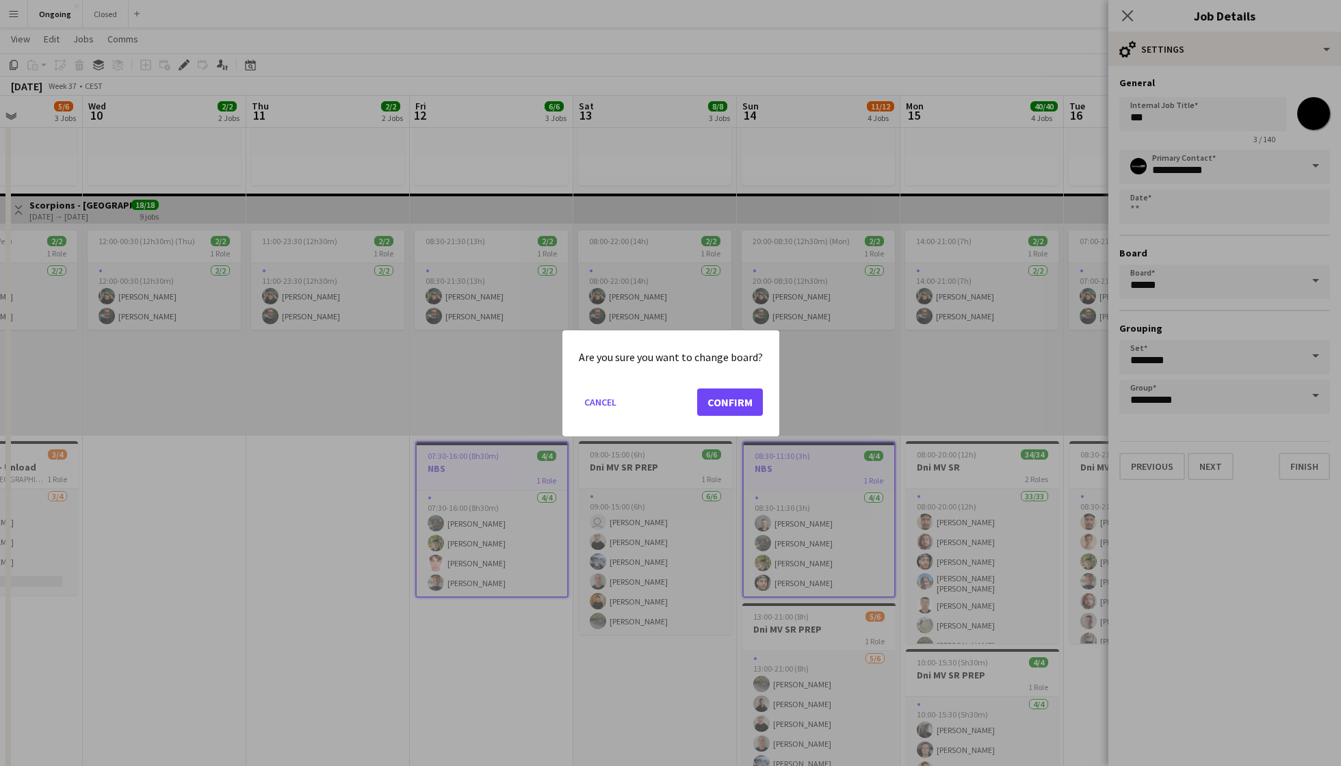
click at [739, 399] on button "Confirm" at bounding box center [730, 401] width 66 height 27
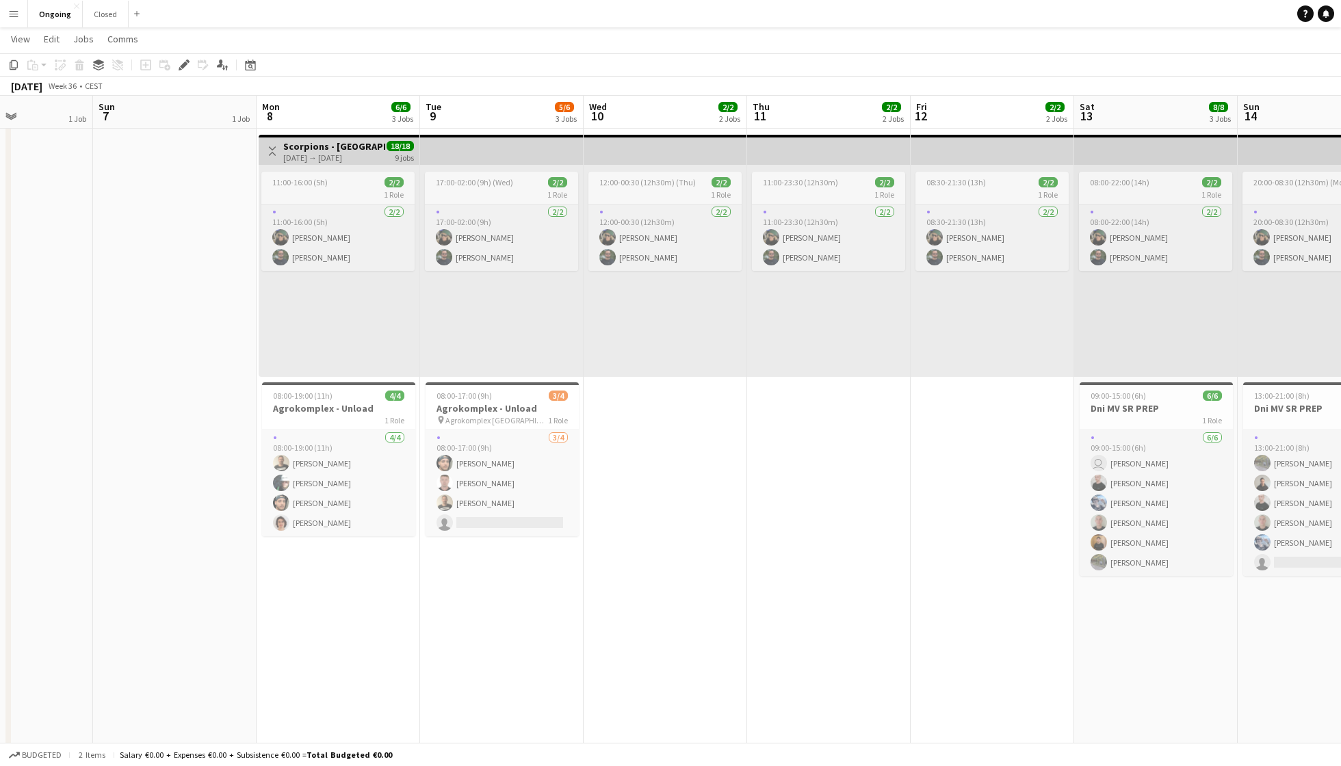
scroll to position [0, 419]
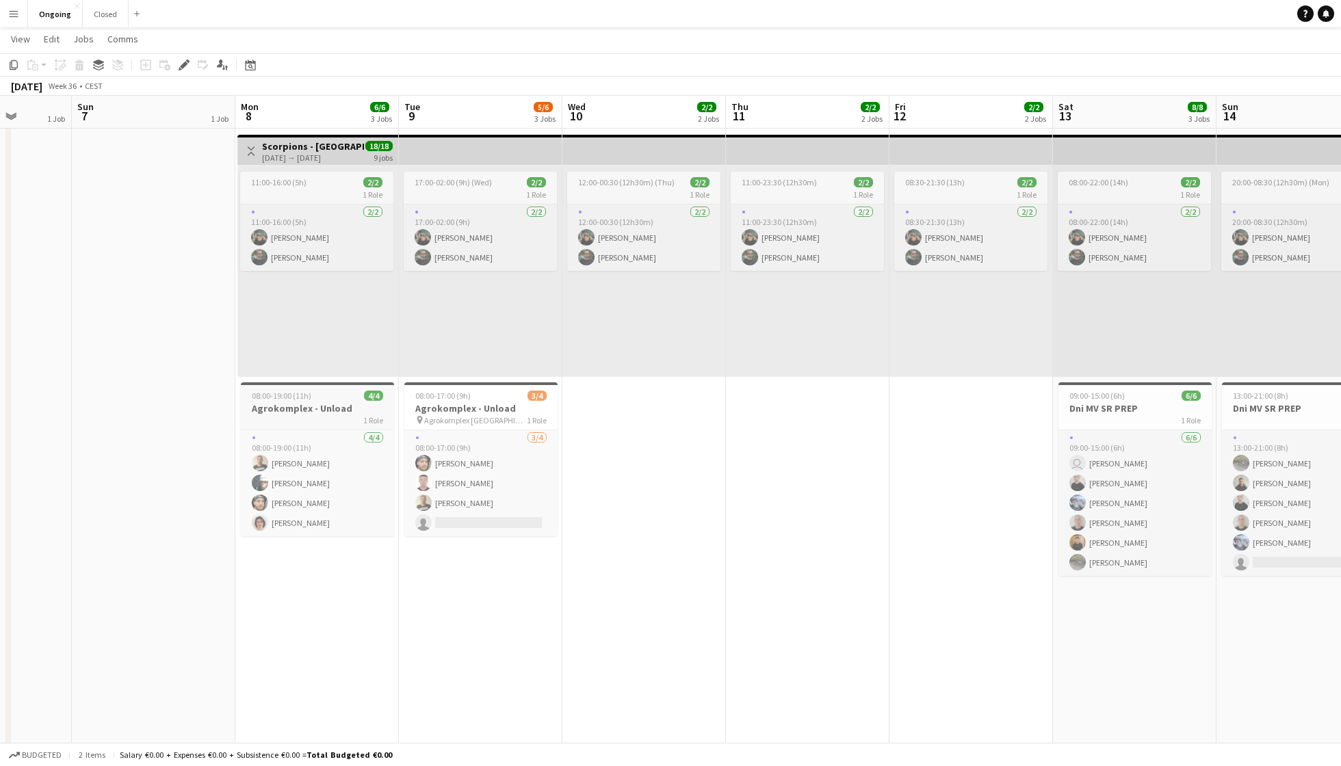
click at [318, 395] on div "08:00-19:00 (11h) 4/4" at bounding box center [317, 396] width 153 height 10
click at [471, 393] on div "08:00-17:00 (9h) 3/4" at bounding box center [480, 396] width 153 height 10
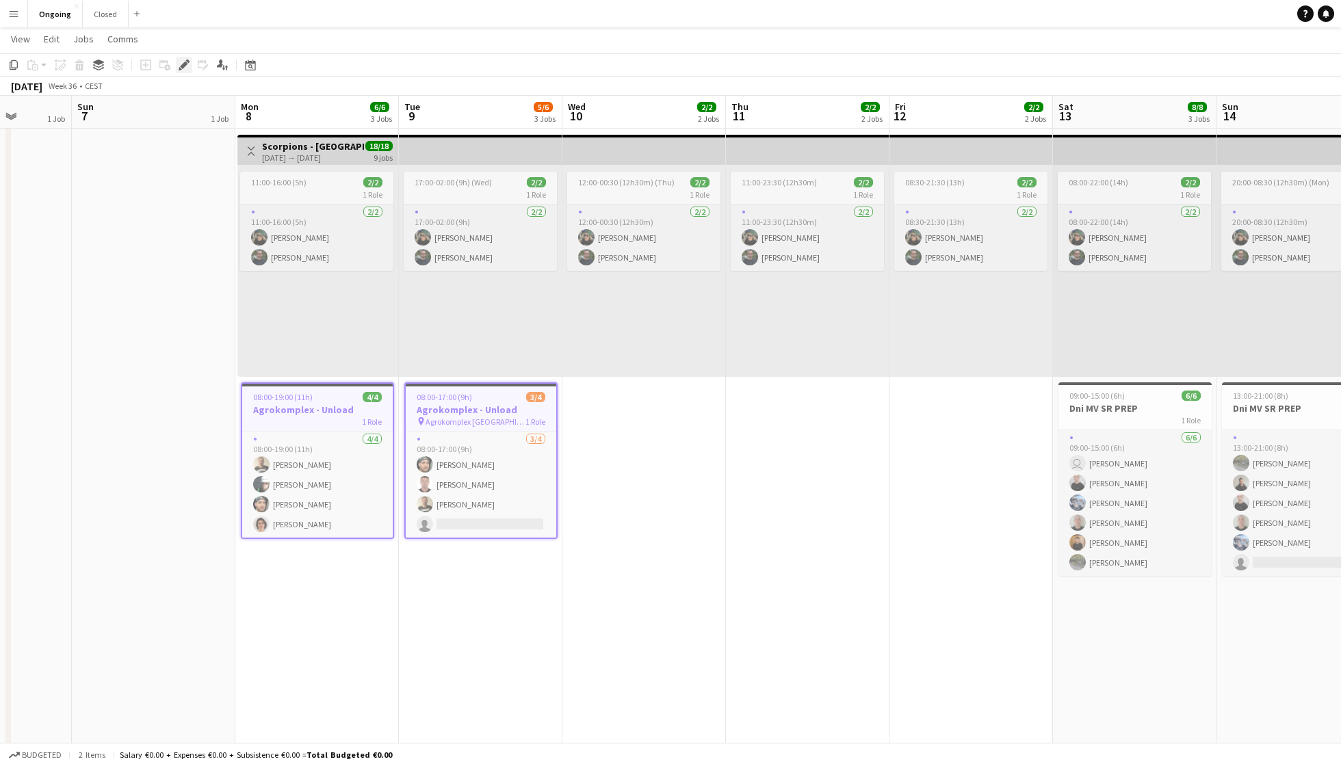
click at [185, 67] on icon "Edit" at bounding box center [184, 65] width 11 height 11
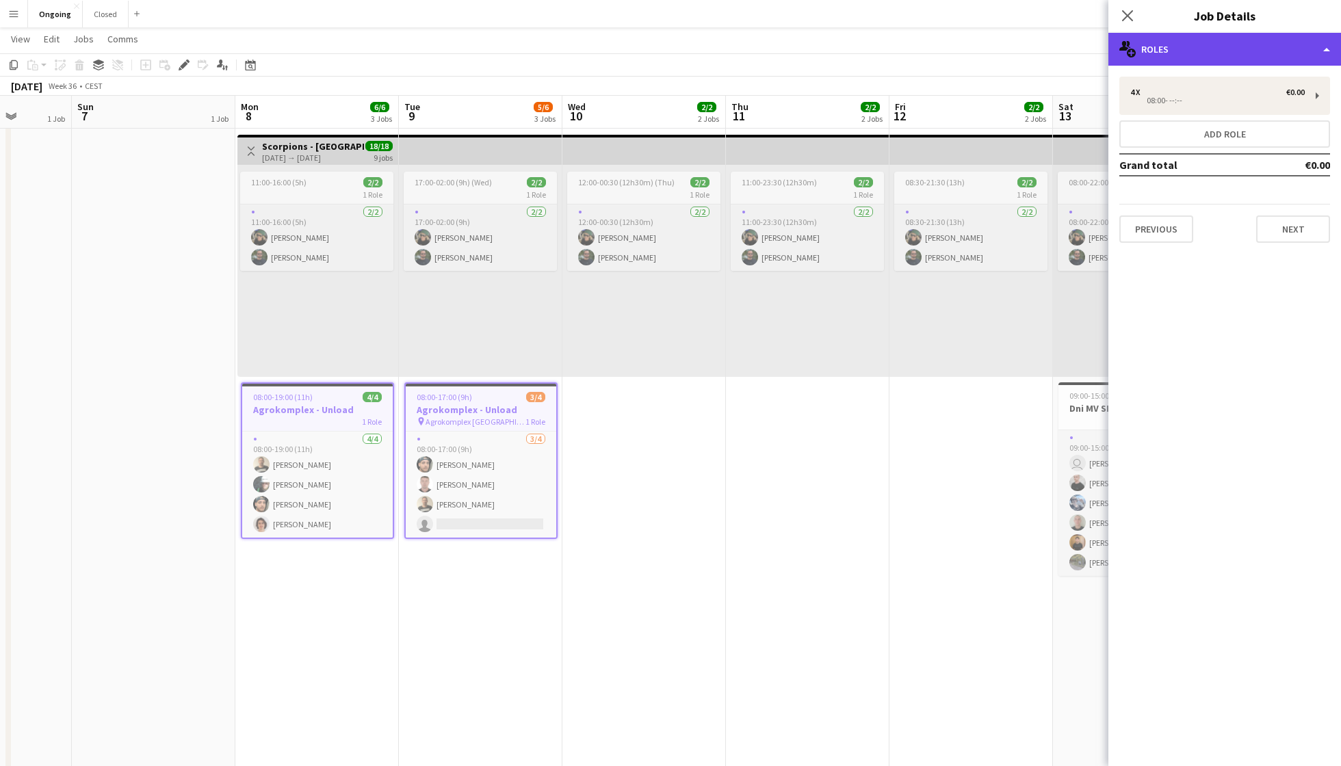
click at [1275, 48] on div "multiple-users-add Roles" at bounding box center [1224, 49] width 233 height 33
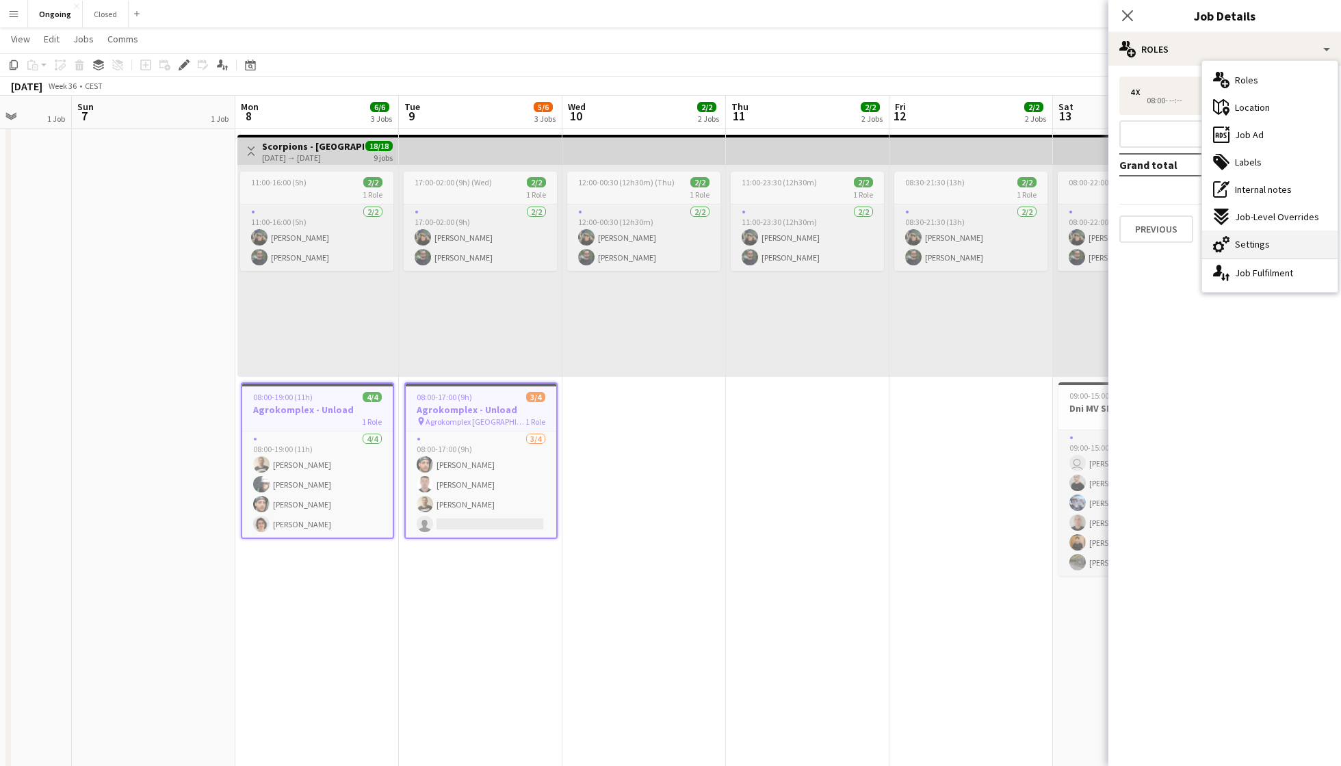
click at [1278, 239] on div "cog-double-3 Settings" at bounding box center [1269, 244] width 135 height 27
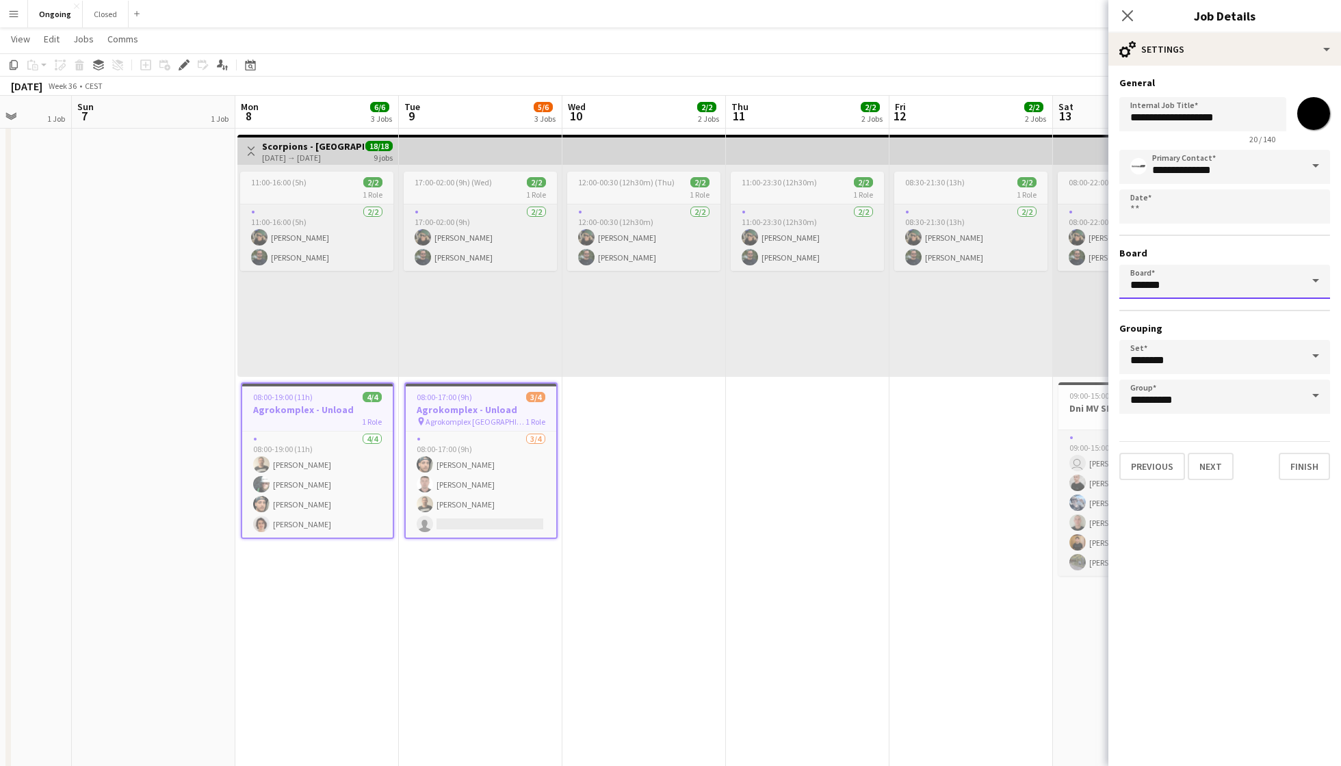
click at [1188, 287] on input "*******" at bounding box center [1224, 282] width 211 height 34
click at [1177, 324] on span "Closed [CEST]" at bounding box center [1166, 320] width 73 height 12
type input "******"
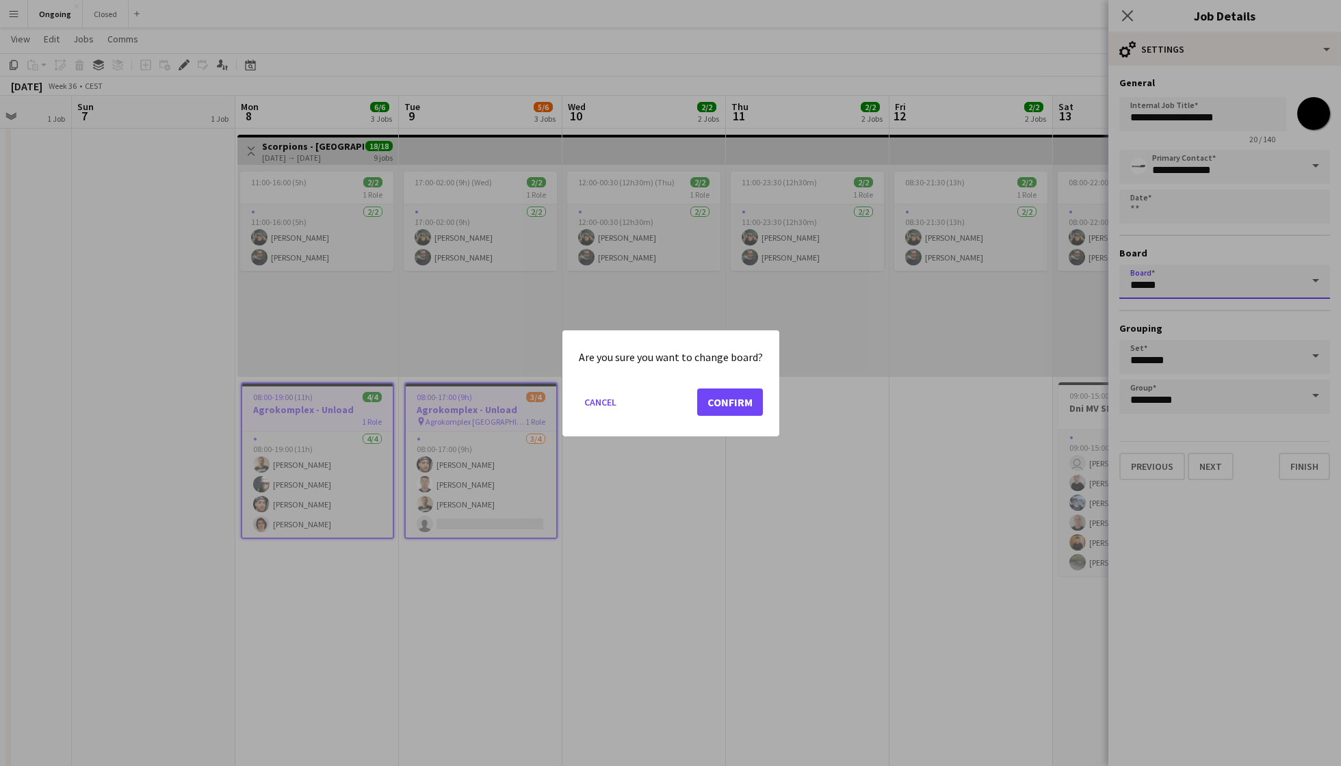
scroll to position [0, 0]
click at [732, 402] on button "Confirm" at bounding box center [730, 401] width 66 height 27
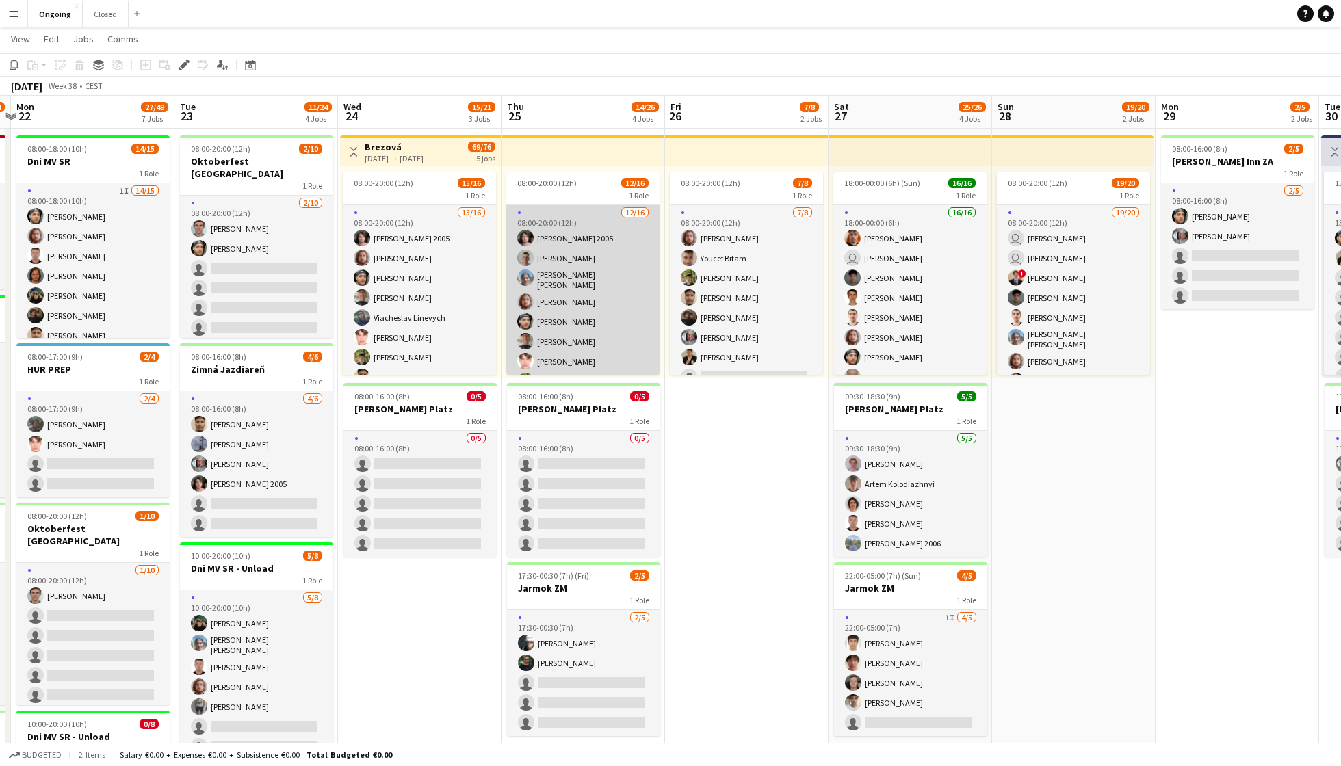
scroll to position [0, 666]
